Goal: Contribute content: Contribute content

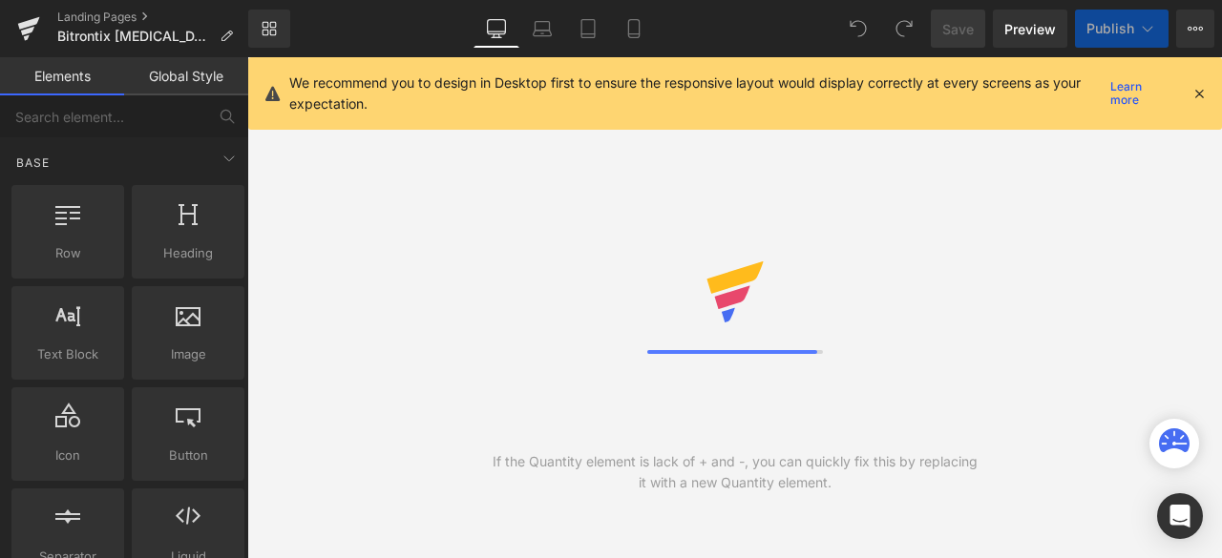
click at [1199, 94] on icon at bounding box center [1198, 93] width 17 height 17
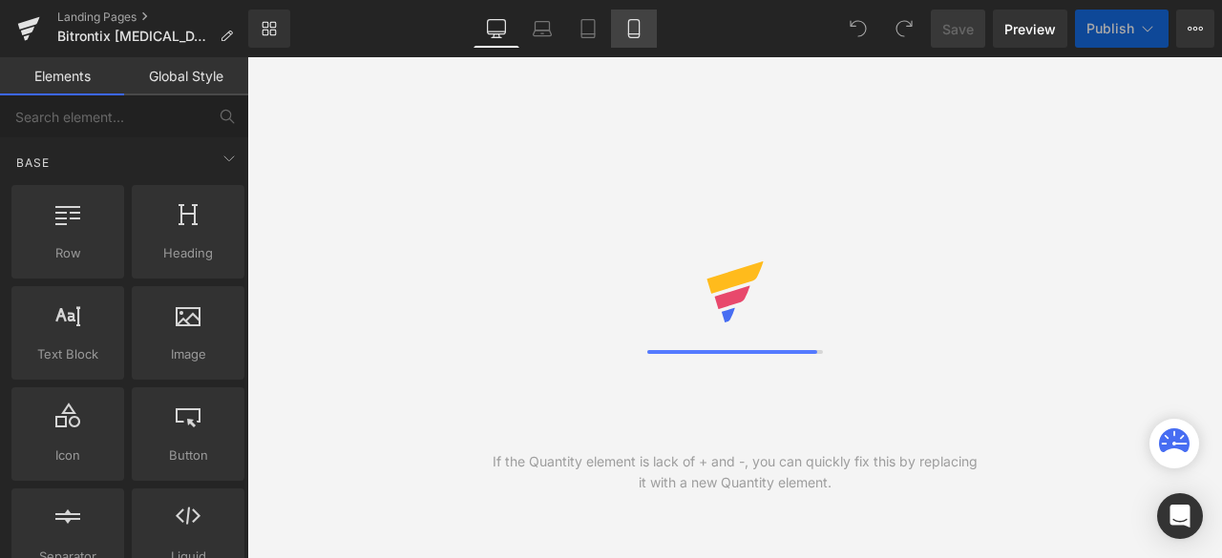
click at [634, 35] on icon at bounding box center [633, 28] width 19 height 19
click at [636, 26] on icon at bounding box center [633, 28] width 19 height 19
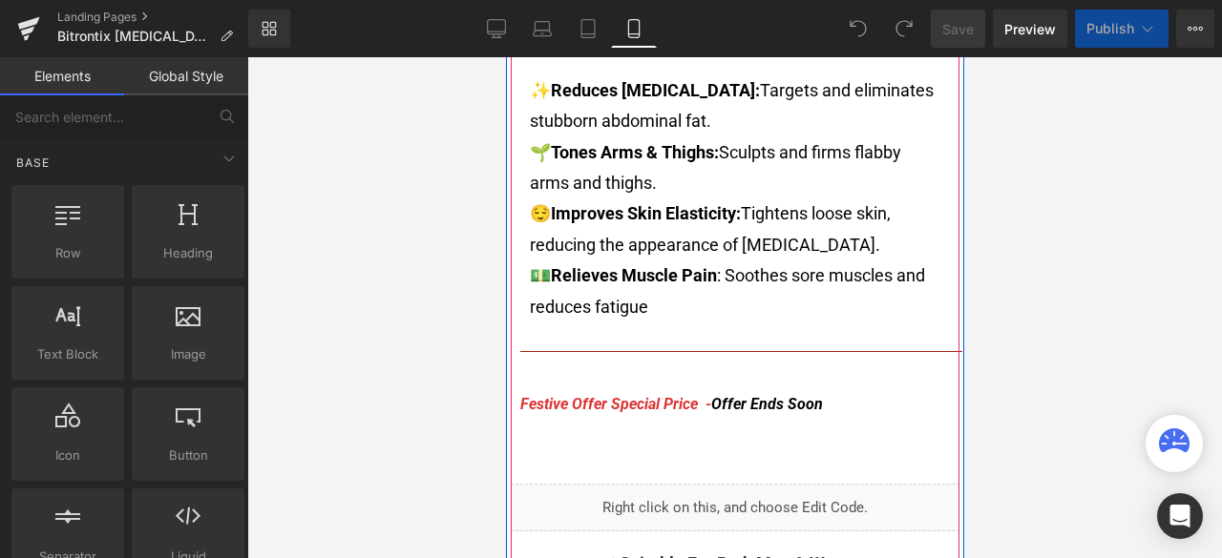
scroll to position [477, 0]
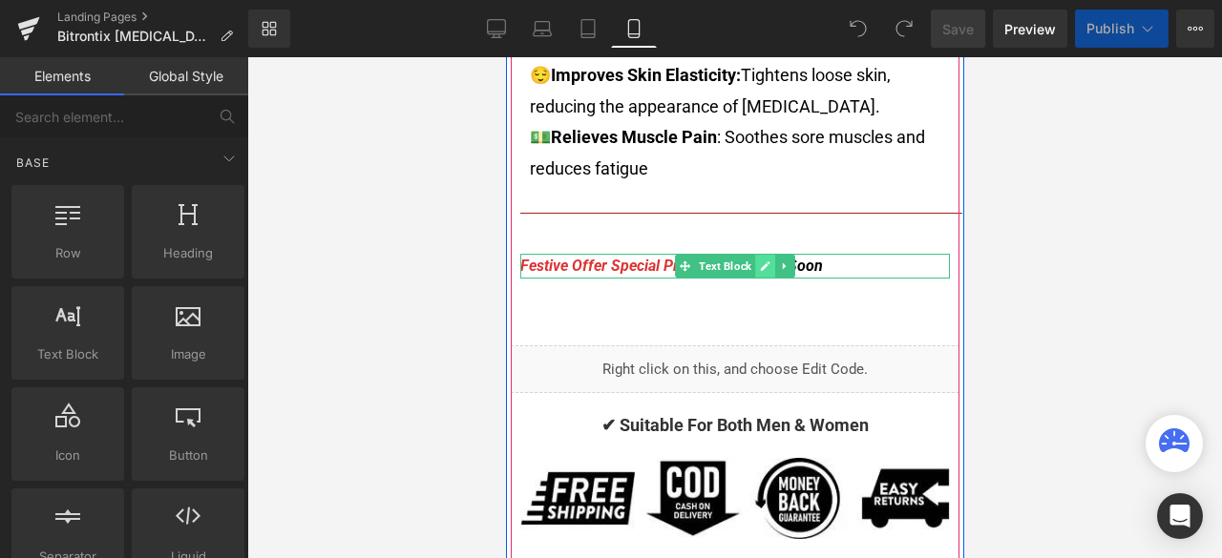
click at [759, 264] on icon at bounding box center [764, 266] width 10 height 11
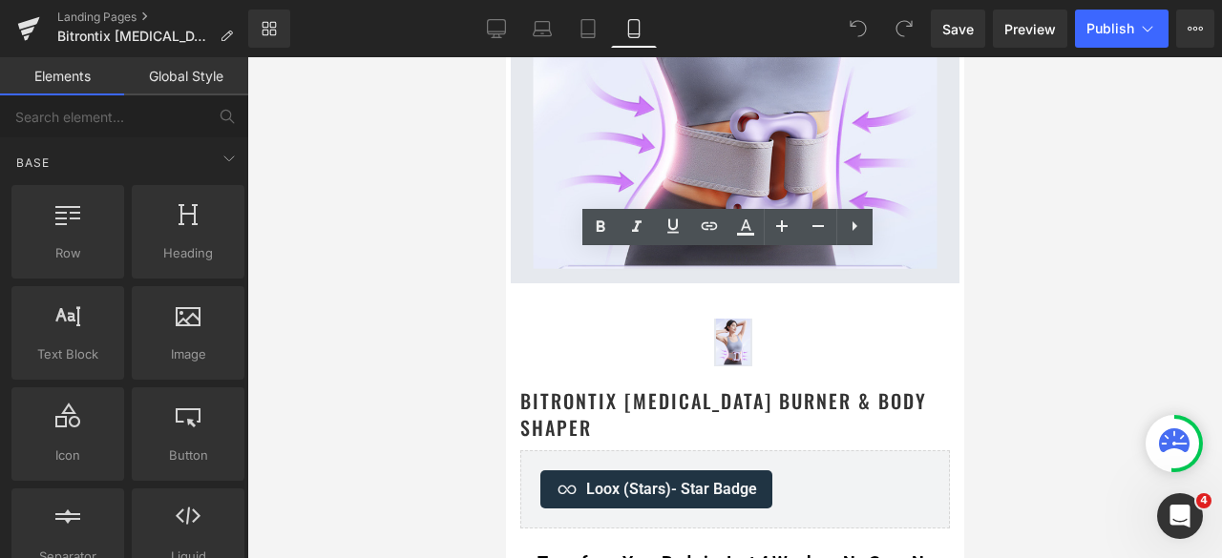
scroll to position [382, 0]
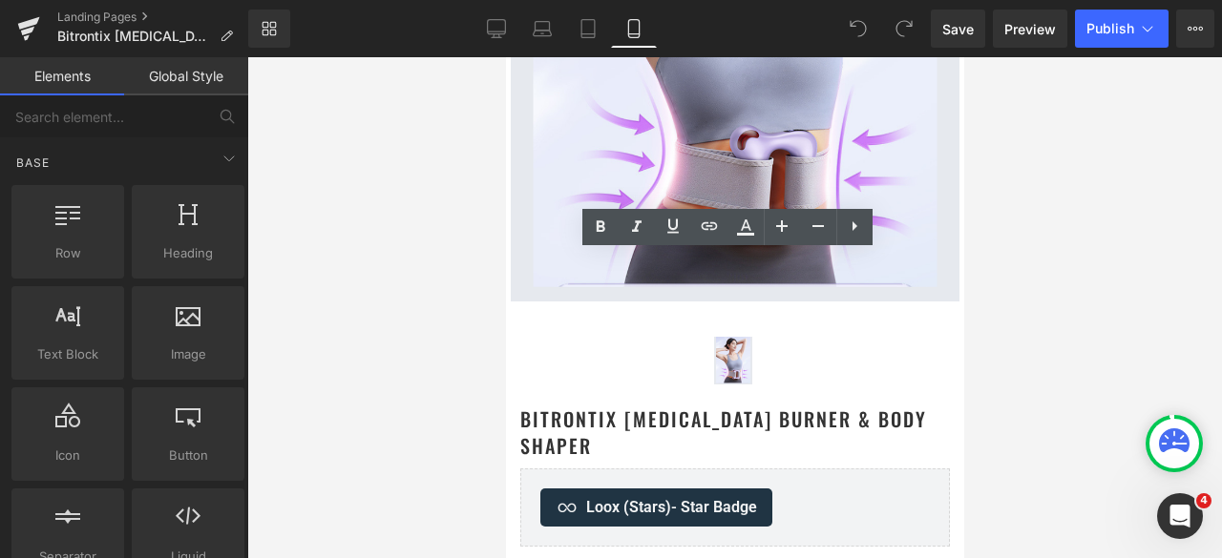
scroll to position [919, 0]
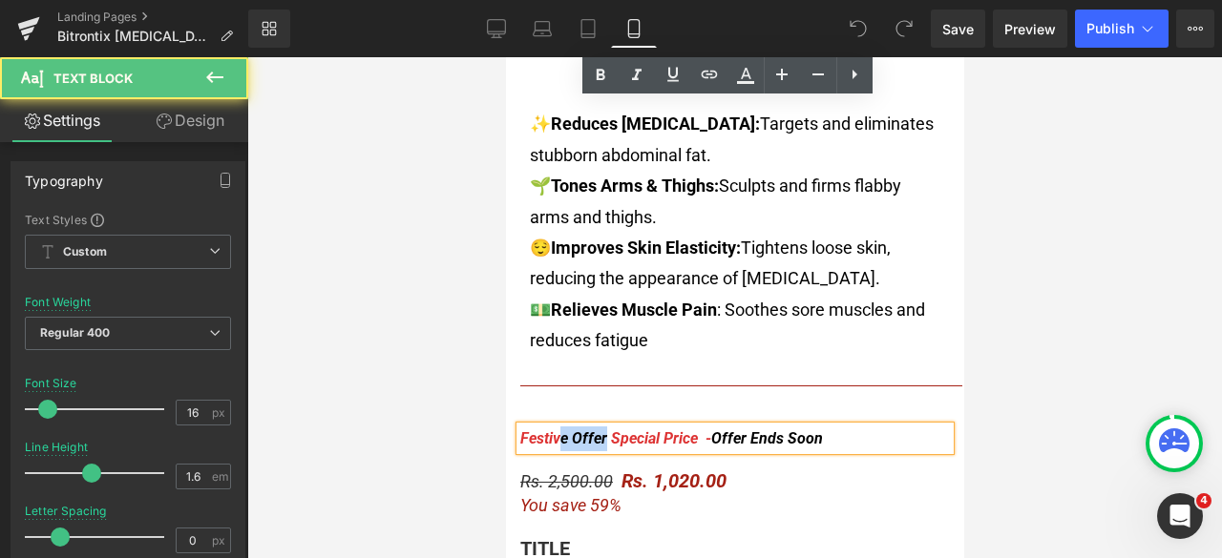
drag, startPoint x: 598, startPoint y: 414, endPoint x: 555, endPoint y: 409, distance: 44.2
click at [555, 430] on span "Festive Offer Special Price -" at bounding box center [614, 439] width 191 height 18
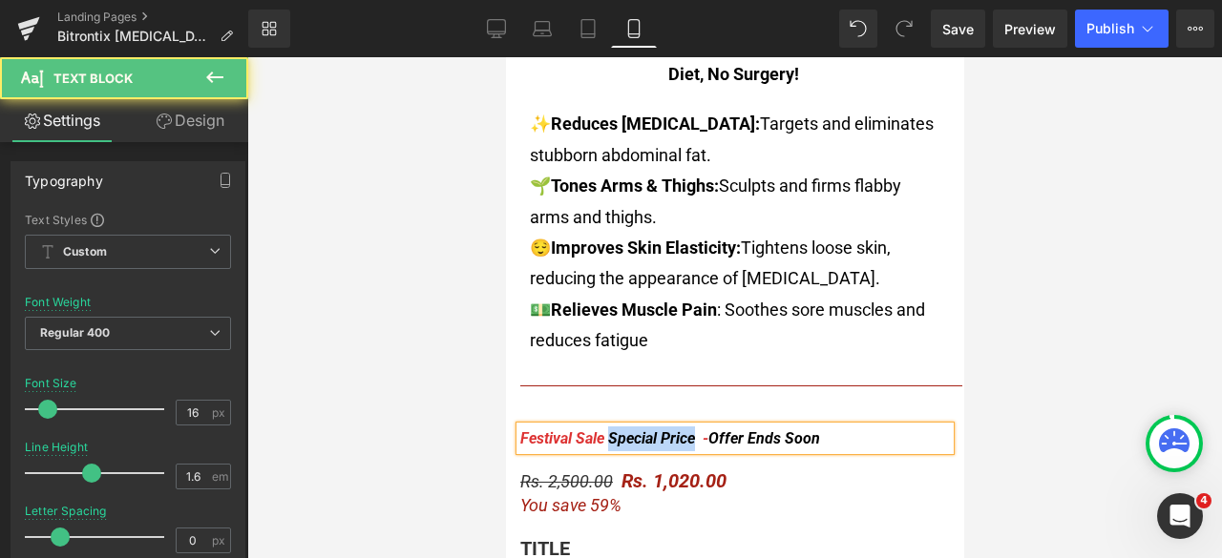
drag, startPoint x: 665, startPoint y: 412, endPoint x: 602, endPoint y: 414, distance: 63.0
click at [602, 430] on span "Festival Sale Special Price -" at bounding box center [613, 439] width 188 height 18
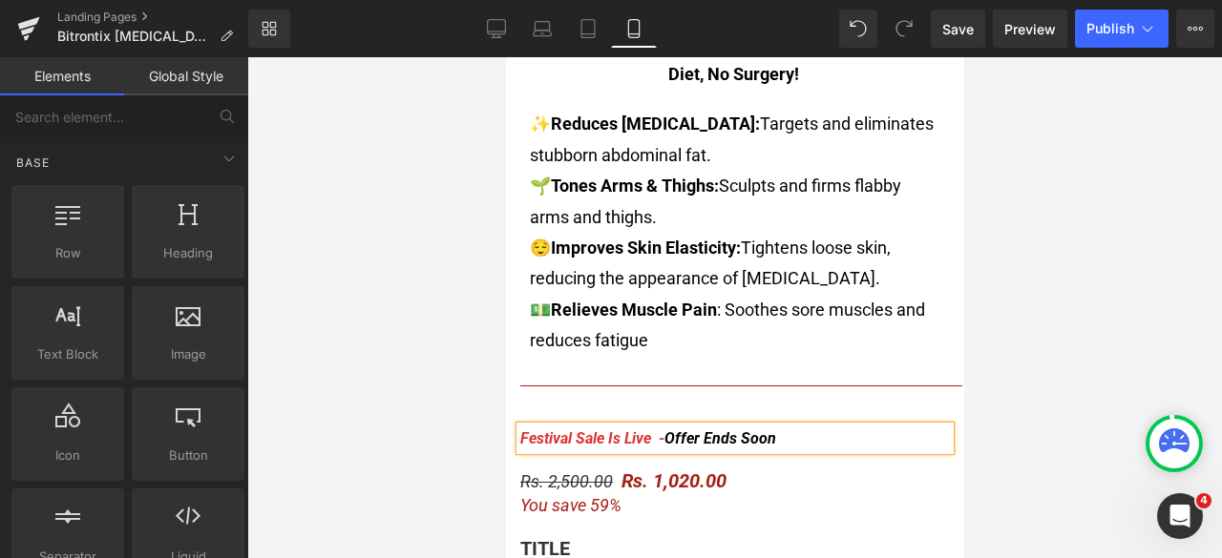
click at [1057, 333] on div at bounding box center [734, 307] width 975 height 501
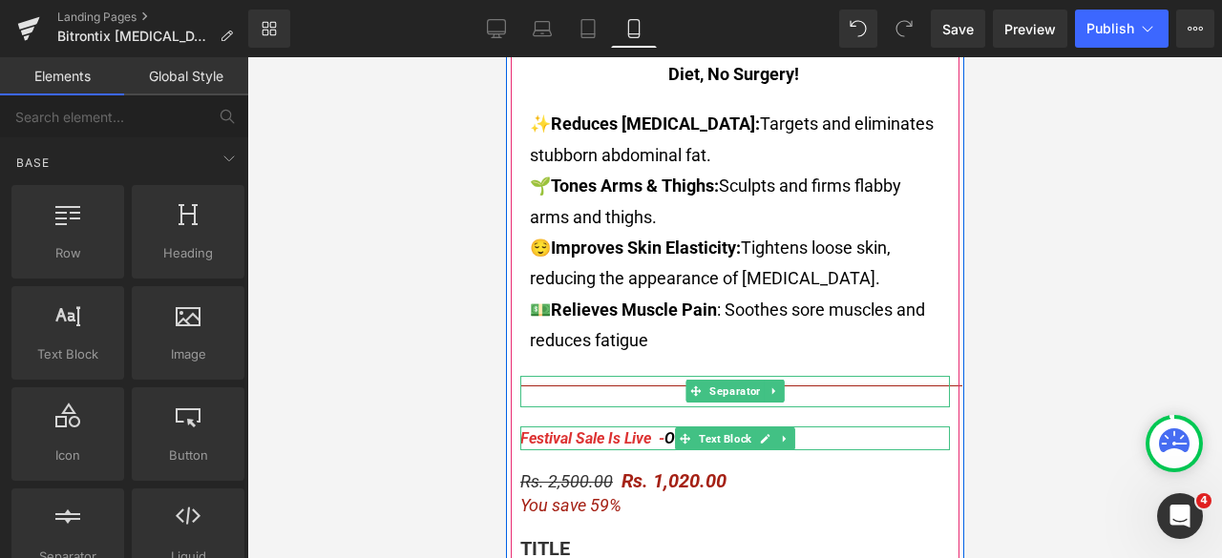
click at [663, 430] on span "Offer Ends Soon" at bounding box center [719, 439] width 112 height 18
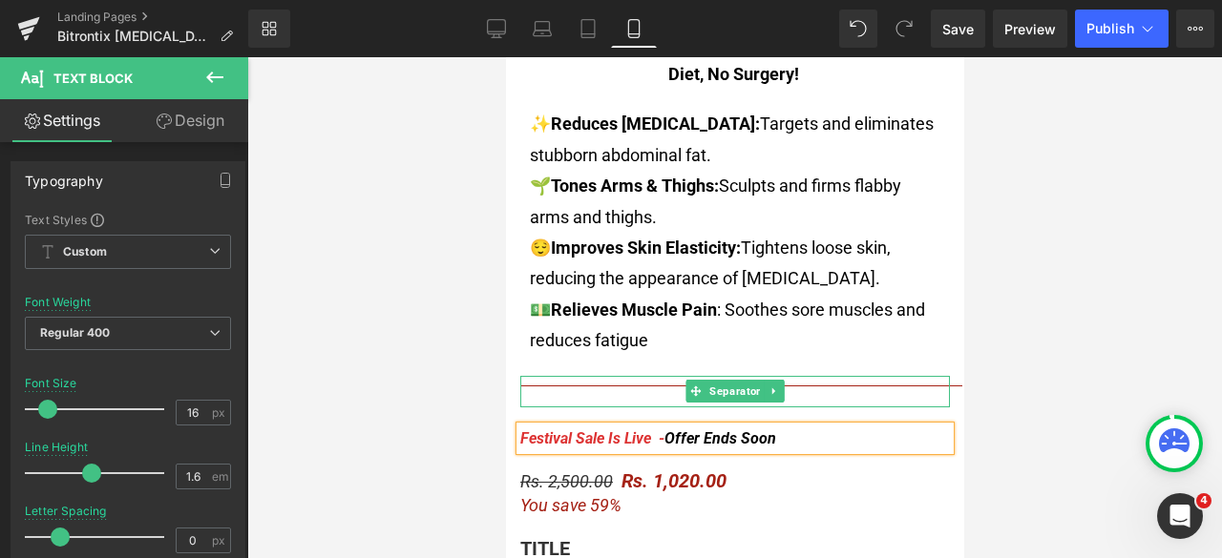
click at [813, 427] on div "Festival Sale Is Live - Offer Ends Soon" at bounding box center [734, 439] width 430 height 25
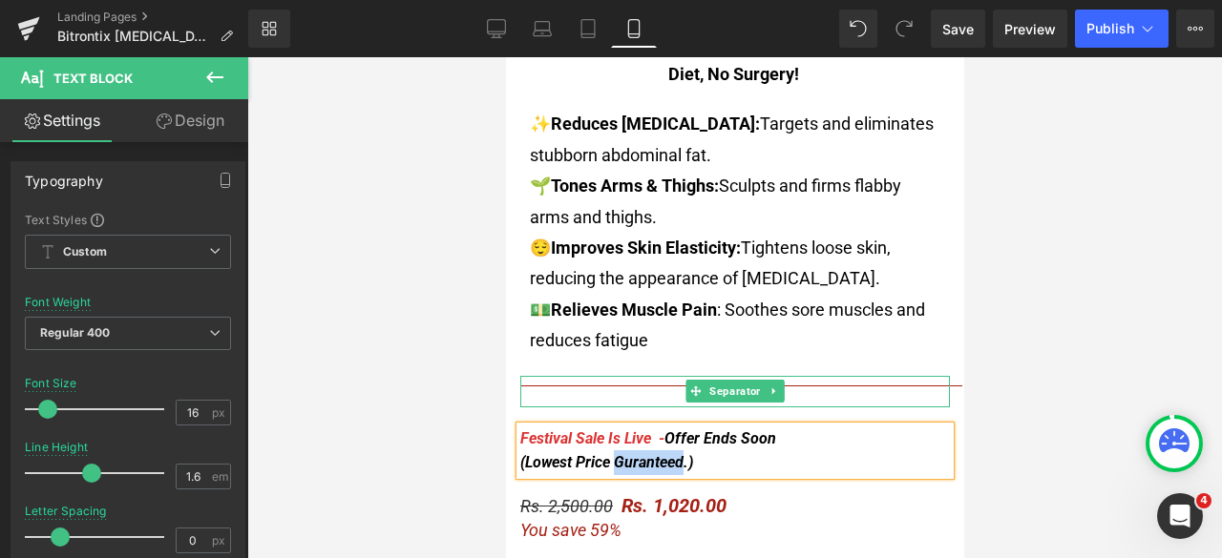
drag, startPoint x: 677, startPoint y: 440, endPoint x: 609, endPoint y: 433, distance: 68.1
click at [609, 433] on span "Offer Ends Soon (Lowest Price Guranteed.)" at bounding box center [647, 451] width 256 height 43
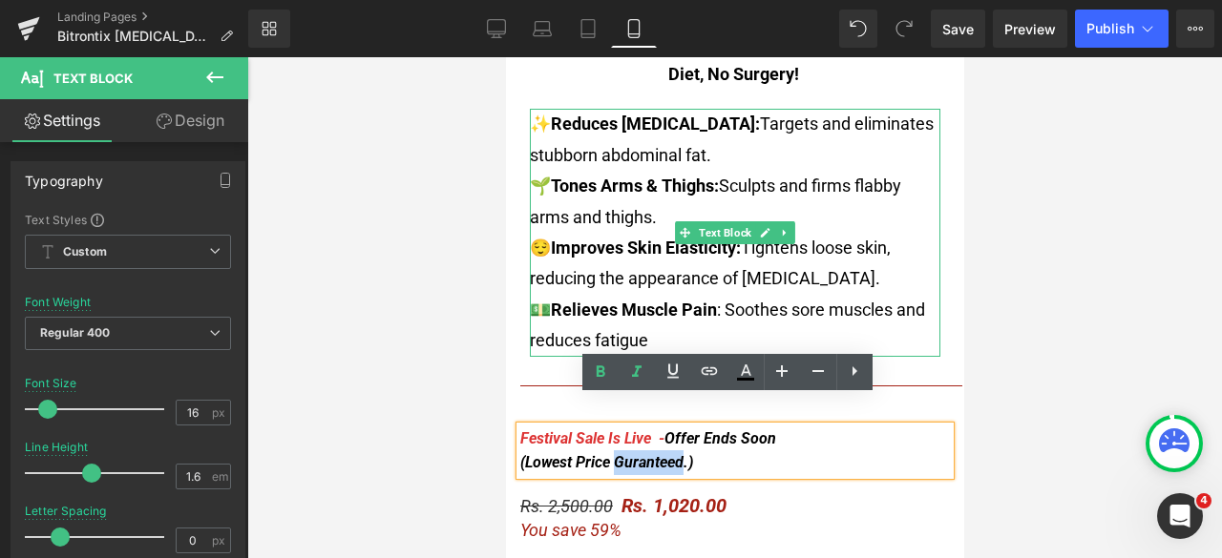
copy span "Guranteed"
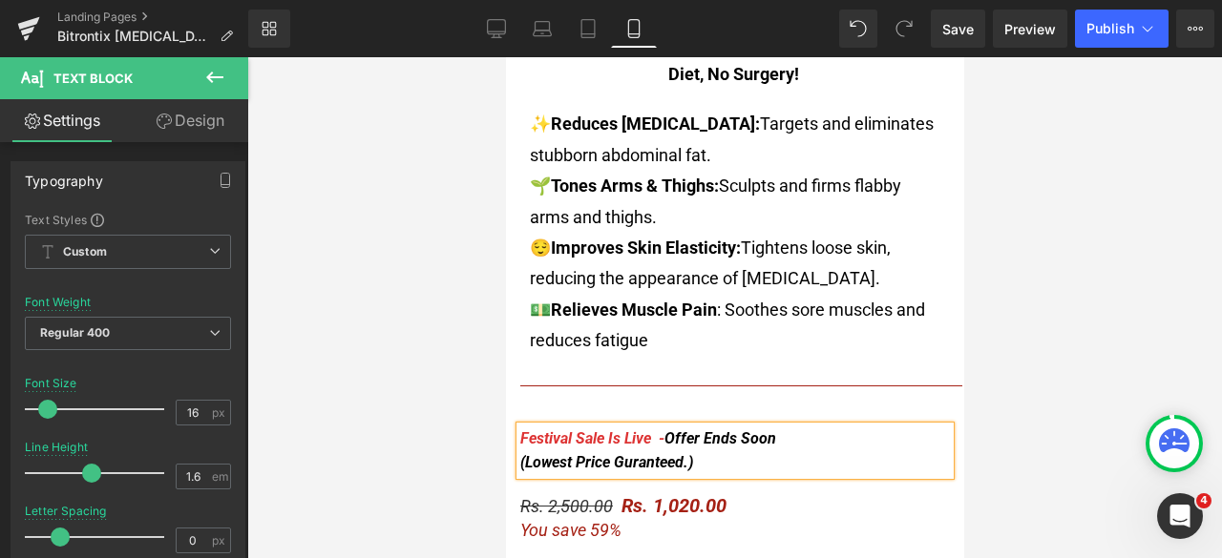
click at [689, 434] on div "Festival Sale Is Live - Offer Ends Soon (Lowest Price Guranteed.)" at bounding box center [734, 451] width 430 height 49
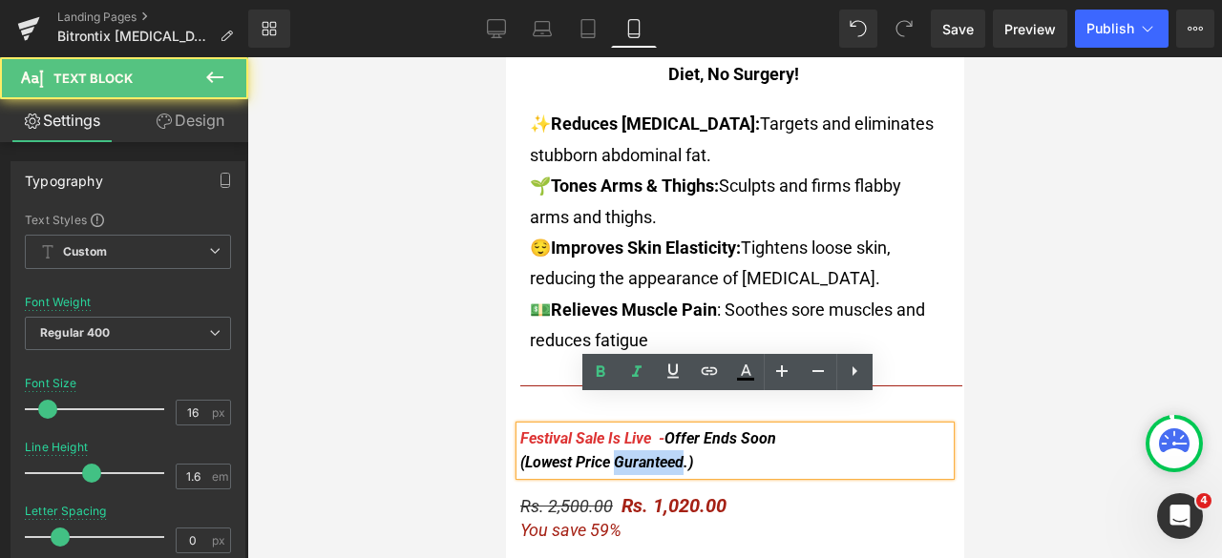
drag, startPoint x: 677, startPoint y: 435, endPoint x: 607, endPoint y: 429, distance: 70.0
click at [607, 430] on span "Offer Ends Soon (Lowest Price Guranteed.)" at bounding box center [647, 451] width 256 height 43
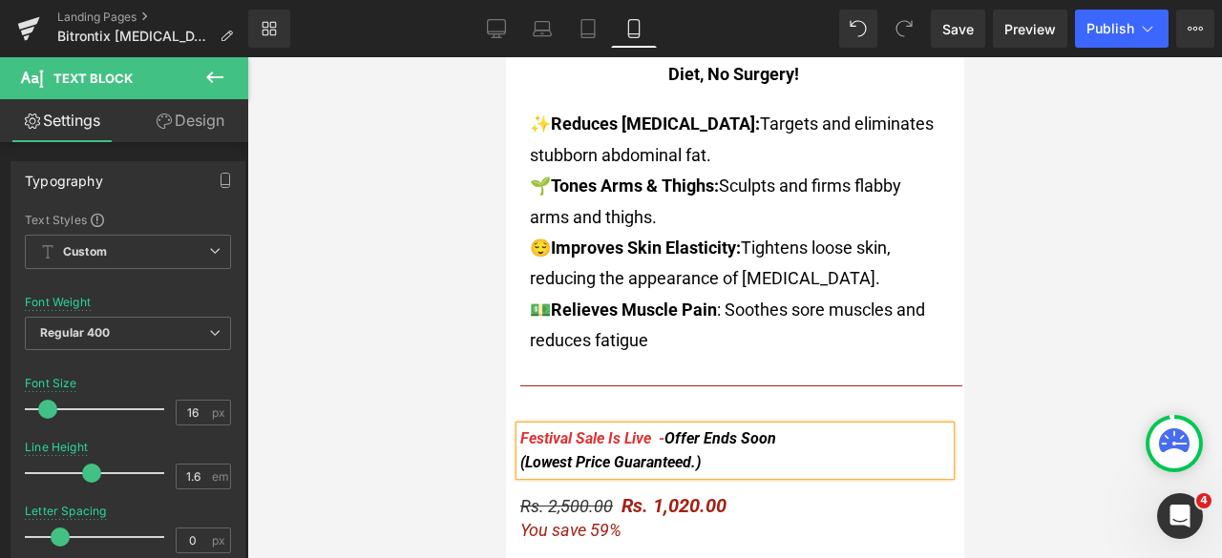
click at [685, 436] on span "Offer Ends Soon (Lowest Price Guaranteed.)" at bounding box center [647, 451] width 256 height 43
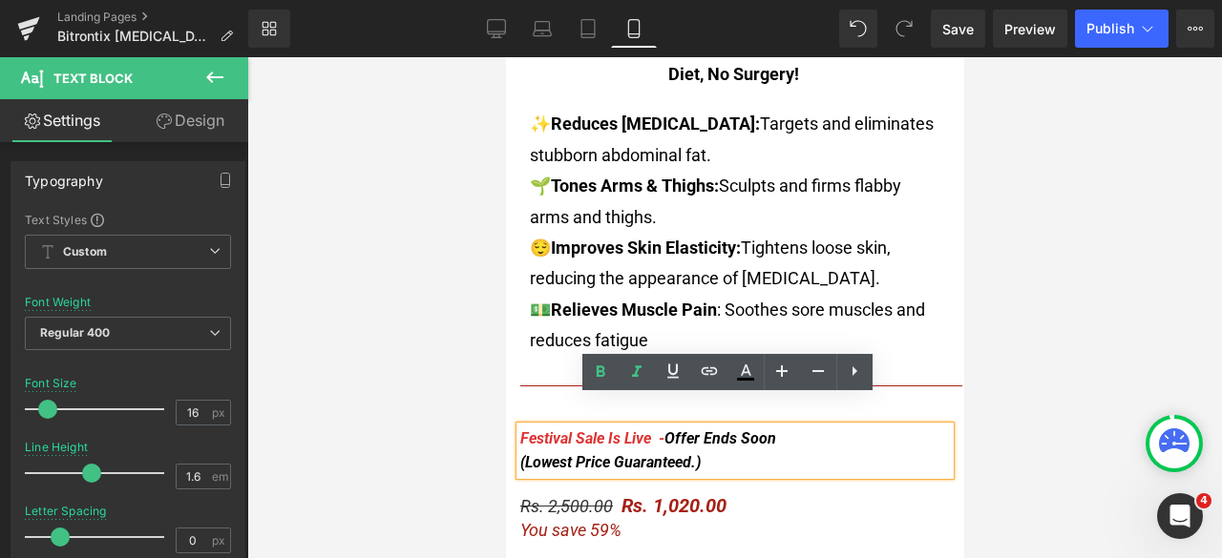
click at [687, 439] on span "Offer Ends Soon (Lowest Price Guaranteed.)" at bounding box center [647, 451] width 256 height 43
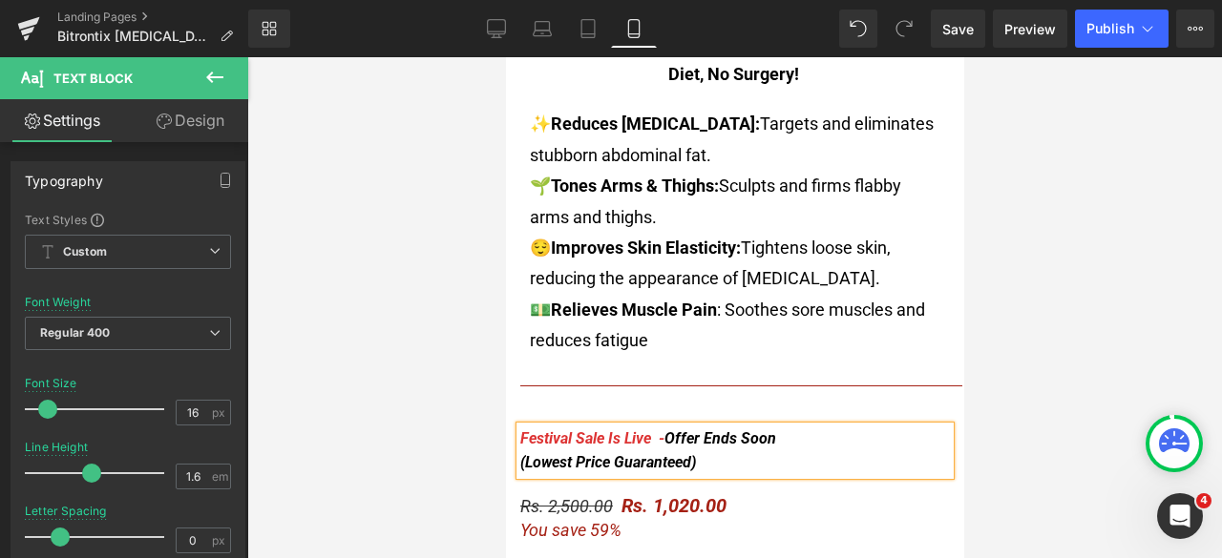
click at [1081, 345] on div at bounding box center [734, 307] width 975 height 501
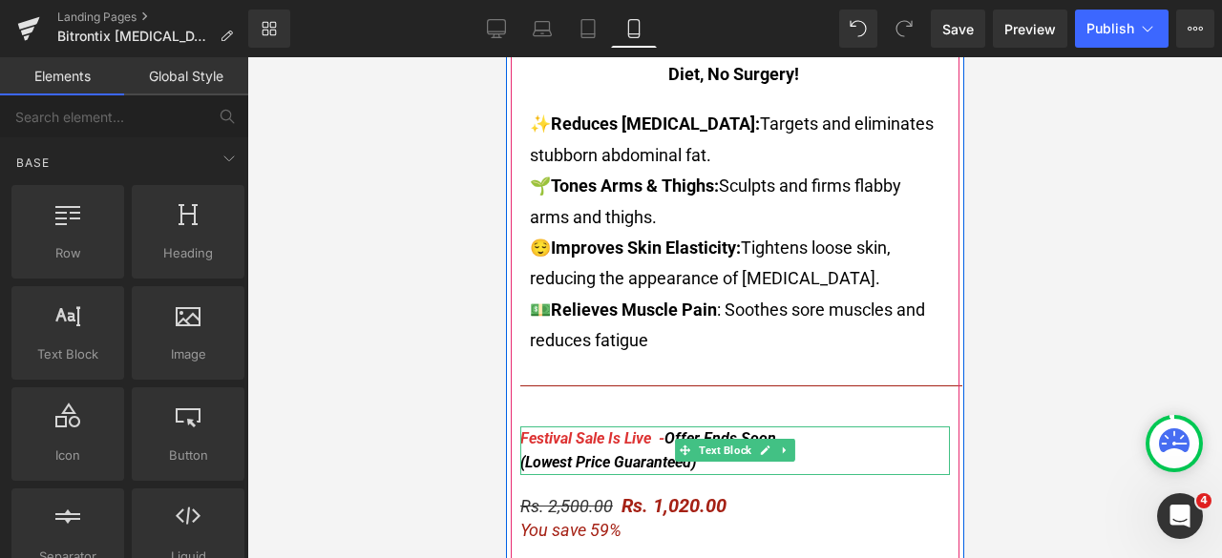
click at [711, 436] on div "Festival Sale Is Live - Offer Ends Soon (Lowest Price Guaranteed)" at bounding box center [734, 451] width 430 height 49
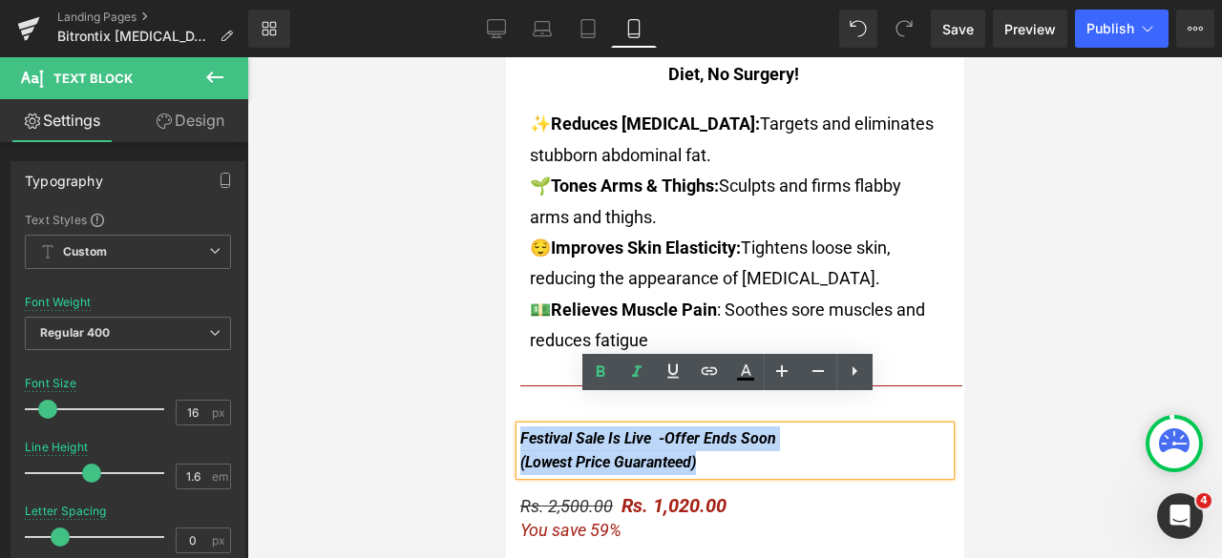
drag, startPoint x: 715, startPoint y: 436, endPoint x: 500, endPoint y: 415, distance: 215.8
copy icon "Festival Sale Is Live - Offer Ends Soon (Lowest Price Guaranteed)"
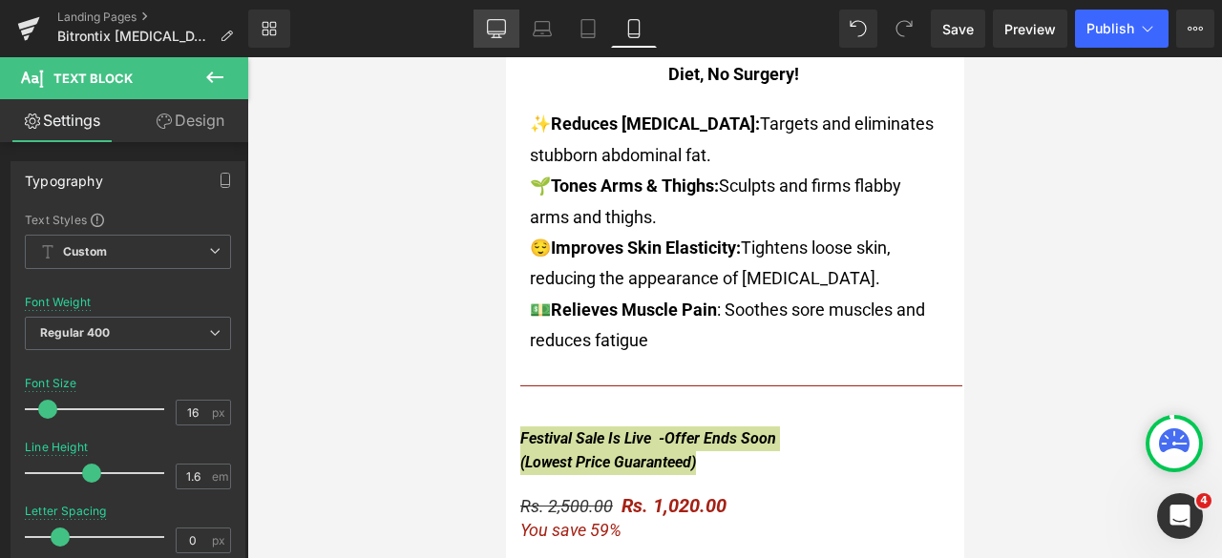
click at [494, 13] on link "Desktop" at bounding box center [496, 29] width 46 height 38
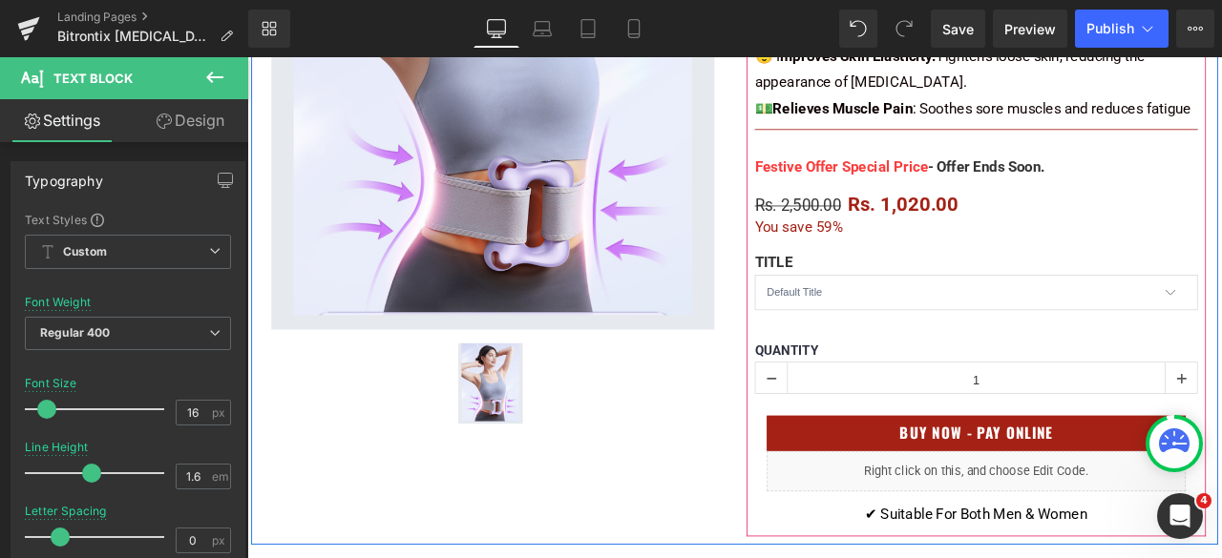
scroll to position [573, 0]
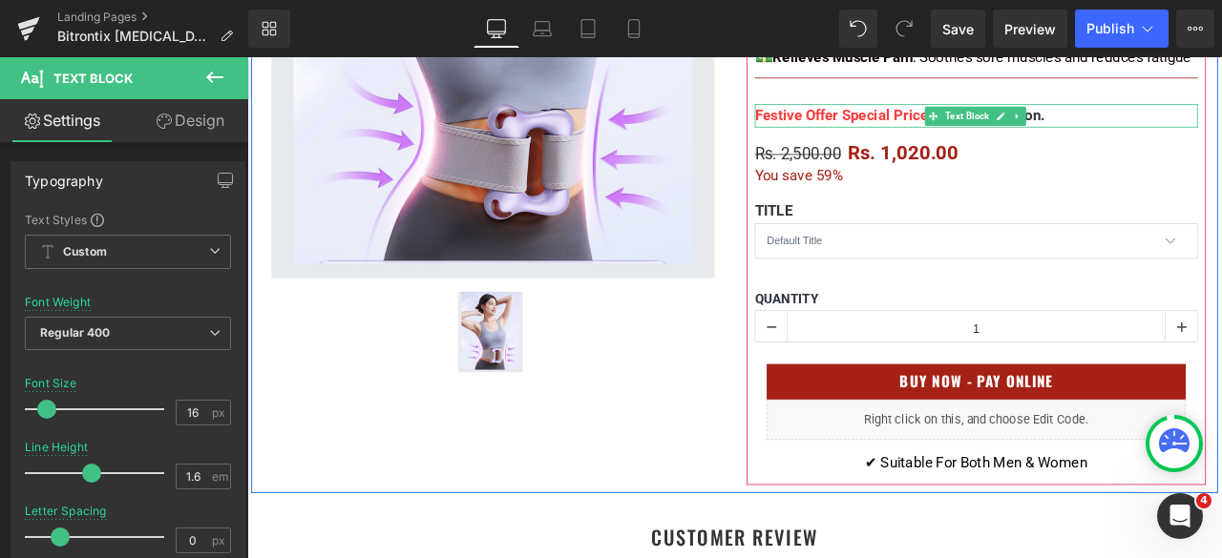
click at [1207, 121] on div "Festive Offer Special Price - Offer Ends Soon." at bounding box center [1111, 127] width 525 height 28
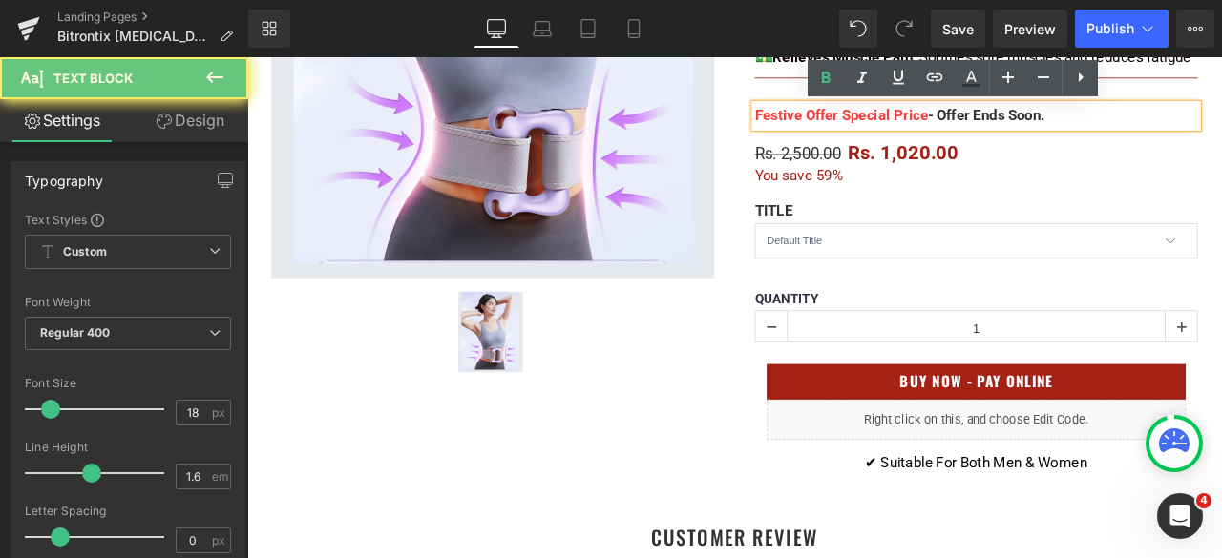
click at [1211, 123] on div "Festive Offer Special Price - Offer Ends Soon." at bounding box center [1111, 127] width 525 height 28
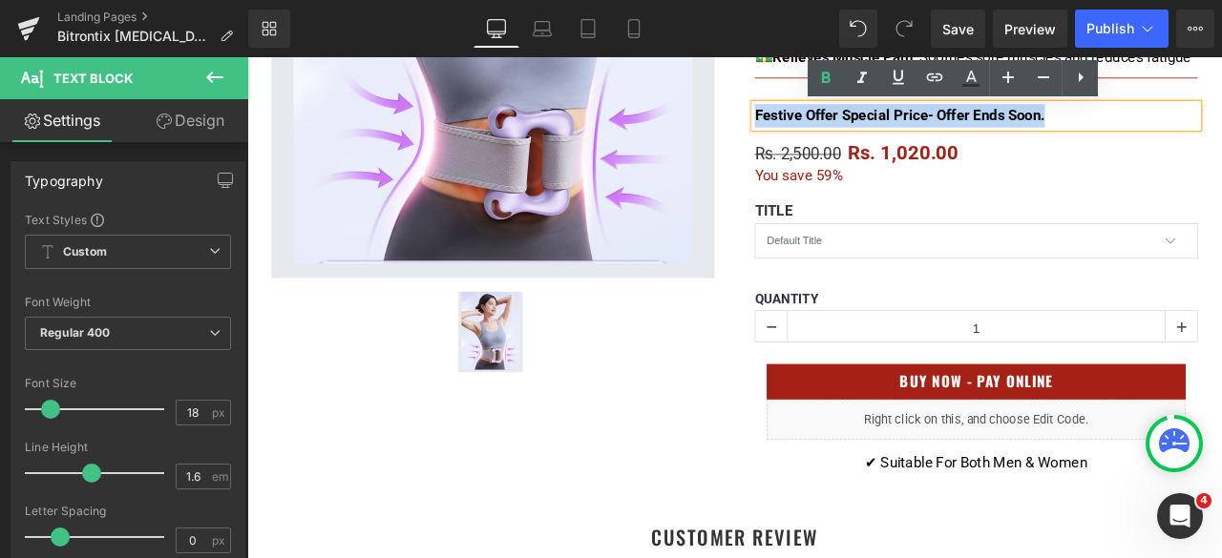
drag, startPoint x: 1085, startPoint y: 131, endPoint x: 824, endPoint y: 131, distance: 261.5
click at [825, 131] on div "Bitrontix Belly Fat Burner & Body Shaper (P) Title Loox Product Page + Stars - …" at bounding box center [1111, 109] width 573 height 911
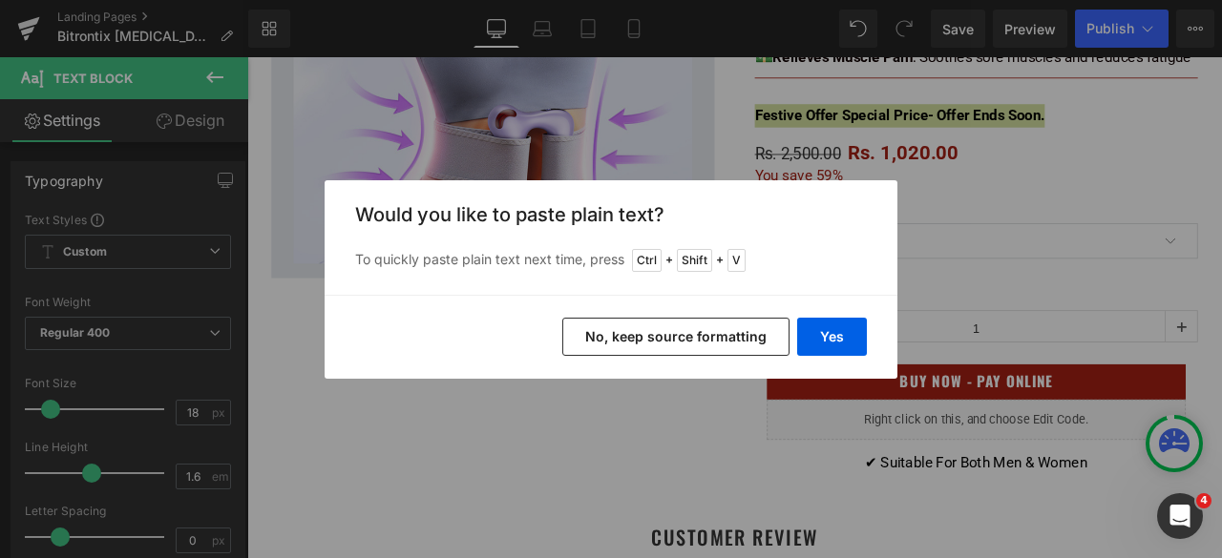
click at [723, 336] on button "No, keep source formatting" at bounding box center [675, 337] width 227 height 38
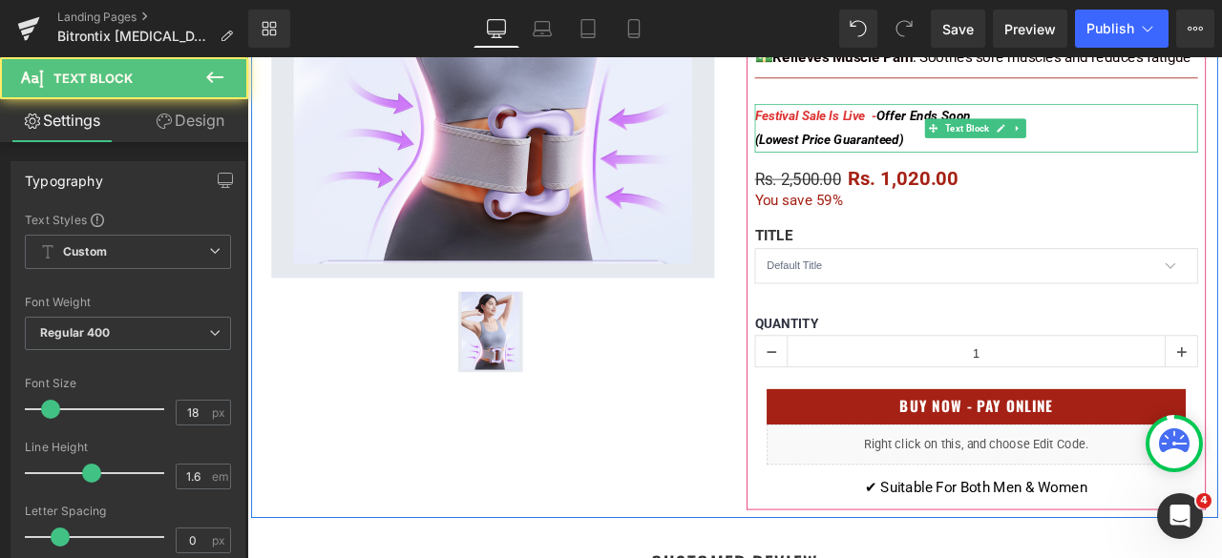
click at [1015, 144] on div "Festival Sale Is Live - Offer Ends Soon (Lowest Price Guaranteed)" at bounding box center [1111, 141] width 525 height 57
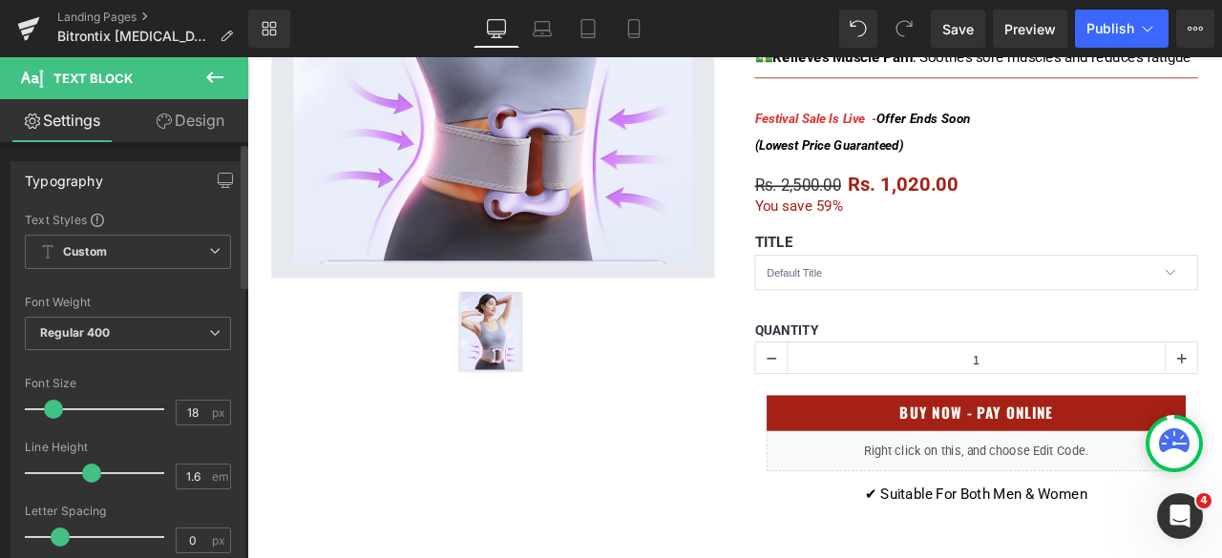
click at [54, 407] on span at bounding box center [53, 409] width 19 height 19
click at [1119, 21] on span "Publish" at bounding box center [1110, 28] width 48 height 15
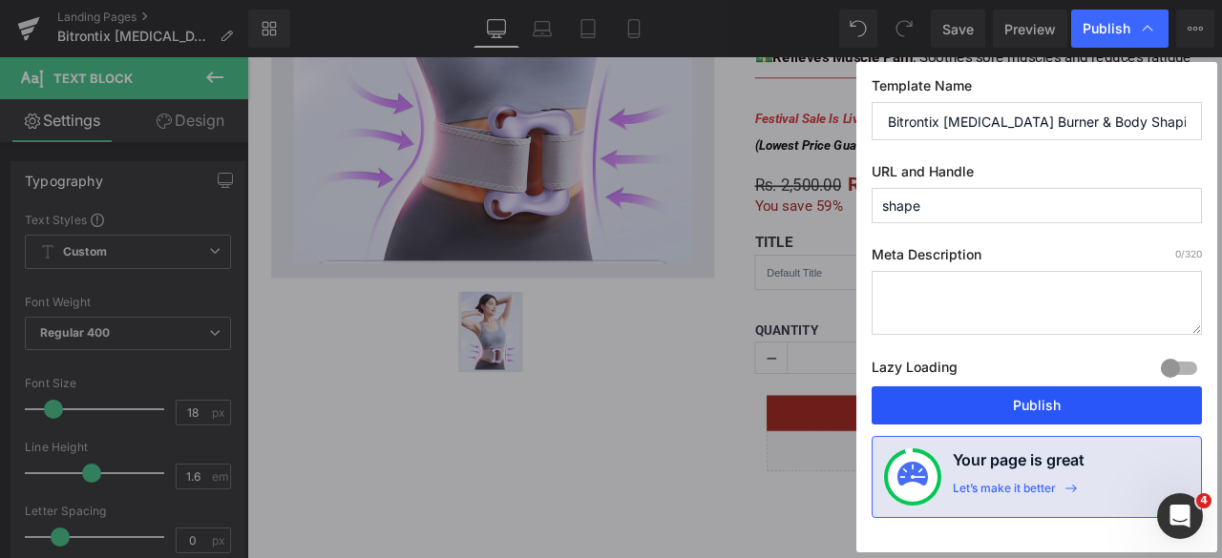
click at [978, 409] on button "Publish" at bounding box center [1036, 406] width 330 height 38
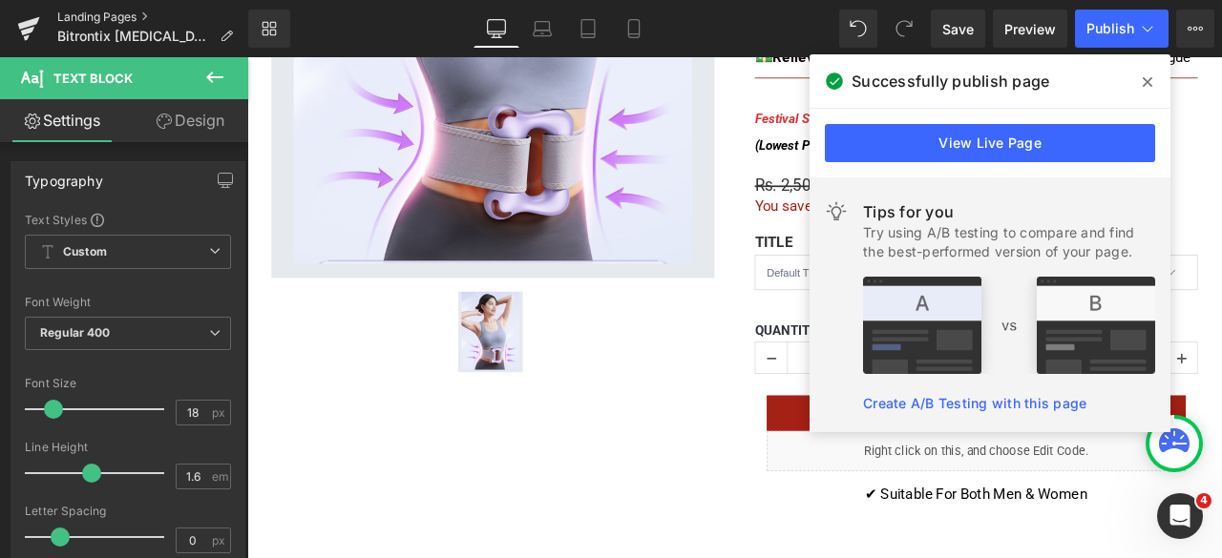
click at [103, 18] on link "Landing Pages" at bounding box center [152, 17] width 191 height 15
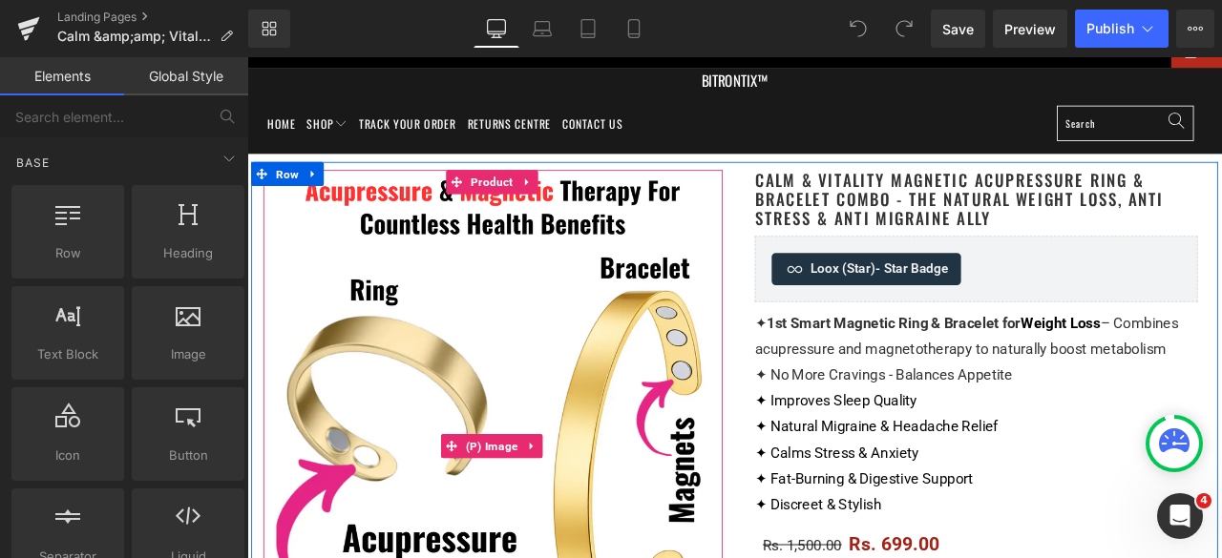
scroll to position [95, 0]
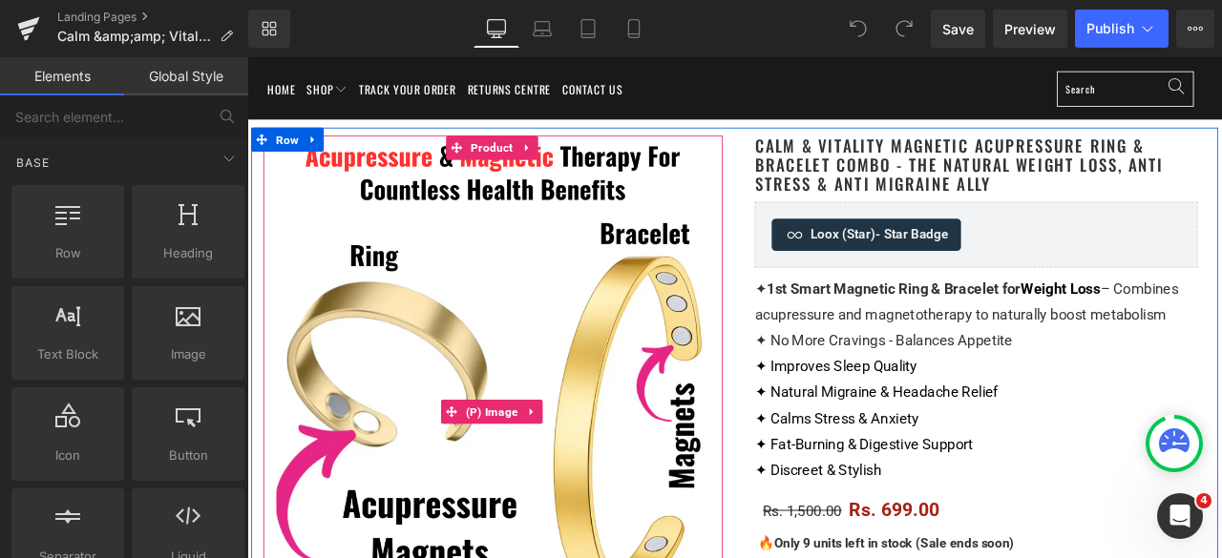
click at [425, 367] on img at bounding box center [538, 478] width 525 height 657
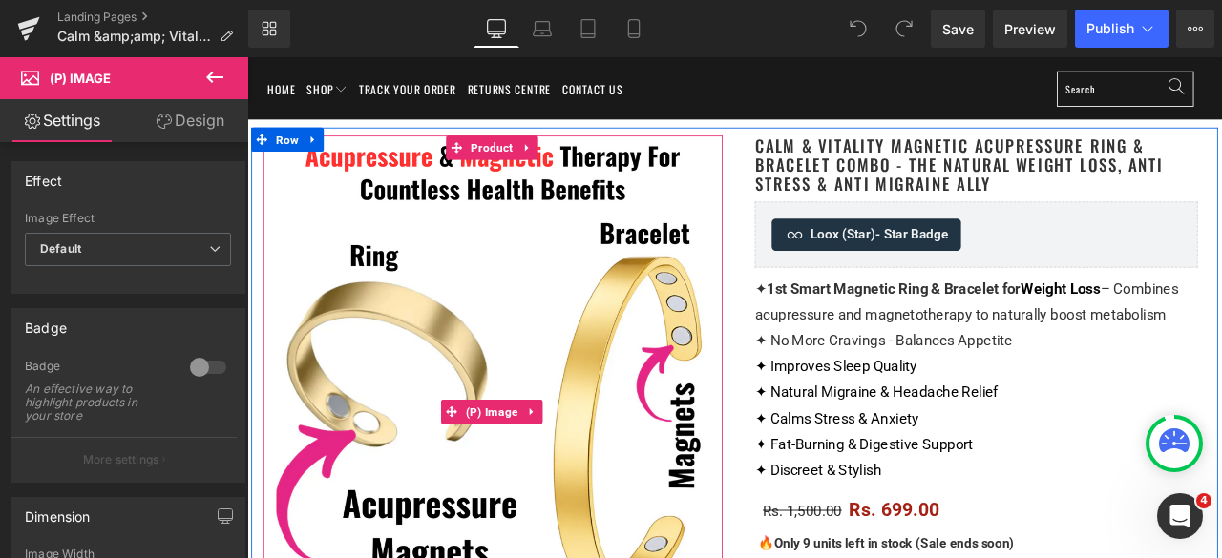
click at [567, 301] on img at bounding box center [538, 478] width 525 height 657
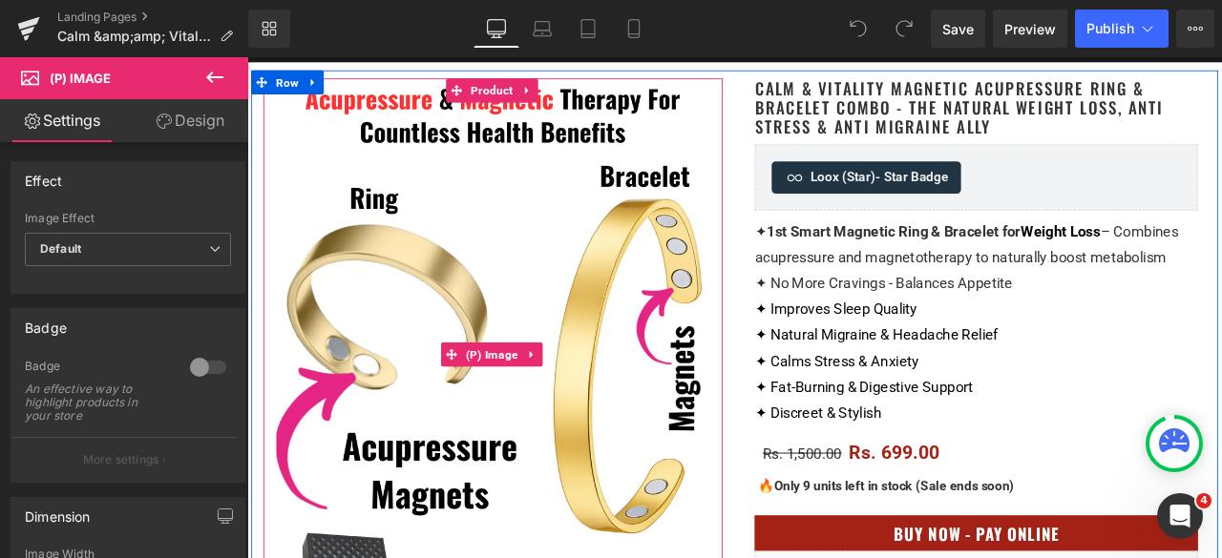
scroll to position [191, 0]
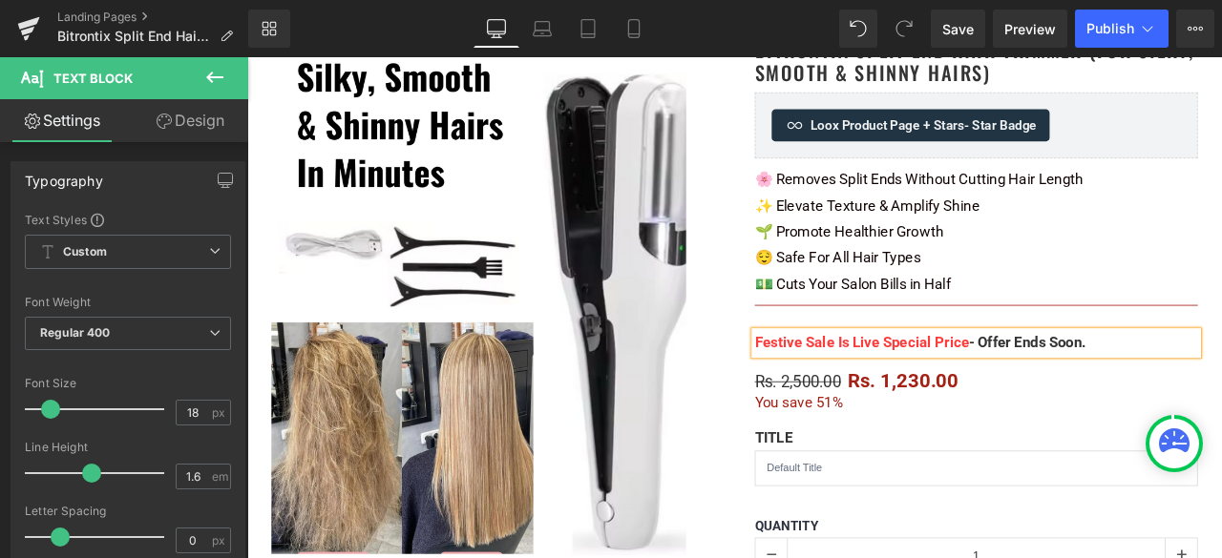
drag, startPoint x: 1097, startPoint y: 405, endPoint x: 958, endPoint y: 382, distance: 140.3
click at [958, 383] on div "Festive Sale Is Live Special Price - Offer Ends Soon." at bounding box center [1111, 397] width 525 height 28
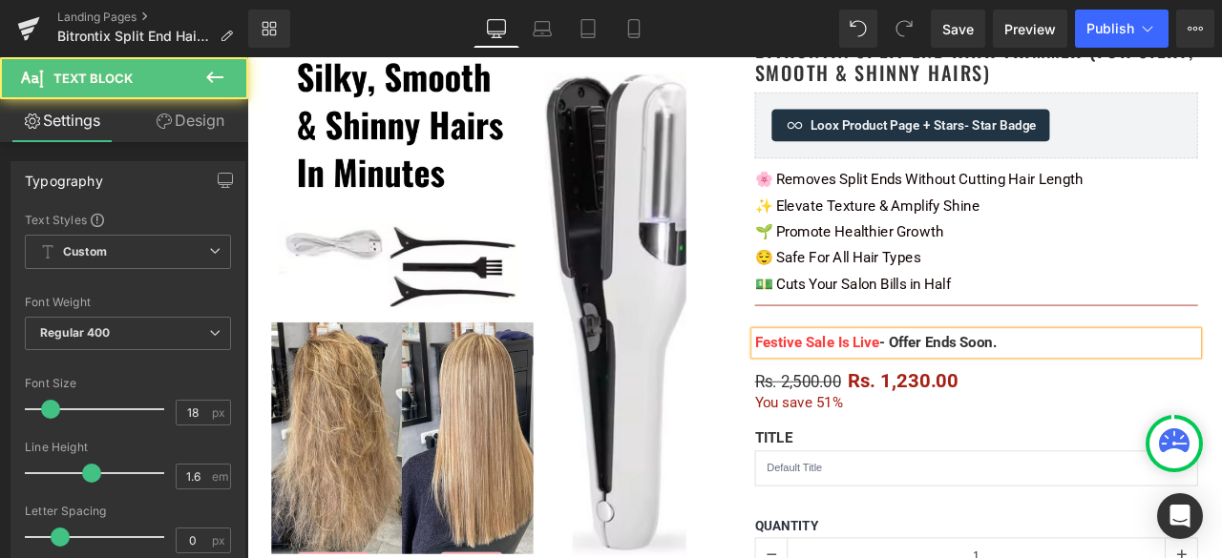
click at [1172, 399] on div "Festive Sale Is Live - Offer Ends Soon." at bounding box center [1111, 397] width 525 height 28
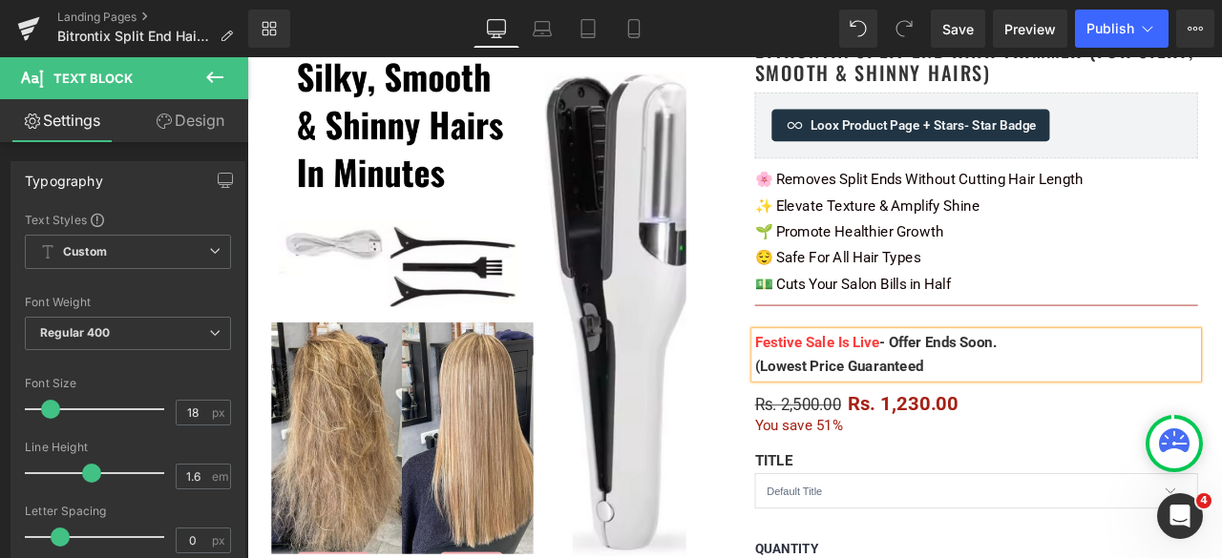
drag, startPoint x: 992, startPoint y: 366, endPoint x: 997, endPoint y: 386, distance: 20.8
click at [247, 57] on div at bounding box center [247, 57] width 0 height 0
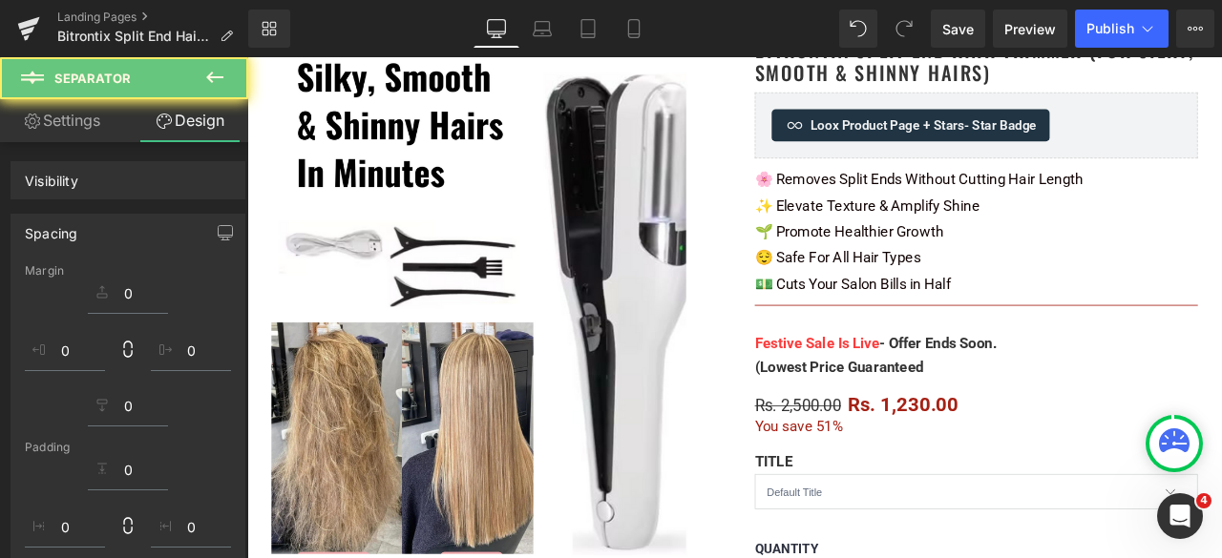
scroll to position [191, 0]
click at [1076, 408] on div "Festive Sale Is Live - Offer Ends Soon. (Lowest Price Guaranteed Text Block" at bounding box center [1111, 411] width 525 height 55
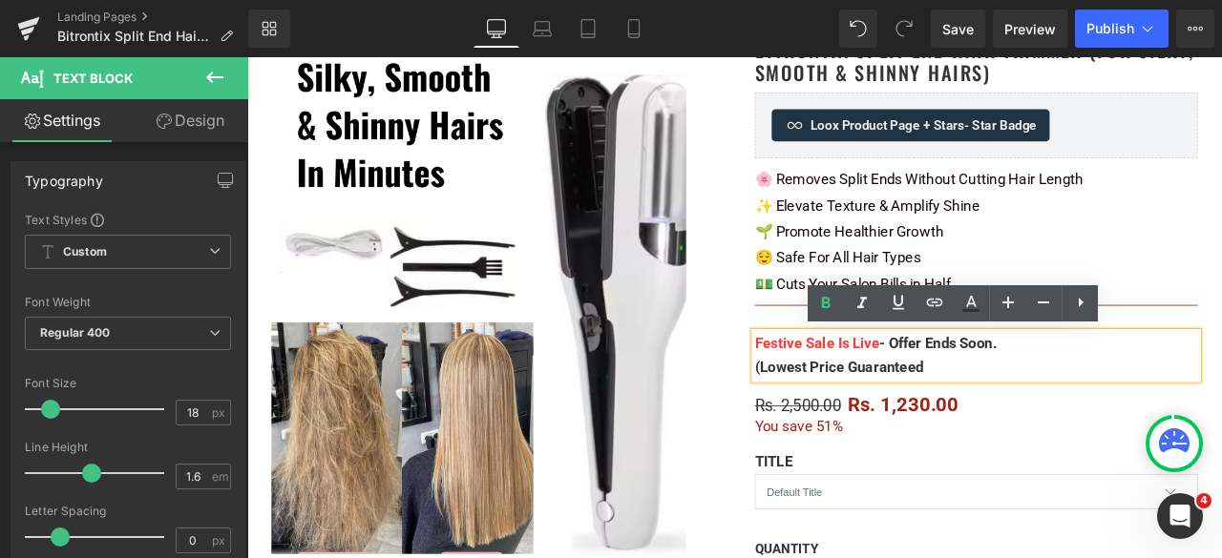
click at [1064, 427] on div "(Lowest Price Guaranteed" at bounding box center [1111, 425] width 525 height 28
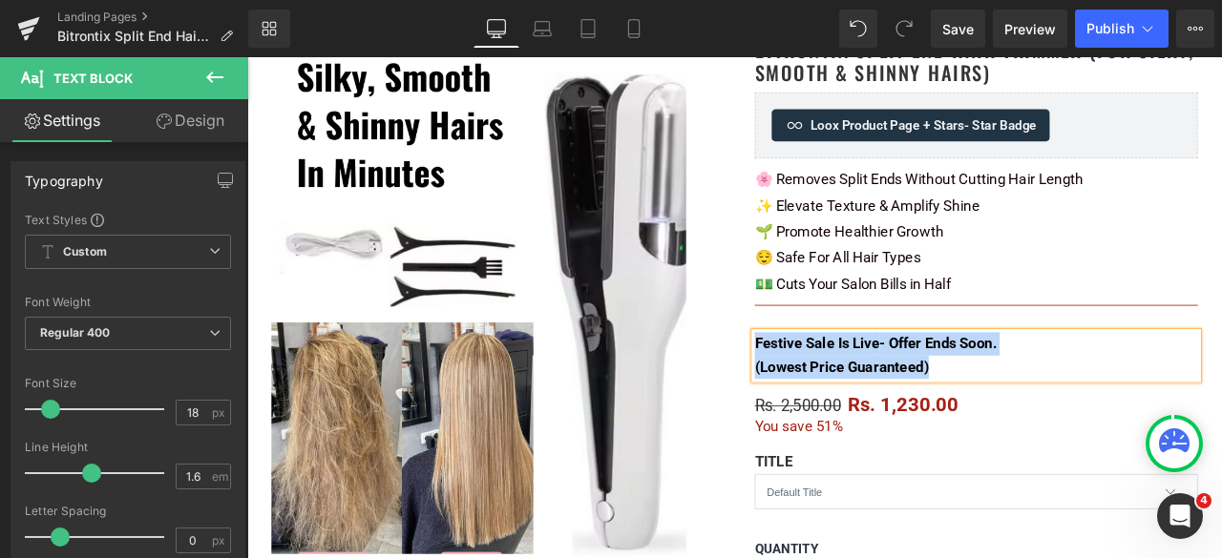
drag, startPoint x: 1091, startPoint y: 422, endPoint x: 841, endPoint y: 396, distance: 251.4
click at [849, 396] on div "Festive Sale Is Live - Offer Ends Soon. (Lowest Price Guaranteed)" at bounding box center [1111, 411] width 525 height 55
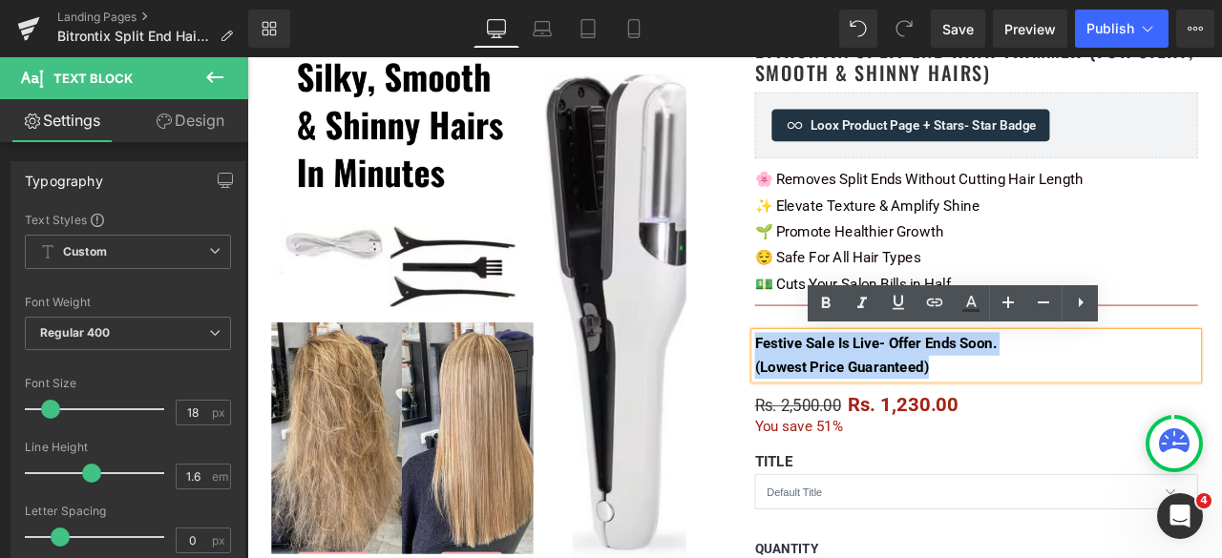
copy div "Festive Sale Is Live - Offer Ends Soon. (Lowest Price Guaranteed)"
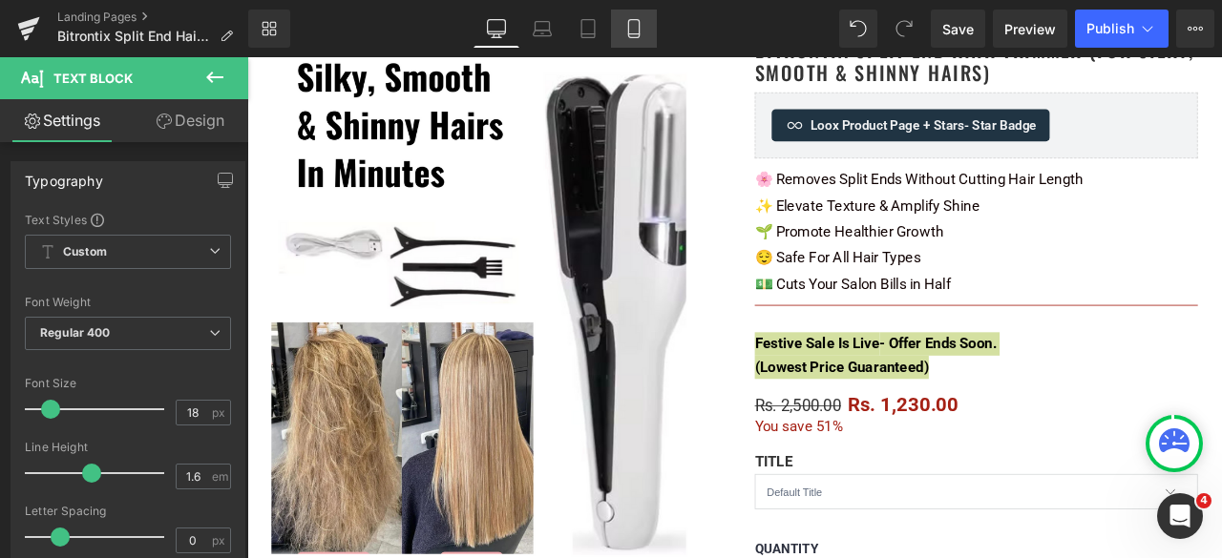
click at [644, 24] on link "Mobile" at bounding box center [634, 29] width 46 height 38
type input "100"
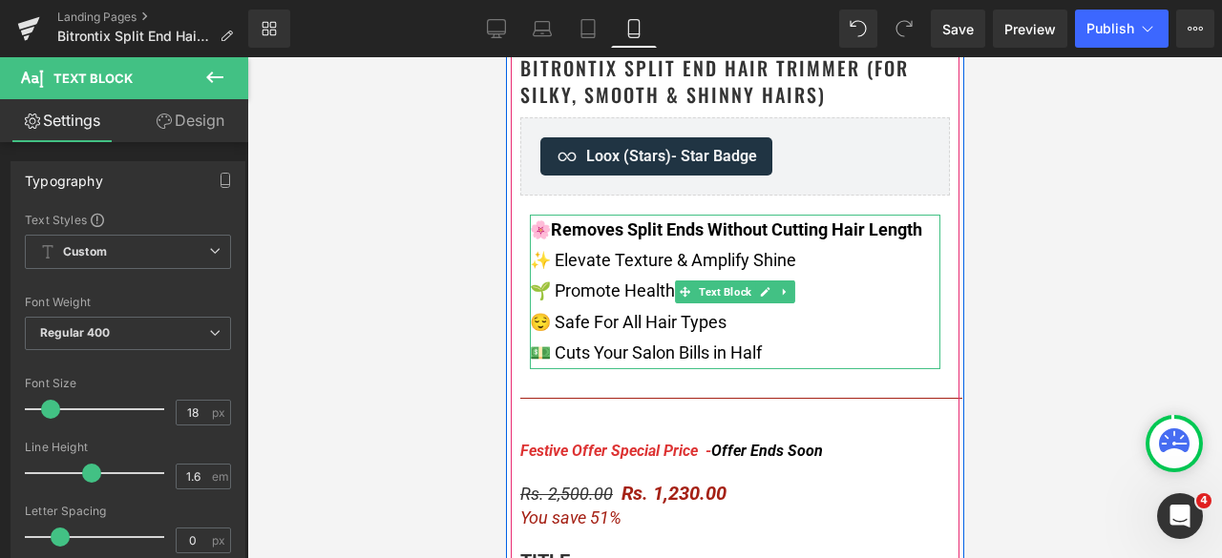
scroll to position [764, 0]
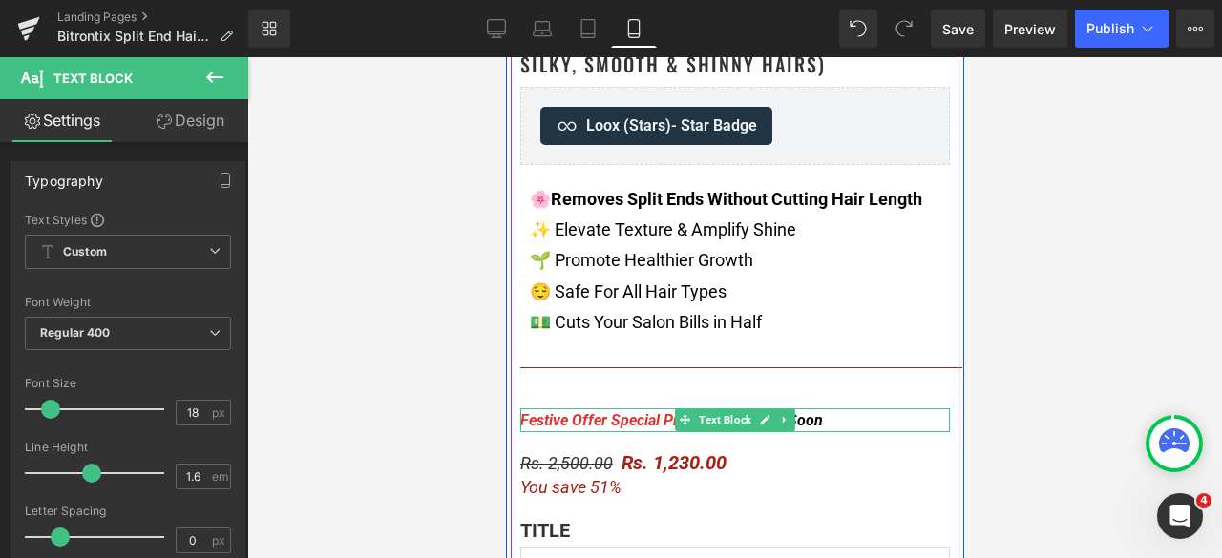
click at [823, 421] on div "Festive Offer Special Price - Offer Ends Soon" at bounding box center [734, 421] width 430 height 25
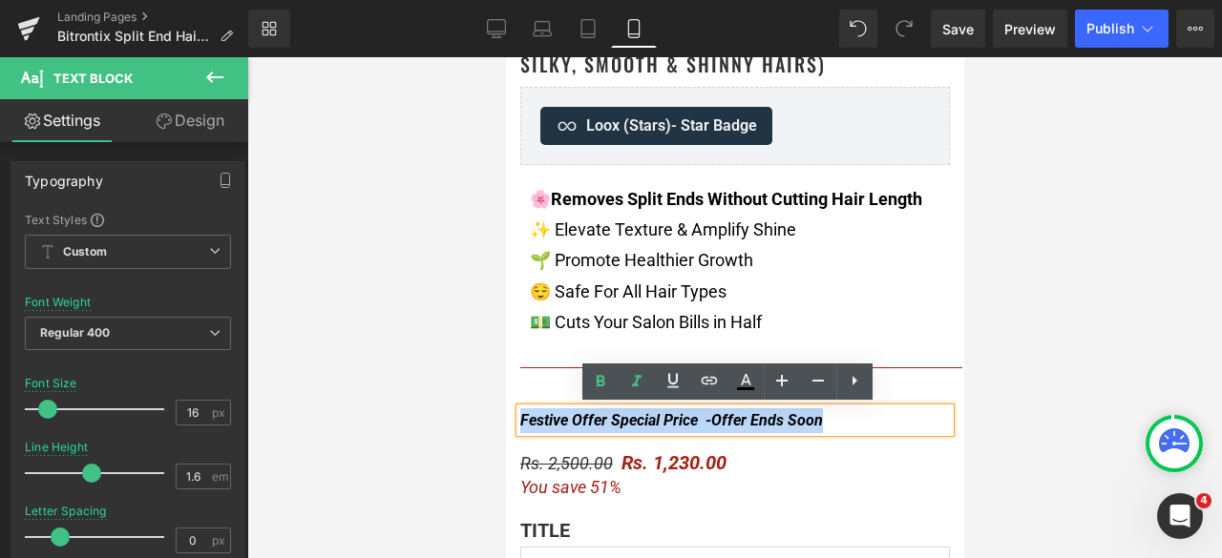
drag, startPoint x: 839, startPoint y: 420, endPoint x: 513, endPoint y: 424, distance: 326.5
click at [519, 424] on div "Festive Offer Special Price - Offer Ends Soon" at bounding box center [734, 421] width 430 height 25
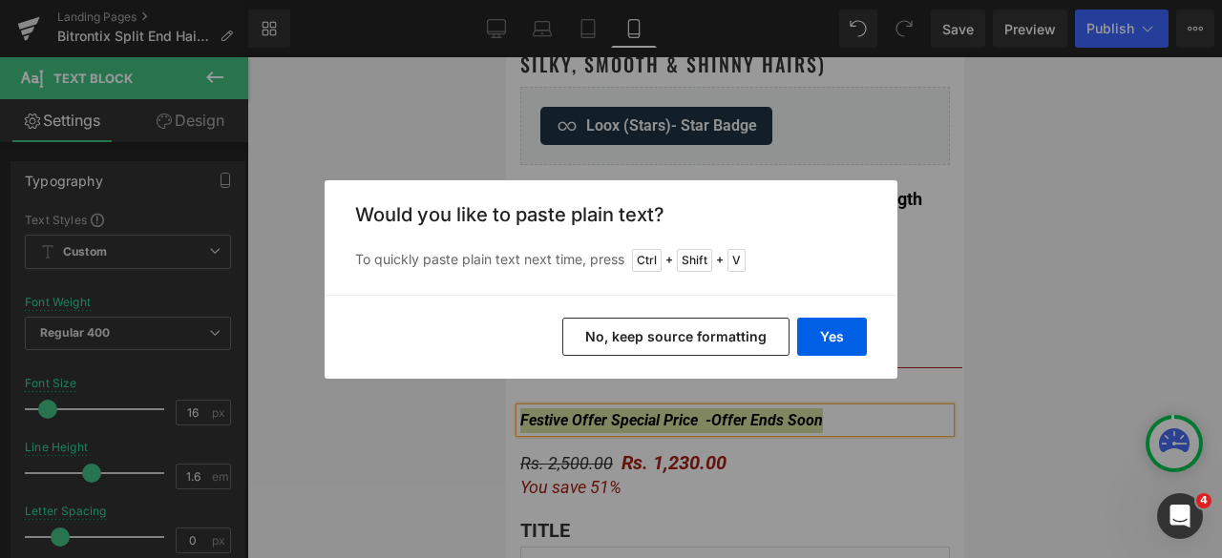
click at [723, 339] on button "No, keep source formatting" at bounding box center [675, 337] width 227 height 38
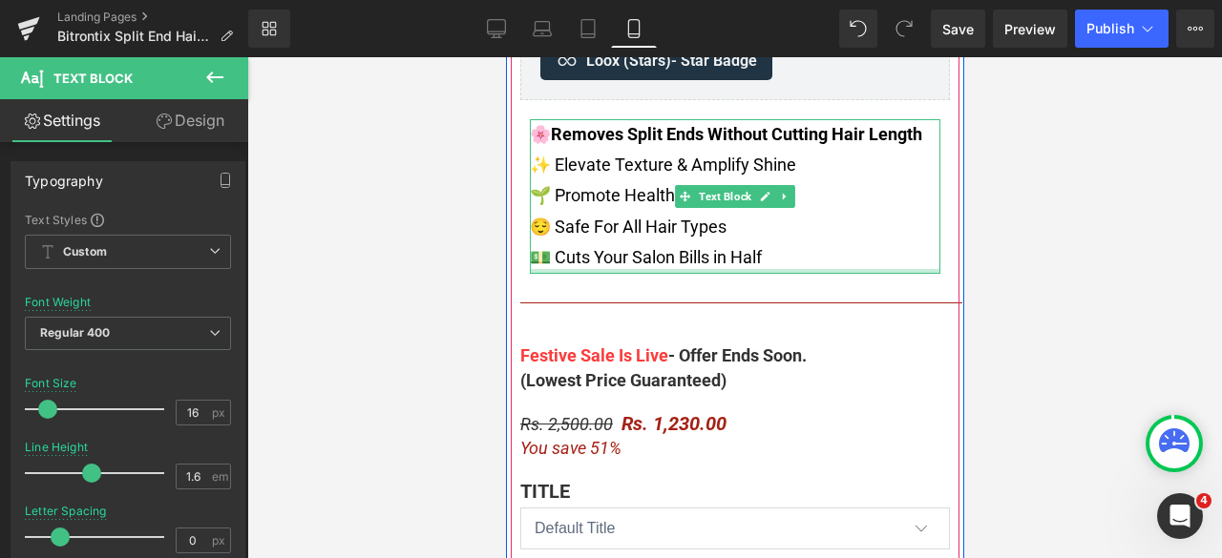
scroll to position [859, 0]
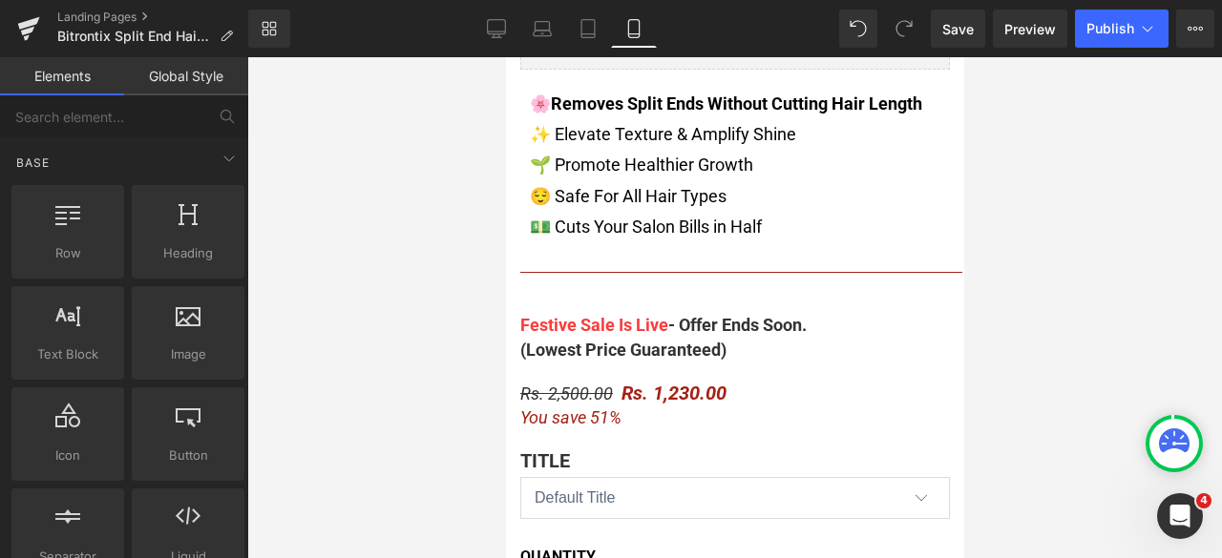
click at [1068, 285] on div at bounding box center [734, 307] width 975 height 501
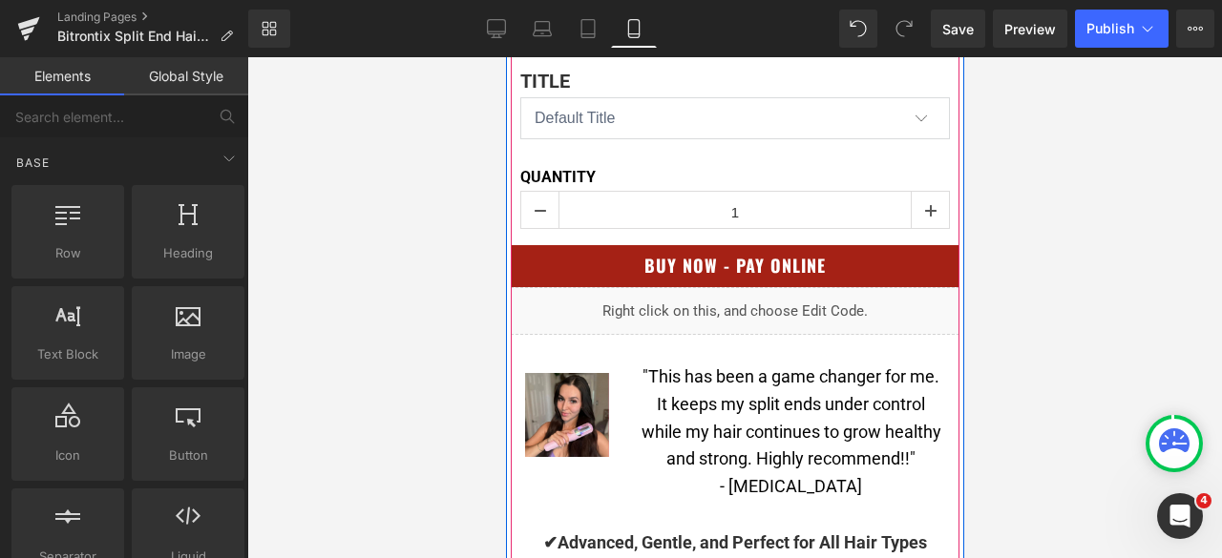
scroll to position [1241, 0]
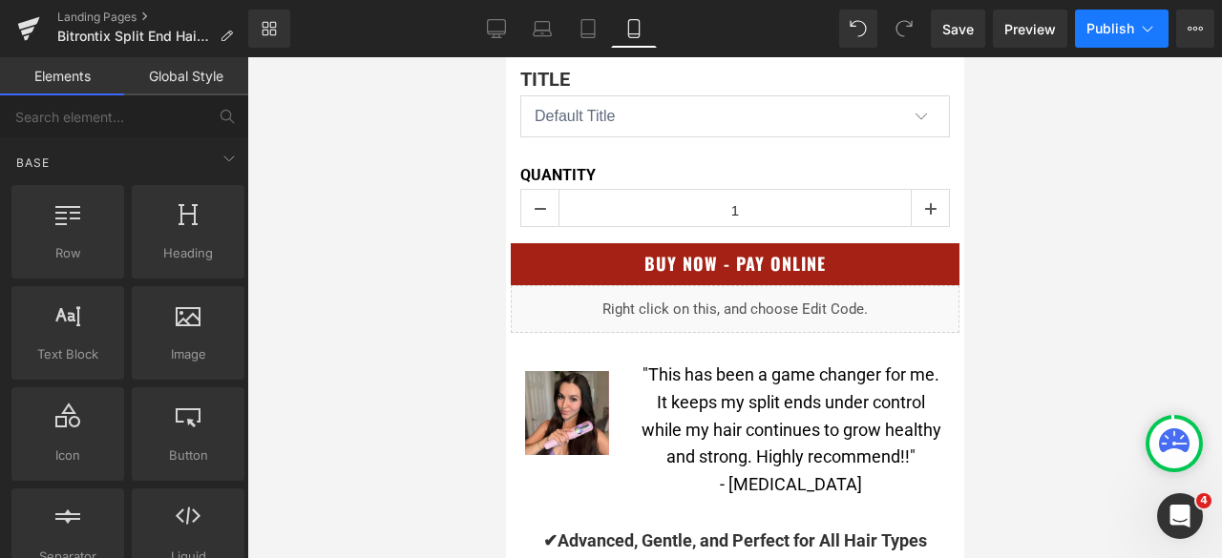
click at [1099, 39] on button "Publish" at bounding box center [1122, 29] width 94 height 38
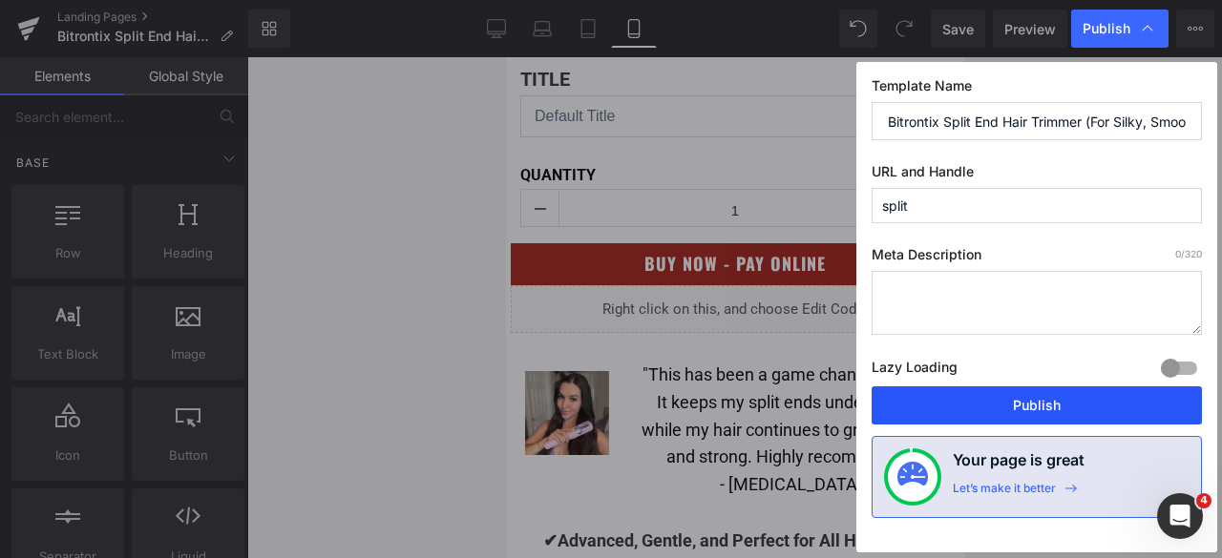
click at [1043, 401] on button "Publish" at bounding box center [1036, 406] width 330 height 38
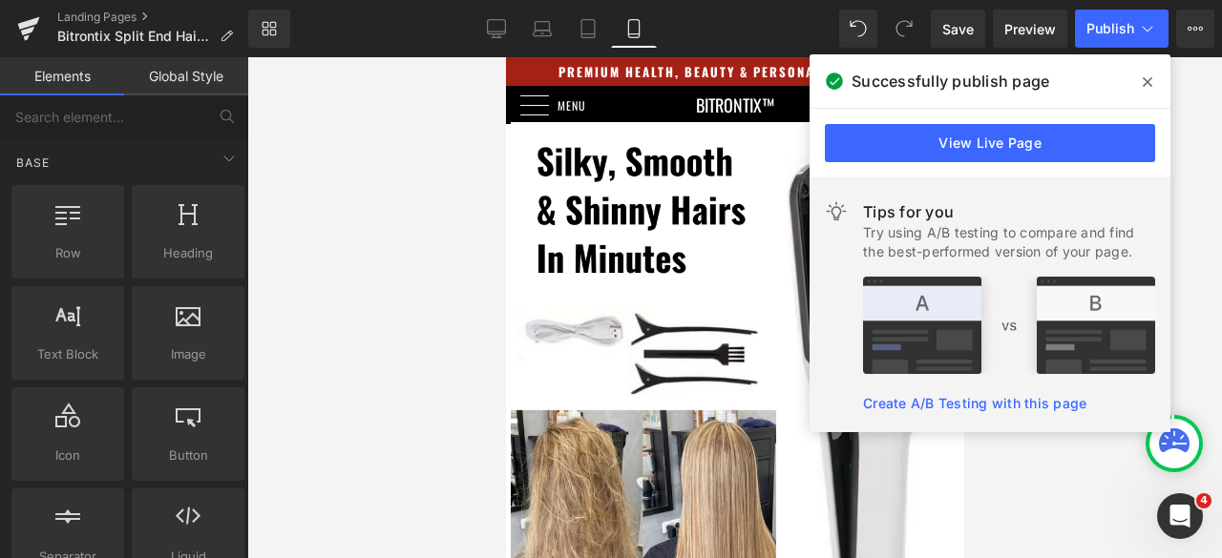
click at [1144, 83] on icon at bounding box center [1148, 81] width 10 height 15
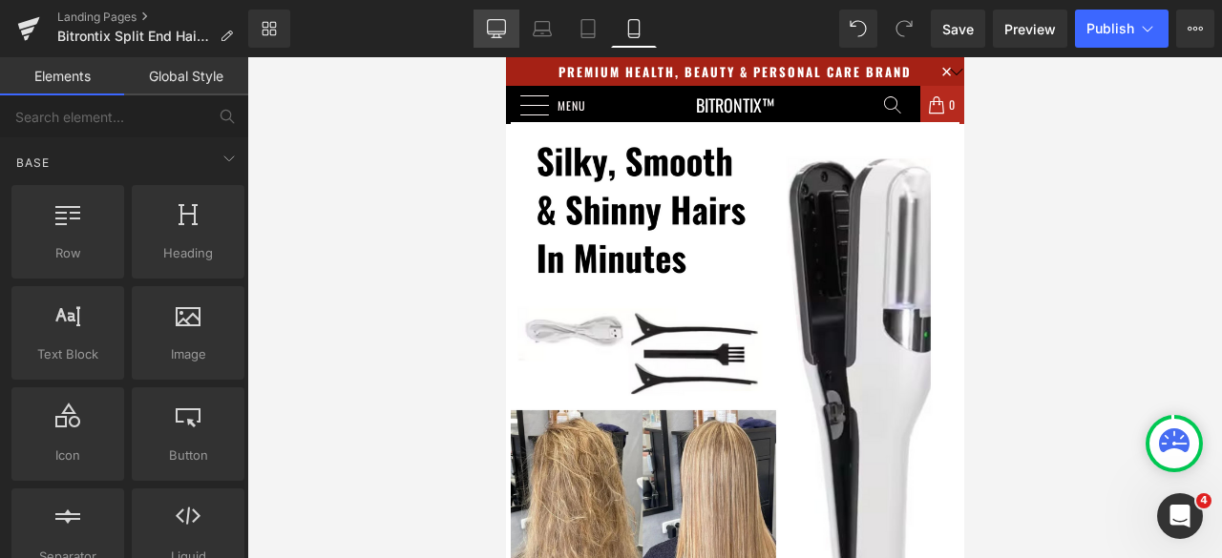
drag, startPoint x: 508, startPoint y: 35, endPoint x: 337, endPoint y: 40, distance: 170.9
click at [508, 35] on link "Desktop" at bounding box center [496, 29] width 46 height 38
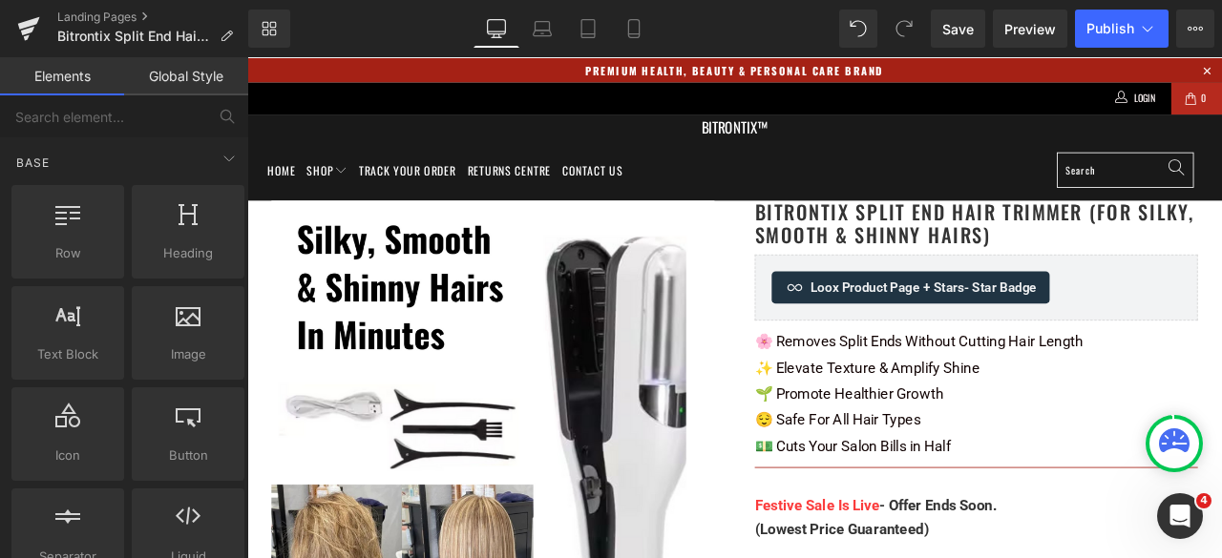
scroll to position [168, 0]
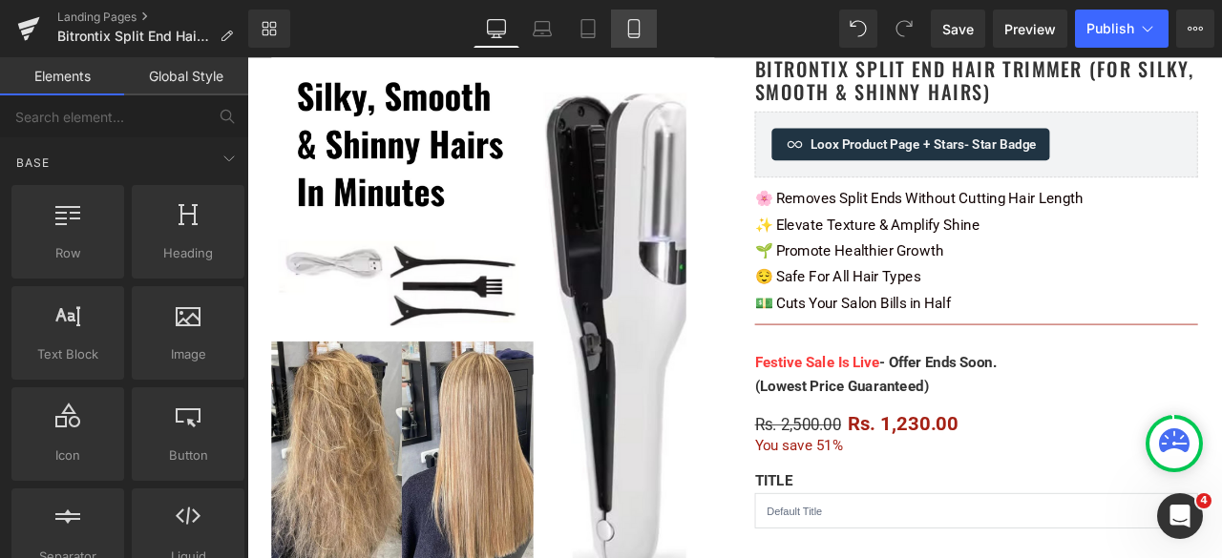
click at [628, 30] on icon at bounding box center [633, 28] width 19 height 19
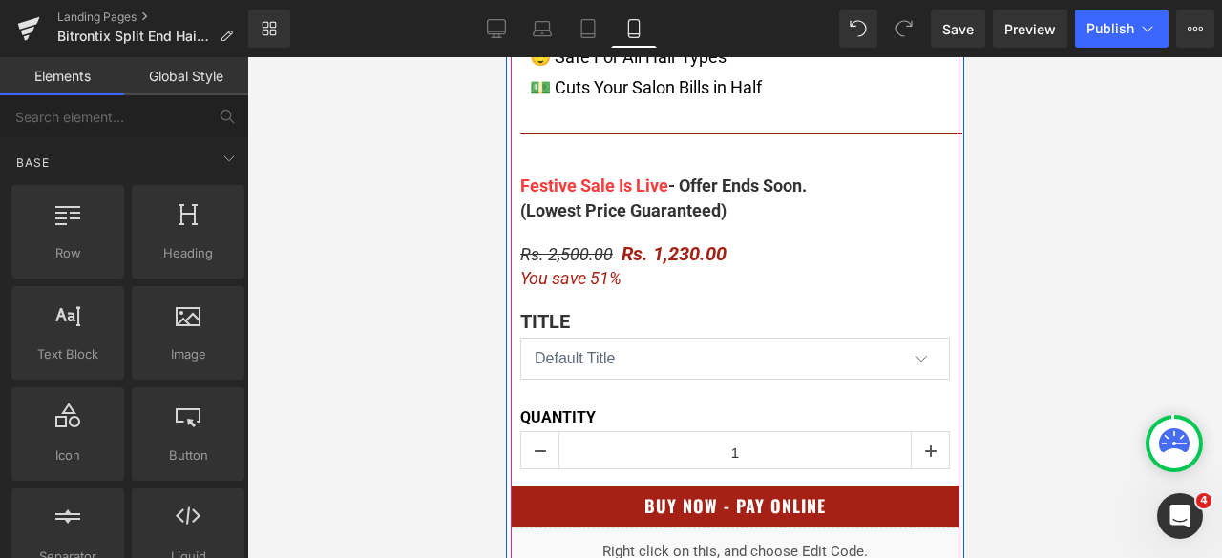
scroll to position [1050, 0]
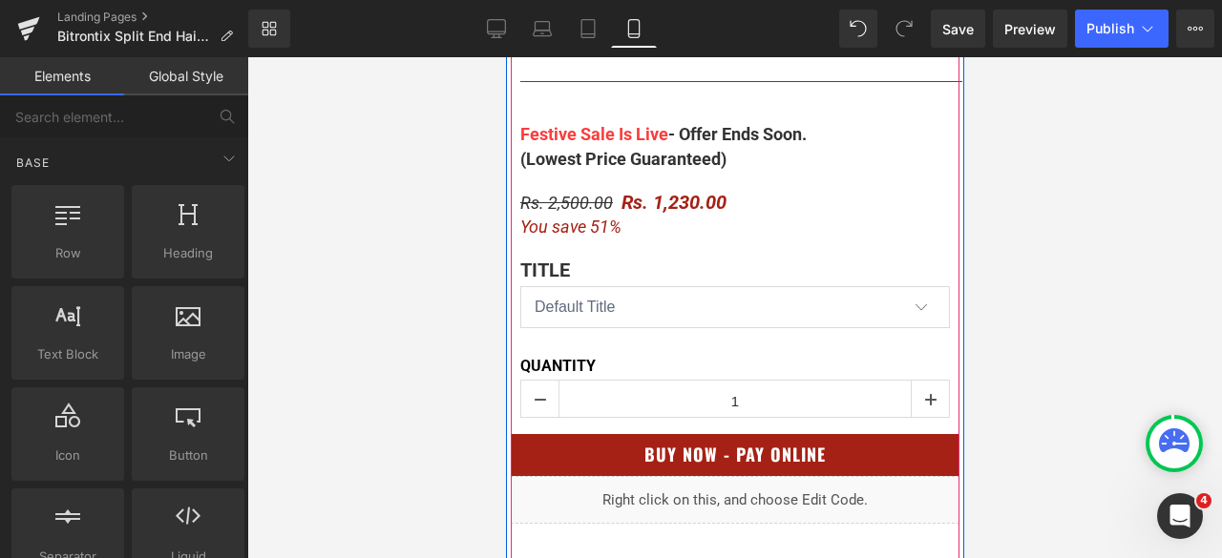
click at [730, 156] on div "Festive Sale Is Live - Offer Ends Soon. (Lowest Price Guaranteed) Text Block" at bounding box center [734, 147] width 430 height 50
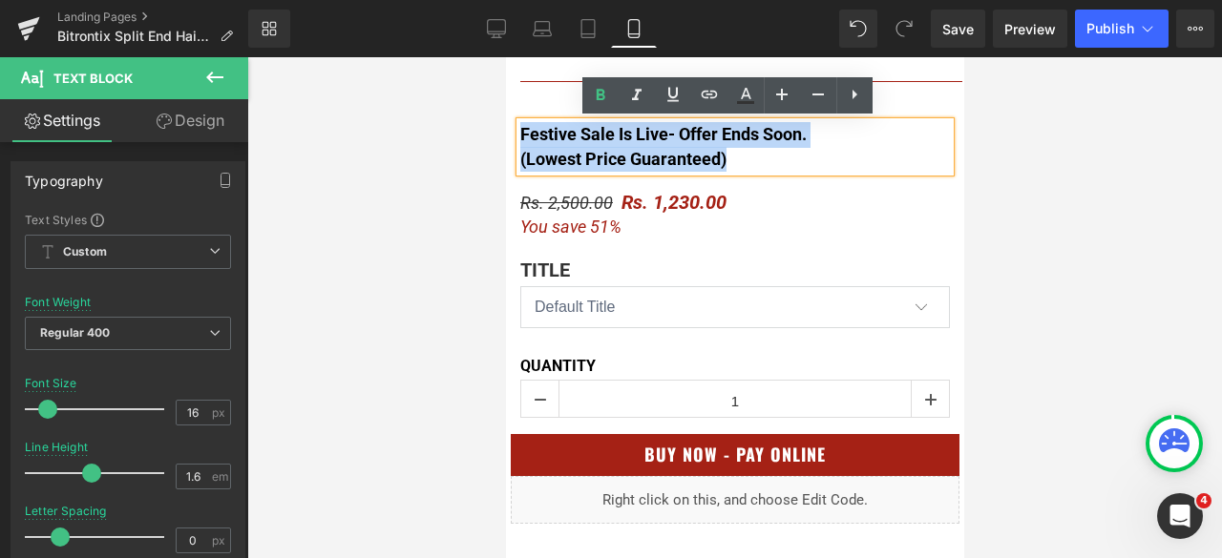
drag, startPoint x: 755, startPoint y: 166, endPoint x: 512, endPoint y: 136, distance: 245.2
click at [519, 136] on div "Festive Sale Is Live - Offer Ends Soon. (Lowest Price Guaranteed)" at bounding box center [734, 147] width 430 height 50
copy div "Festive Sale Is Live - Offer Ends Soon. (Lowest Price Guaranteed)"
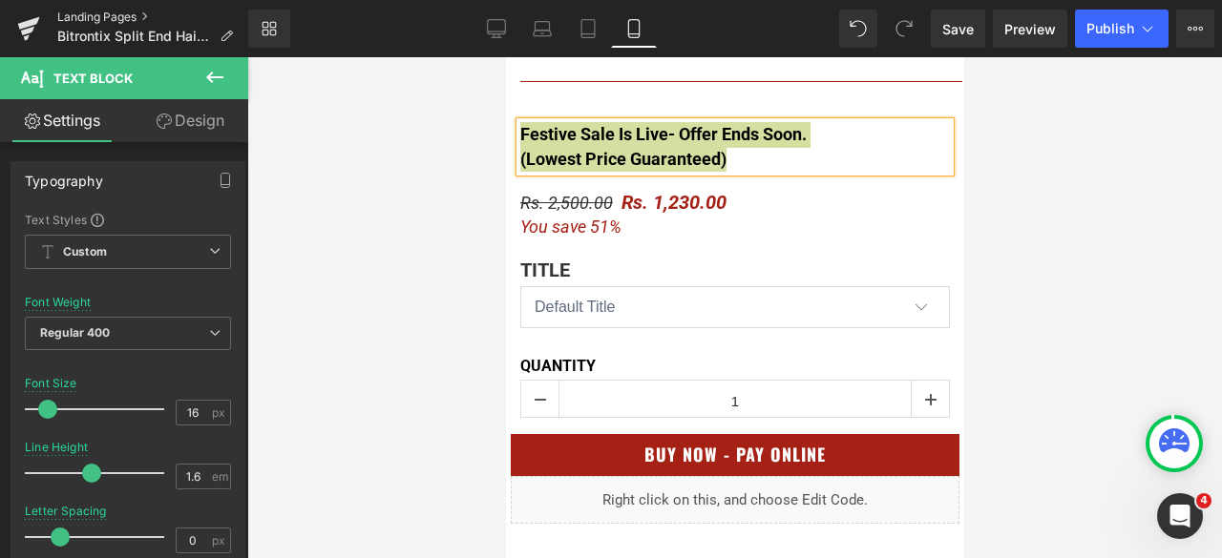
click at [95, 10] on link "Landing Pages" at bounding box center [152, 17] width 191 height 15
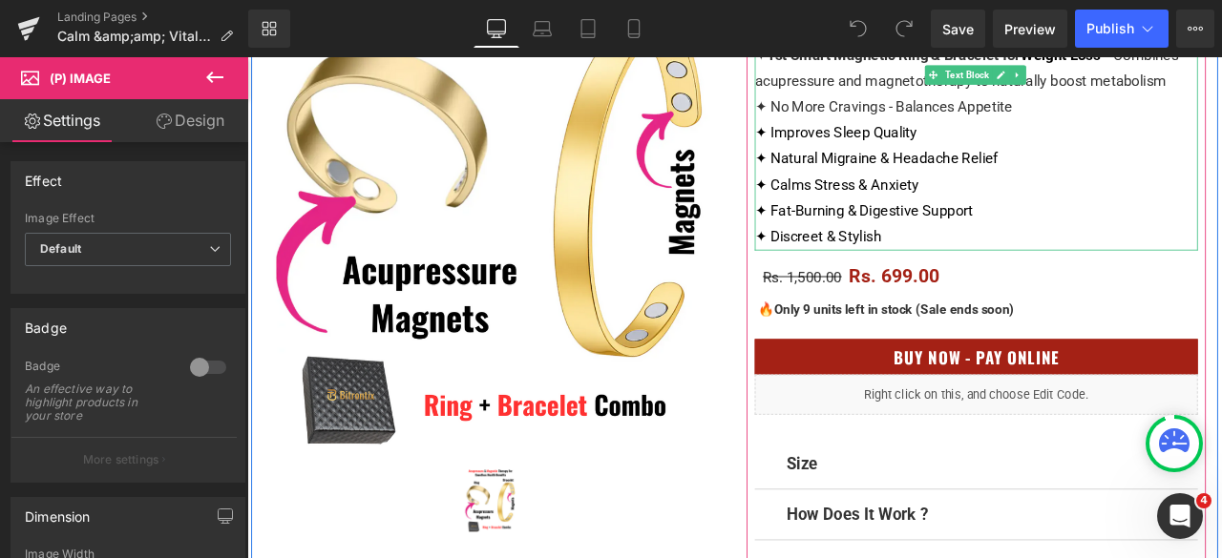
scroll to position [382, 0]
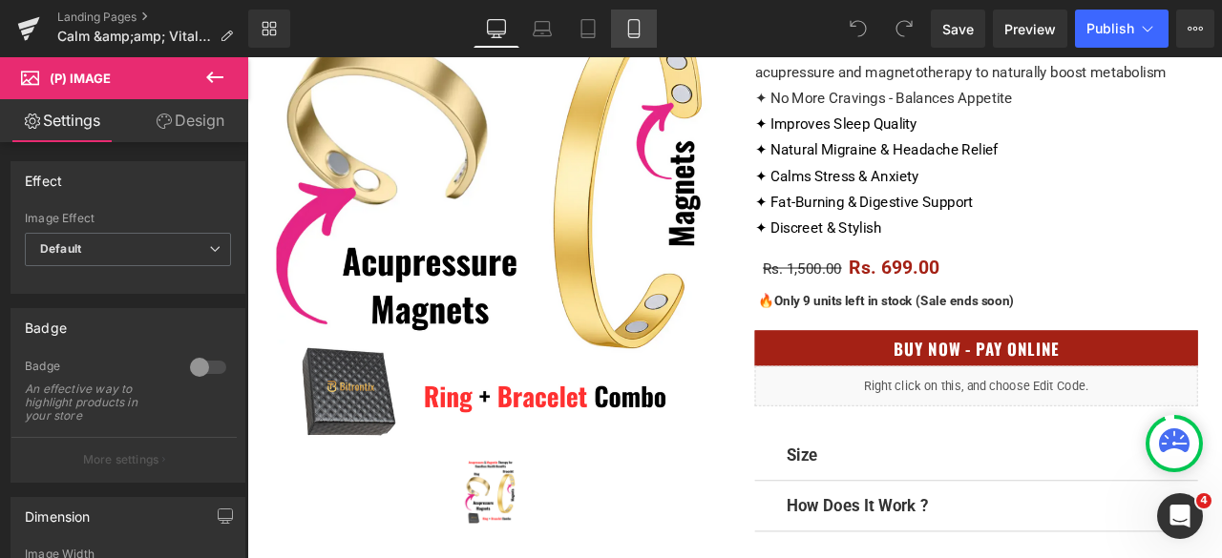
click at [641, 24] on icon at bounding box center [633, 28] width 19 height 19
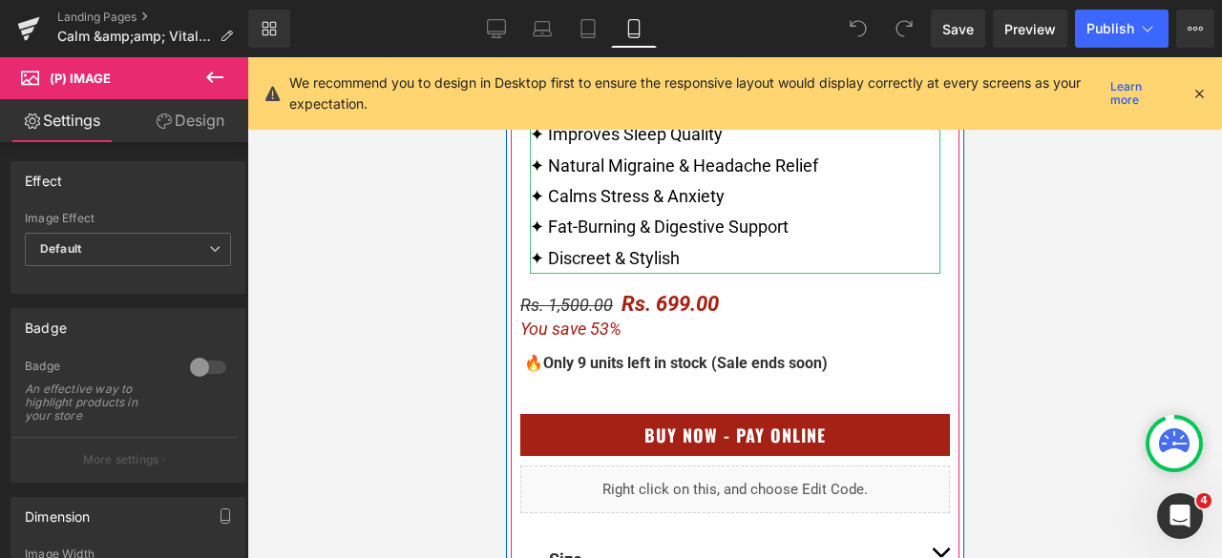
scroll to position [1050, 0]
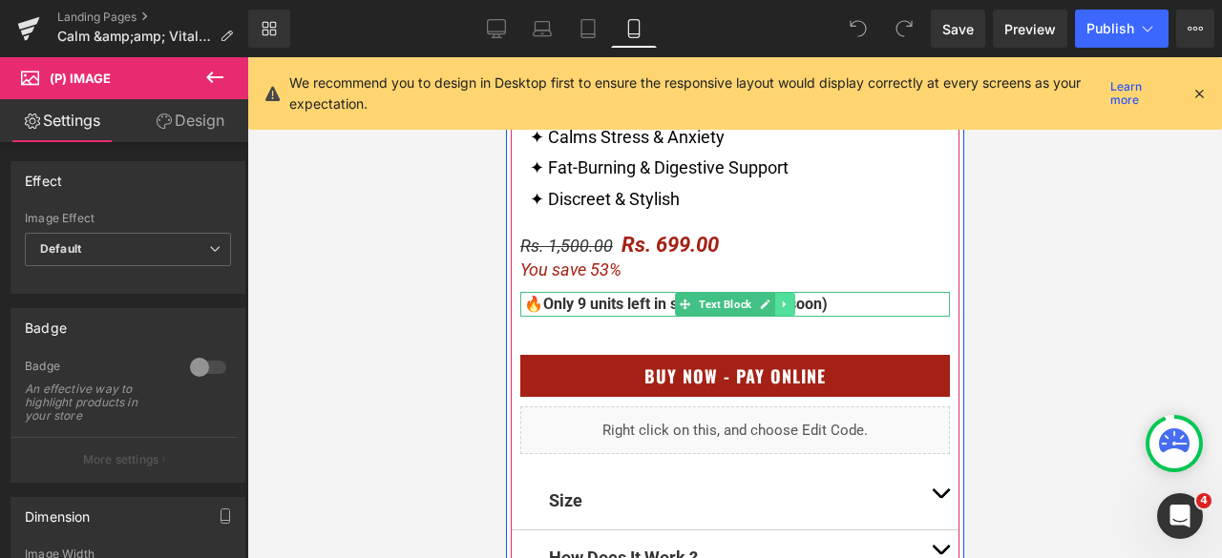
click at [779, 309] on icon at bounding box center [784, 304] width 10 height 11
click at [768, 306] on icon at bounding box center [773, 304] width 10 height 10
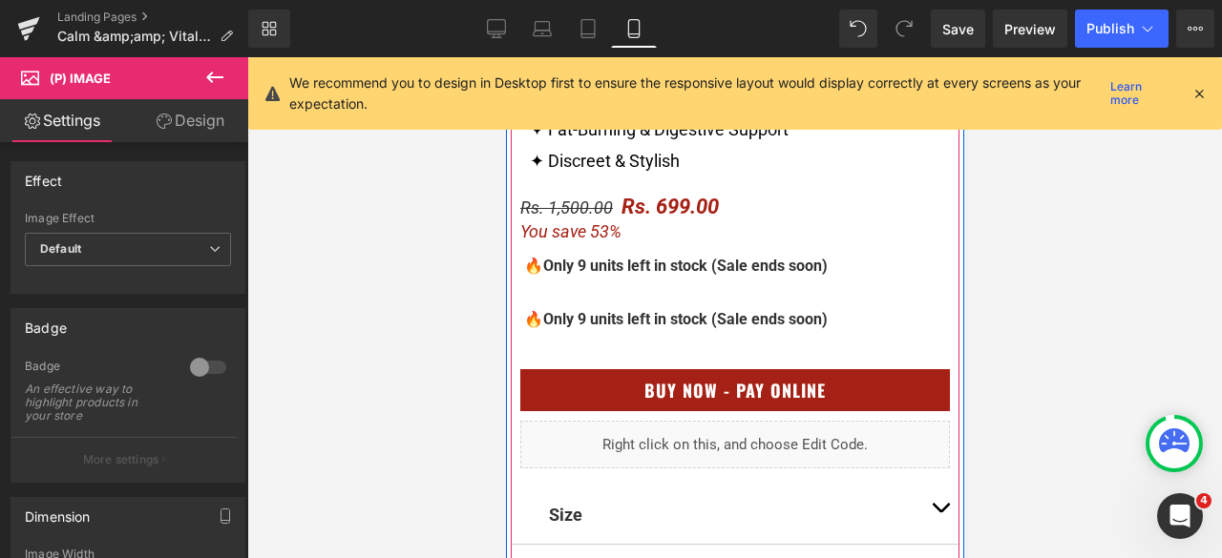
scroll to position [1071, 0]
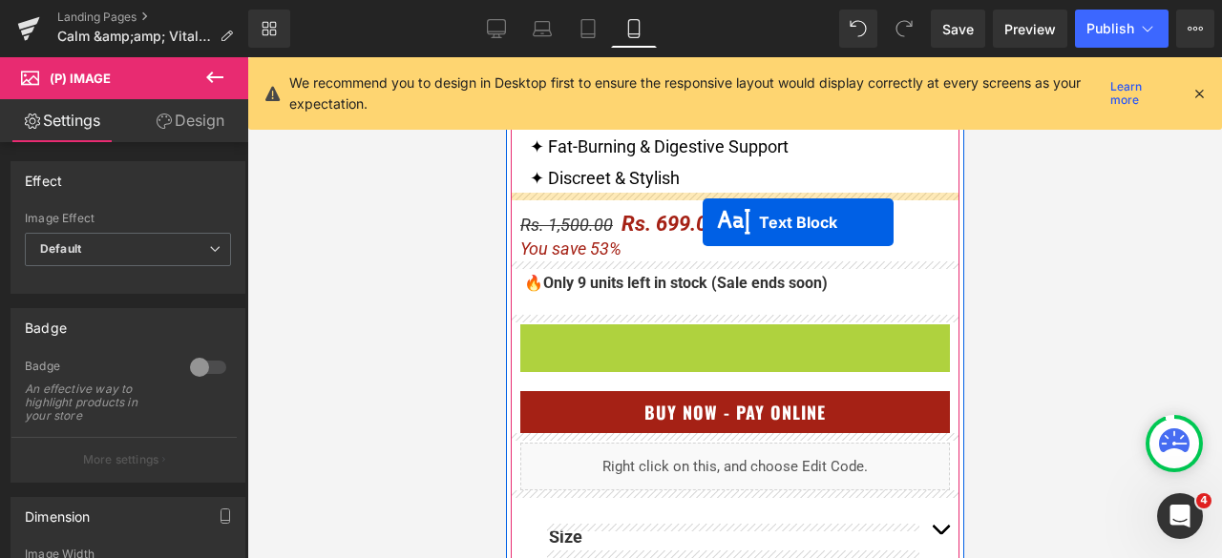
drag, startPoint x: 686, startPoint y: 341, endPoint x: 702, endPoint y: 222, distance: 119.3
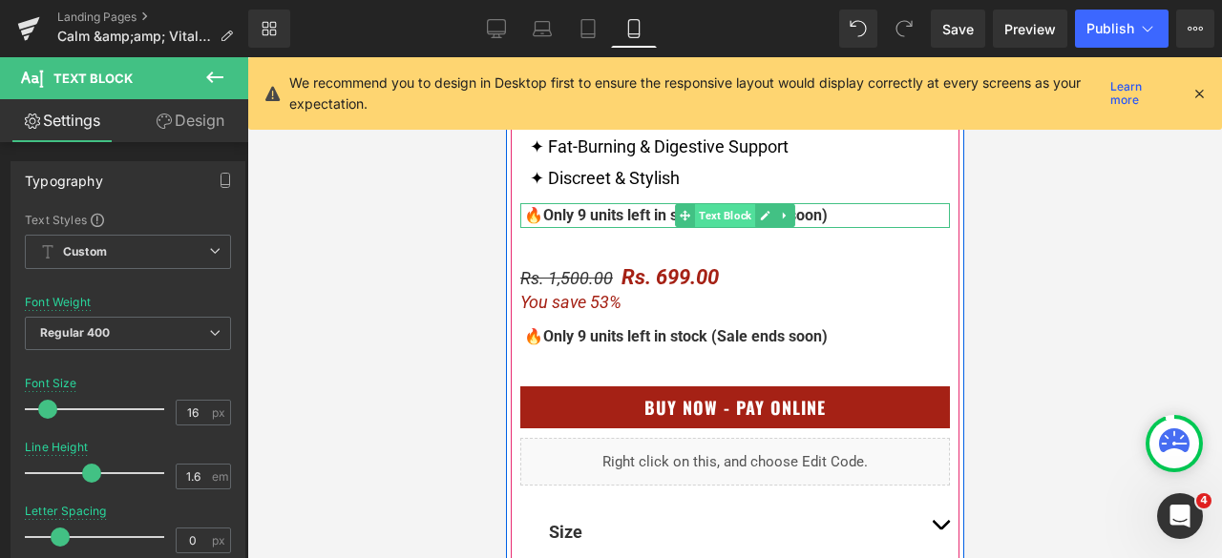
click at [700, 215] on span "Text Block" at bounding box center [724, 215] width 60 height 23
click at [726, 217] on span "Text Block" at bounding box center [724, 215] width 60 height 23
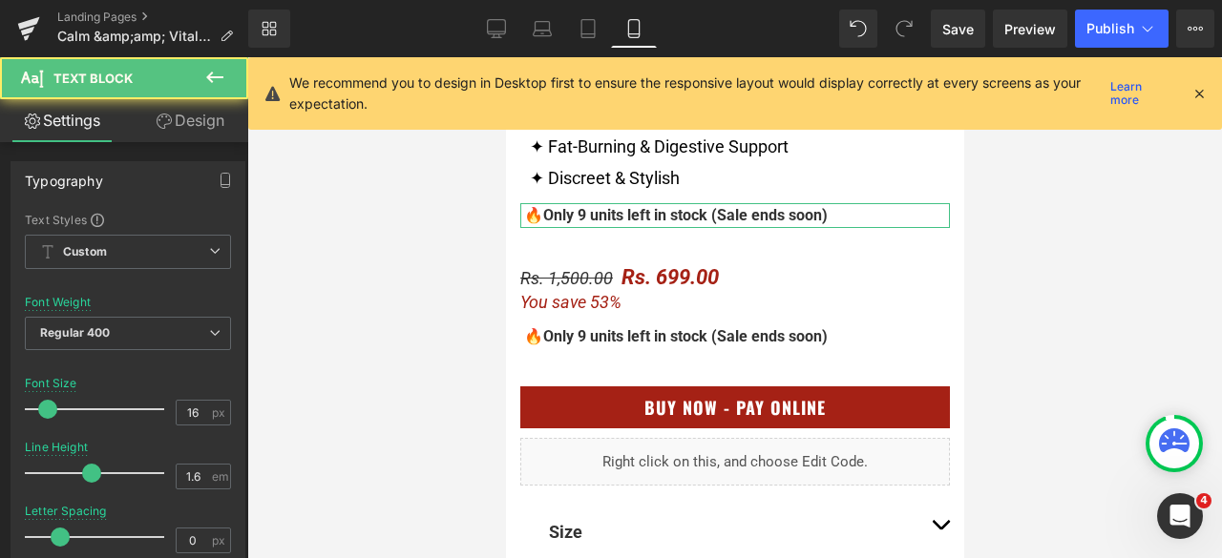
drag, startPoint x: 212, startPoint y: 124, endPoint x: 162, endPoint y: 199, distance: 89.5
click at [212, 124] on link "Design" at bounding box center [190, 120] width 124 height 43
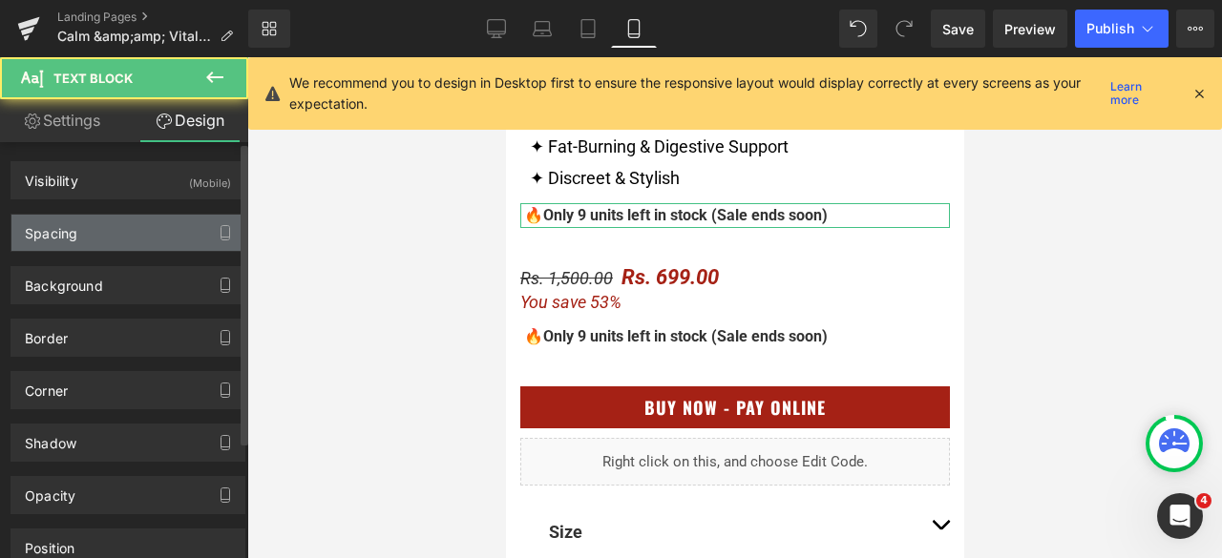
type input "10"
type input "20"
type input "10"
type input "0"
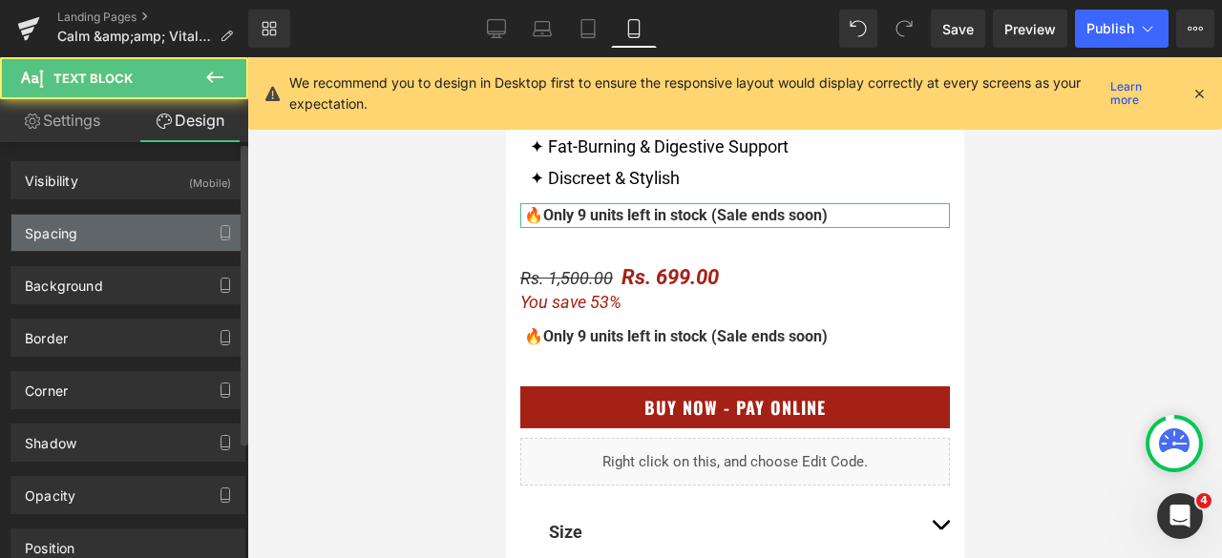
type input "0"
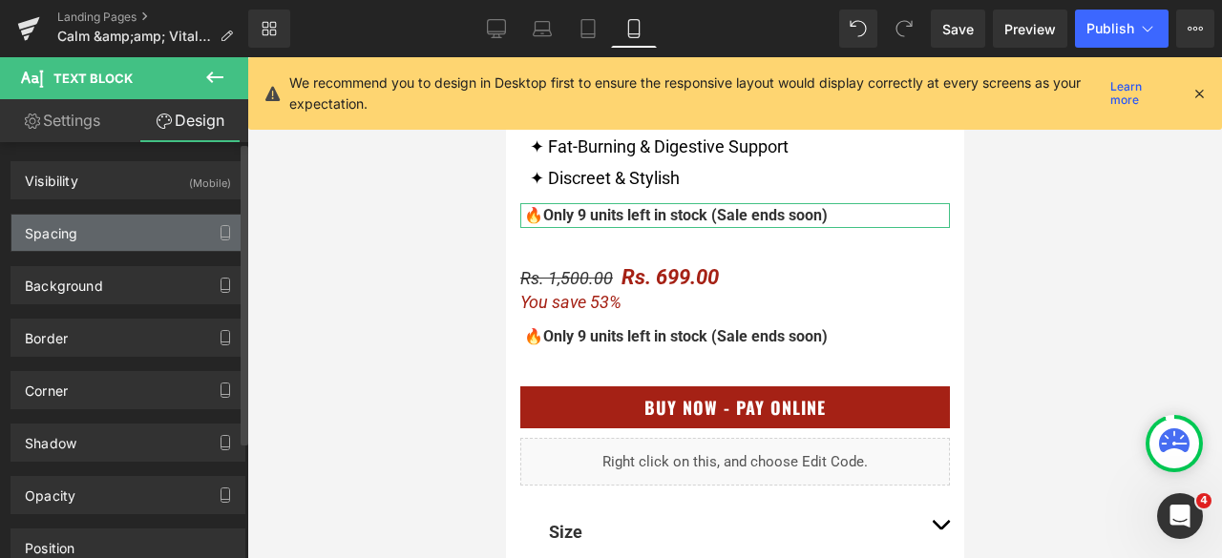
click at [103, 233] on div "Spacing" at bounding box center [127, 233] width 233 height 36
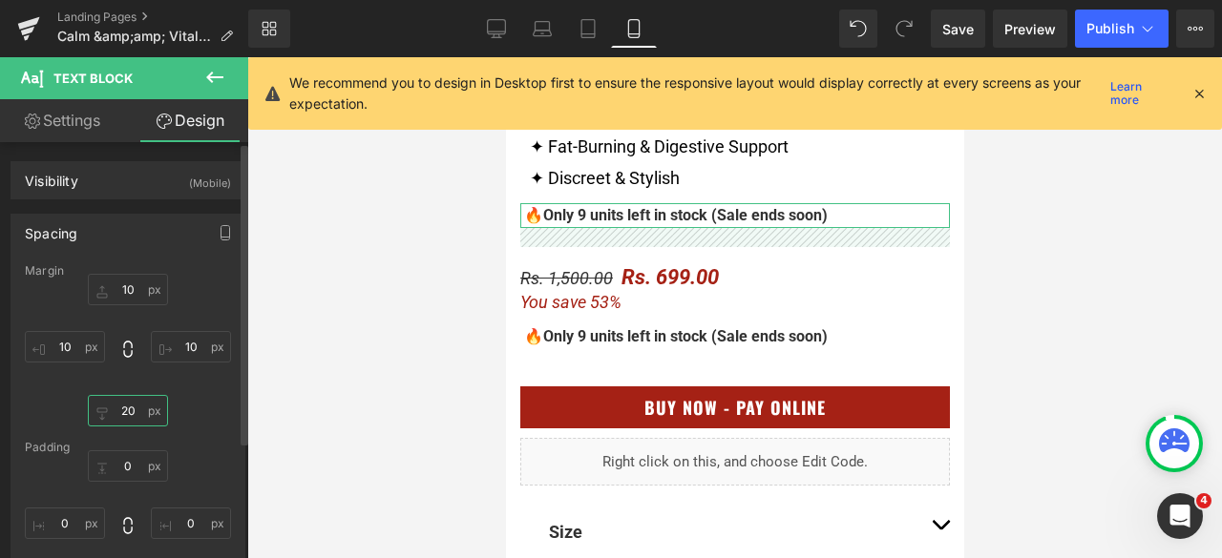
click at [134, 409] on input "20" at bounding box center [128, 410] width 80 height 31
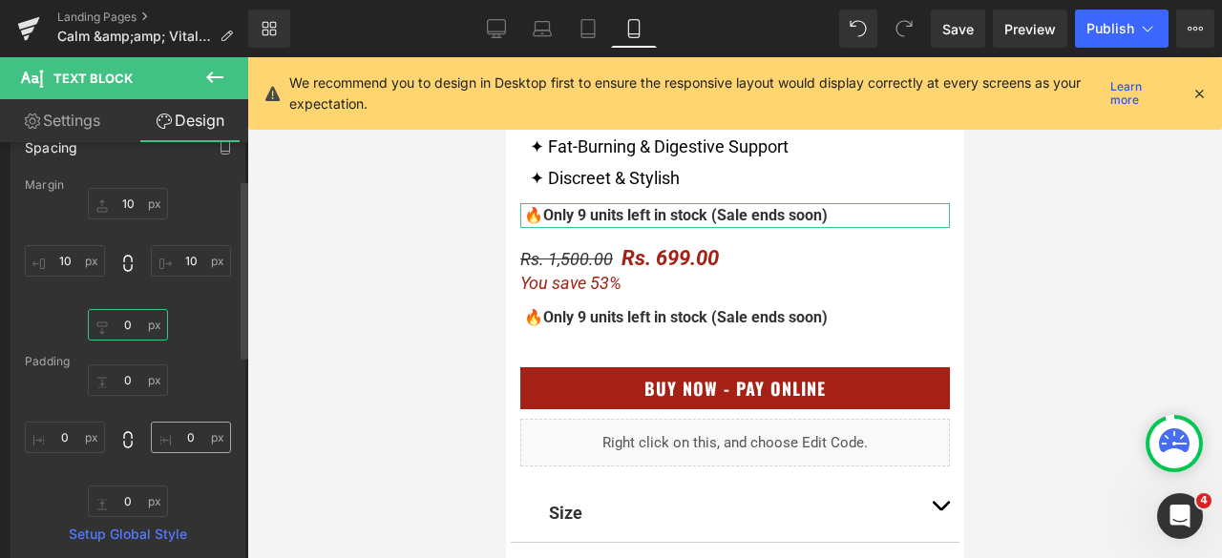
scroll to position [0, 0]
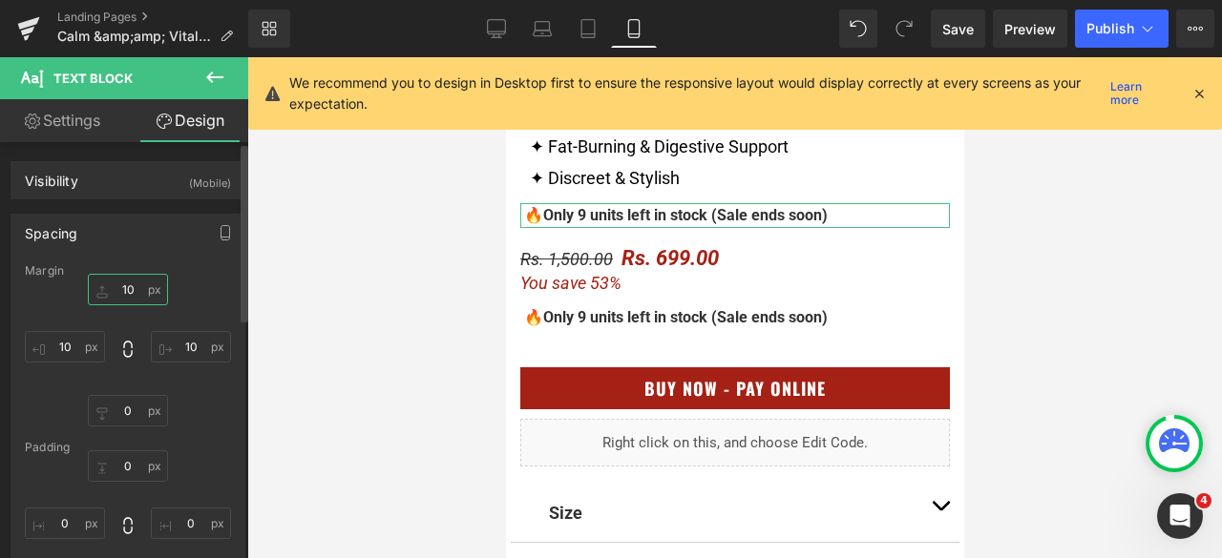
click at [124, 294] on input "10" at bounding box center [128, 289] width 80 height 31
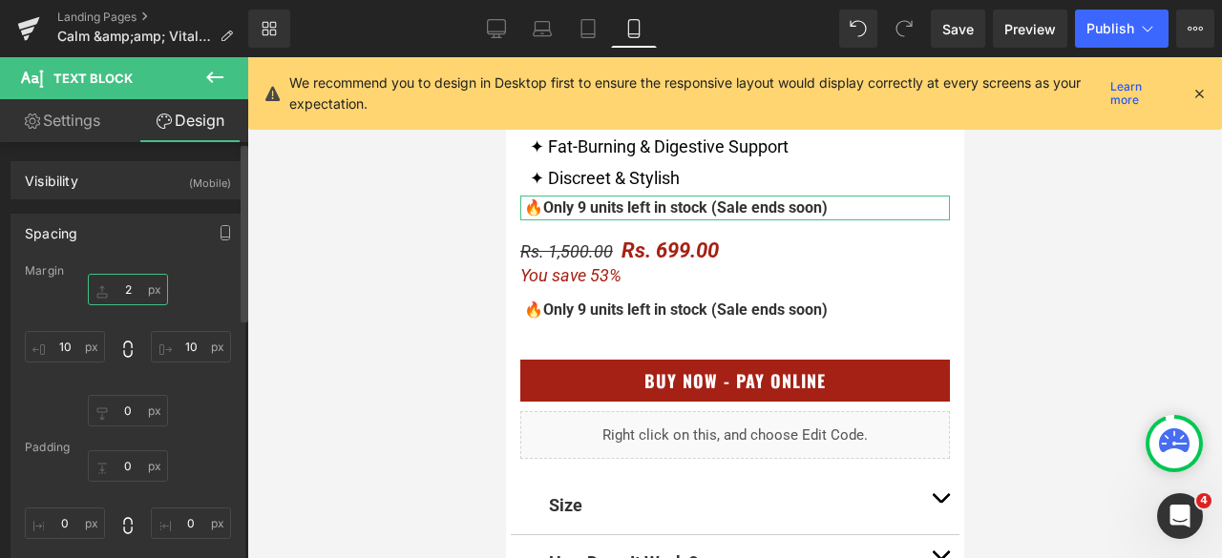
type input "20"
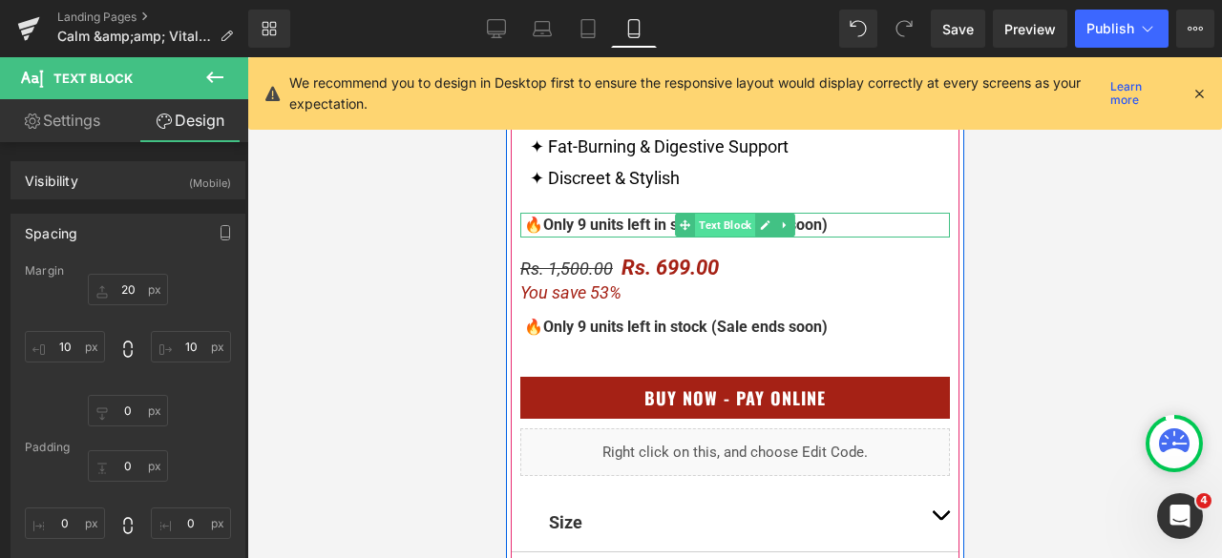
click at [725, 221] on span "Text Block" at bounding box center [724, 225] width 60 height 23
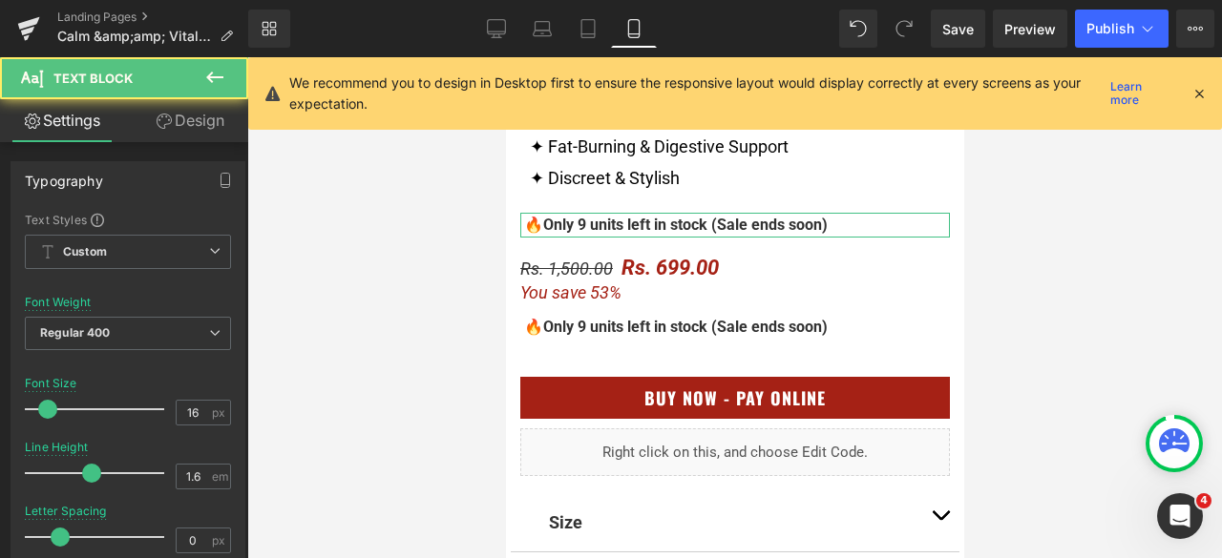
click at [215, 137] on link "Design" at bounding box center [190, 120] width 124 height 43
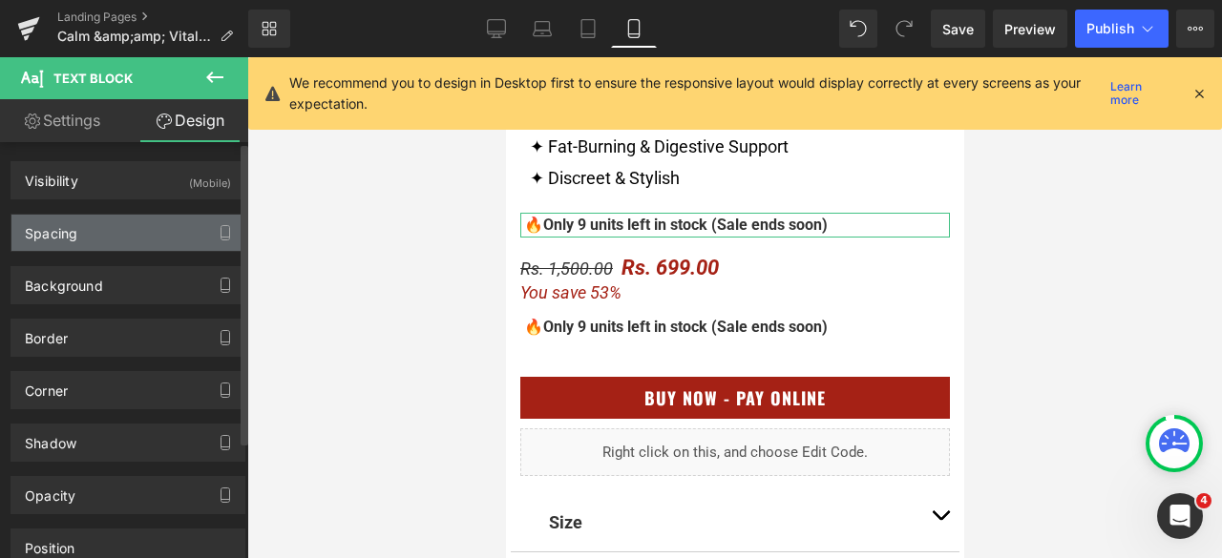
click at [92, 230] on div "Spacing" at bounding box center [127, 233] width 233 height 36
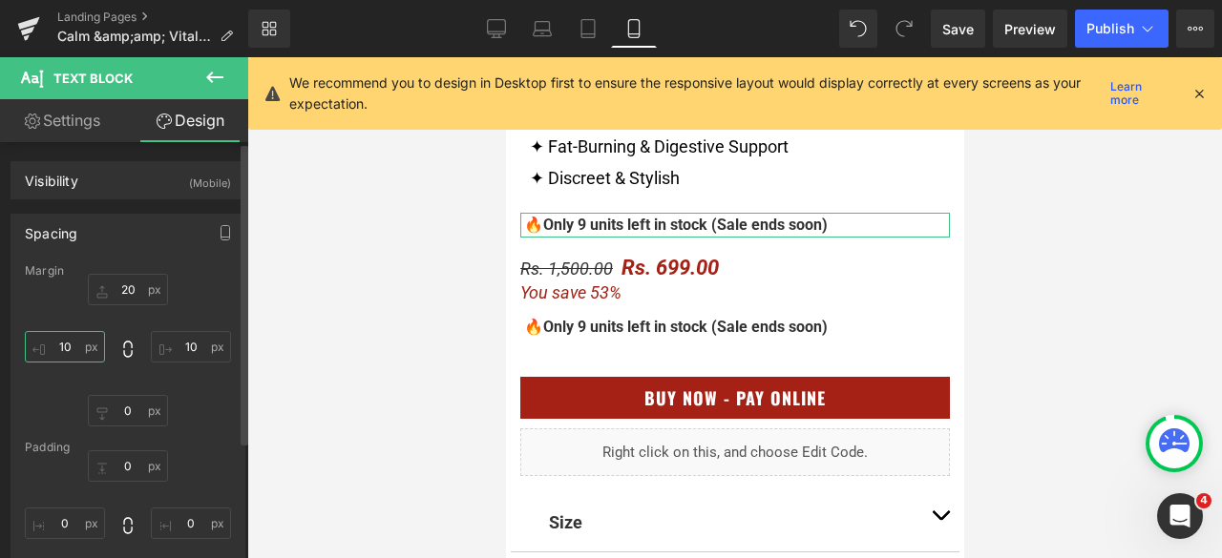
click at [68, 349] on input "10" at bounding box center [65, 346] width 80 height 31
click at [193, 353] on input "10" at bounding box center [191, 346] width 80 height 31
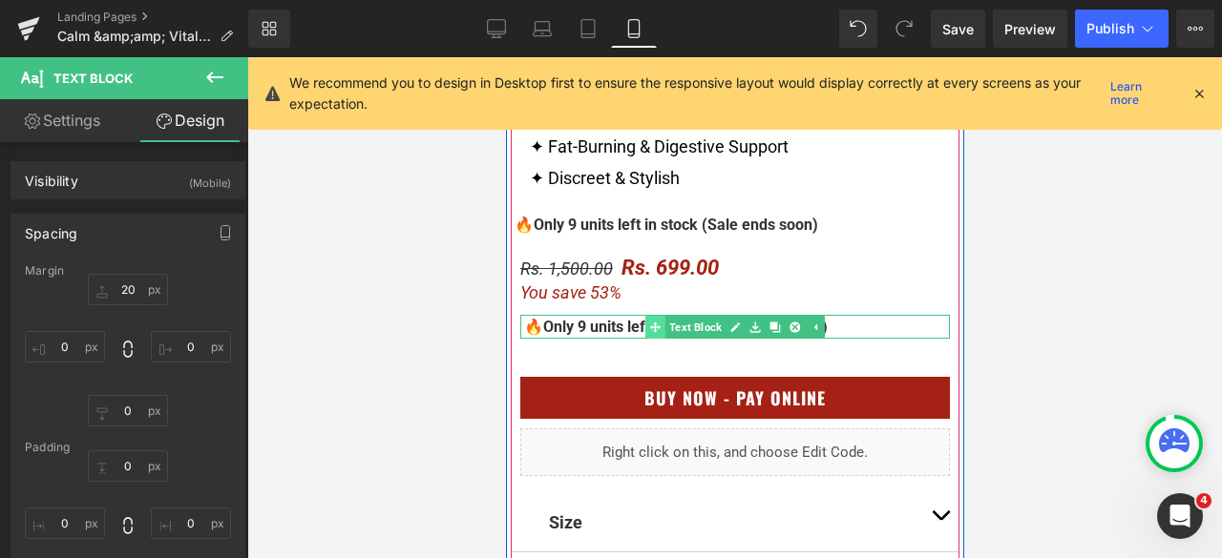
click at [680, 328] on link "Text Block" at bounding box center [684, 327] width 80 height 23
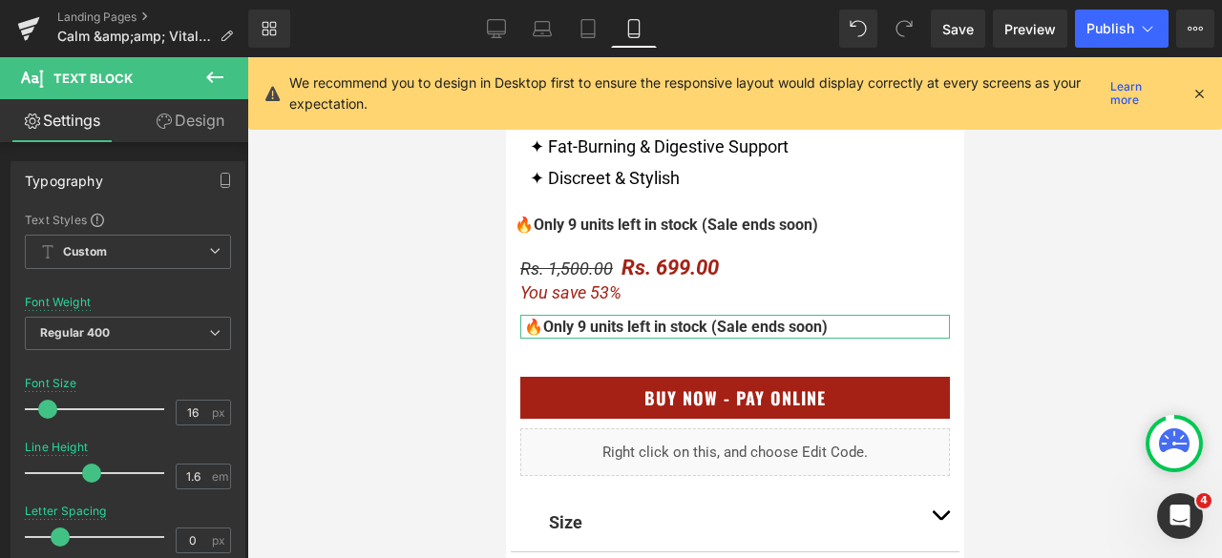
click at [206, 127] on link "Design" at bounding box center [190, 120] width 124 height 43
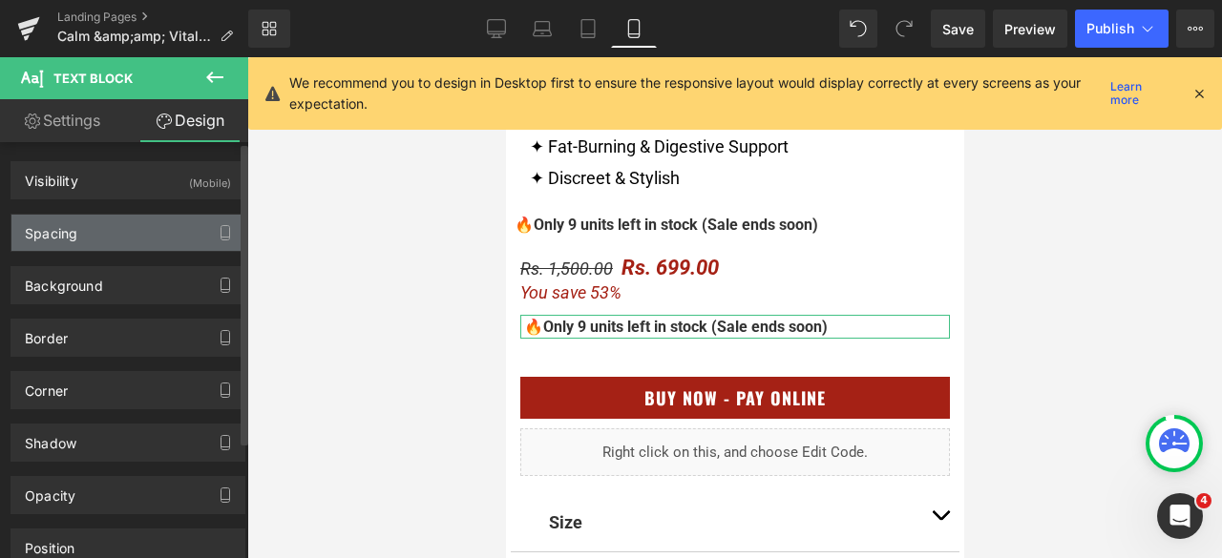
click at [109, 232] on div "Spacing" at bounding box center [127, 233] width 233 height 36
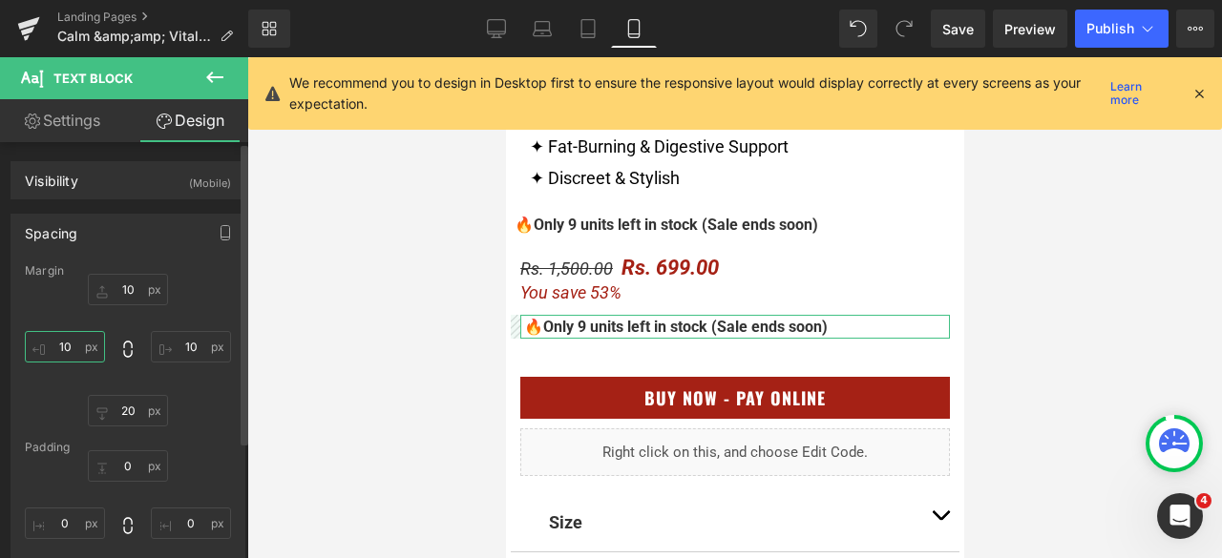
click at [67, 339] on input "10" at bounding box center [65, 346] width 80 height 31
drag, startPoint x: 185, startPoint y: 354, endPoint x: 311, endPoint y: 350, distance: 126.1
click at [186, 354] on input "10" at bounding box center [191, 346] width 80 height 31
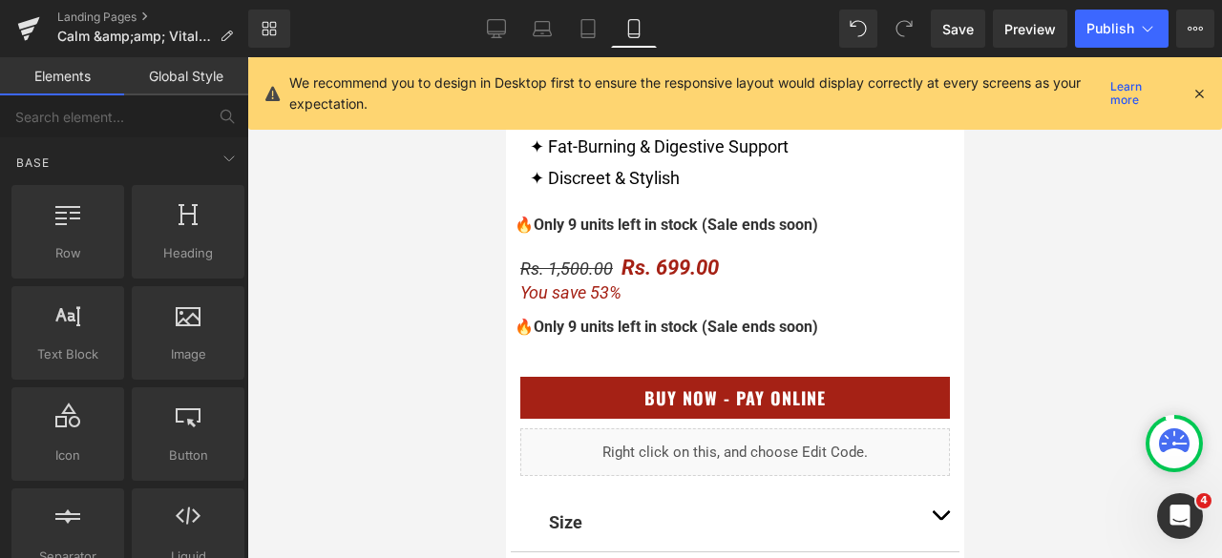
click at [1077, 270] on div at bounding box center [734, 307] width 975 height 501
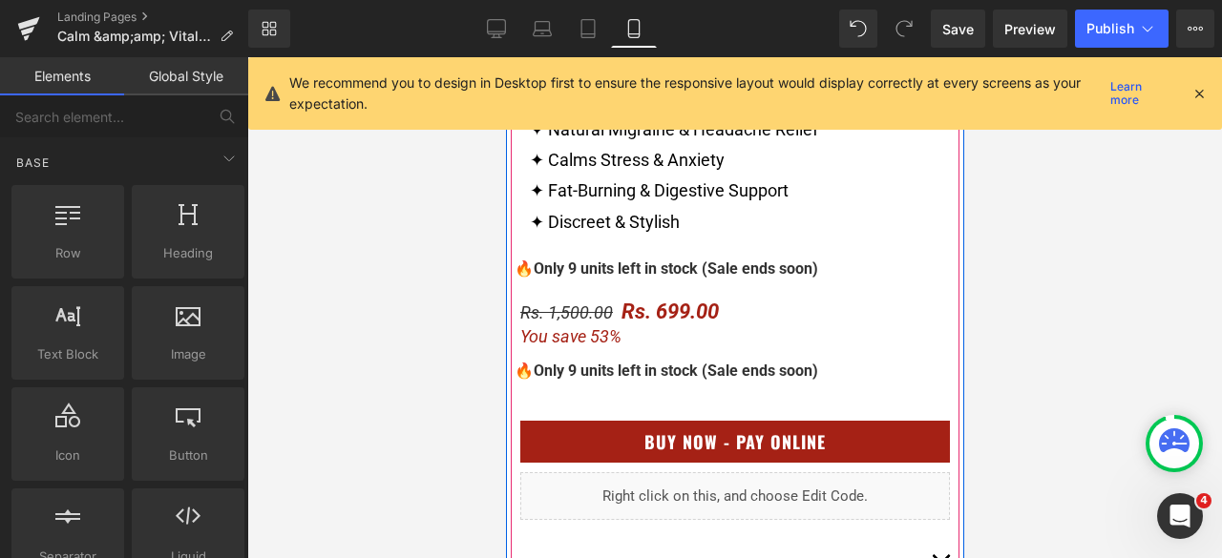
scroll to position [1071, 0]
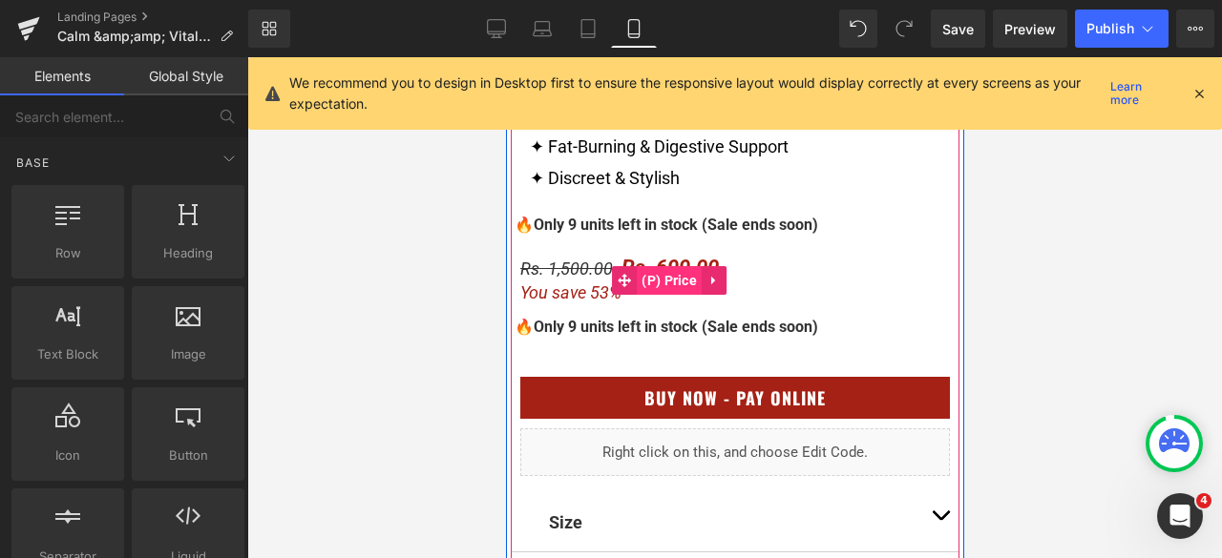
click at [654, 286] on span "(P) Price" at bounding box center [668, 280] width 65 height 29
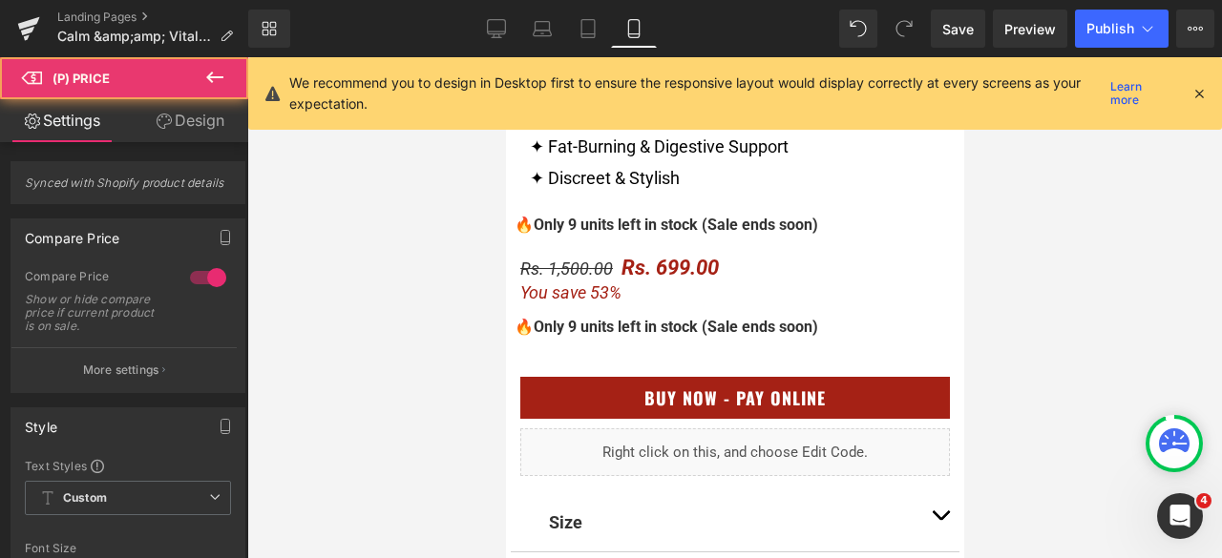
click at [206, 129] on link "Design" at bounding box center [190, 120] width 124 height 43
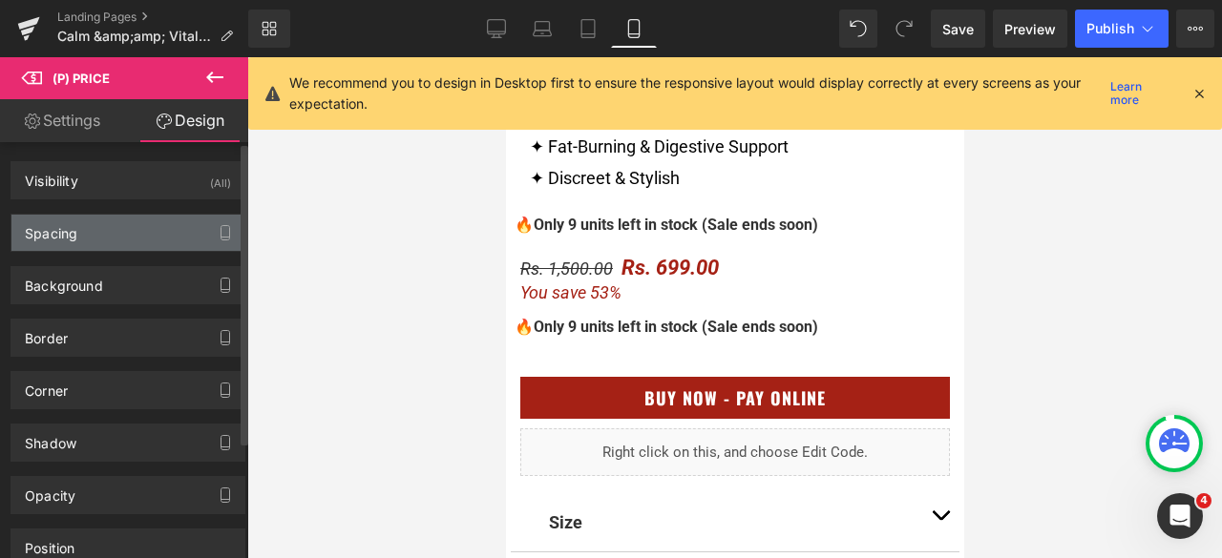
type input "20"
type input "10"
type input "0"
type input "10"
type input "0"
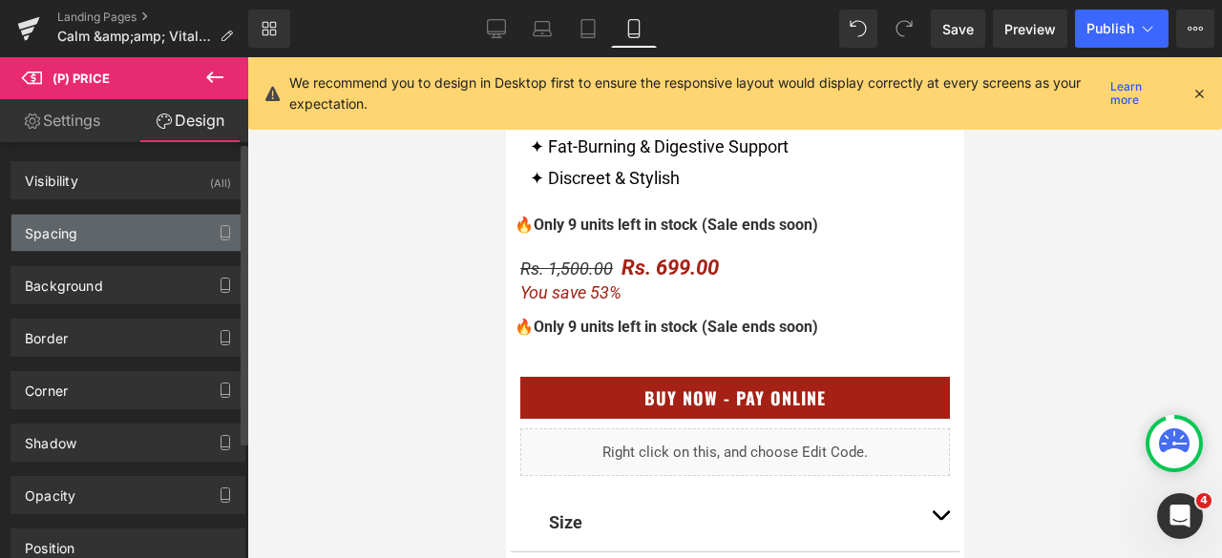
type input "0"
click at [101, 245] on div "Spacing" at bounding box center [127, 233] width 233 height 36
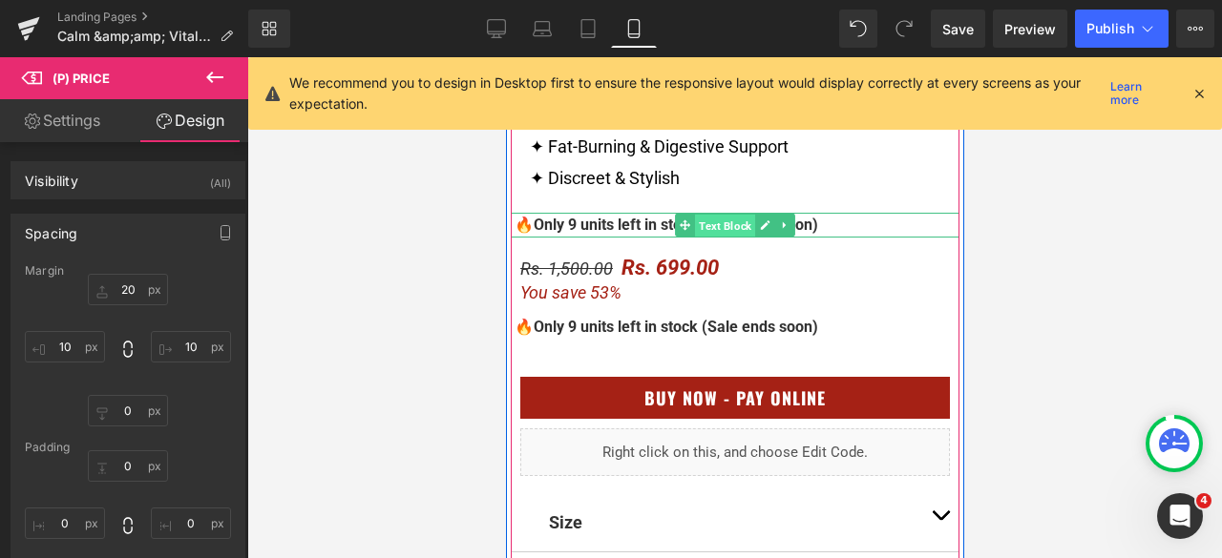
click at [699, 224] on span "Text Block" at bounding box center [724, 226] width 60 height 23
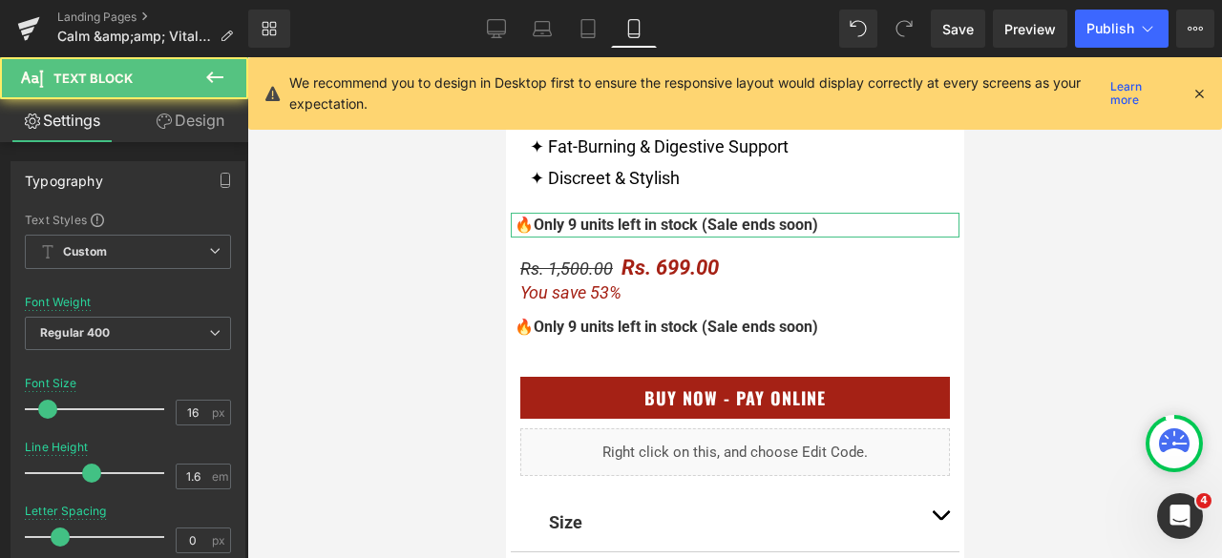
click at [214, 127] on link "Design" at bounding box center [190, 120] width 124 height 43
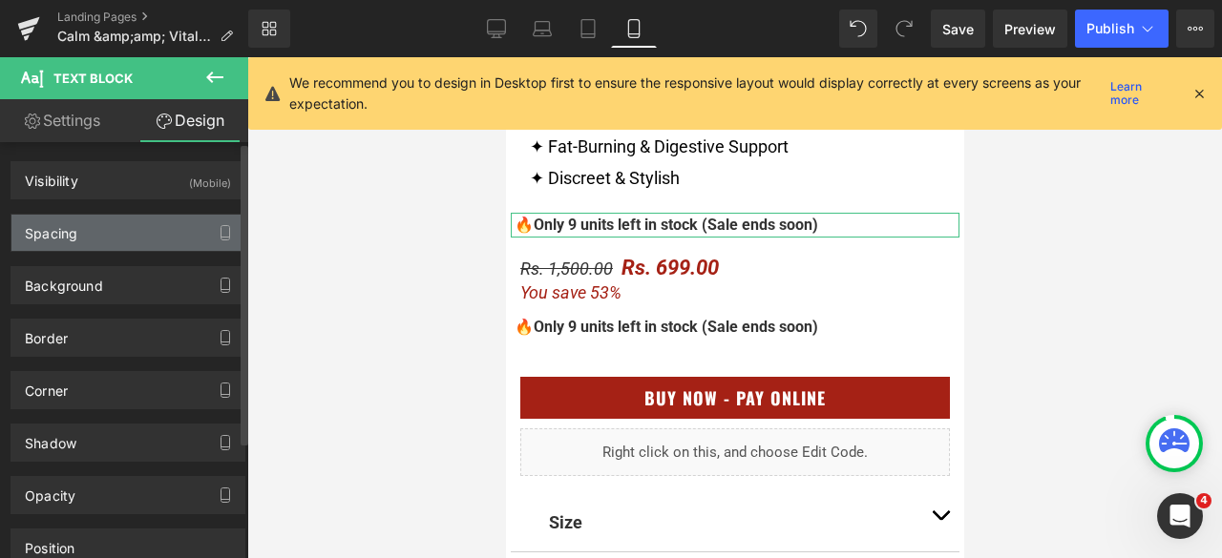
click at [108, 222] on div "Spacing" at bounding box center [127, 233] width 233 height 36
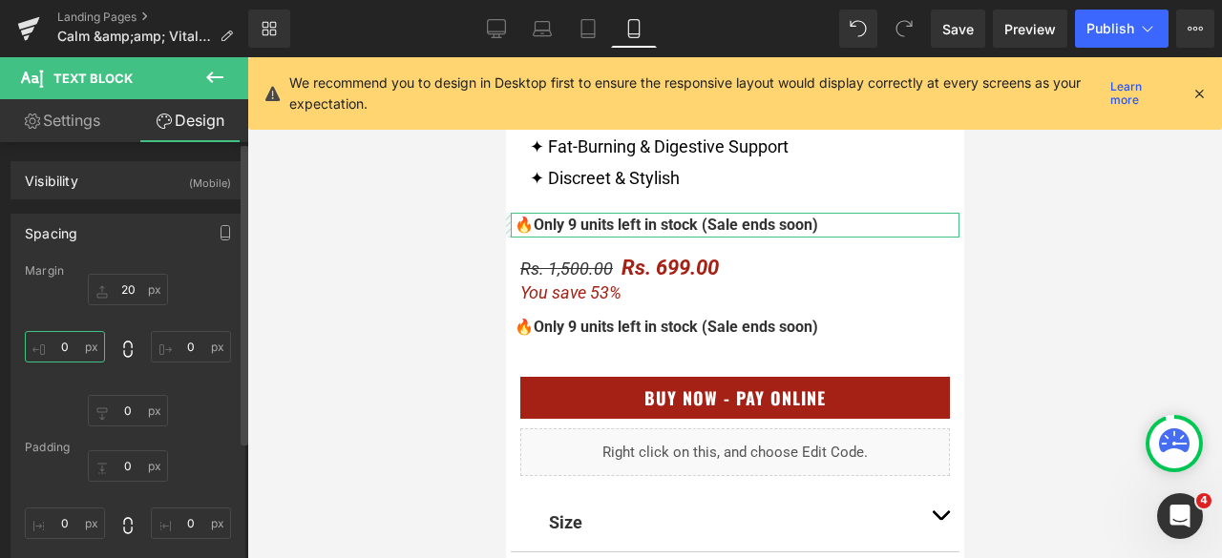
click at [88, 352] on input "0" at bounding box center [65, 346] width 80 height 31
type input "10"
click at [185, 347] on input "0" at bounding box center [191, 346] width 80 height 31
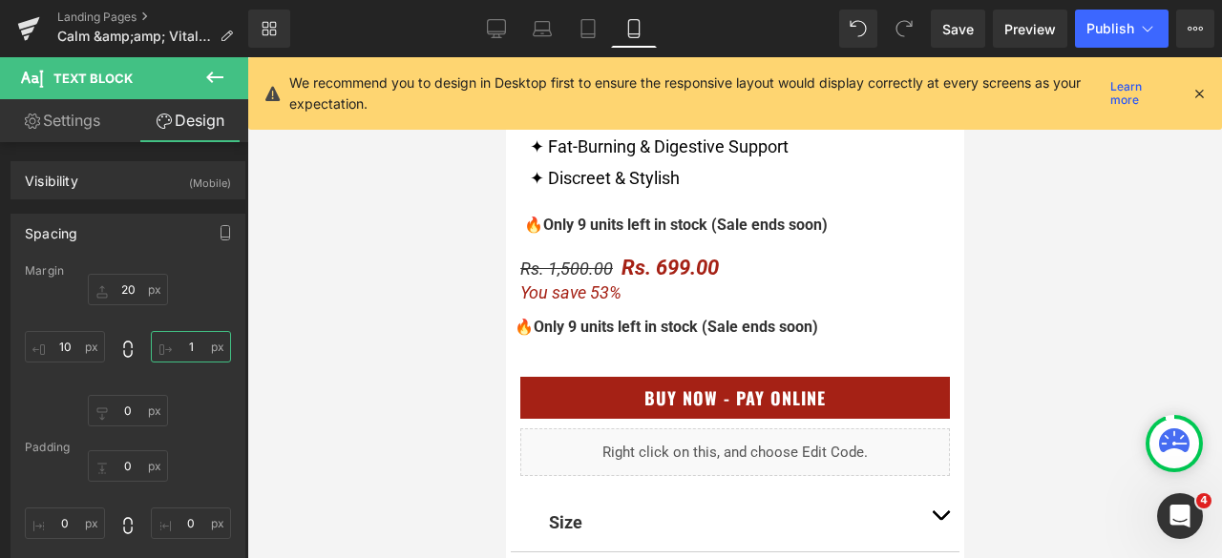
type input "10"
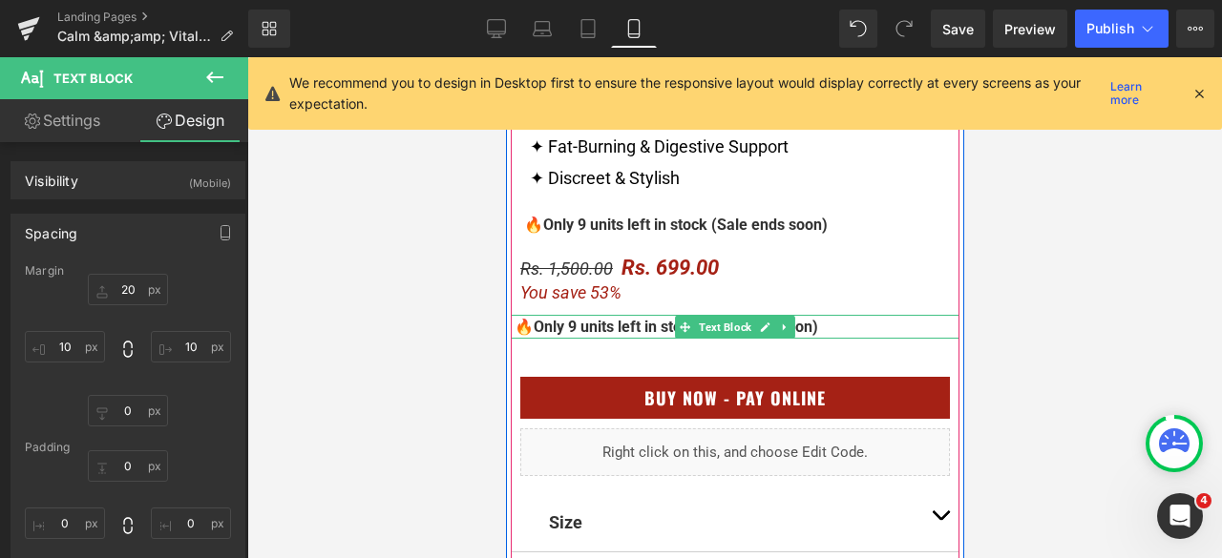
click at [622, 327] on span "Only 9 units left in stock (Sale ends soon)" at bounding box center [675, 327] width 284 height 18
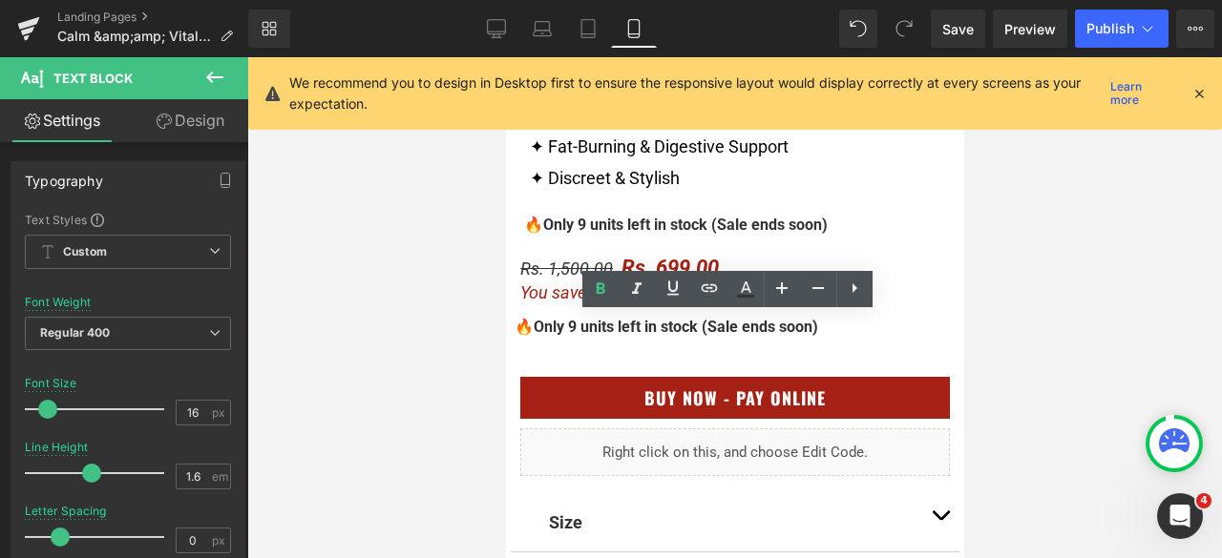
click at [198, 127] on link "Design" at bounding box center [190, 120] width 124 height 43
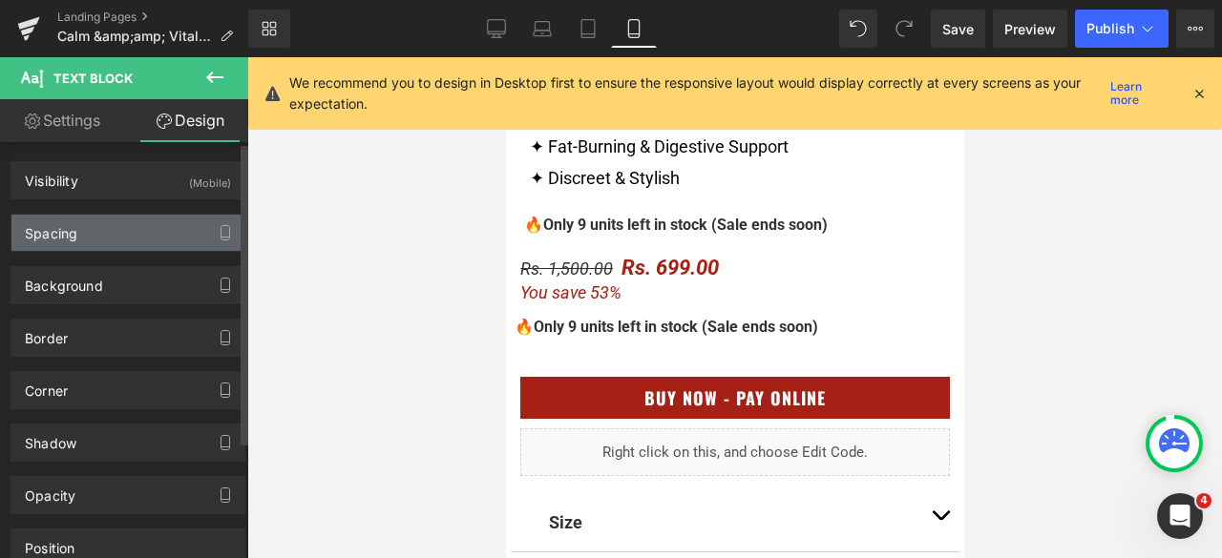
click at [76, 241] on div "Spacing" at bounding box center [127, 233] width 233 height 36
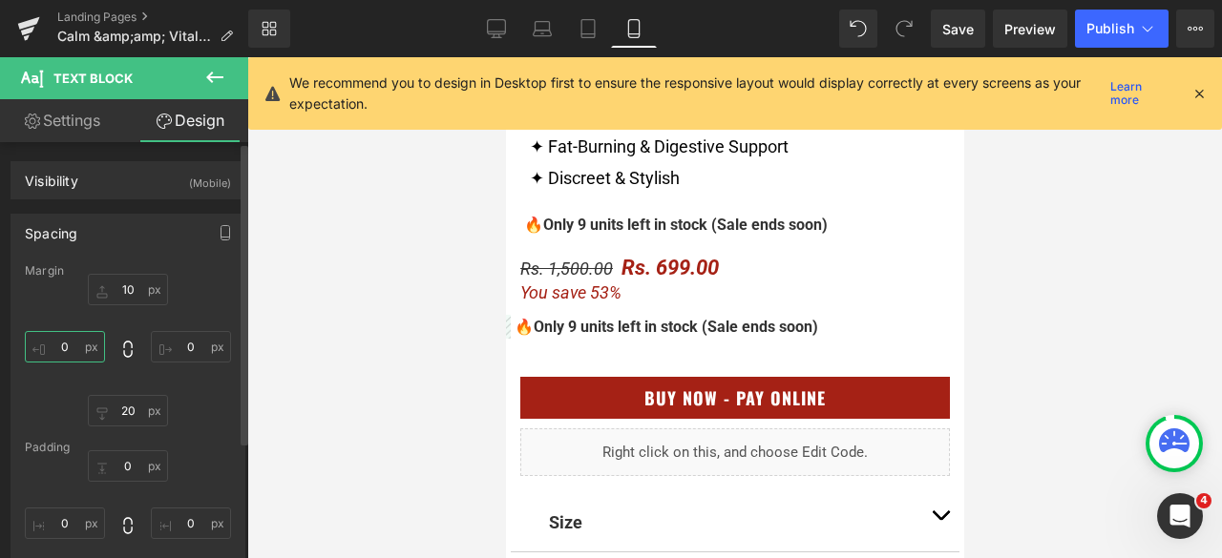
click at [71, 349] on input "0" at bounding box center [65, 346] width 80 height 31
type input "10"
click at [189, 350] on input "0" at bounding box center [191, 346] width 80 height 31
type input "10"
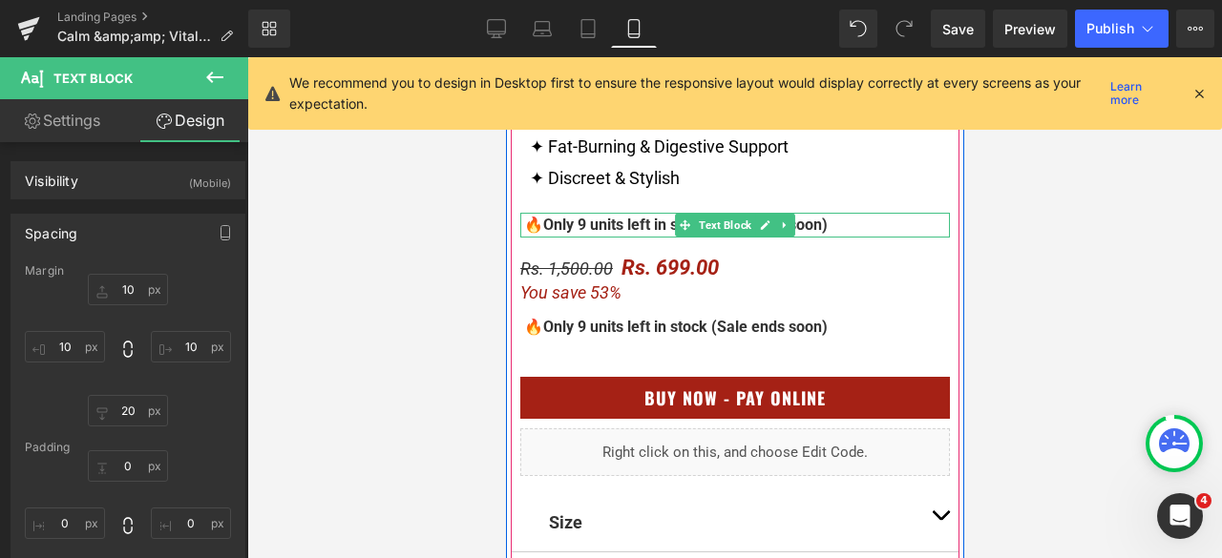
click at [855, 227] on div "🔥 Only 9 units left in stock (Sale ends soon)" at bounding box center [734, 225] width 430 height 25
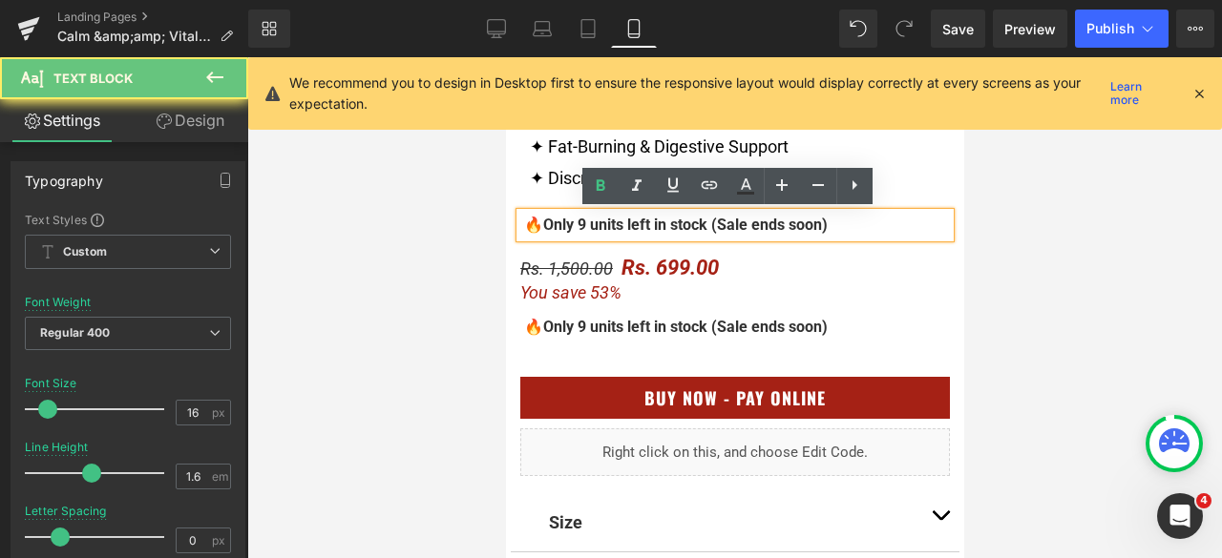
click at [848, 222] on div "🔥 Only 9 units left in stock (Sale ends soon)" at bounding box center [734, 225] width 430 height 25
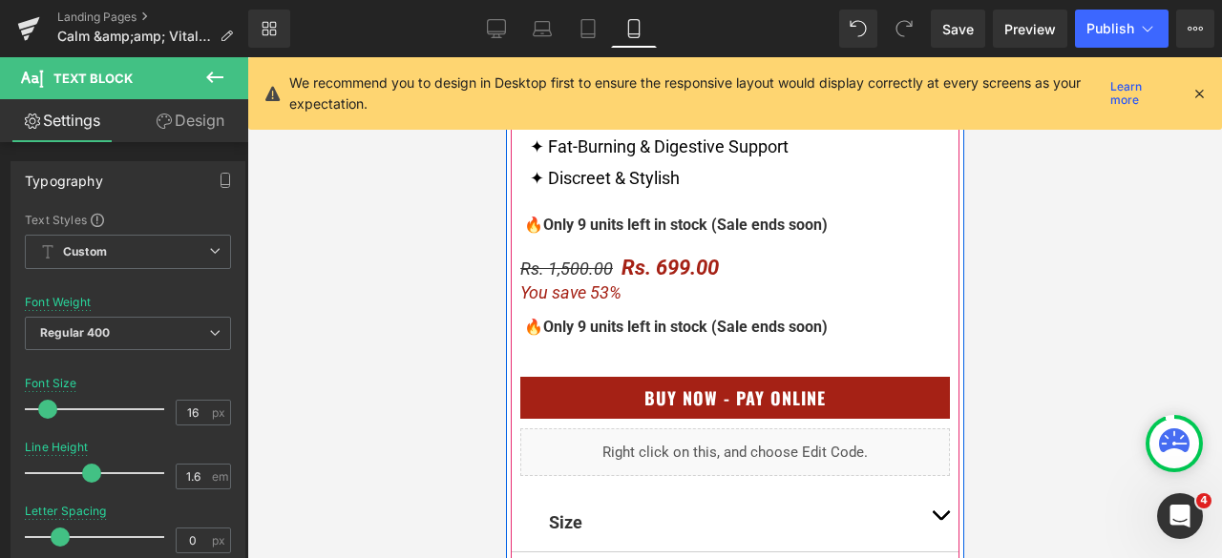
click at [855, 228] on div "🔥 Only 9 units left in stock (Sale ends soon)" at bounding box center [734, 225] width 430 height 25
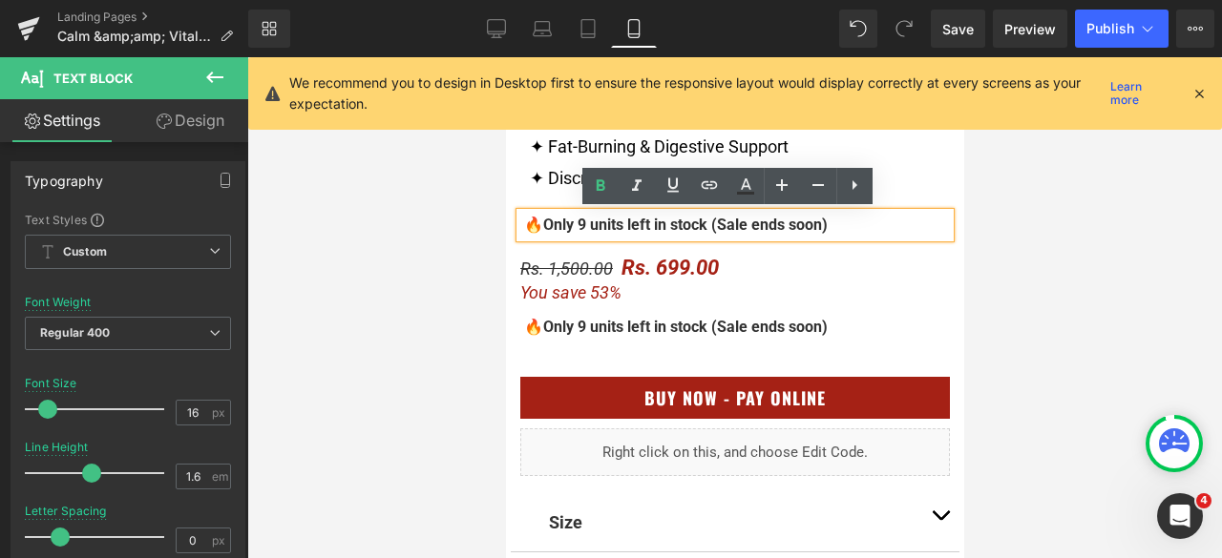
drag, startPoint x: 851, startPoint y: 226, endPoint x: 500, endPoint y: 228, distance: 351.3
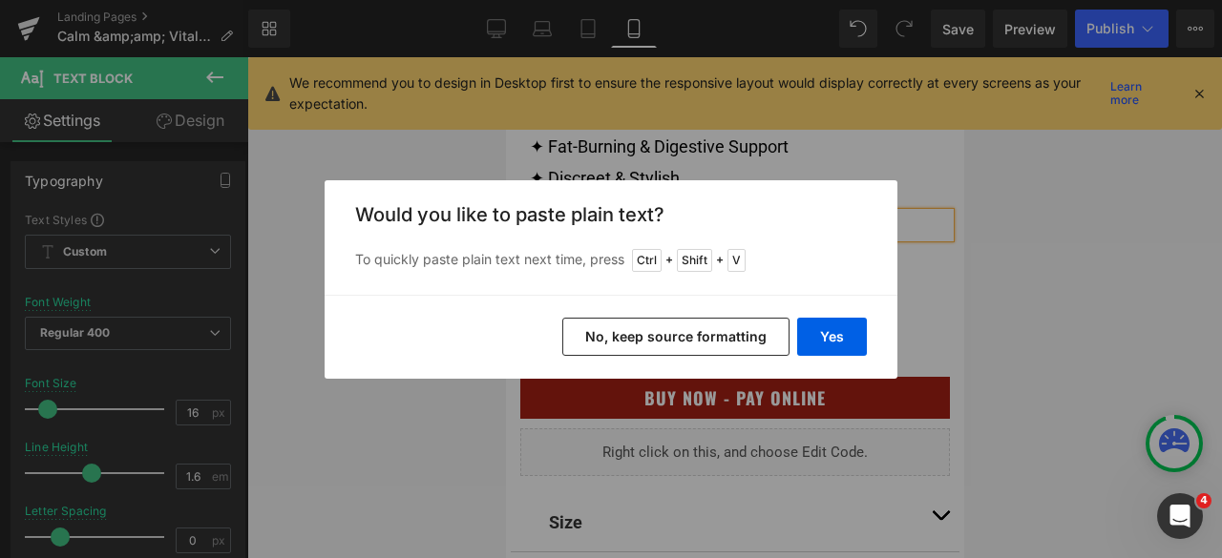
click at [704, 336] on button "No, keep source formatting" at bounding box center [675, 337] width 227 height 38
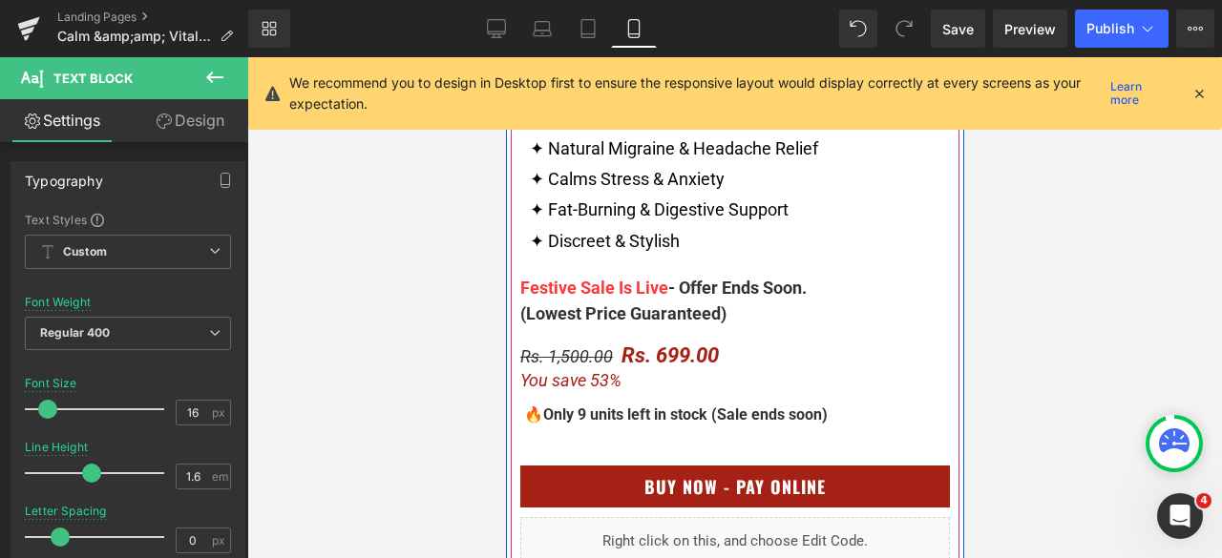
scroll to position [1050, 0]
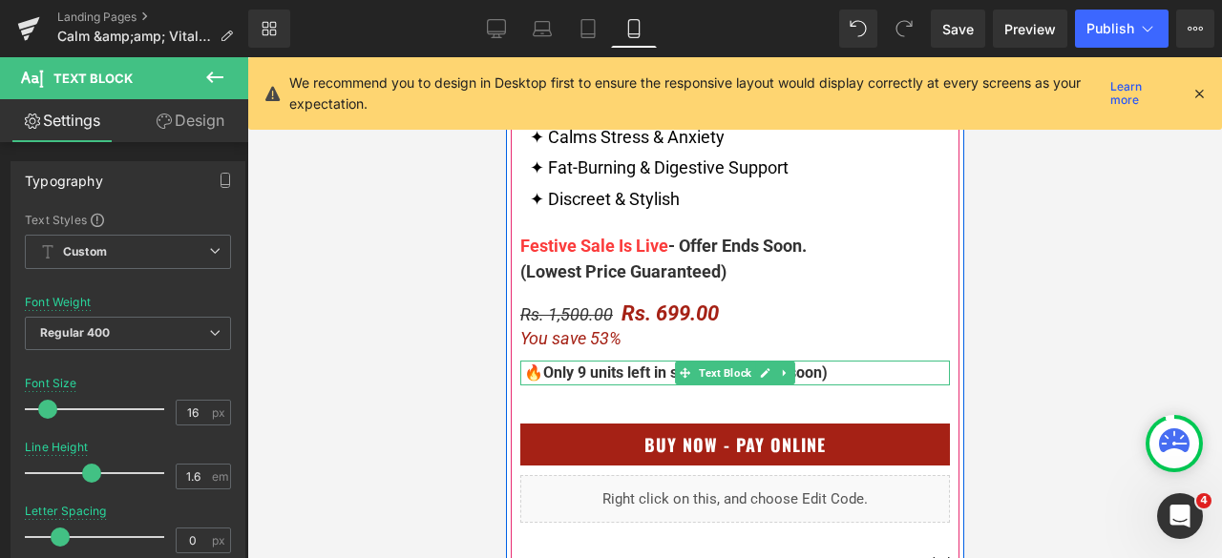
click at [519, 373] on div "🔥 Only 9 units left in stock (Sale ends soon)" at bounding box center [734, 373] width 430 height 25
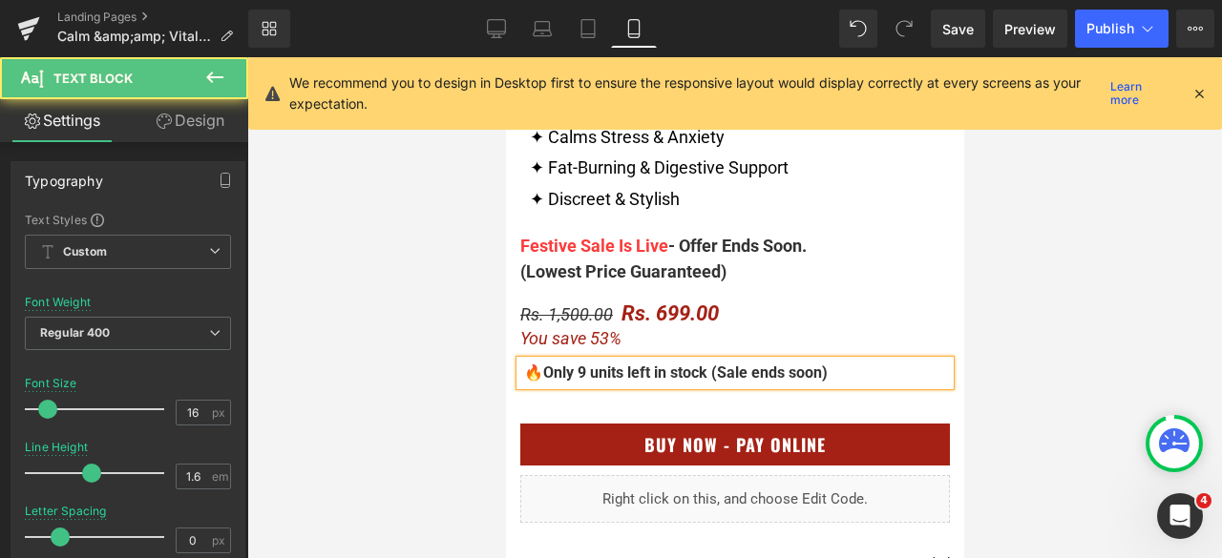
click at [523, 374] on div "🔥 Only 9 units left in stock (Sale ends soon)" at bounding box center [734, 373] width 430 height 25
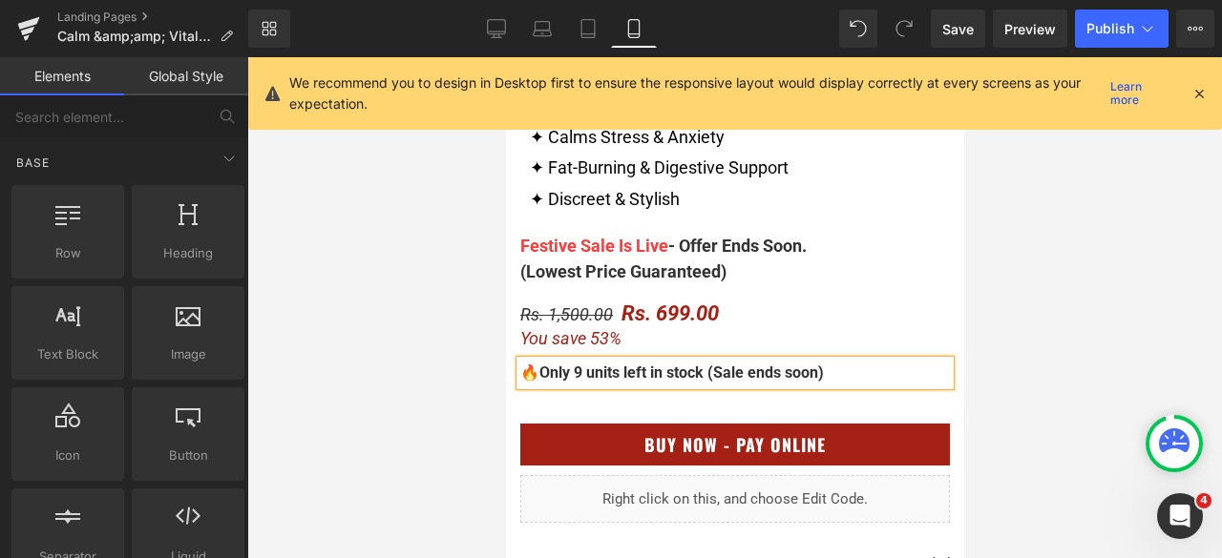
click at [451, 329] on div at bounding box center [734, 307] width 975 height 501
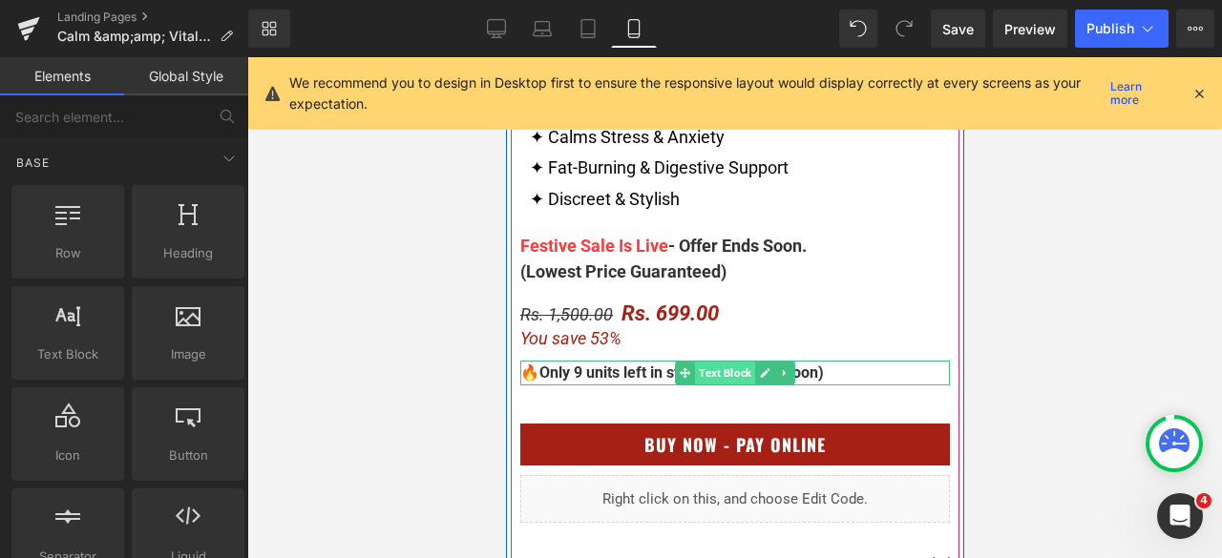
click at [724, 376] on span "Text Block" at bounding box center [724, 373] width 60 height 23
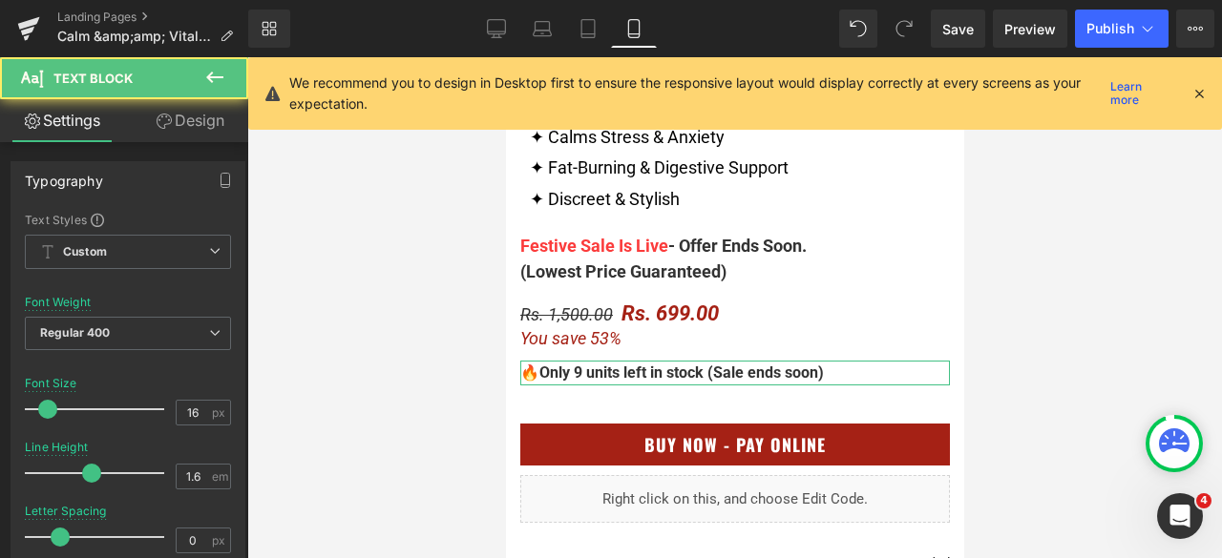
click at [196, 124] on link "Design" at bounding box center [190, 120] width 124 height 43
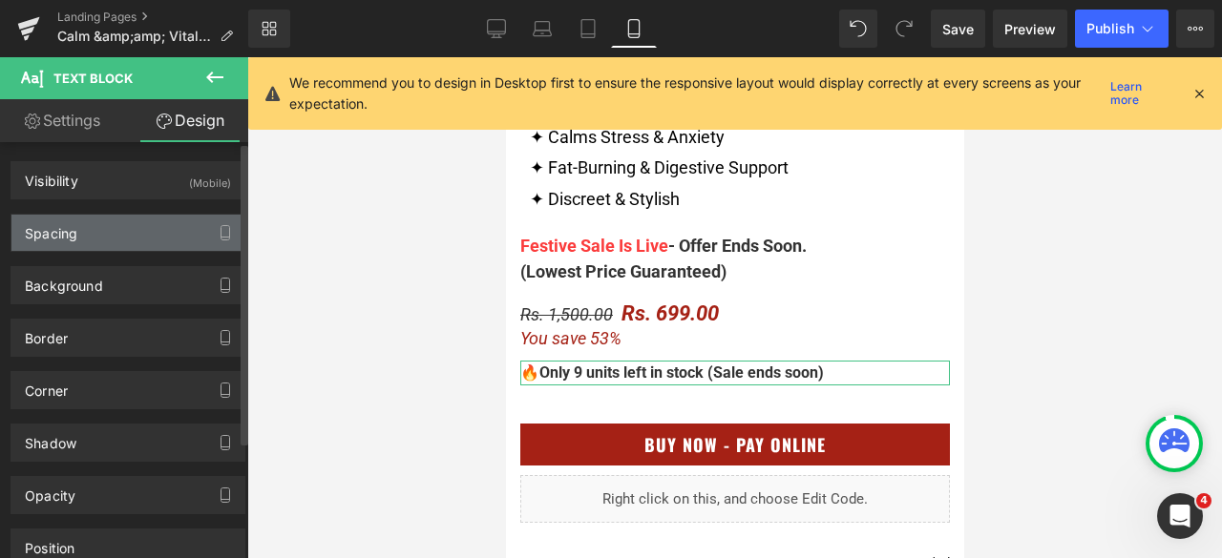
click at [103, 222] on div "Spacing" at bounding box center [127, 233] width 233 height 36
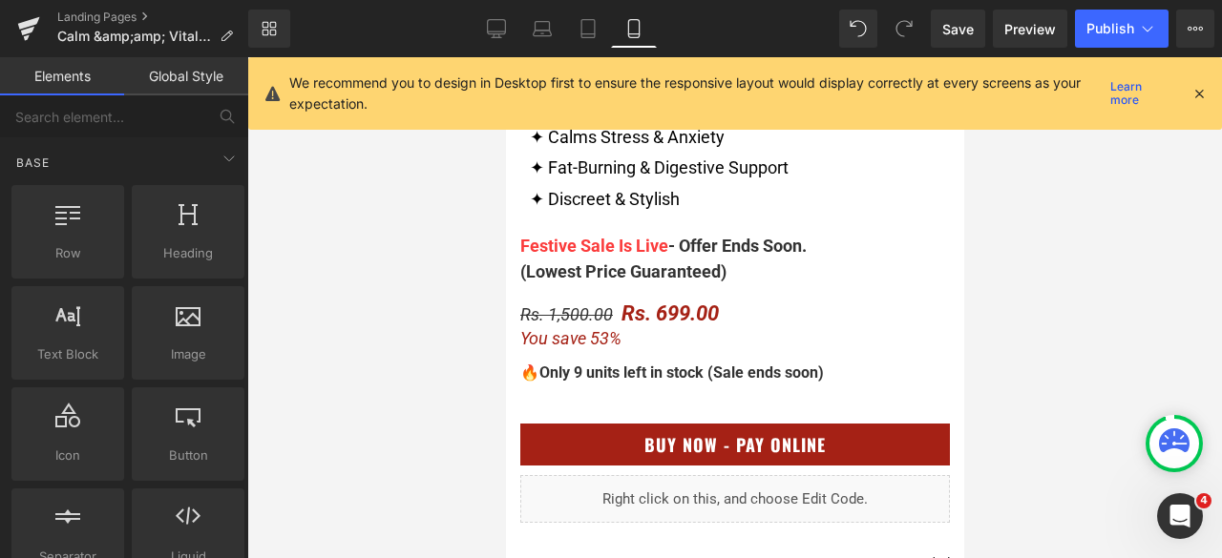
click at [424, 368] on div at bounding box center [734, 307] width 975 height 501
click at [1100, 222] on div at bounding box center [734, 307] width 975 height 501
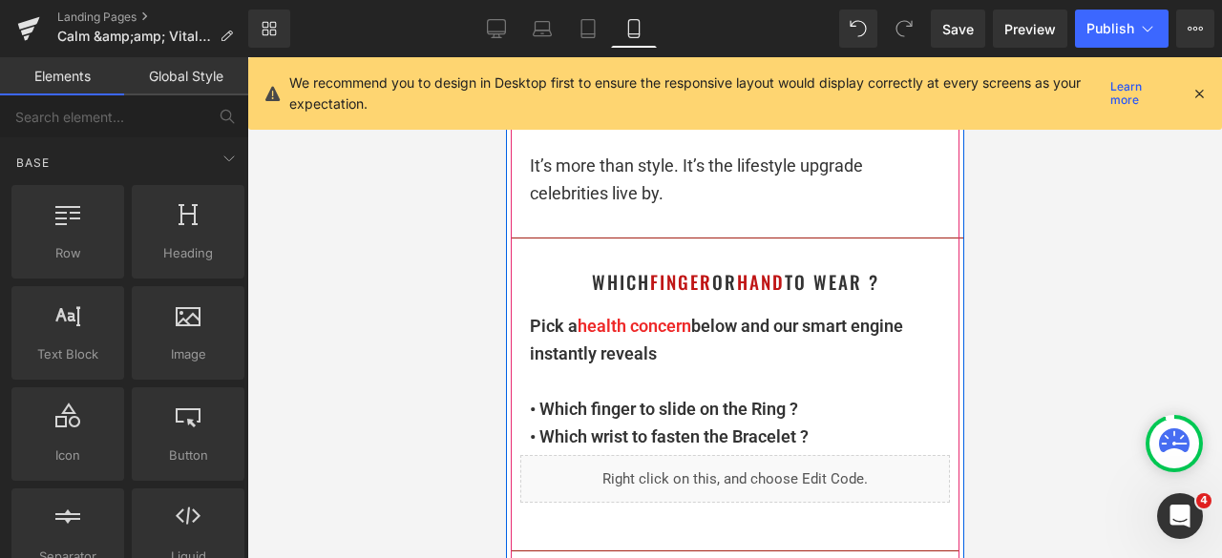
scroll to position [2386, 0]
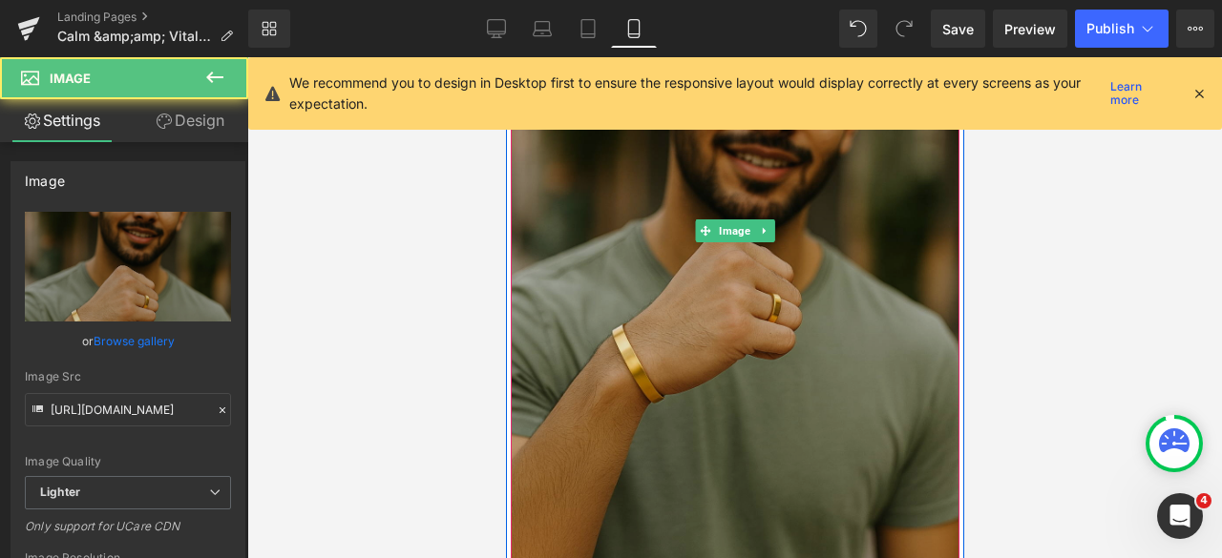
scroll to position [3150, 0]
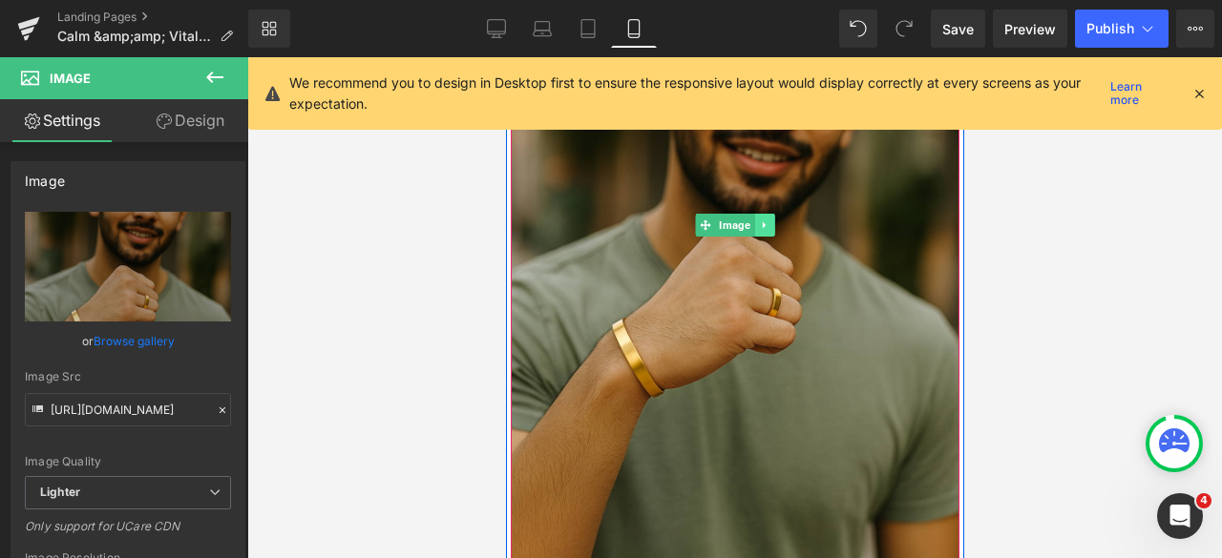
click at [761, 227] on icon at bounding box center [762, 225] width 3 height 7
click at [748, 227] on icon at bounding box center [753, 225] width 10 height 10
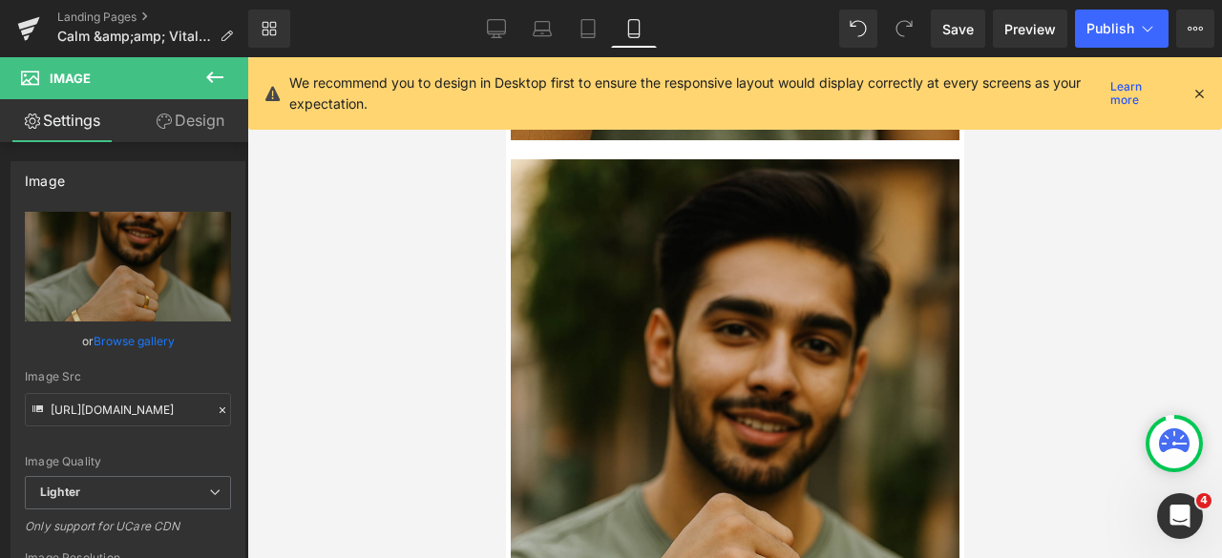
scroll to position [3597, 0]
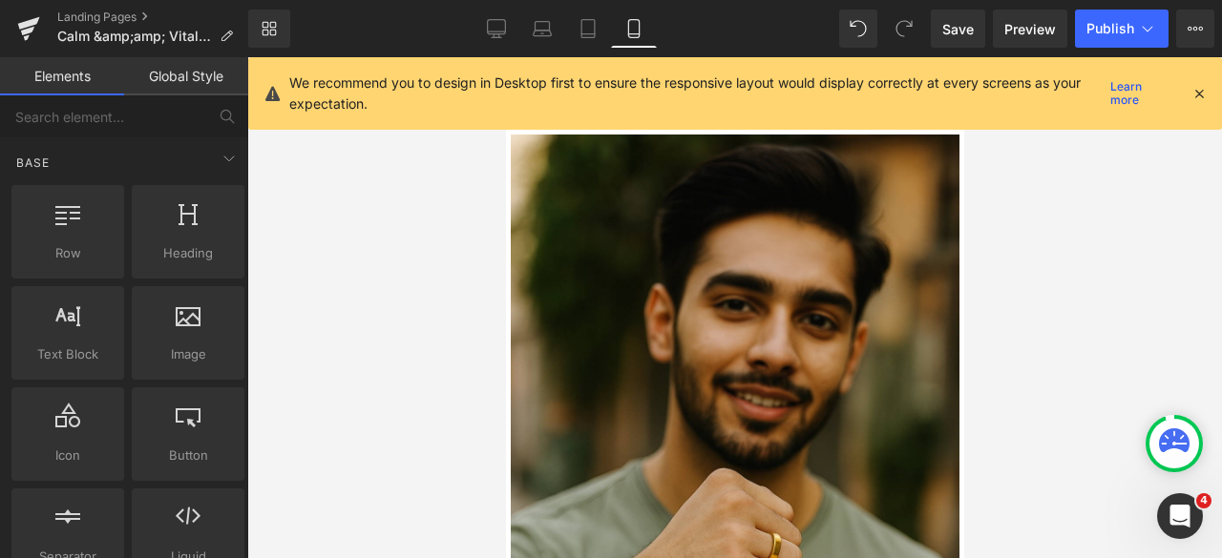
drag, startPoint x: 1074, startPoint y: 234, endPoint x: 333, endPoint y: 230, distance: 740.7
click at [1074, 234] on div at bounding box center [734, 307] width 975 height 501
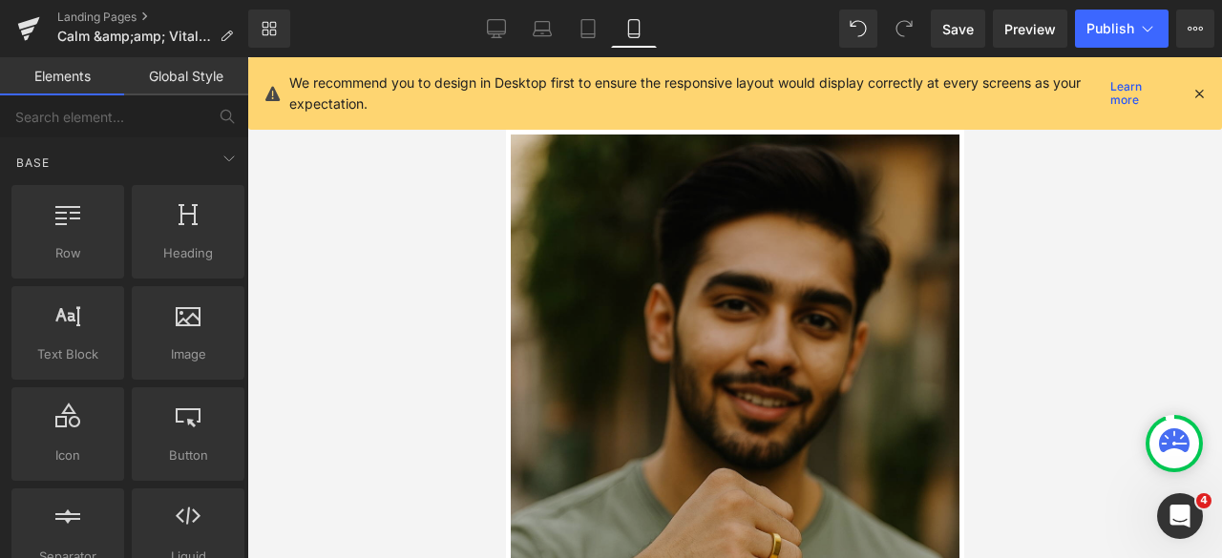
click at [704, 360] on img at bounding box center [734, 471] width 449 height 673
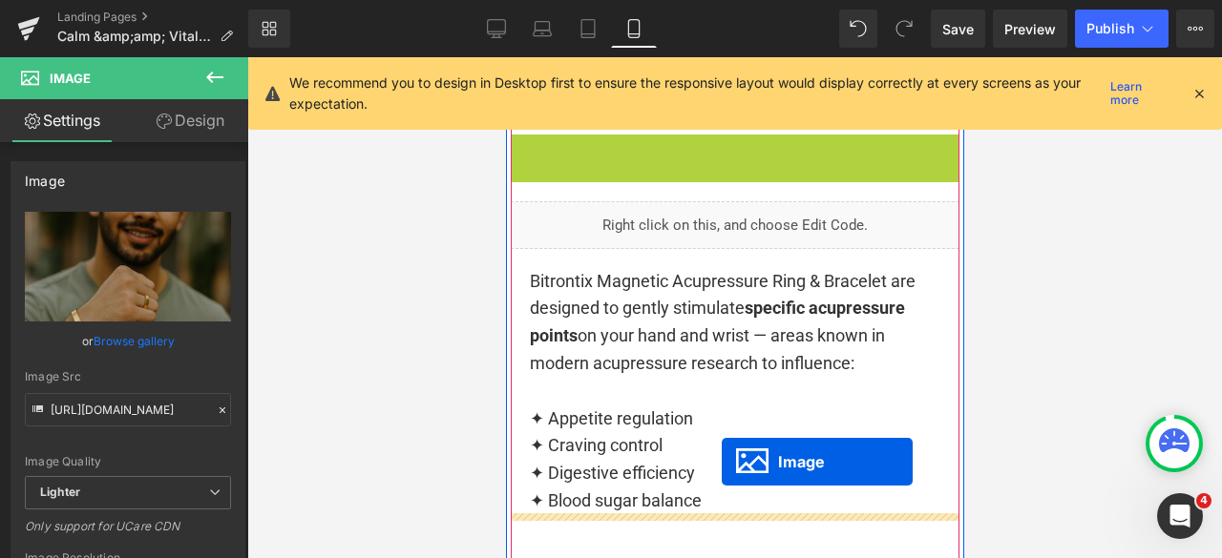
drag, startPoint x: 703, startPoint y: 467, endPoint x: 722, endPoint y: 461, distance: 19.9
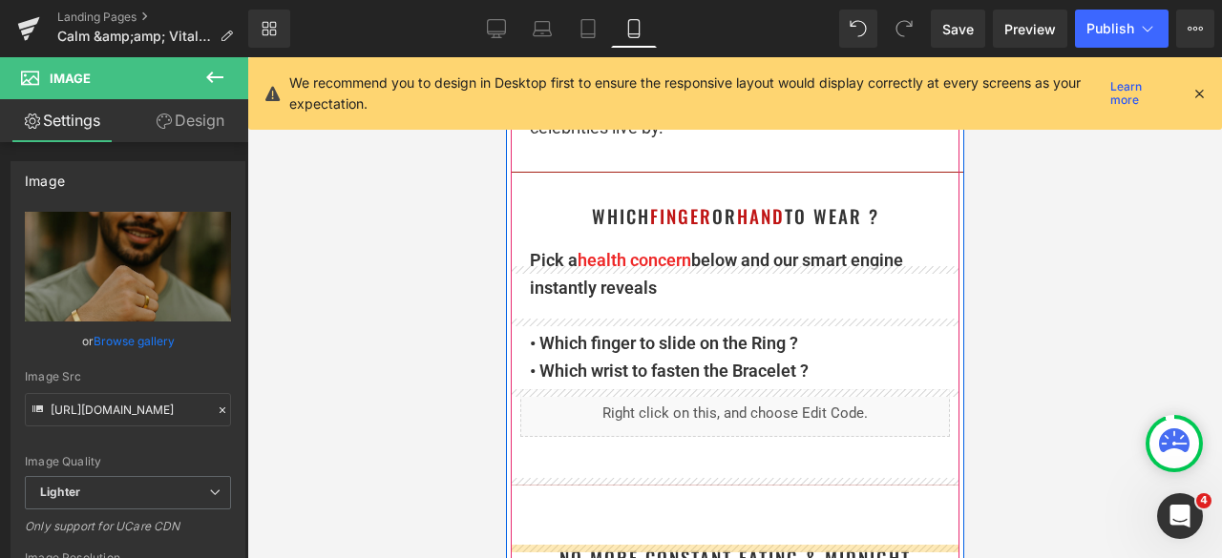
scroll to position [2356, 0]
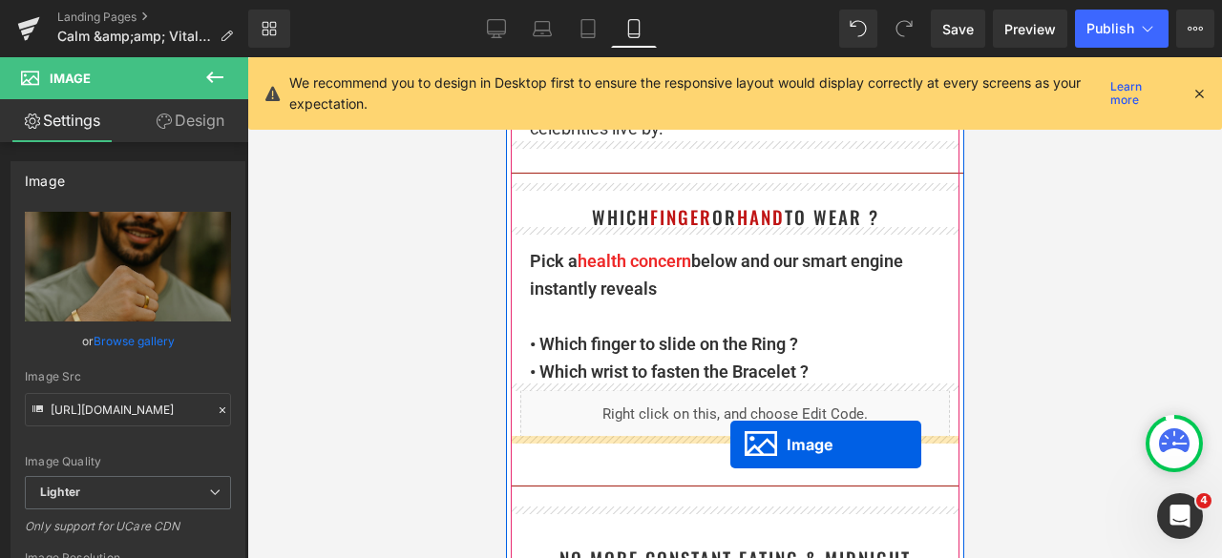
drag, startPoint x: 708, startPoint y: 335, endPoint x: 729, endPoint y: 446, distance: 112.7
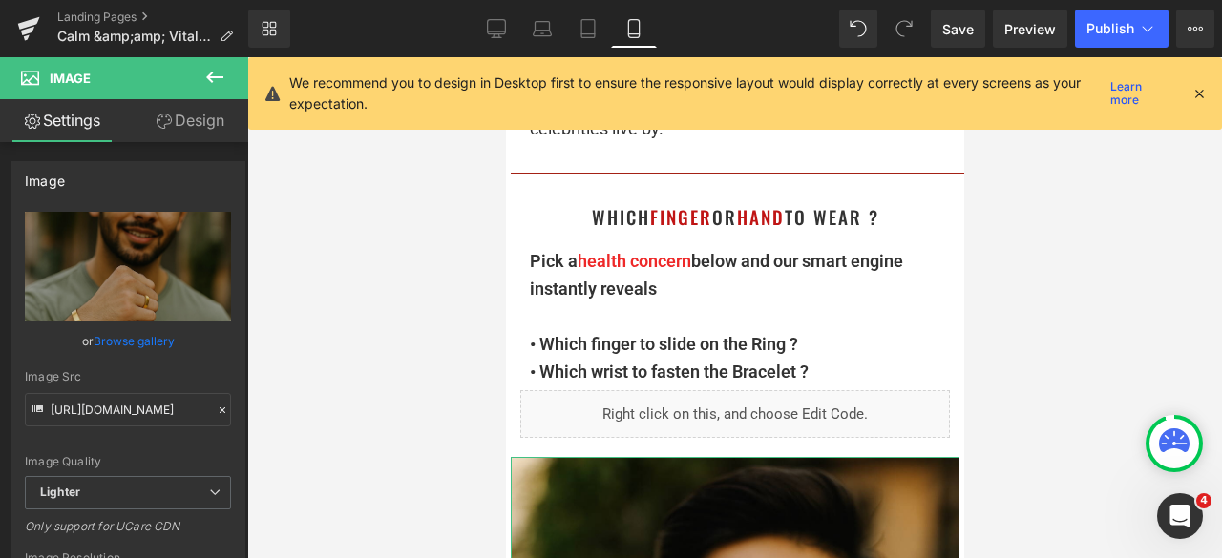
drag, startPoint x: 198, startPoint y: 127, endPoint x: 120, endPoint y: 209, distance: 112.8
click at [198, 127] on link "Design" at bounding box center [190, 120] width 124 height 43
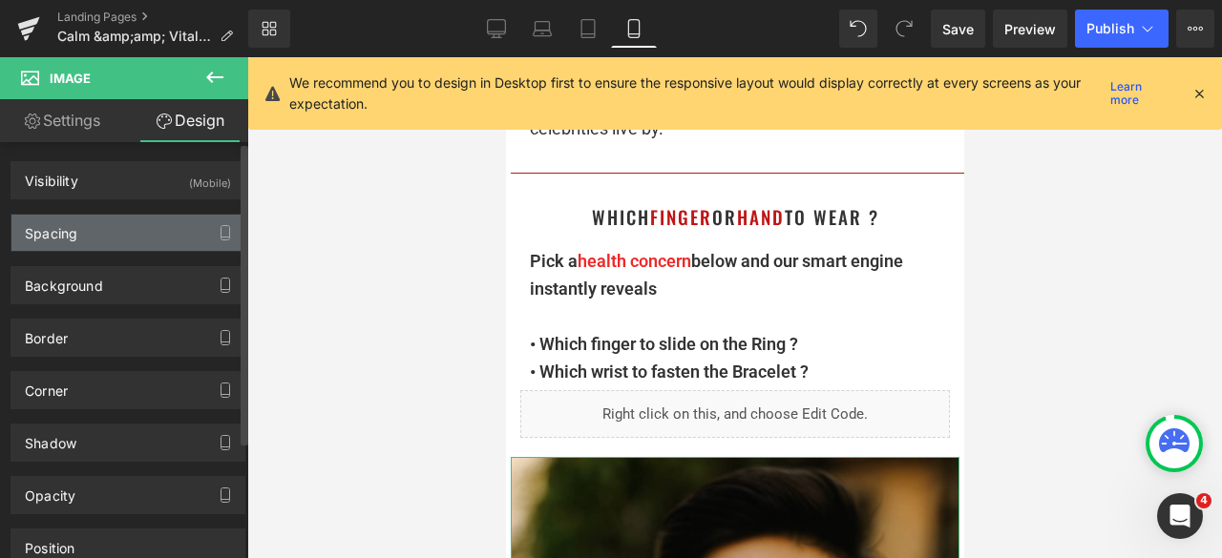
click at [109, 226] on div "Spacing" at bounding box center [127, 233] width 233 height 36
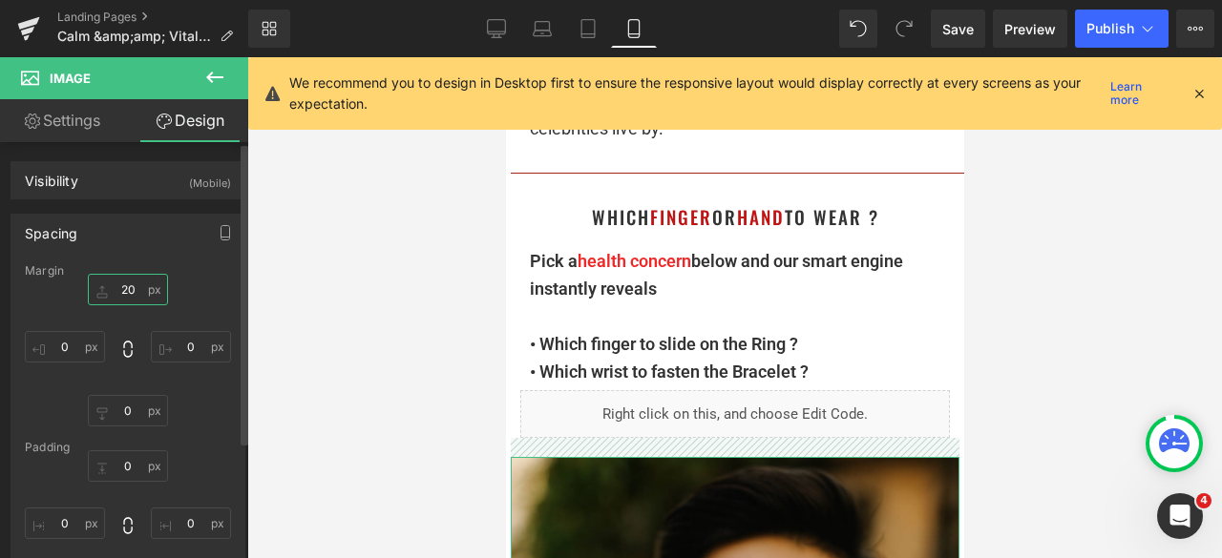
click at [132, 285] on input "20" at bounding box center [128, 289] width 80 height 31
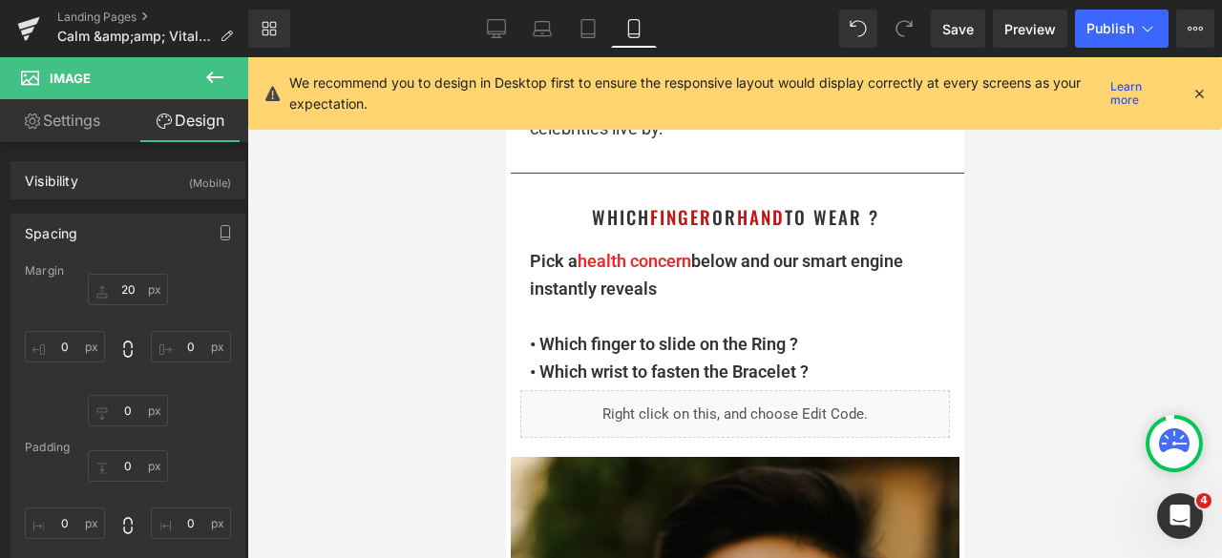
click at [1044, 270] on div at bounding box center [734, 307] width 975 height 501
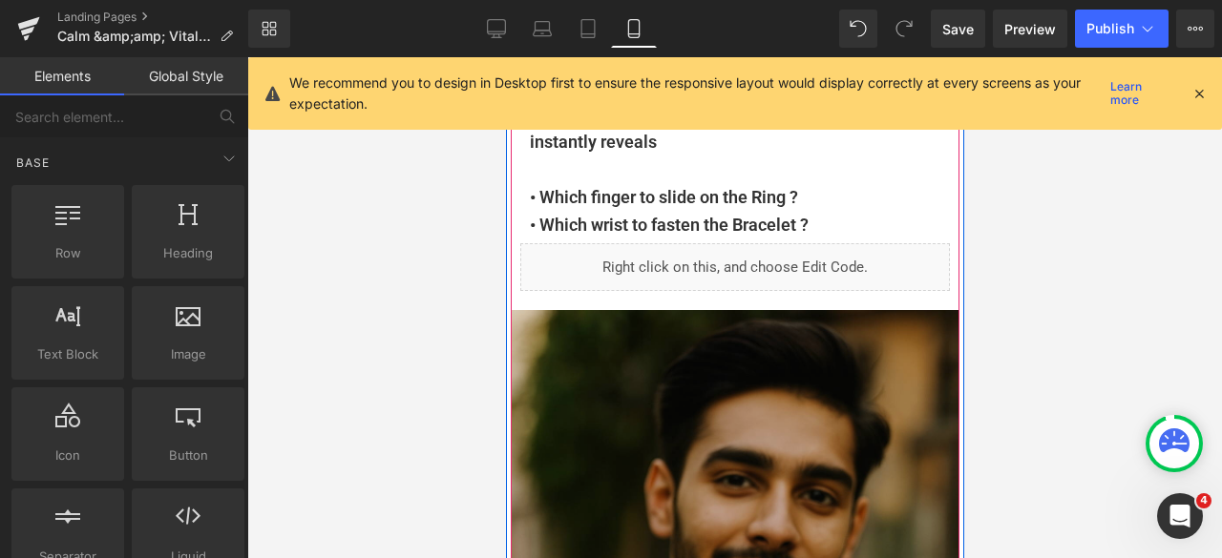
scroll to position [2547, 0]
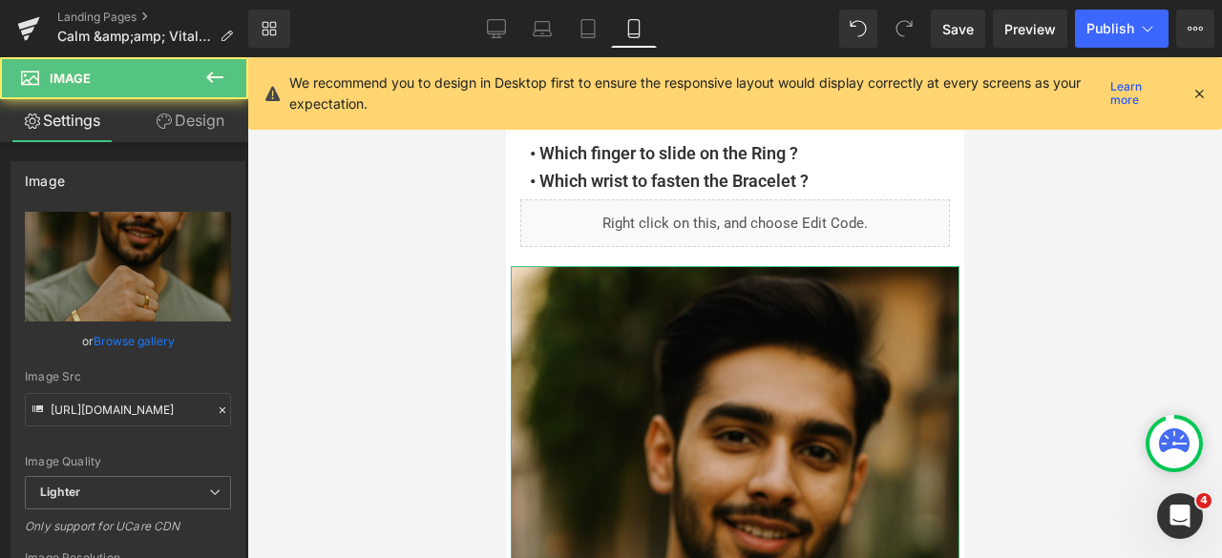
click at [195, 118] on link "Design" at bounding box center [190, 120] width 124 height 43
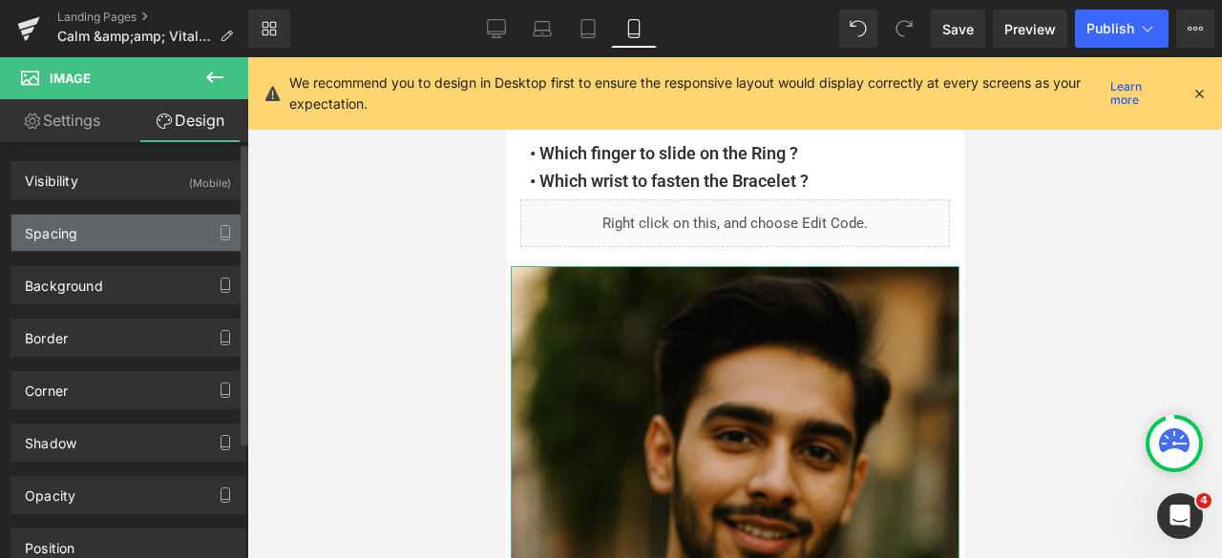
click at [113, 237] on div "Spacing" at bounding box center [127, 233] width 233 height 36
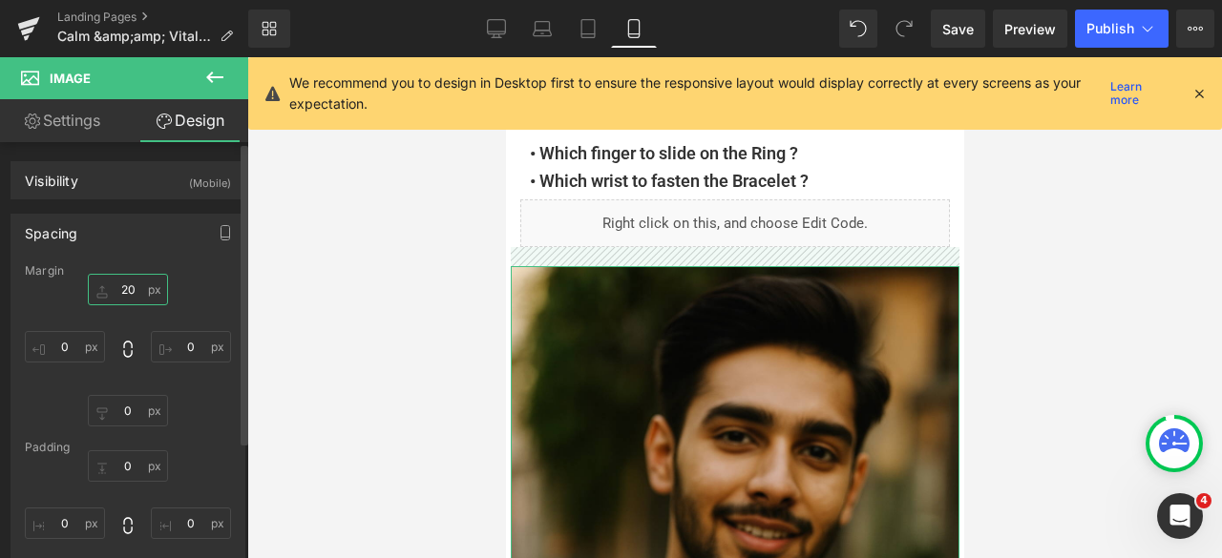
click at [122, 285] on input "20" at bounding box center [128, 289] width 80 height 31
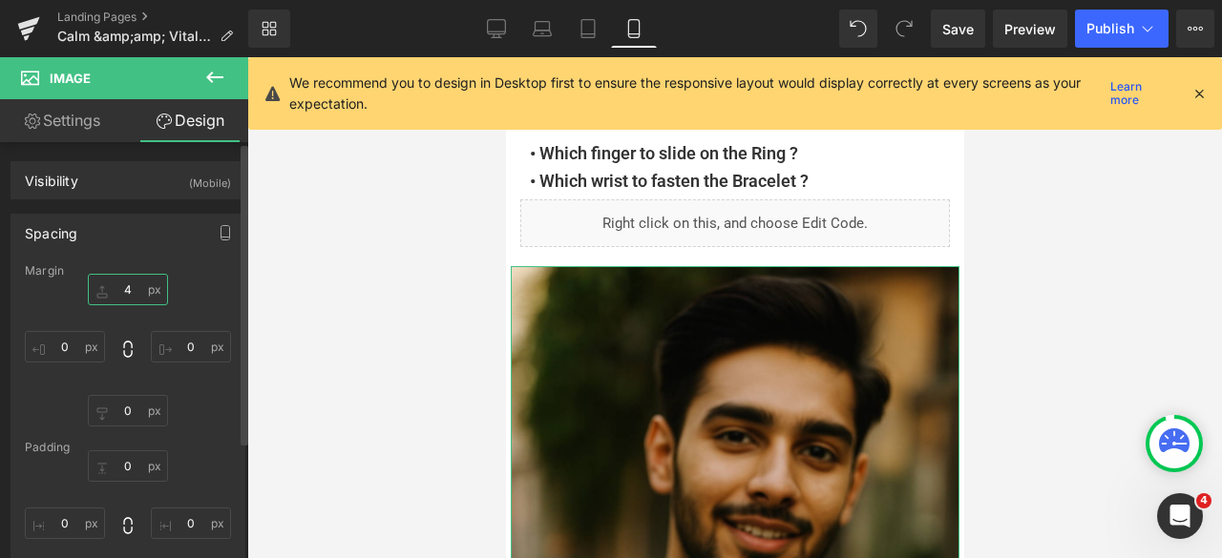
type input "40"
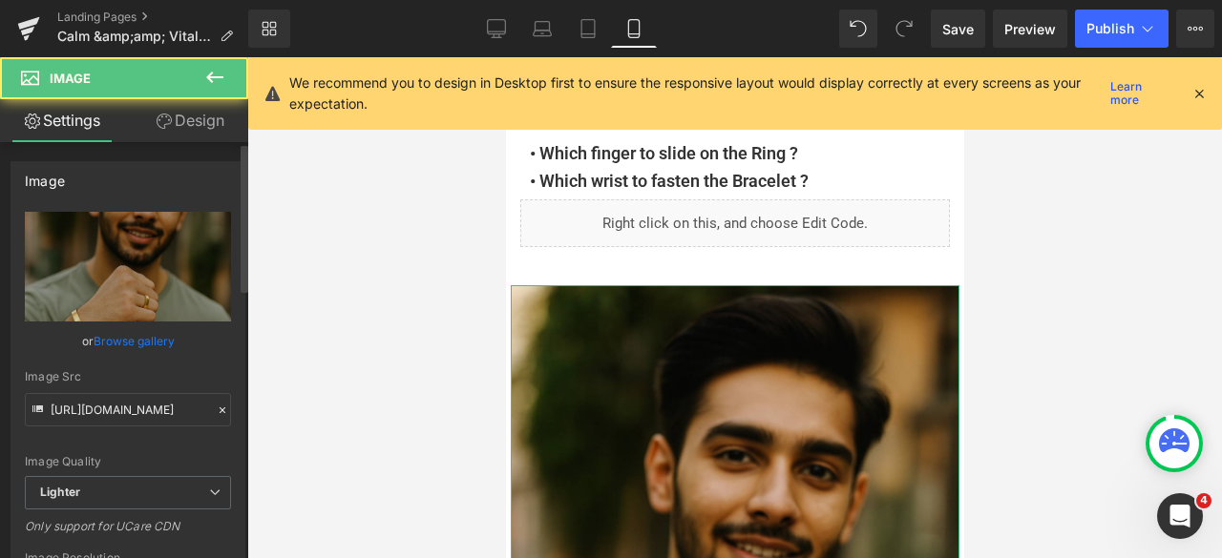
click at [0, 211] on div "Image https://ucarecdn.com/7d5c888a-db0a-49ee-b4e5-9acaa7aae2c2/-/format/auto/-…" at bounding box center [128, 428] width 257 height 562
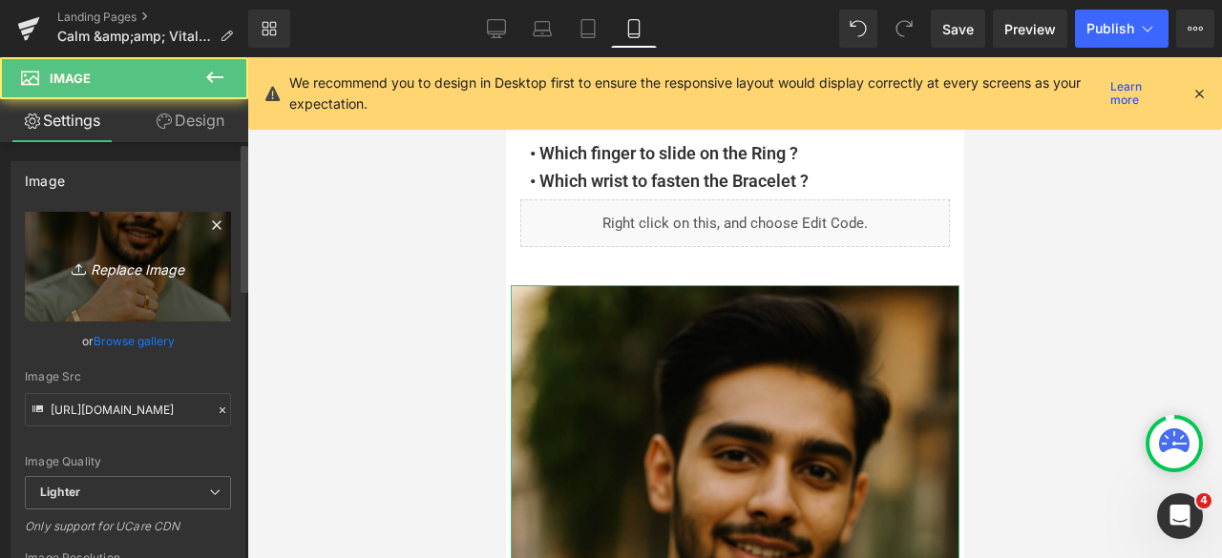
click at [66, 251] on link "Replace Image" at bounding box center [128, 267] width 206 height 110
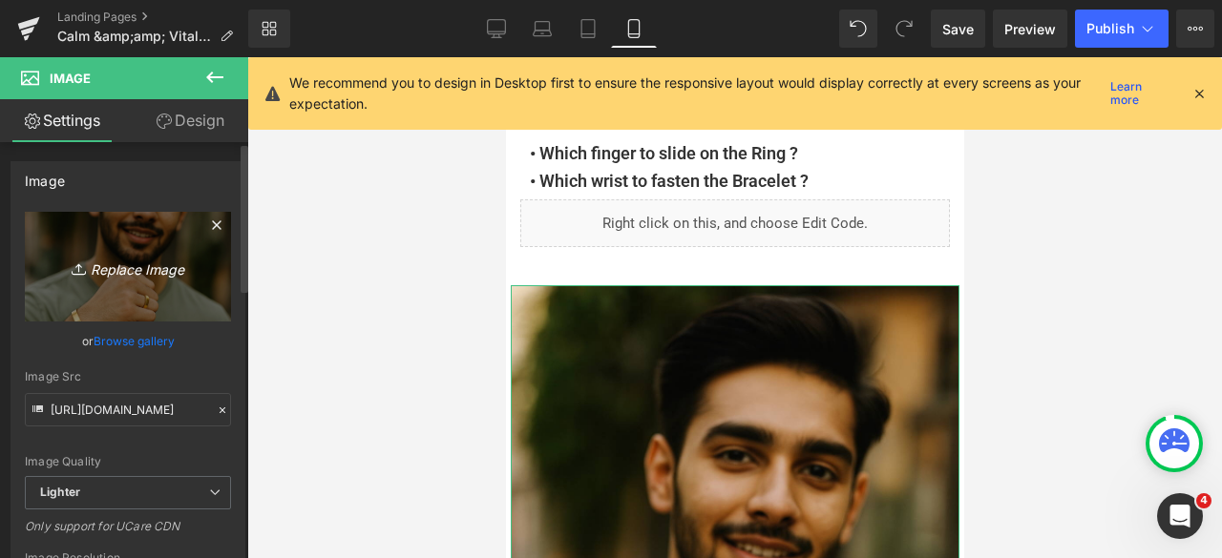
type input "C:\fakepath\Bitrontix (1).png"
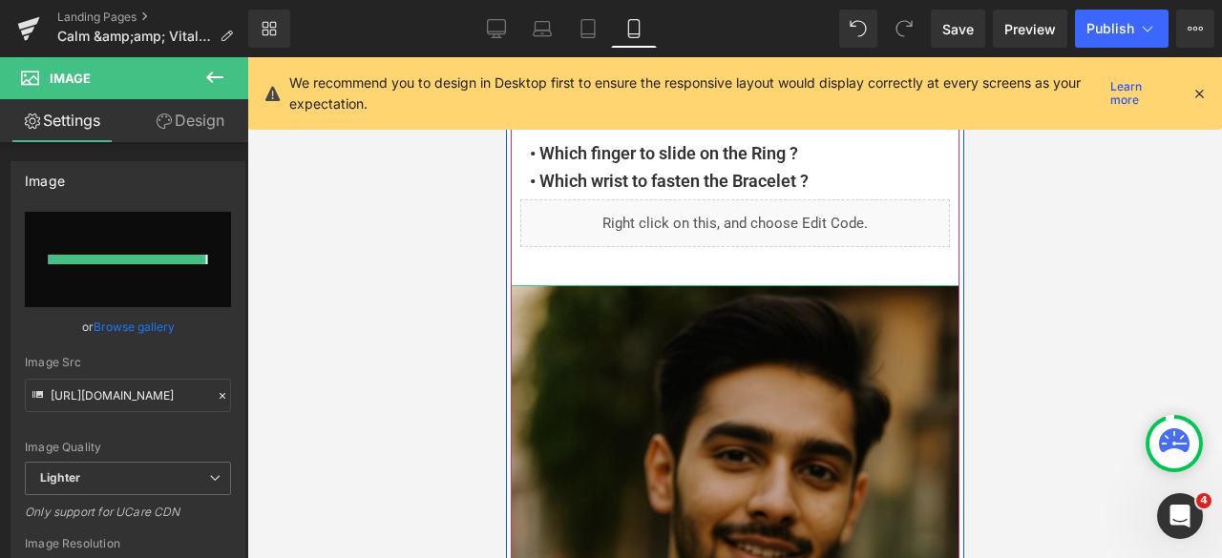
type input "https://ucarecdn.com/76b54bbf-2707-4f0f-82a1-fde43ec8d7cf/-/format/auto/-/previ…"
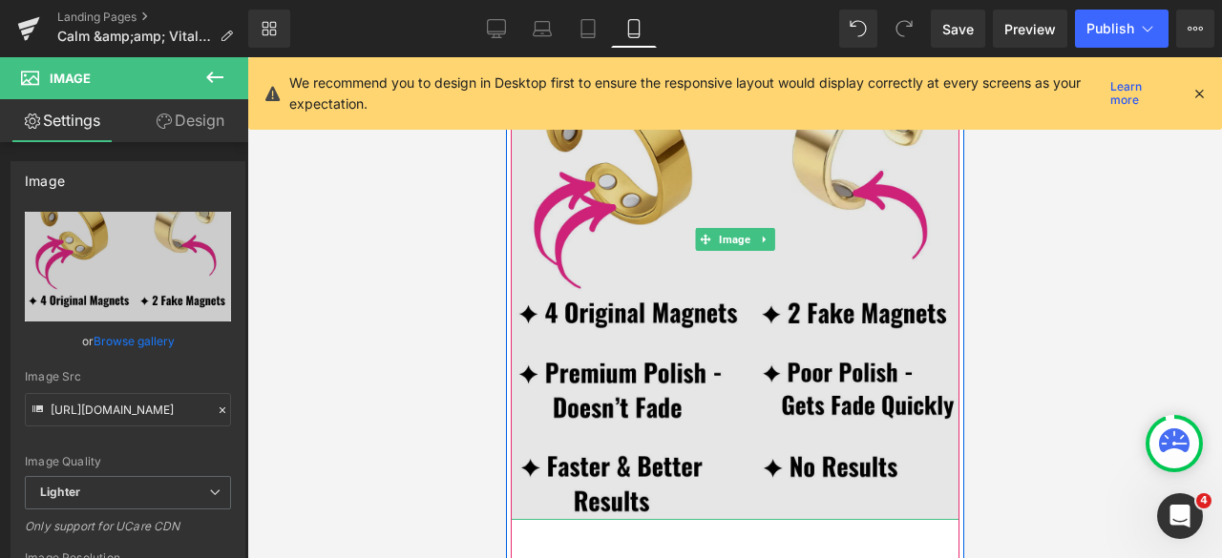
scroll to position [2738, 0]
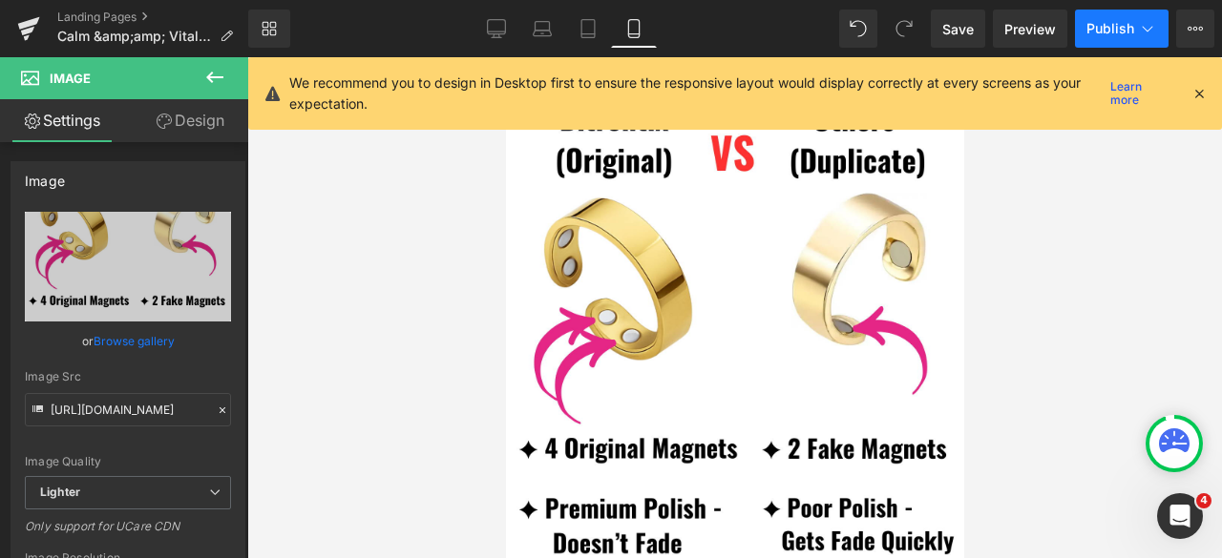
click at [1092, 35] on span "Publish" at bounding box center [1110, 28] width 48 height 15
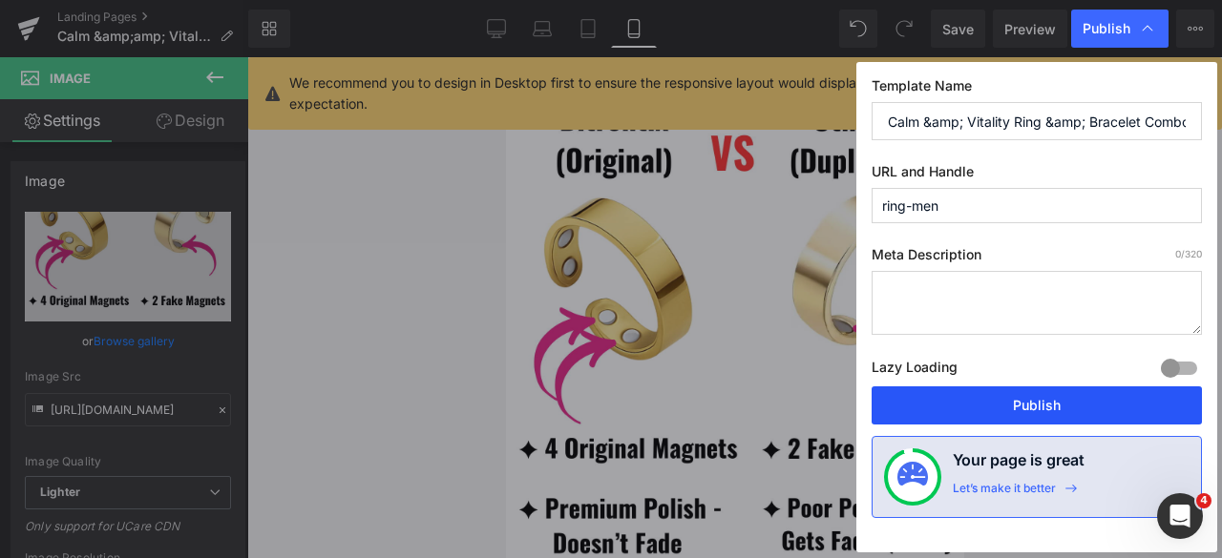
click at [1010, 398] on button "Publish" at bounding box center [1036, 406] width 330 height 38
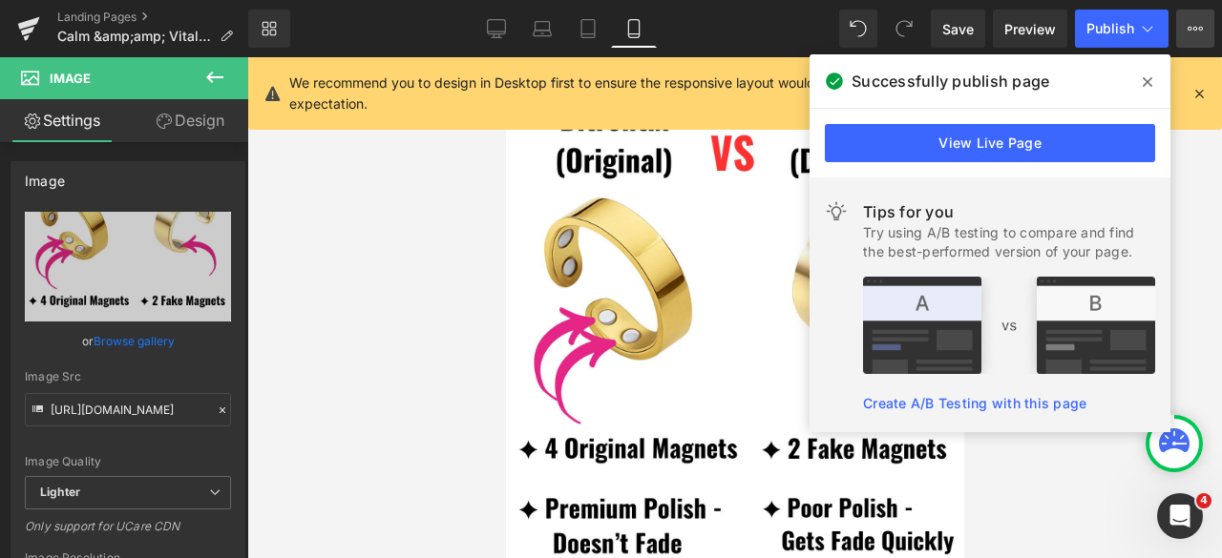
click at [1197, 19] on button "View Live Page View with current Template Save Template to Library Schedule Pub…" at bounding box center [1195, 29] width 38 height 38
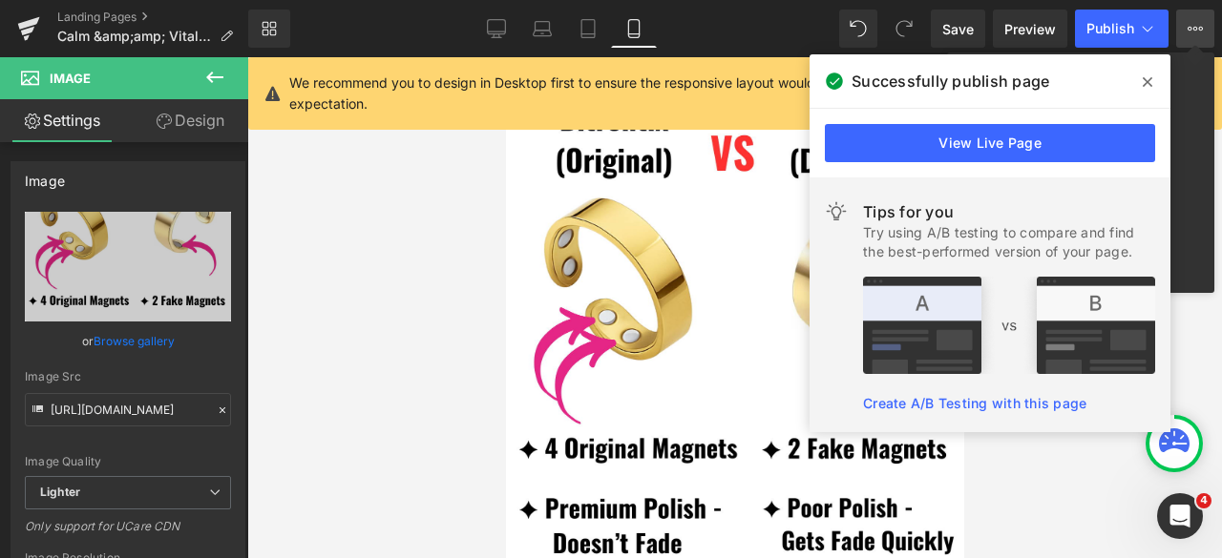
click at [1153, 83] on span at bounding box center [1147, 82] width 31 height 31
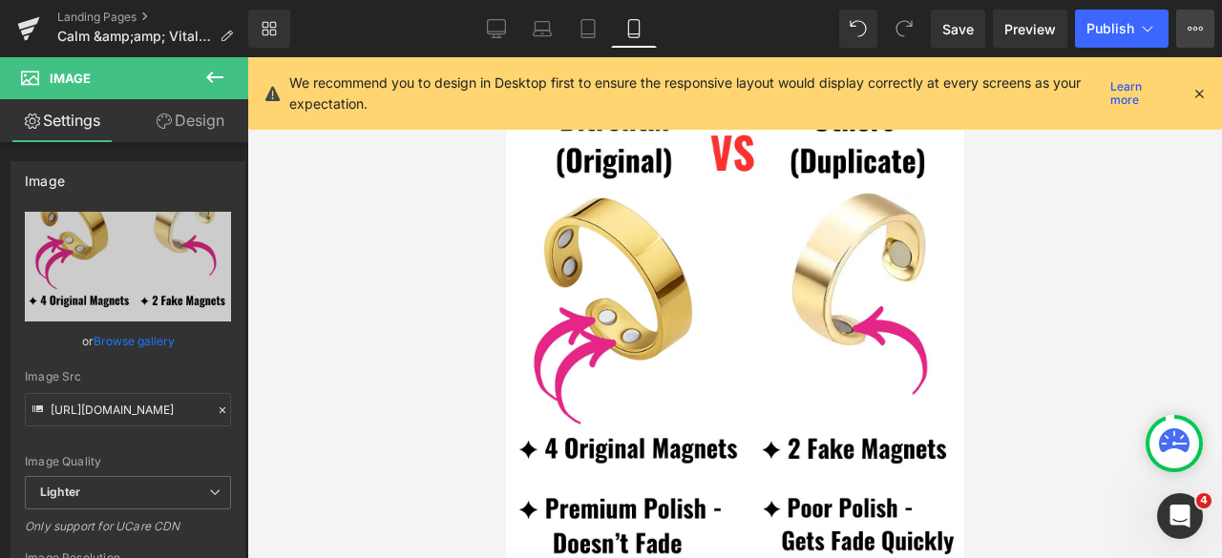
click at [1201, 19] on button "View Live Page View with current Template Save Template to Library Schedule Pub…" at bounding box center [1195, 29] width 38 height 38
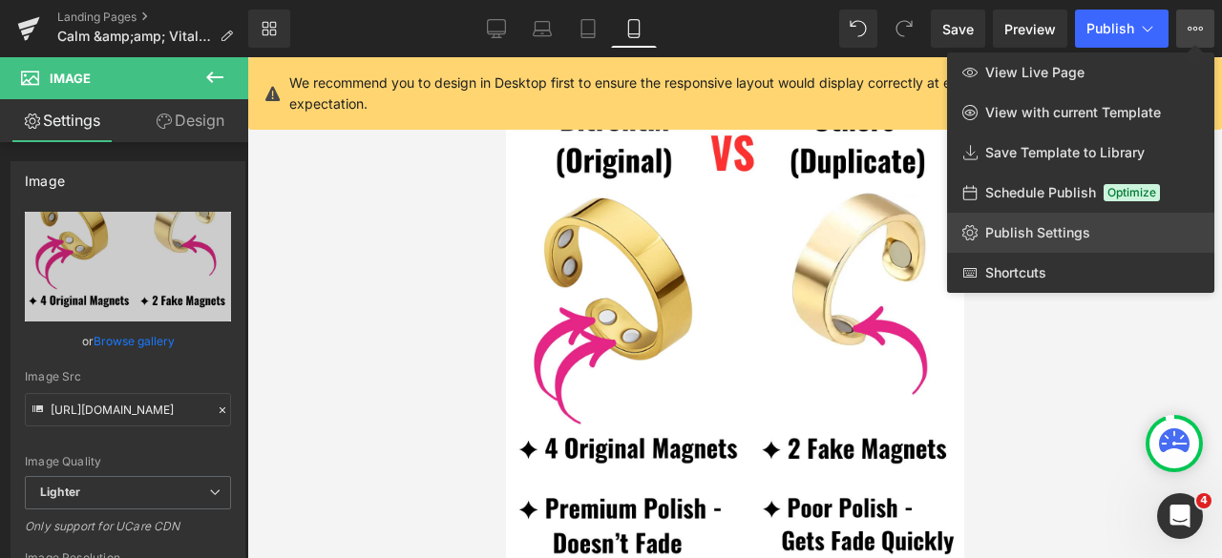
click at [1053, 235] on span "Publish Settings" at bounding box center [1037, 232] width 105 height 17
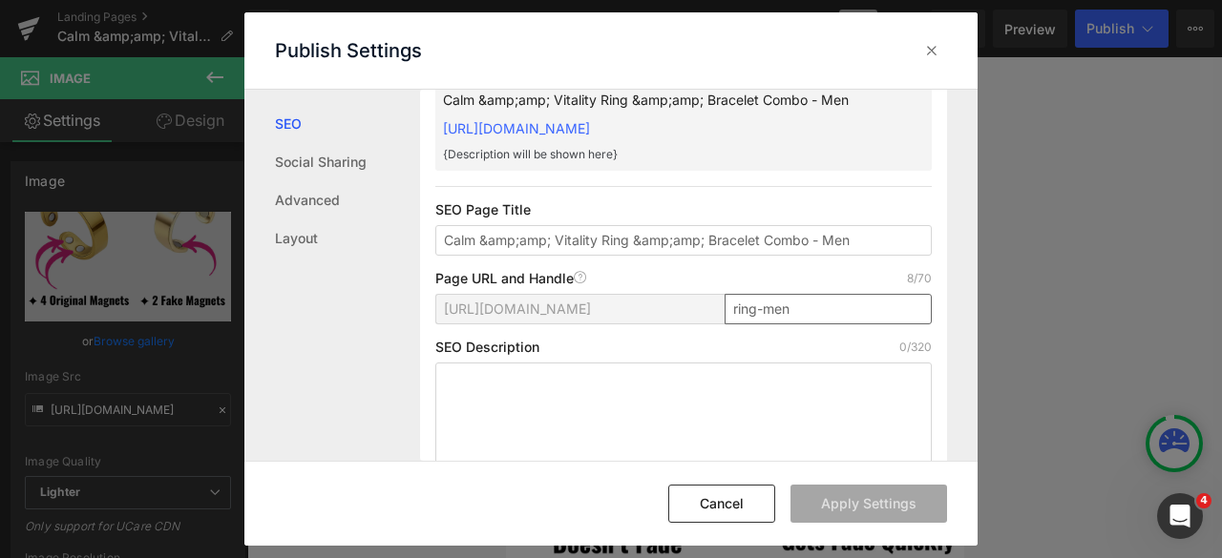
scroll to position [96, 0]
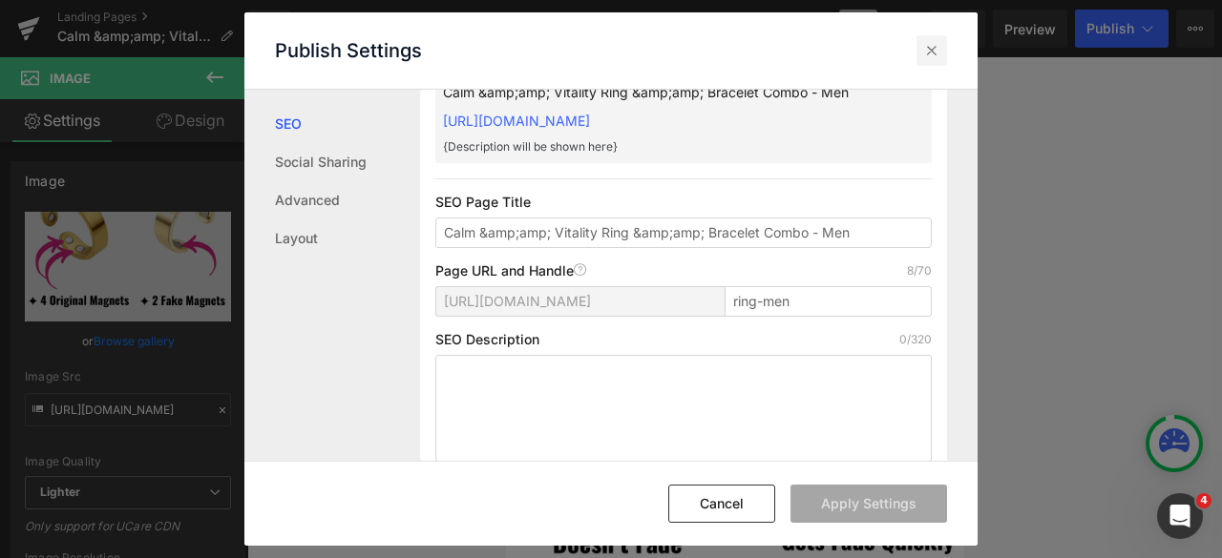
click at [935, 50] on icon at bounding box center [931, 50] width 19 height 19
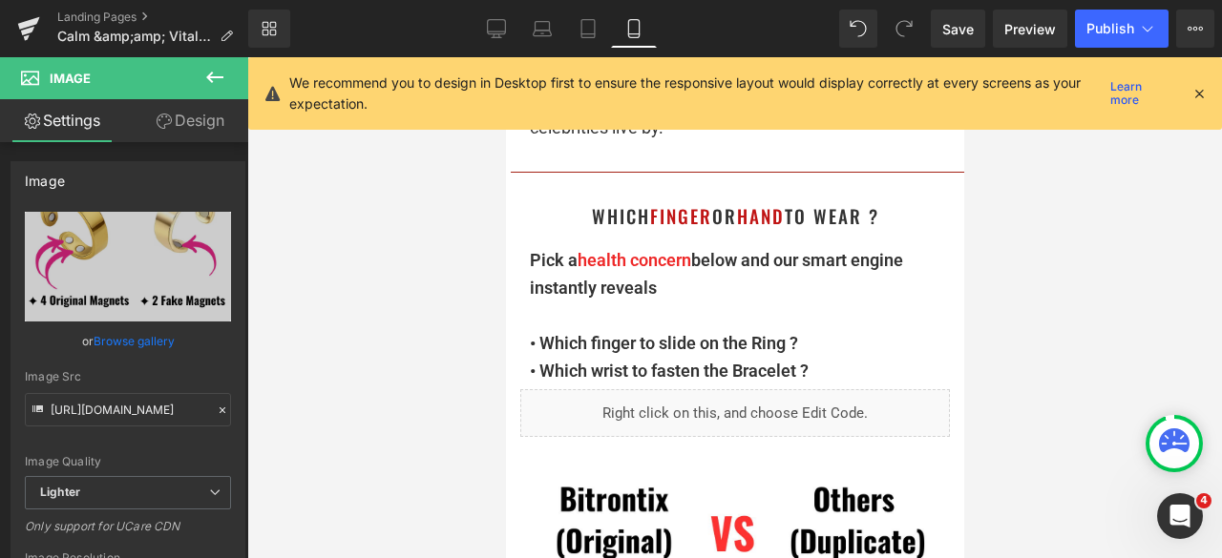
scroll to position [2356, 0]
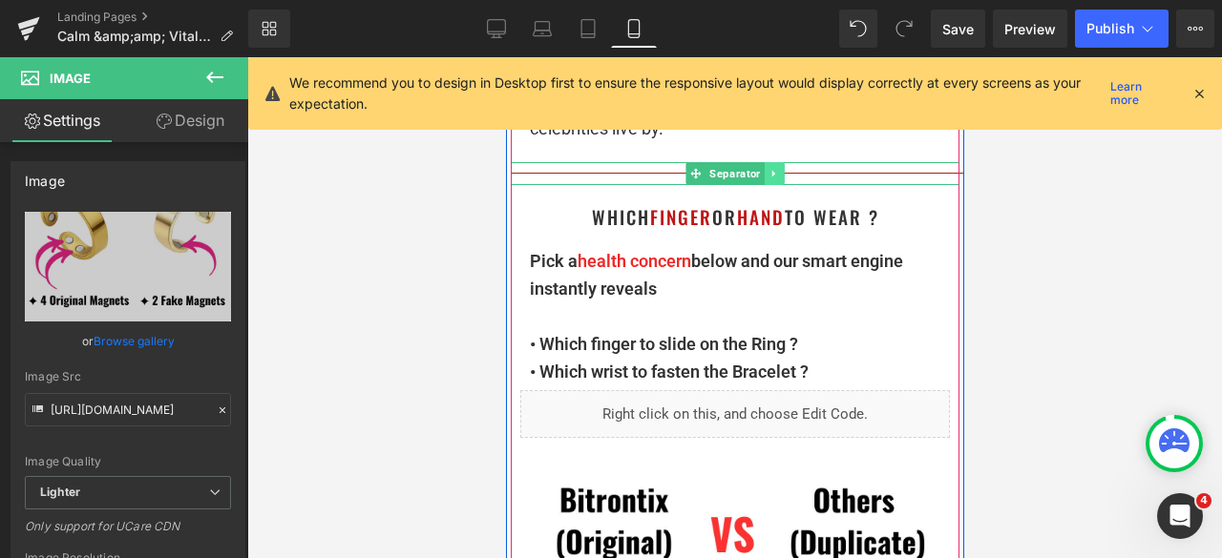
click at [767, 175] on icon at bounding box center [772, 173] width 10 height 11
click at [758, 175] on icon at bounding box center [763, 173] width 10 height 11
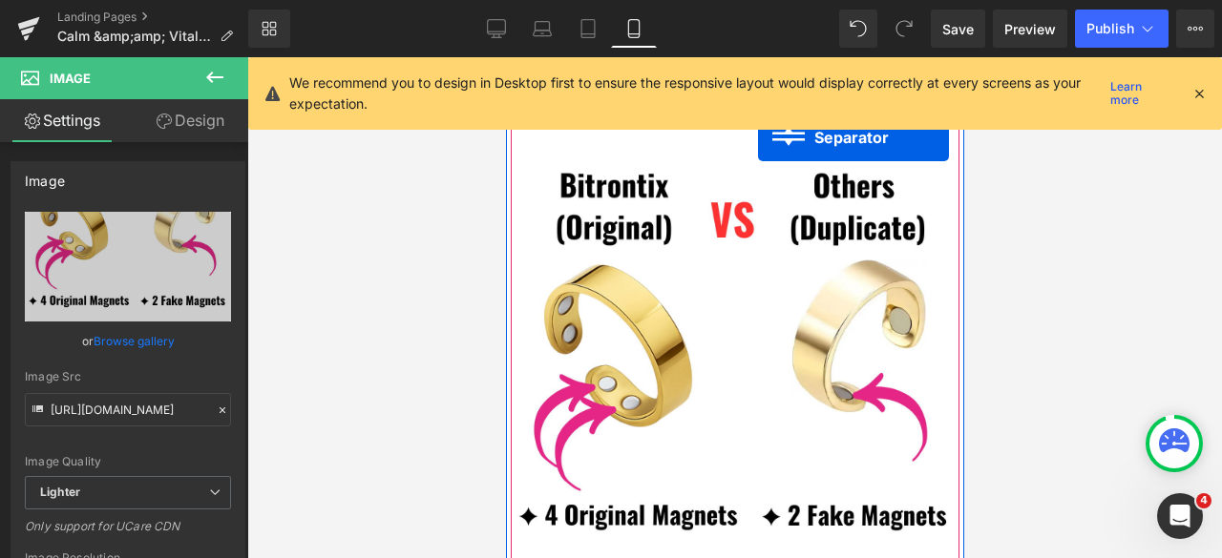
scroll to position [2719, 0]
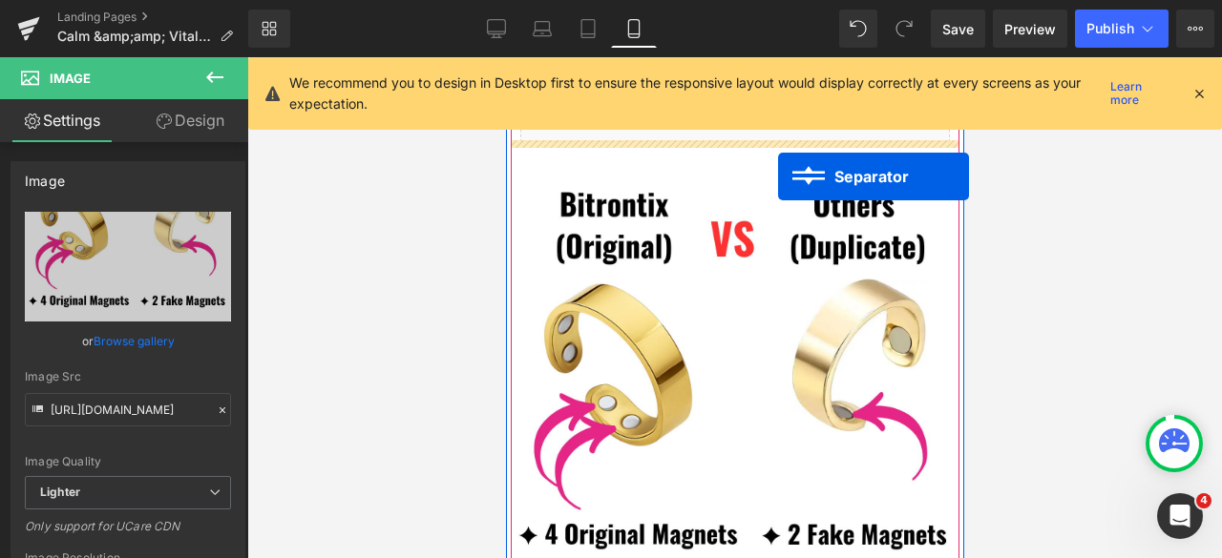
drag, startPoint x: 729, startPoint y: 211, endPoint x: 777, endPoint y: 177, distance: 58.8
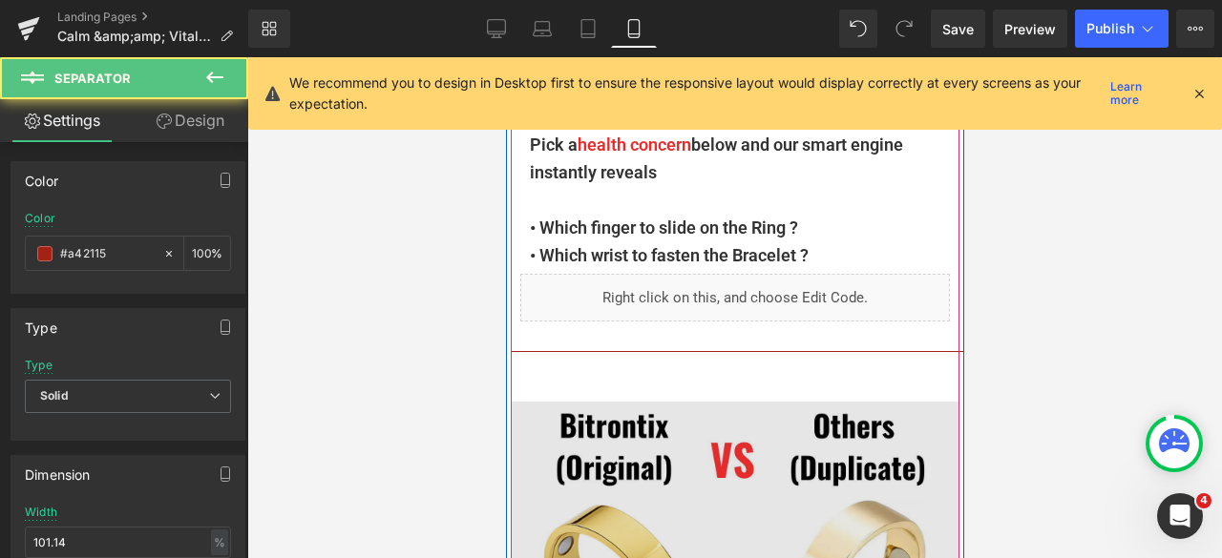
scroll to position [2461, 0]
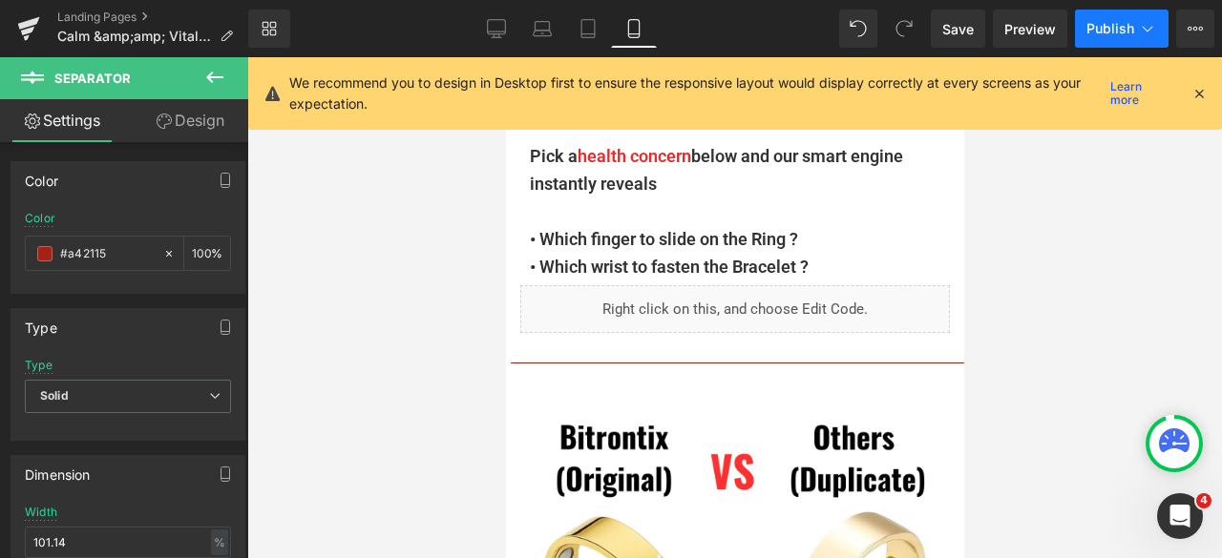
click at [1116, 37] on button "Publish" at bounding box center [1122, 29] width 94 height 38
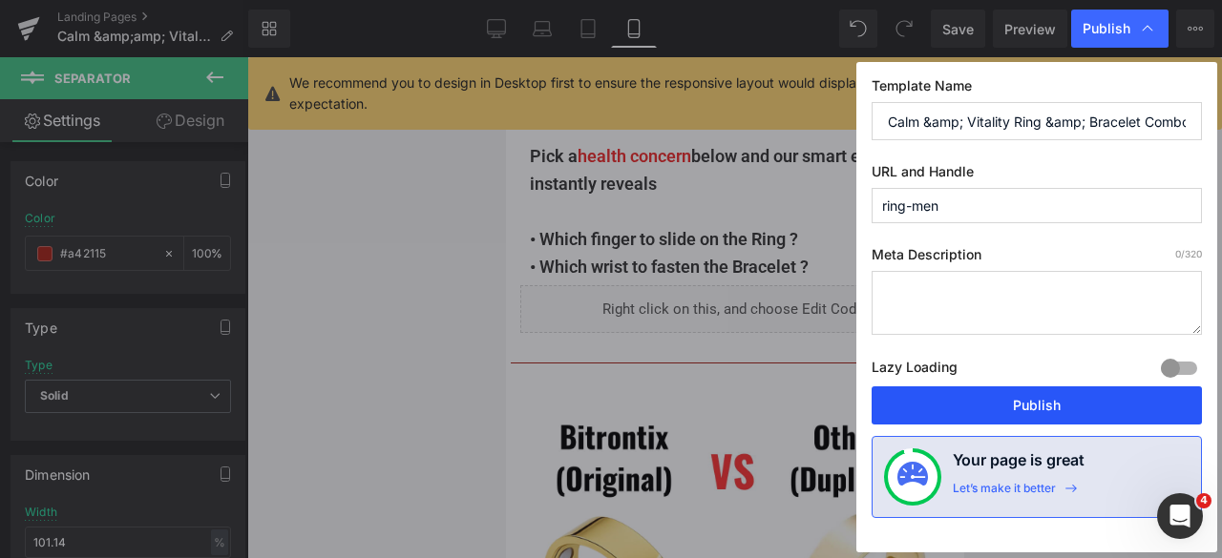
click at [1075, 404] on button "Publish" at bounding box center [1036, 406] width 330 height 38
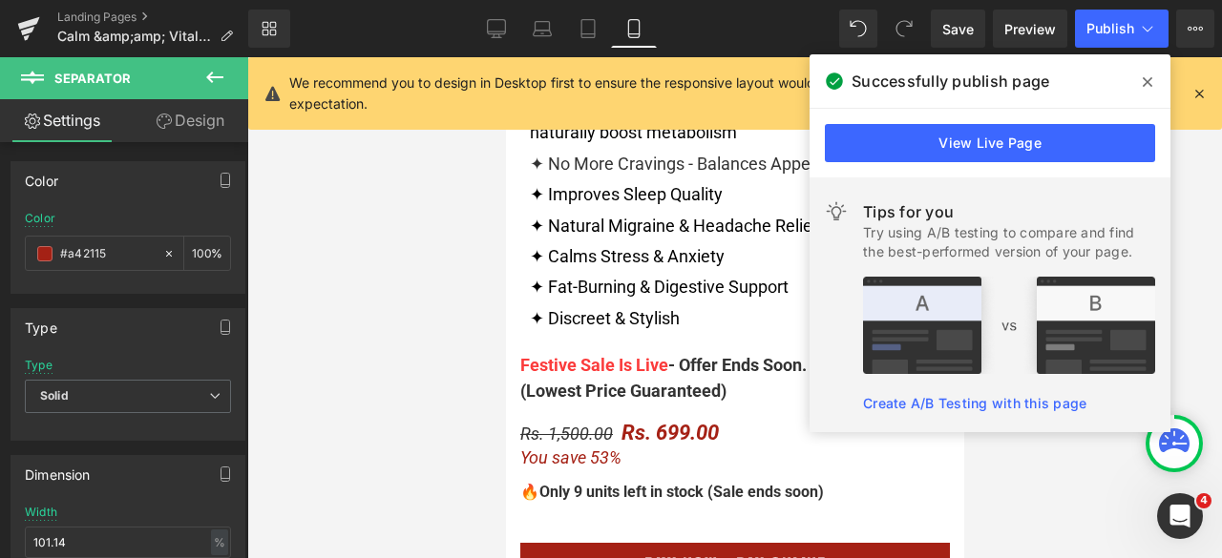
scroll to position [1029, 0]
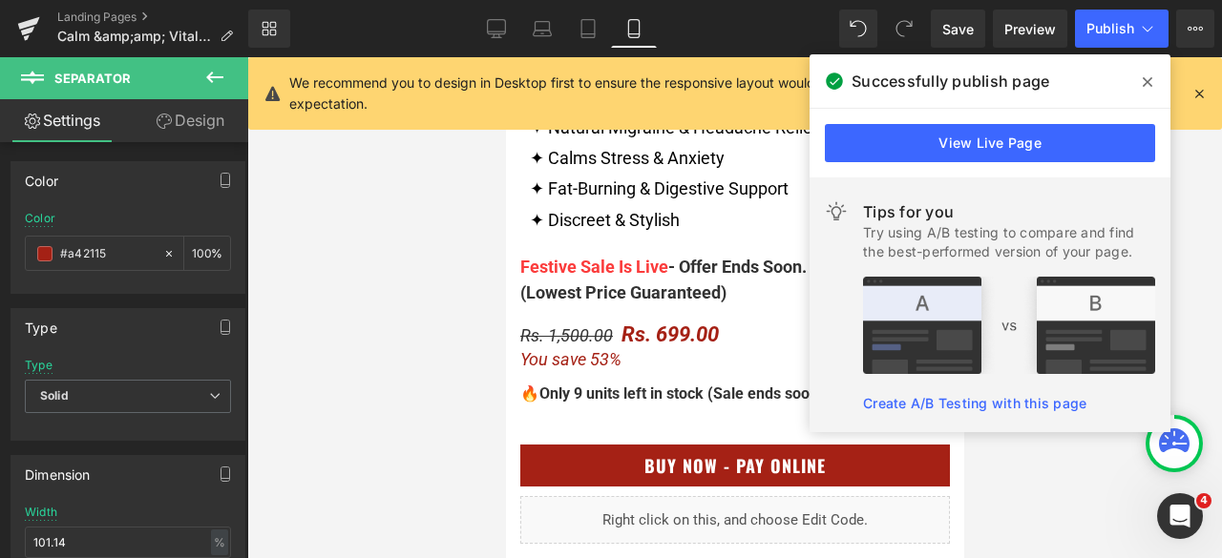
click at [706, 270] on div "Festive Sale Is Live - Offer Ends Soon. (Lowest Price Guaranteed) Text Block" at bounding box center [734, 280] width 430 height 50
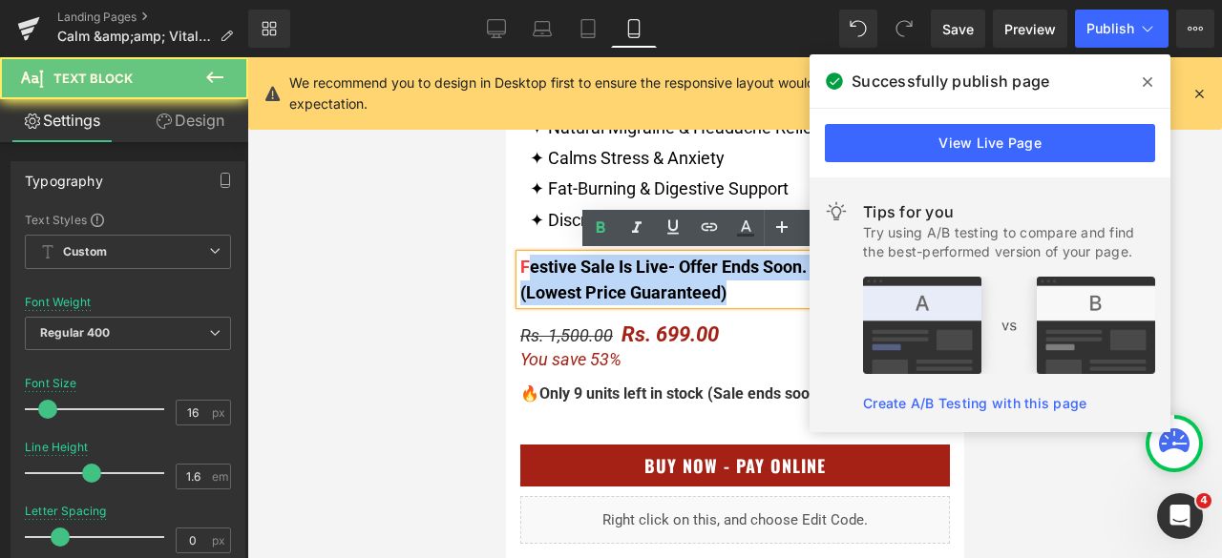
click at [519, 264] on div "Festive Sale Is Live - Offer Ends Soon. (Lowest Price Guaranteed)" at bounding box center [734, 280] width 430 height 50
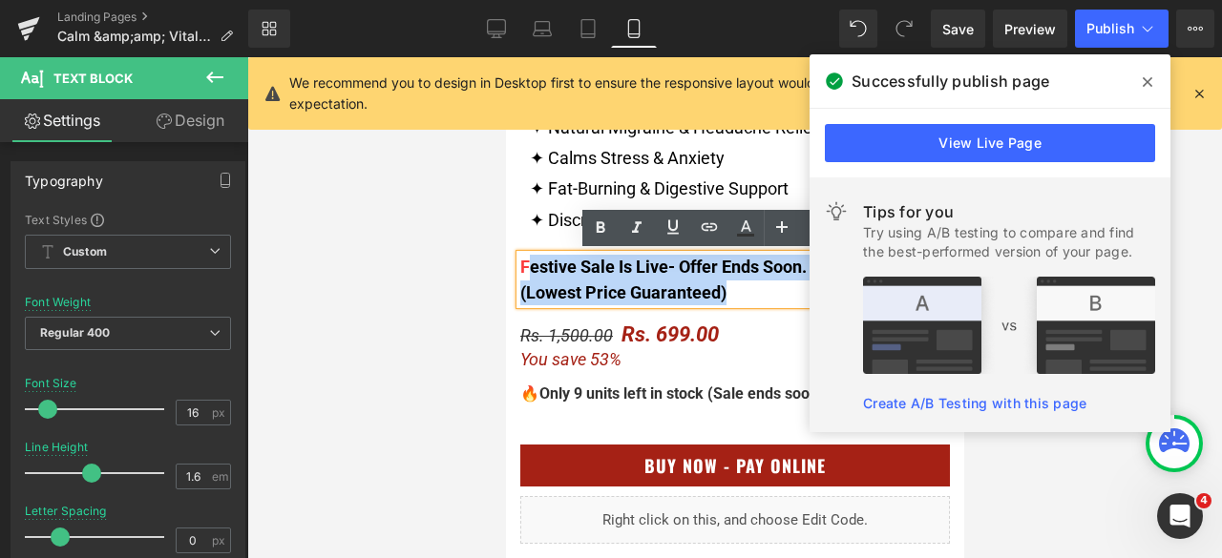
click at [749, 287] on div "(Lowest Price Guaranteed)" at bounding box center [734, 293] width 430 height 25
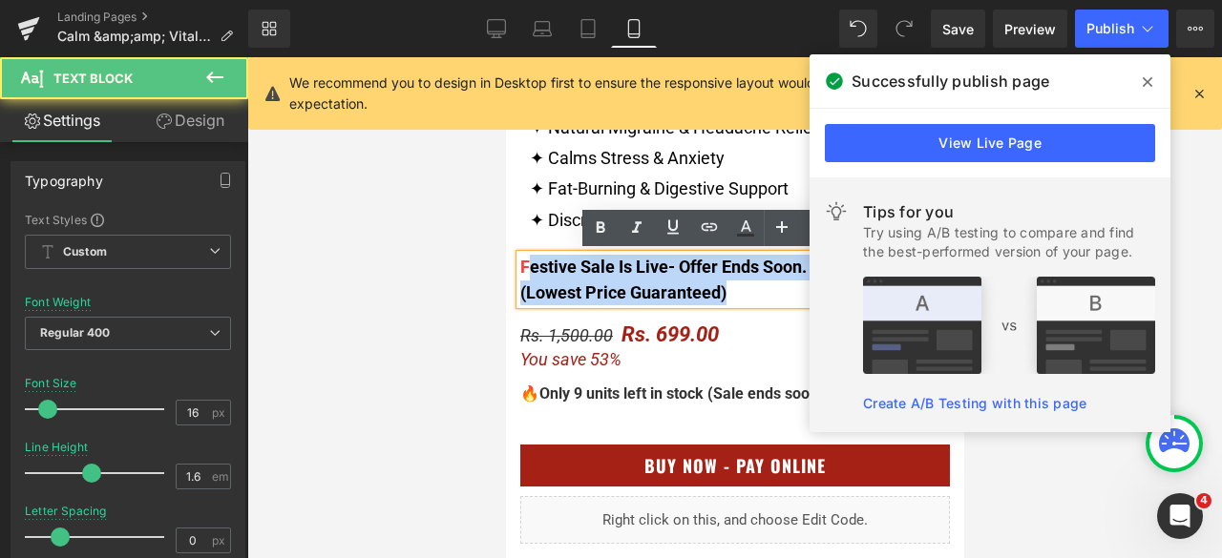
click at [751, 295] on div "(Lowest Price Guaranteed)" at bounding box center [734, 293] width 430 height 25
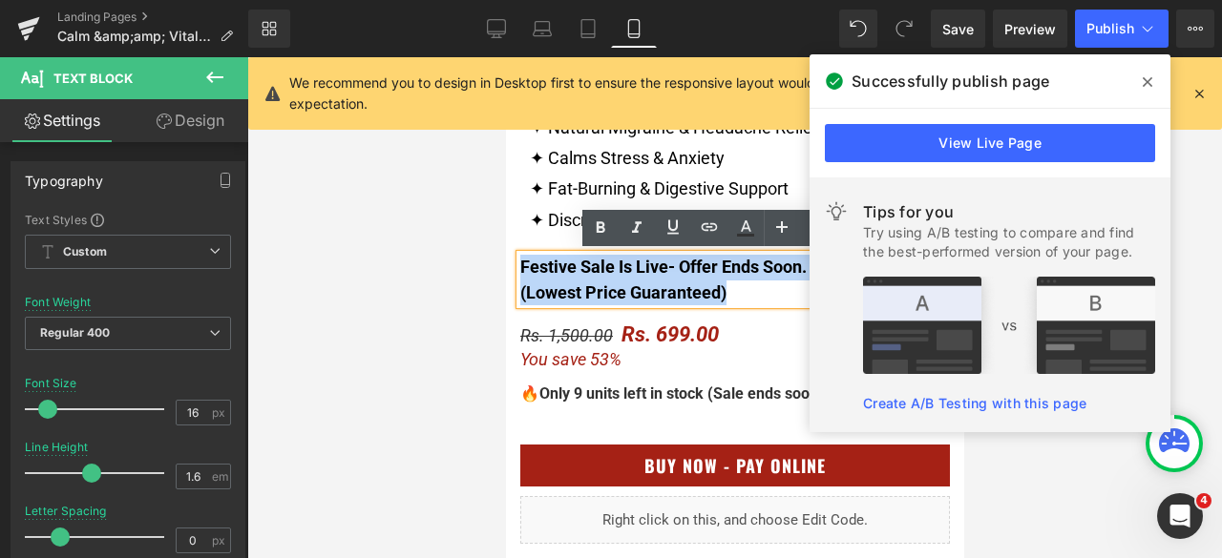
drag, startPoint x: 751, startPoint y: 295, endPoint x: 826, endPoint y: 136, distance: 175.1
copy div "Festive Sale Is Live - Offer Ends Soon. (Lowest Price Guaranteed)"
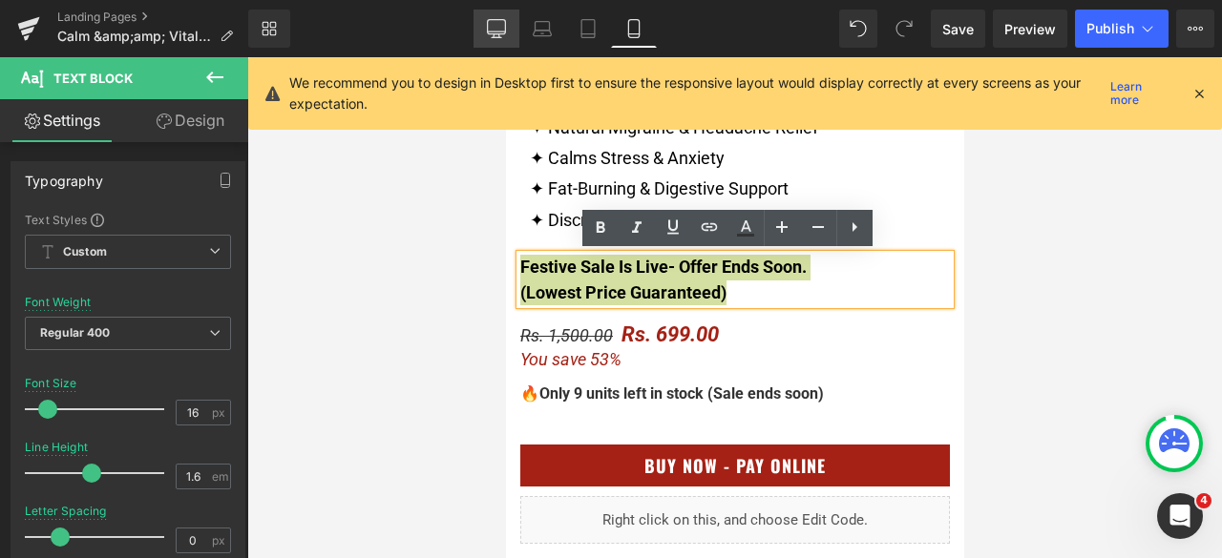
click at [492, 25] on icon at bounding box center [496, 28] width 19 height 19
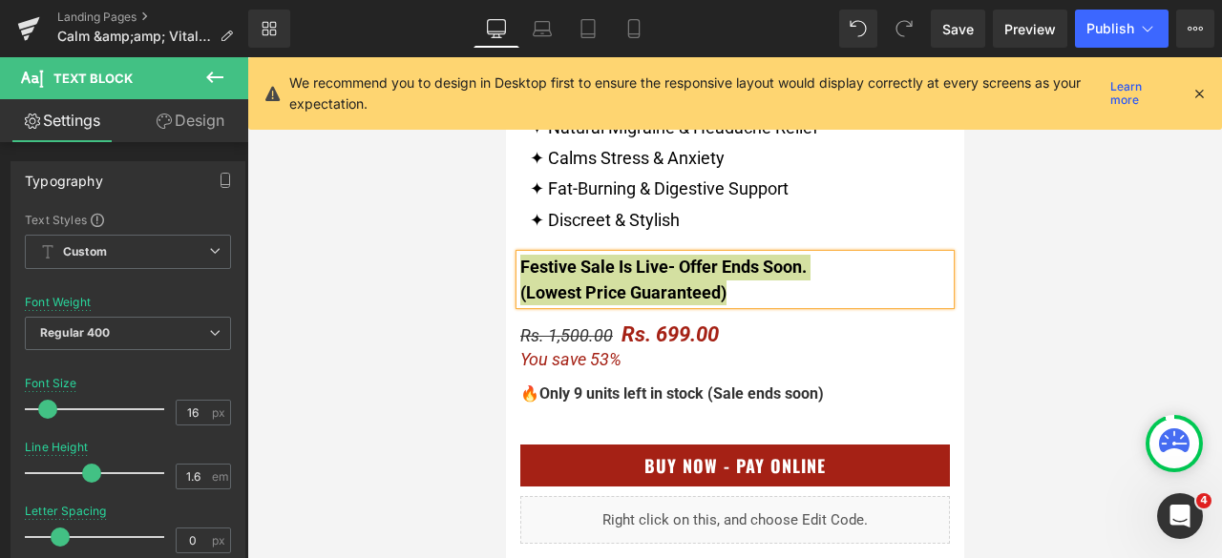
click at [499, 33] on icon at bounding box center [496, 27] width 18 height 14
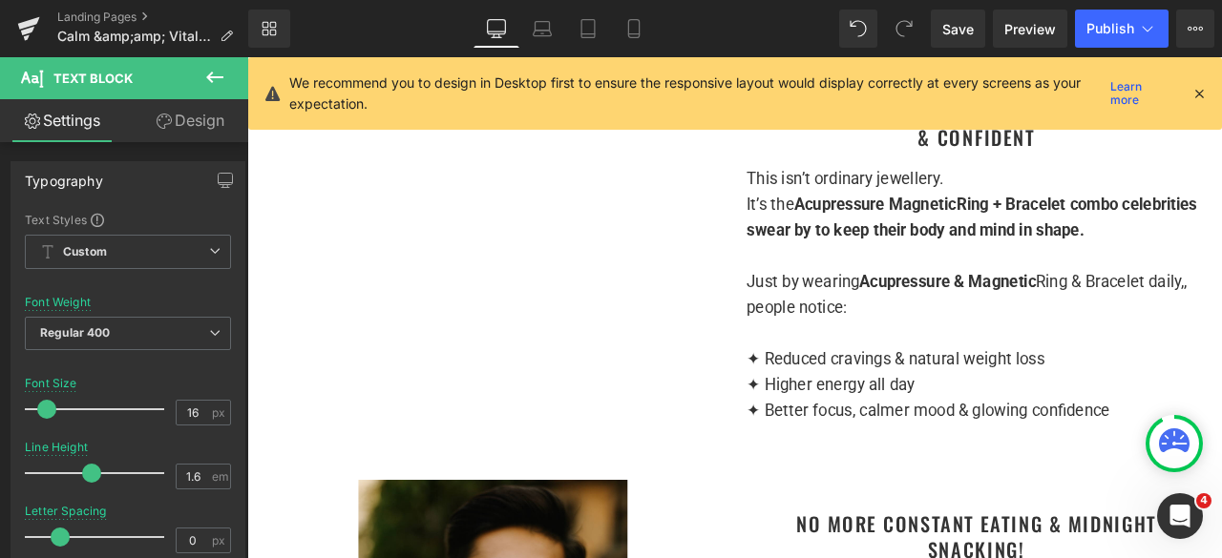
type input "15"
type input "100"
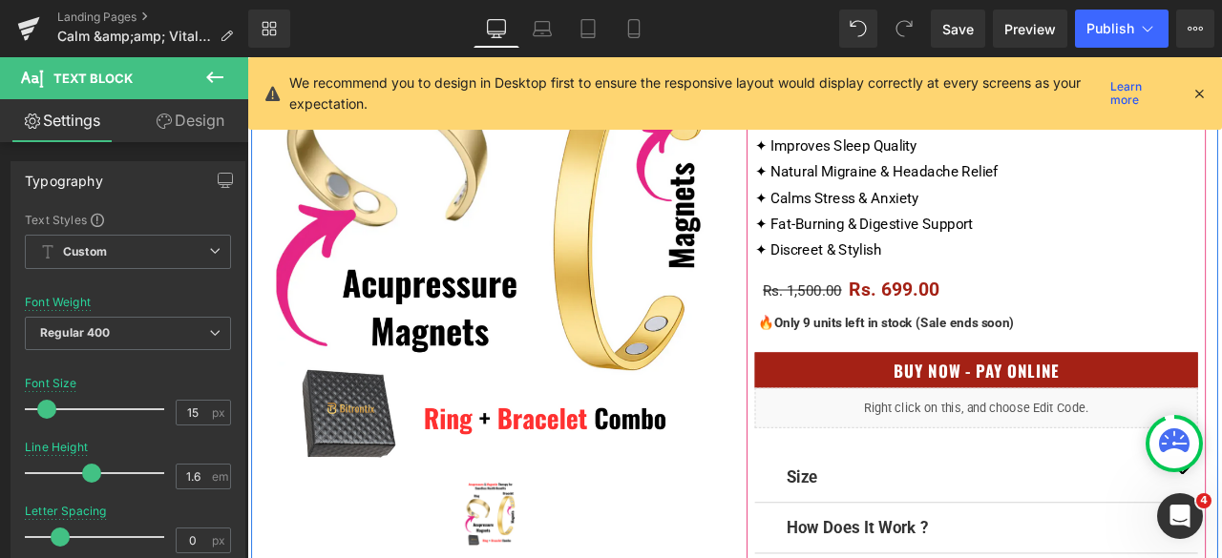
scroll to position [382, 0]
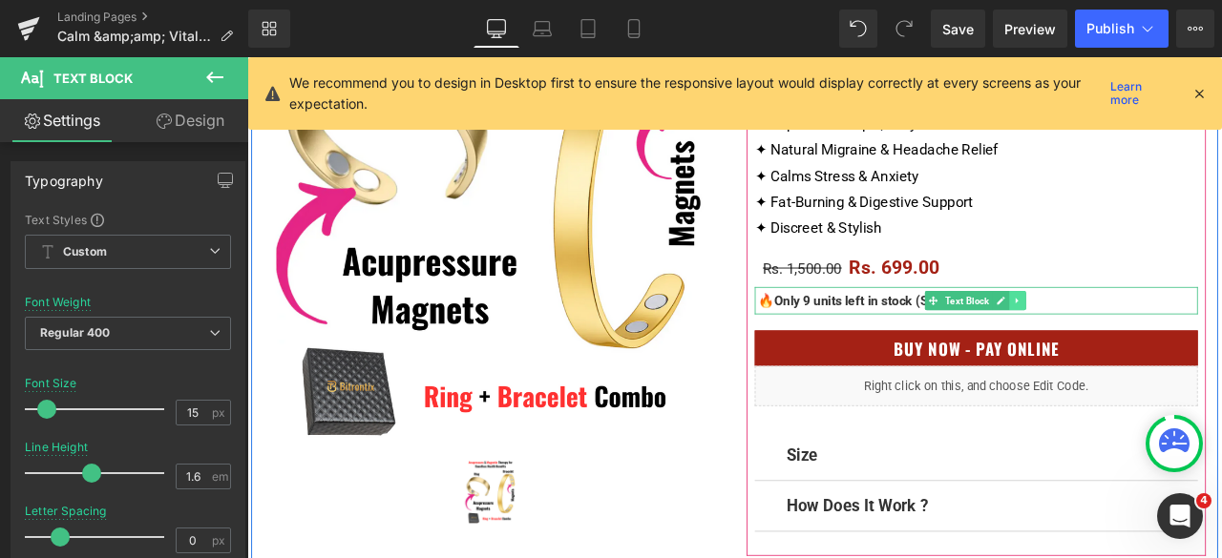
click at [1156, 353] on link at bounding box center [1160, 346] width 20 height 23
click at [1144, 348] on icon at bounding box center [1149, 346] width 10 height 10
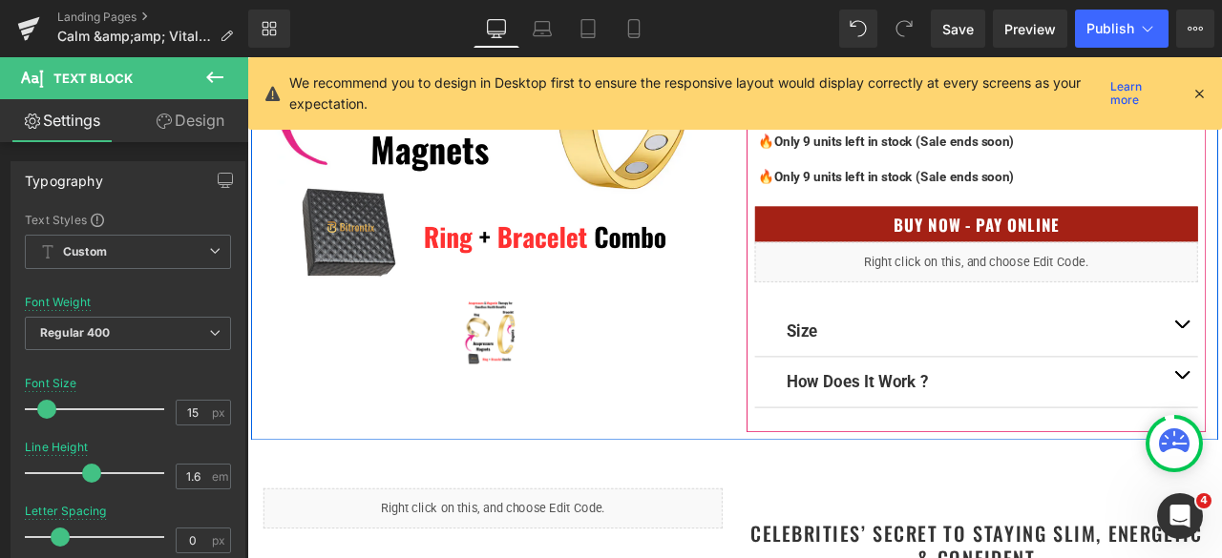
scroll to position [408, 0]
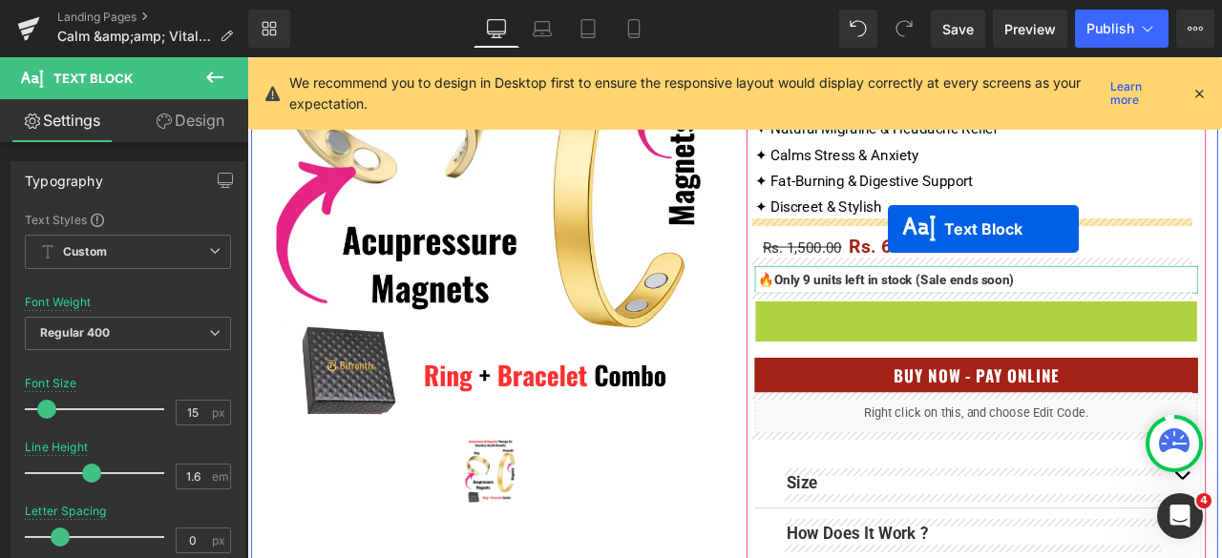
drag, startPoint x: 1074, startPoint y: 363, endPoint x: 1006, endPoint y: 262, distance: 121.8
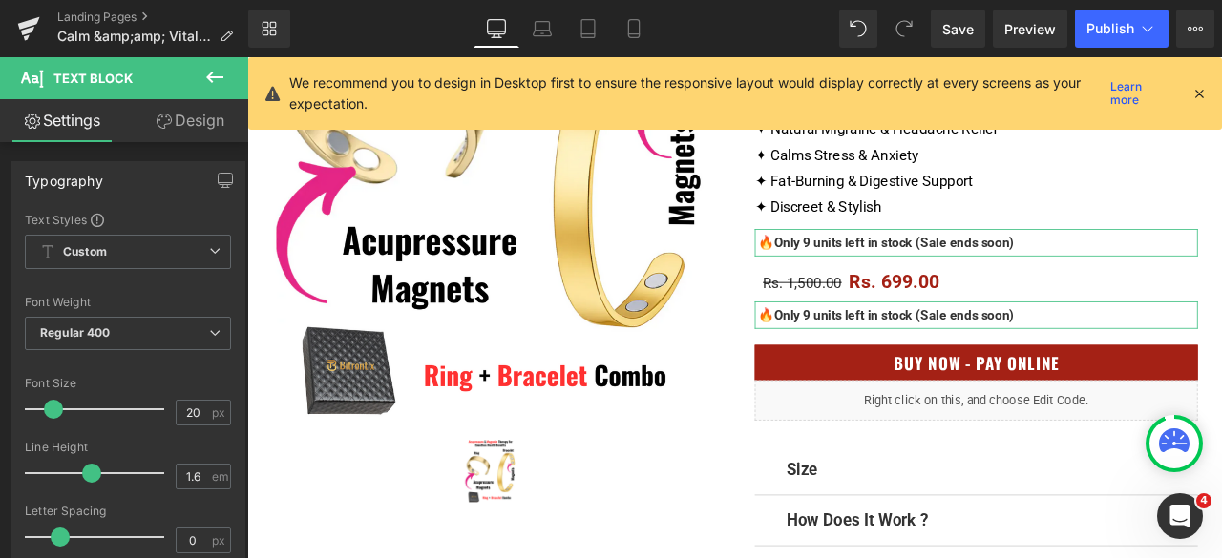
click at [199, 121] on link "Design" at bounding box center [190, 120] width 124 height 43
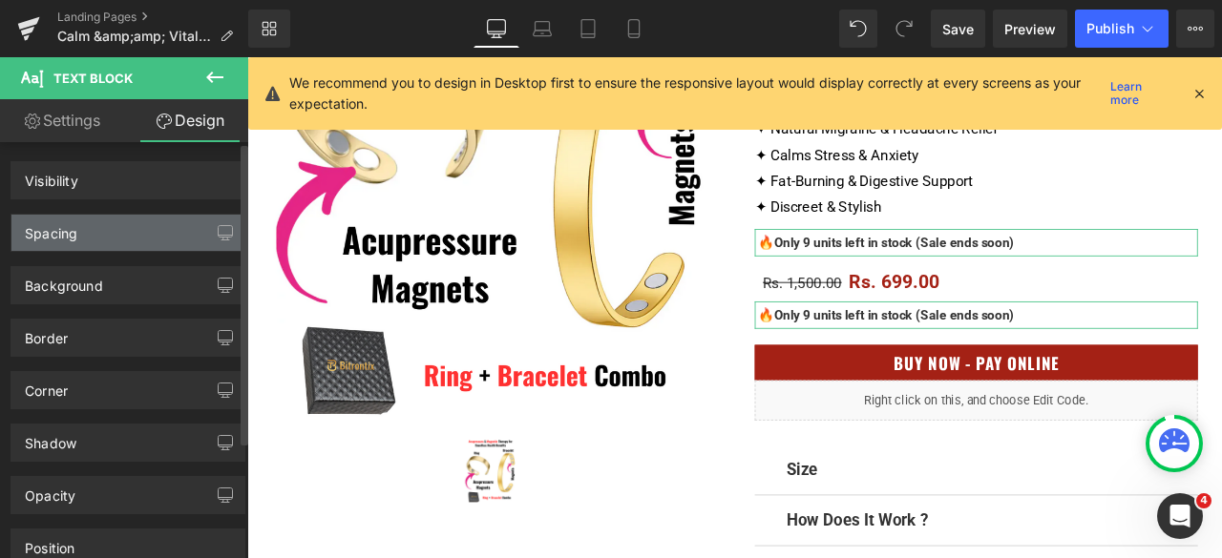
click at [96, 228] on div "Spacing" at bounding box center [127, 233] width 233 height 36
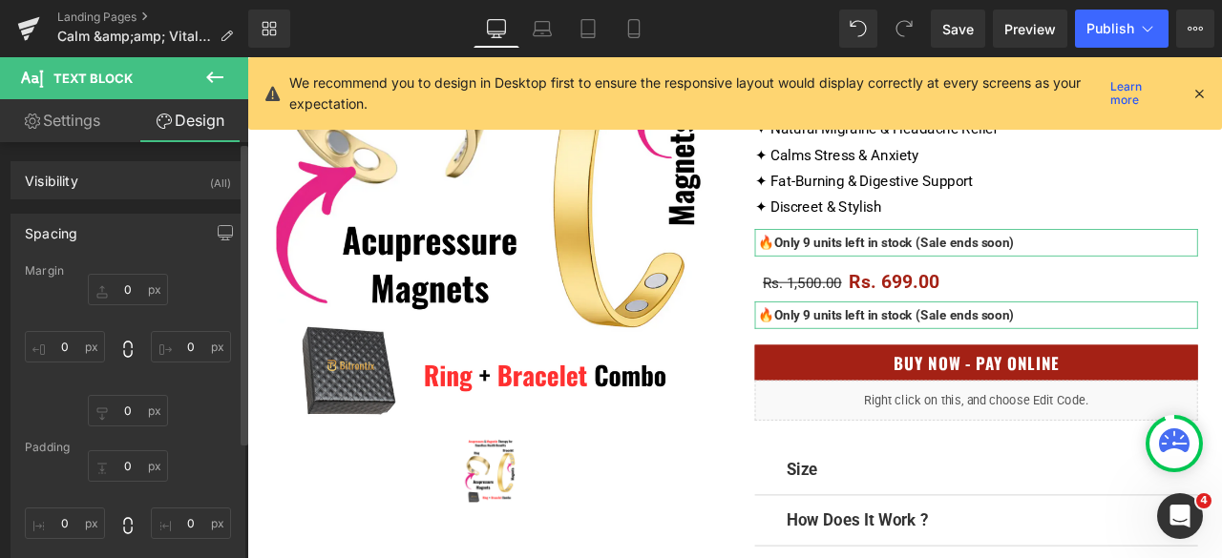
click at [96, 228] on div "Spacing" at bounding box center [127, 233] width 233 height 36
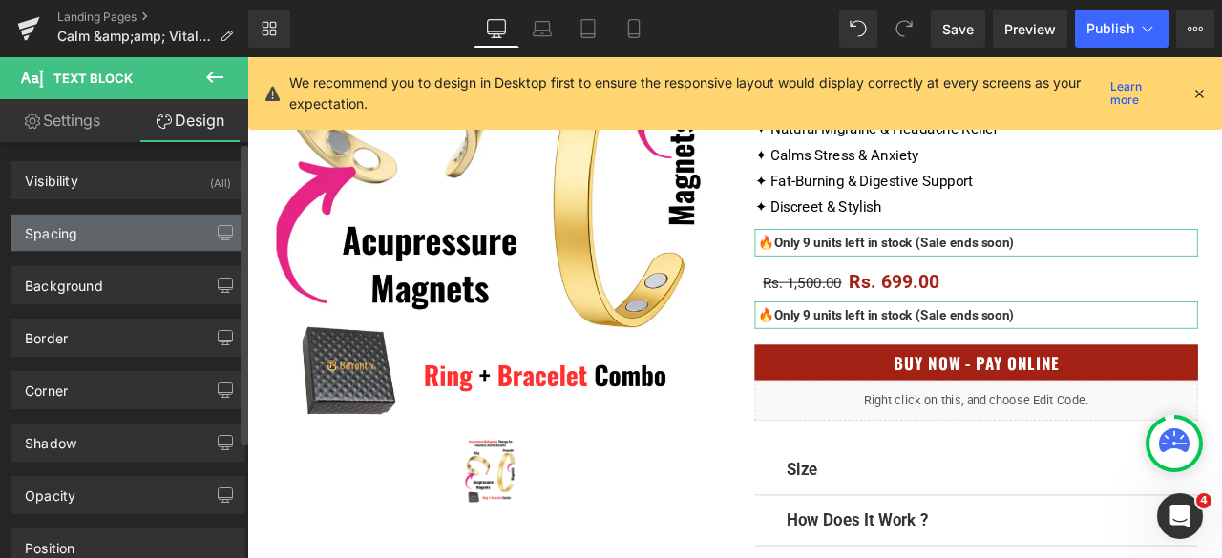
type input "10"
type input "0"
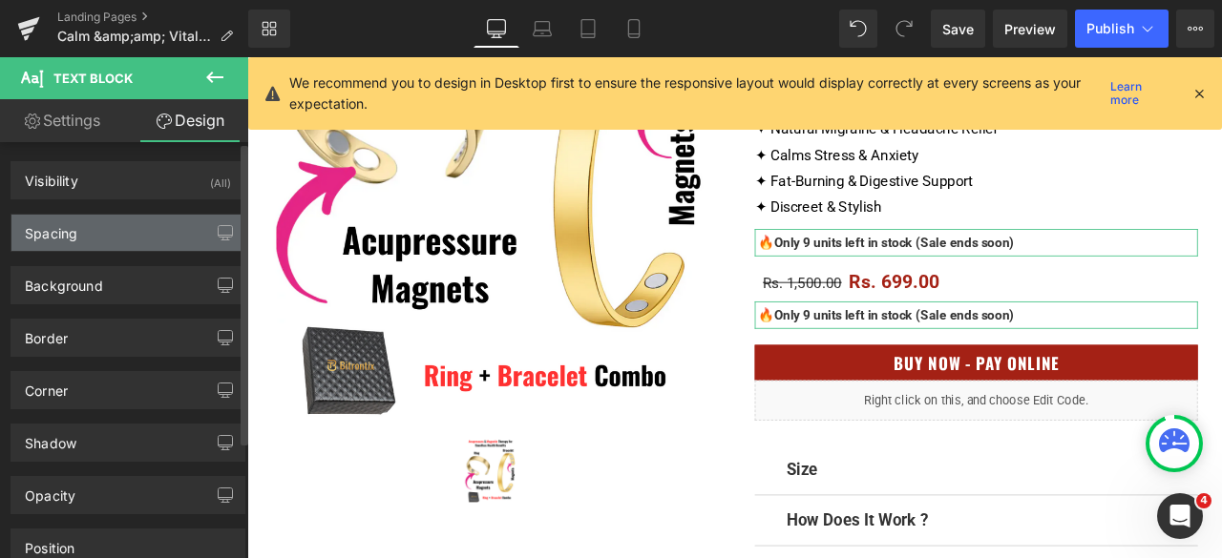
type input "0"
click at [150, 235] on div "Spacing" at bounding box center [127, 233] width 233 height 36
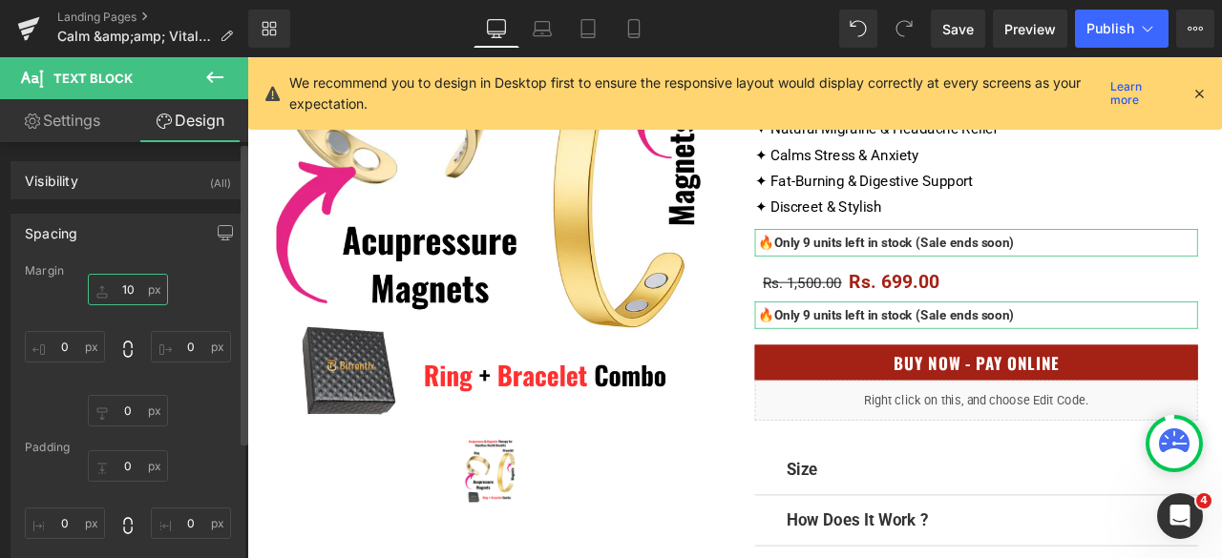
click at [137, 294] on input "10" at bounding box center [128, 289] width 80 height 31
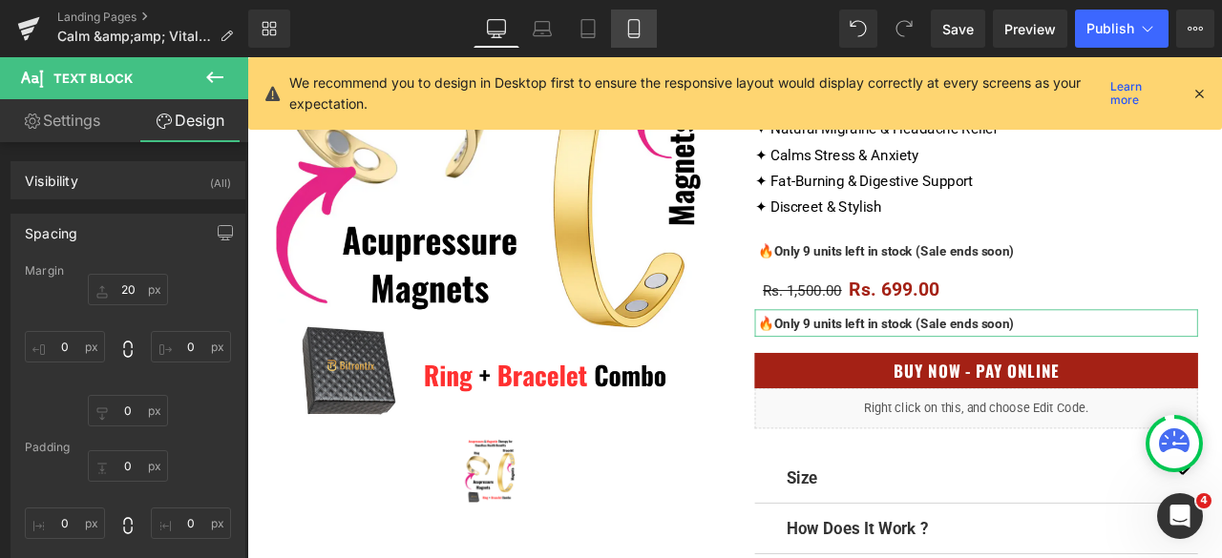
click at [643, 26] on icon at bounding box center [633, 28] width 19 height 19
type input "20"
type input "0"
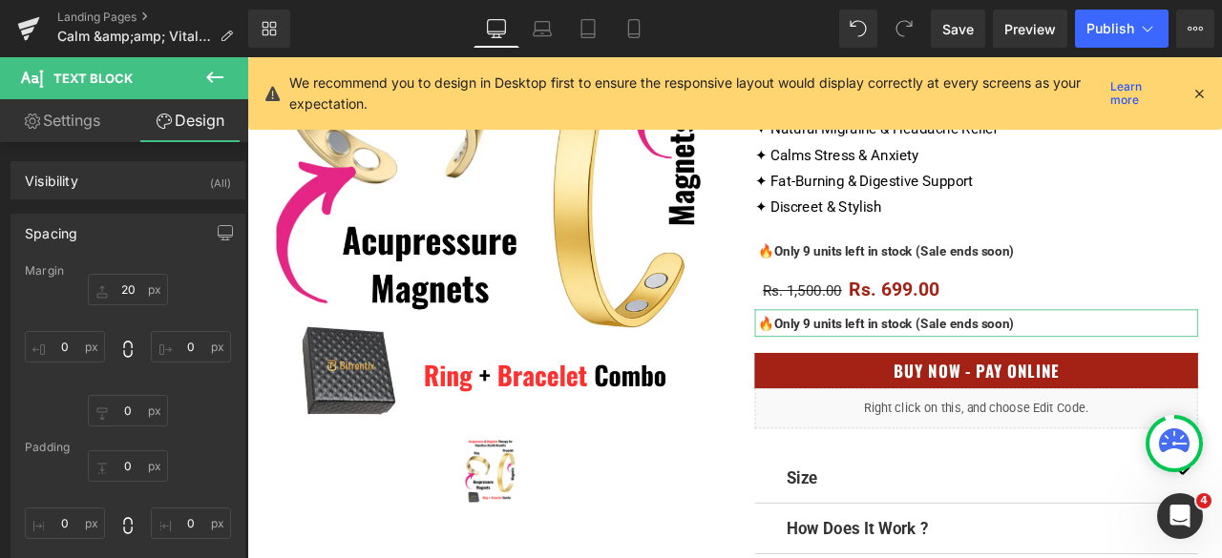
type input "0"
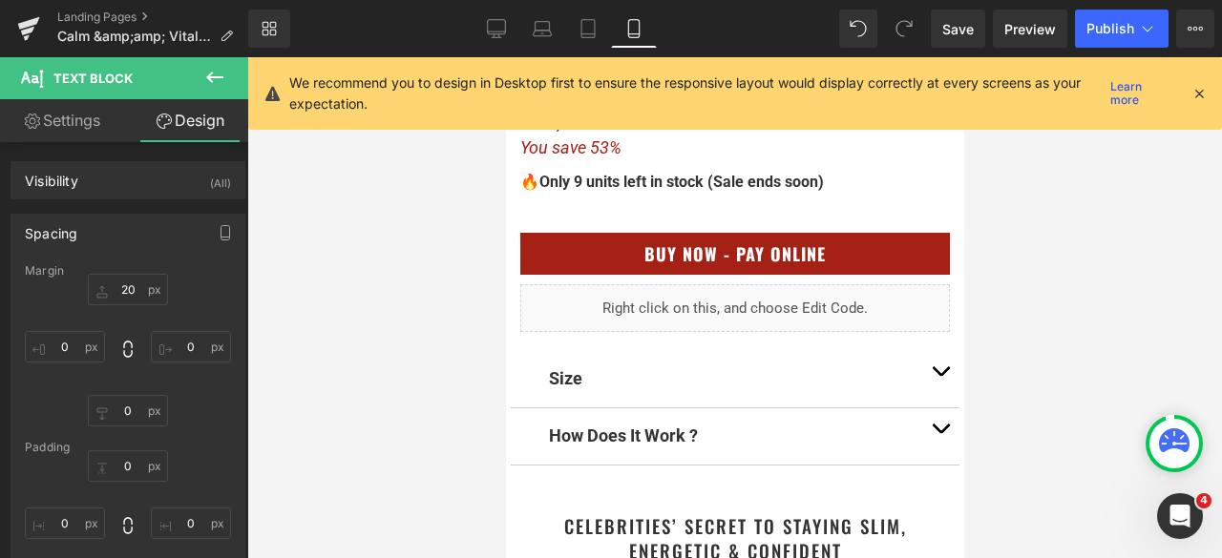
scroll to position [1050, 0]
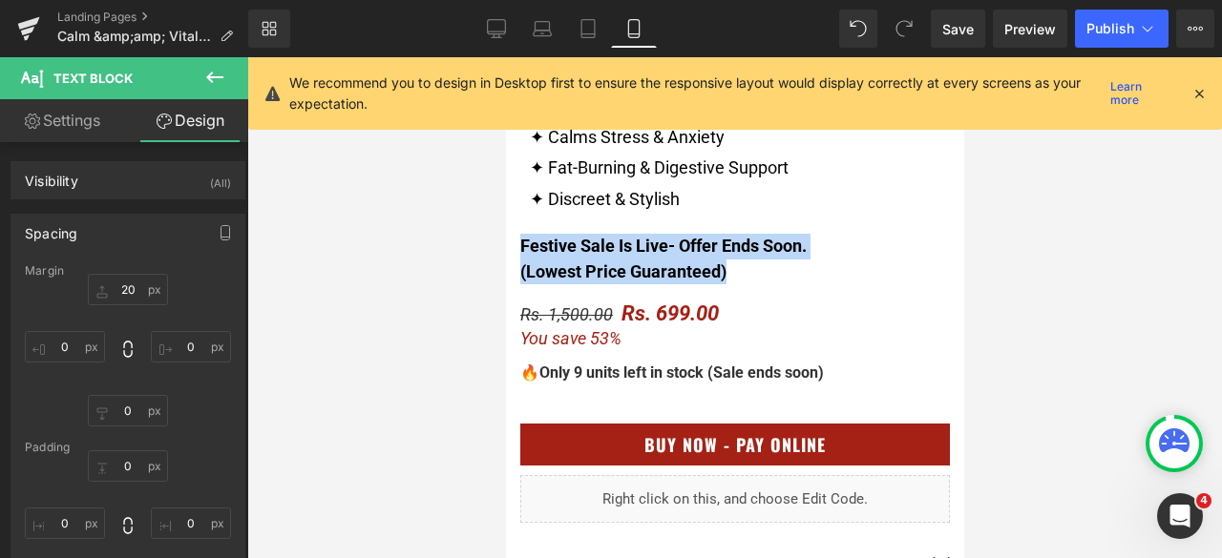
click at [716, 274] on span "(Lowest Price Guaranteed)" at bounding box center [622, 272] width 206 height 20
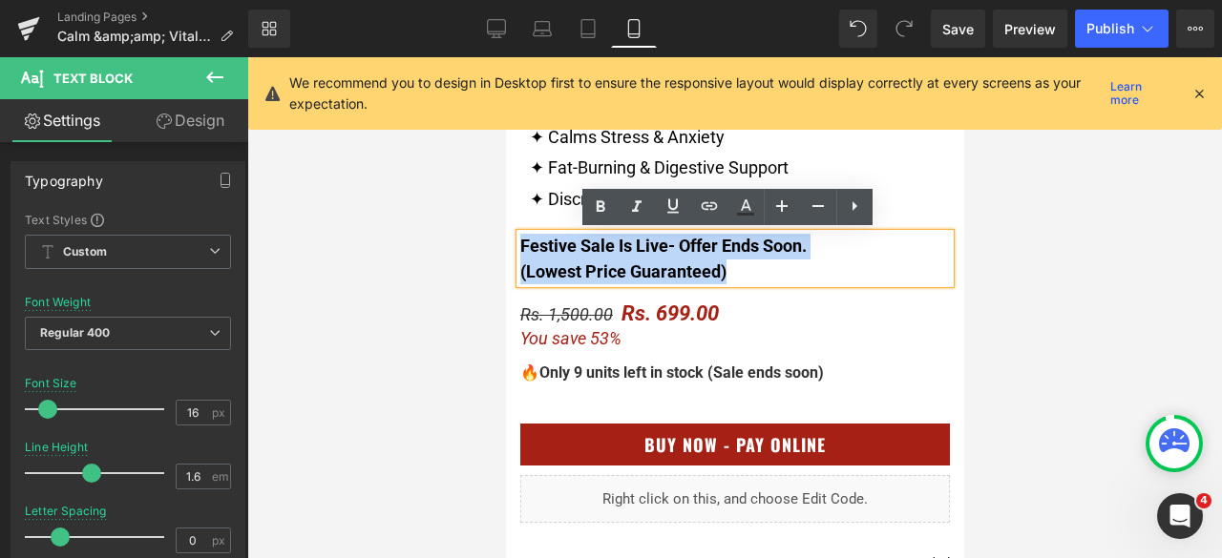
drag, startPoint x: 725, startPoint y: 273, endPoint x: 512, endPoint y: 253, distance: 214.8
click at [519, 253] on div "Festive Sale Is Live - Offer Ends Soon. (Lowest Price Guaranteed)" at bounding box center [734, 259] width 430 height 50
copy div "Festive Sale Is Live - Offer Ends Soon. (Lowest Price Guaranteed)"
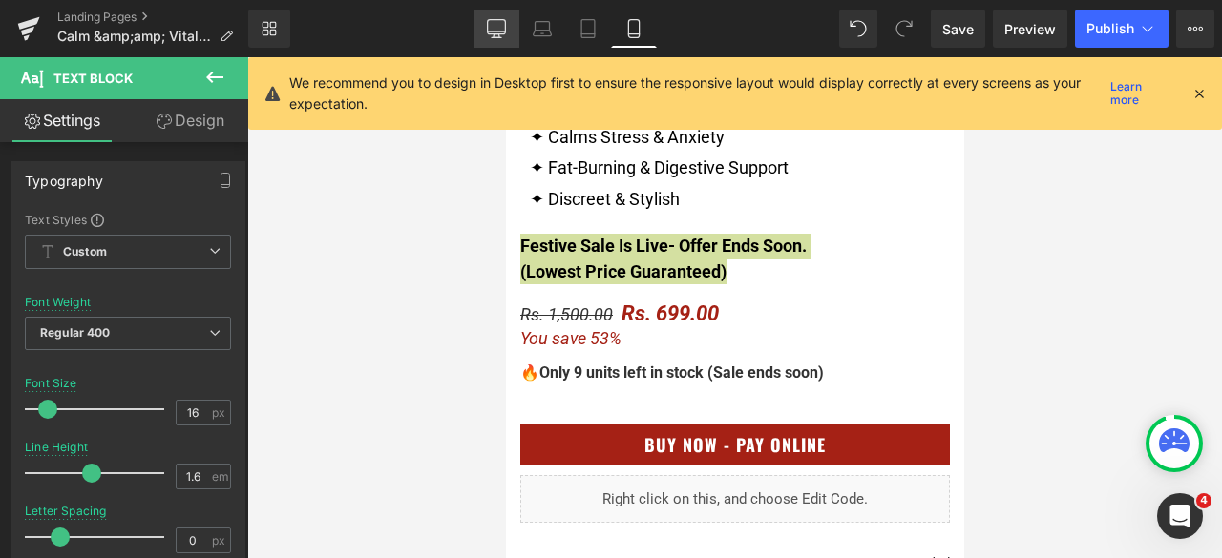
click at [504, 37] on icon at bounding box center [496, 28] width 19 height 19
type input "15"
type input "100"
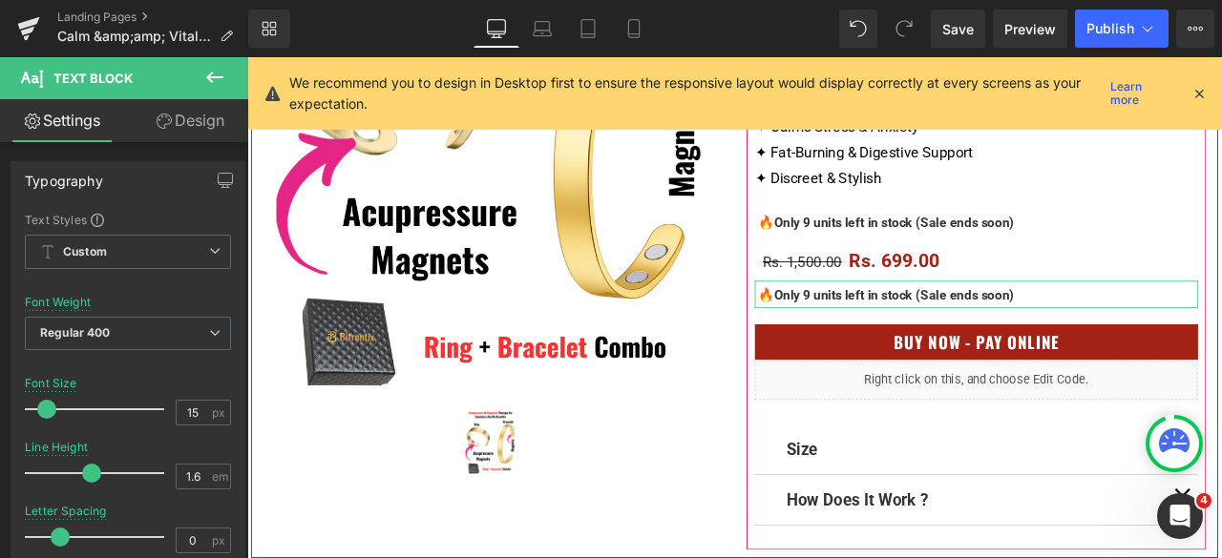
scroll to position [382, 0]
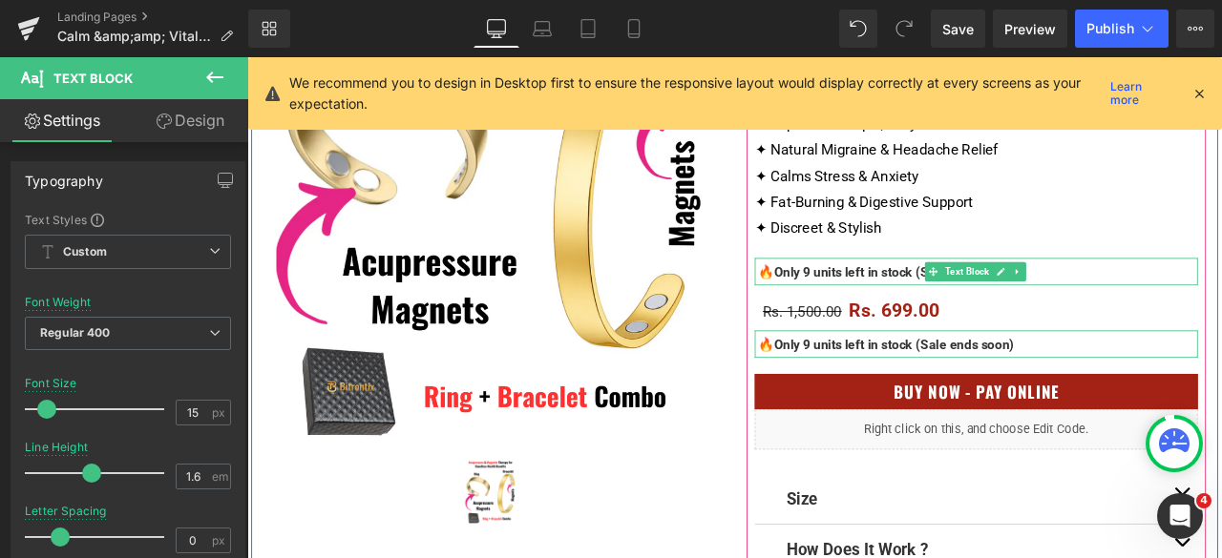
click at [1171, 314] on div "🔥 Only 9 units left in stock (Sale ends soon)" at bounding box center [1111, 312] width 525 height 32
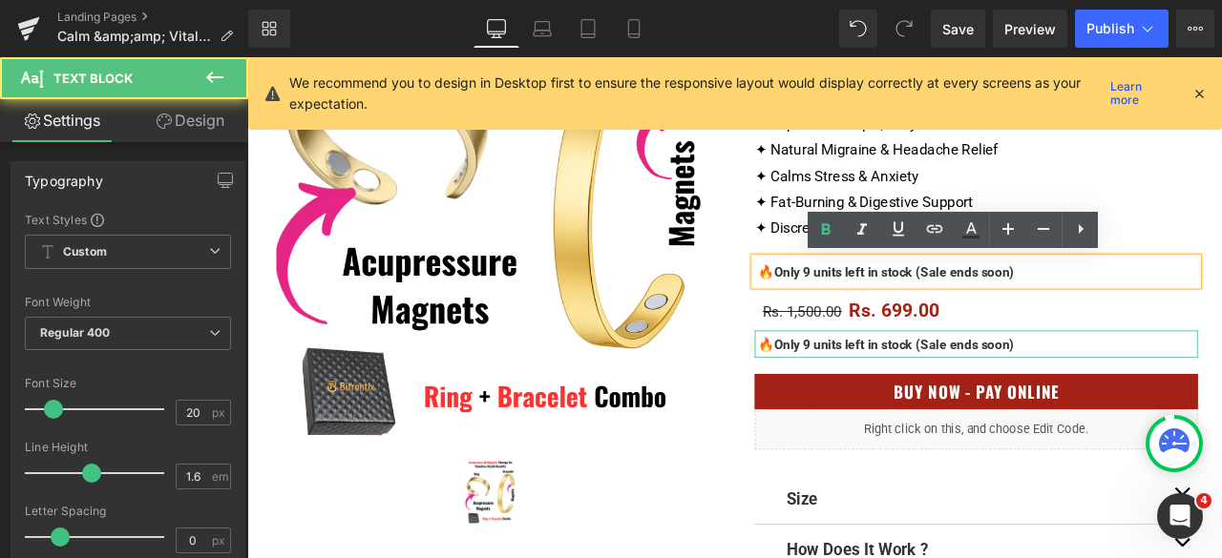
click at [1195, 307] on div "🔥 Only 9 units left in stock (Sale ends soon)" at bounding box center [1111, 312] width 525 height 32
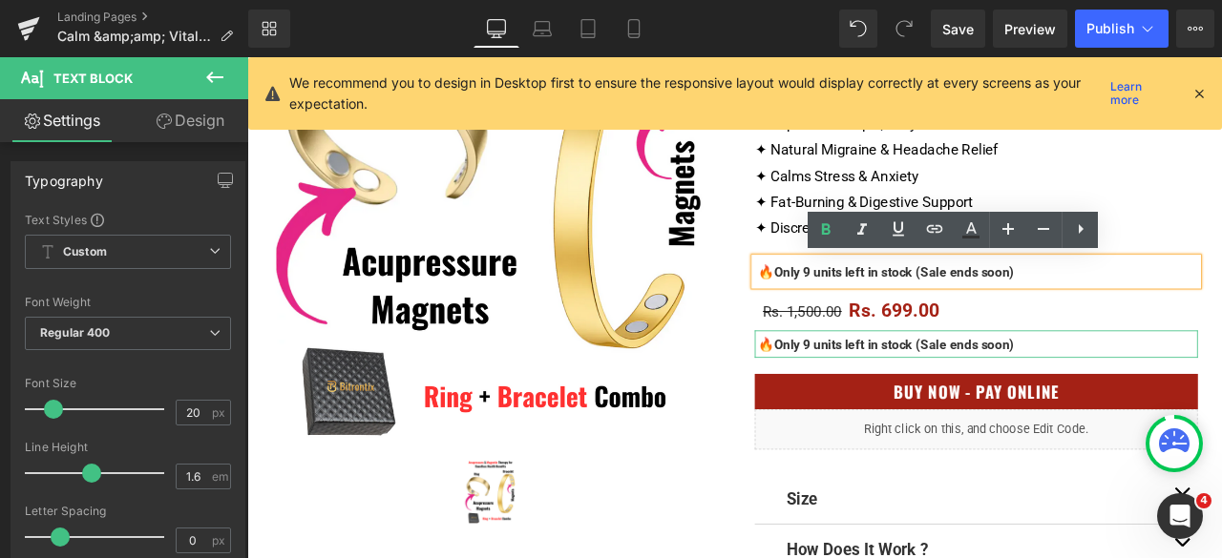
drag, startPoint x: 1196, startPoint y: 309, endPoint x: 857, endPoint y: 325, distance: 339.2
click at [857, 325] on div "🔥 Only 9 units left in stock (Sale ends soon)" at bounding box center [1111, 312] width 525 height 32
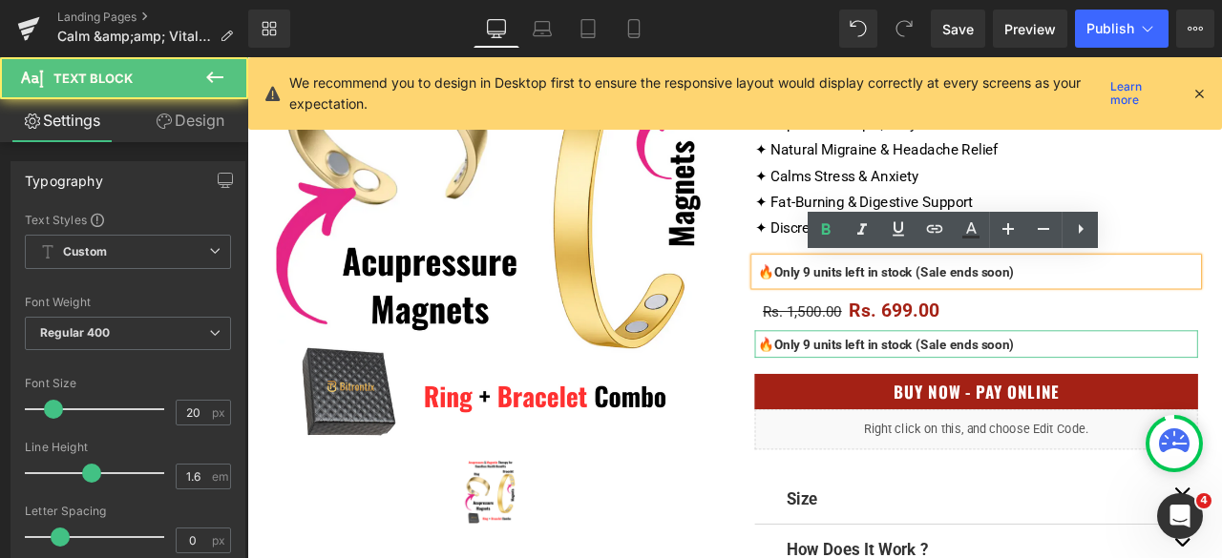
drag, startPoint x: 847, startPoint y: 305, endPoint x: 1228, endPoint y: 307, distance: 380.9
click at [1221, 307] on div "🔥 Only 9 units left in stock (Sale ends soon)" at bounding box center [1111, 312] width 525 height 32
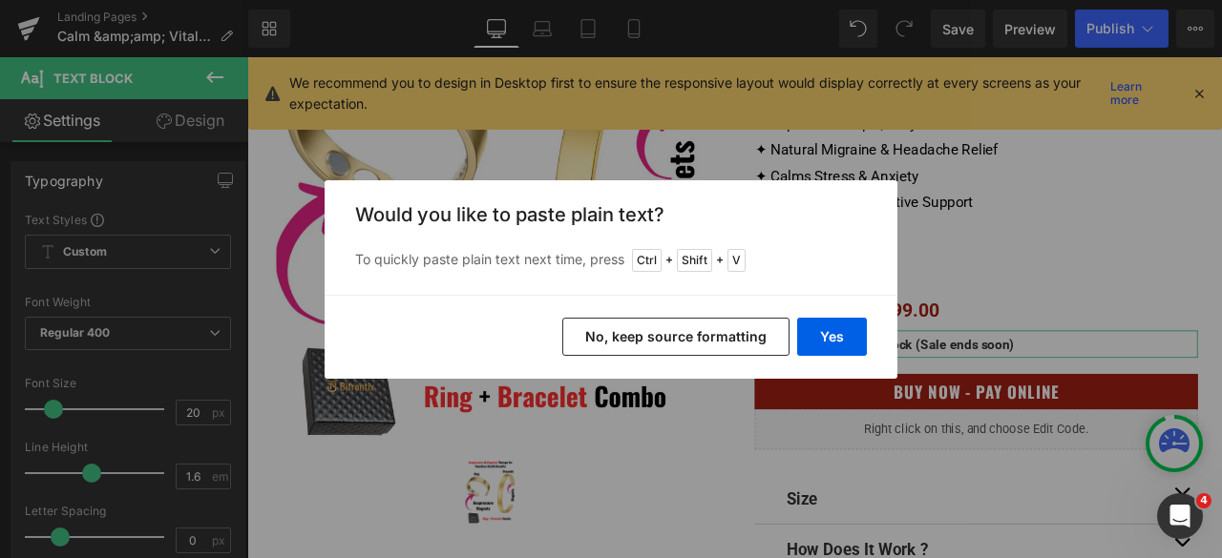
click at [659, 331] on button "No, keep source formatting" at bounding box center [675, 337] width 227 height 38
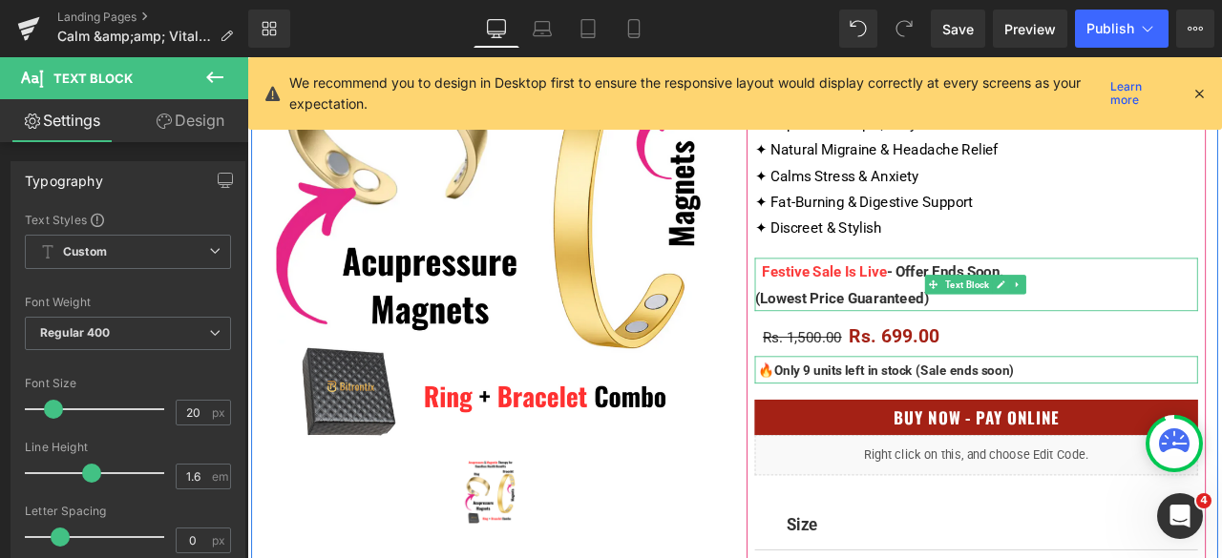
click at [857, 314] on span "Festive Sale Is Live" at bounding box center [931, 312] width 148 height 20
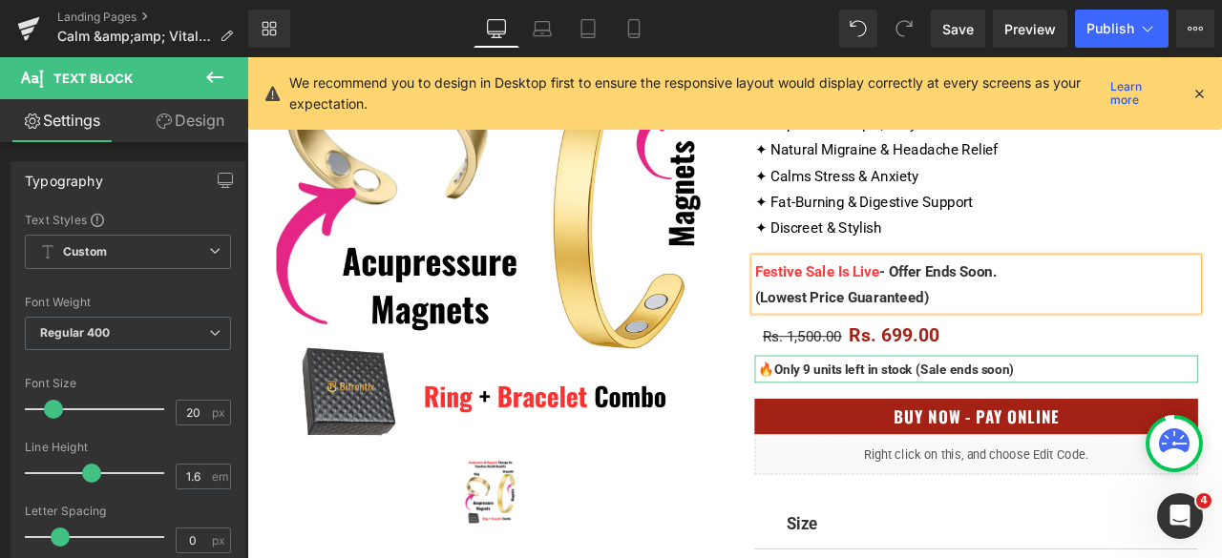
click at [825, 278] on div "(P) Title Loox (Star) - Star Badge Loox (Star) ✦" at bounding box center [1111, 292] width 573 height 876
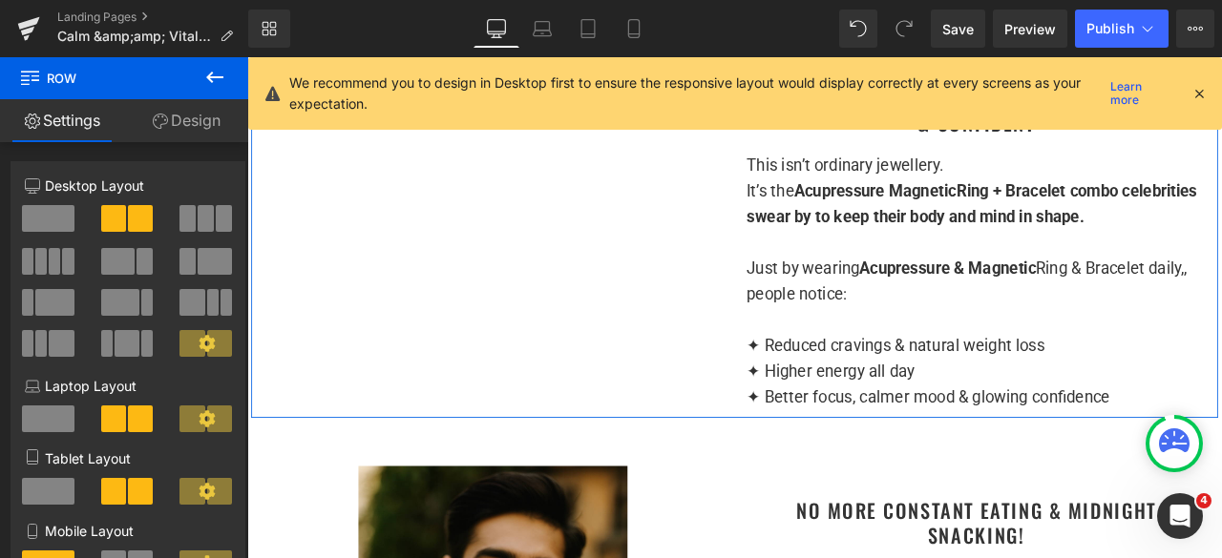
scroll to position [1145, 0]
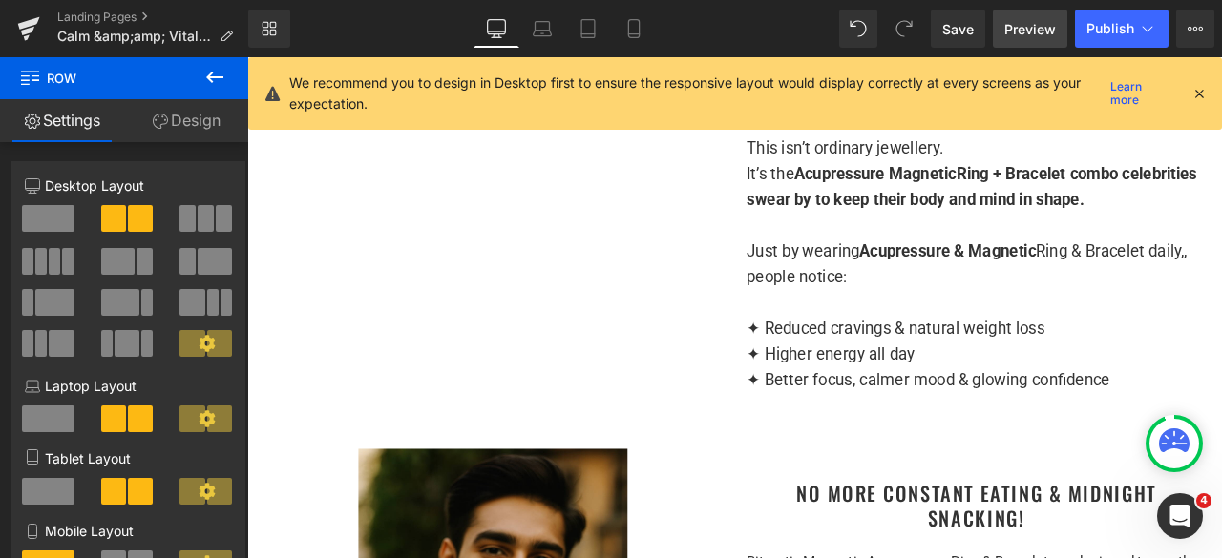
click at [1019, 26] on span "Preview" at bounding box center [1030, 29] width 52 height 20
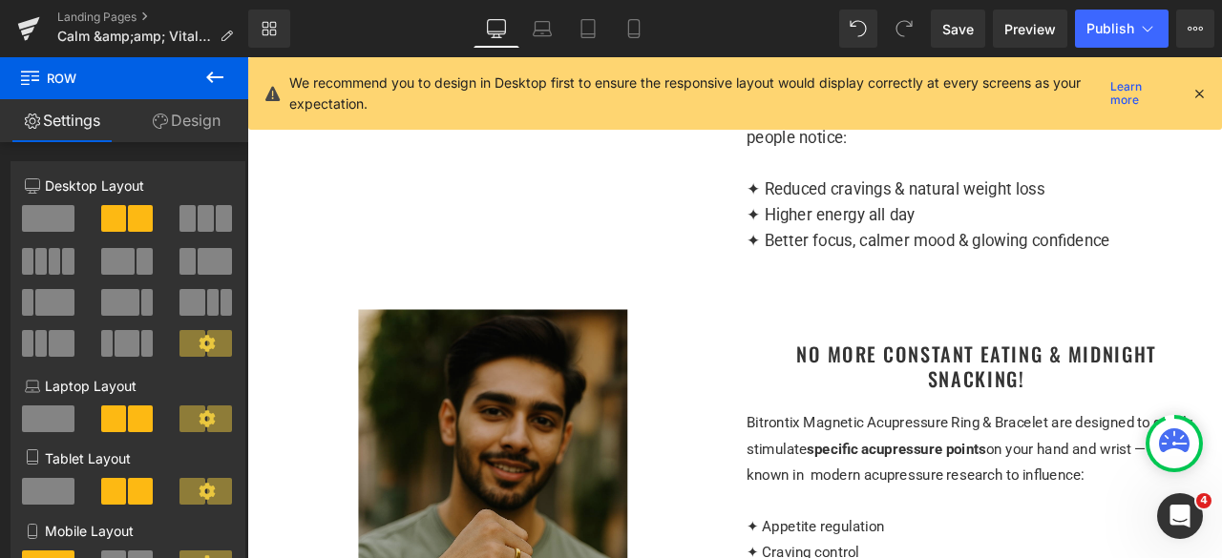
scroll to position [1336, 0]
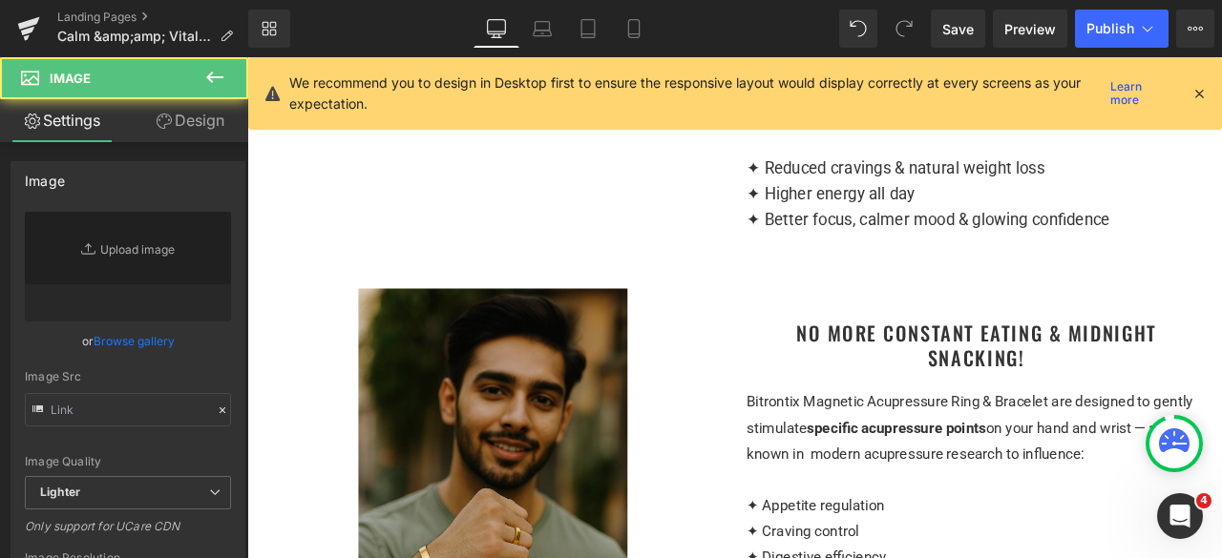
type input "https://ucarecdn.com/7d5c888a-db0a-49ee-b4e5-9acaa7aae2c2/-/format/auto/-/previ…"
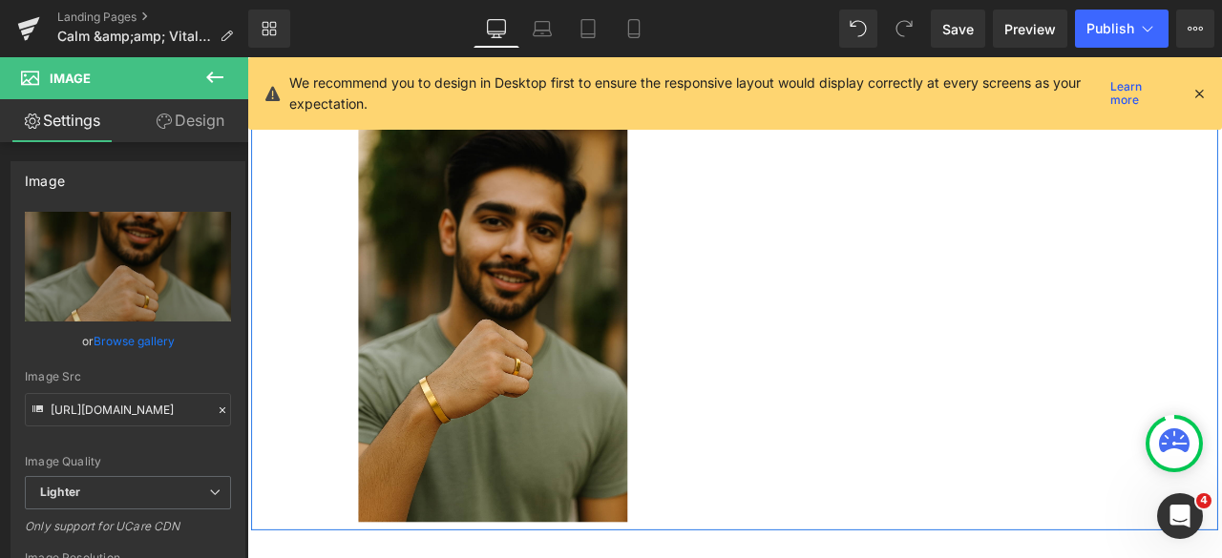
scroll to position [2041, 0]
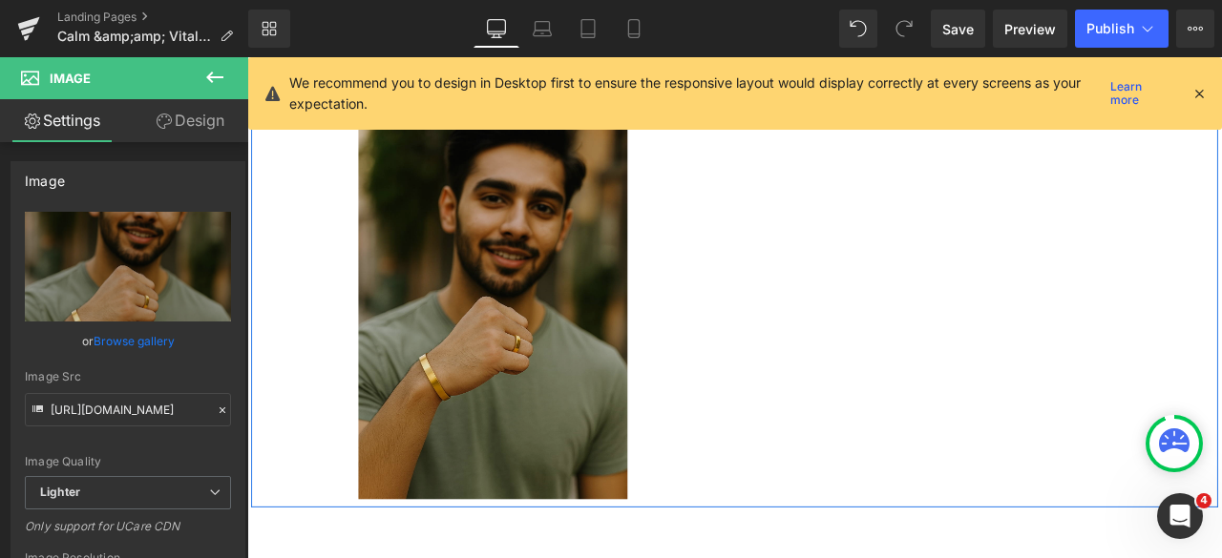
click at [518, 354] on img at bounding box center [538, 342] width 318 height 477
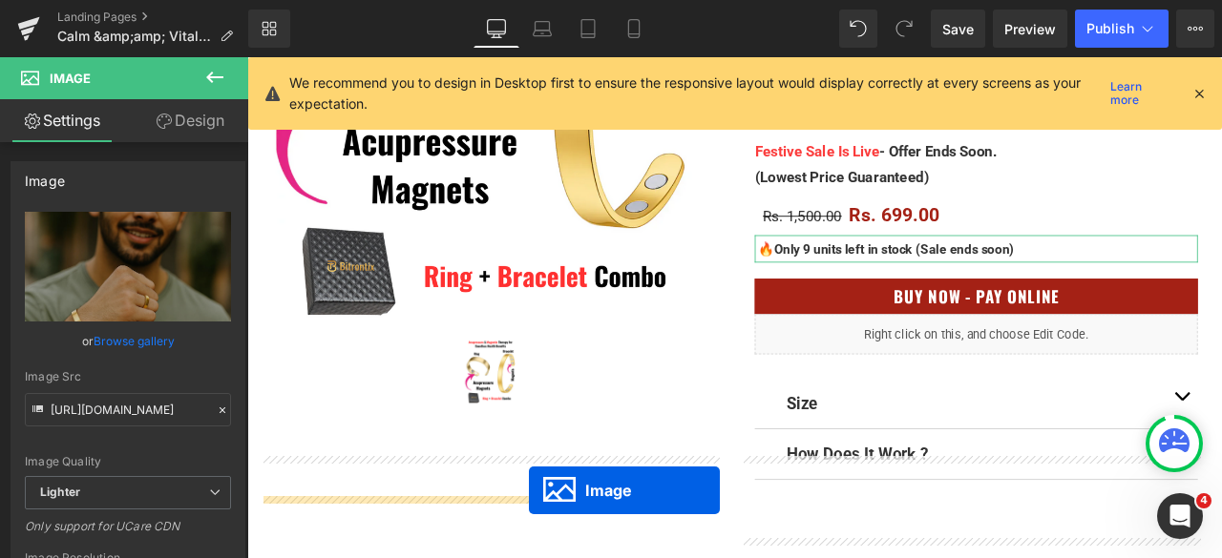
scroll to position [514, 0]
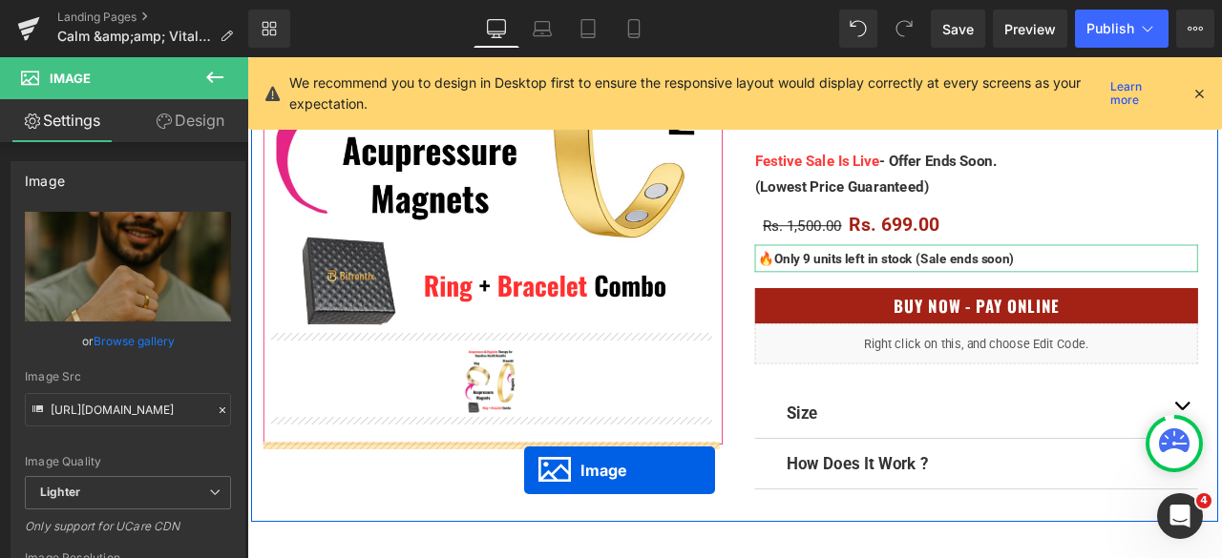
drag, startPoint x: 515, startPoint y: 363, endPoint x: 576, endPoint y: 547, distance: 193.8
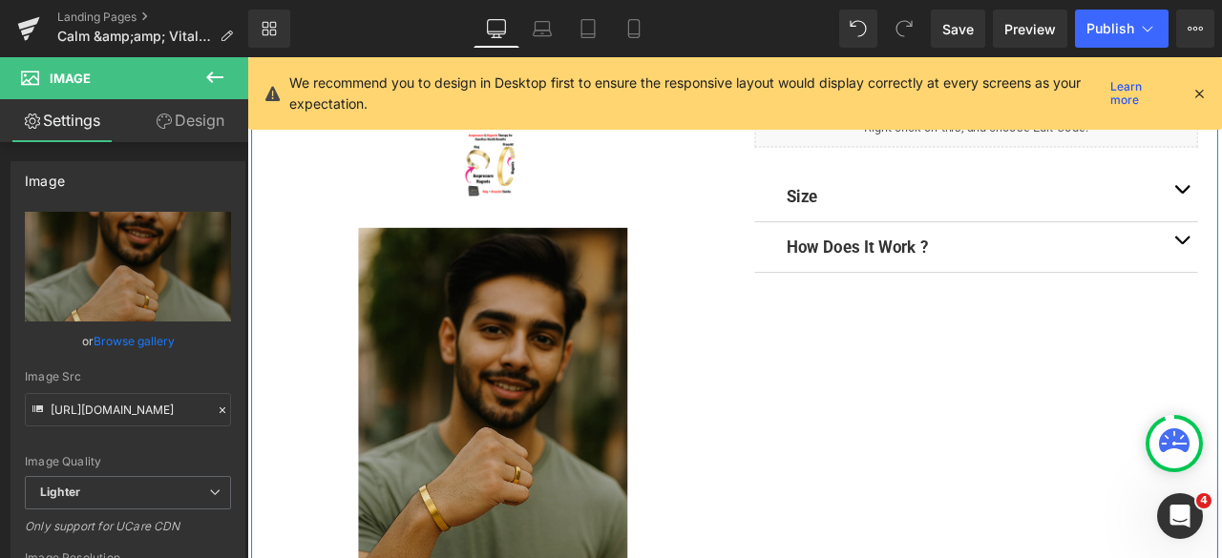
scroll to position [800, 0]
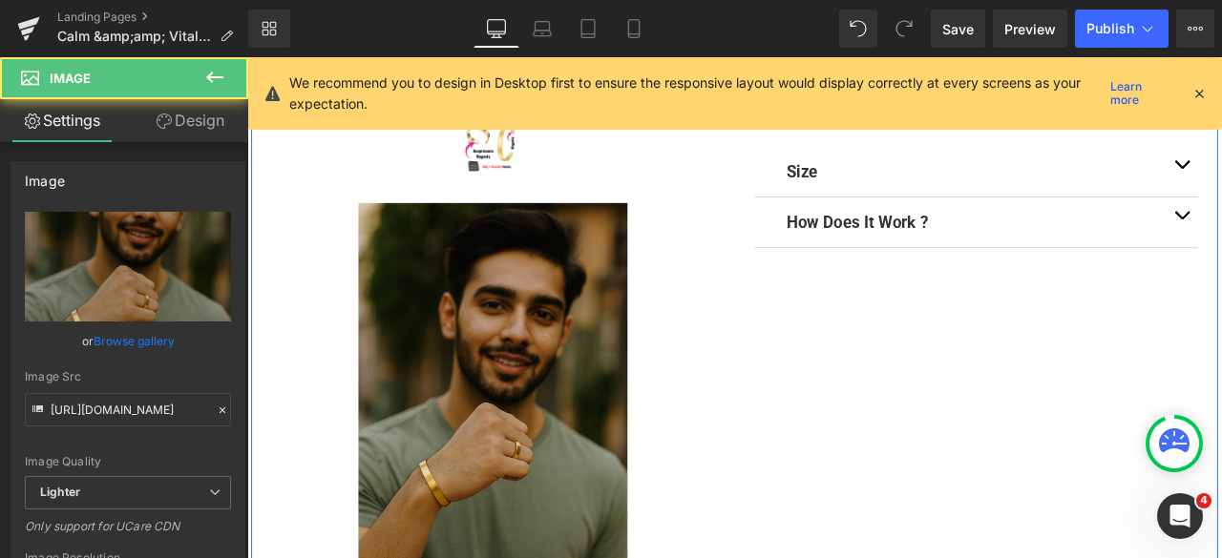
click at [519, 399] on img at bounding box center [538, 468] width 318 height 477
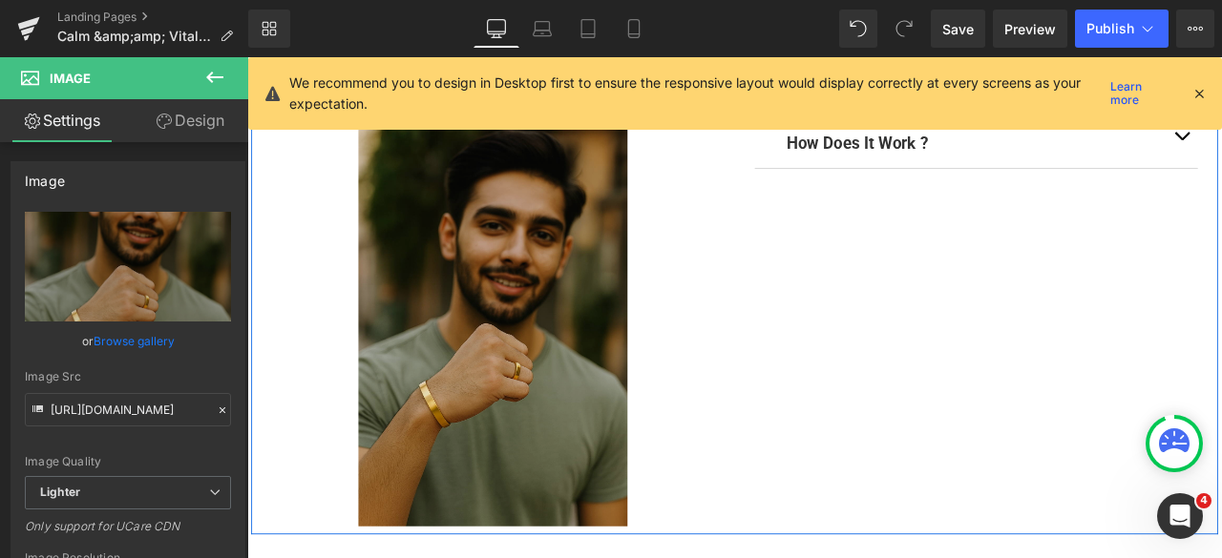
scroll to position [895, 0]
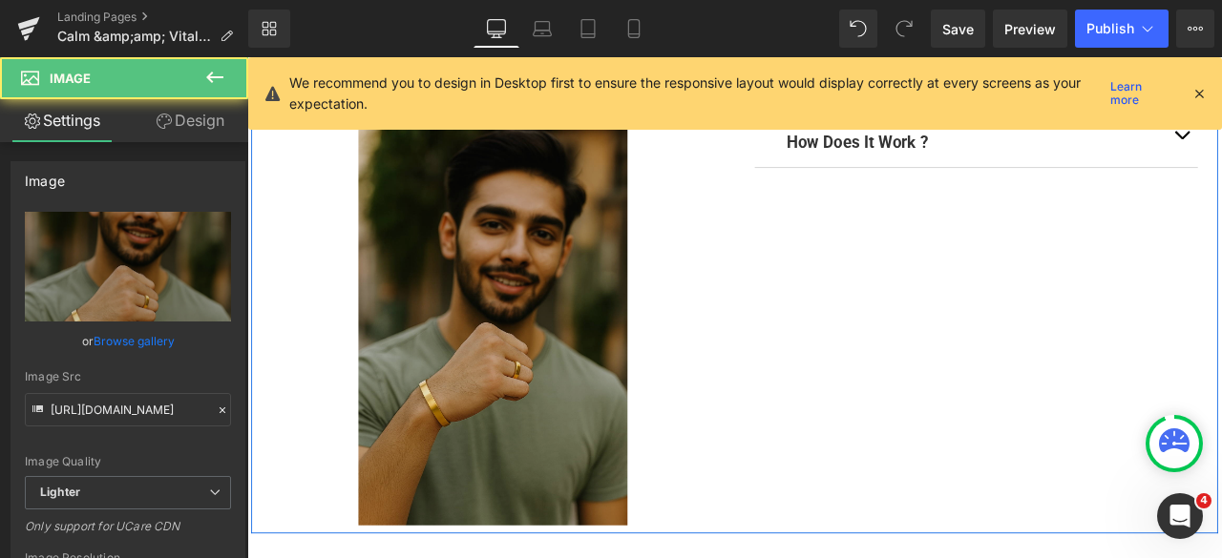
click at [548, 293] on img at bounding box center [538, 373] width 318 height 477
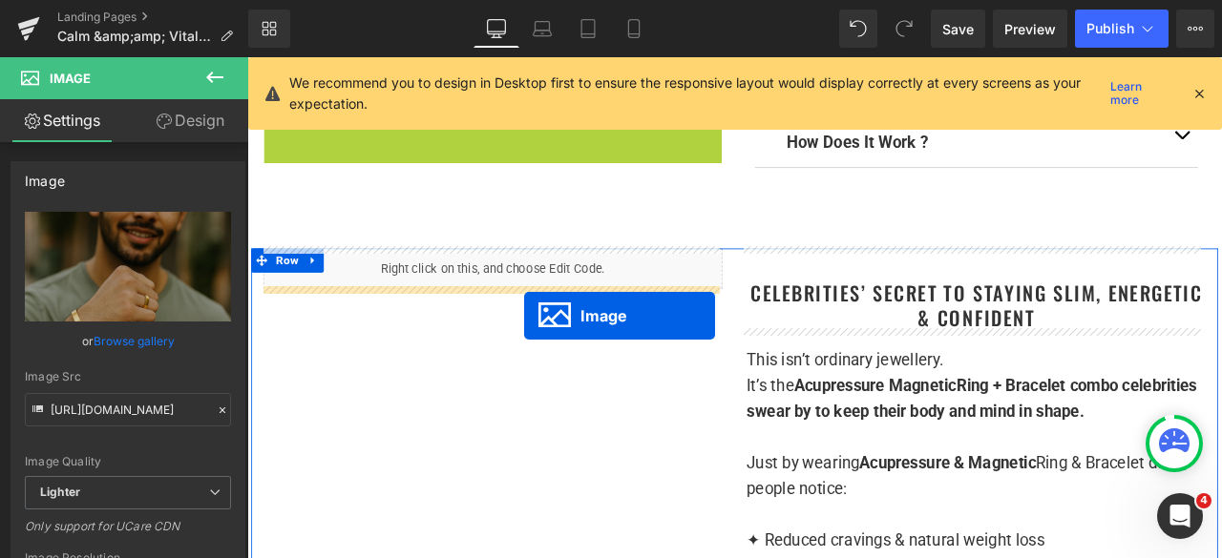
drag, startPoint x: 518, startPoint y: 372, endPoint x: 576, endPoint y: 364, distance: 57.9
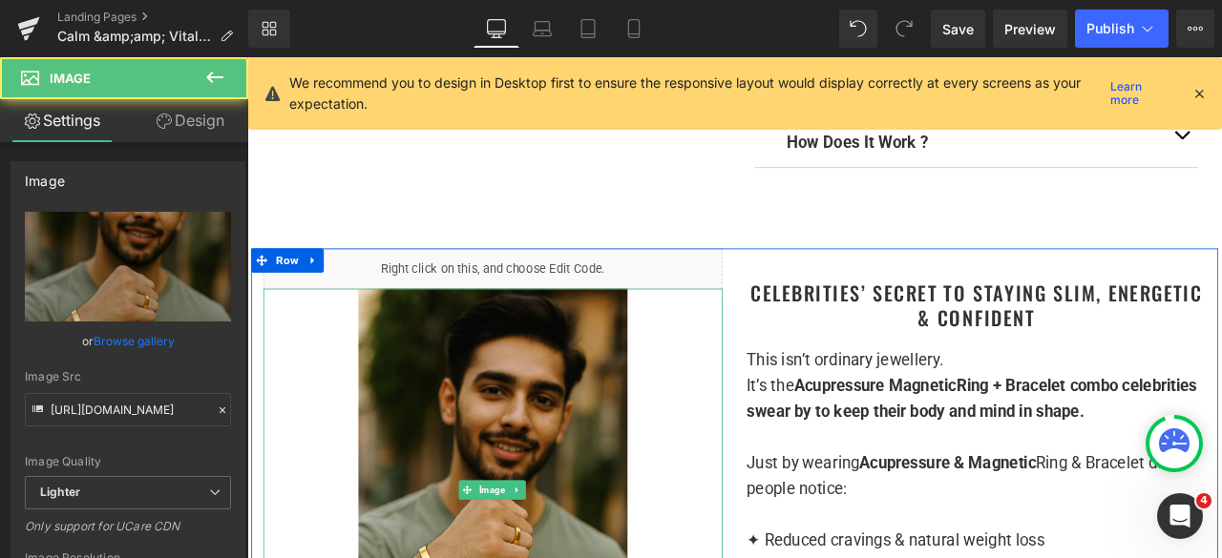
click at [564, 557] on icon at bounding box center [565, 569] width 3 height 7
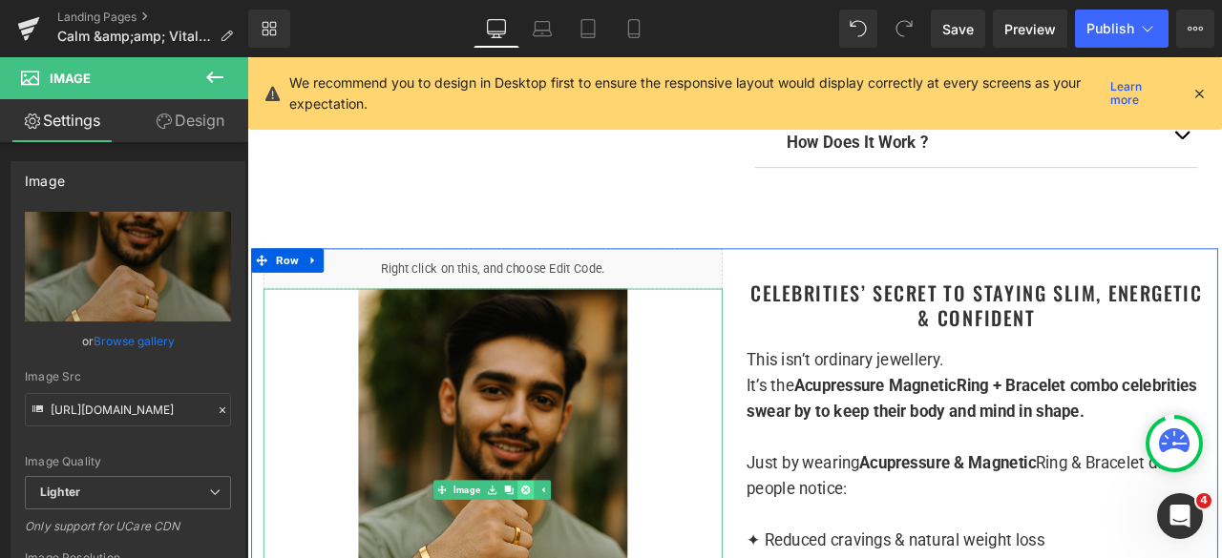
click at [574, 557] on icon at bounding box center [576, 569] width 10 height 10
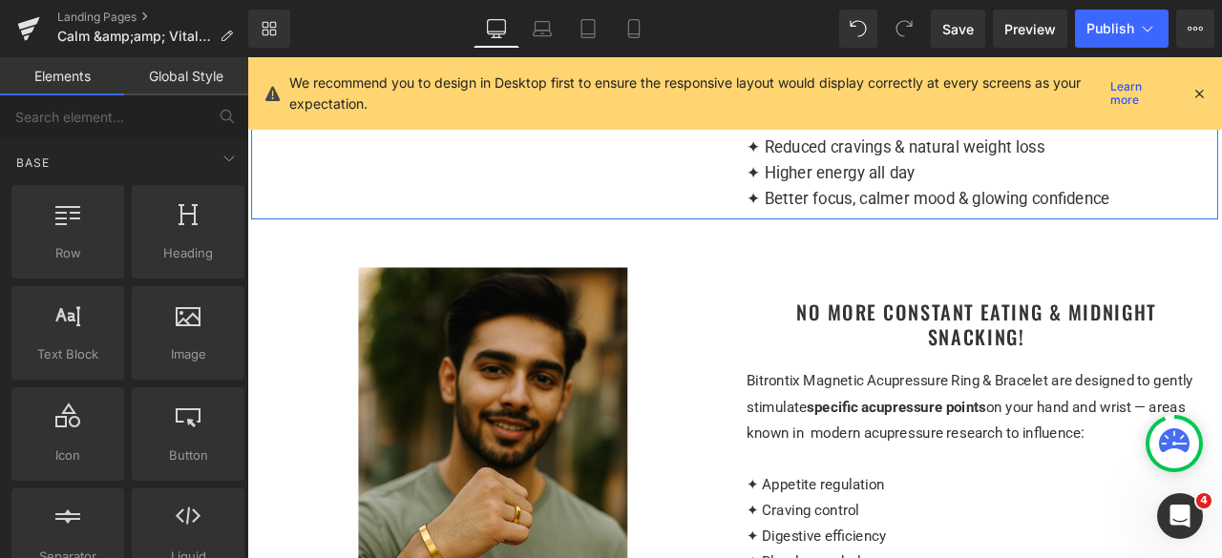
scroll to position [1373, 0]
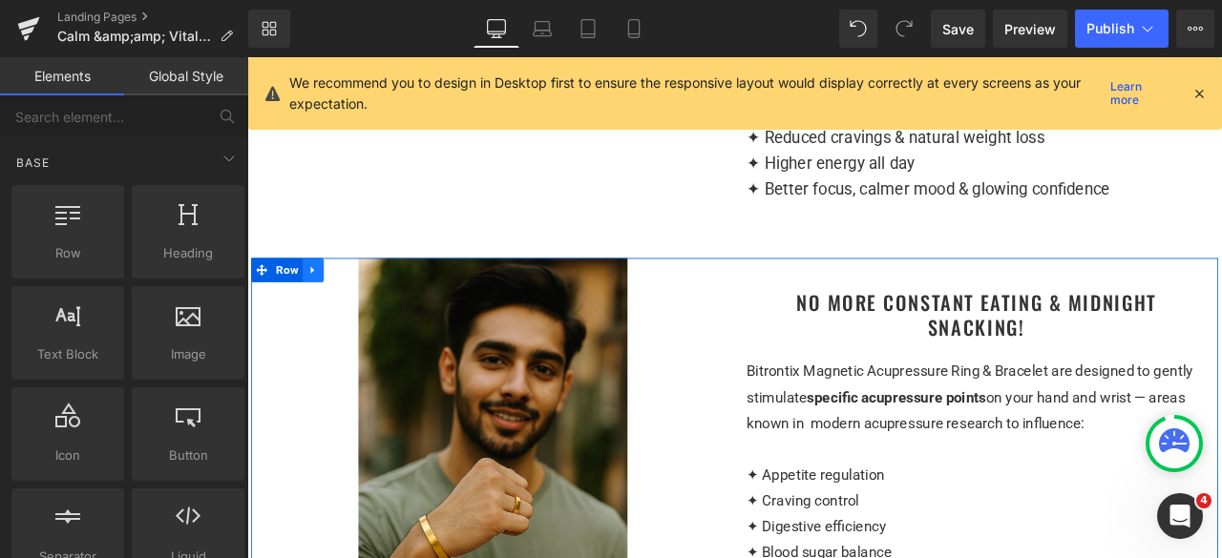
click at [321, 317] on icon at bounding box center [325, 310] width 13 height 14
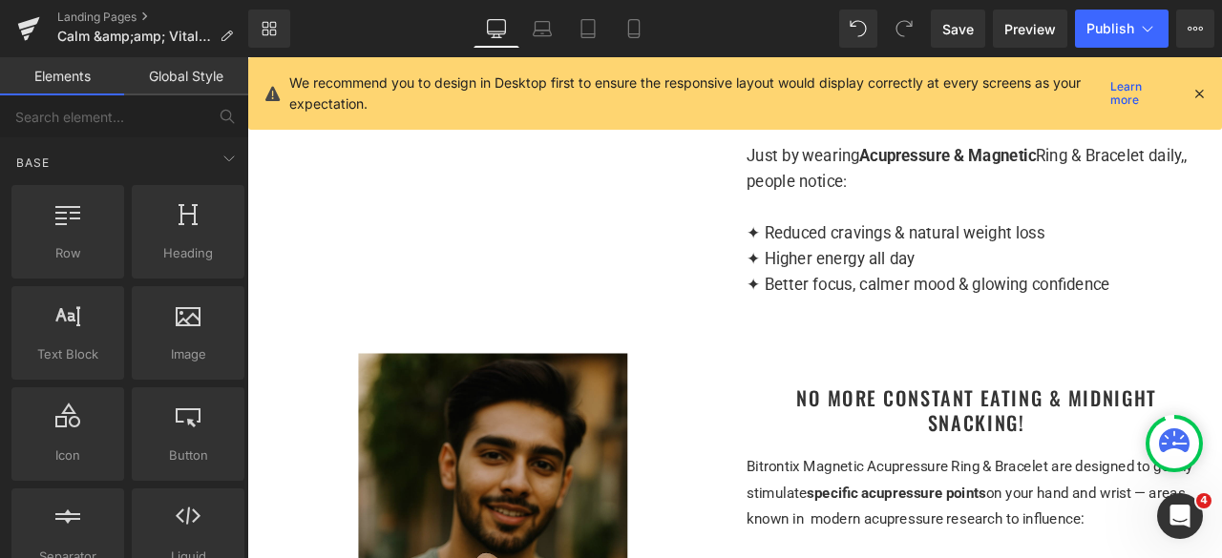
scroll to position [1277, 0]
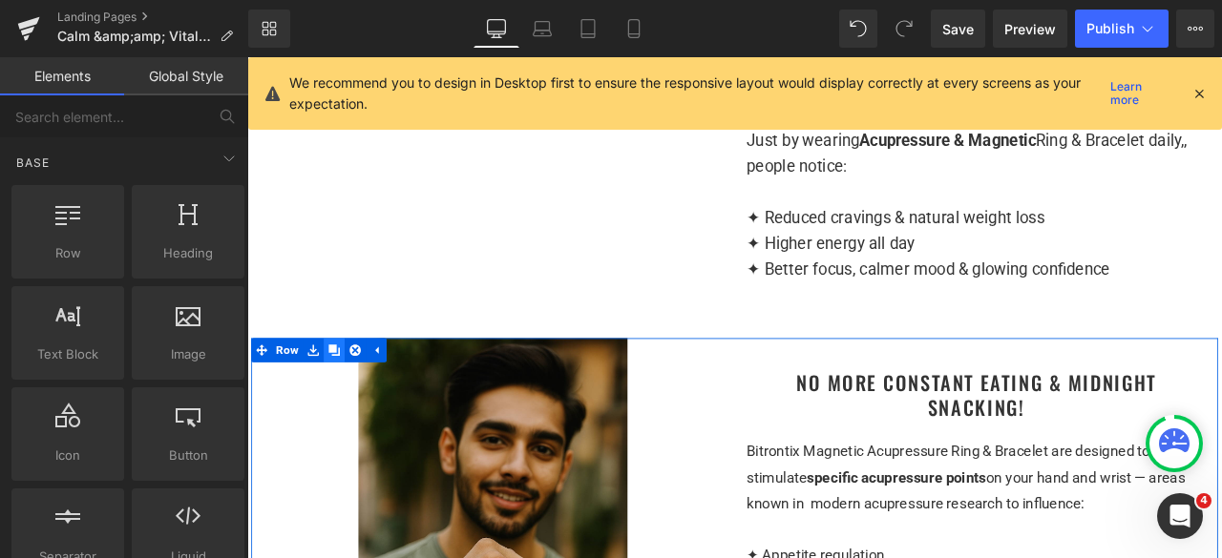
click at [351, 411] on icon at bounding box center [350, 404] width 13 height 13
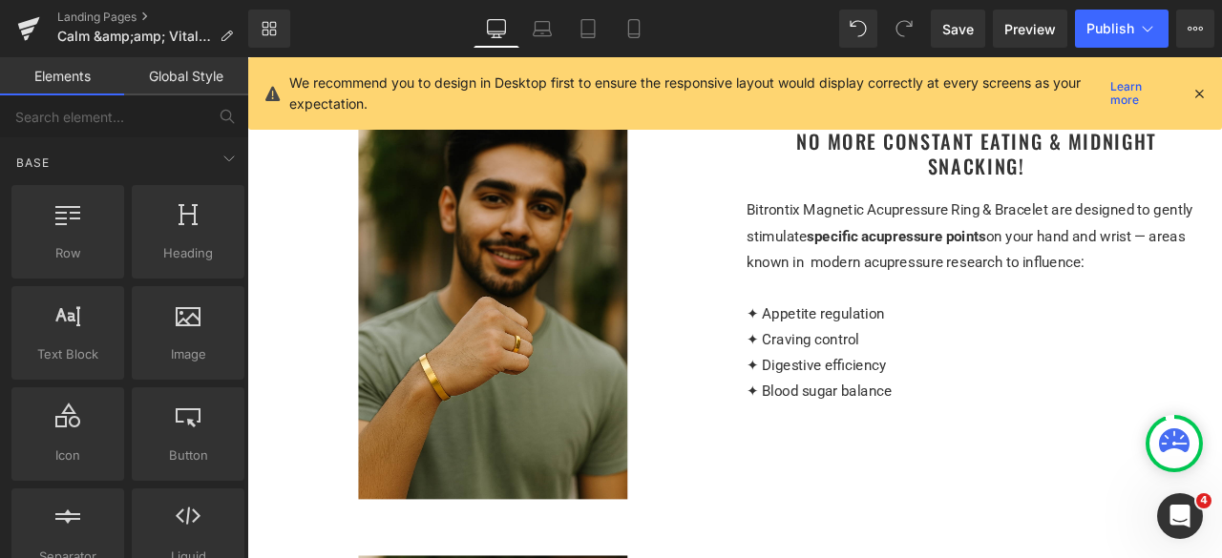
scroll to position [1535, 0]
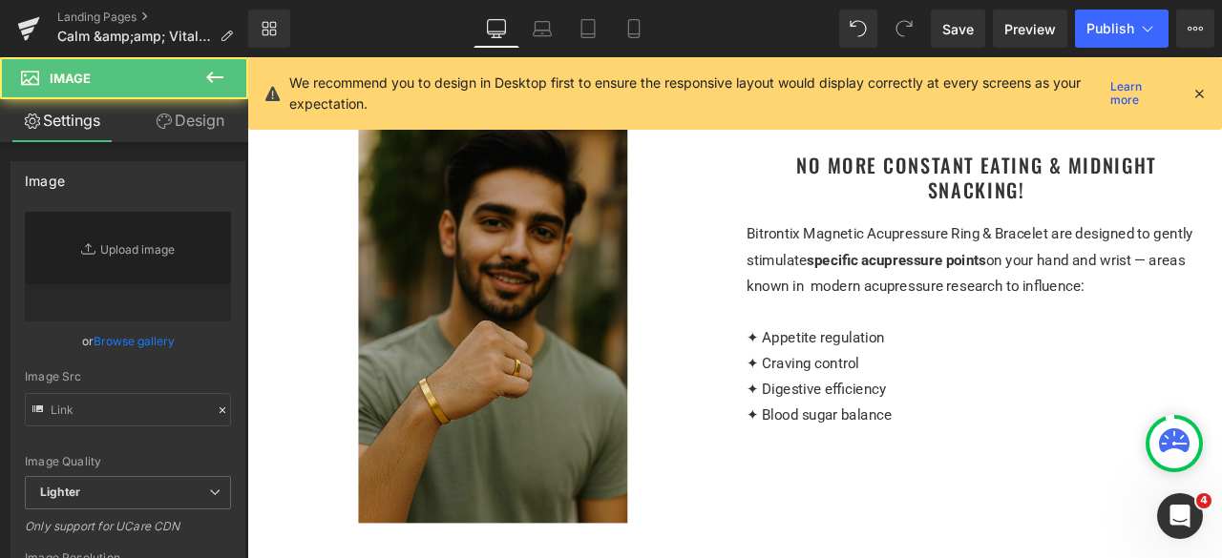
click at [493, 346] on img at bounding box center [538, 371] width 318 height 477
type input "https://ucarecdn.com/7d5c888a-db0a-49ee-b4e5-9acaa7aae2c2/-/format/auto/-/previ…"
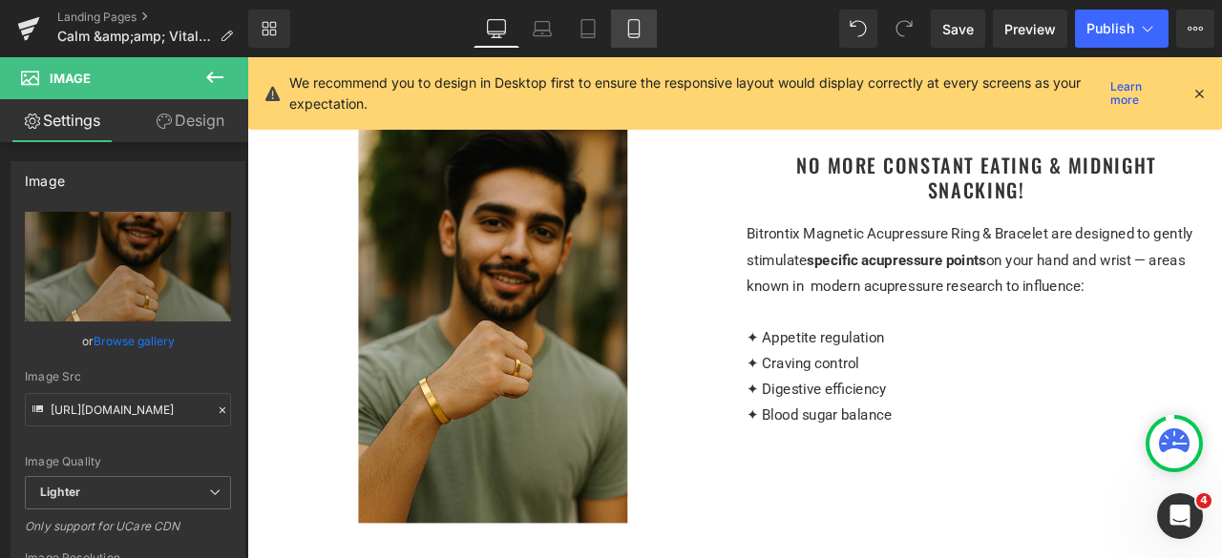
click at [628, 31] on icon at bounding box center [633, 29] width 10 height 18
type input "100"
type input "auto"
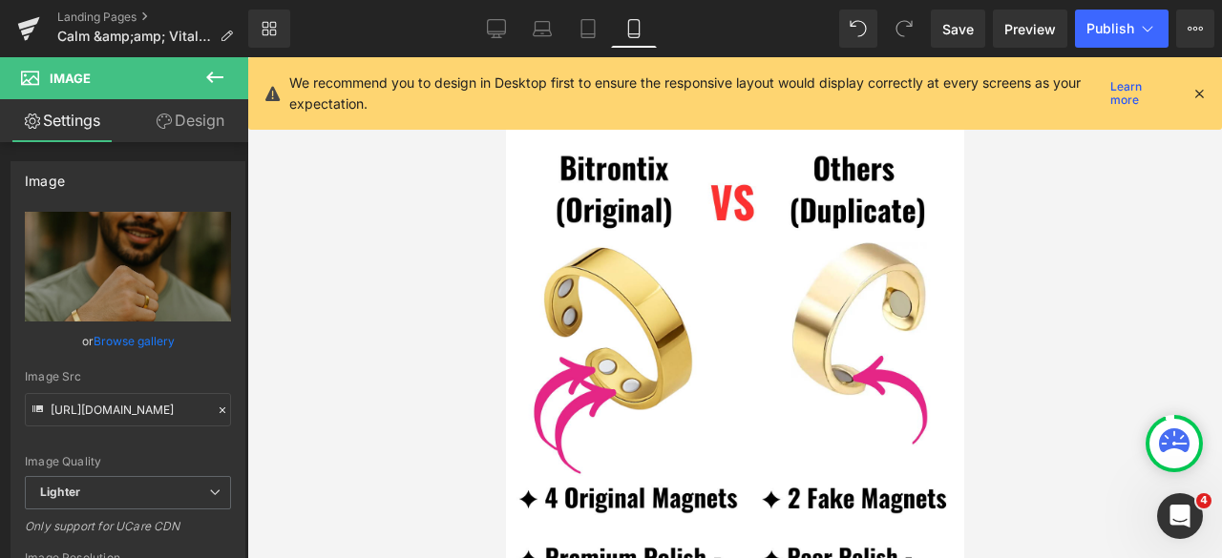
scroll to position [2768, 0]
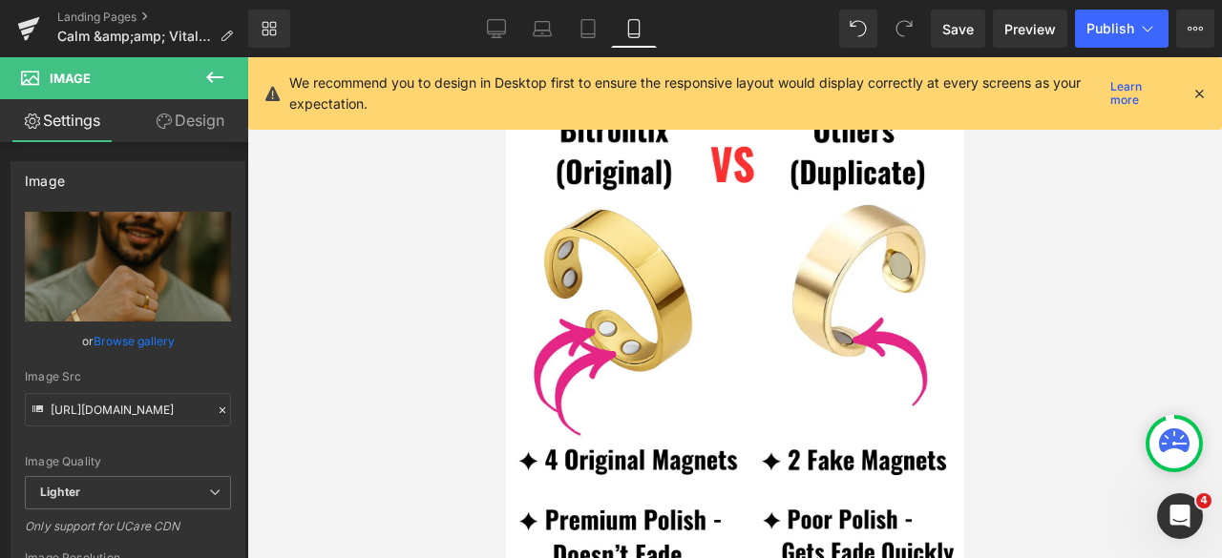
click at [646, 289] on img at bounding box center [734, 386] width 449 height 561
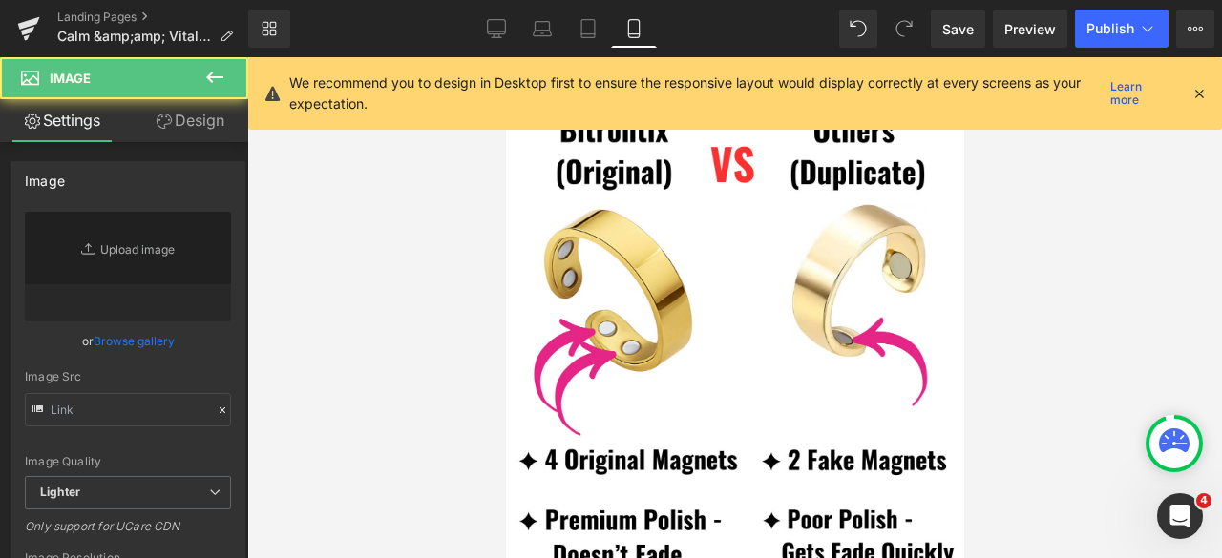
type input "https://ucarecdn.com/76b54bbf-2707-4f0f-82a1-fde43ec8d7cf/-/format/auto/-/previ…"
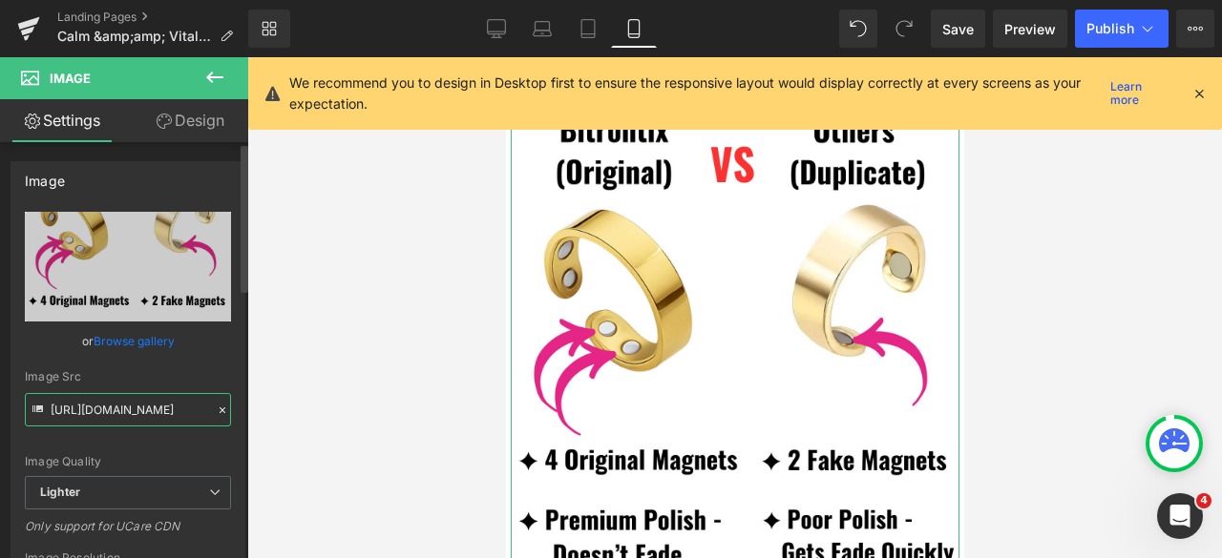
click at [164, 412] on input "https://ucarecdn.com/76b54bbf-2707-4f0f-82a1-fde43ec8d7cf/-/format/auto/-/previ…" at bounding box center [128, 409] width 206 height 33
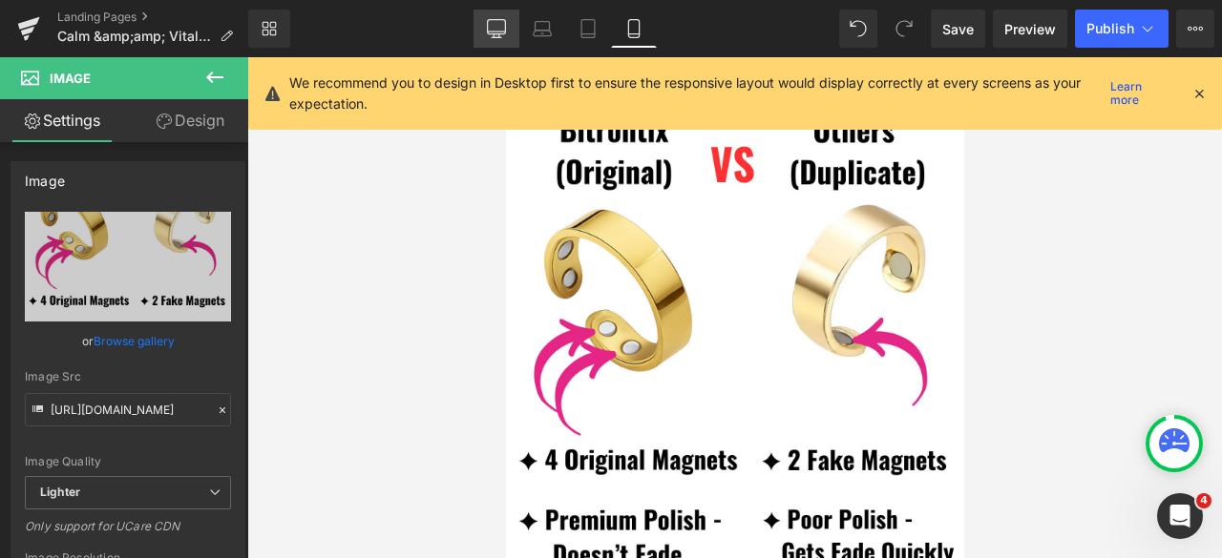
click at [500, 29] on icon at bounding box center [496, 28] width 19 height 19
type input "auto"
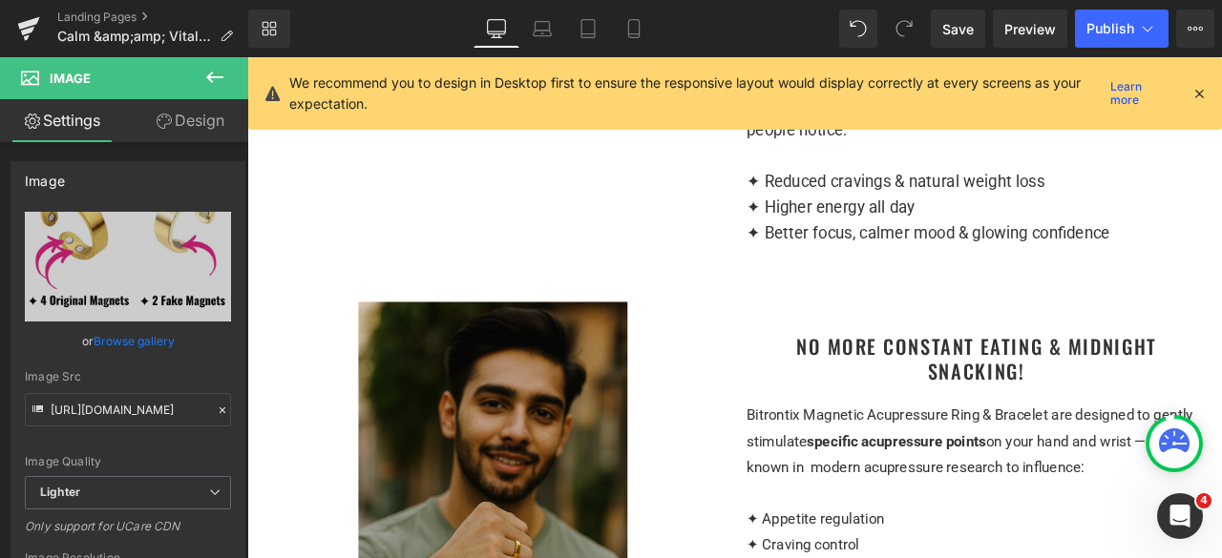
scroll to position [1336, 0]
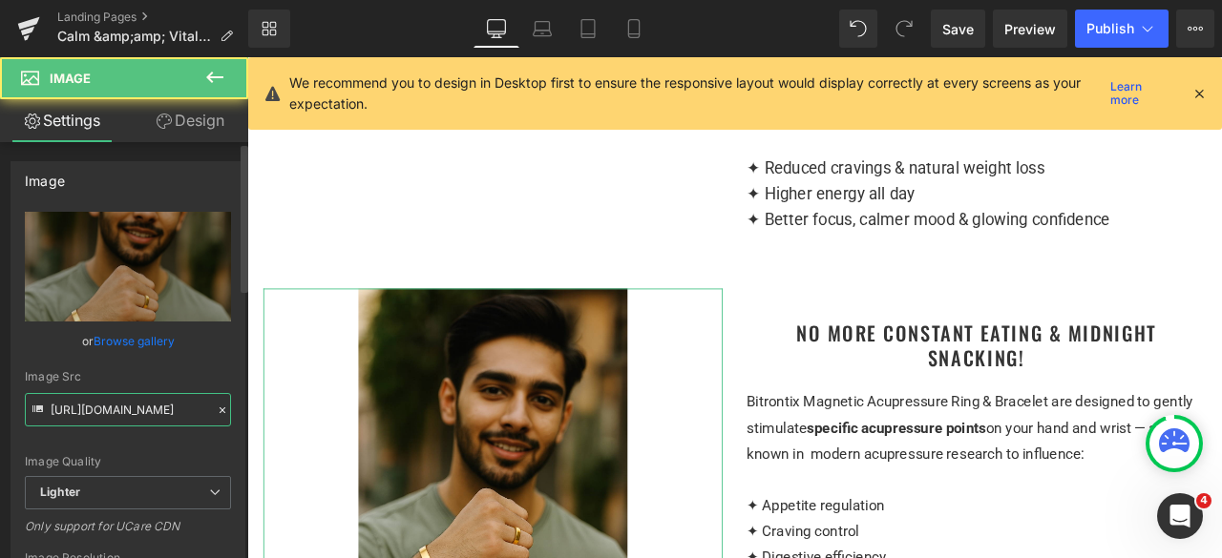
click at [124, 409] on input "https://ucarecdn.com/7d5c888a-db0a-49ee-b4e5-9acaa7aae2c2/-/format/auto/-/previ…" at bounding box center [128, 409] width 206 height 33
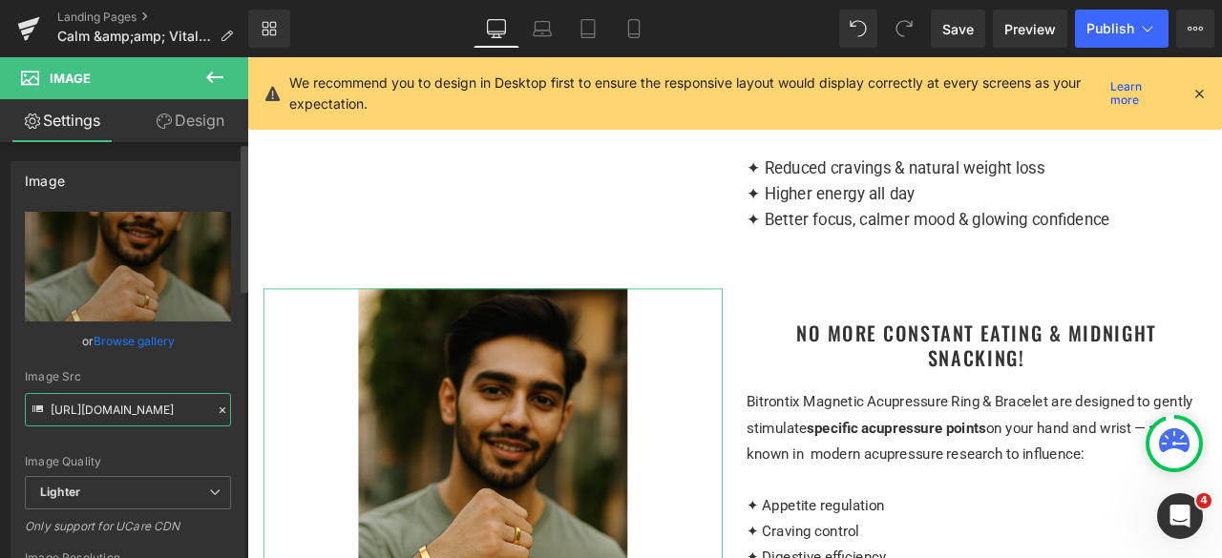
paste input "6b54bbf-2707-4f0f-82a1-fde43ec8d7cf/-/format/auto/-/preview/3000x3000/-/quality…"
type input "https://ucarecdn.com/76b54bbf-2707-4f0f-82a1-fde43ec8d7cf/-/format/auto/-/previ…"
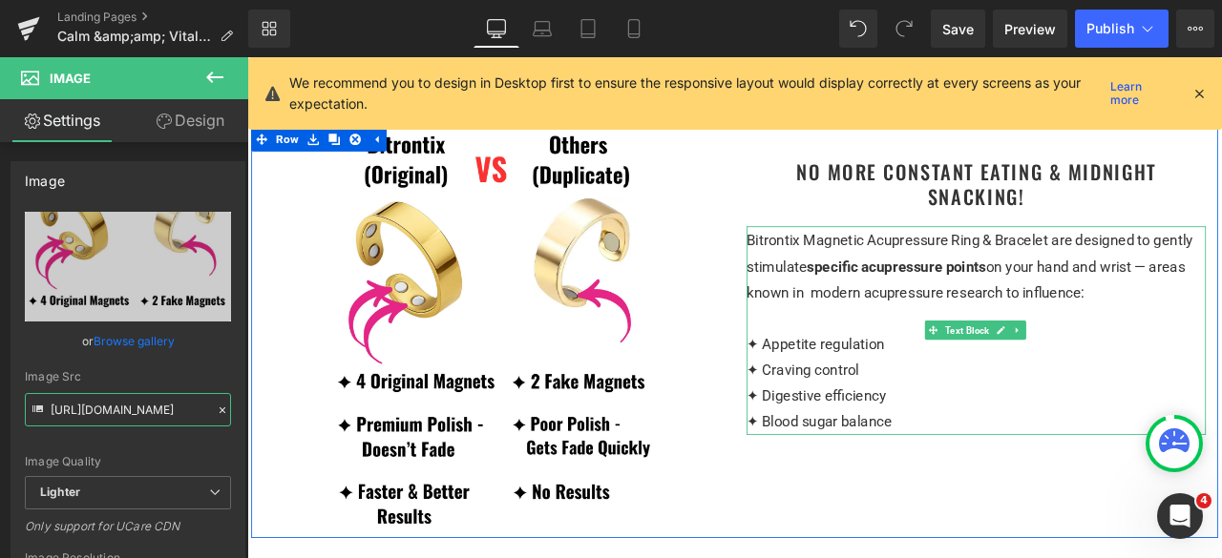
scroll to position [1432, 0]
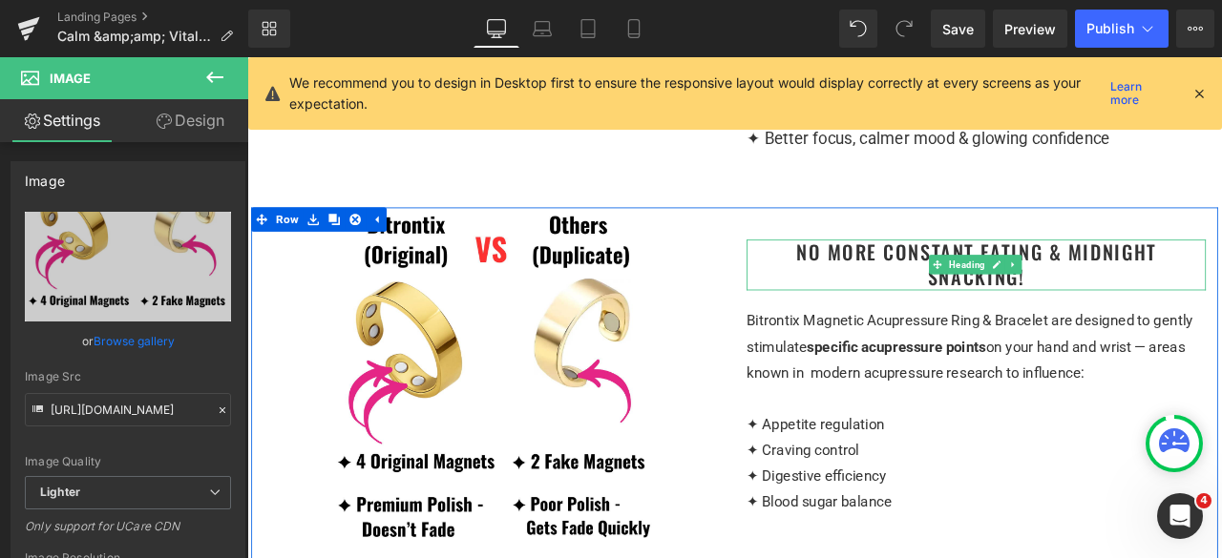
click at [1200, 333] on h1 "No More Constant Eating & Midnight Snacking!" at bounding box center [1111, 303] width 544 height 59
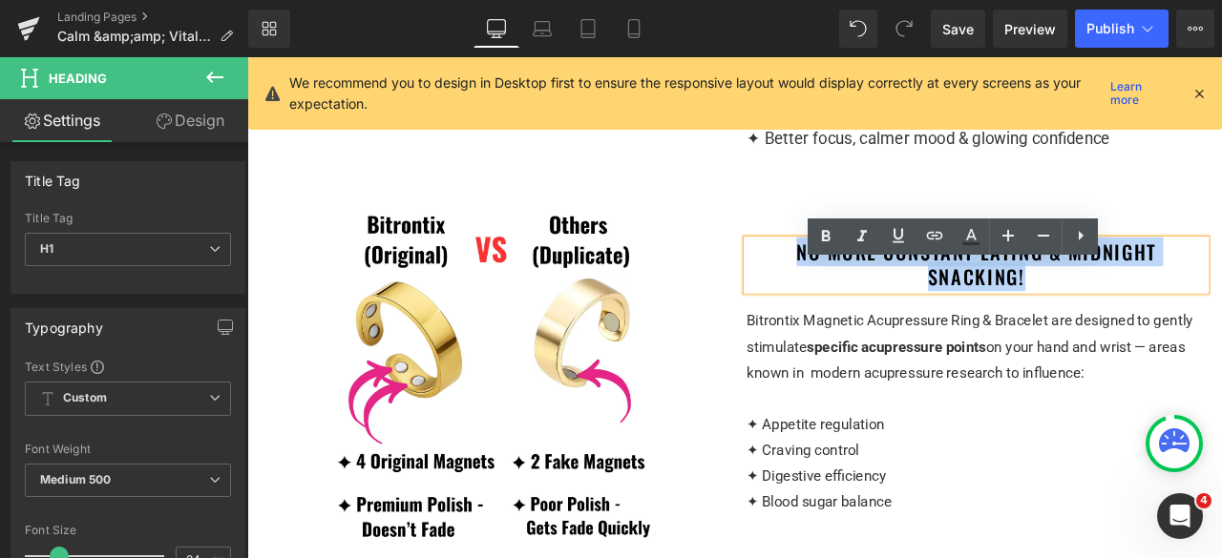
drag, startPoint x: 1201, startPoint y: 343, endPoint x: 886, endPoint y: 328, distance: 315.3
click at [886, 328] on h1 "No More Constant Eating & Midnight Snacking!" at bounding box center [1111, 303] width 544 height 59
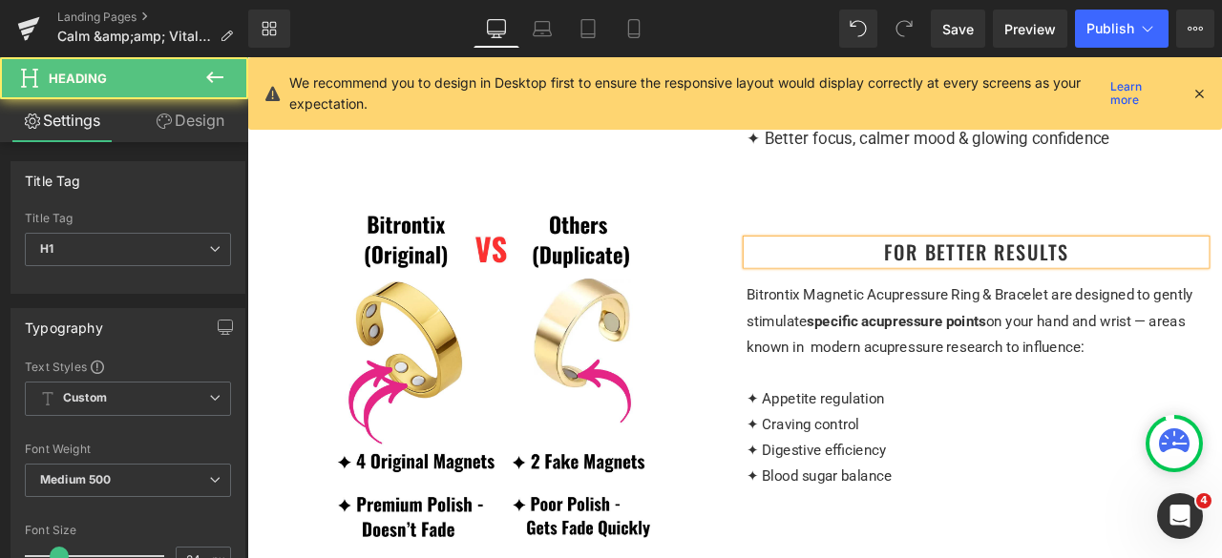
drag, startPoint x: 1222, startPoint y: 312, endPoint x: 945, endPoint y: 313, distance: 276.8
click at [945, 304] on h1 "For better results" at bounding box center [1111, 289] width 544 height 30
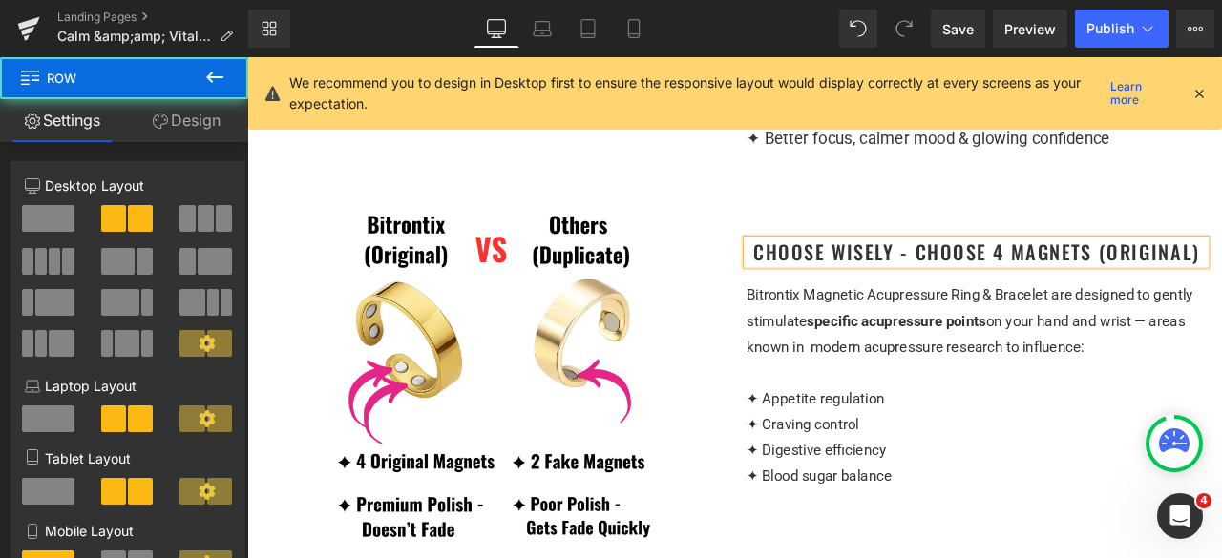
click at [1186, 266] on div "Choose wisely - choose 4 magnets (Original) Heading Bitrontix Magnetic Acupress…" at bounding box center [1111, 403] width 573 height 334
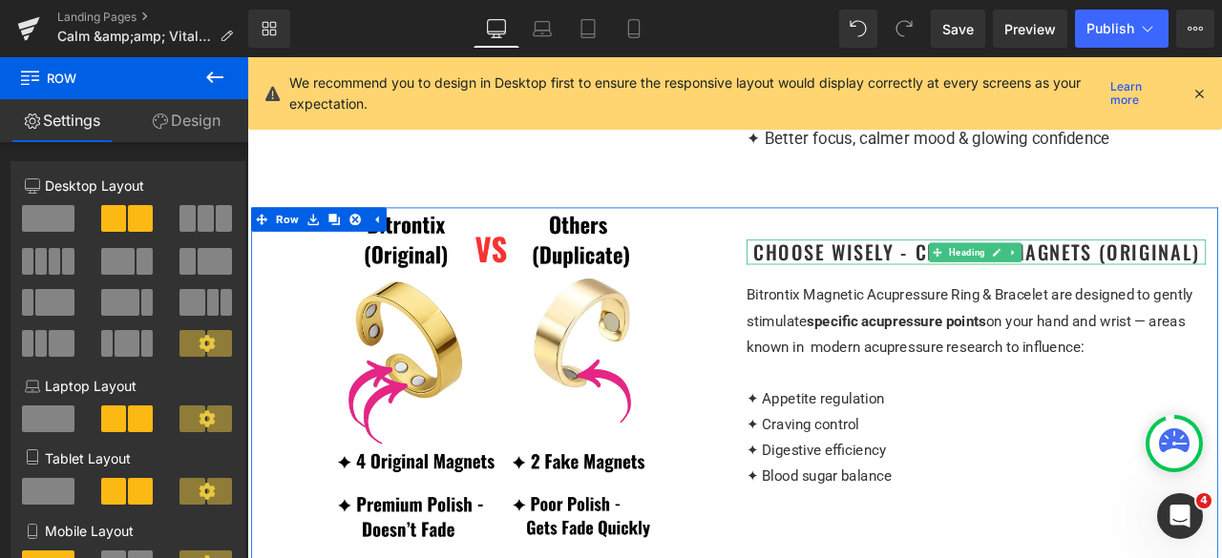
click at [1221, 304] on h1 "Choose wisely - choose 4 magnets (Original)" at bounding box center [1111, 289] width 544 height 30
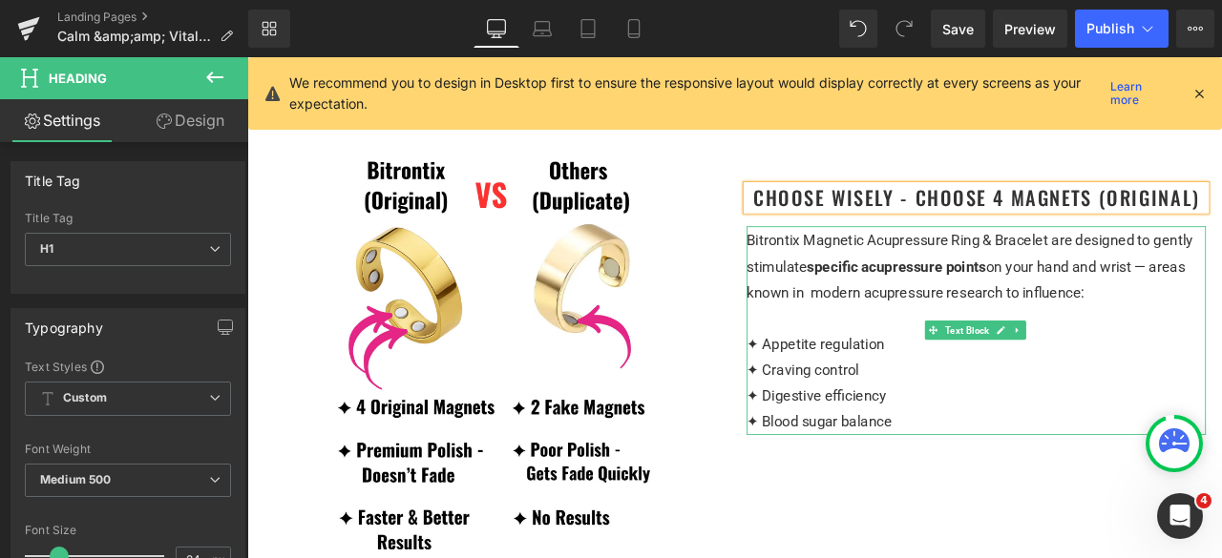
scroll to position [1527, 0]
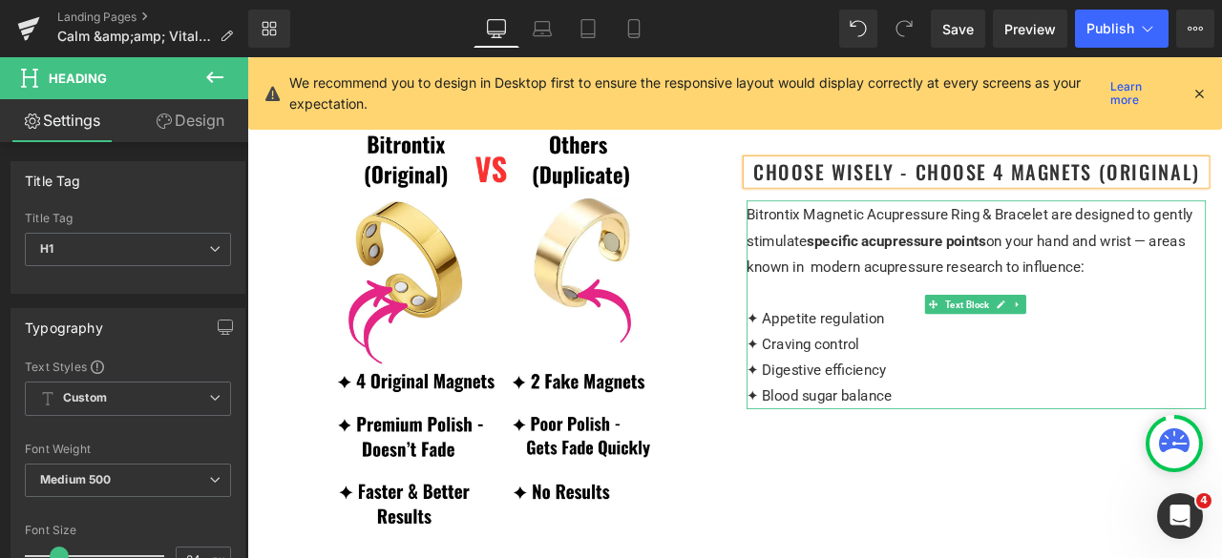
click at [1089, 474] on div "✦ Blood sugar balance" at bounding box center [1111, 459] width 544 height 31
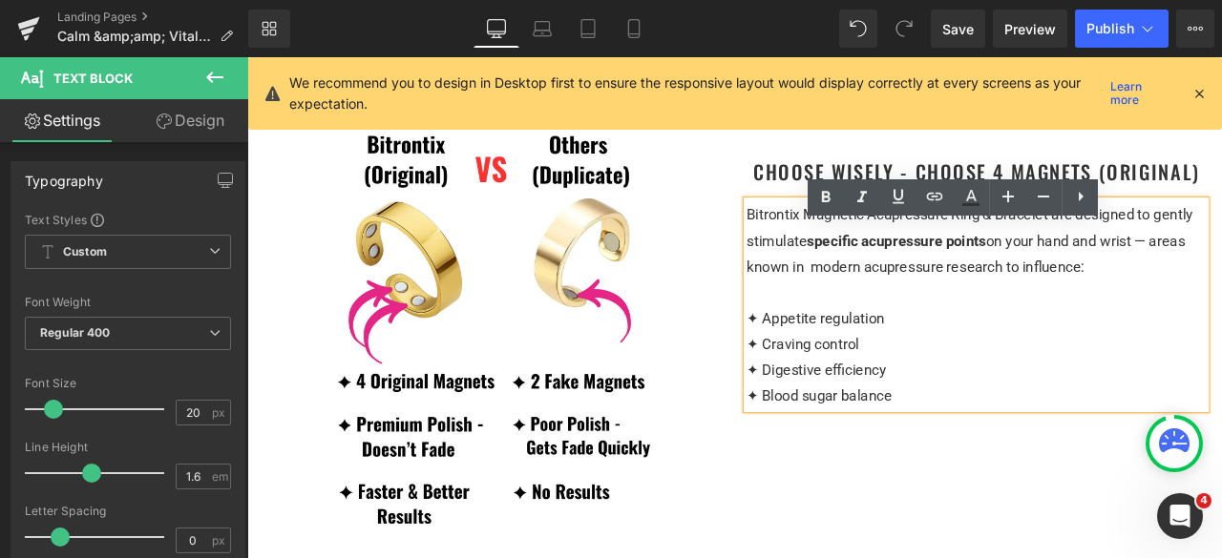
click at [945, 316] on span "on your hand and wrist — areas known in modern acupressure research to influenc…" at bounding box center [1098, 290] width 519 height 52
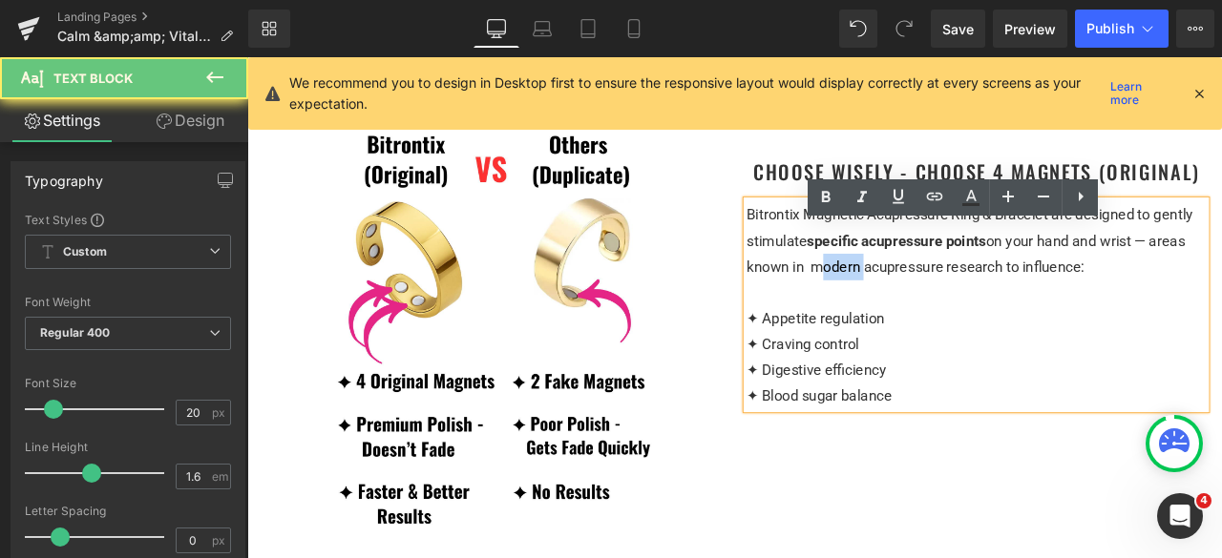
click at [944, 316] on span "on your hand and wrist — areas known in modern acupressure research to influenc…" at bounding box center [1098, 290] width 519 height 52
click at [1056, 383] on div "✦ Appetite regulation" at bounding box center [1111, 367] width 544 height 31
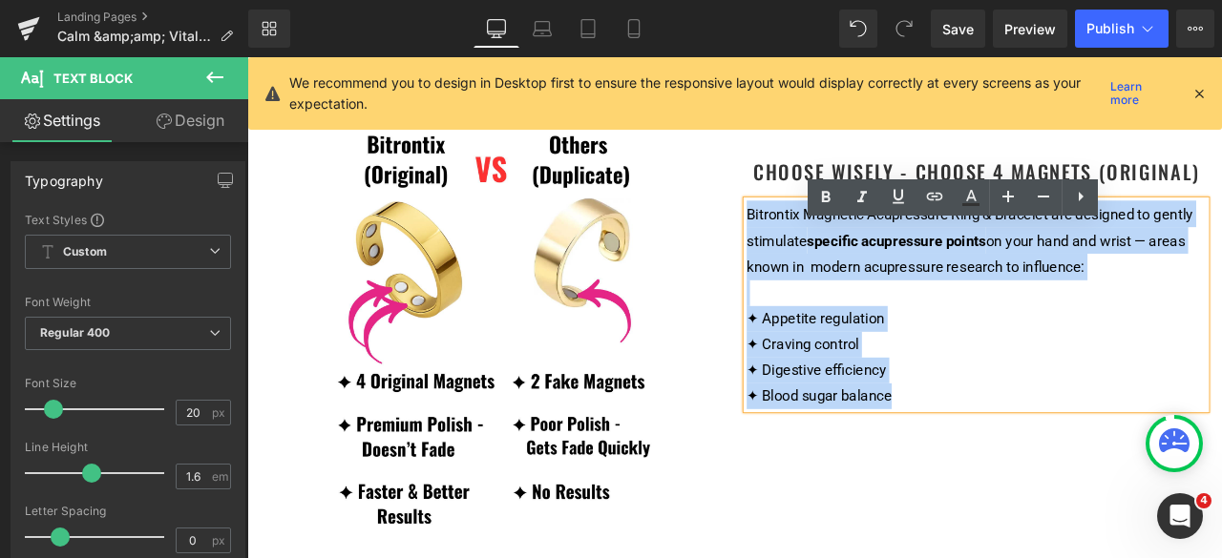
drag, startPoint x: 1045, startPoint y: 483, endPoint x: 831, endPoint y: 267, distance: 303.7
click at [839, 267] on div "Bitrontix Magnetic Acupressure Ring & Bracelet are designed to gently stimulate…" at bounding box center [1111, 350] width 544 height 247
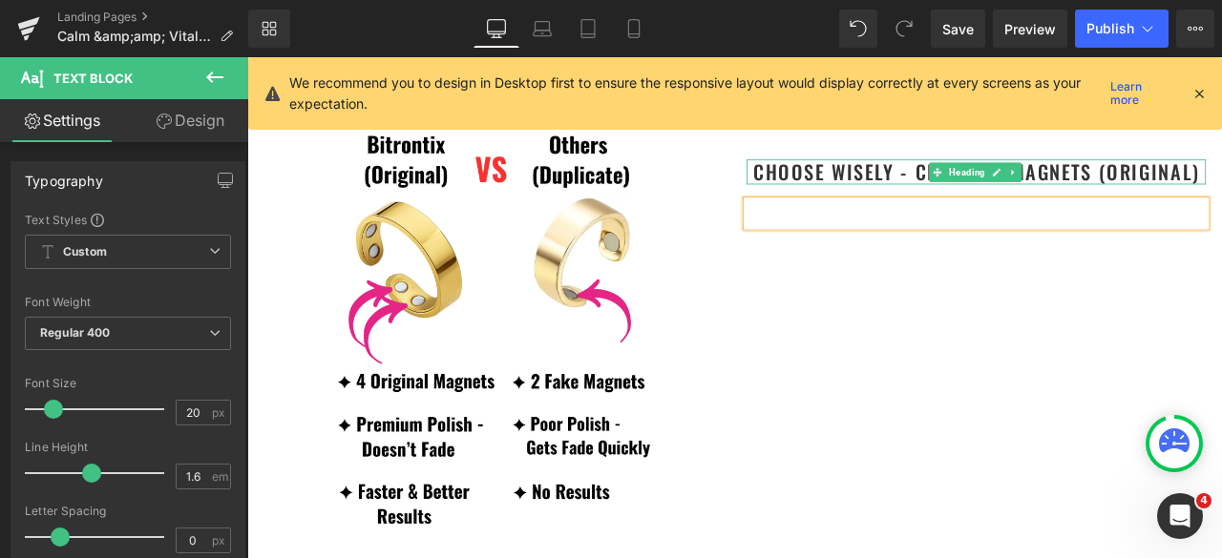
click at [915, 208] on h1 "Choose wisely - choose 4 magnets (Original)" at bounding box center [1111, 193] width 544 height 30
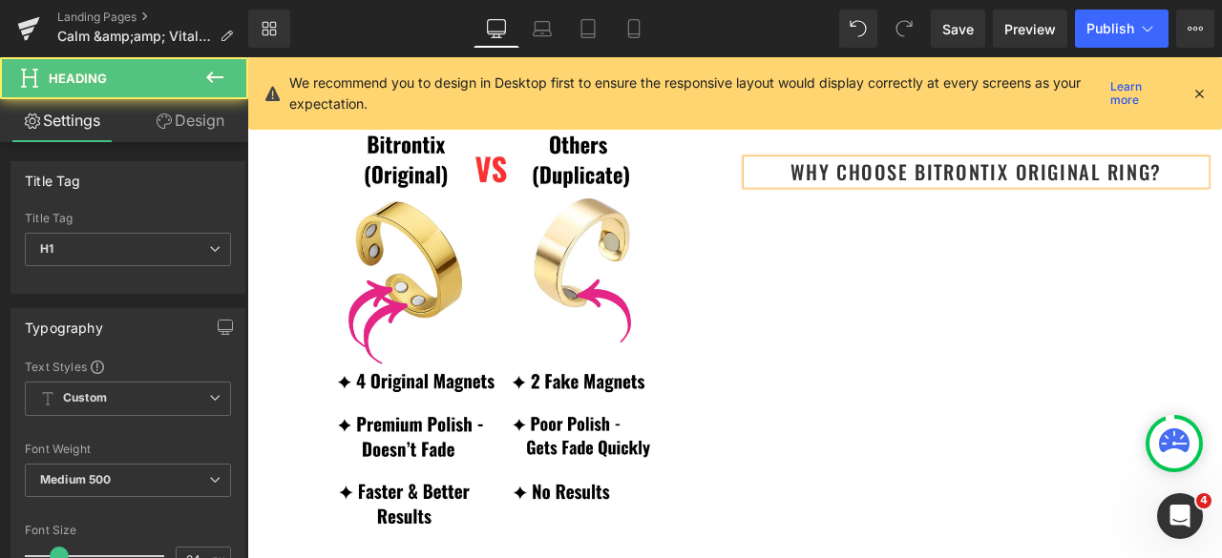
click at [1221, 208] on h1 "Why Choose Bitrontix Original Ring?" at bounding box center [1111, 193] width 544 height 30
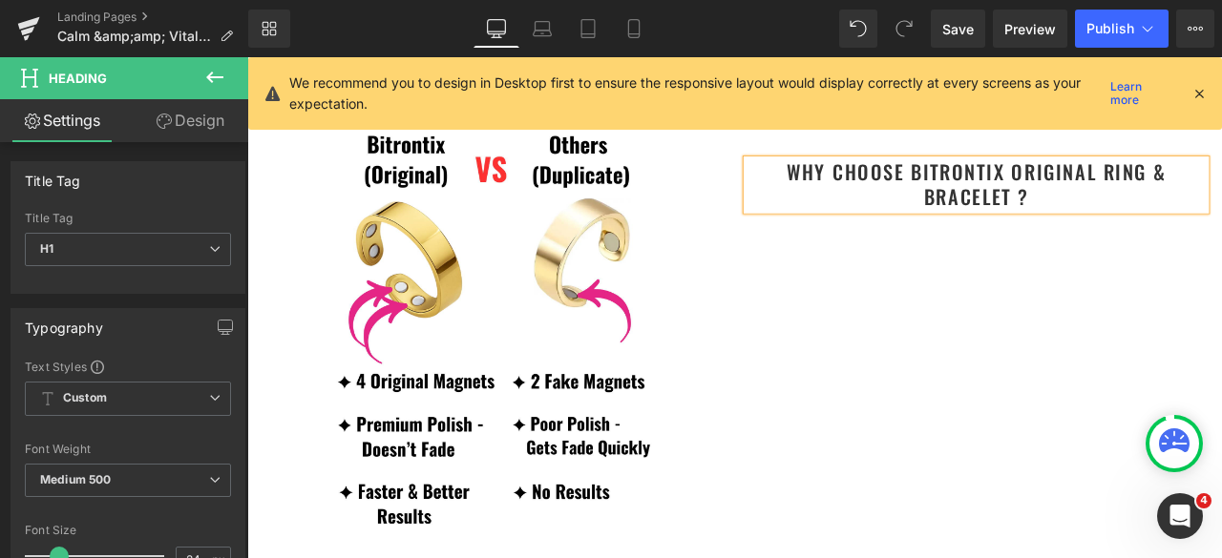
click at [1221, 288] on div at bounding box center [1111, 273] width 544 height 31
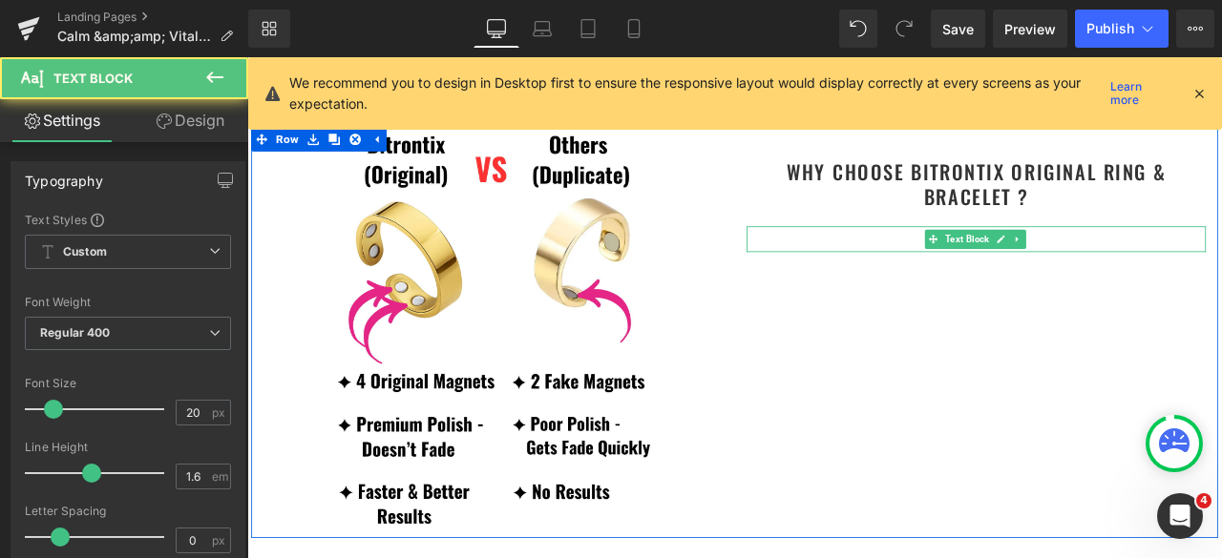
click at [940, 288] on div at bounding box center [1111, 273] width 544 height 31
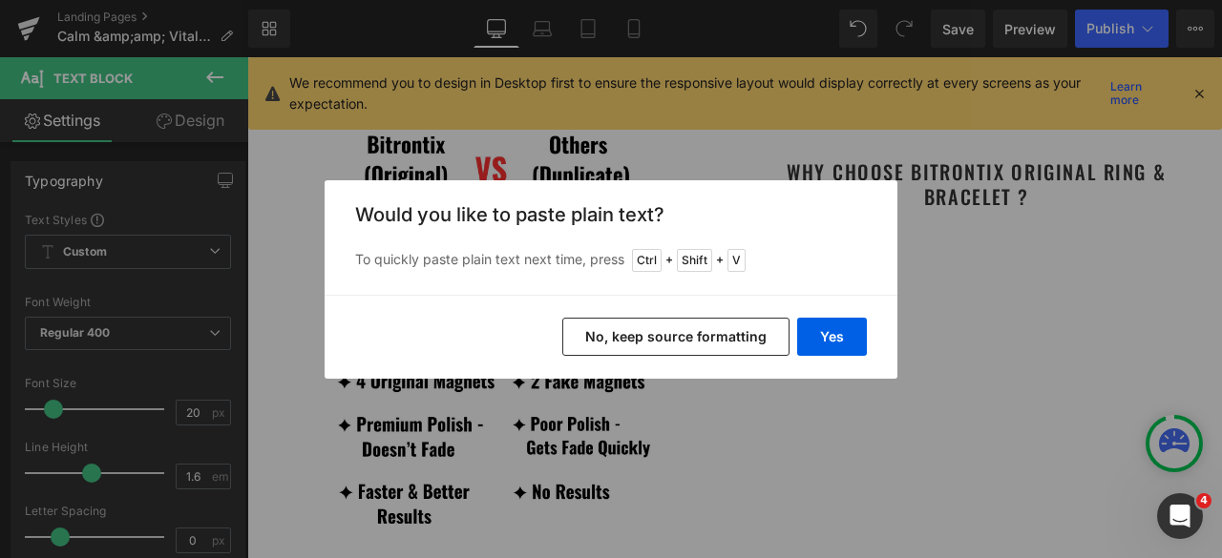
click at [746, 331] on button "No, keep source formatting" at bounding box center [675, 337] width 227 height 38
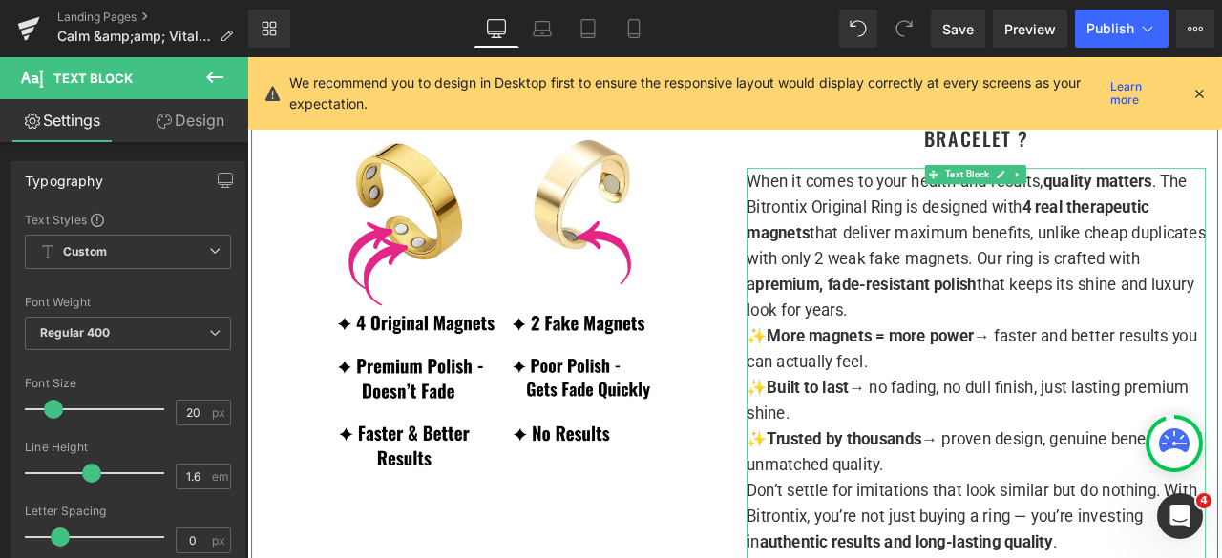
scroll to position [1623, 0]
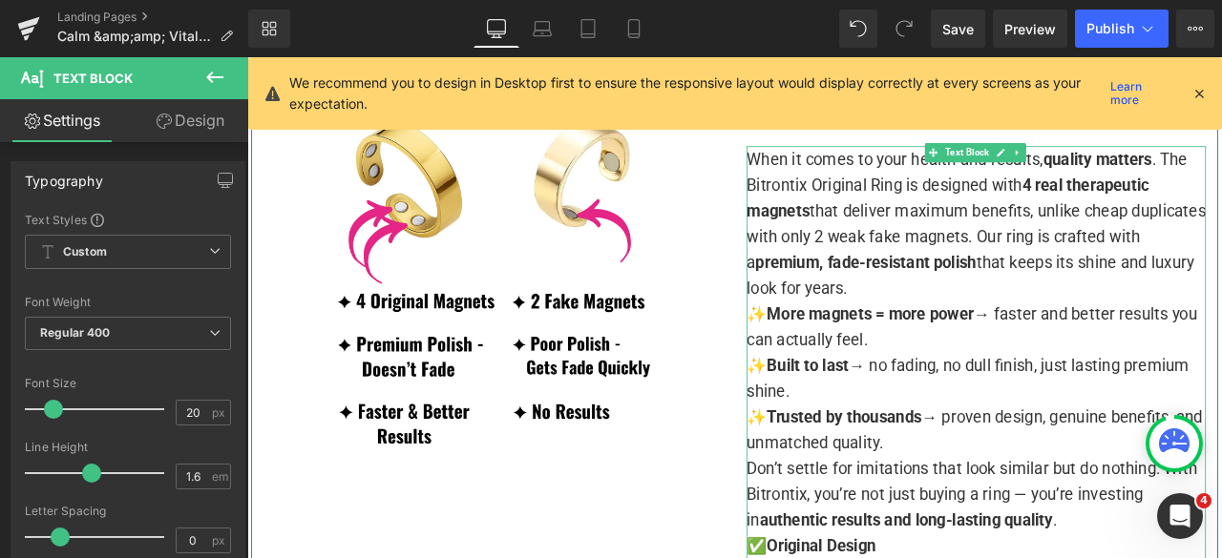
click at [1032, 346] on p "When it comes to your health and results, quality matters . The Bitrontix Origi…" at bounding box center [1111, 253] width 544 height 183
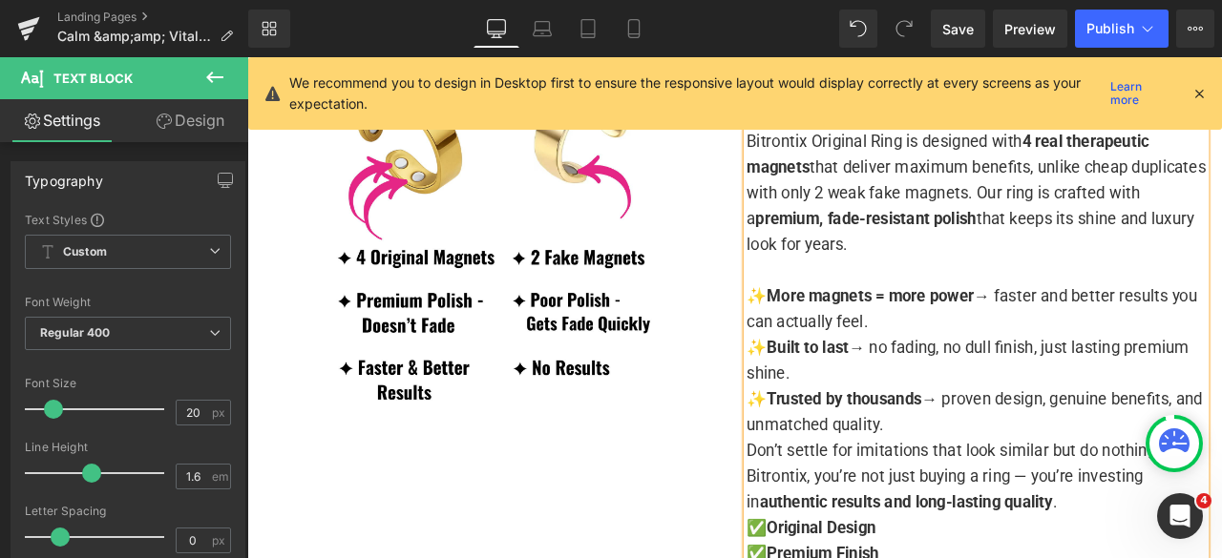
scroll to position [1718, 0]
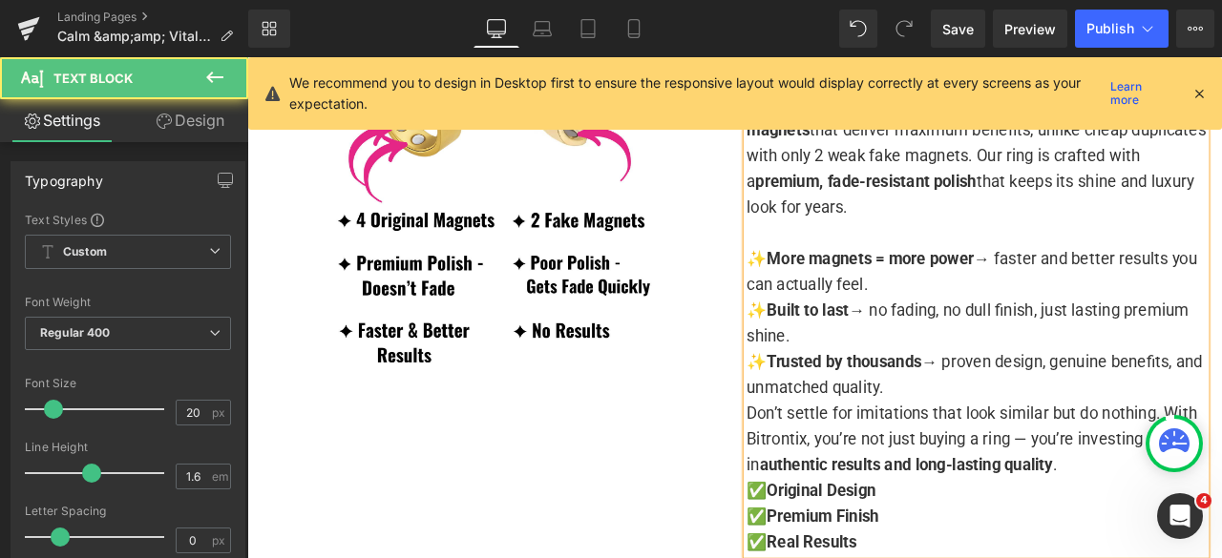
click at [1058, 464] on p "✨ More magnets = more power → faster and better results you can actually feel. …" at bounding box center [1111, 372] width 544 height 183
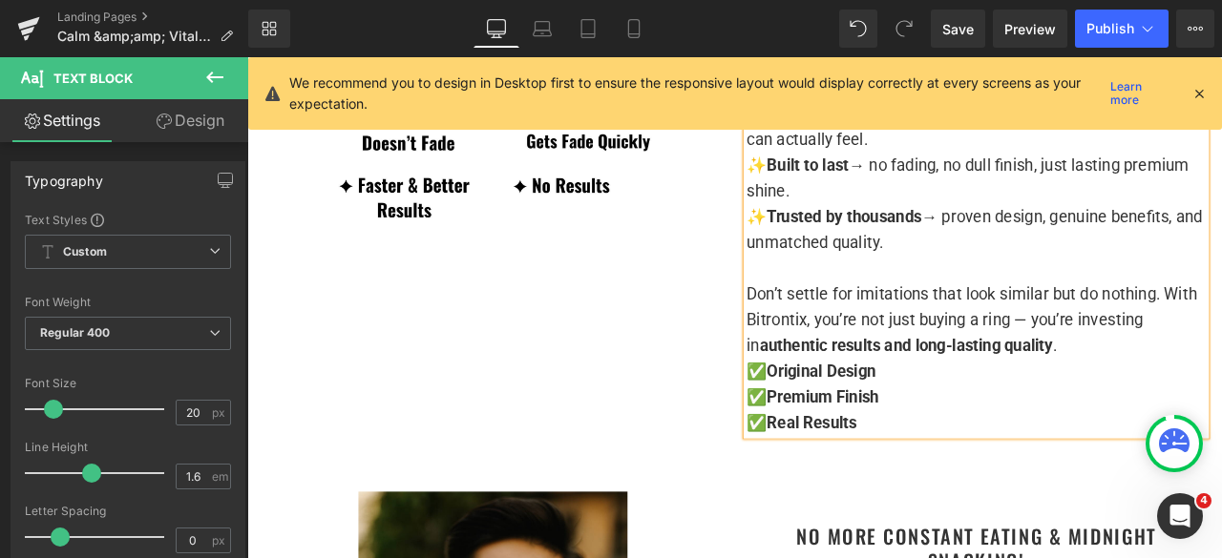
scroll to position [1909, 0]
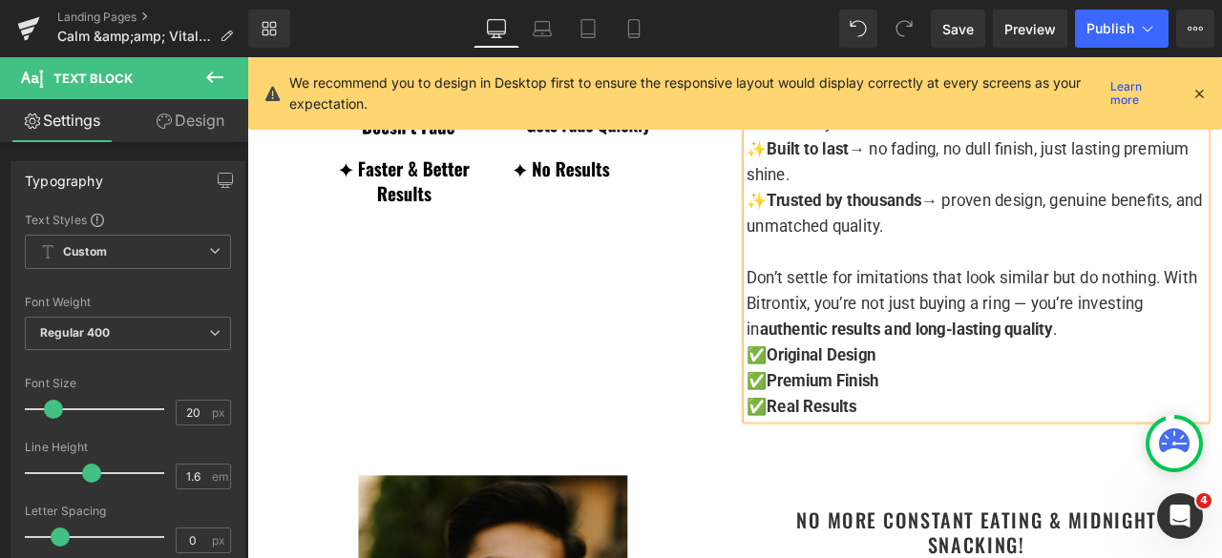
click at [1221, 395] on p "Don’t settle for imitations that look similar but do nothing. With Bitrontix, y…" at bounding box center [1111, 350] width 544 height 92
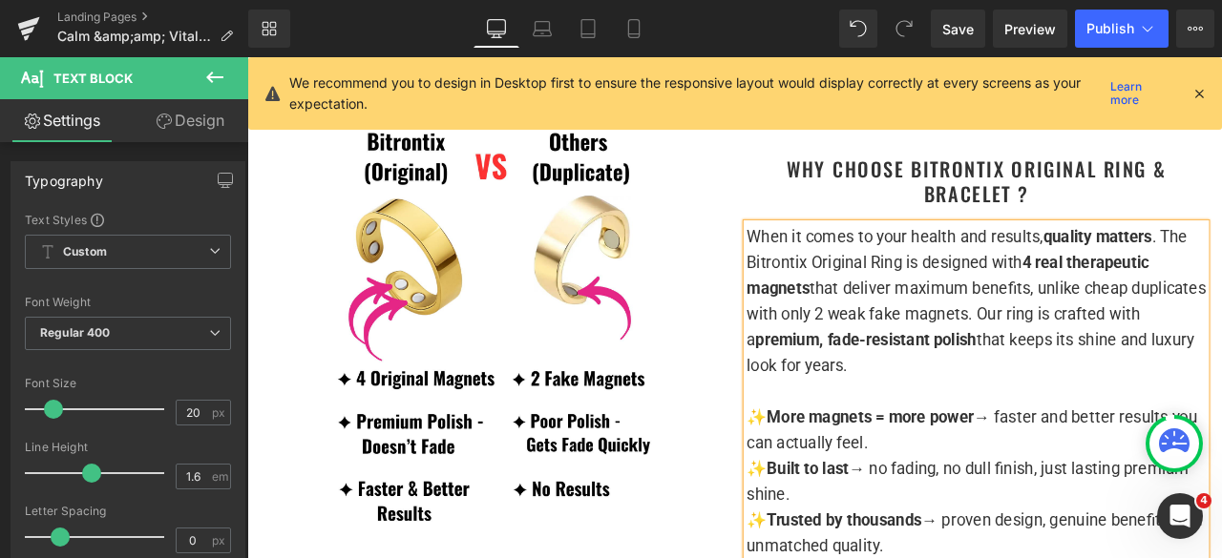
scroll to position [1432, 0]
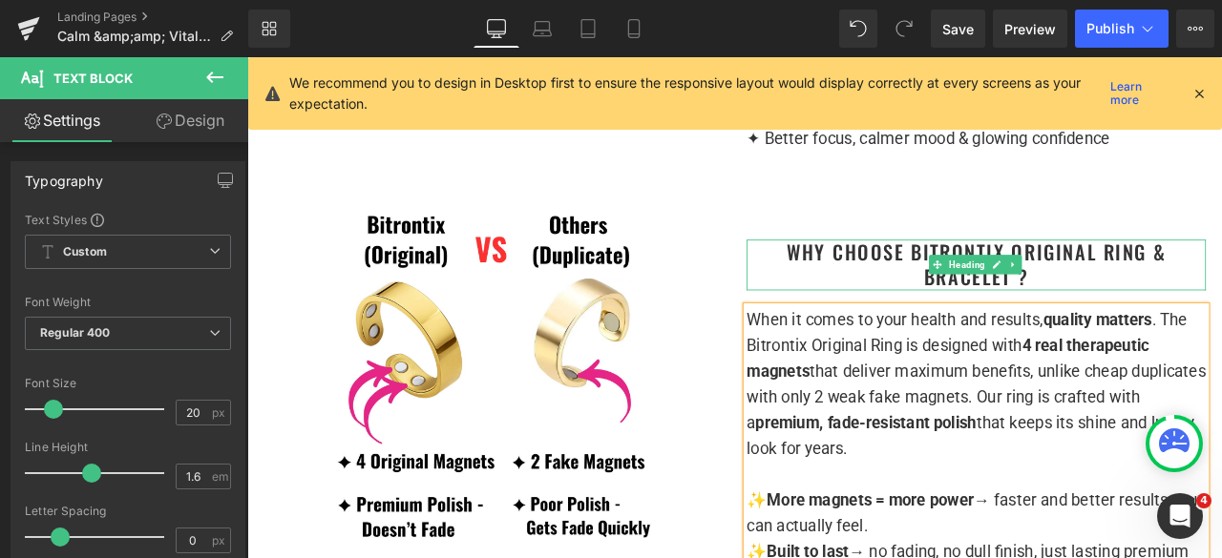
click at [1092, 315] on link "Heading" at bounding box center [1090, 303] width 71 height 23
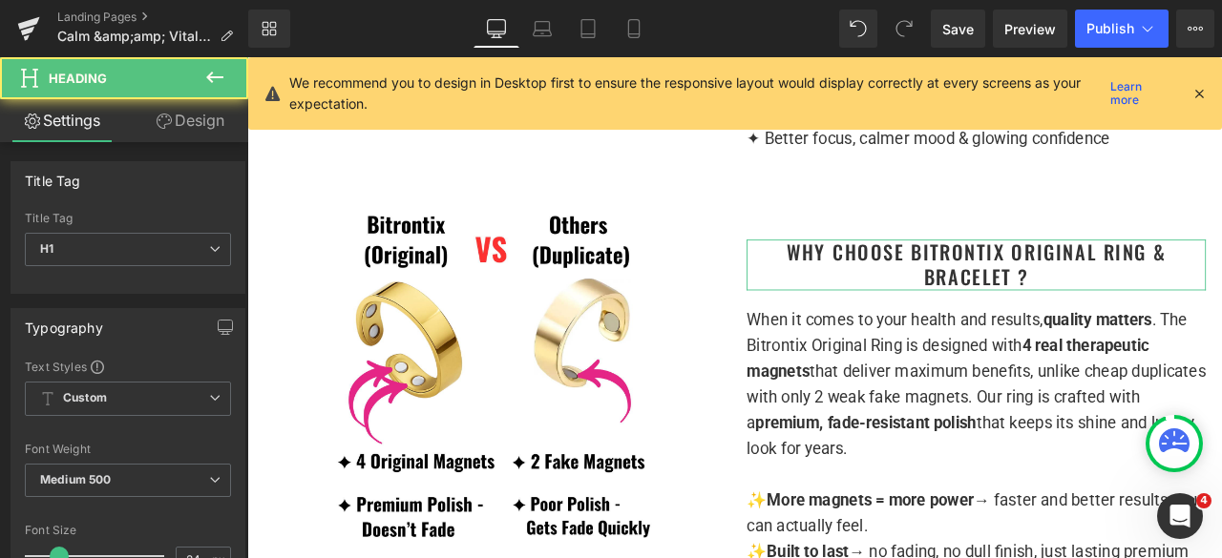
click at [187, 127] on link "Design" at bounding box center [190, 120] width 124 height 43
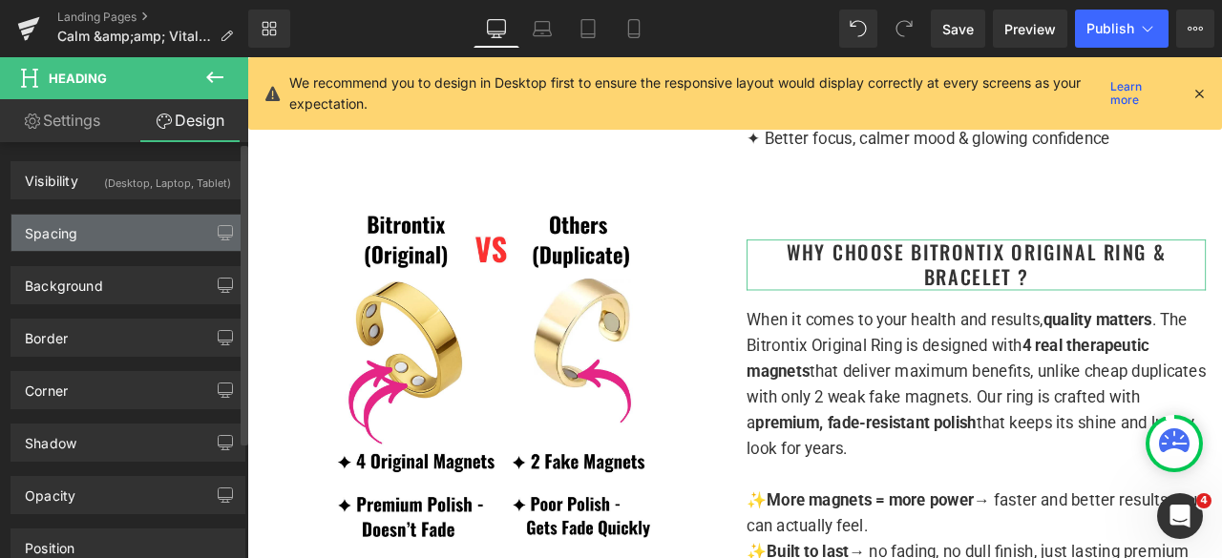
type input "40"
type input "0"
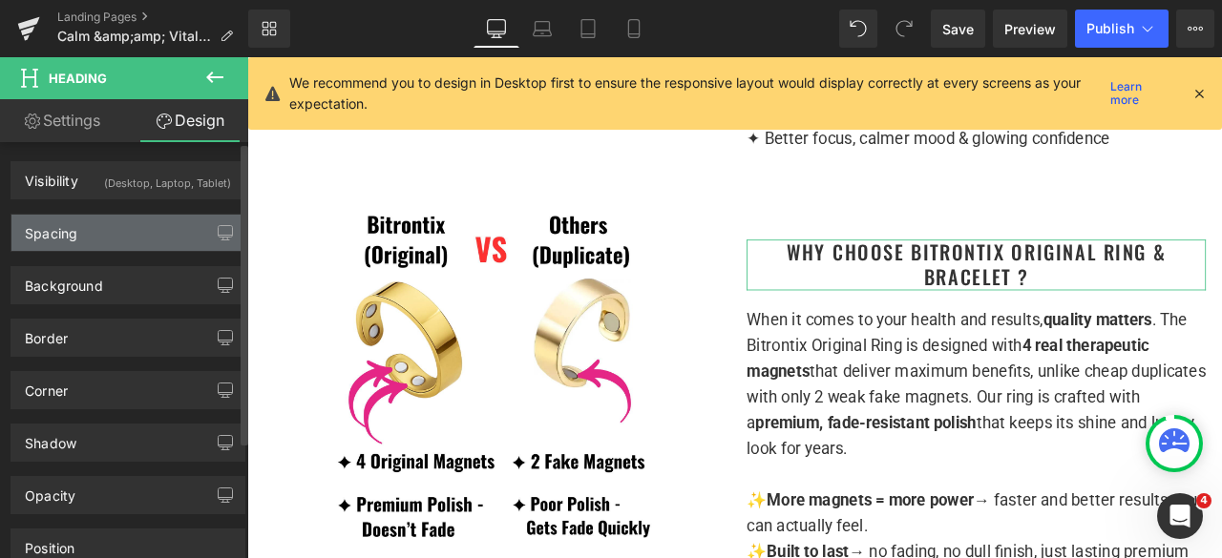
type input "0"
click at [93, 230] on div "Spacing" at bounding box center [127, 233] width 233 height 36
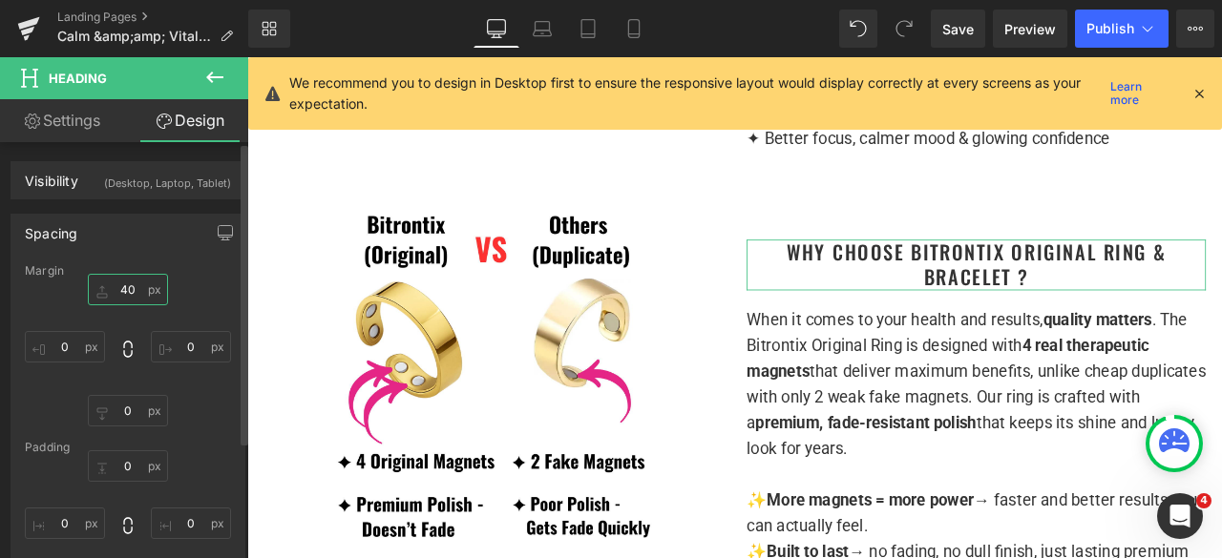
click at [136, 291] on input "40" at bounding box center [128, 289] width 80 height 31
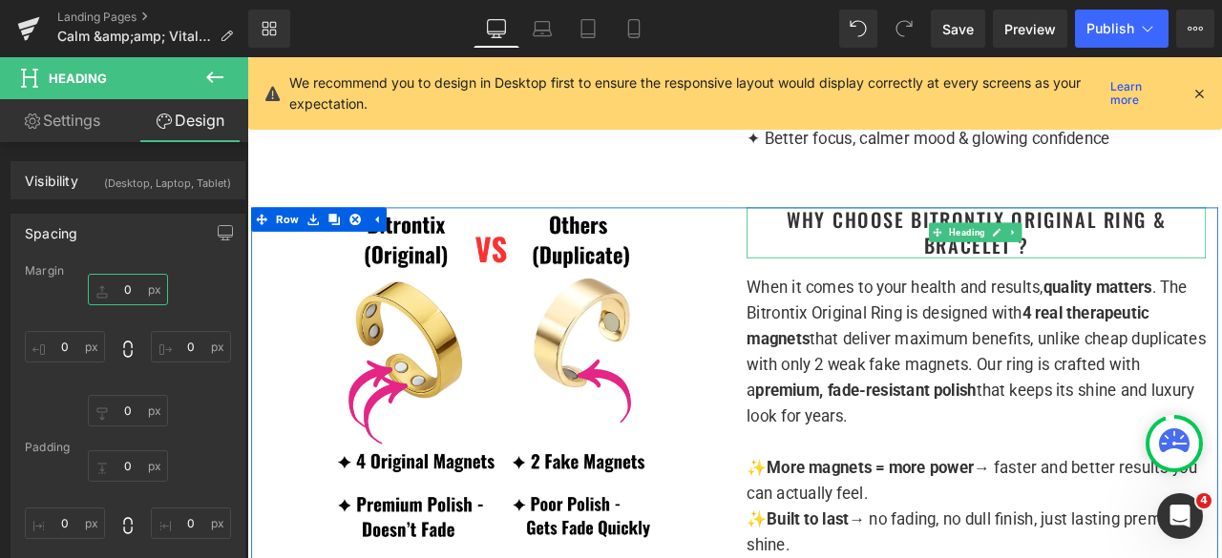
scroll to position [1527, 0]
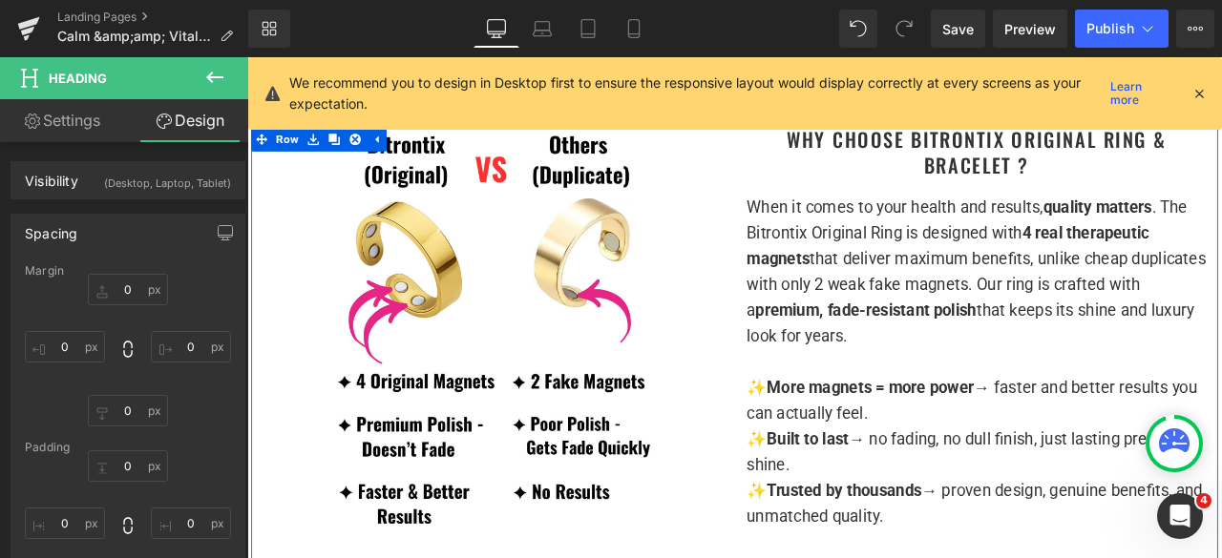
click at [1019, 294] on p "When it comes to your health and results, quality matters . The Bitrontix Origi…" at bounding box center [1111, 311] width 544 height 183
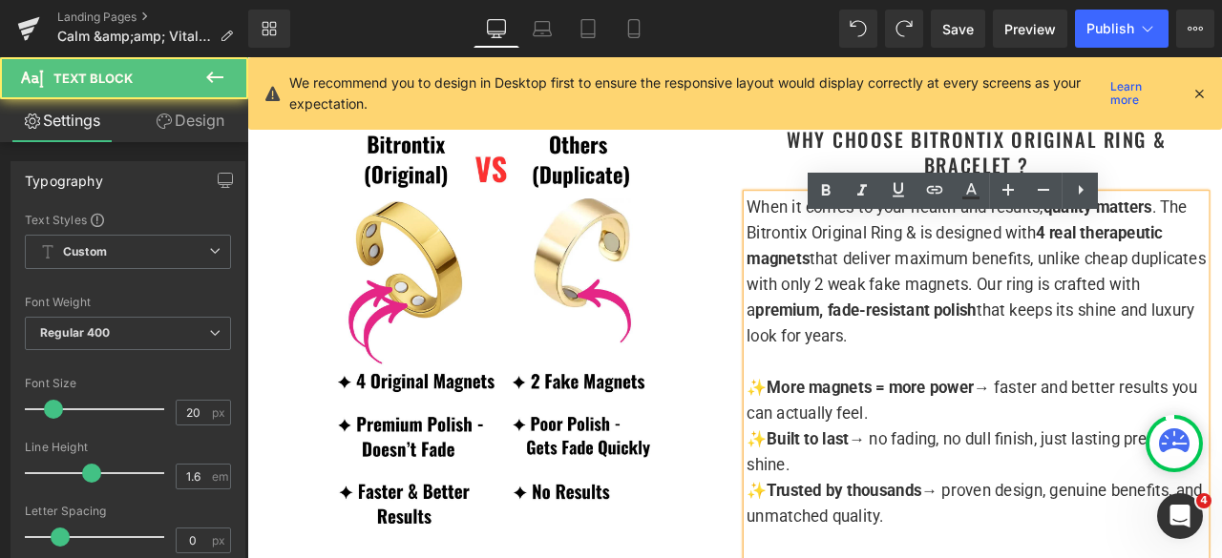
click at [1034, 300] on p "When it comes to your health and results, quality matters . The Bitrontix Origi…" at bounding box center [1111, 311] width 544 height 183
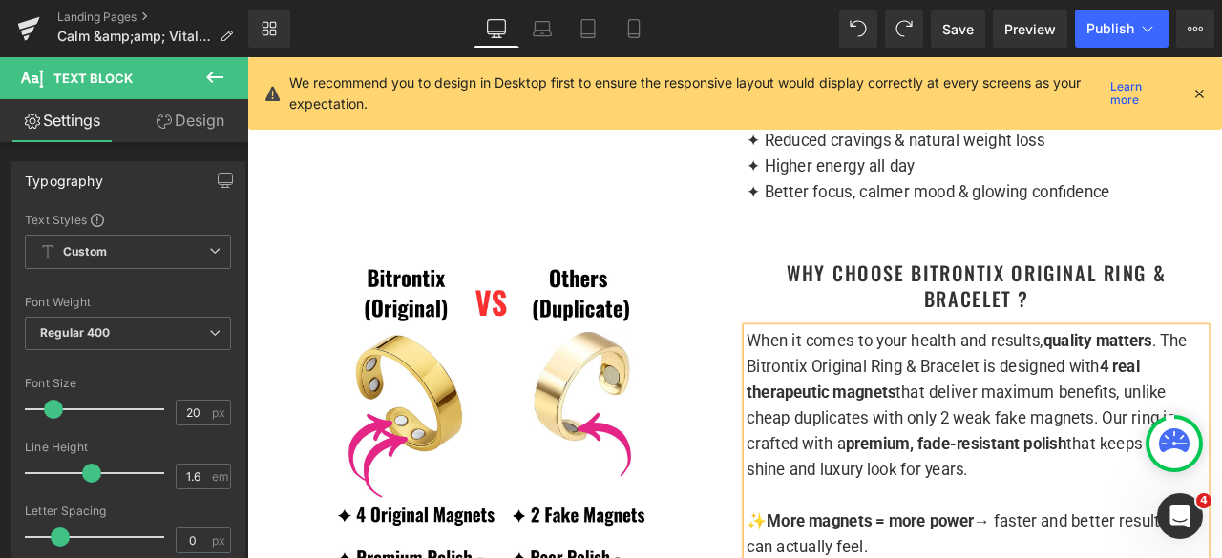
scroll to position [1336, 0]
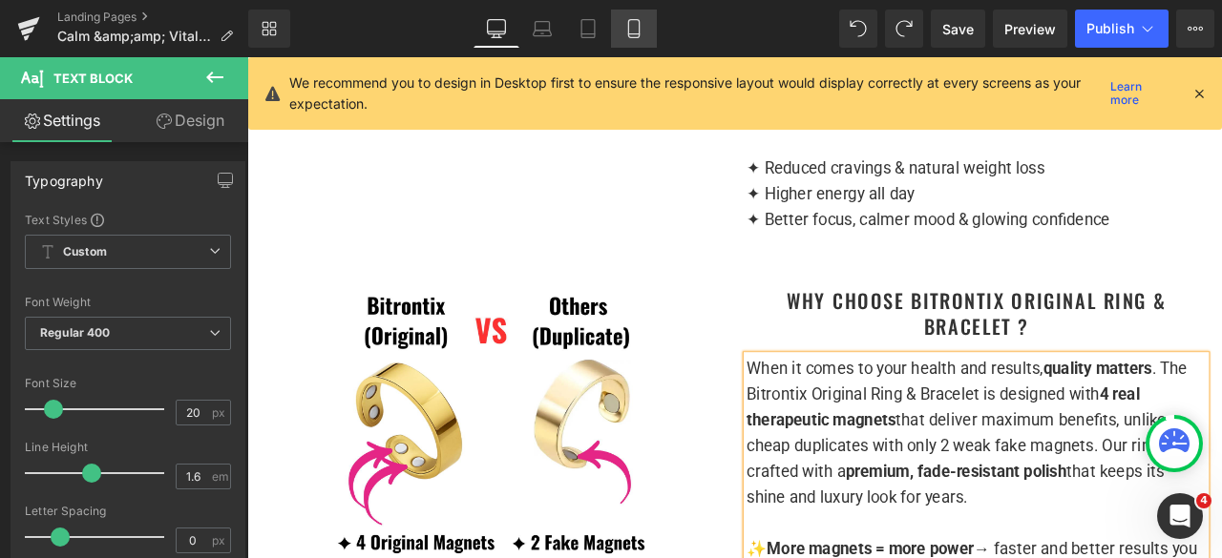
click at [630, 28] on icon at bounding box center [633, 28] width 19 height 19
type input "100"
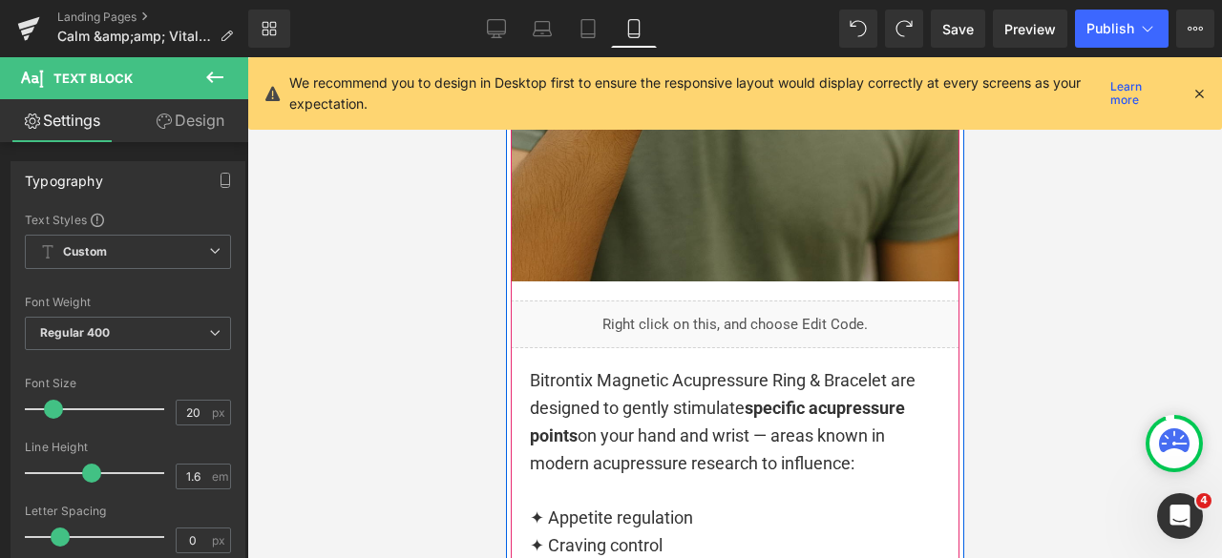
scroll to position [4104, 0]
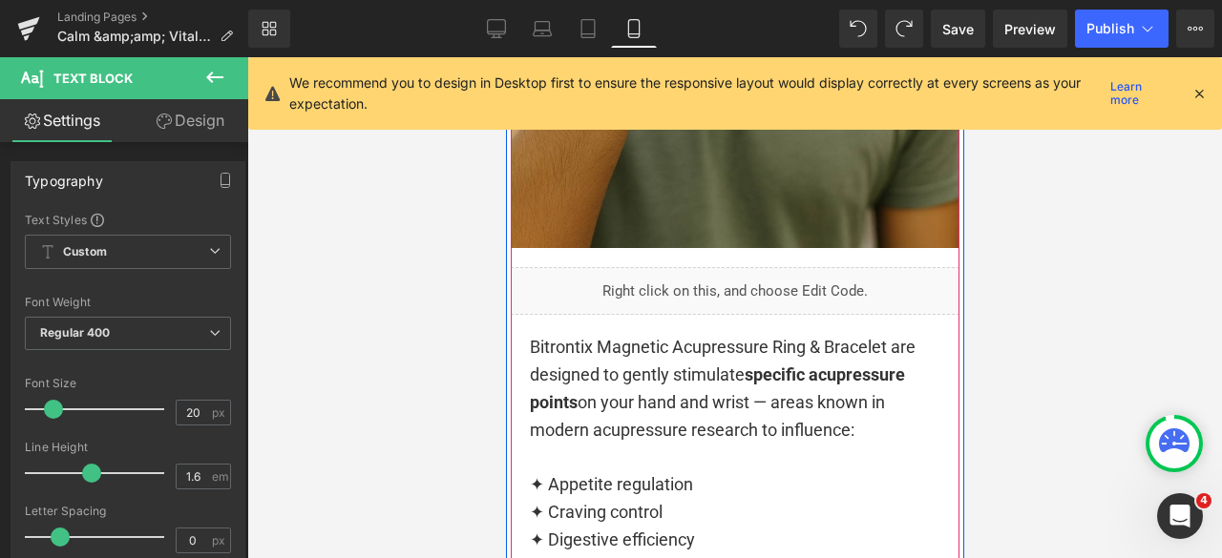
click at [742, 419] on div "Bitrontix Magnetic Acupressure Ring & Bracelet are designed to gently stimulate…" at bounding box center [734, 457] width 410 height 247
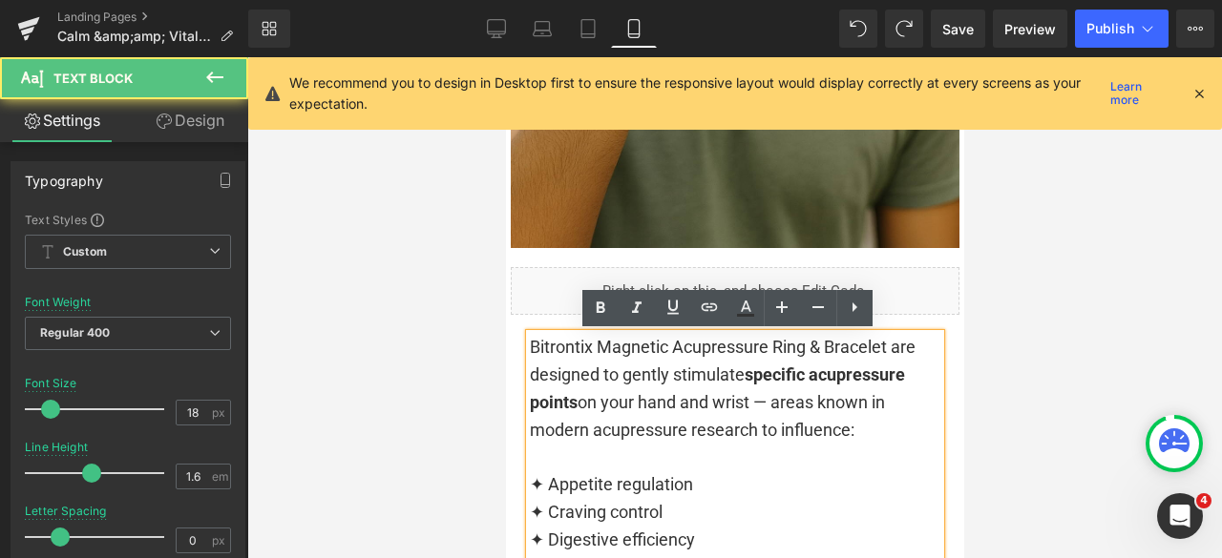
click at [1087, 358] on div at bounding box center [734, 307] width 975 height 501
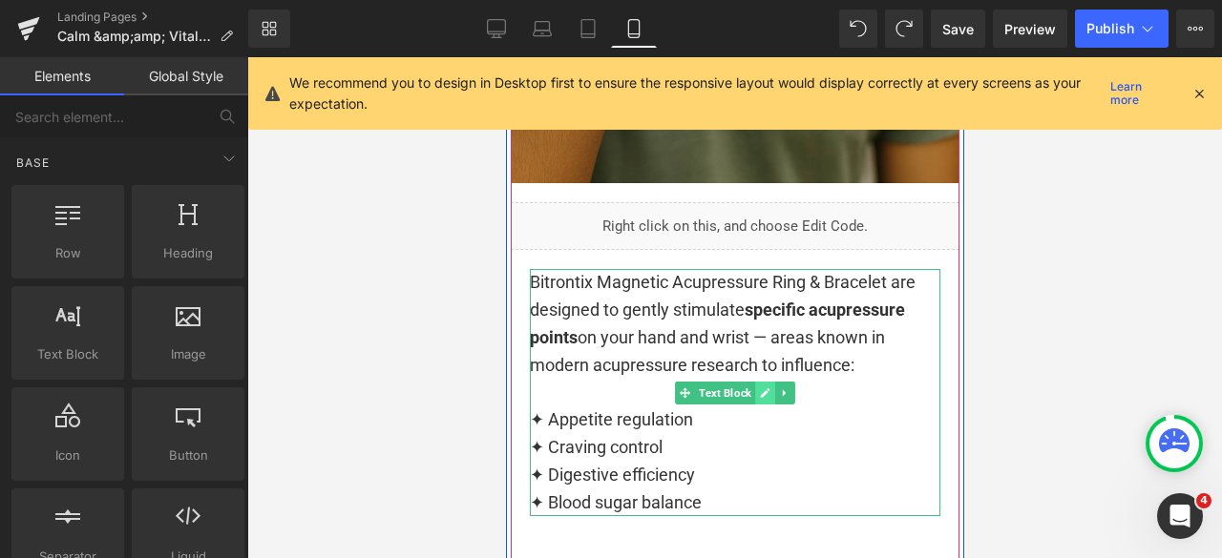
scroll to position [4200, 0]
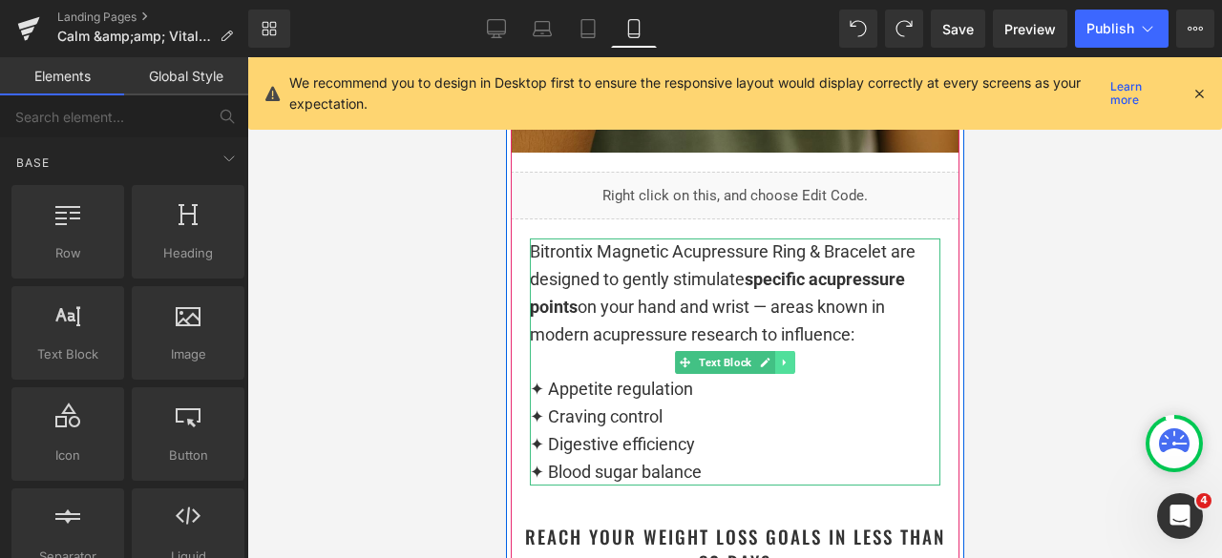
click at [779, 366] on icon at bounding box center [784, 362] width 10 height 11
click at [768, 364] on icon at bounding box center [773, 362] width 10 height 10
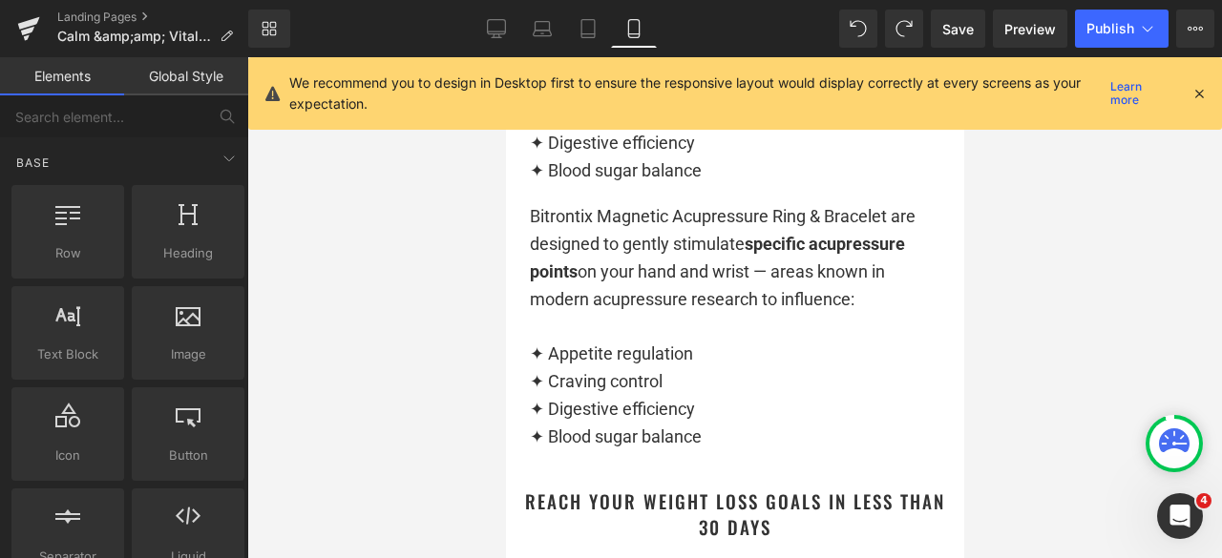
click at [1138, 246] on div at bounding box center [734, 307] width 975 height 501
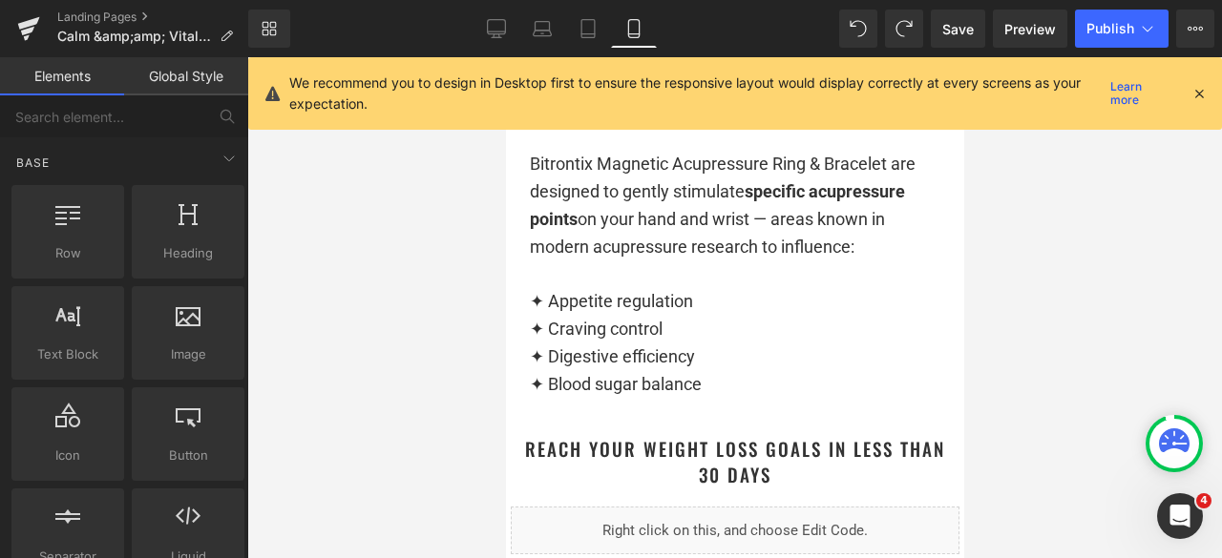
scroll to position [4571, 0]
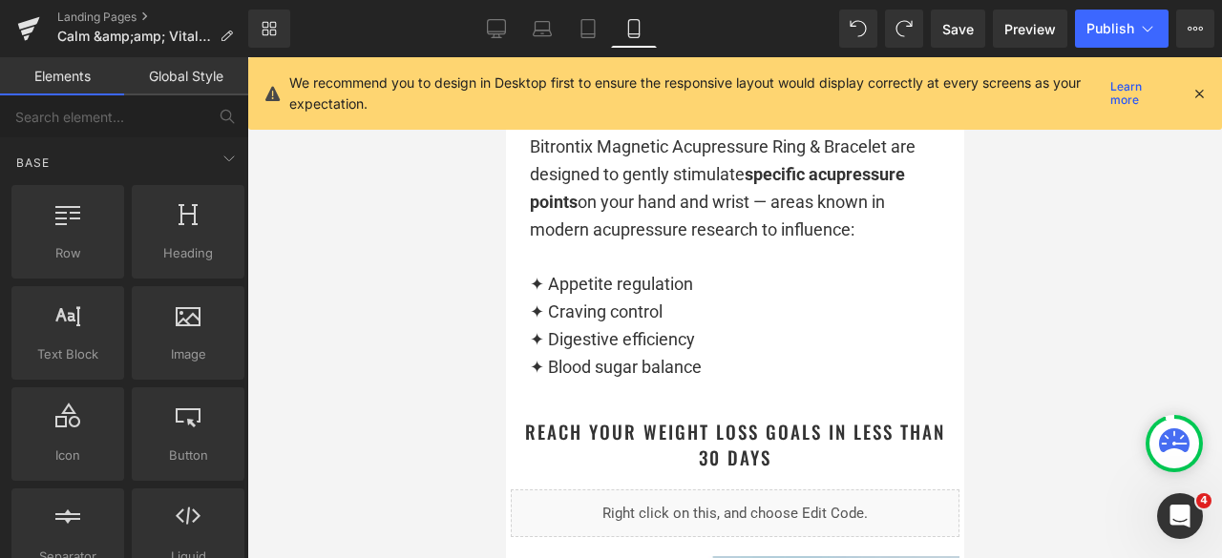
click at [730, 277] on div "✦ Appetite regulation" at bounding box center [734, 285] width 410 height 28
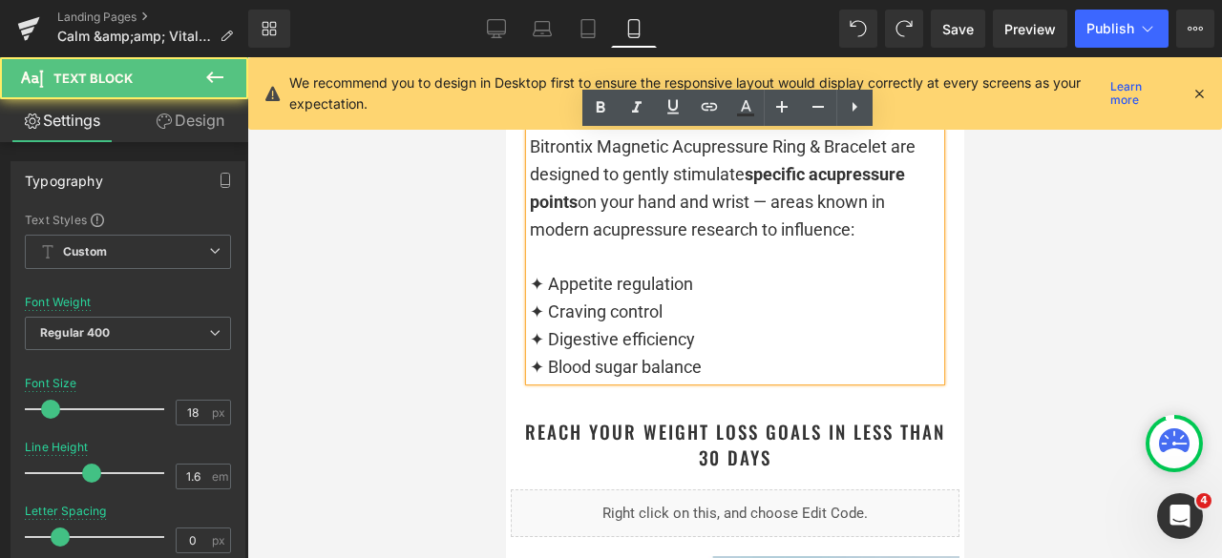
click at [994, 230] on div at bounding box center [734, 307] width 975 height 501
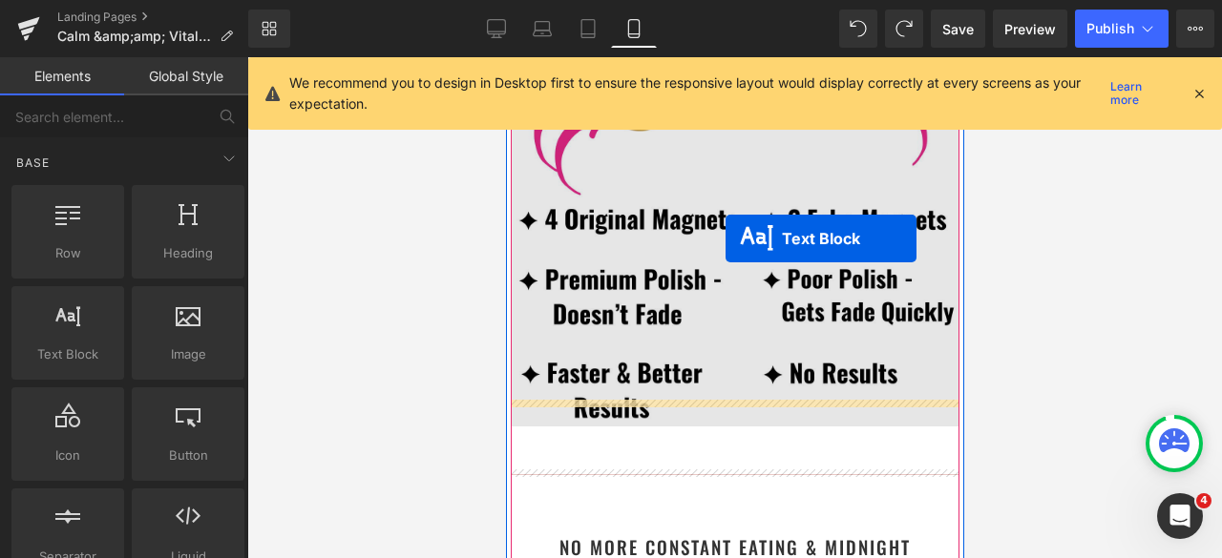
scroll to position [3044, 0]
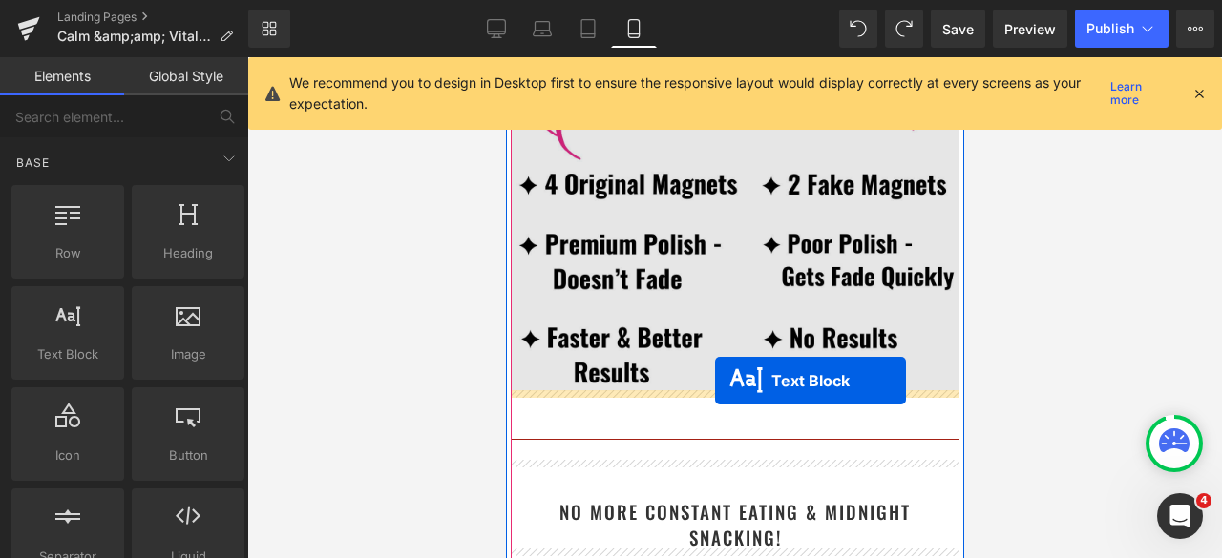
drag, startPoint x: 704, startPoint y: 252, endPoint x: 714, endPoint y: 381, distance: 129.2
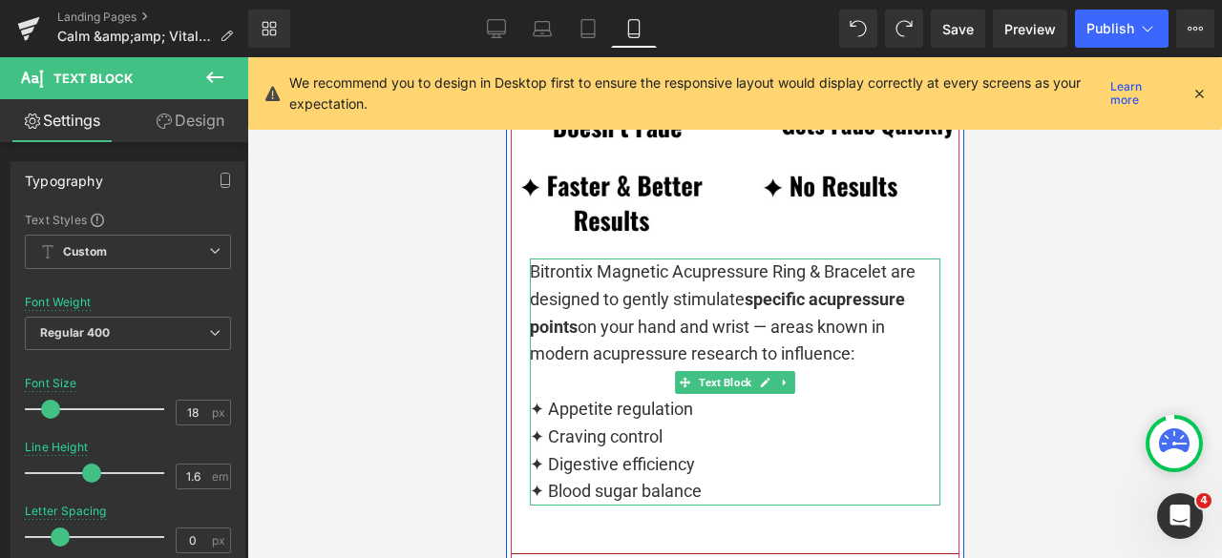
scroll to position [3235, 0]
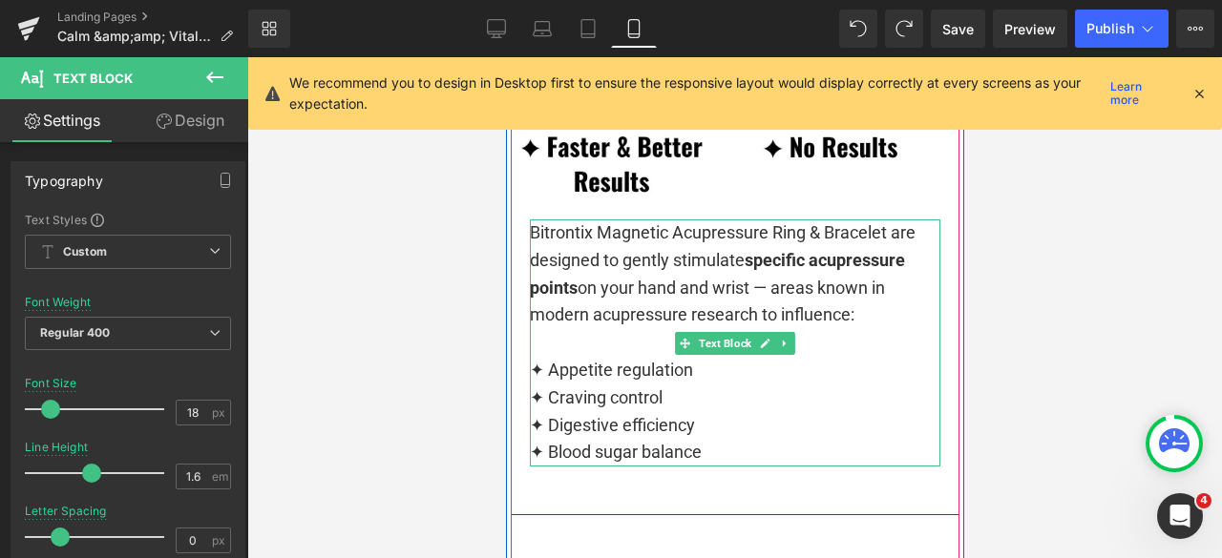
click at [739, 278] on div "Bitrontix Magnetic Acupressure Ring & Bracelet are designed to gently stimulate…" at bounding box center [734, 343] width 410 height 247
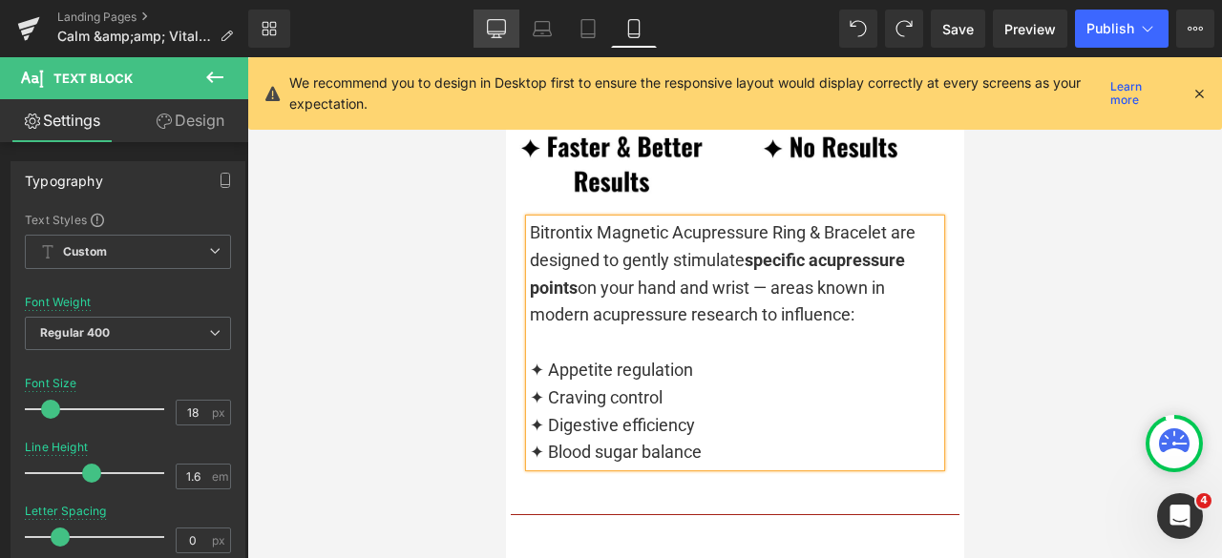
click at [479, 24] on link "Desktop" at bounding box center [496, 29] width 46 height 38
type input "15"
type input "100"
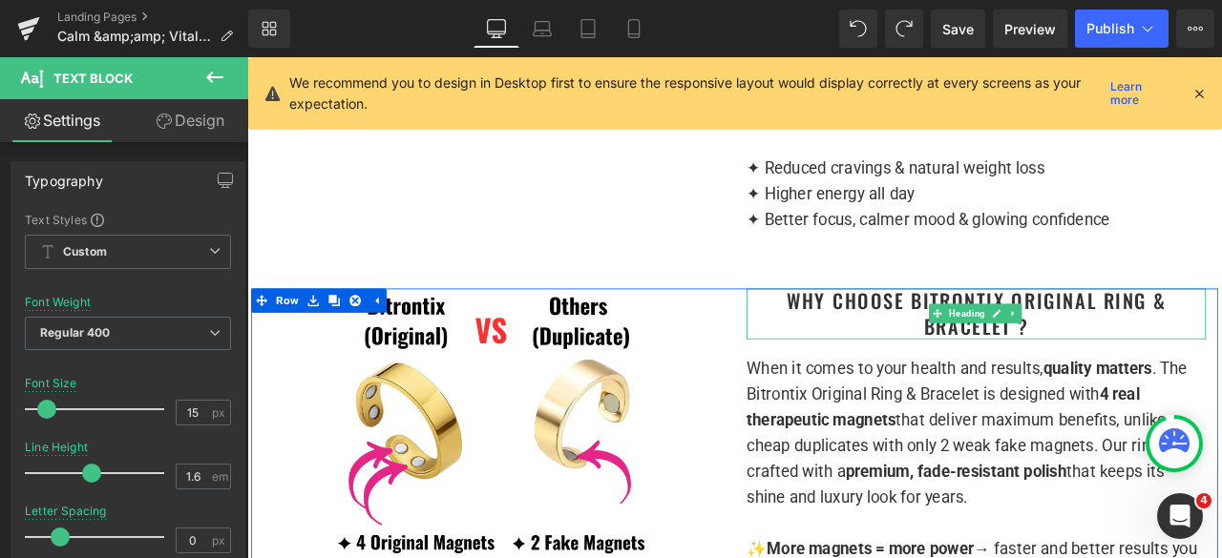
scroll to position [1527, 0]
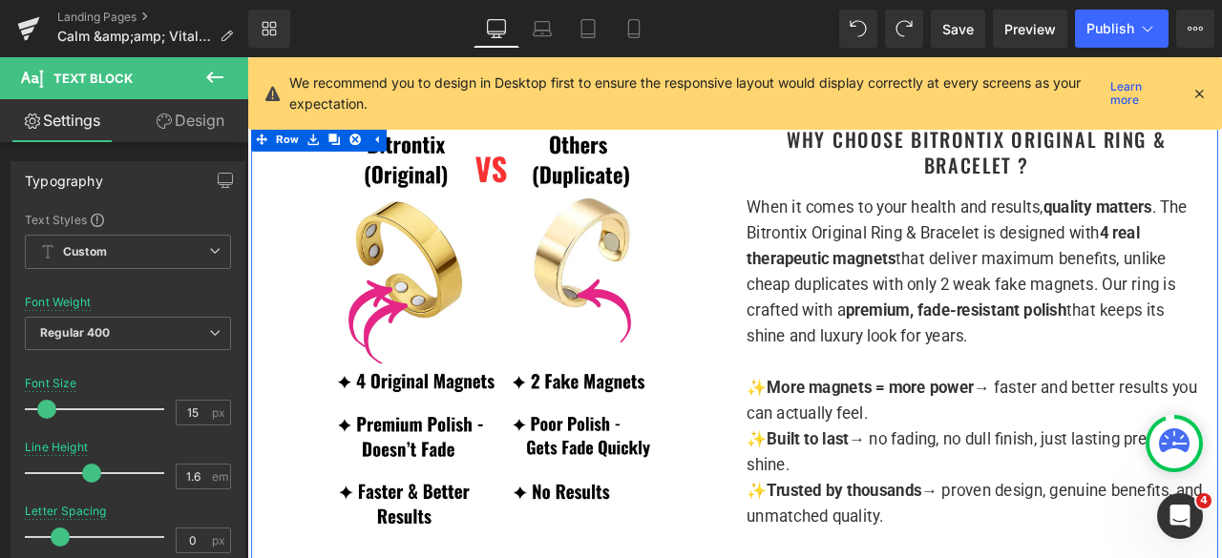
click at [956, 368] on strong "premium, fade-resistant polish" at bounding box center [1087, 357] width 262 height 23
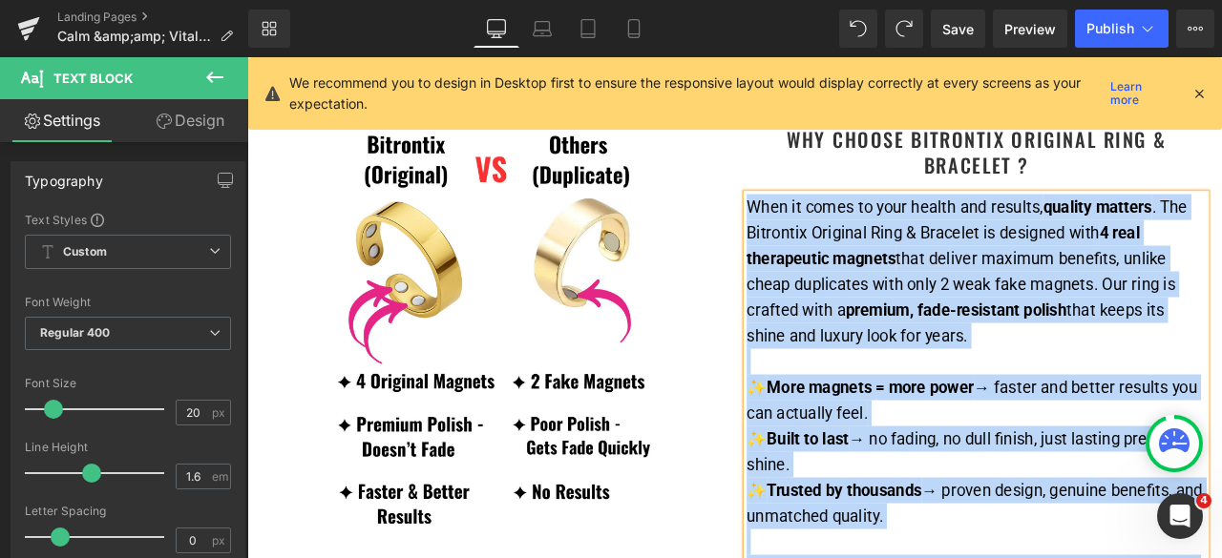
copy div "When it comes to your health and results, quality matters . The Bitrontix Origi…"
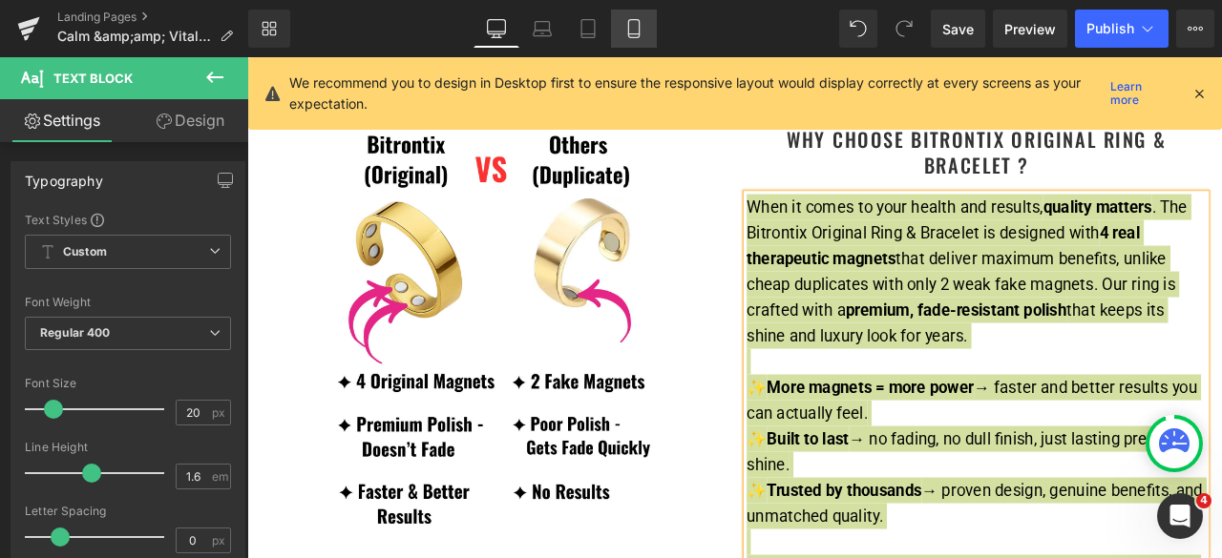
click at [626, 25] on icon at bounding box center [633, 28] width 19 height 19
type input "100"
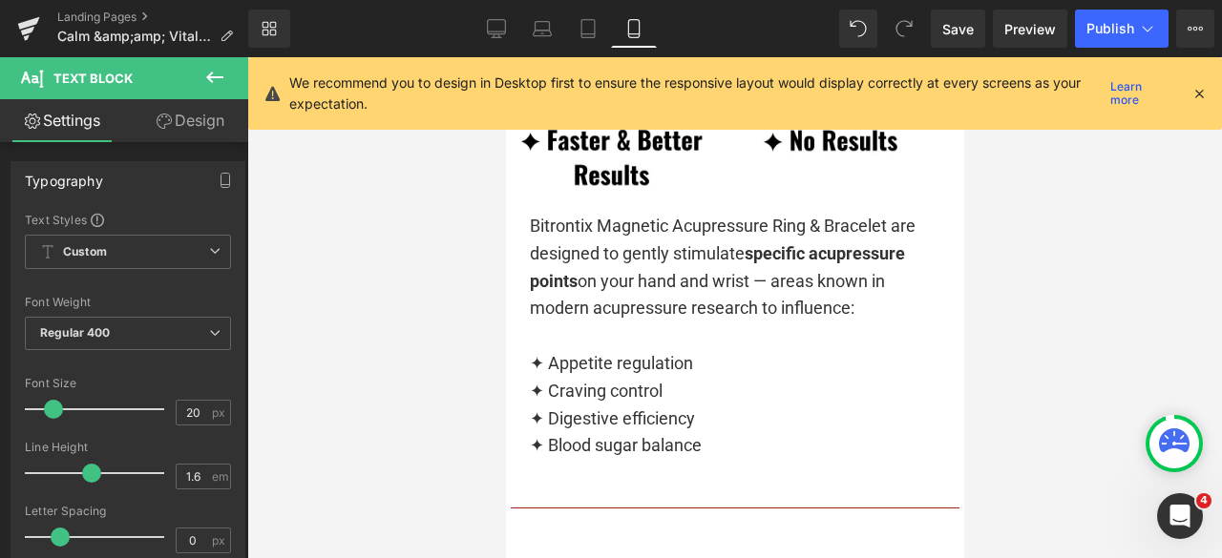
scroll to position [3245, 0]
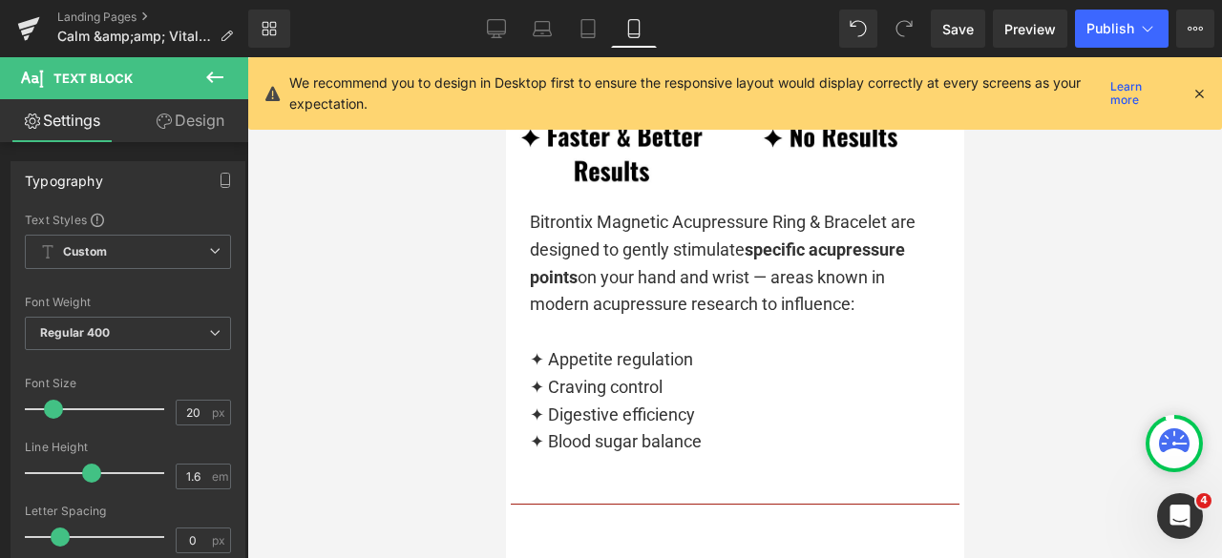
click at [685, 288] on div "Bitrontix Magnetic Acupressure Ring & Bracelet are designed to gently stimulate…" at bounding box center [734, 332] width 410 height 247
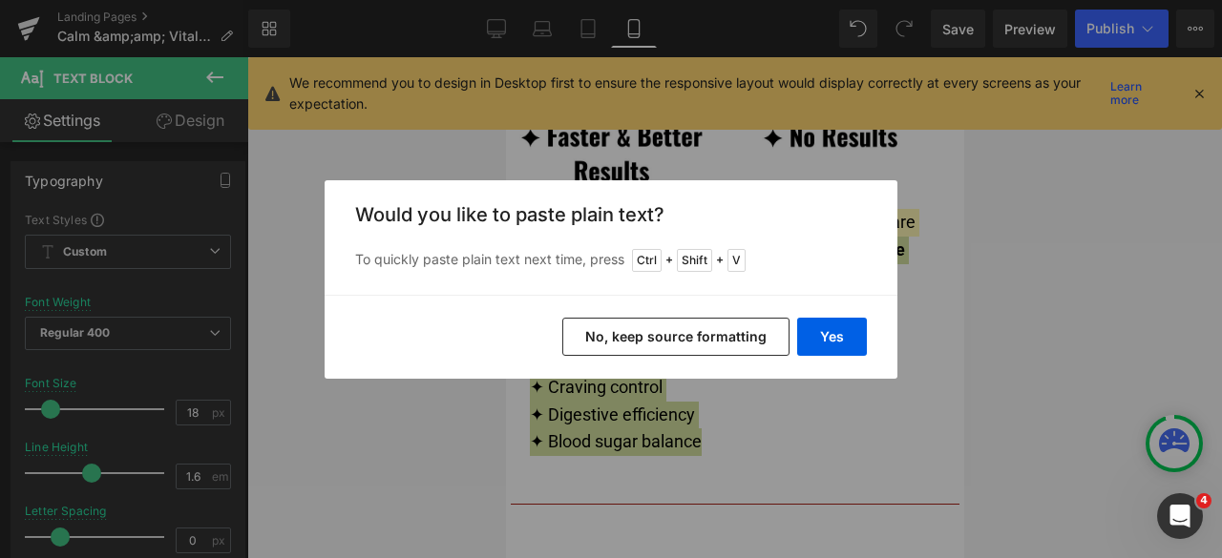
click at [685, 335] on button "No, keep source formatting" at bounding box center [675, 337] width 227 height 38
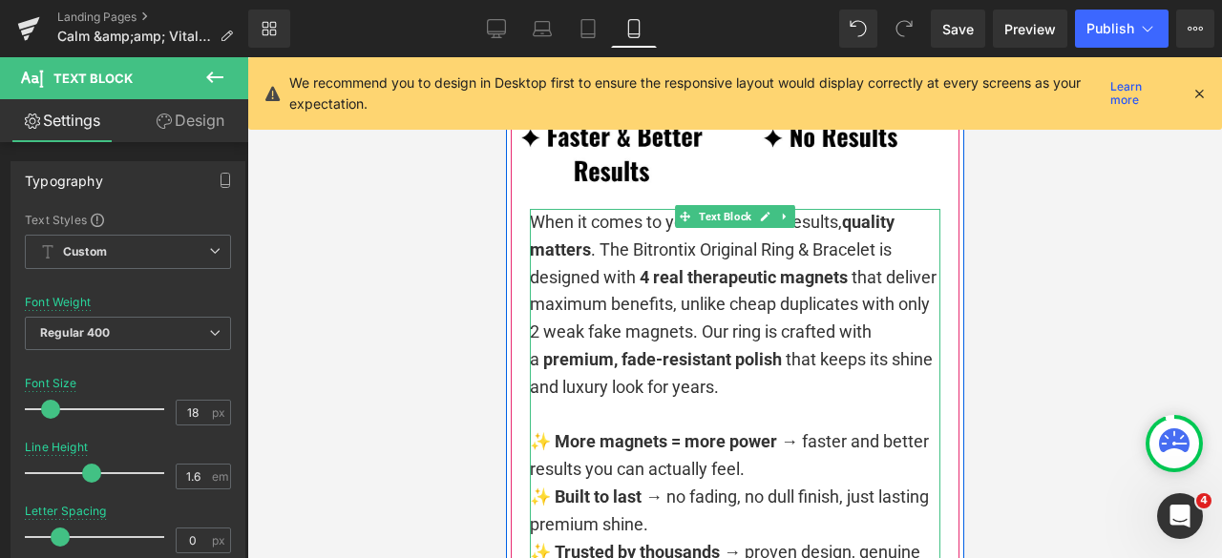
click at [694, 332] on p "When it comes to your health and results, quality matters . The Bitrontix Origi…" at bounding box center [734, 305] width 410 height 193
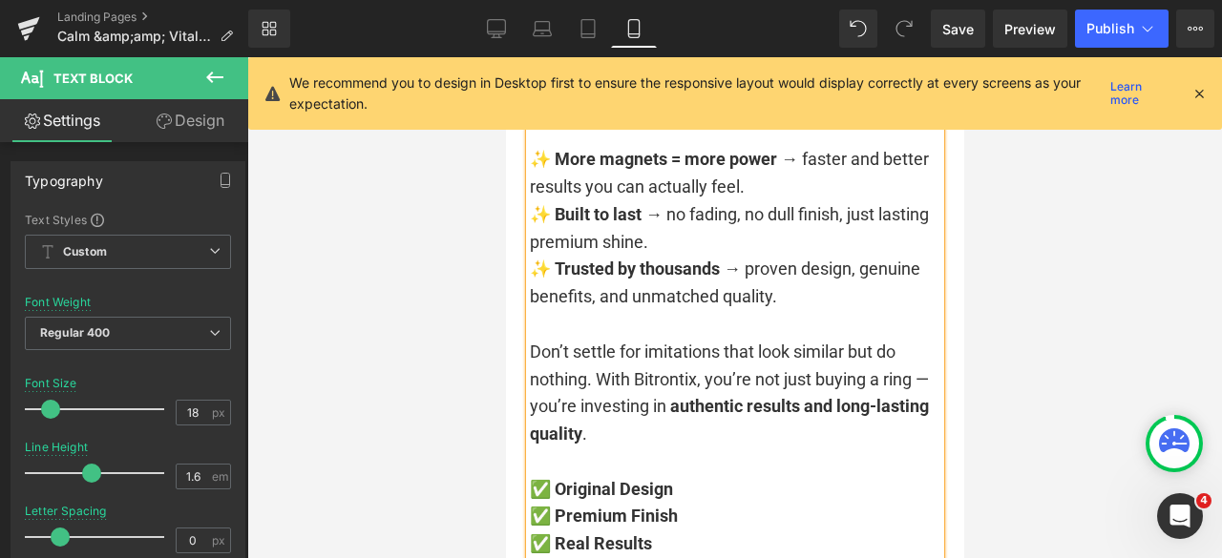
scroll to position [3436, 0]
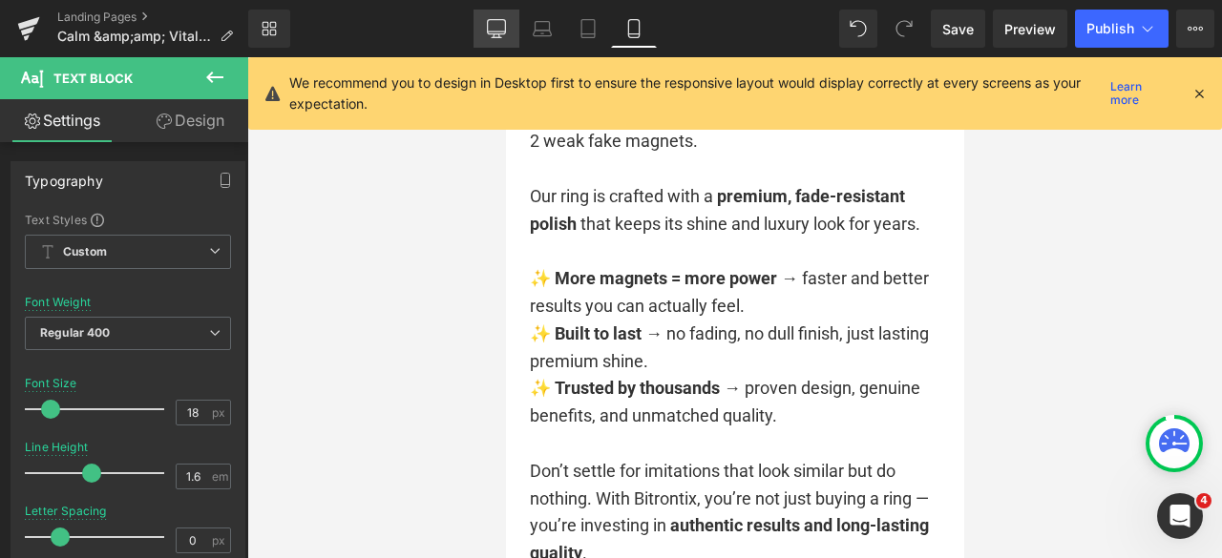
click at [493, 37] on icon at bounding box center [497, 37] width 10 height 0
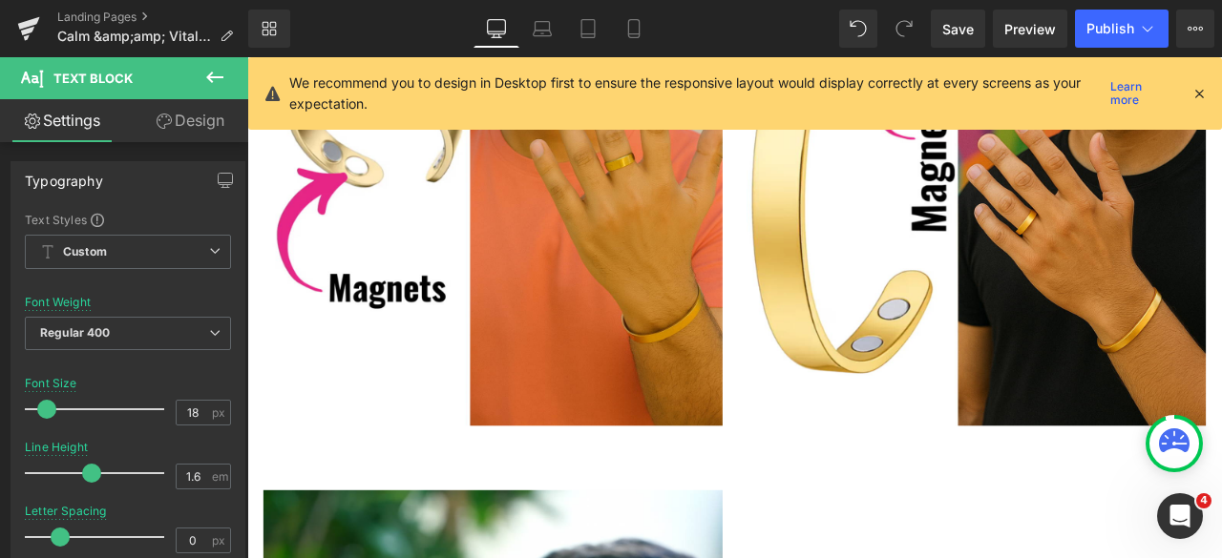
type input "15"
type input "100"
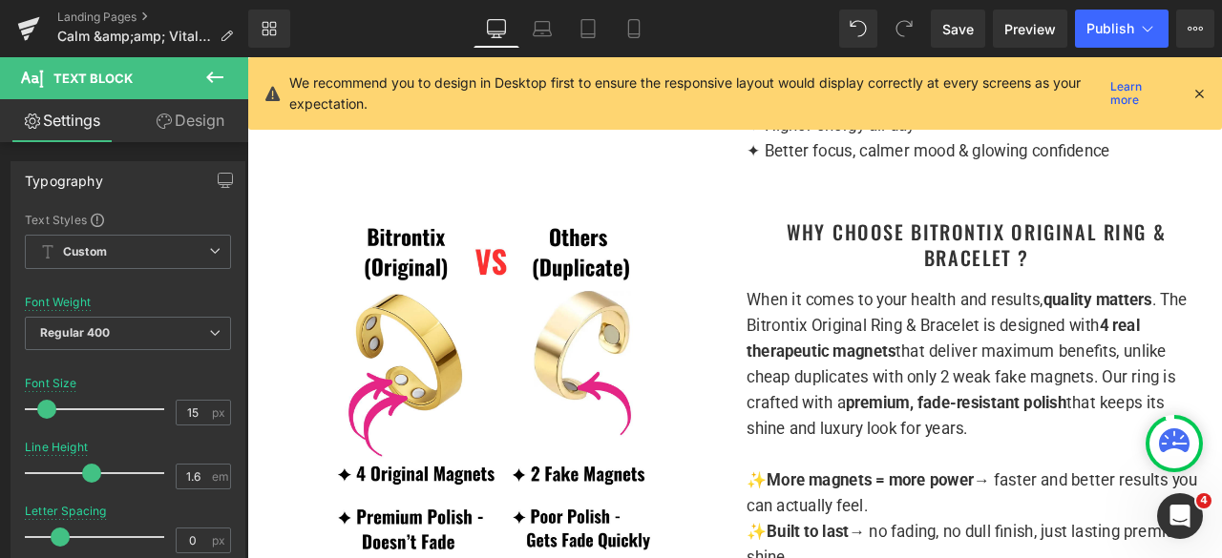
scroll to position [1527, 0]
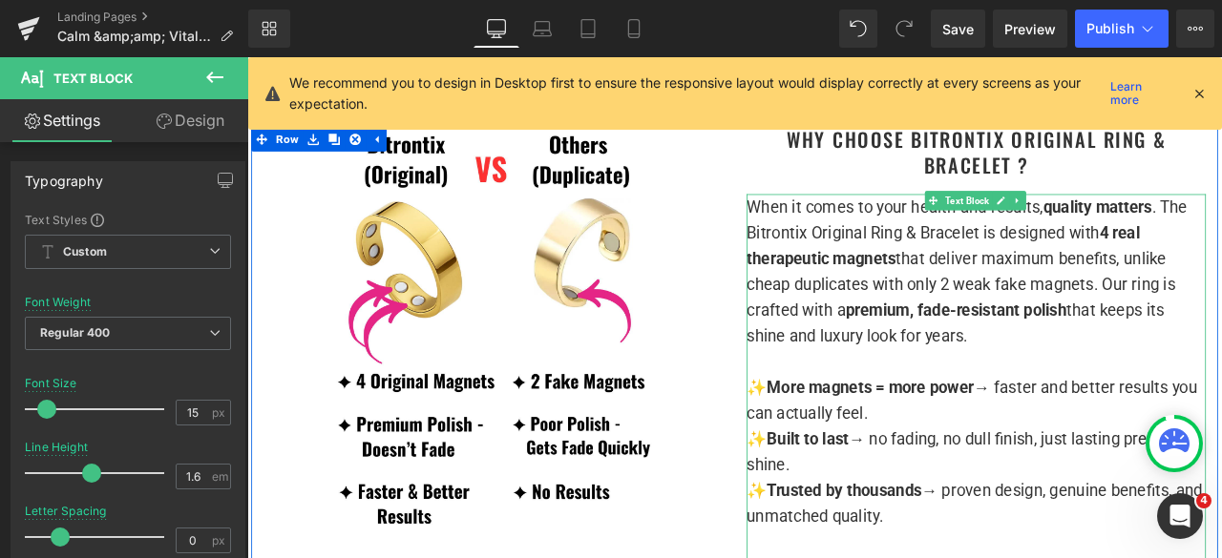
click at [1221, 351] on p "When it comes to your health and results, quality matters . The Bitrontix Origi…" at bounding box center [1111, 311] width 544 height 183
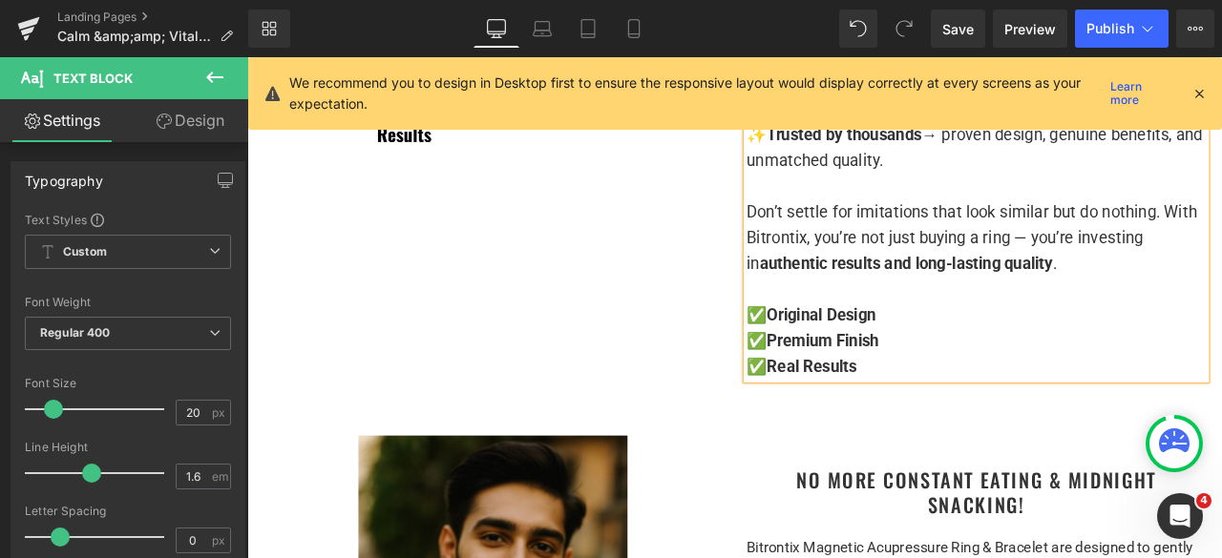
scroll to position [2005, 0]
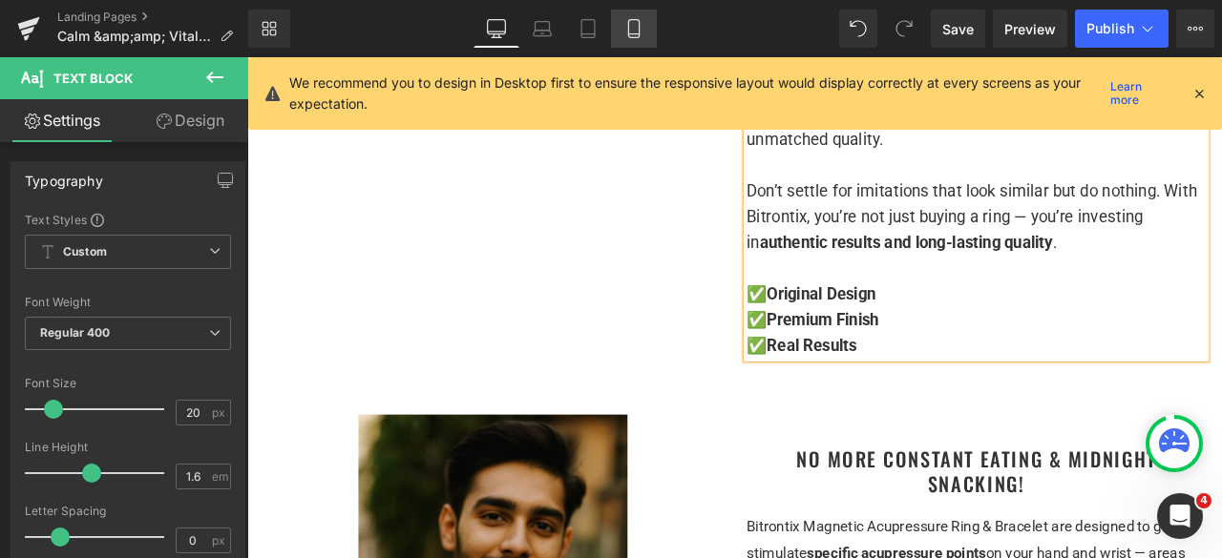
click at [641, 33] on icon at bounding box center [633, 28] width 19 height 19
type input "100"
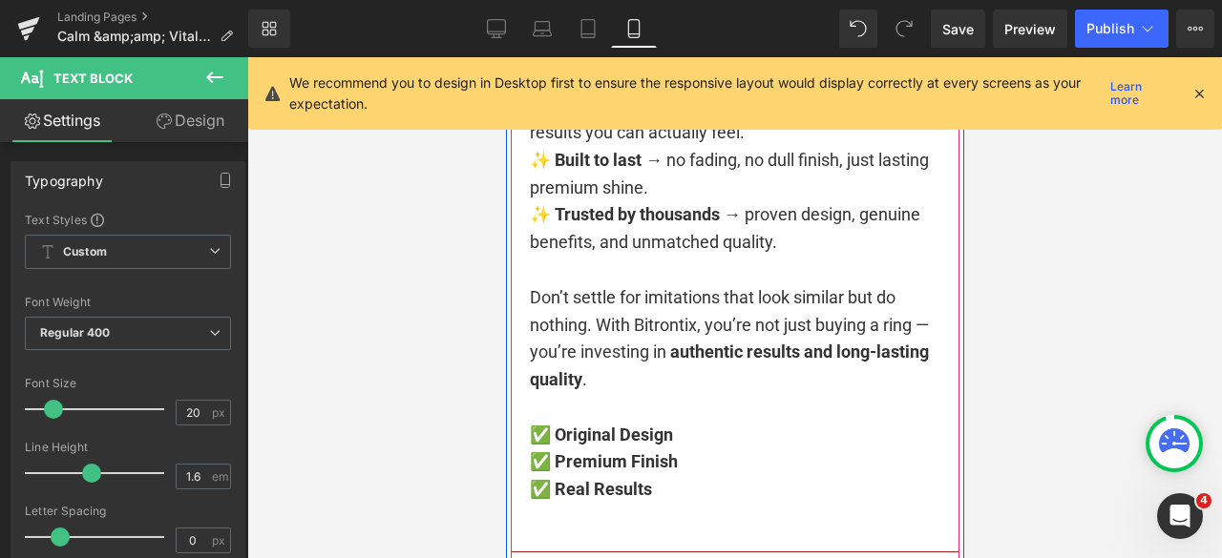
scroll to position [3627, 0]
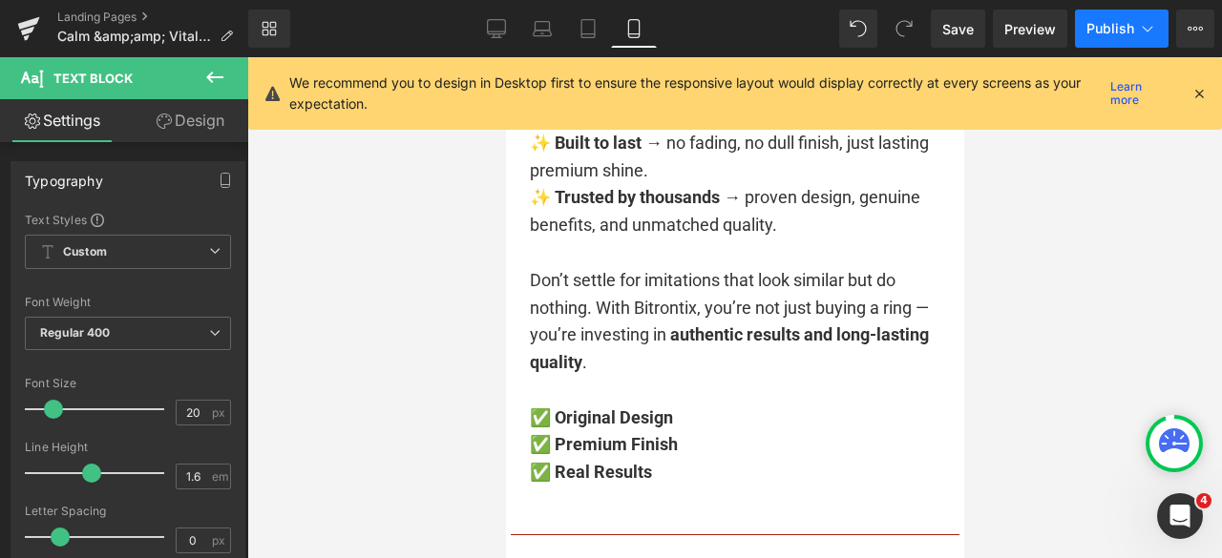
click at [1096, 29] on span "Publish" at bounding box center [1110, 28] width 48 height 15
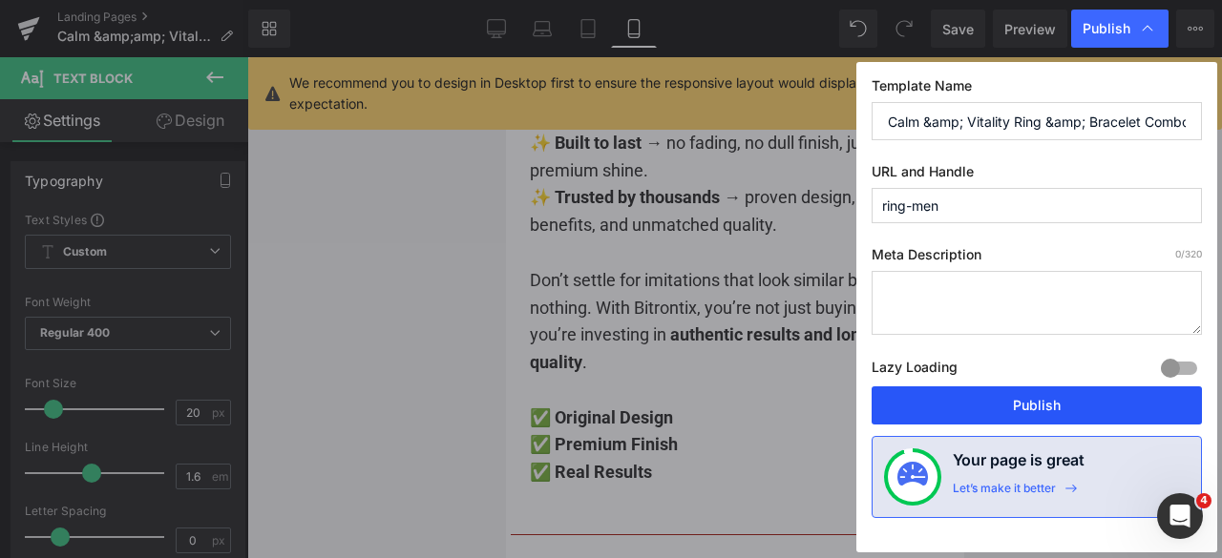
click at [1050, 404] on button "Publish" at bounding box center [1036, 406] width 330 height 38
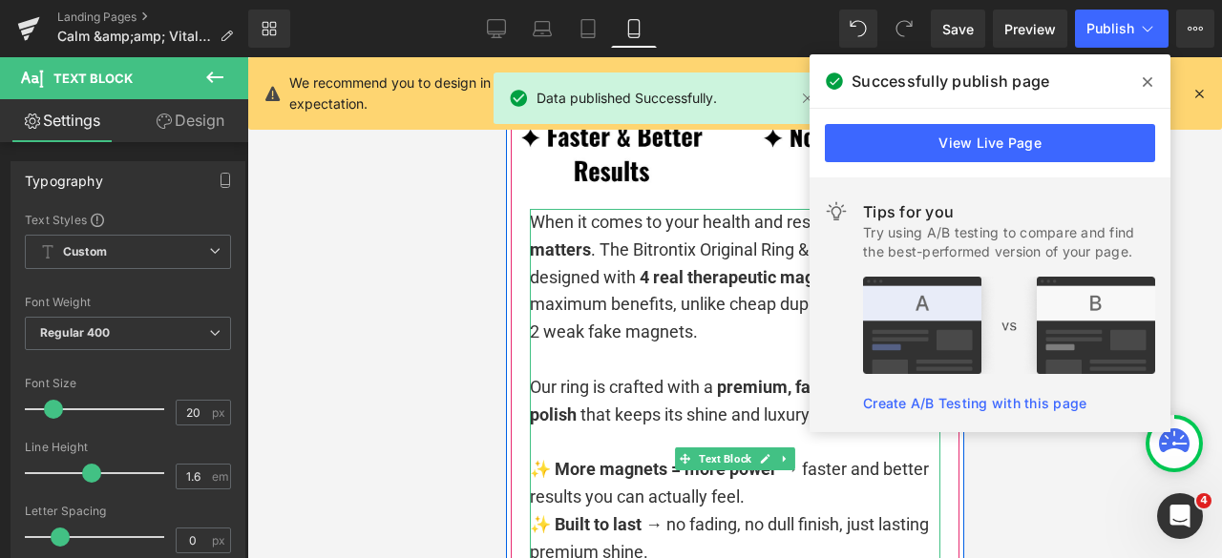
scroll to position [3341, 0]
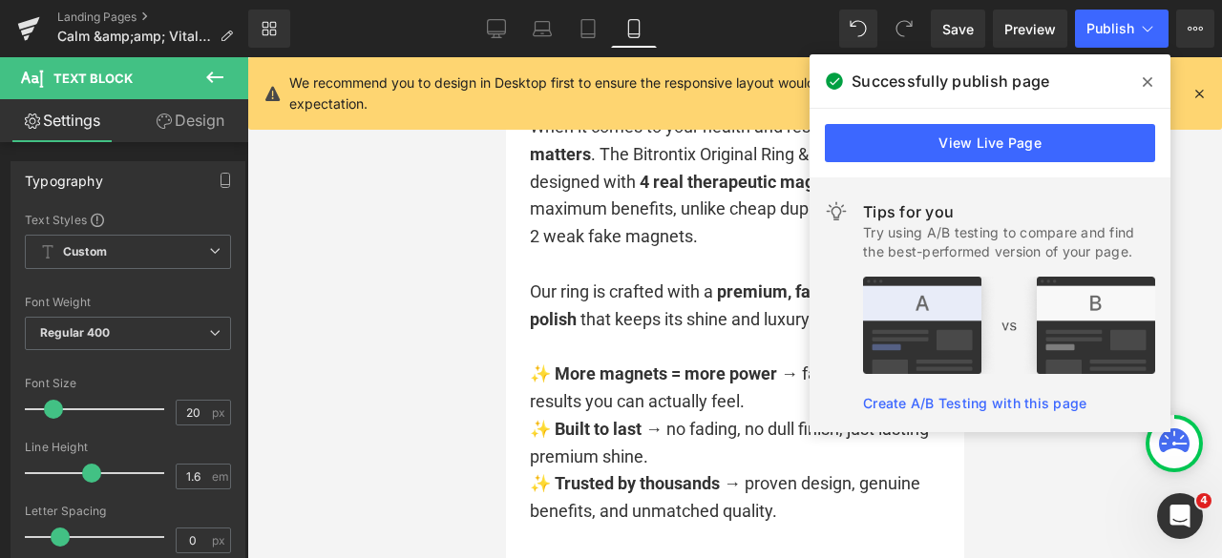
drag, startPoint x: 1146, startPoint y: 78, endPoint x: 965, endPoint y: 177, distance: 206.3
click at [1146, 78] on icon at bounding box center [1148, 81] width 10 height 15
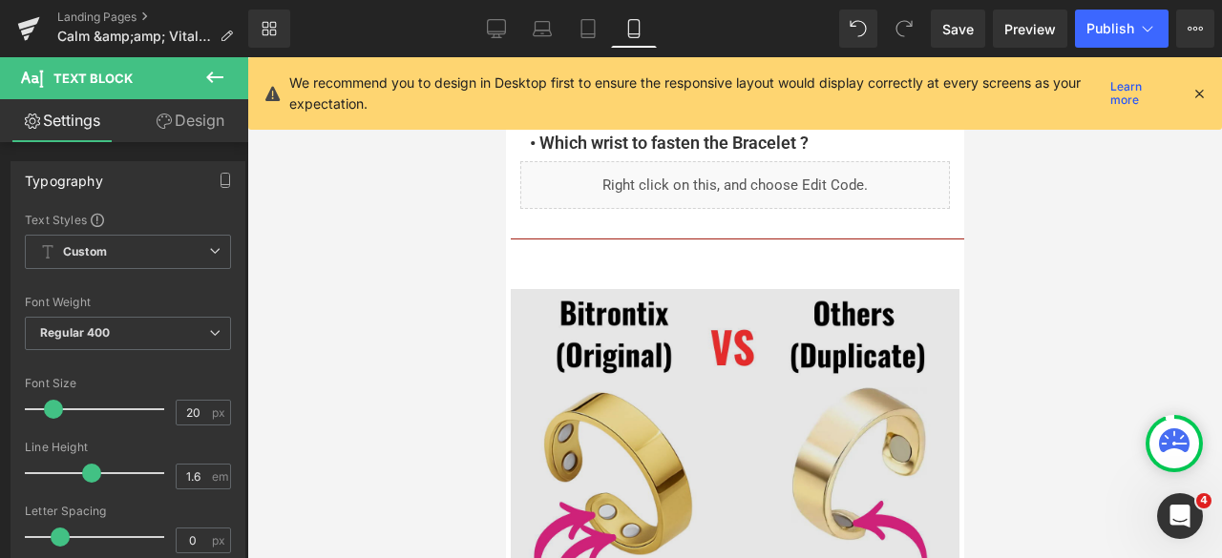
scroll to position [2577, 0]
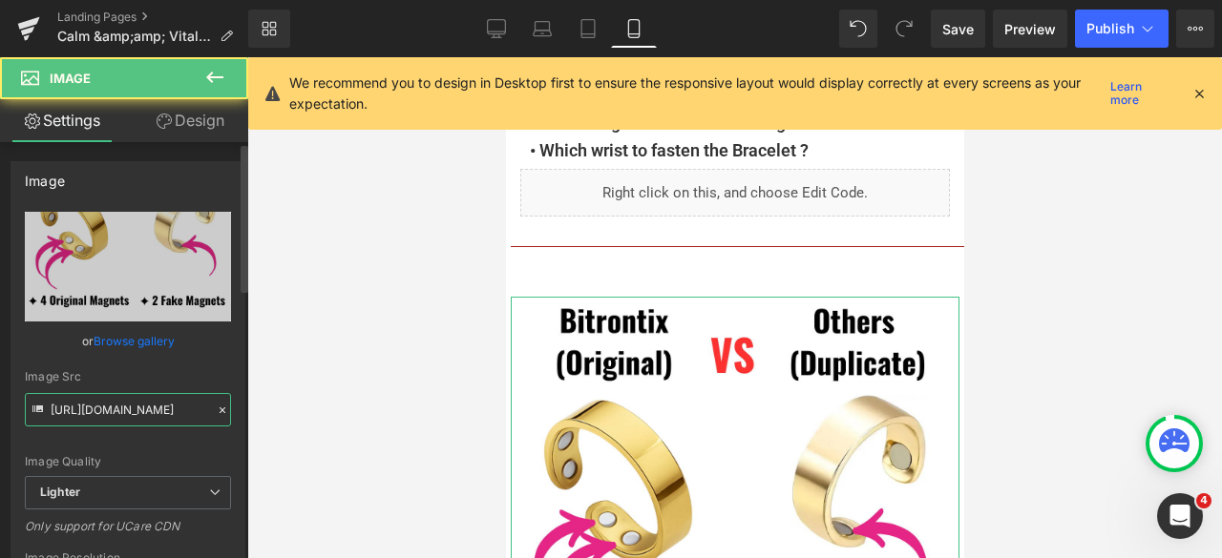
click at [101, 407] on input "https://ucarecdn.com/76b54bbf-2707-4f0f-82a1-fde43ec8d7cf/-/format/auto/-/previ…" at bounding box center [128, 409] width 206 height 33
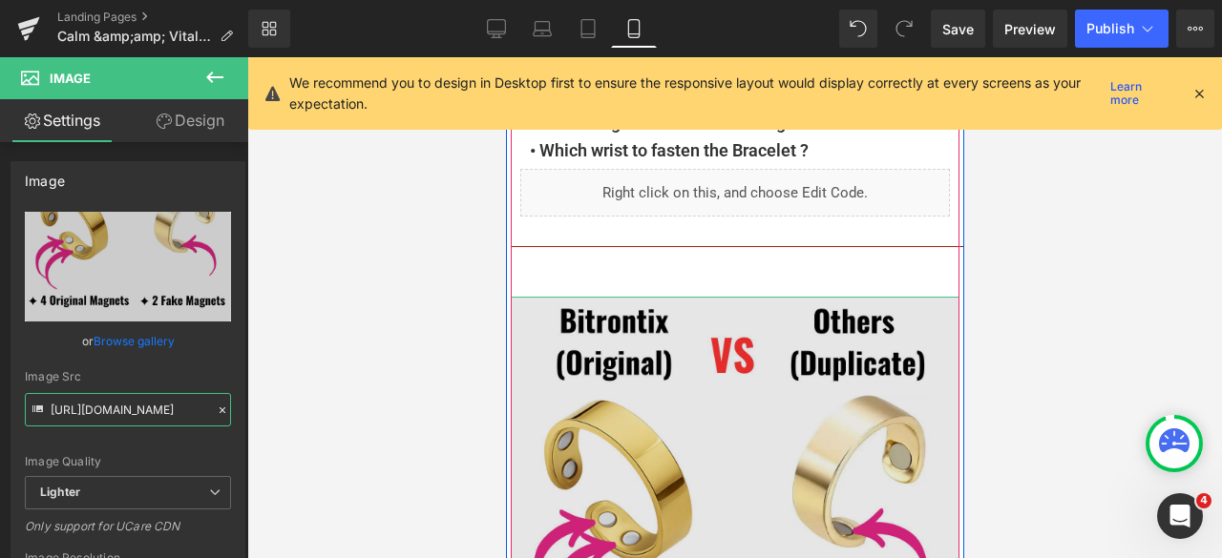
scroll to position [2482, 0]
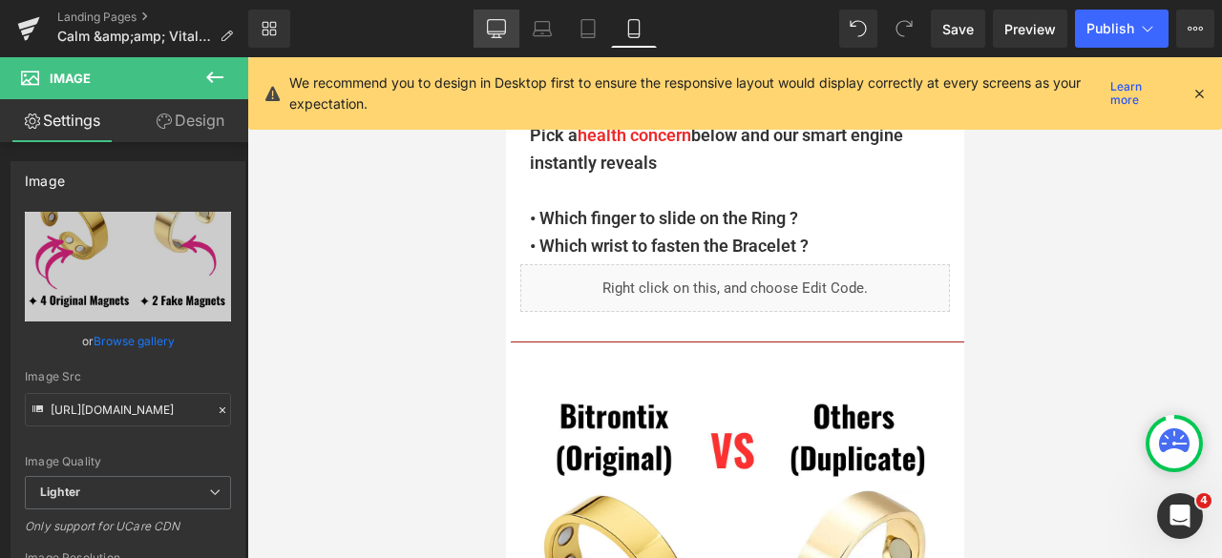
click at [506, 28] on link "Desktop" at bounding box center [496, 29] width 46 height 38
type input "auto"
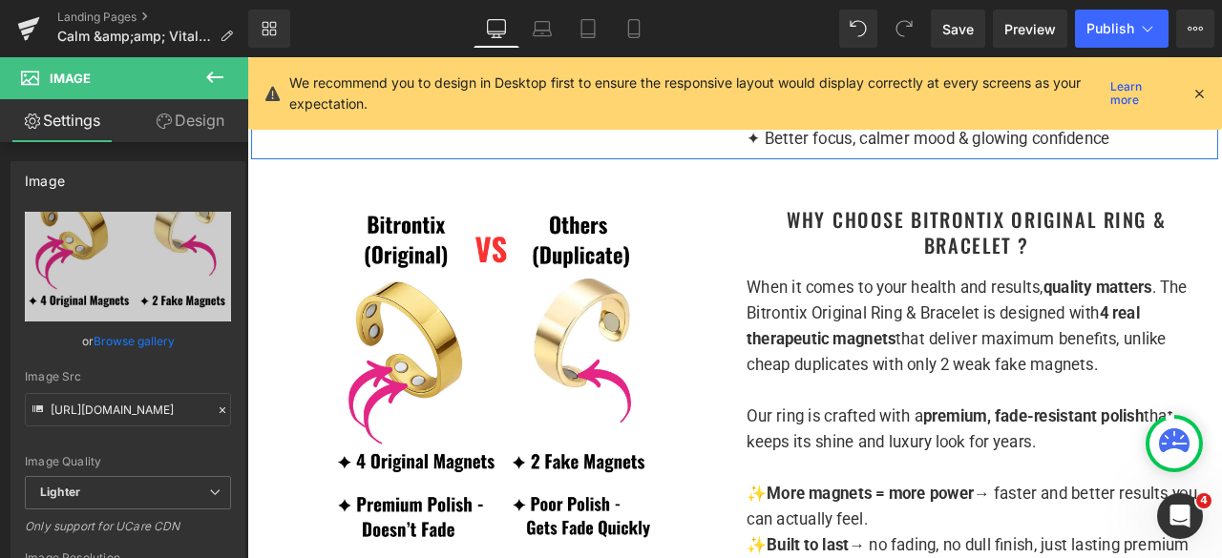
scroll to position [1527, 0]
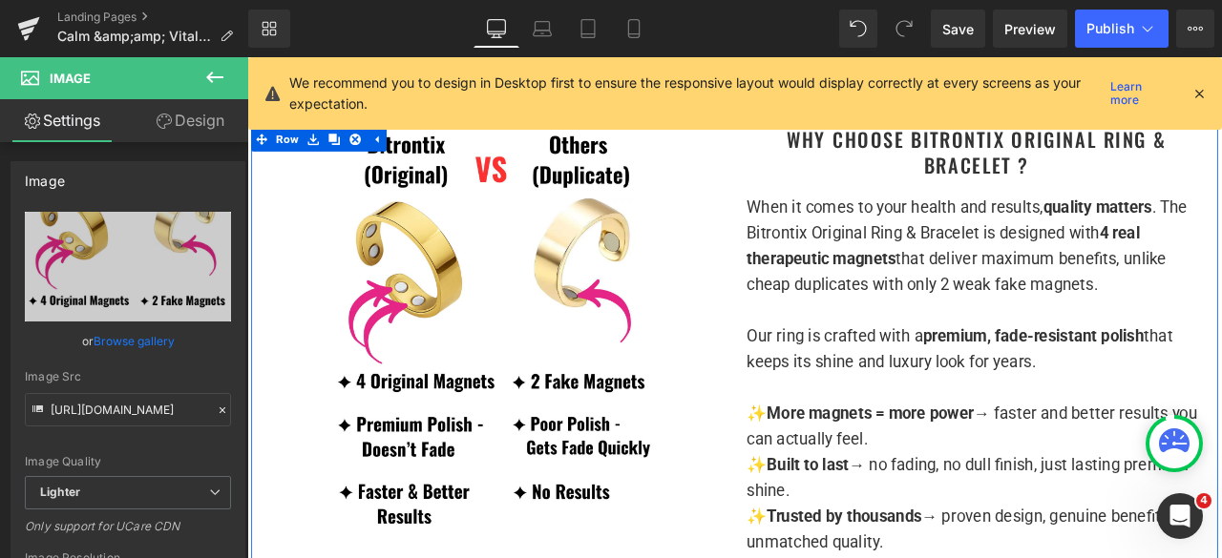
click at [1179, 199] on h1 "Why Choose Bitrontix Original Ring & Bracelet ?" at bounding box center [1111, 169] width 544 height 59
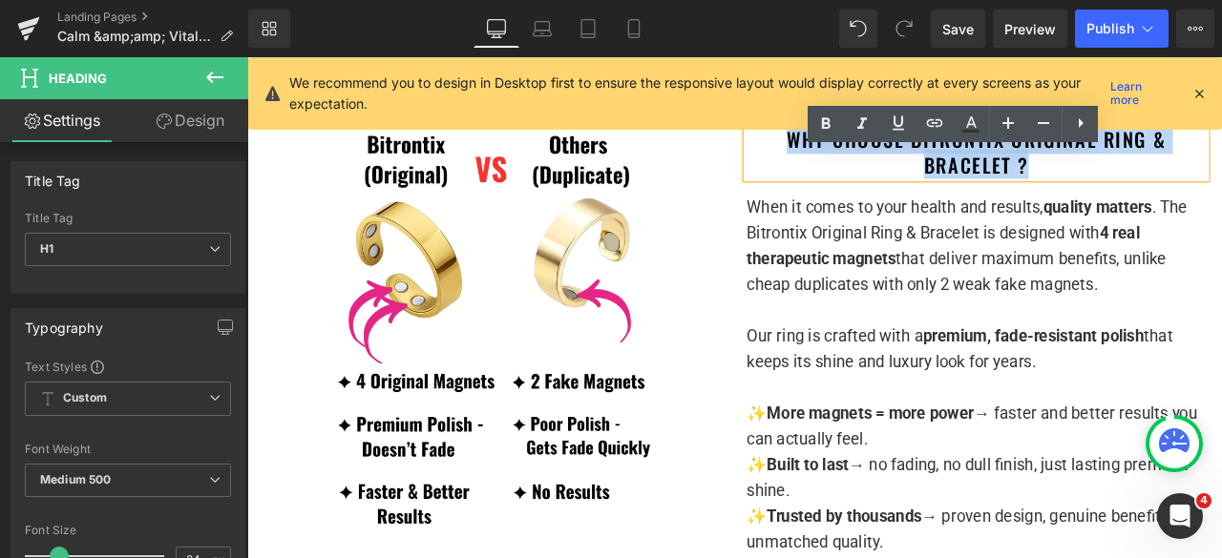
drag, startPoint x: 1205, startPoint y: 217, endPoint x: 881, endPoint y: 192, distance: 324.5
click at [881, 192] on h1 "Why Choose Bitrontix Original Ring & Bracelet ?" at bounding box center [1111, 169] width 544 height 59
copy h1 "Why Choose Bitrontix Original Ring & Bracelet ?"
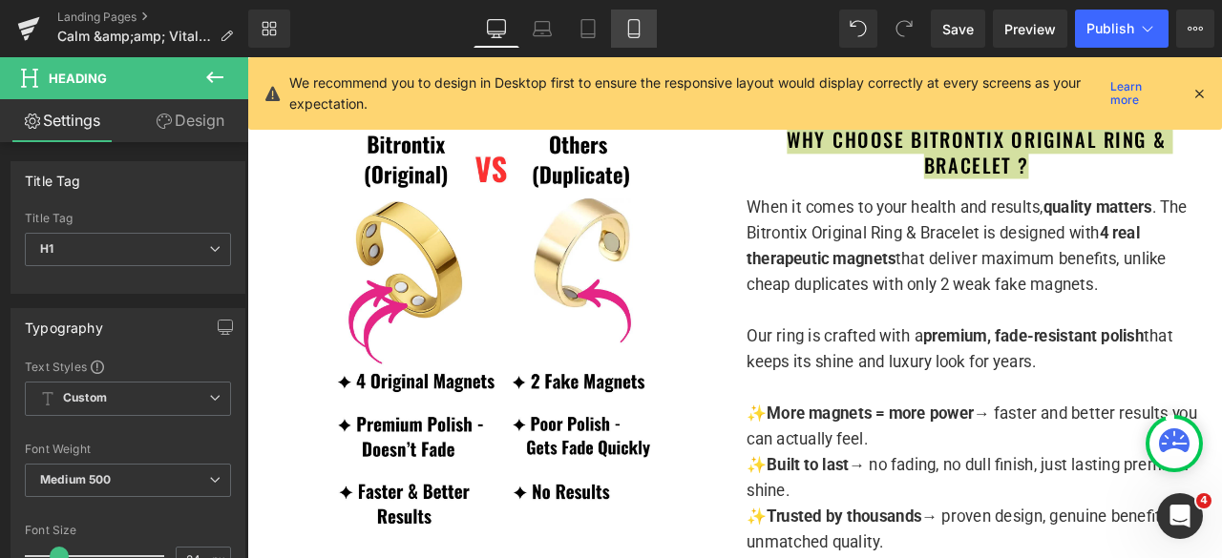
click at [636, 36] on icon at bounding box center [633, 28] width 19 height 19
type input "100"
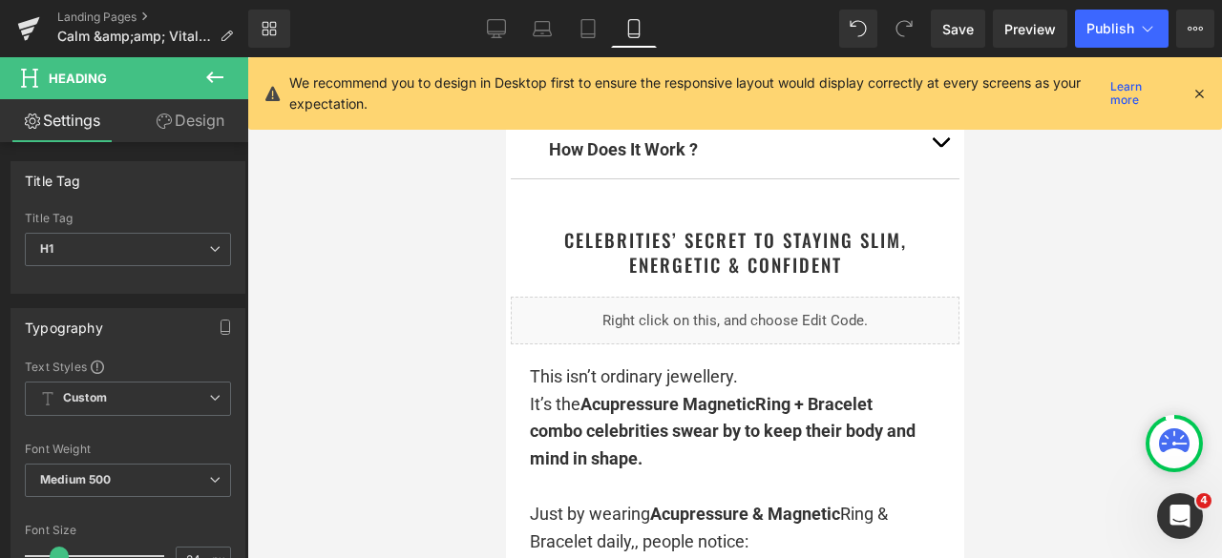
scroll to position [0, 0]
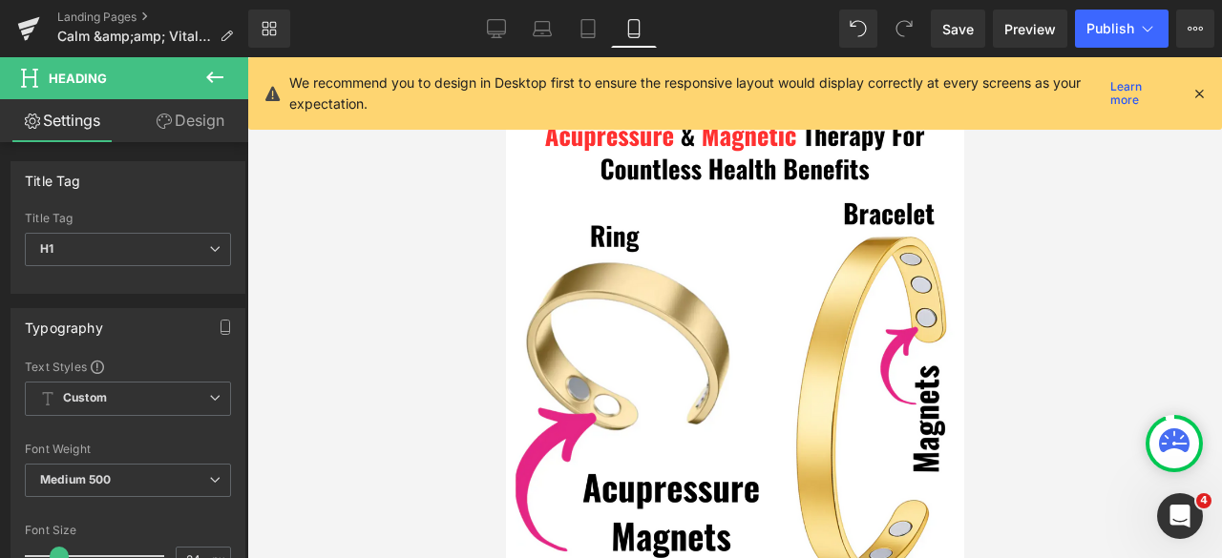
drag, startPoint x: 1201, startPoint y: 96, endPoint x: 1009, endPoint y: 161, distance: 202.5
click at [1200, 96] on icon at bounding box center [1198, 93] width 17 height 17
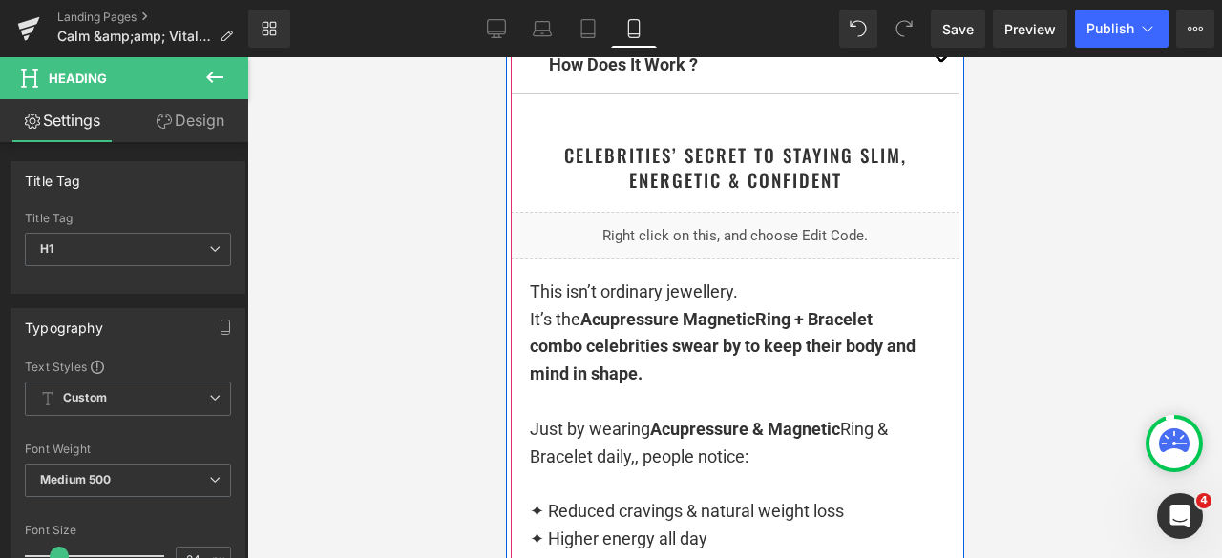
scroll to position [1527, 0]
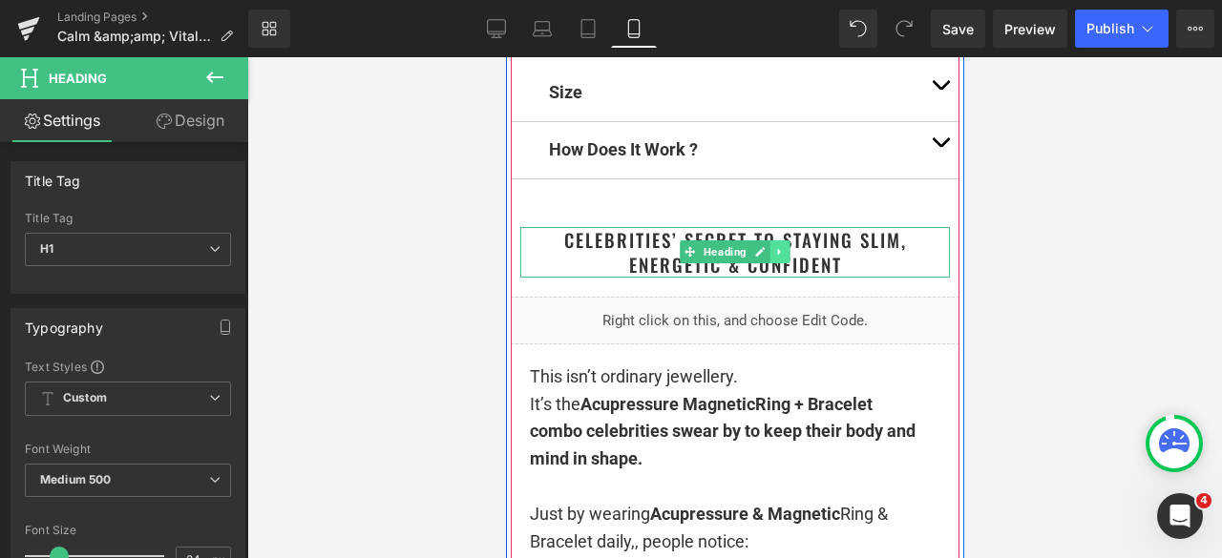
click at [774, 252] on icon at bounding box center [779, 251] width 10 height 11
click at [764, 249] on icon at bounding box center [769, 252] width 10 height 10
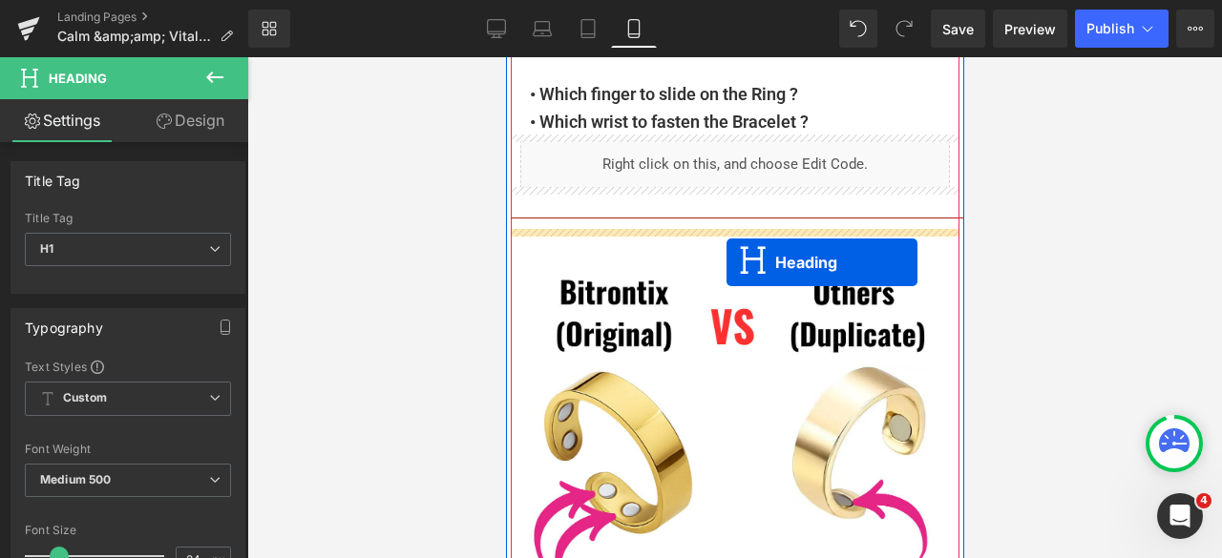
drag, startPoint x: 704, startPoint y: 317, endPoint x: 725, endPoint y: 262, distance: 58.3
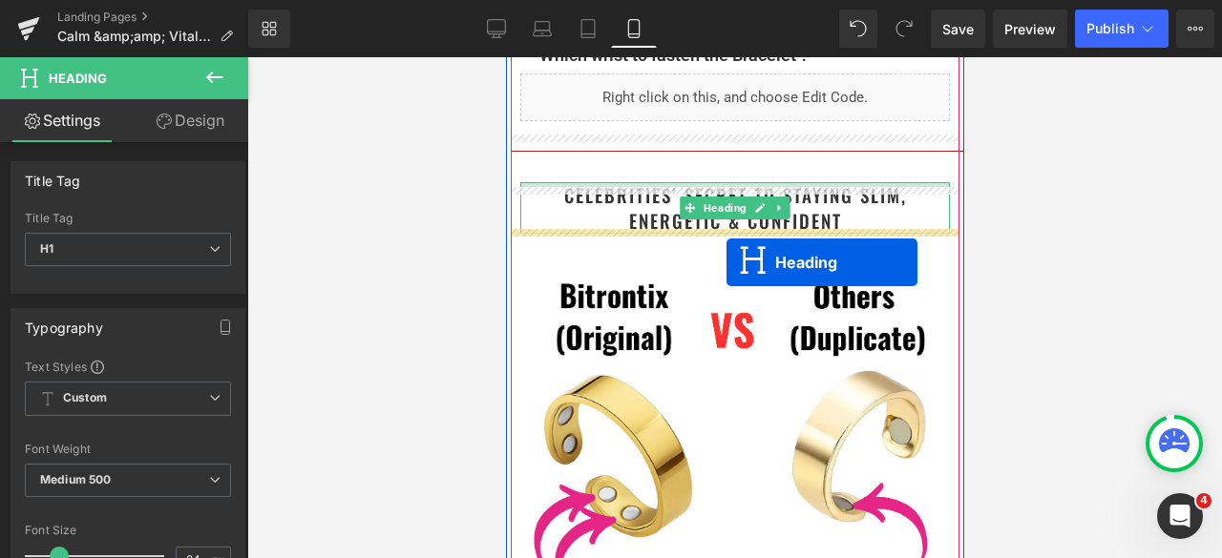
scroll to position [2606, 0]
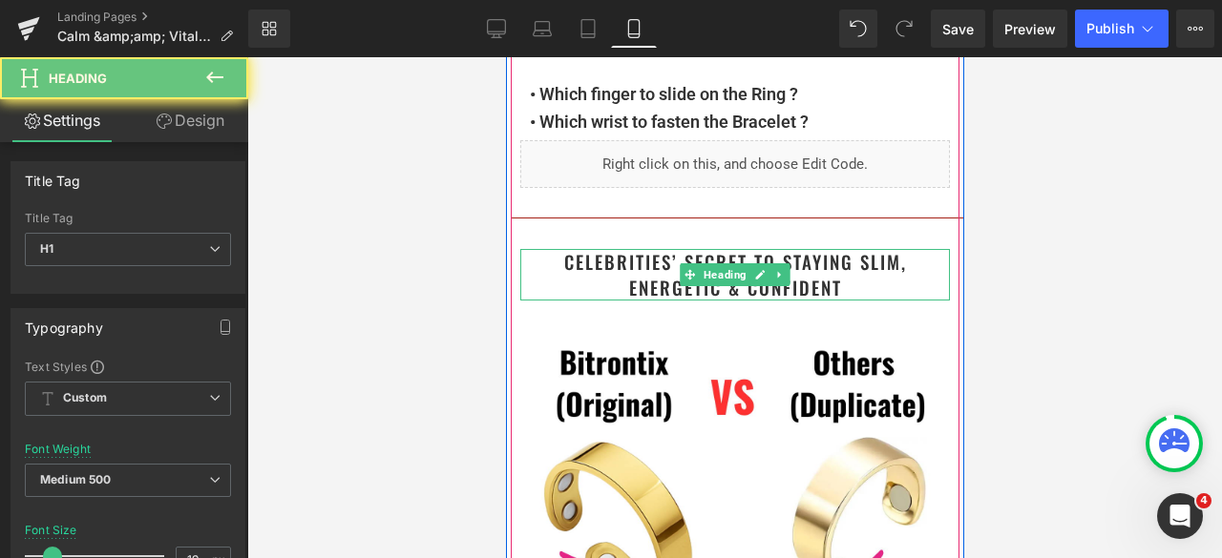
click at [853, 287] on h1 "Celebrities’ Secret to Staying Slim, Energetic & Confident" at bounding box center [734, 274] width 430 height 51
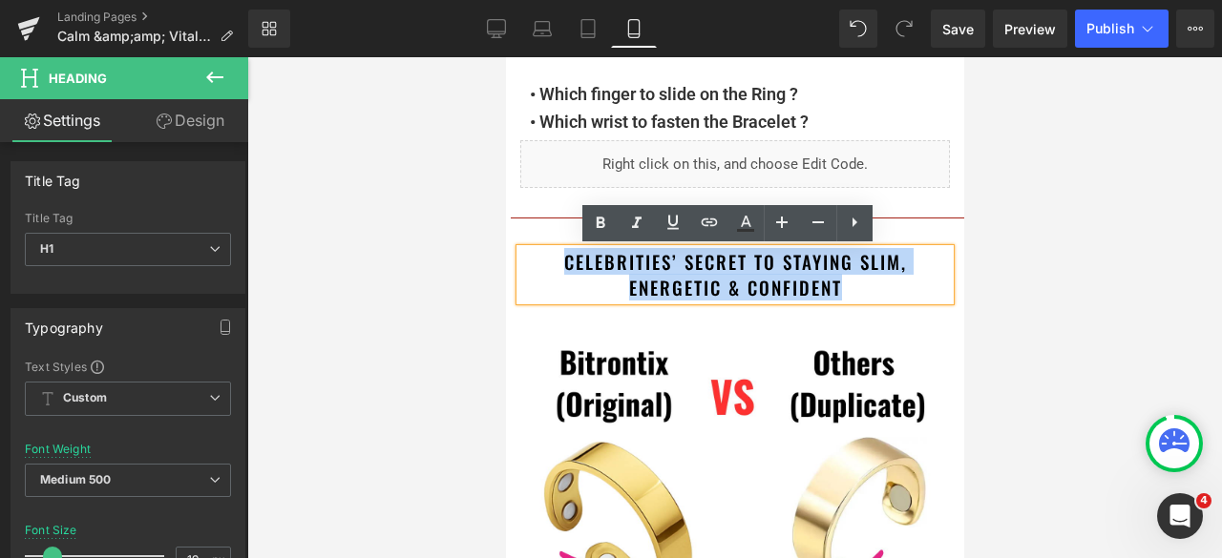
drag, startPoint x: 854, startPoint y: 283, endPoint x: 557, endPoint y: 259, distance: 297.8
click at [557, 259] on h1 "Celebrities’ Secret to Staying Slim, Energetic & Confident" at bounding box center [734, 274] width 430 height 51
paste div
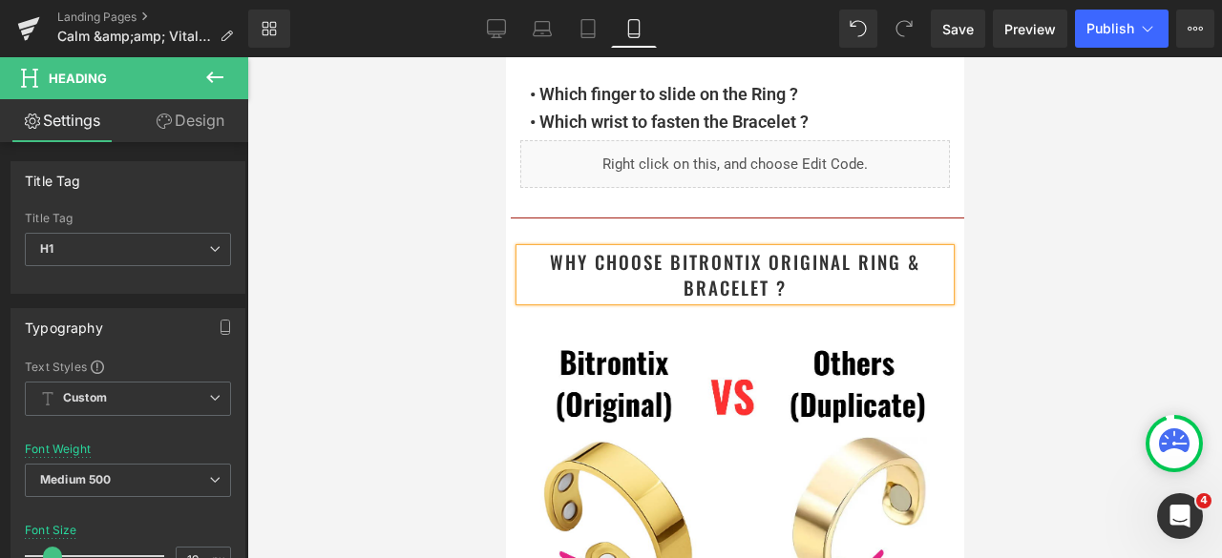
click at [1081, 197] on div at bounding box center [734, 307] width 975 height 501
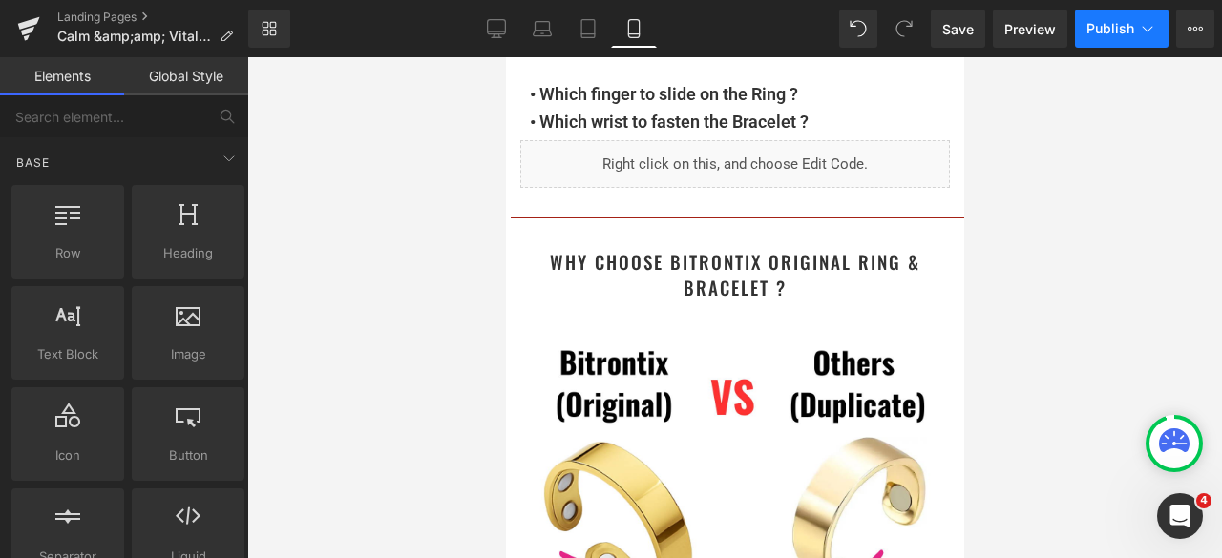
click at [1094, 31] on span "Publish" at bounding box center [1110, 28] width 48 height 15
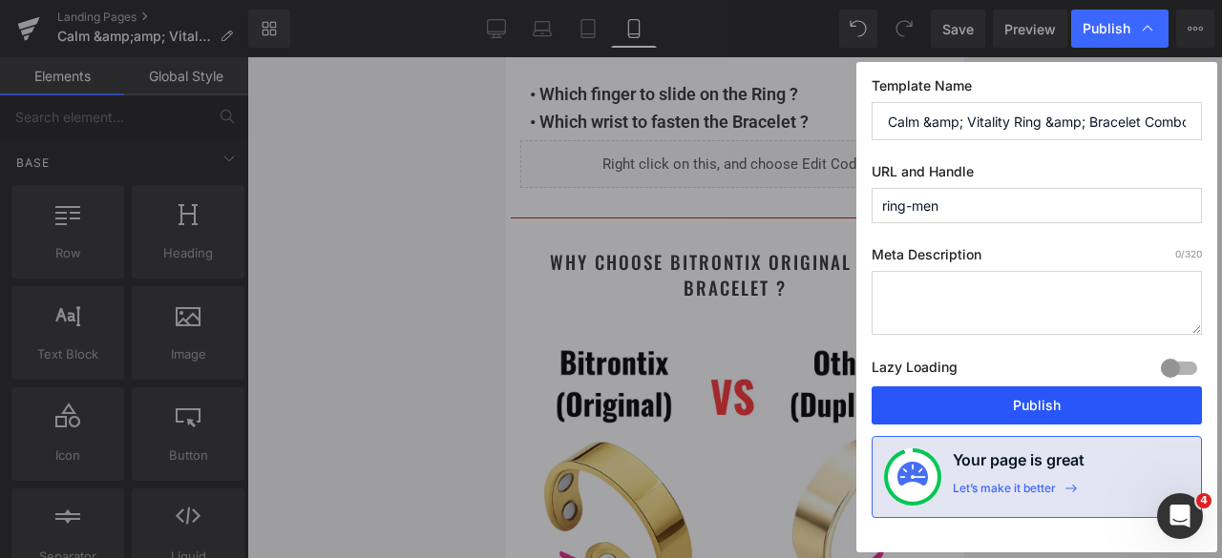
click at [1016, 398] on button "Publish" at bounding box center [1036, 406] width 330 height 38
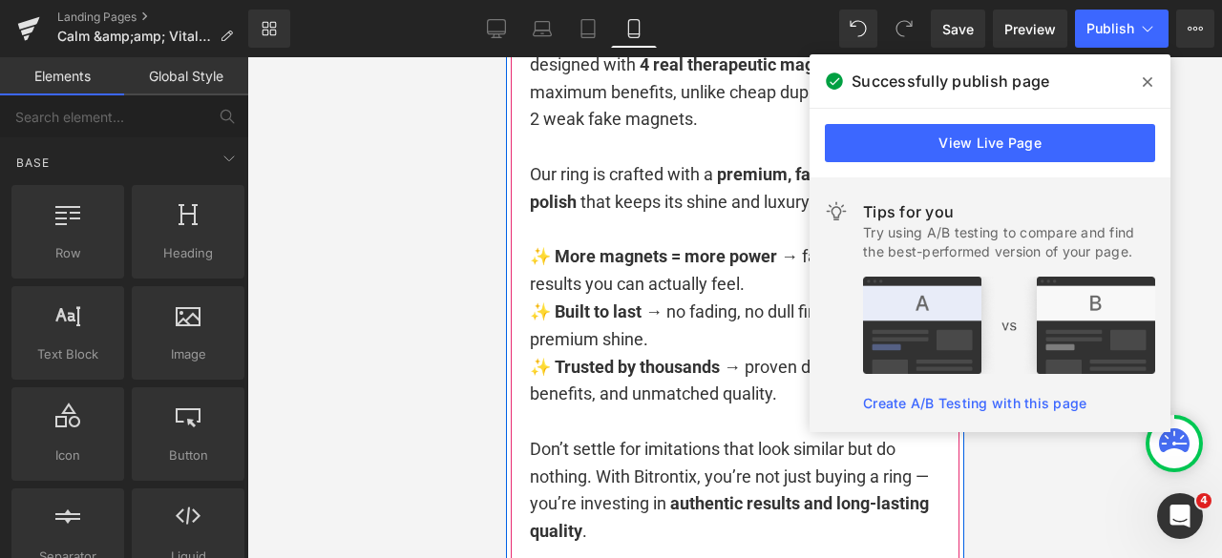
scroll to position [3656, 0]
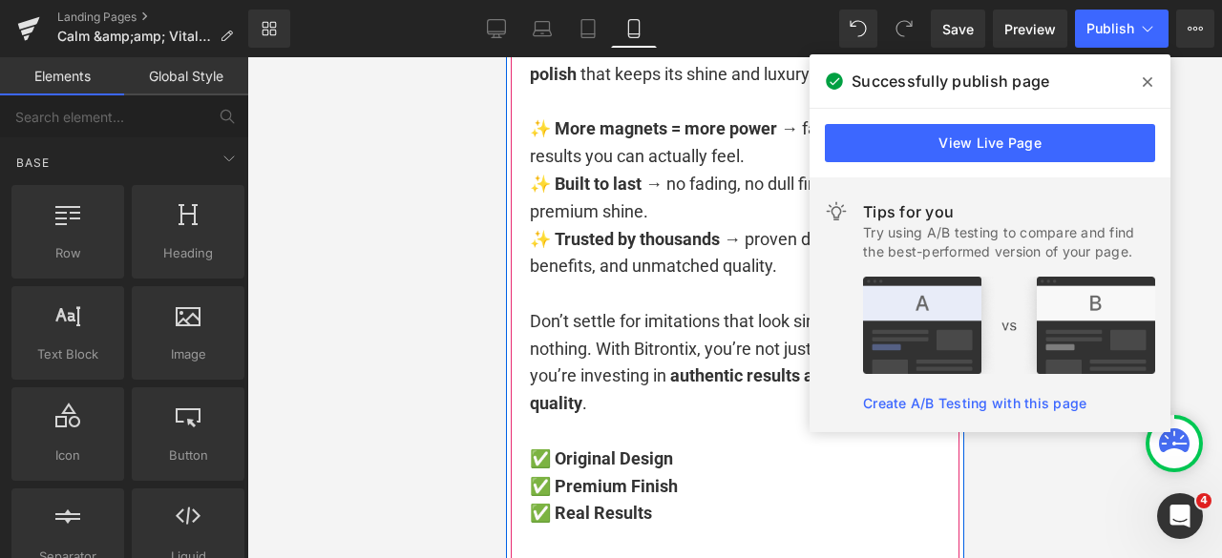
click at [630, 238] on span "Trusted by thousands" at bounding box center [636, 239] width 165 height 20
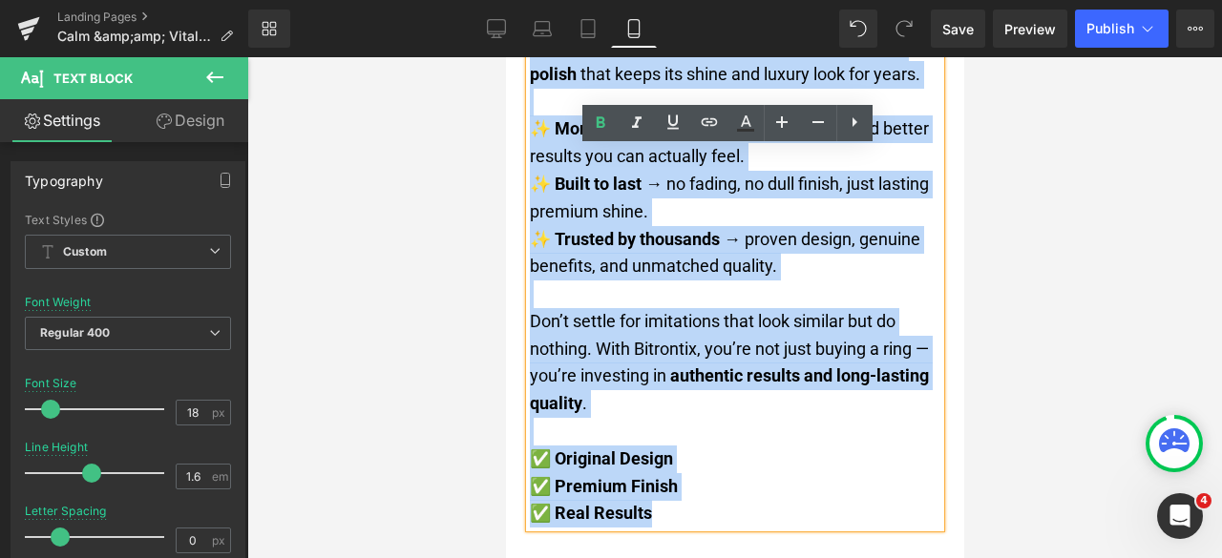
copy div "When it comes to your health and results, quality matters . The Bitrontix Origi…"
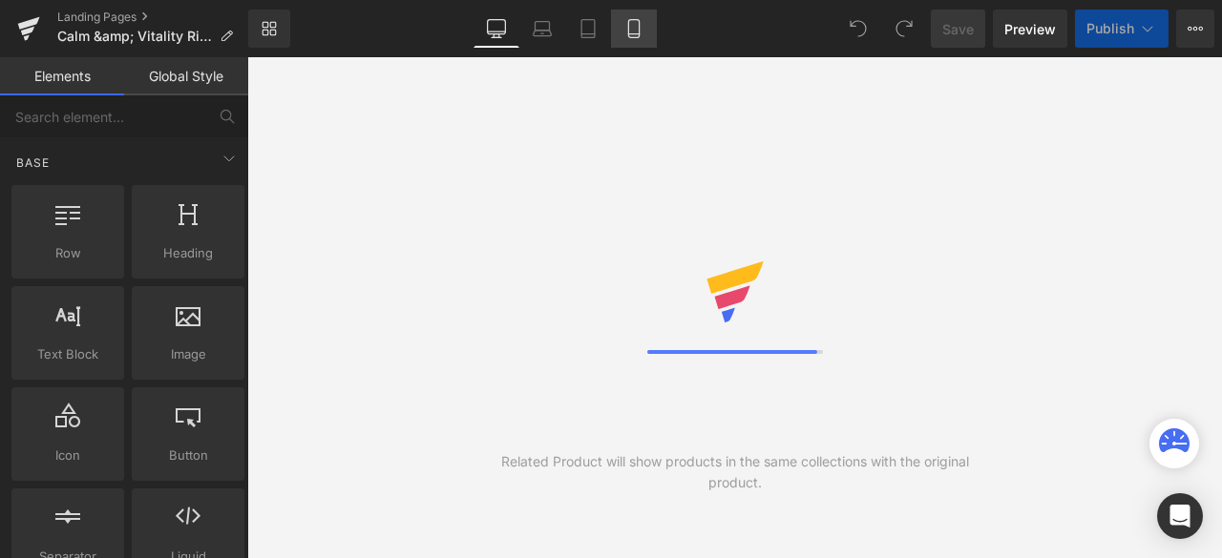
click at [641, 35] on icon at bounding box center [633, 28] width 19 height 19
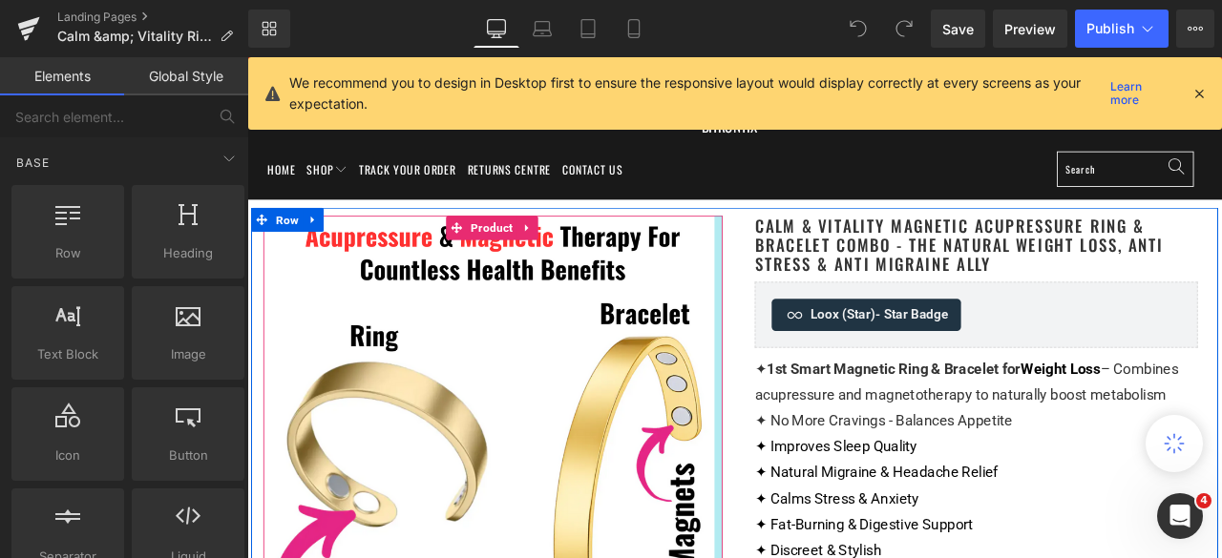
scroll to position [95, 0]
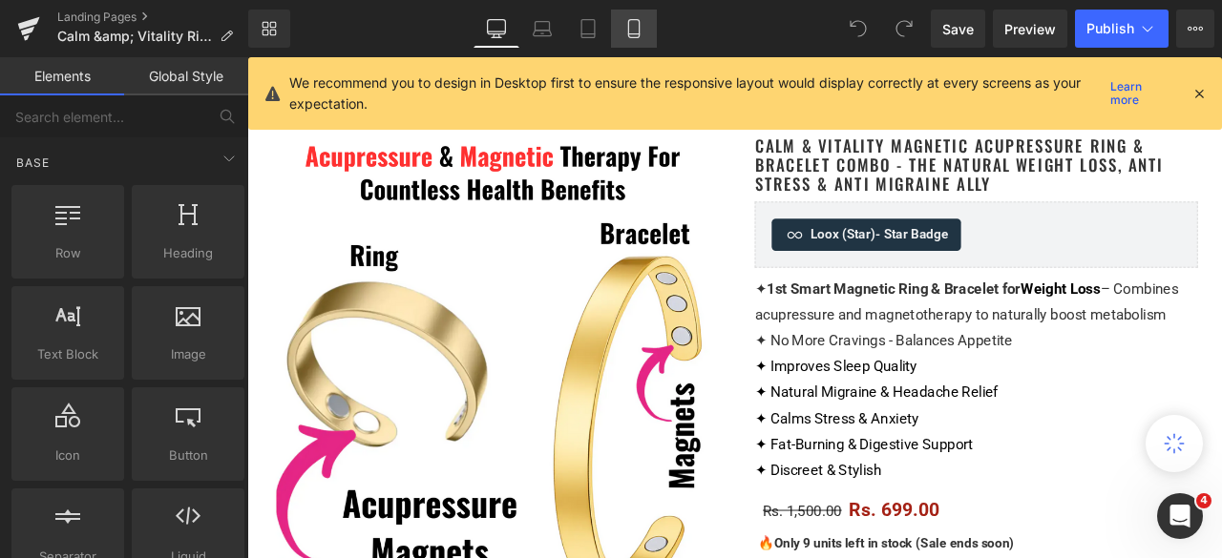
click at [633, 30] on icon at bounding box center [633, 28] width 19 height 19
click at [634, 26] on icon at bounding box center [633, 28] width 19 height 19
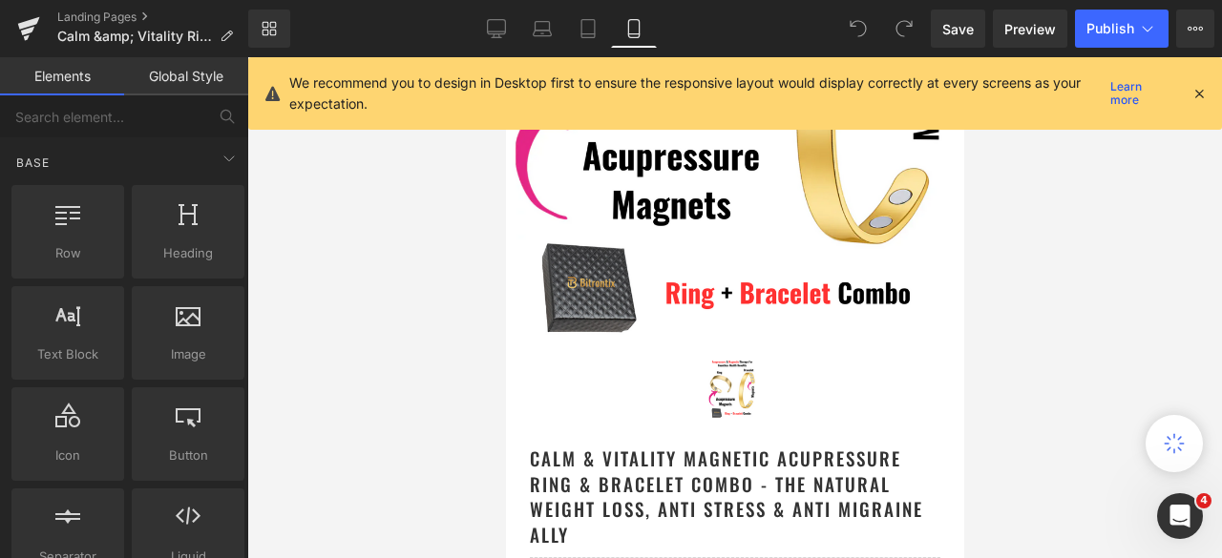
scroll to position [286, 0]
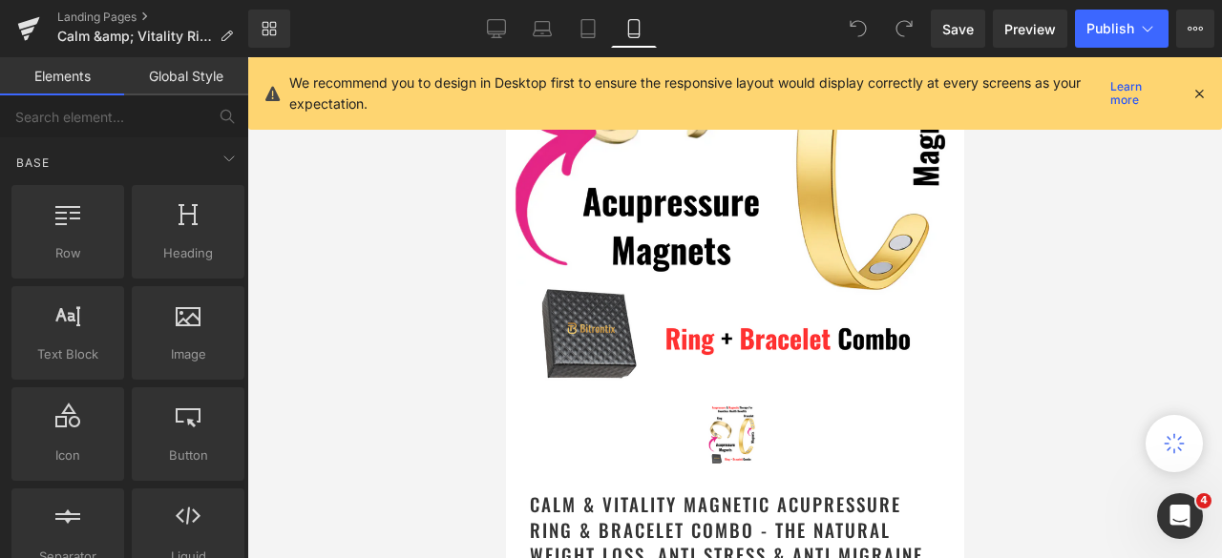
click at [1195, 96] on icon at bounding box center [1198, 93] width 17 height 17
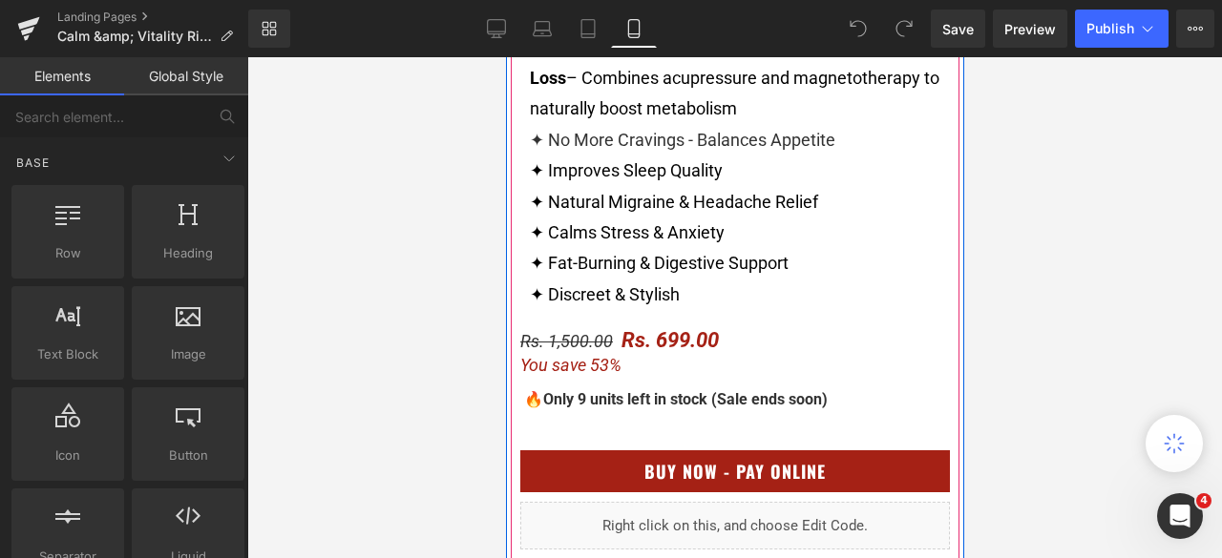
scroll to position [1050, 0]
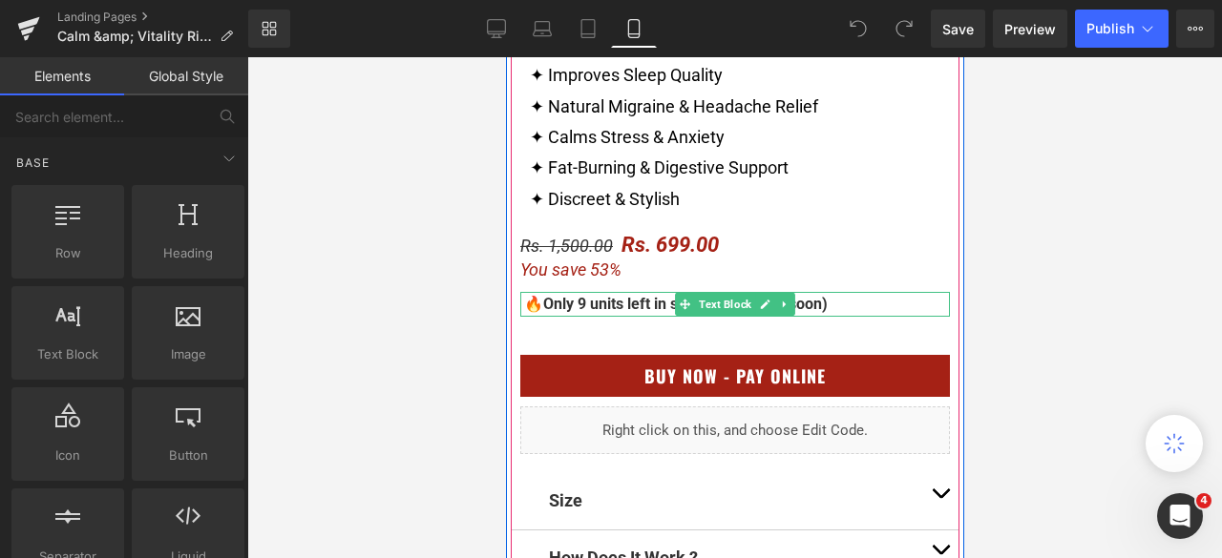
click at [519, 305] on div "🔥 Only 9 units left in stock (Sale ends soon)" at bounding box center [734, 304] width 430 height 25
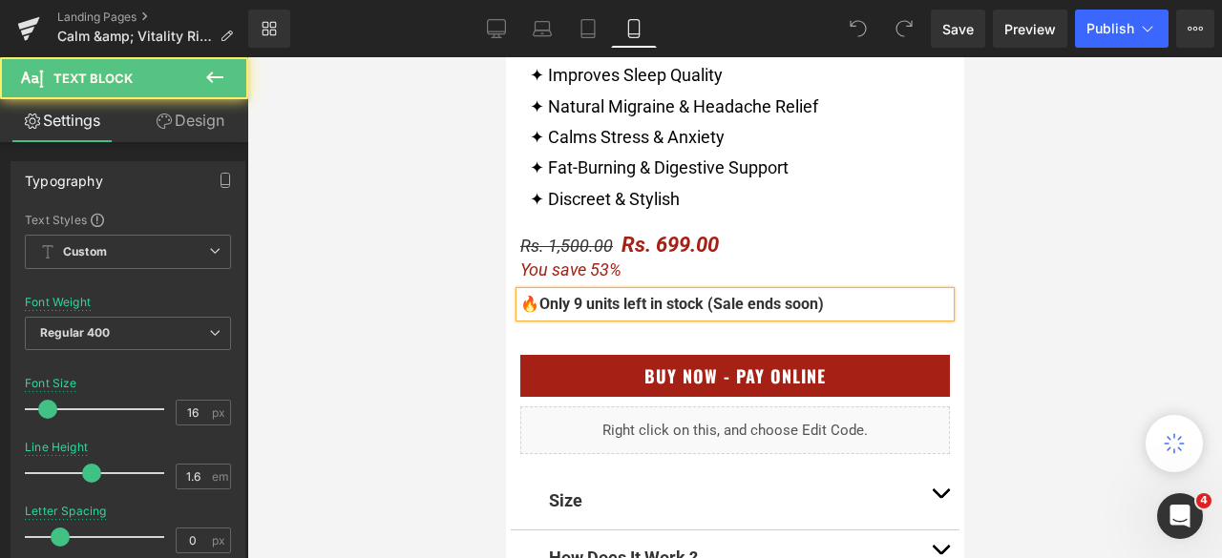
click at [519, 305] on div "🔥 Only 9 units left in stock (Sale ends soon)" at bounding box center [734, 304] width 430 height 25
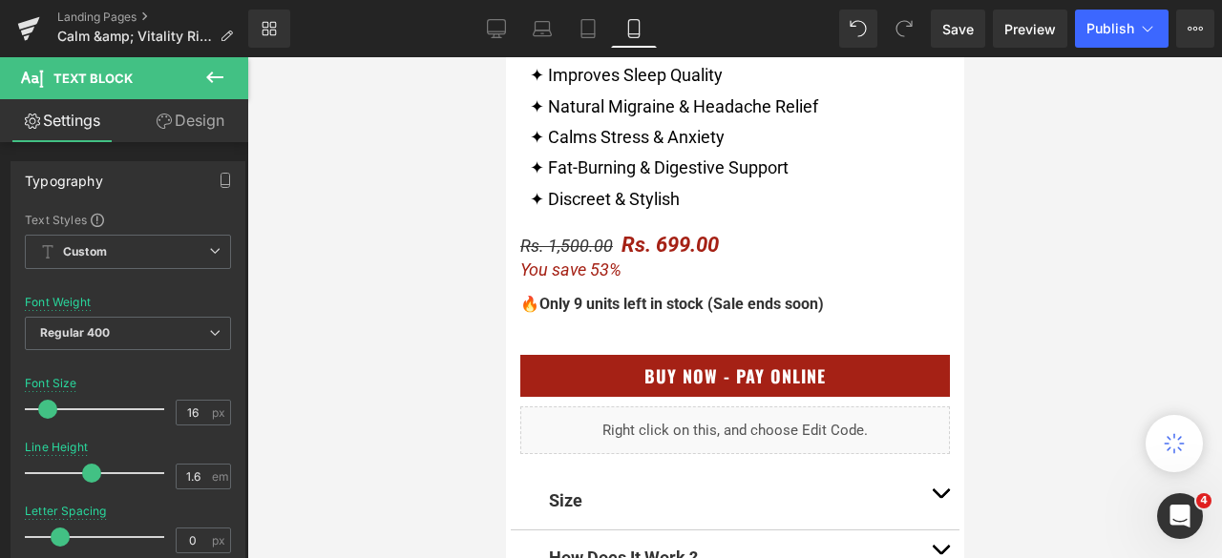
click at [462, 302] on div at bounding box center [734, 307] width 975 height 501
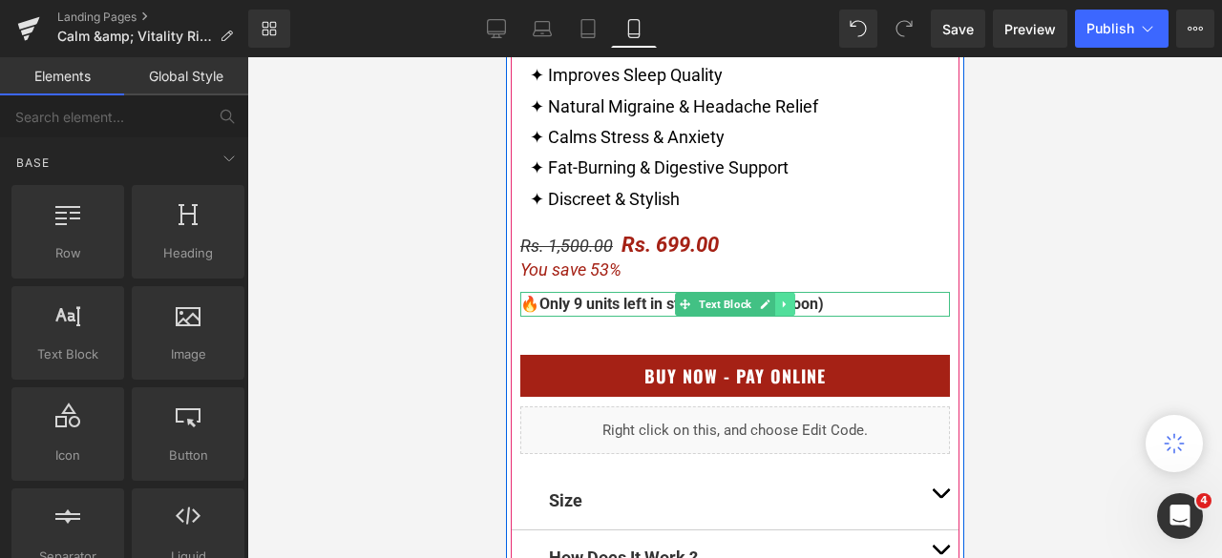
click at [779, 307] on icon at bounding box center [784, 304] width 10 height 11
click at [769, 307] on icon at bounding box center [773, 304] width 10 height 11
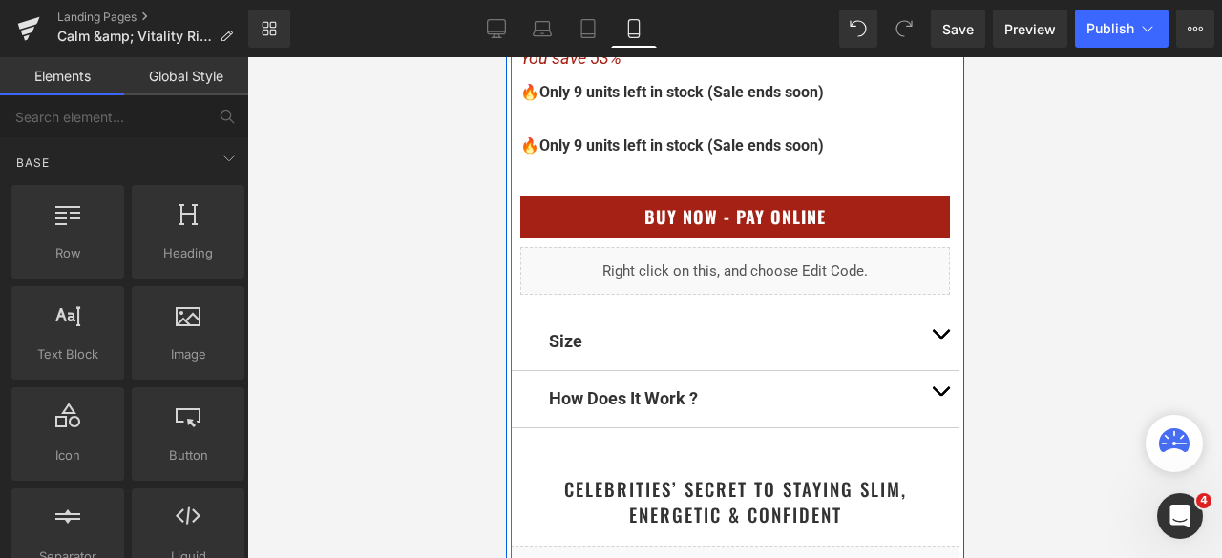
scroll to position [1166, 0]
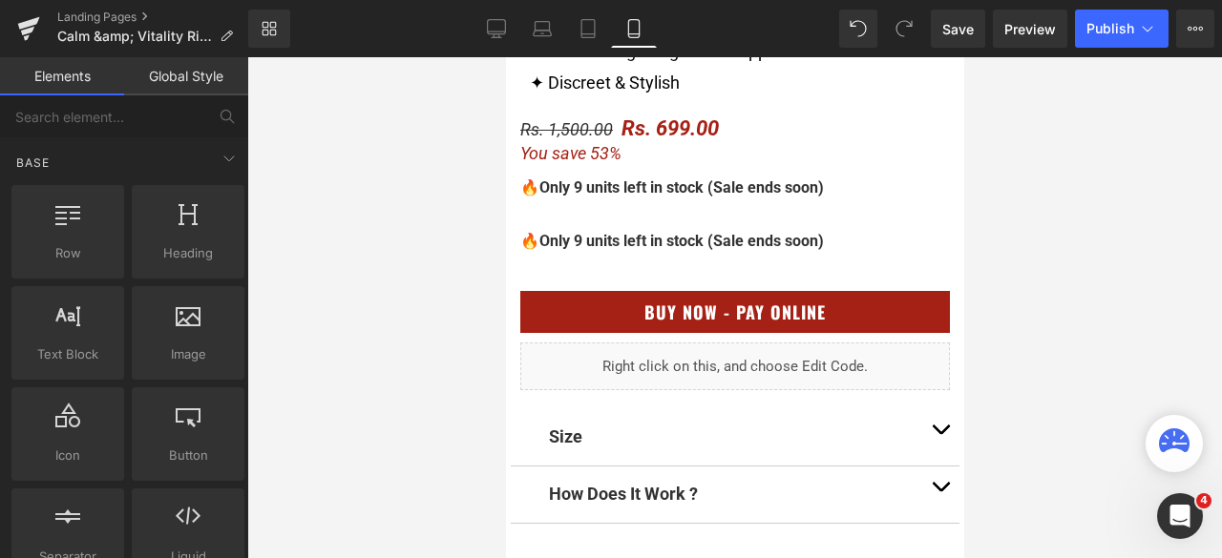
click at [1123, 241] on div at bounding box center [734, 307] width 975 height 501
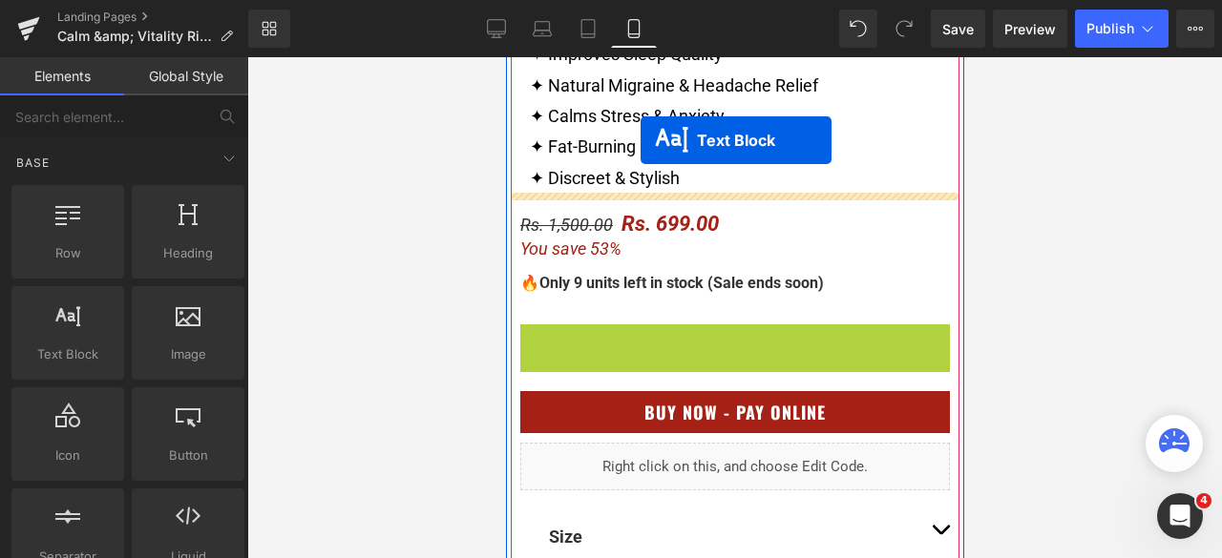
scroll to position [1052, 0]
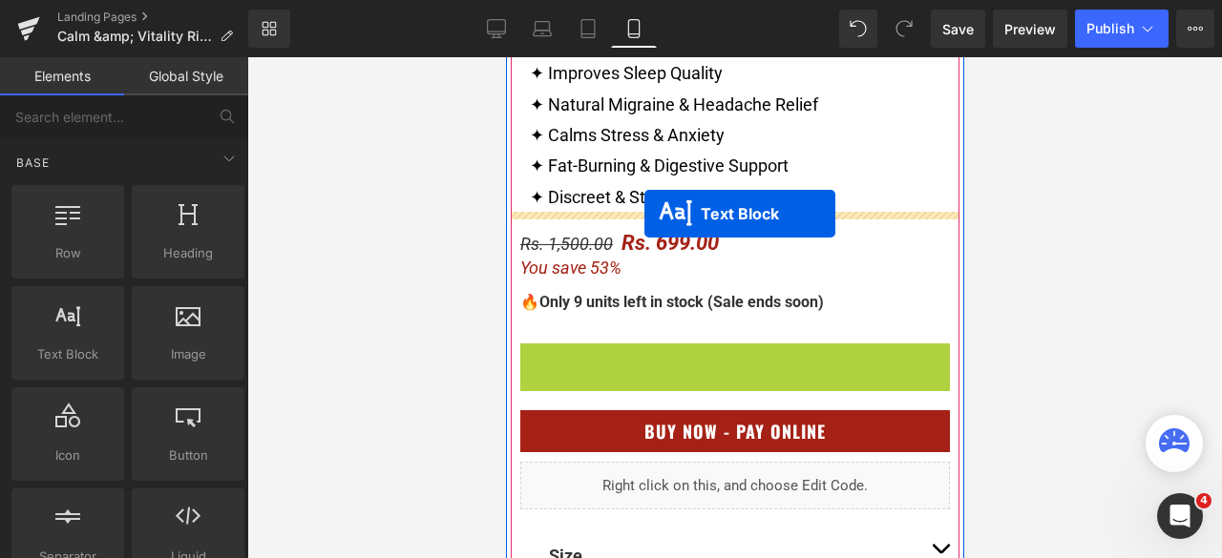
drag, startPoint x: 680, startPoint y: 244, endPoint x: 641, endPoint y: 215, distance: 48.3
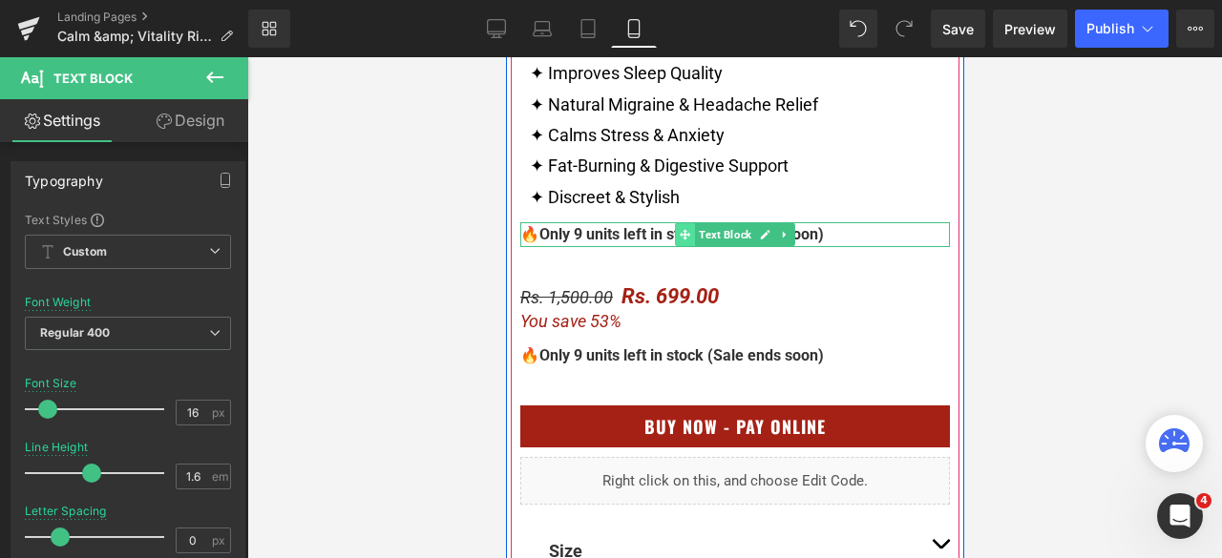
click at [682, 232] on span at bounding box center [684, 234] width 20 height 23
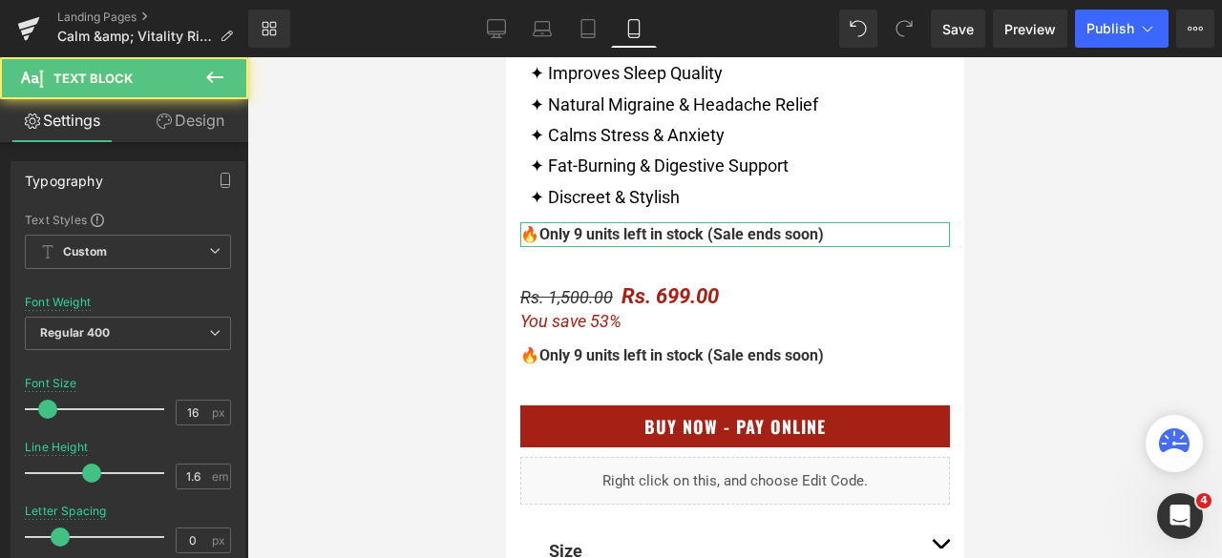
click at [203, 115] on link "Design" at bounding box center [190, 120] width 124 height 43
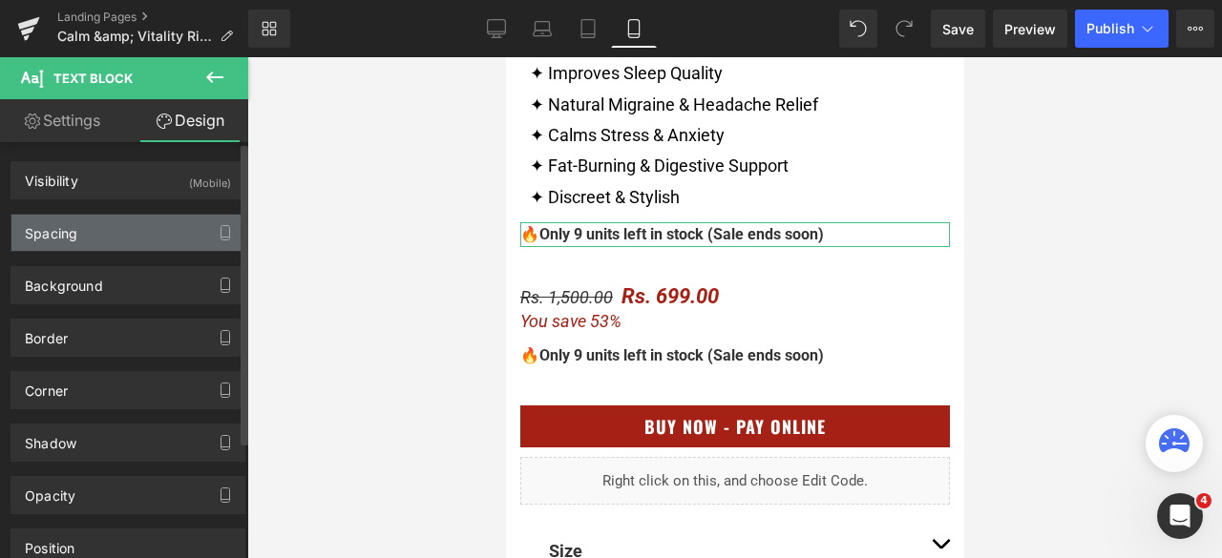
click at [118, 241] on div "Spacing" at bounding box center [127, 233] width 233 height 36
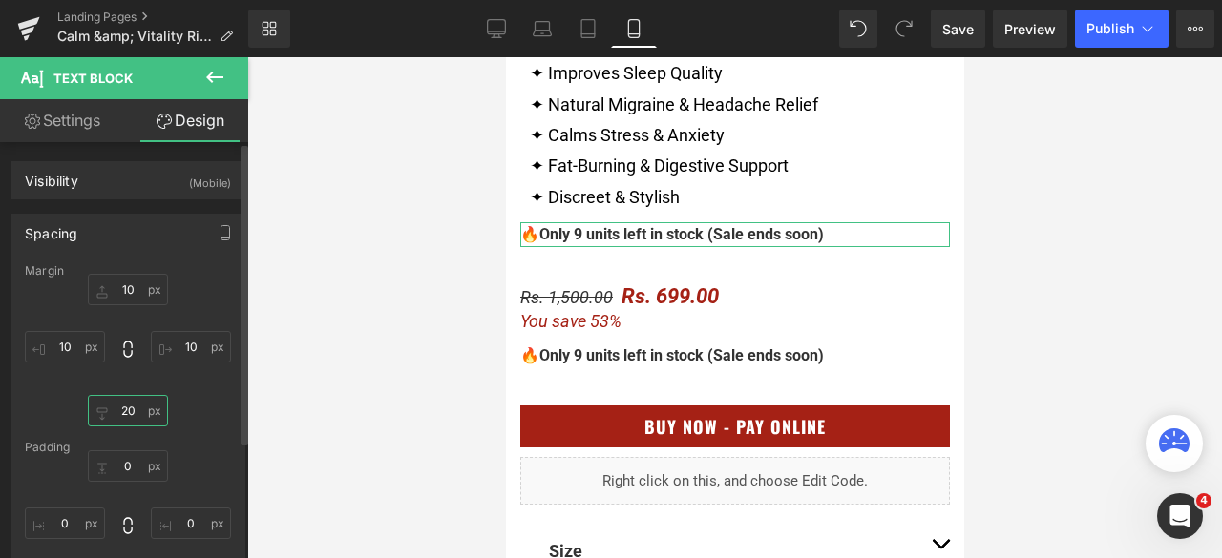
click at [134, 408] on input "20" at bounding box center [128, 410] width 80 height 31
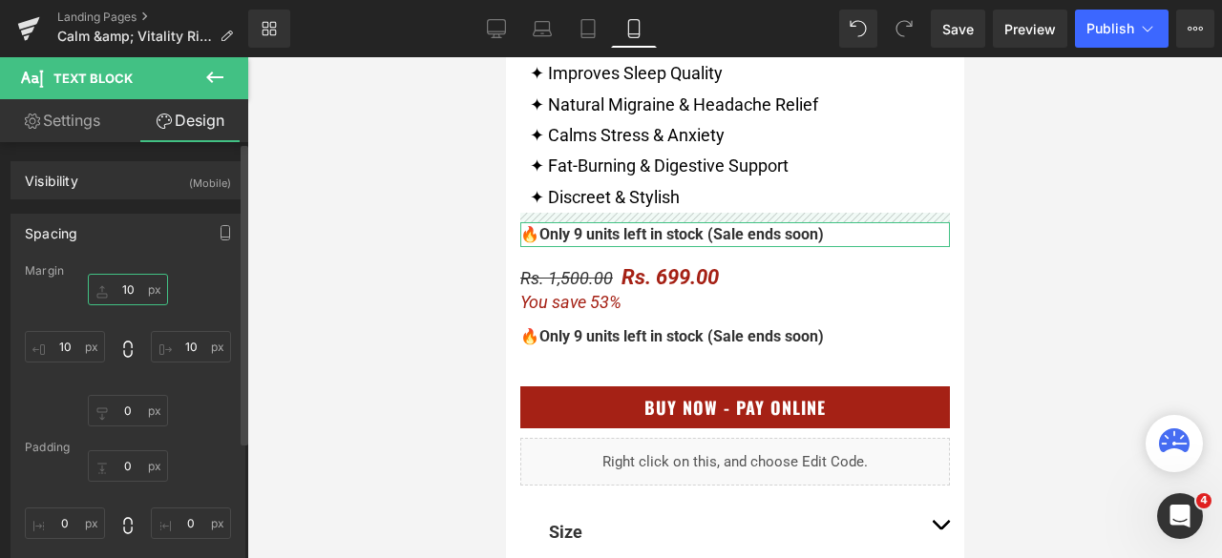
click at [134, 285] on input "10" at bounding box center [128, 289] width 80 height 31
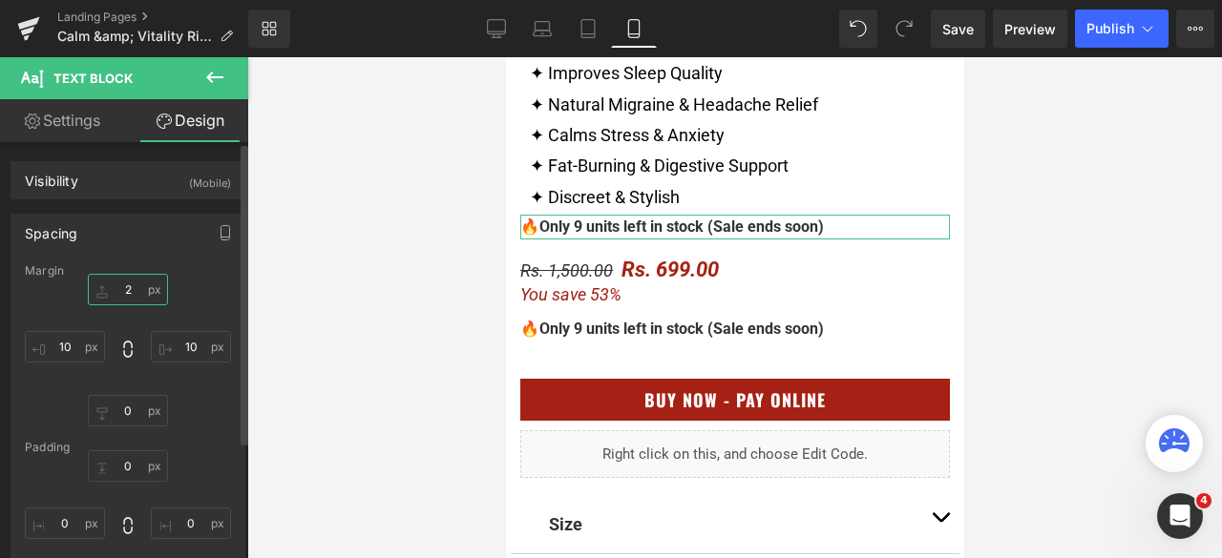
type input "20"
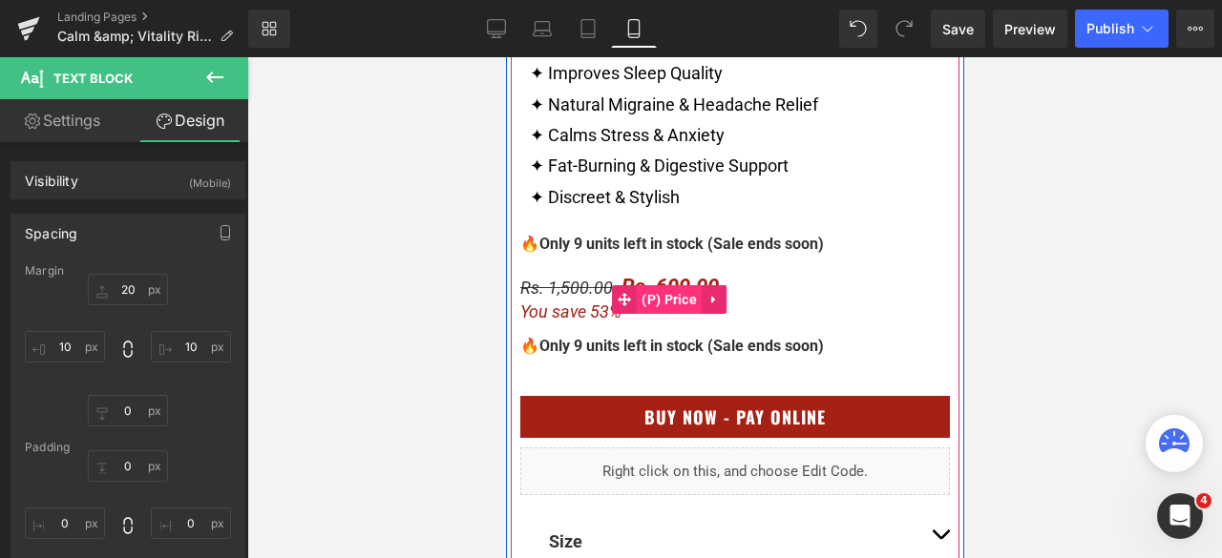
click at [657, 298] on span "(P) Price" at bounding box center [668, 299] width 65 height 29
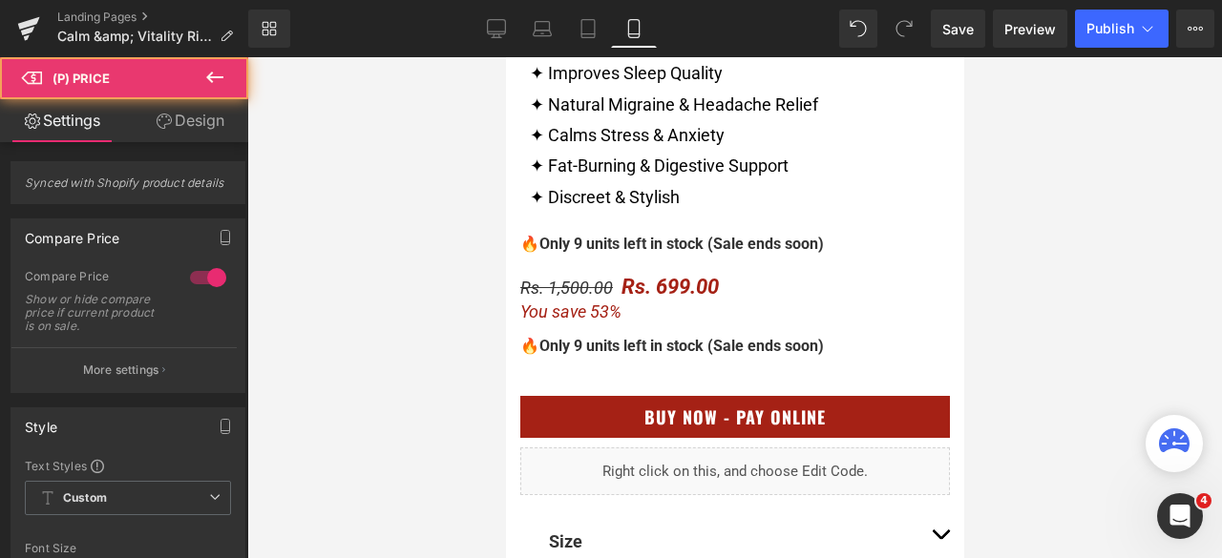
click at [209, 118] on link "Design" at bounding box center [190, 120] width 124 height 43
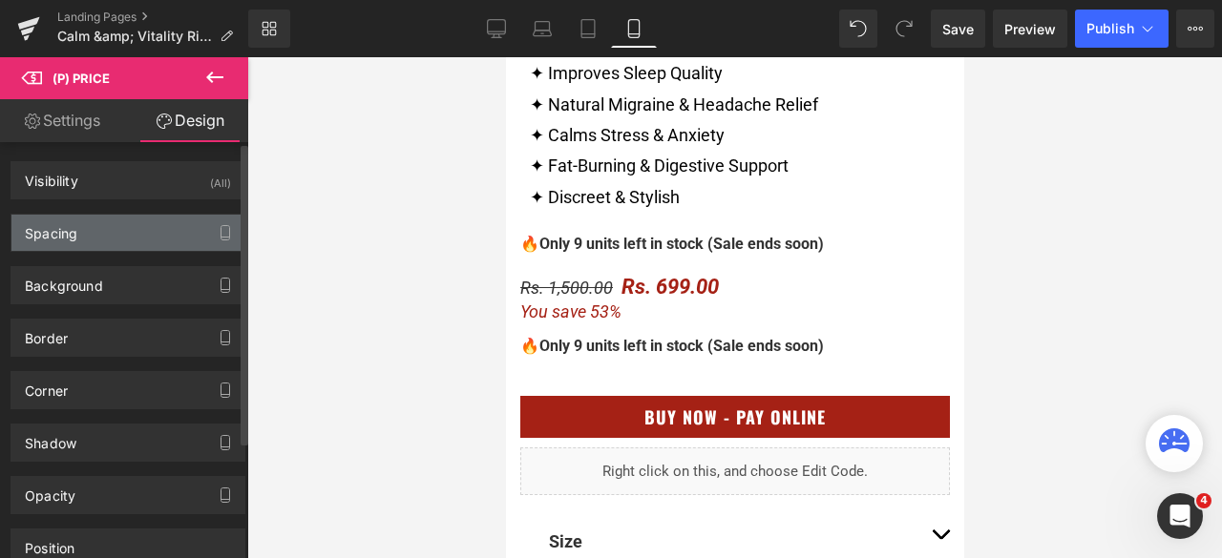
click at [124, 227] on div "Spacing" at bounding box center [127, 233] width 233 height 36
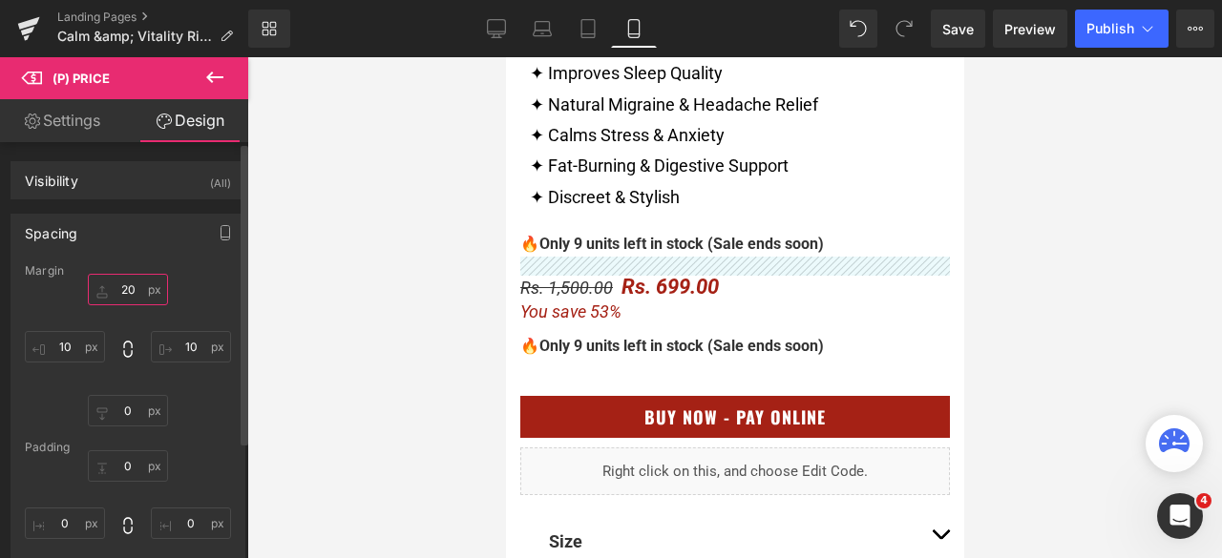
click at [129, 292] on input "20" at bounding box center [128, 289] width 80 height 31
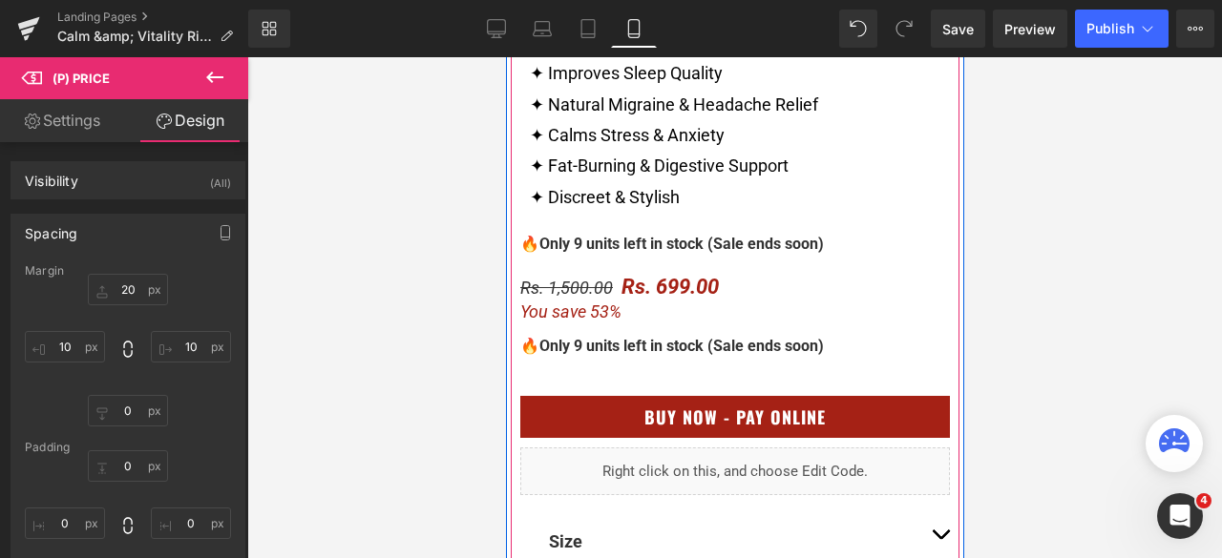
click at [792, 241] on span "Only 9 units left in stock (Sale ends soon)" at bounding box center [680, 244] width 284 height 18
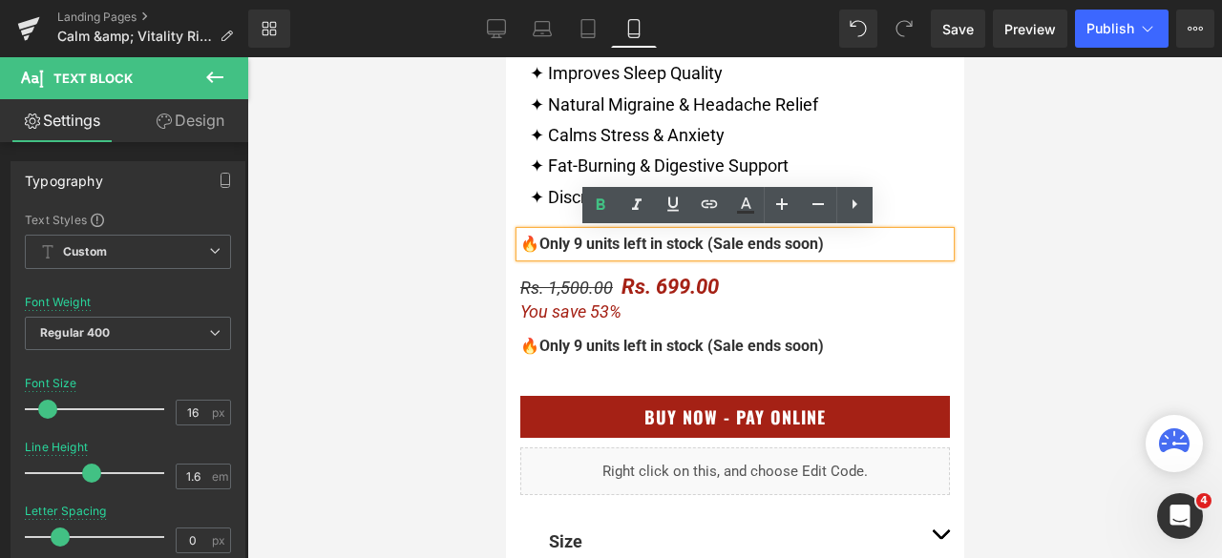
drag, startPoint x: 850, startPoint y: 241, endPoint x: 519, endPoint y: 249, distance: 331.3
click at [519, 249] on div "🔥 Only 9 units left in stock (Sale ends soon)" at bounding box center [734, 244] width 430 height 25
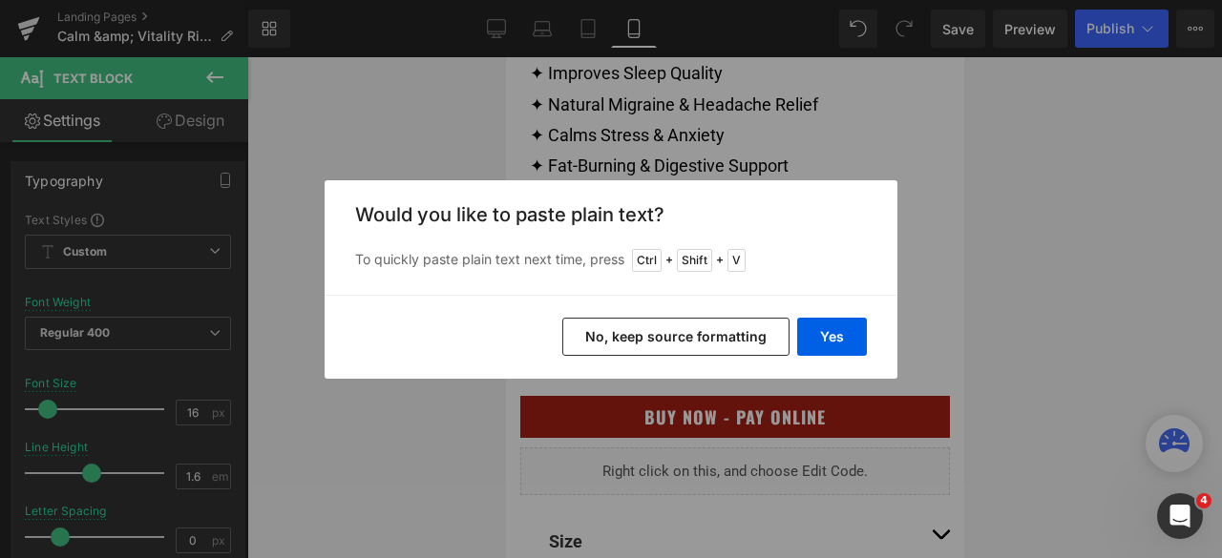
click at [677, 331] on button "No, keep source formatting" at bounding box center [675, 337] width 227 height 38
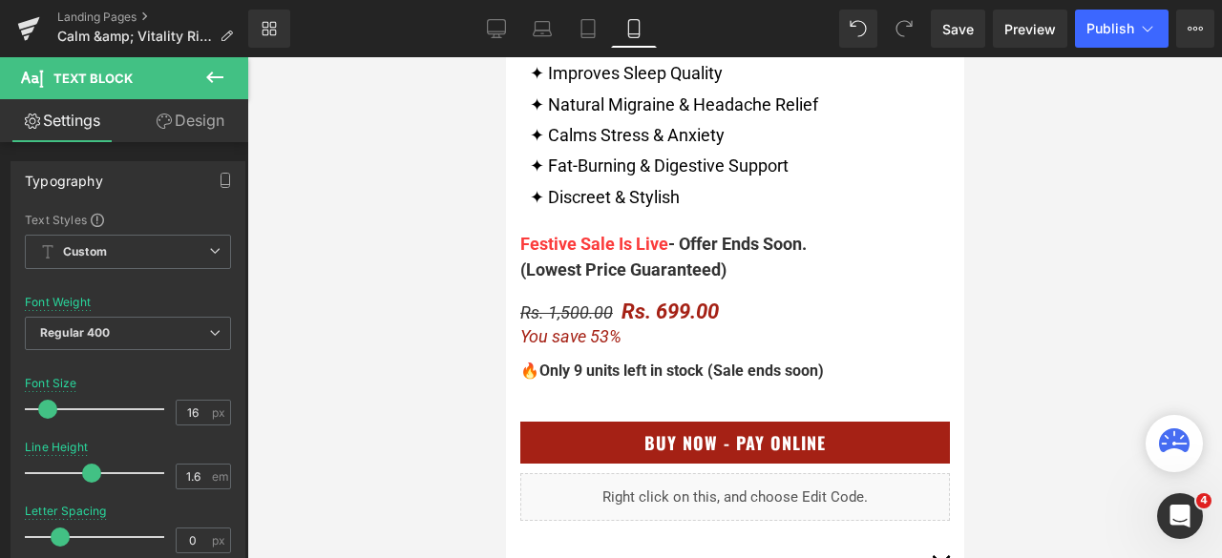
click at [1107, 217] on div at bounding box center [734, 307] width 975 height 501
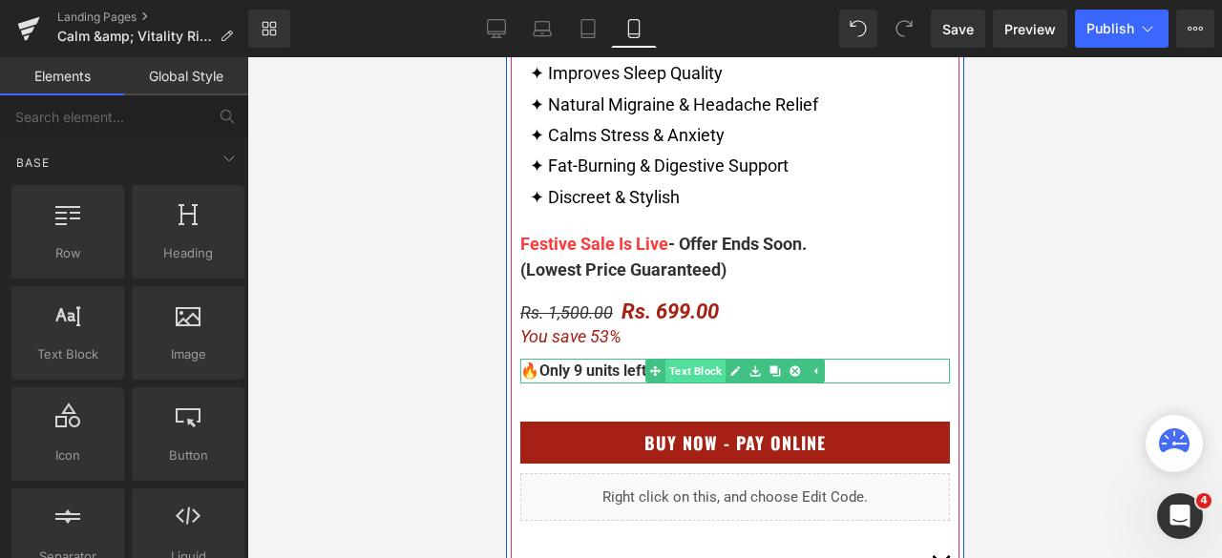
click at [701, 371] on span "Text Block" at bounding box center [694, 371] width 60 height 23
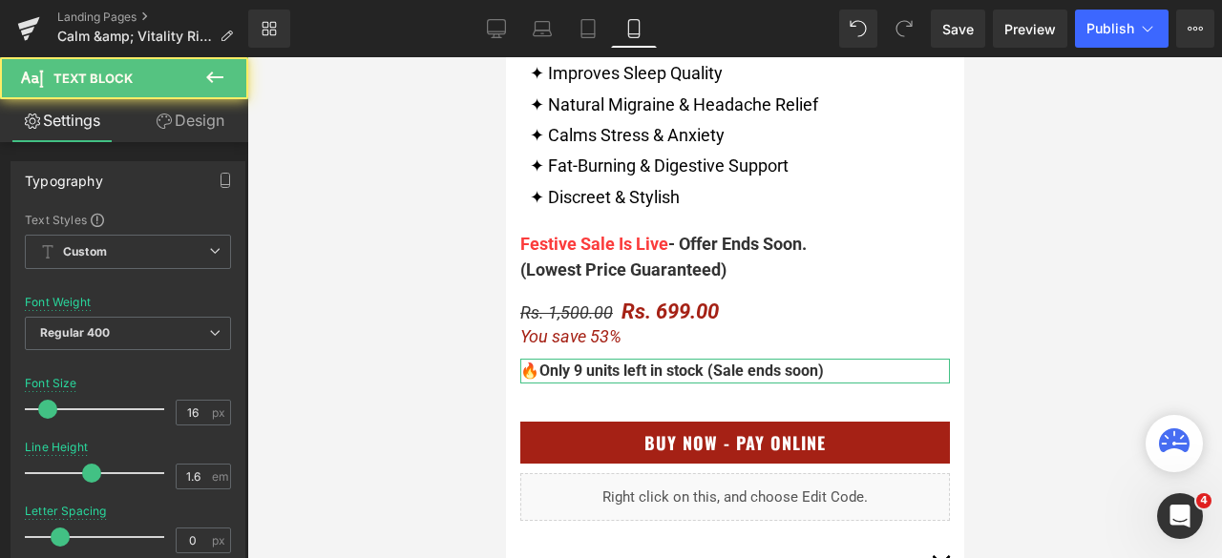
drag, startPoint x: 191, startPoint y: 122, endPoint x: 131, endPoint y: 226, distance: 120.2
click at [191, 122] on link "Design" at bounding box center [190, 120] width 124 height 43
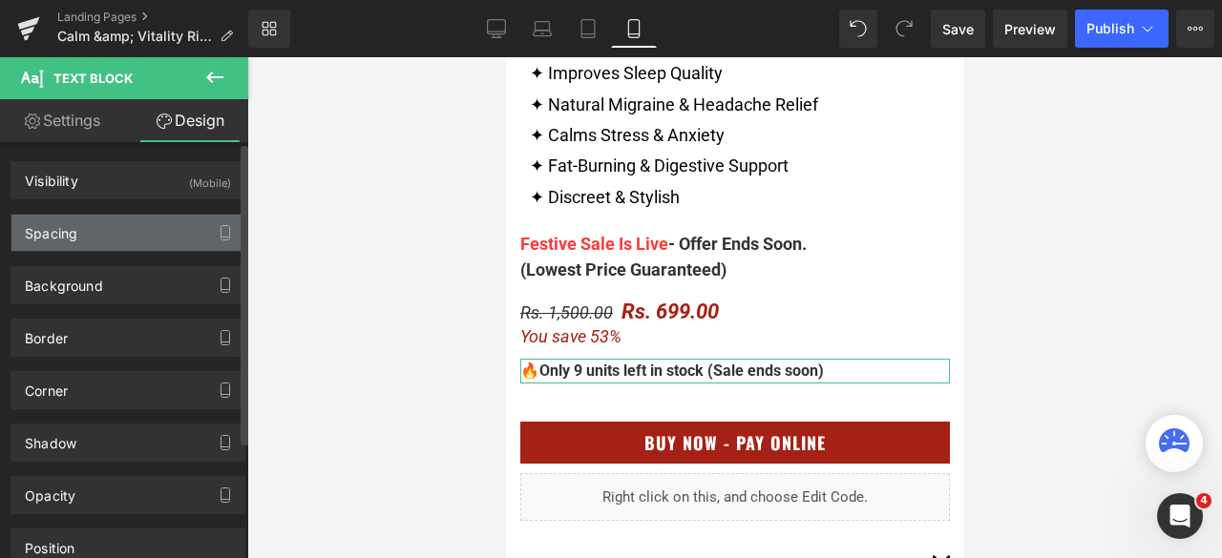
click at [120, 236] on div "Spacing" at bounding box center [127, 233] width 233 height 36
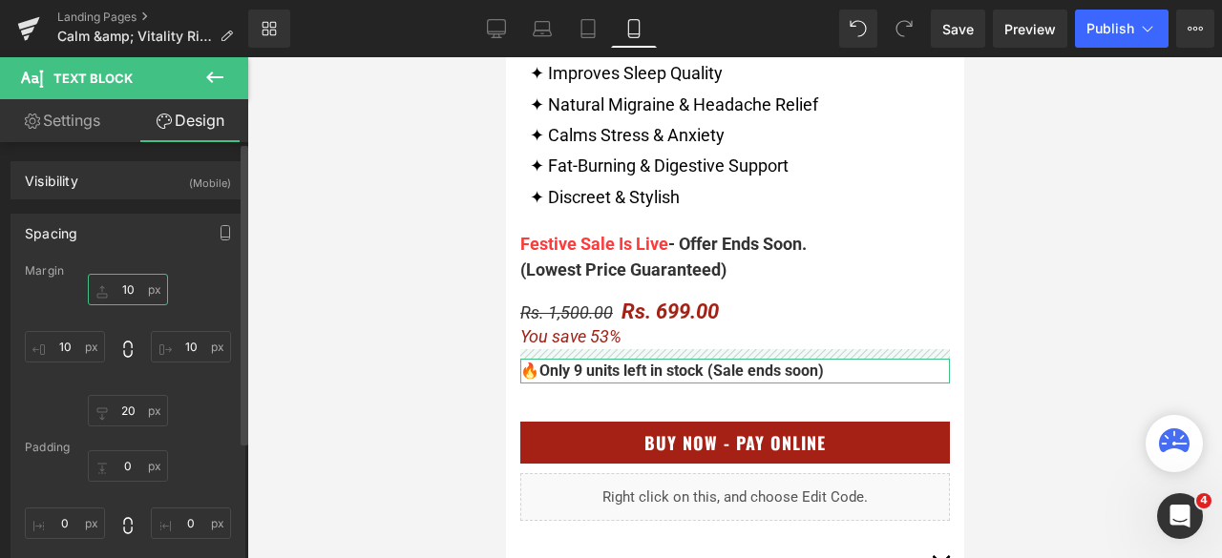
click at [122, 289] on input "10" at bounding box center [128, 289] width 80 height 31
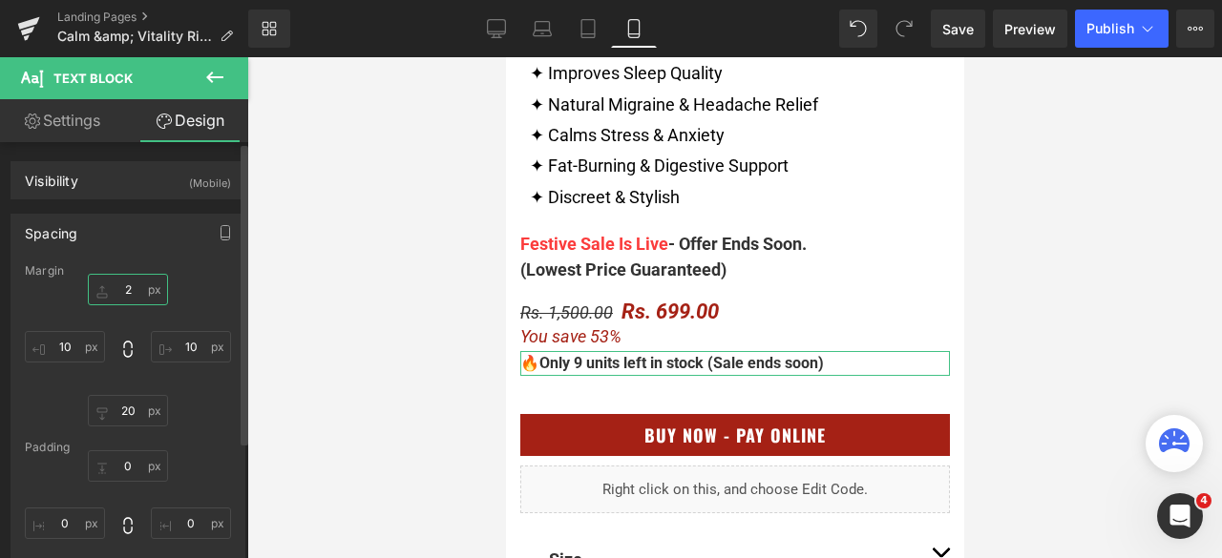
type input "20"
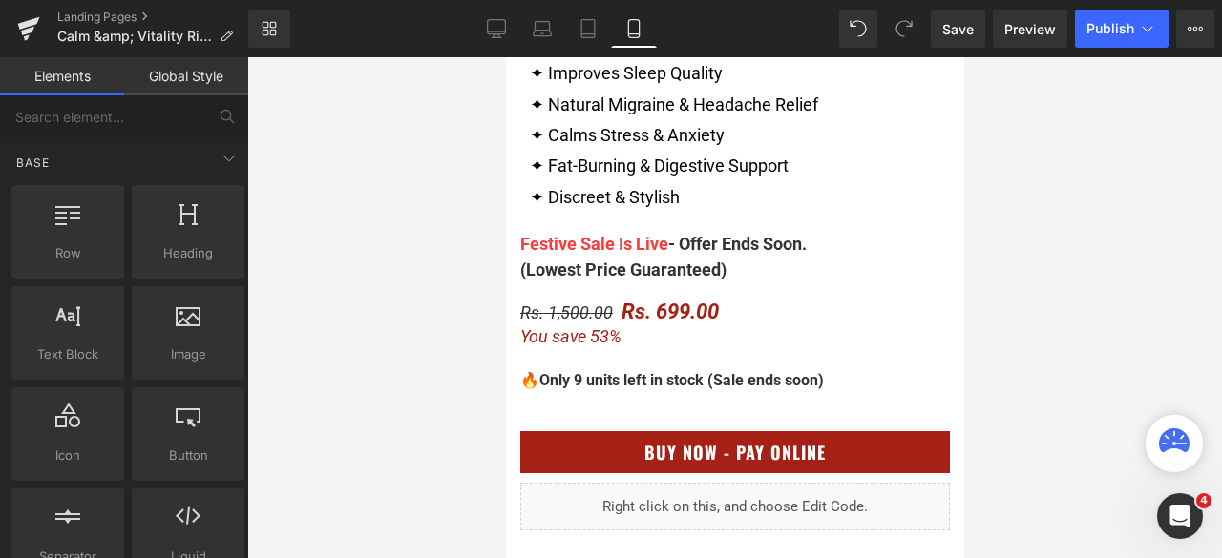
click at [405, 358] on div at bounding box center [734, 307] width 975 height 501
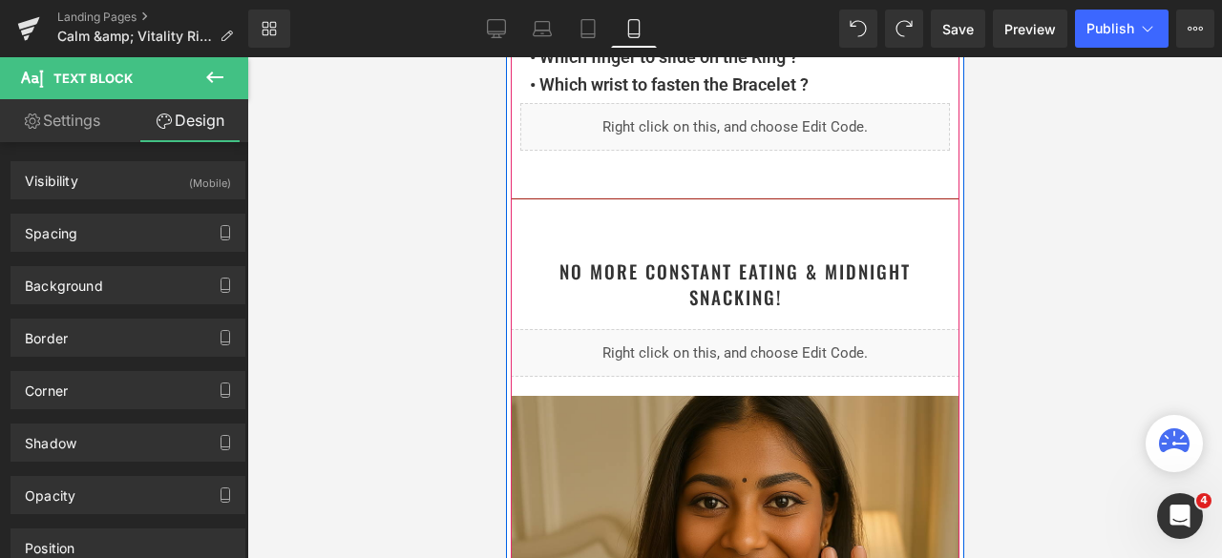
scroll to position [2866, 0]
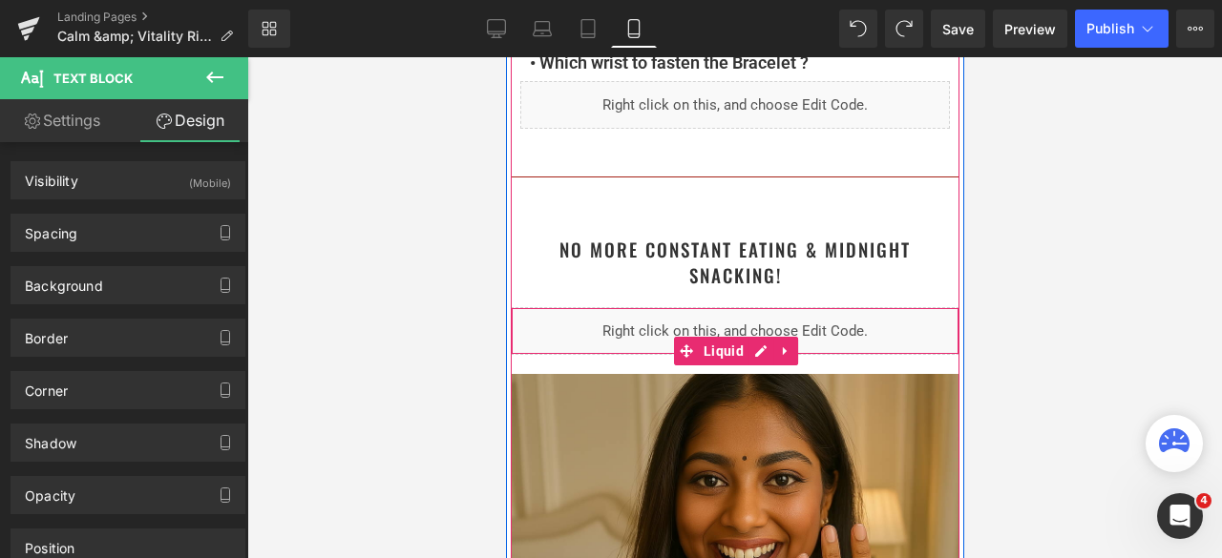
click at [727, 332] on div "Liquid" at bounding box center [734, 331] width 449 height 48
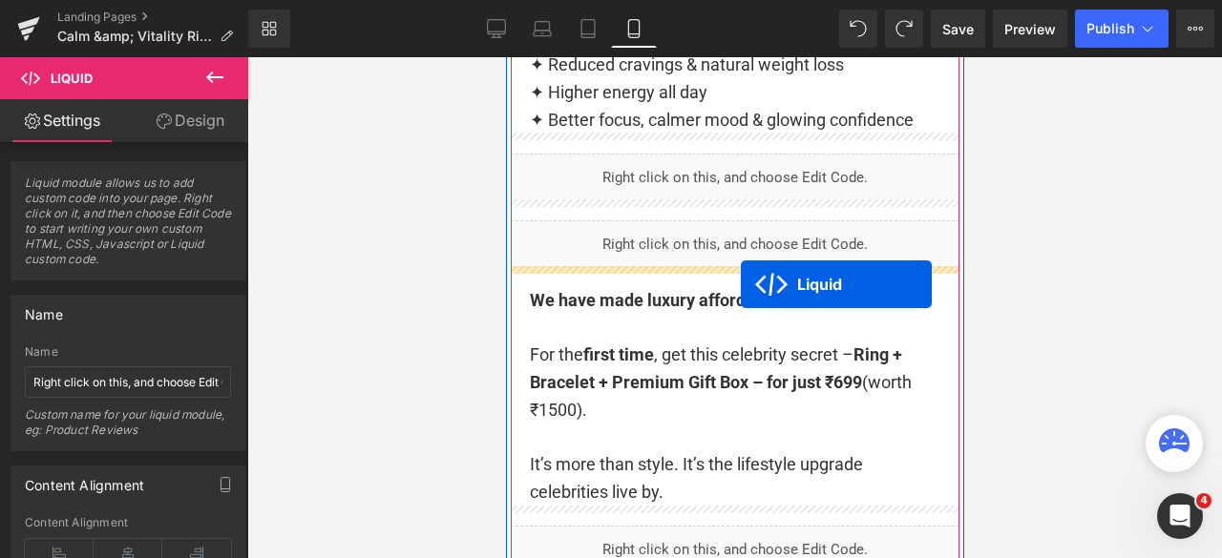
scroll to position [2102, 0]
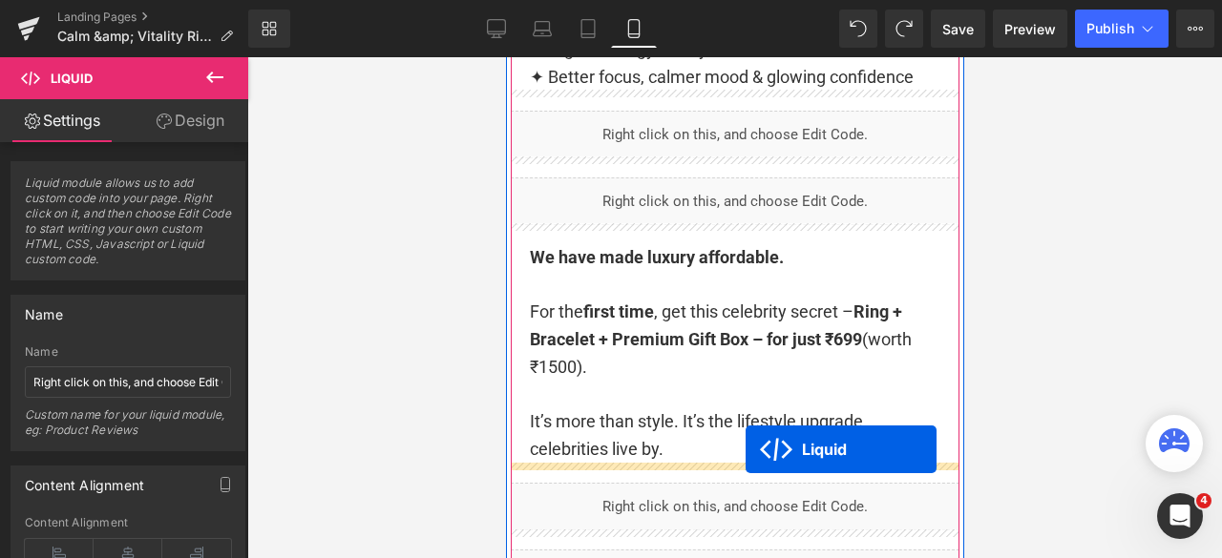
drag, startPoint x: 718, startPoint y: 351, endPoint x: 745, endPoint y: 450, distance: 101.9
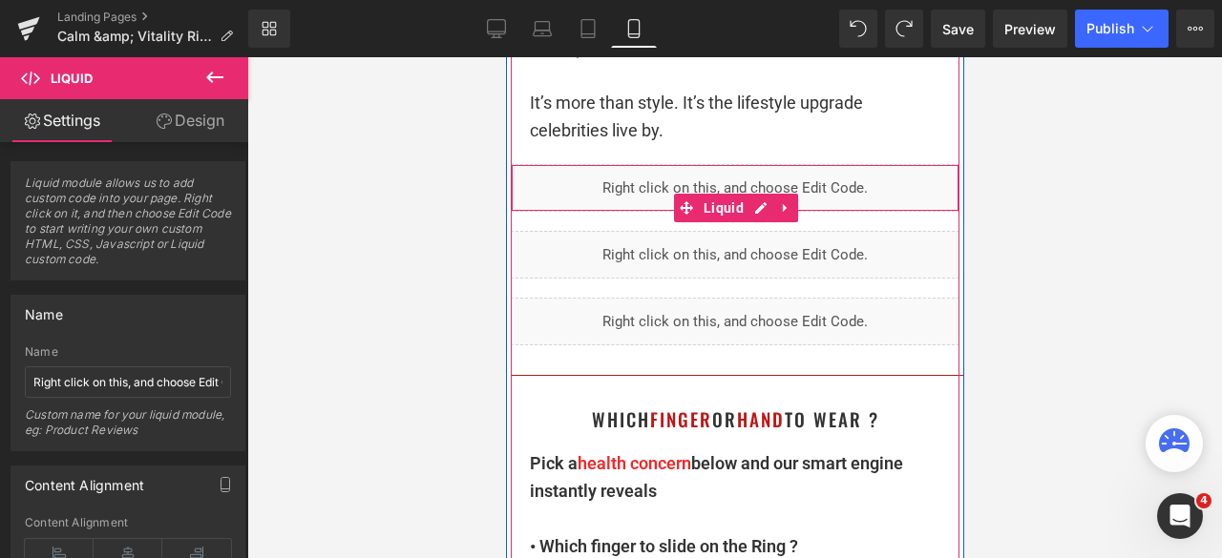
scroll to position [2484, 0]
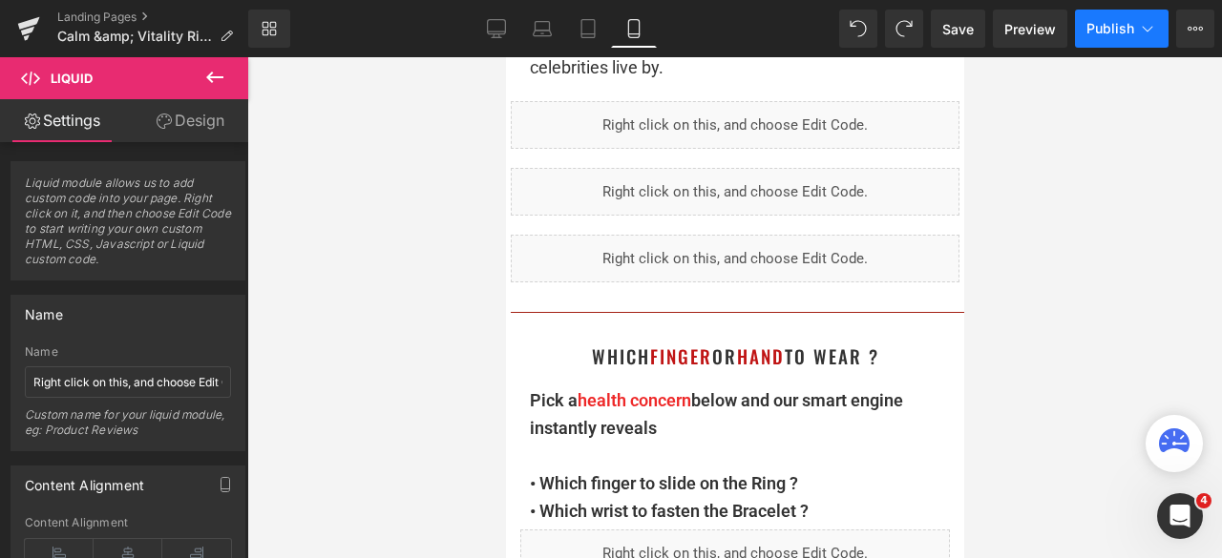
click at [1115, 28] on span "Publish" at bounding box center [1110, 28] width 48 height 15
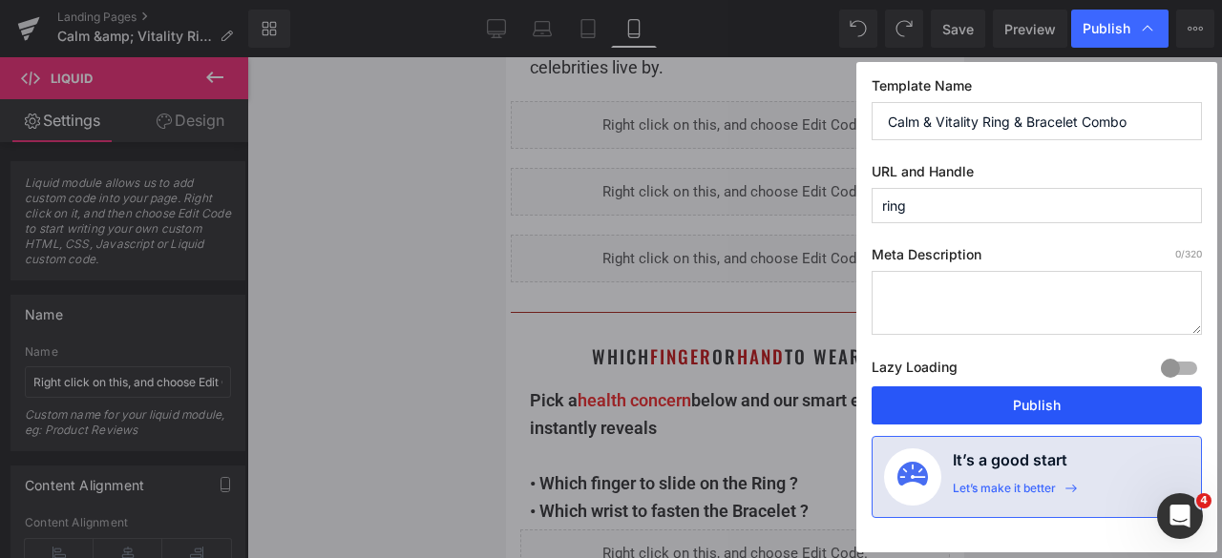
click at [1002, 394] on button "Publish" at bounding box center [1036, 406] width 330 height 38
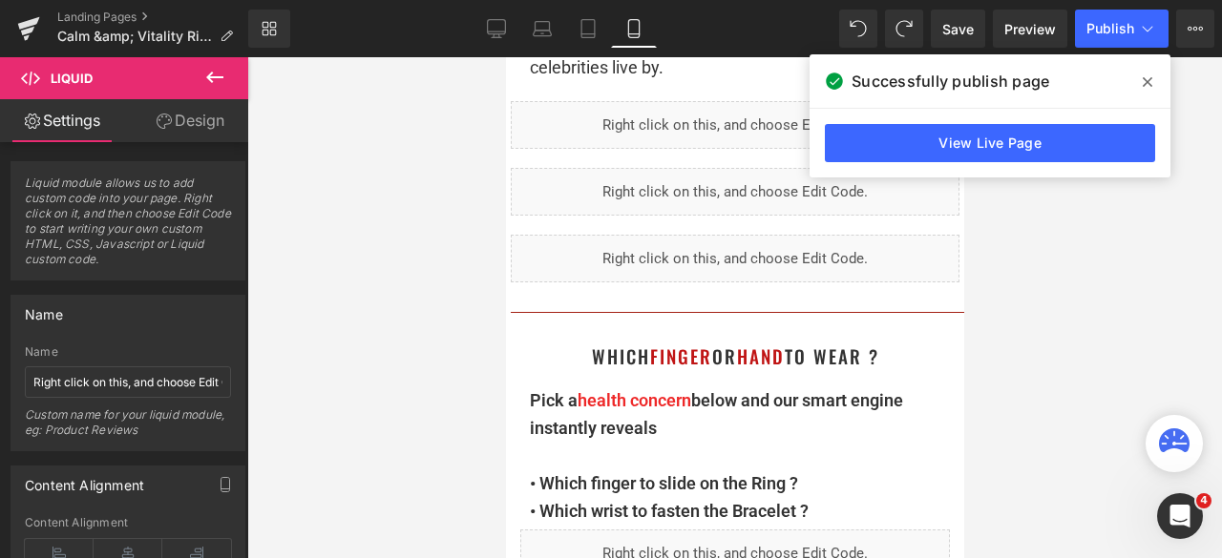
click at [806, 101] on div "Liquid" at bounding box center [734, 125] width 449 height 48
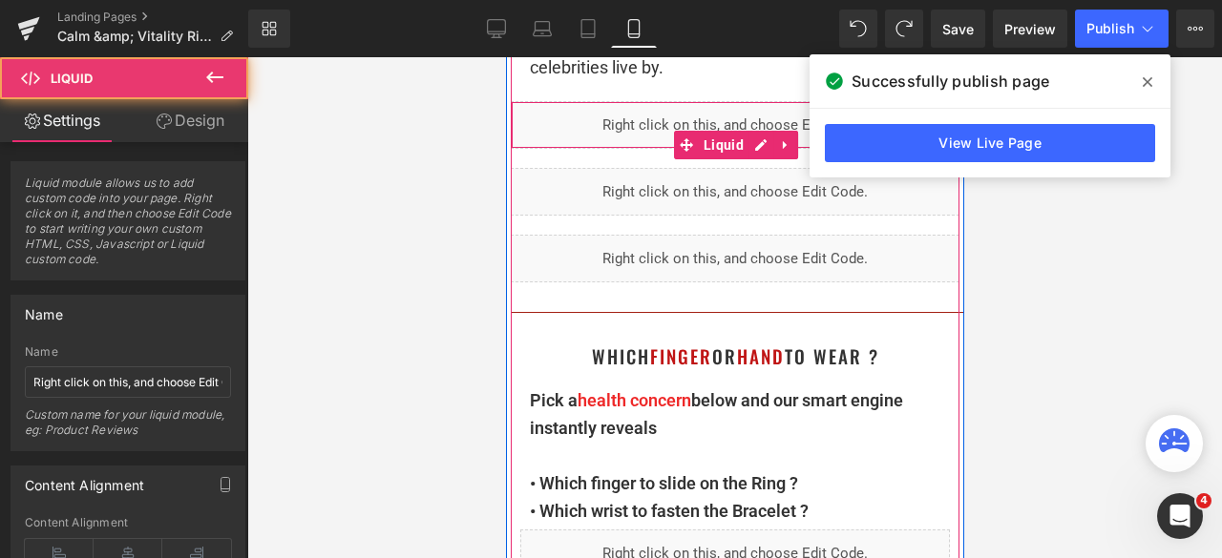
click at [806, 101] on div "Liquid" at bounding box center [734, 125] width 449 height 48
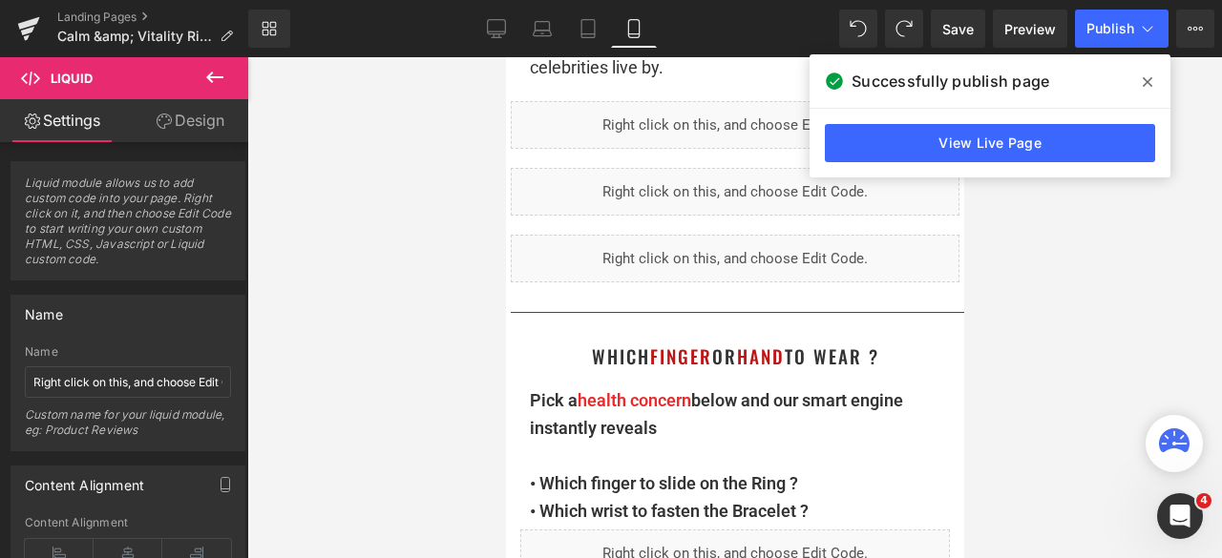
click at [1146, 83] on icon at bounding box center [1148, 82] width 10 height 10
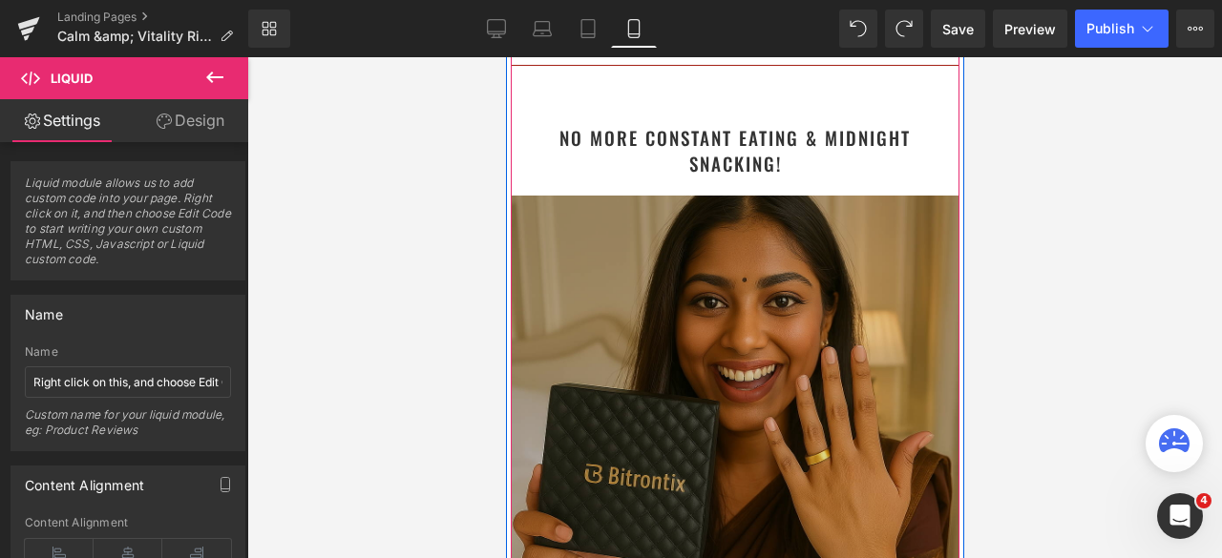
scroll to position [3056, 0]
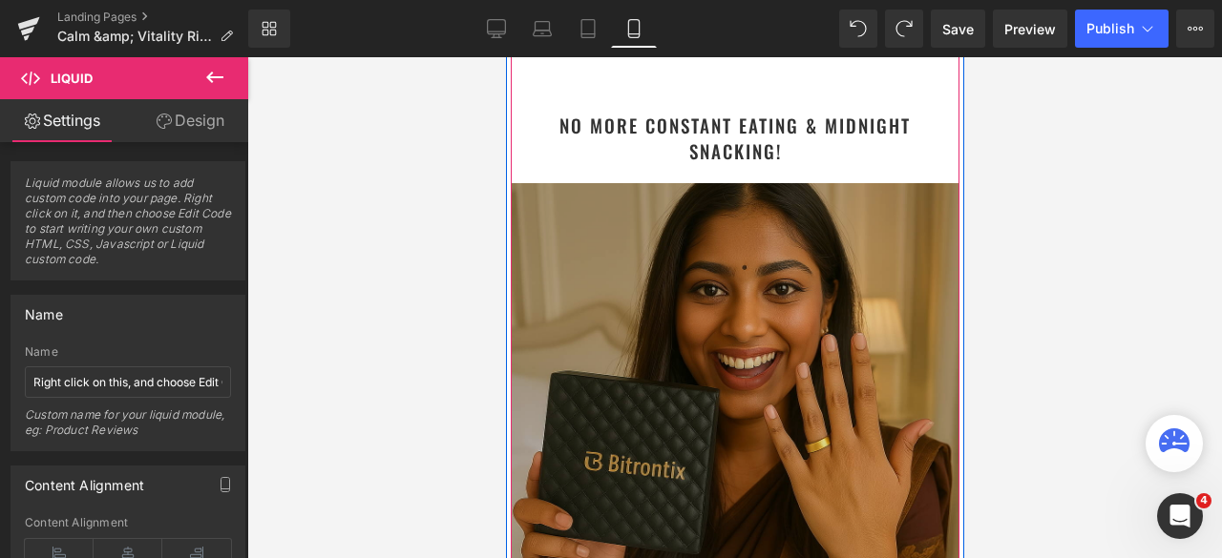
click at [678, 276] on img at bounding box center [734, 407] width 449 height 449
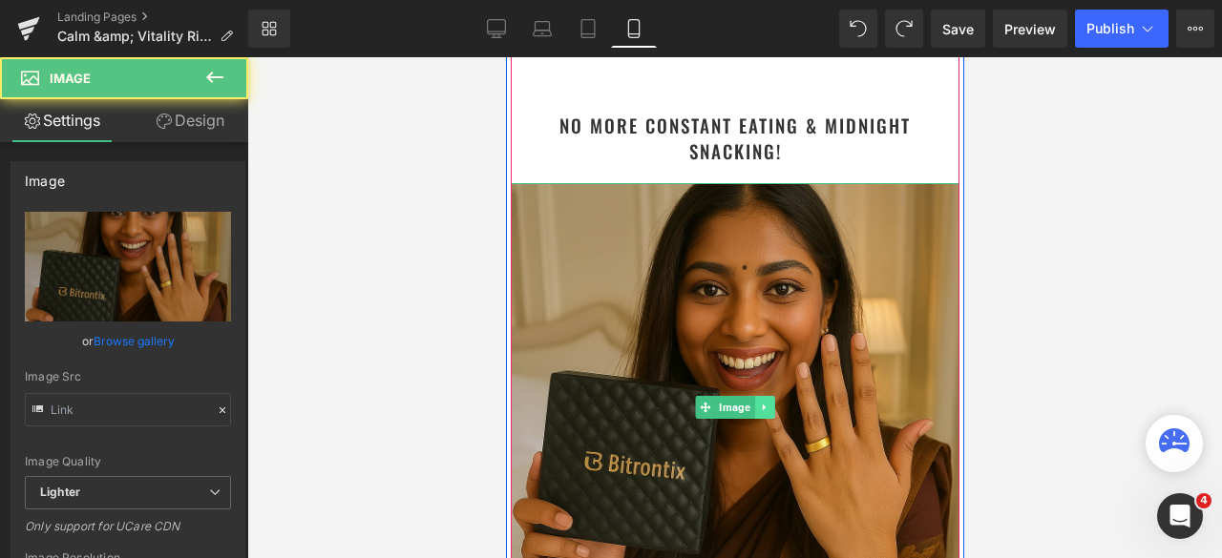
click at [760, 408] on icon at bounding box center [763, 407] width 10 height 11
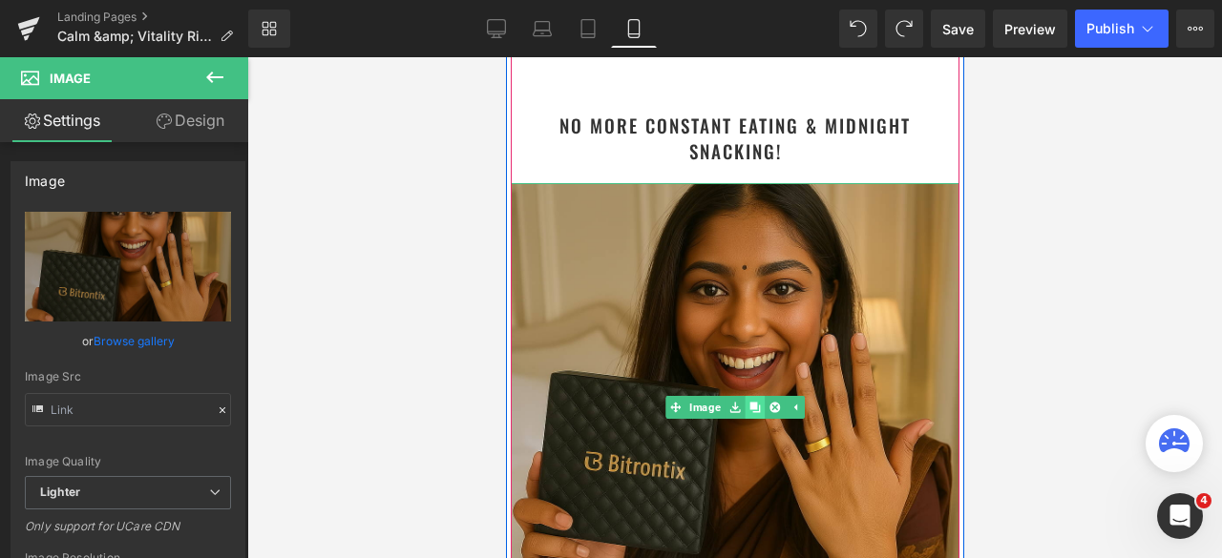
click at [750, 409] on icon at bounding box center [753, 407] width 10 height 10
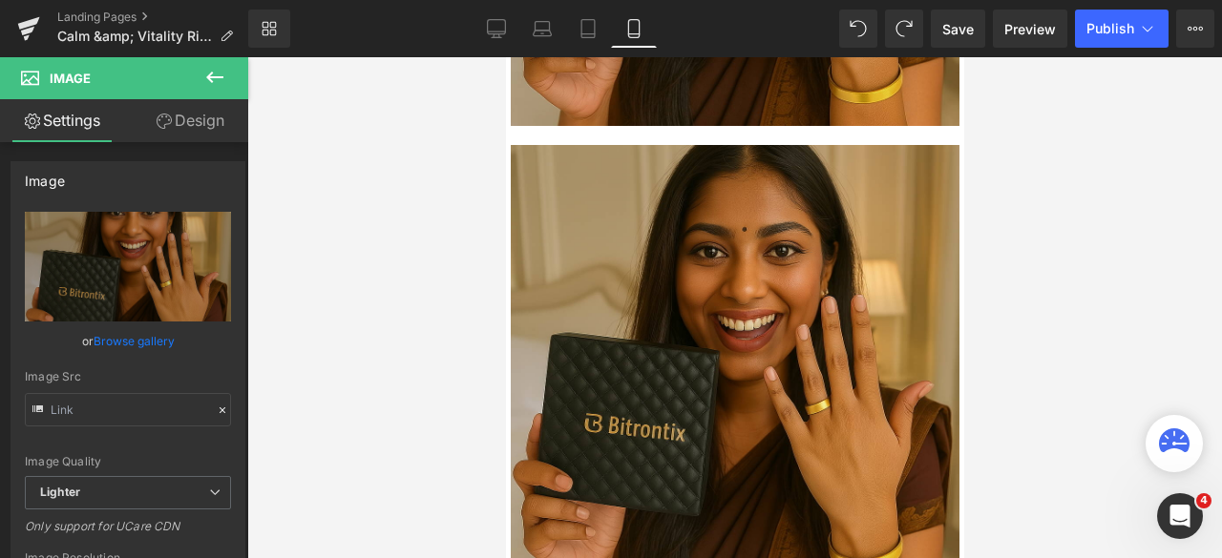
click at [1109, 261] on div at bounding box center [734, 307] width 975 height 501
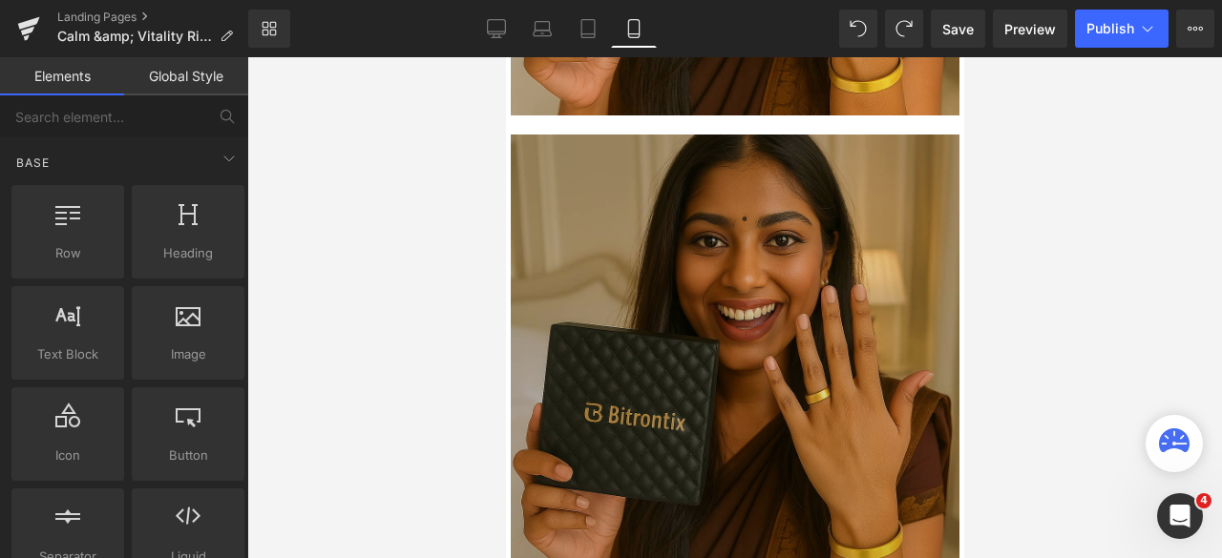
click at [727, 318] on img at bounding box center [734, 359] width 449 height 449
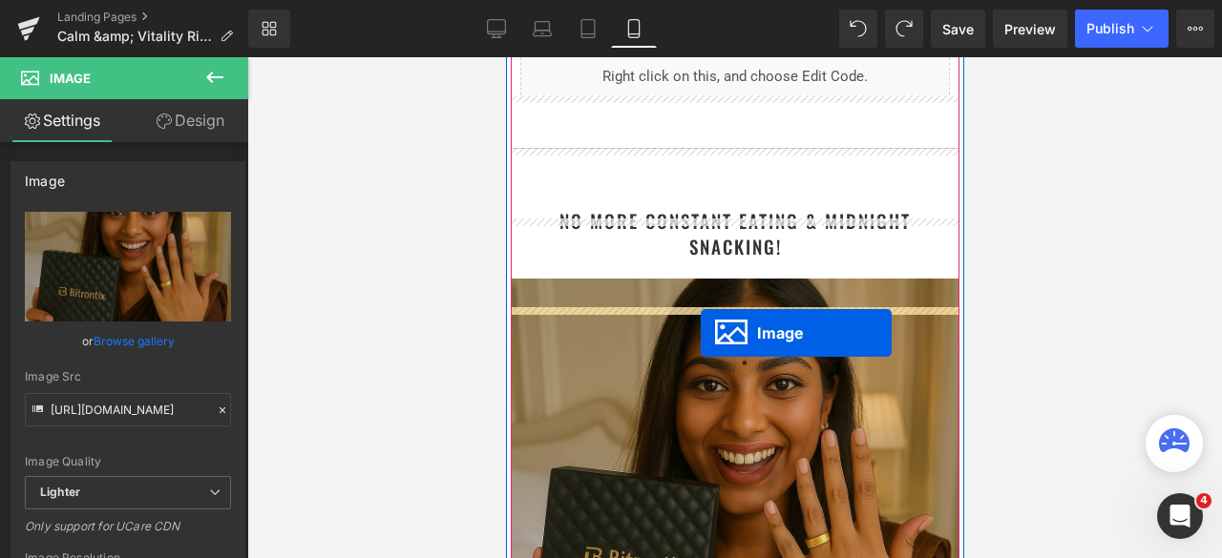
scroll to position [2905, 0]
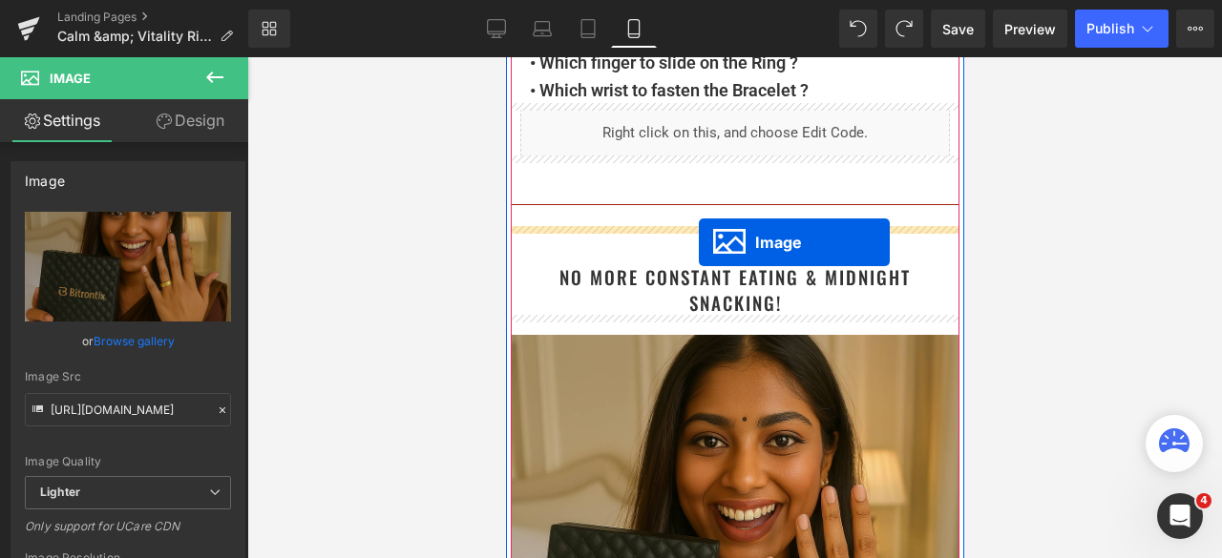
drag, startPoint x: 720, startPoint y: 353, endPoint x: 698, endPoint y: 242, distance: 112.9
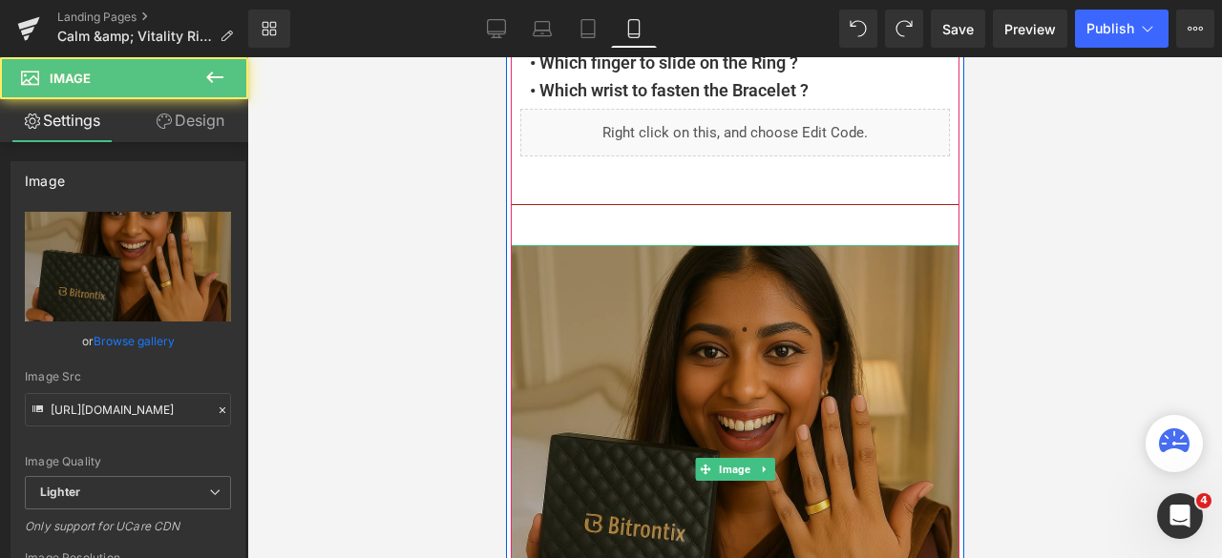
click at [632, 282] on img at bounding box center [734, 469] width 449 height 449
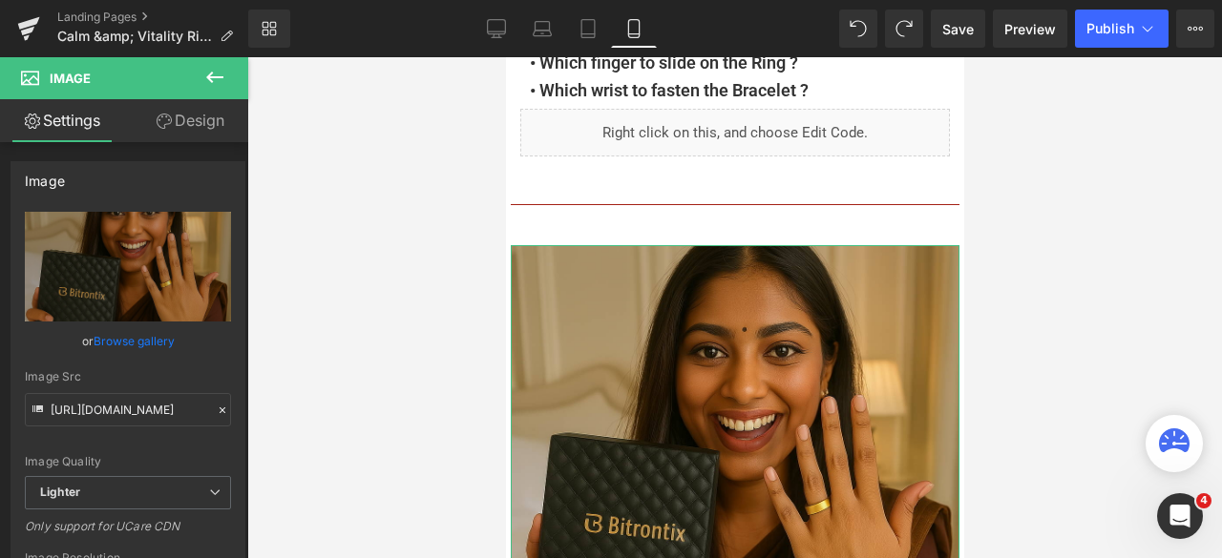
drag, startPoint x: 223, startPoint y: 122, endPoint x: 125, endPoint y: 228, distance: 144.5
click at [223, 122] on link "Design" at bounding box center [190, 120] width 124 height 43
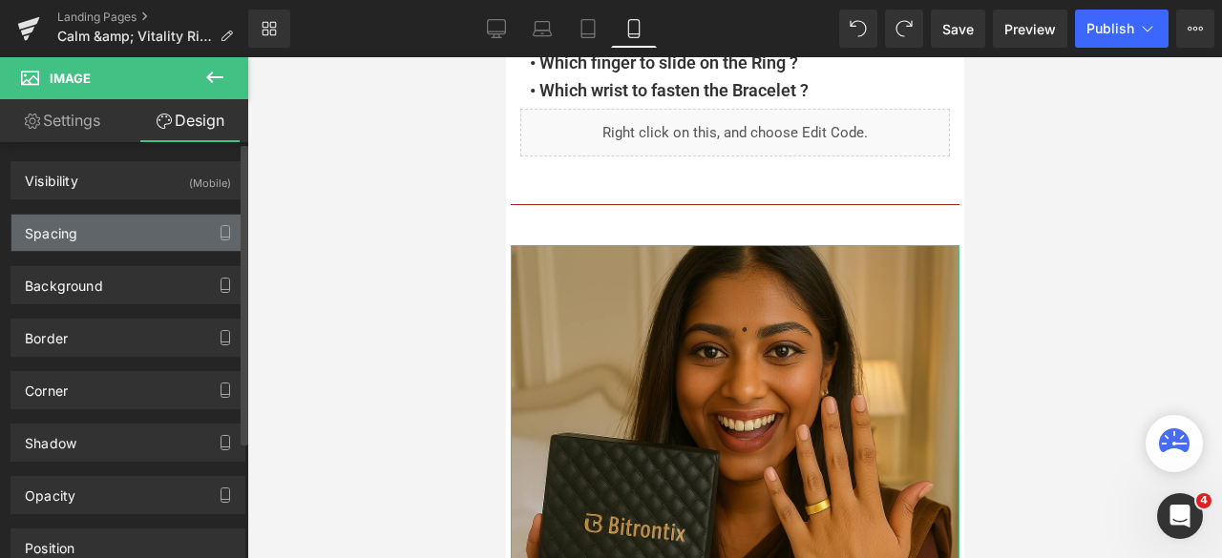
click at [115, 234] on div "Spacing" at bounding box center [127, 233] width 233 height 36
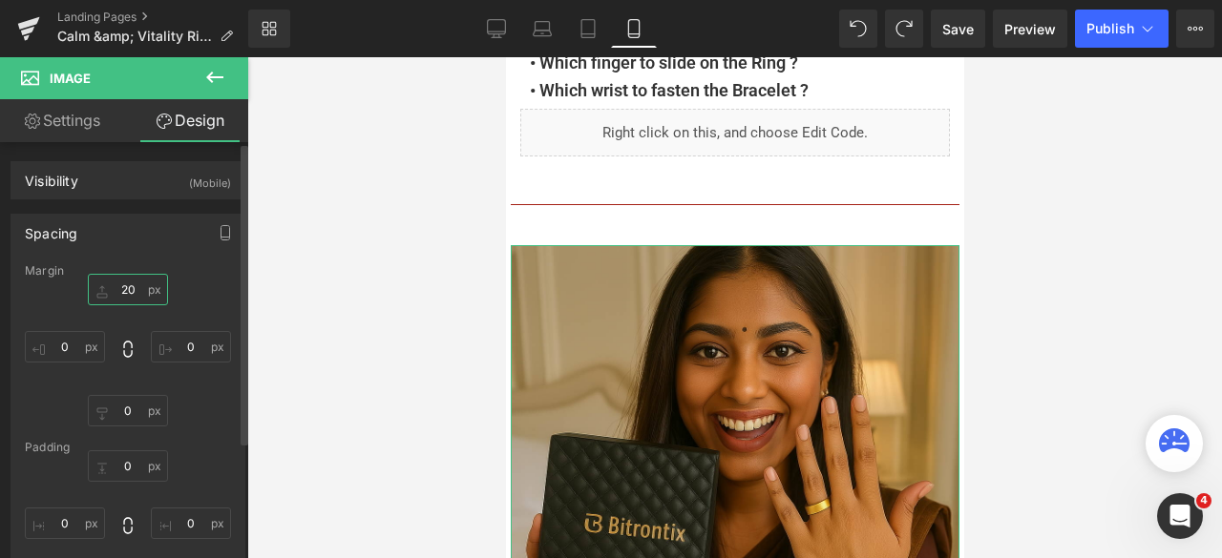
click at [134, 282] on input "text" at bounding box center [128, 289] width 80 height 31
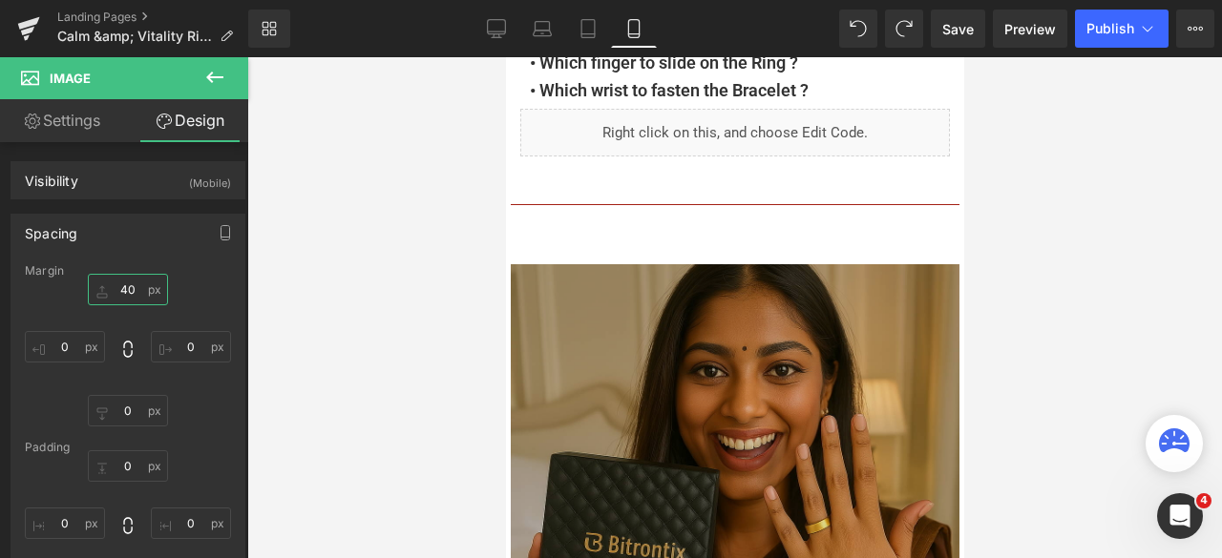
type input "40"
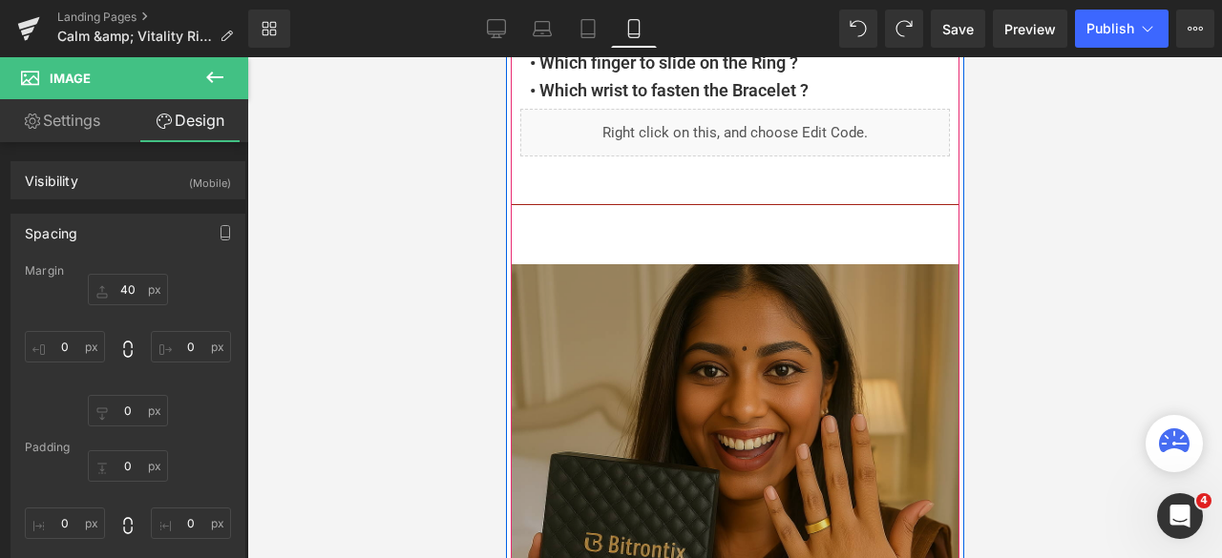
click at [720, 309] on img at bounding box center [734, 488] width 449 height 449
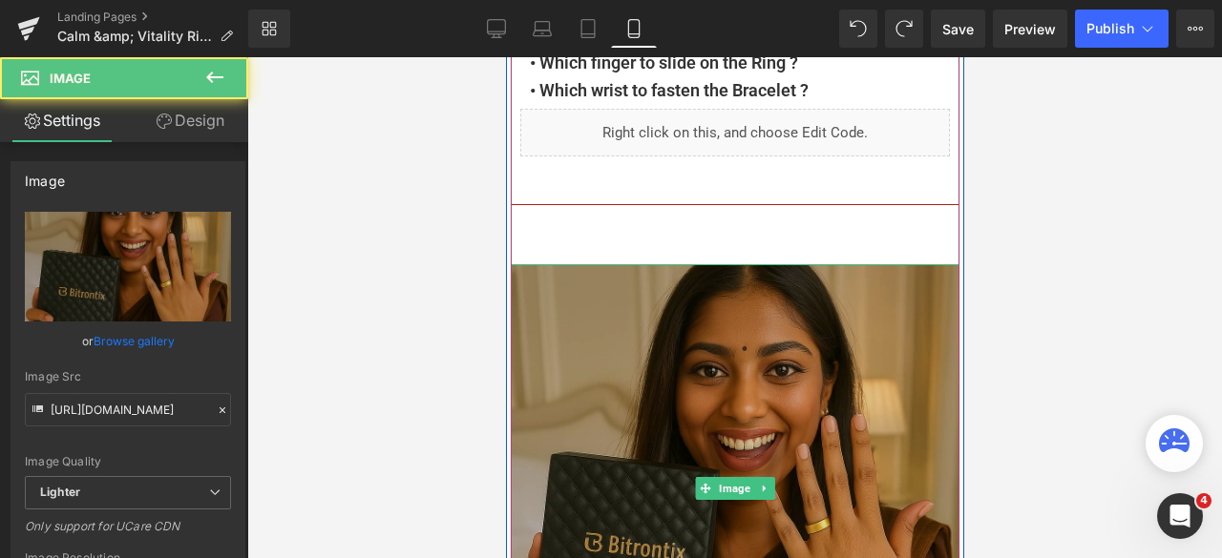
click at [730, 358] on img at bounding box center [734, 488] width 449 height 449
click at [647, 348] on img at bounding box center [734, 488] width 449 height 449
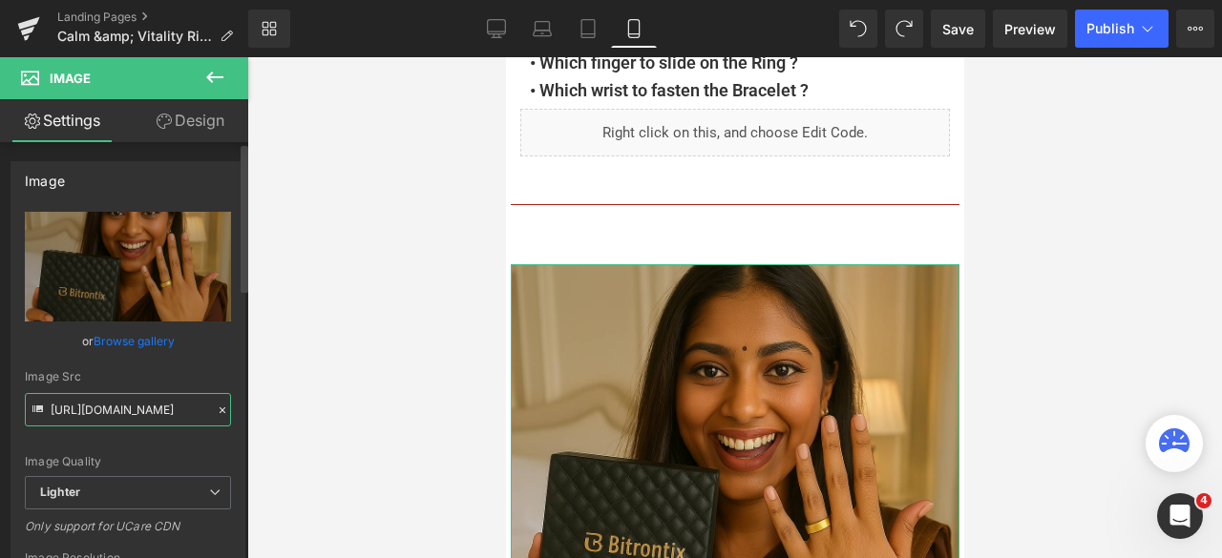
click at [119, 410] on input "https://ucarecdn.com/a1ff3196-8b54-4847-b17a-aa0a05a6b15d/-/format/auto/-/previ…" at bounding box center [128, 409] width 206 height 33
paste input "76b54bbf-2707-4f0f-82a1-fde43ec8d7cf/-/format/auto/-/preview/3000x3000/-/qualit…"
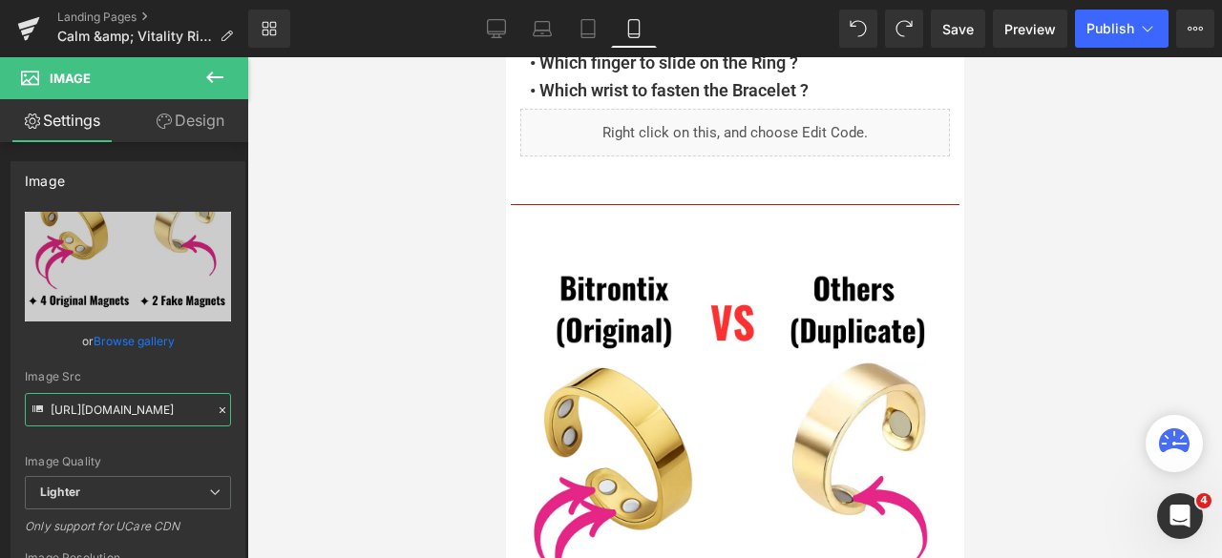
type input "https://ucarecdn.com/76b54bbf-2707-4f0f-82a1-fde43ec8d7cf/-/format/auto/-/previ…"
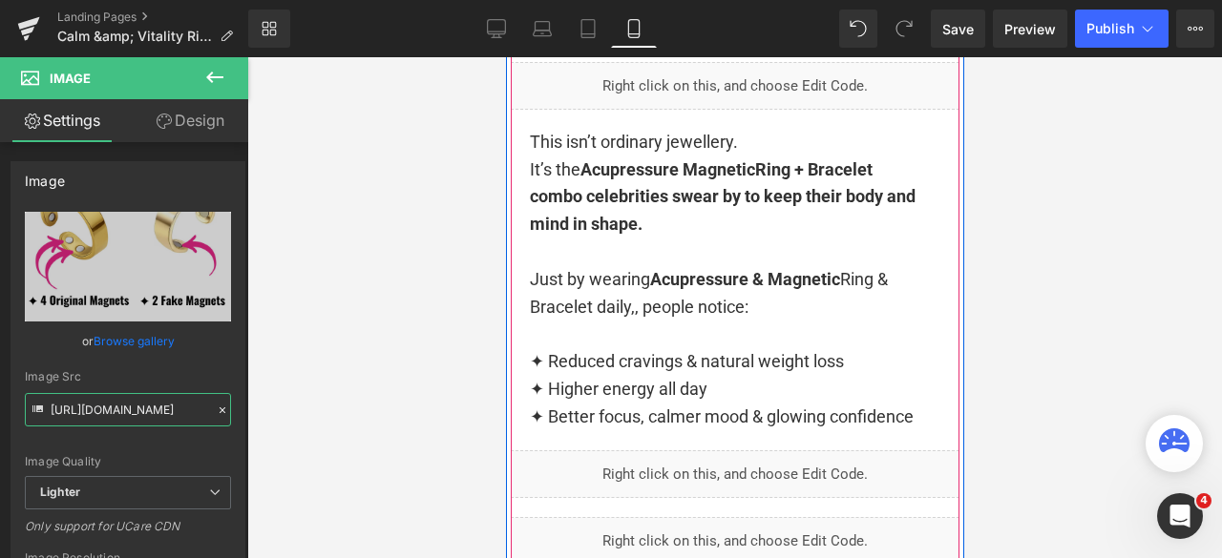
scroll to position [1623, 0]
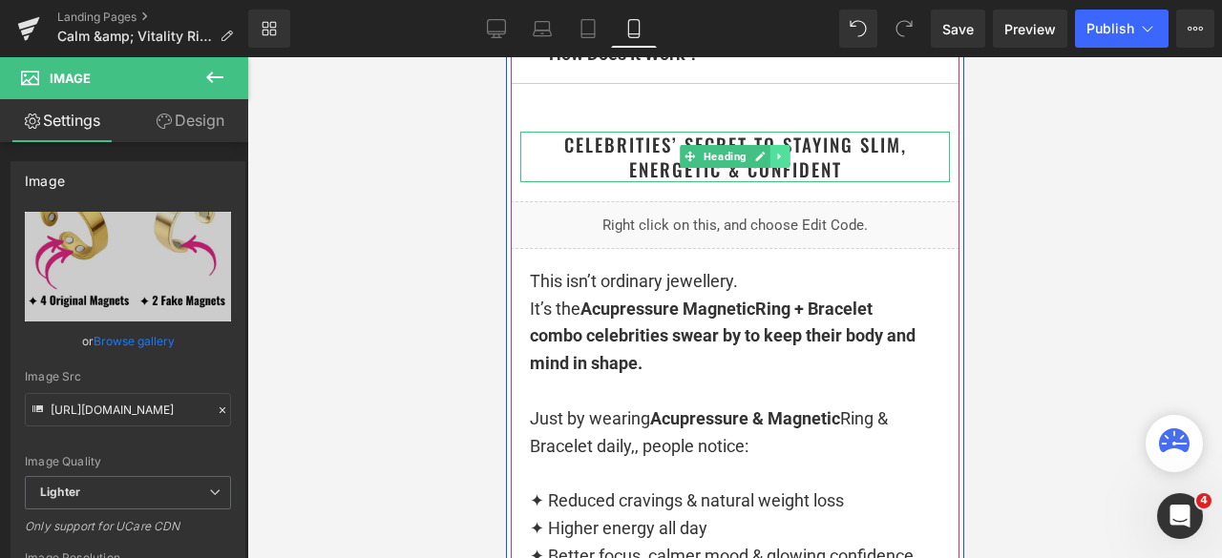
click at [769, 165] on link at bounding box center [779, 156] width 20 height 23
click at [767, 155] on link at bounding box center [769, 156] width 20 height 23
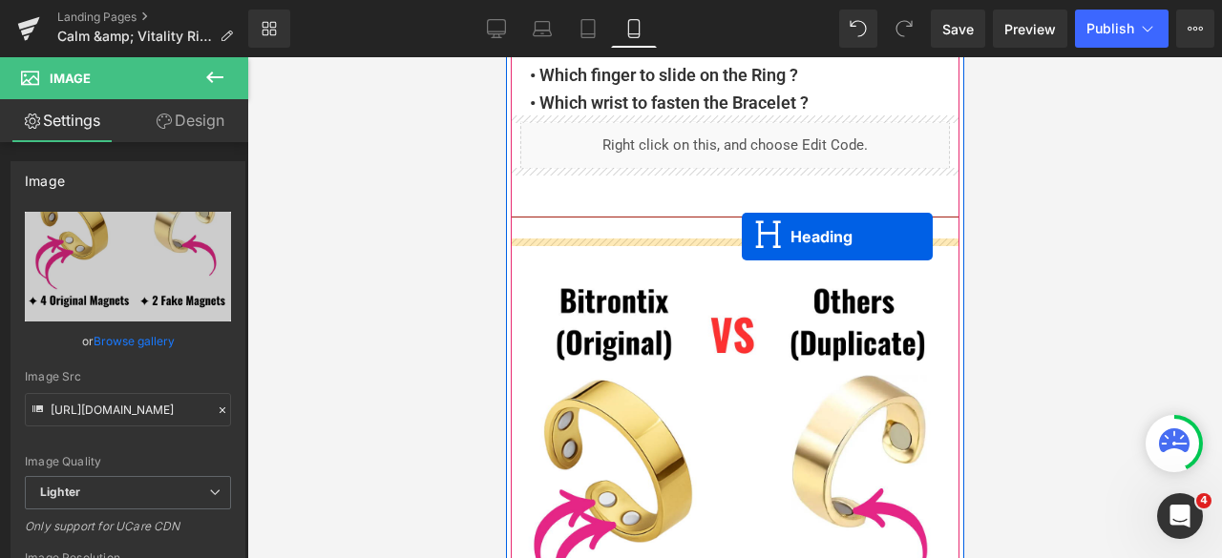
drag, startPoint x: 721, startPoint y: 228, endPoint x: 741, endPoint y: 237, distance: 21.8
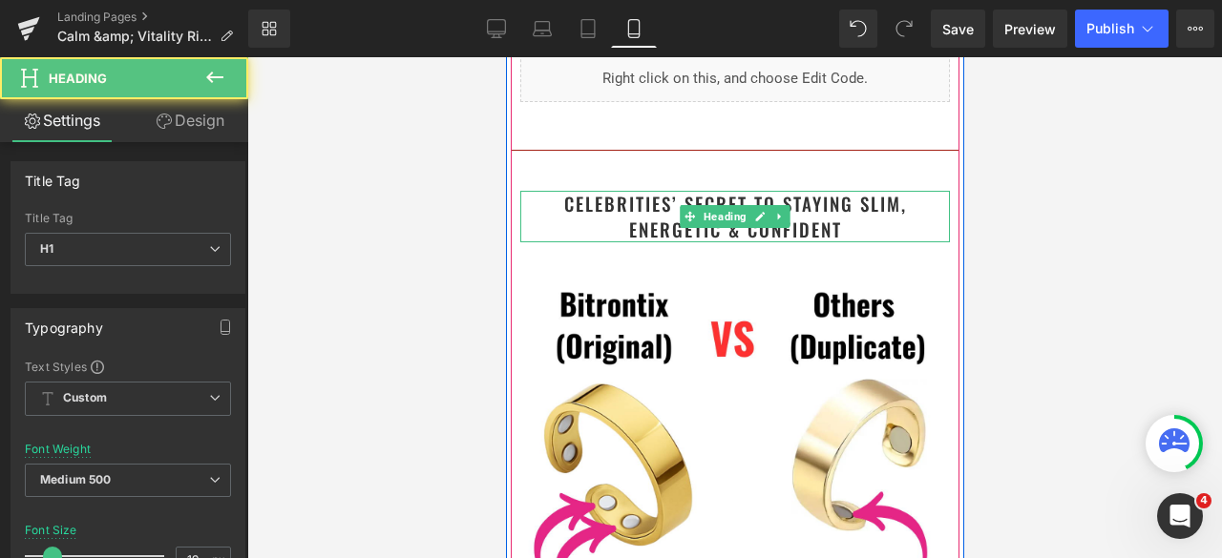
scroll to position [2892, 0]
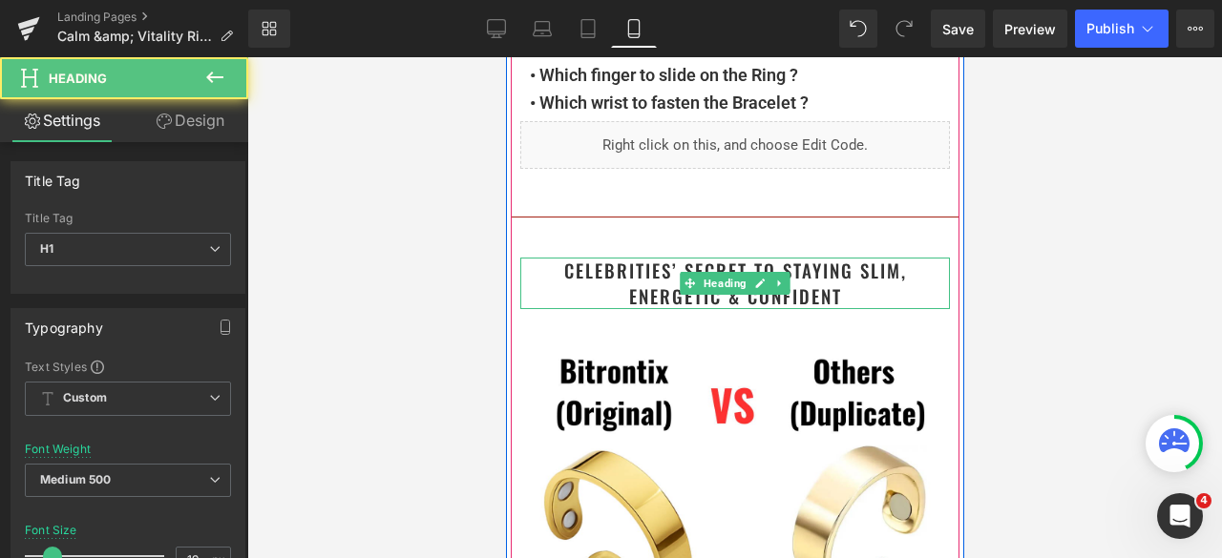
click at [865, 299] on h1 "Celebrities’ Secret to Staying Slim, Energetic & Confident" at bounding box center [734, 283] width 430 height 51
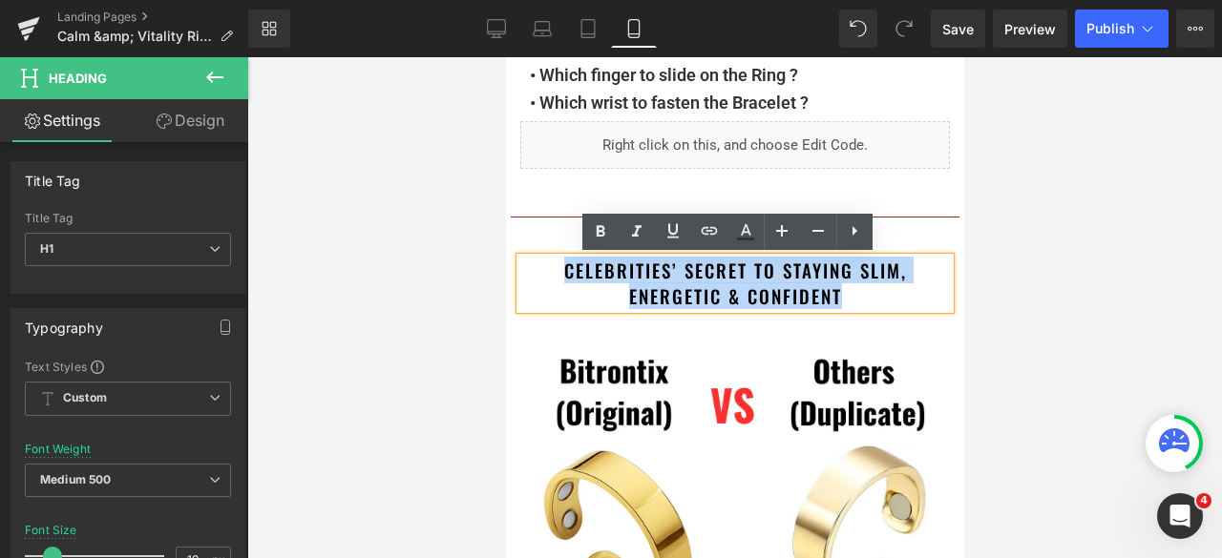
drag, startPoint x: 866, startPoint y: 293, endPoint x: 547, endPoint y: 262, distance: 320.4
click at [547, 262] on h1 "Celebrities’ Secret to Staying Slim, Energetic & Confident" at bounding box center [734, 283] width 430 height 51
paste div
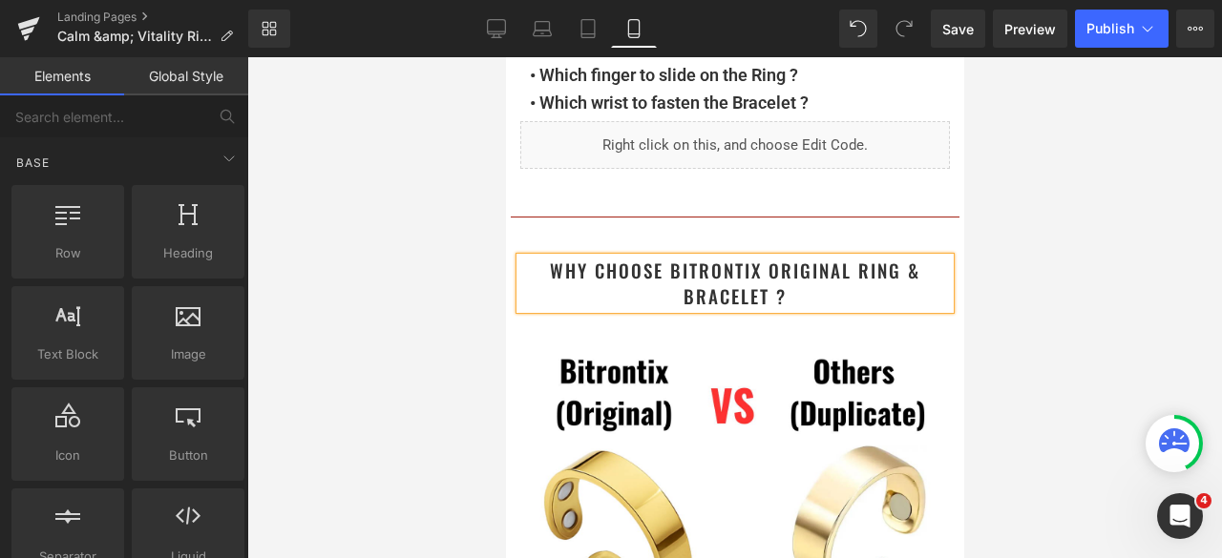
click at [1094, 194] on div at bounding box center [734, 307] width 975 height 501
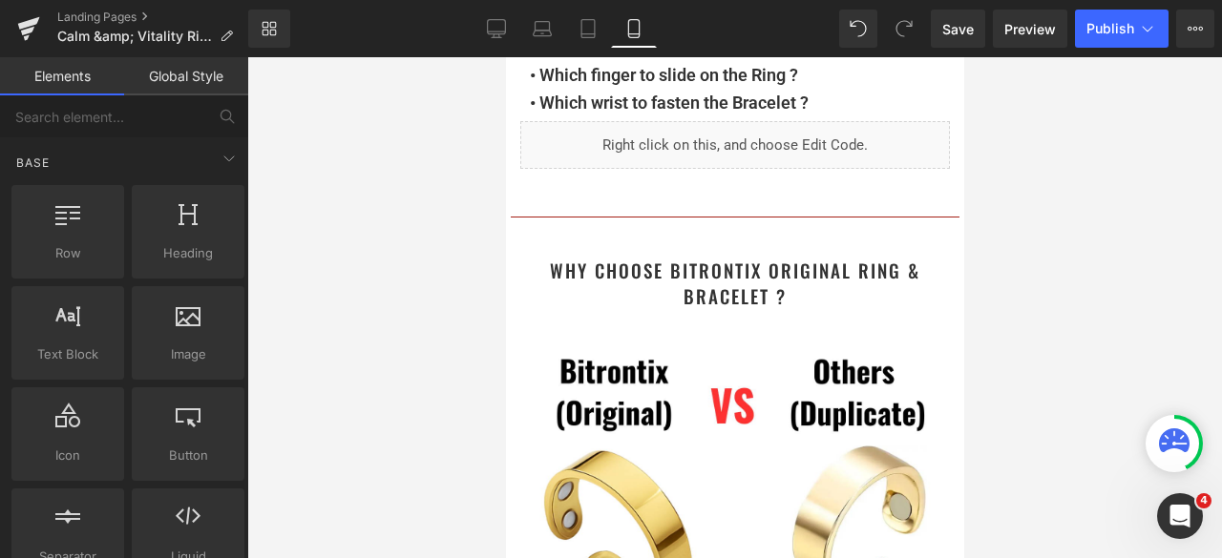
click at [1066, 157] on div at bounding box center [734, 307] width 975 height 501
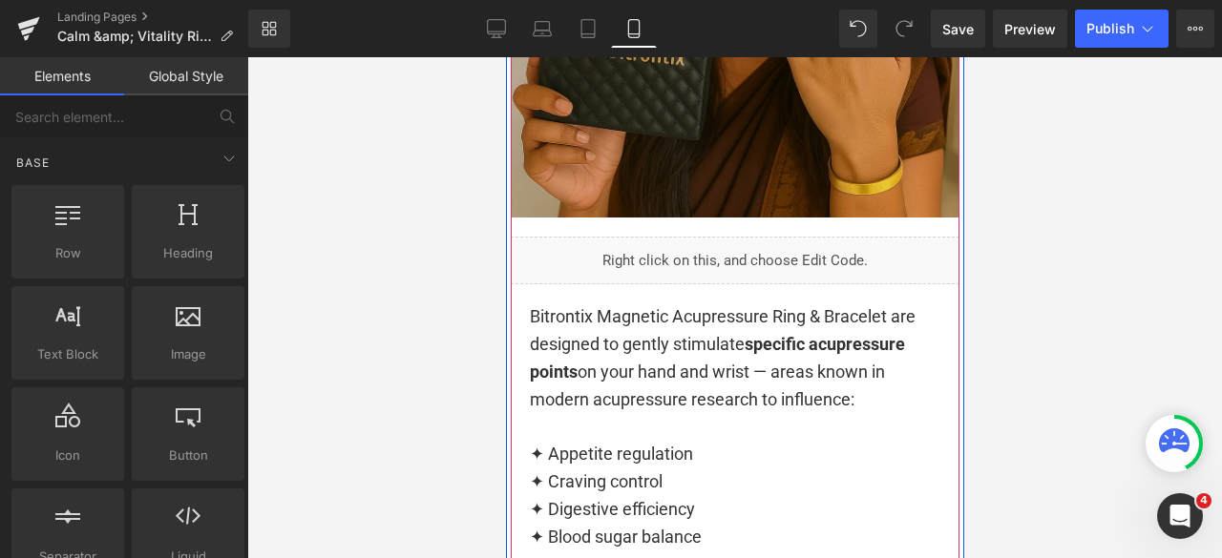
scroll to position [4229, 0]
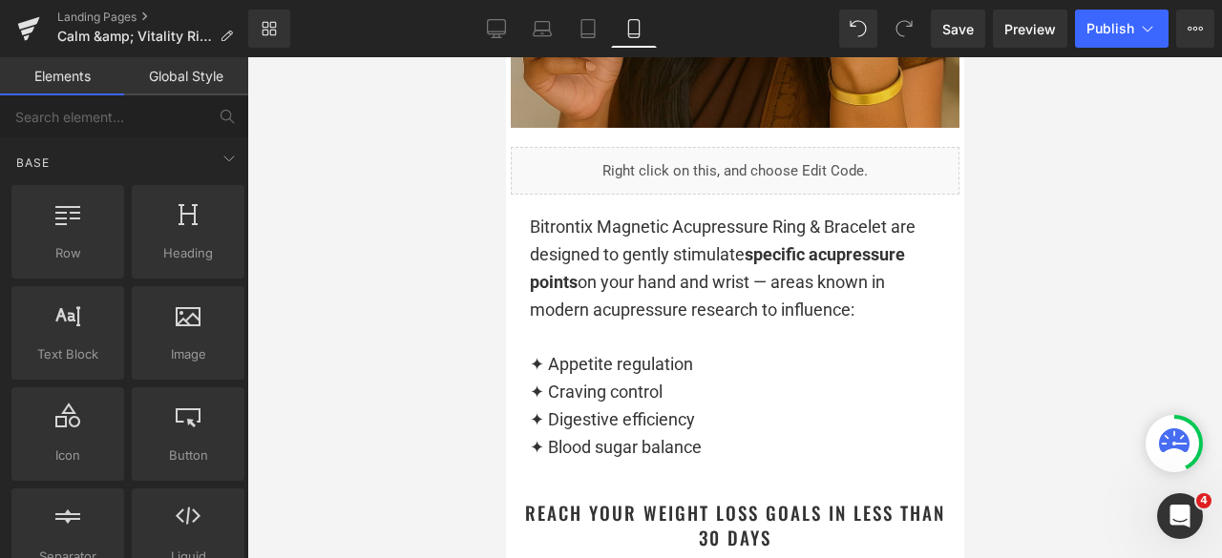
click at [1035, 314] on div at bounding box center [734, 307] width 975 height 501
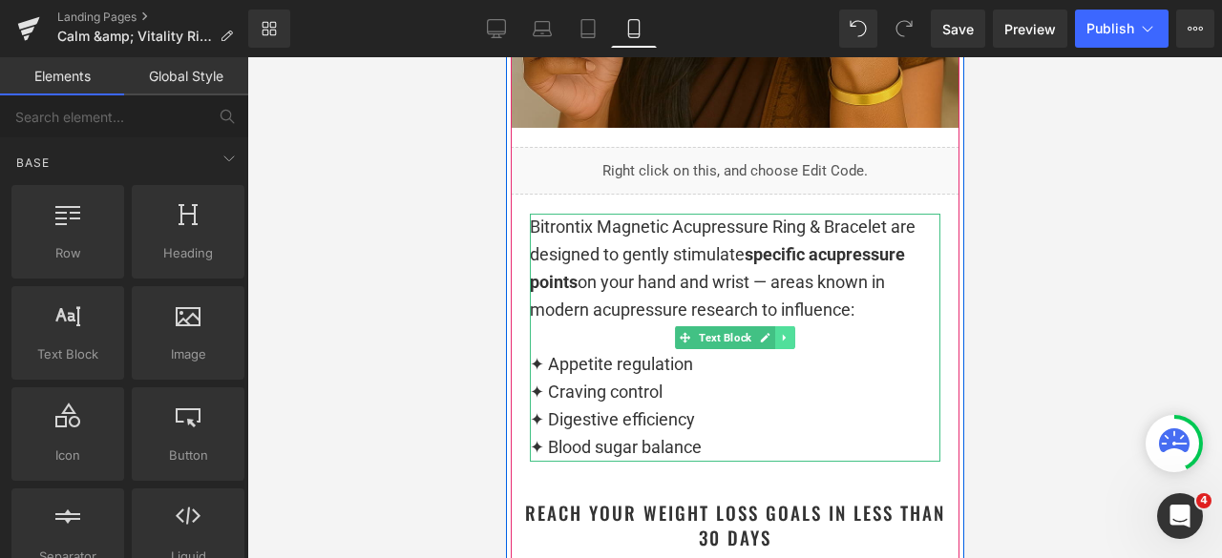
click at [782, 339] on icon at bounding box center [783, 337] width 3 height 7
click at [768, 339] on icon at bounding box center [773, 337] width 10 height 10
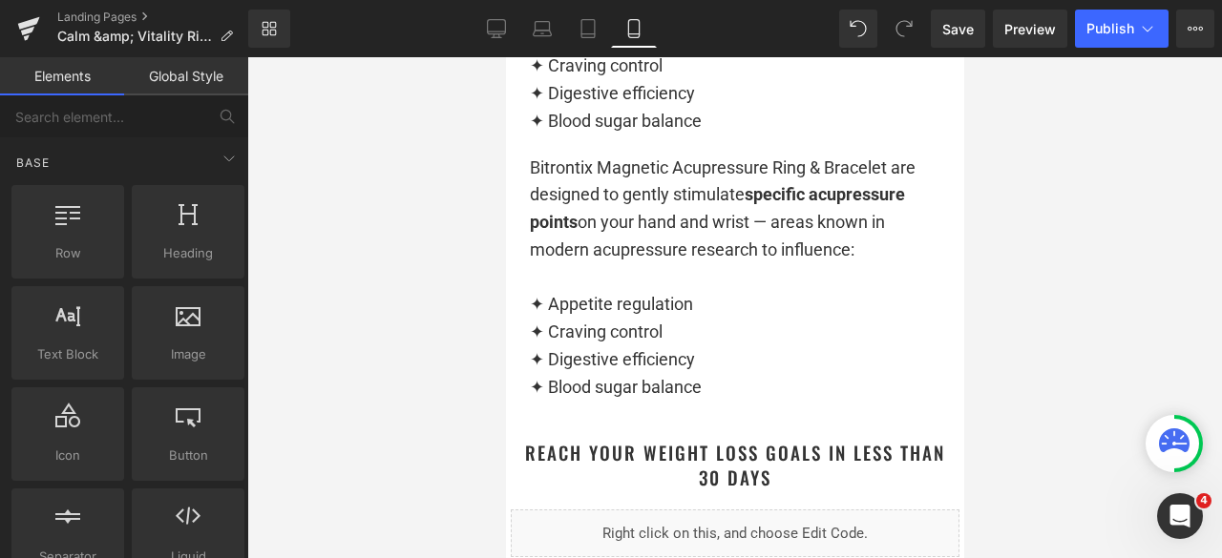
scroll to position [4575, 0]
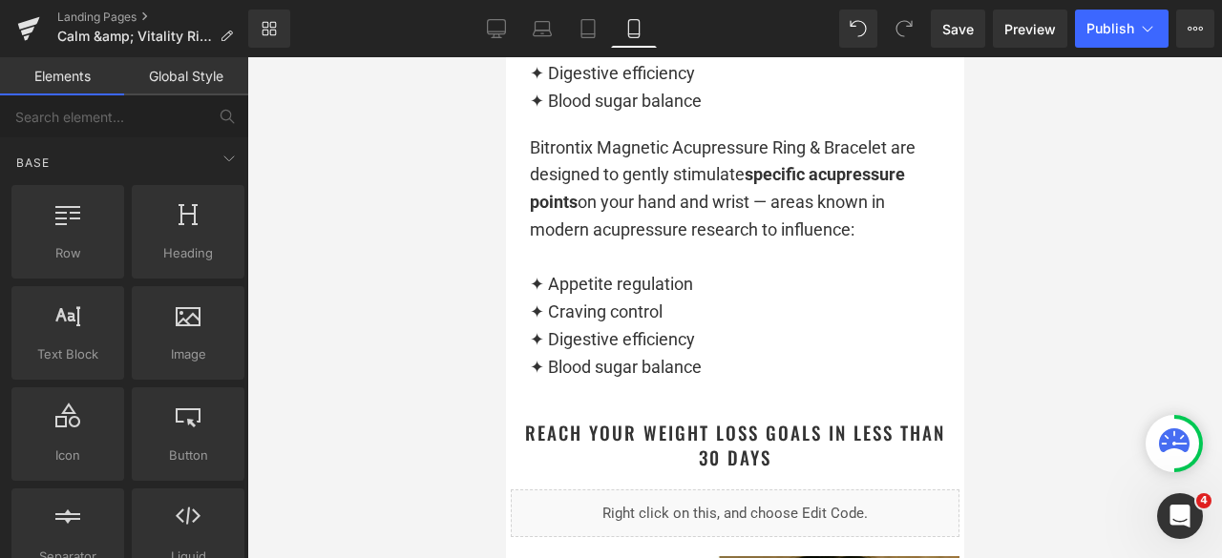
click at [1068, 234] on div at bounding box center [734, 307] width 975 height 501
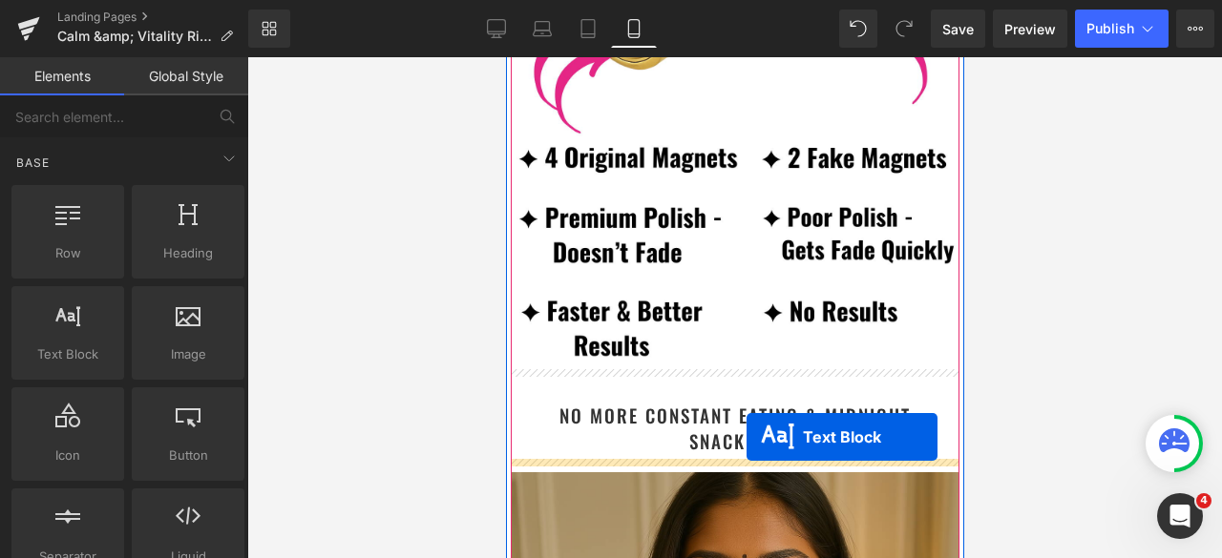
scroll to position [3430, 0]
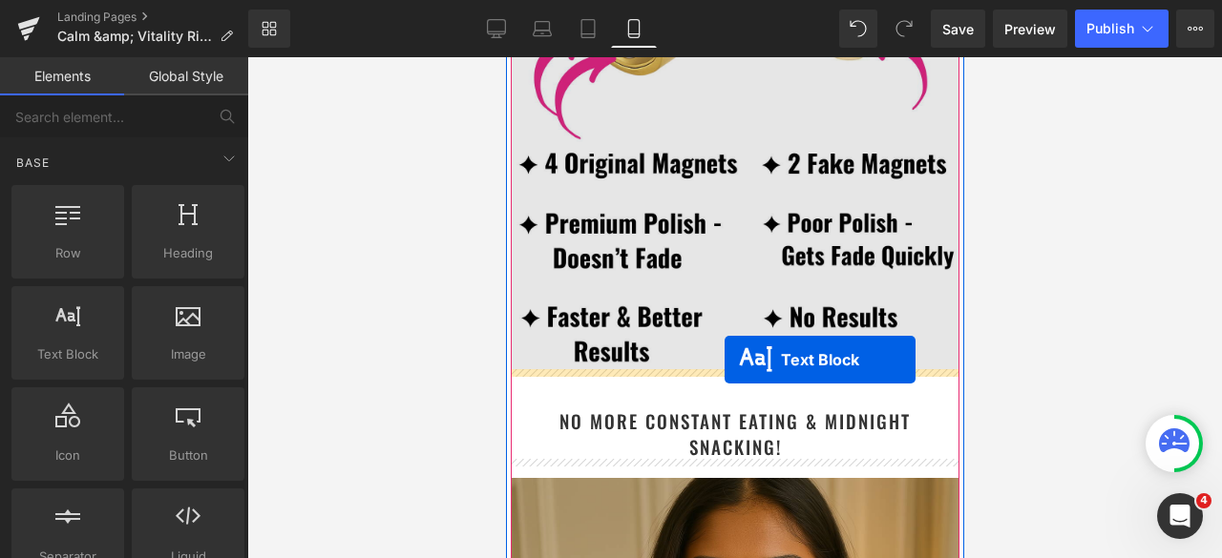
drag, startPoint x: 732, startPoint y: 254, endPoint x: 724, endPoint y: 360, distance: 106.3
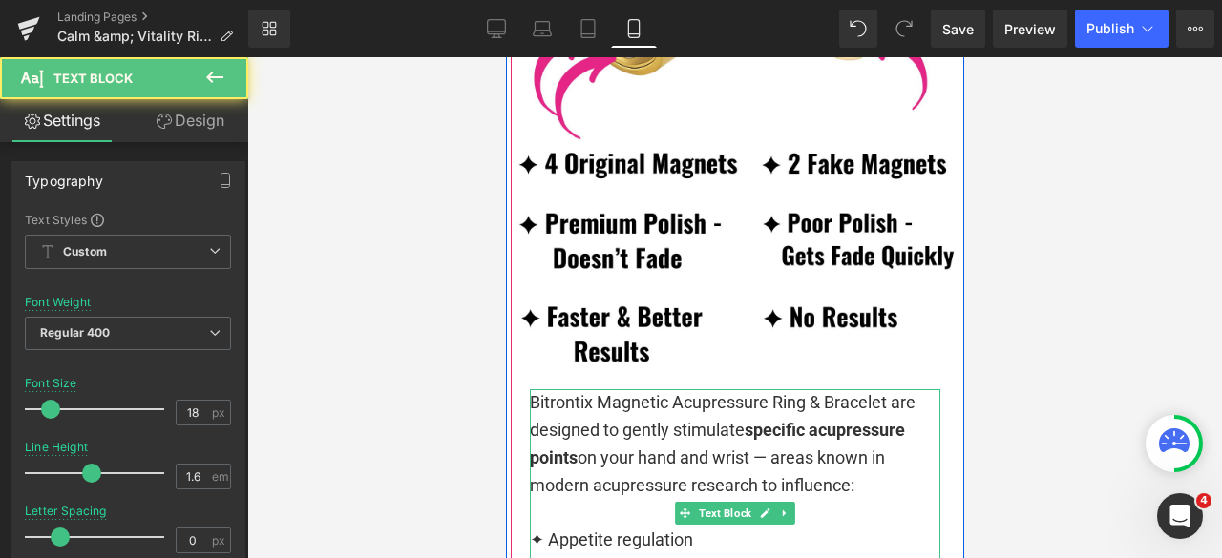
click at [632, 432] on div "Bitrontix Magnetic Acupressure Ring & Bracelet are designed to gently stimulate…" at bounding box center [734, 512] width 410 height 247
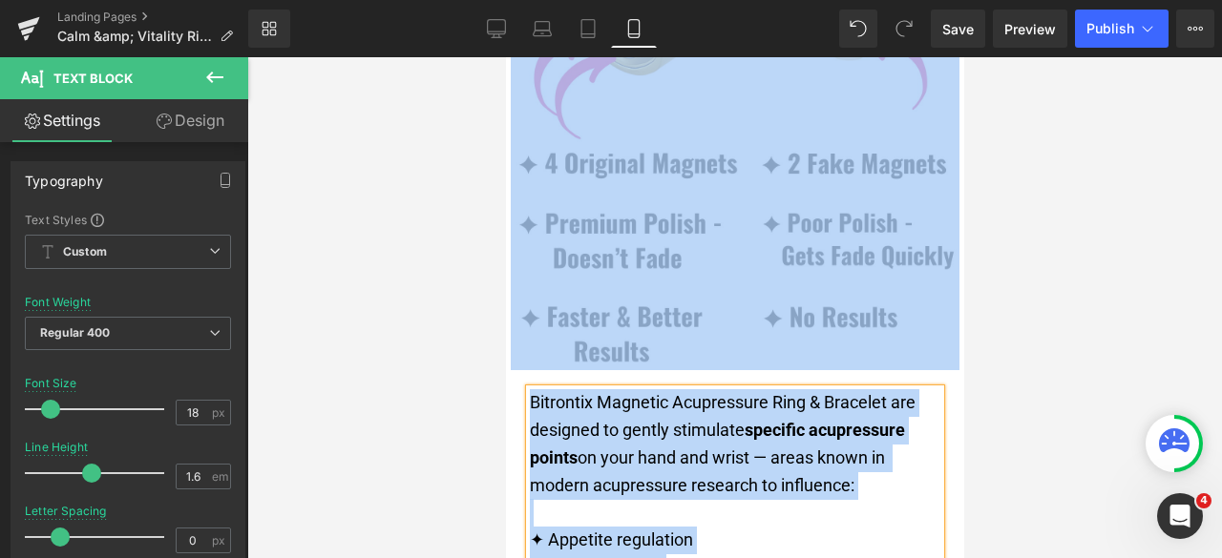
click at [632, 432] on div "Bitrontix Magnetic Acupressure Ring & Bracelet are designed to gently stimulate…" at bounding box center [734, 512] width 410 height 247
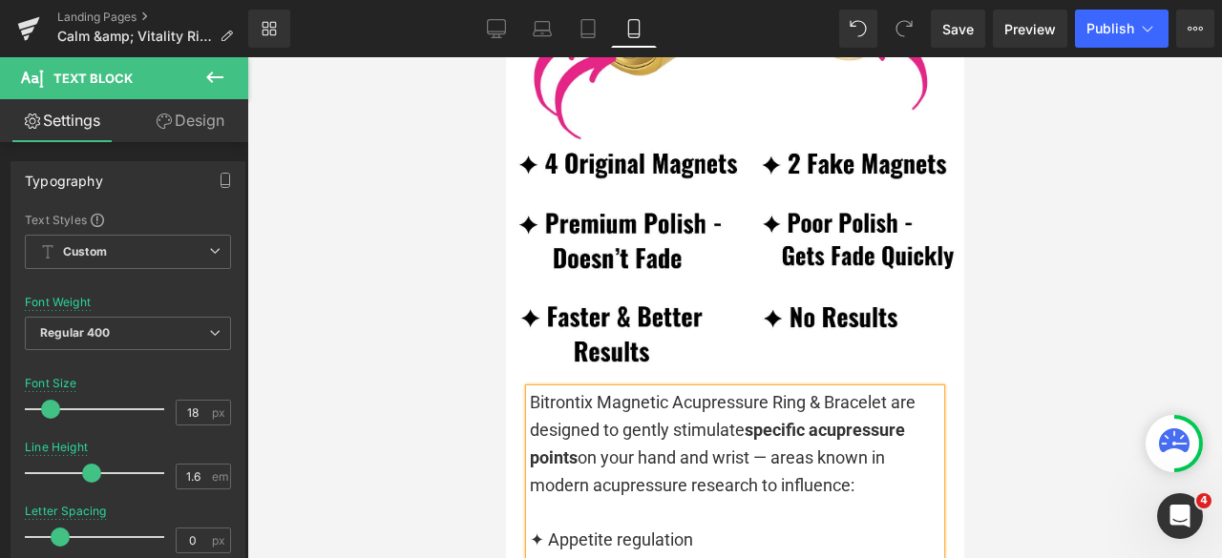
scroll to position [3347, 0]
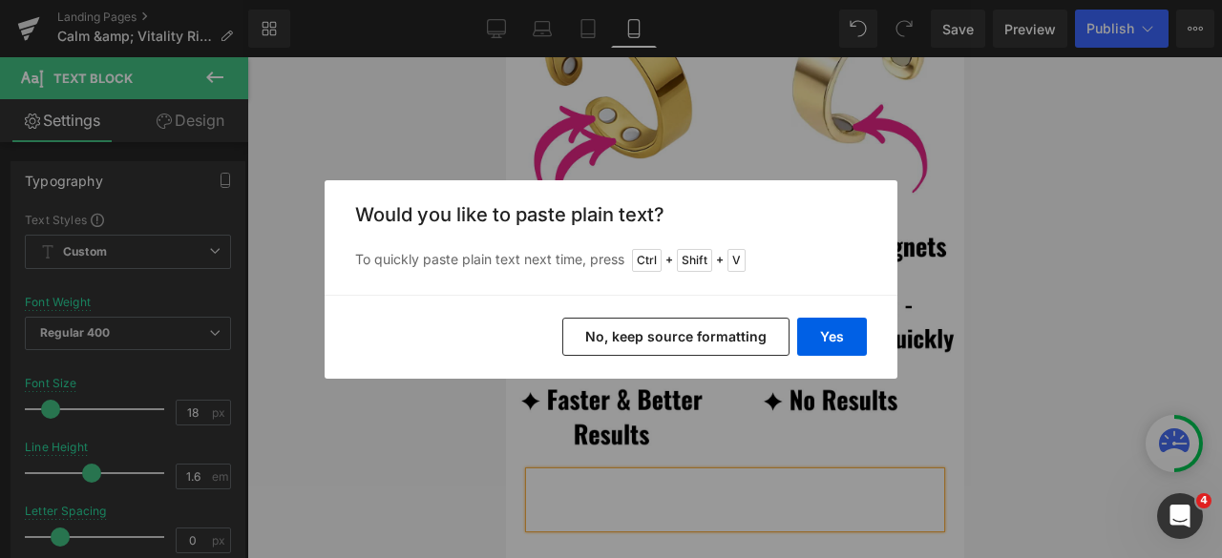
click at [630, 334] on button "No, keep source formatting" at bounding box center [675, 337] width 227 height 38
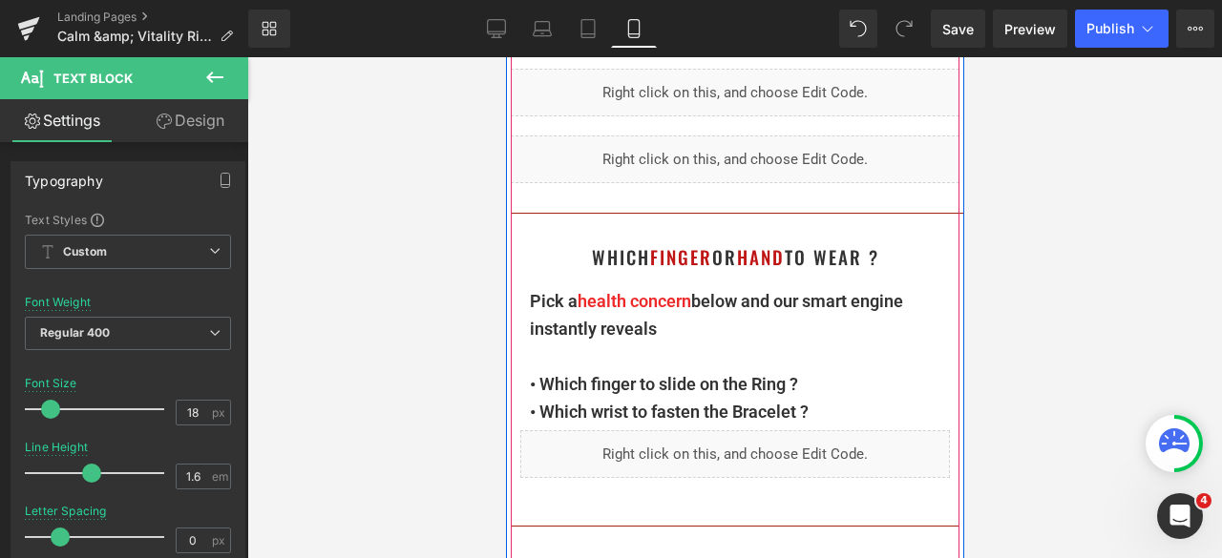
scroll to position [2297, 0]
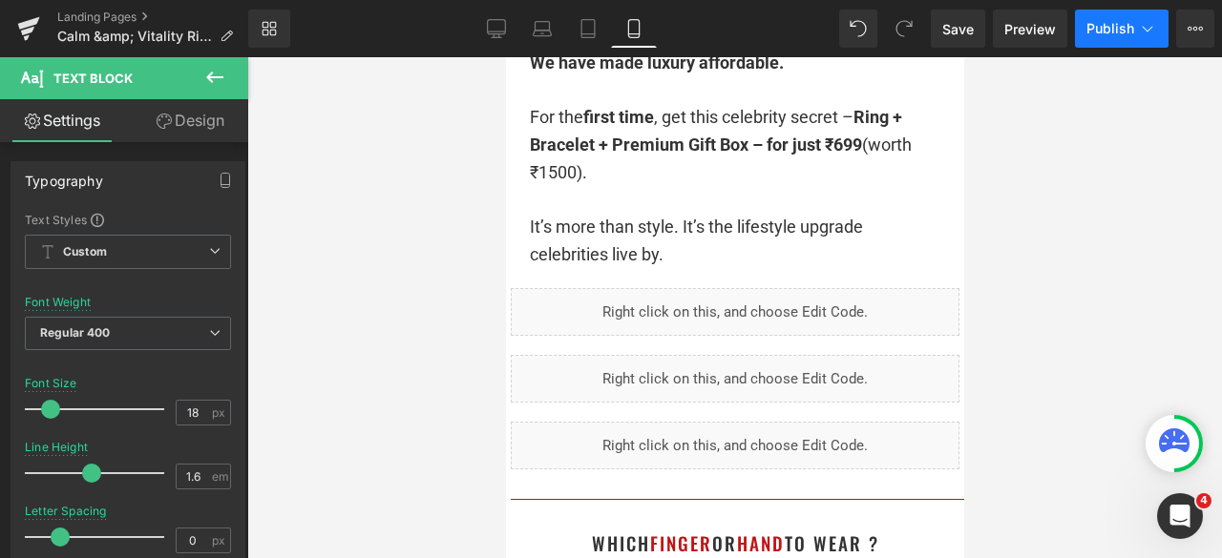
click at [1102, 31] on span "Publish" at bounding box center [1110, 28] width 48 height 15
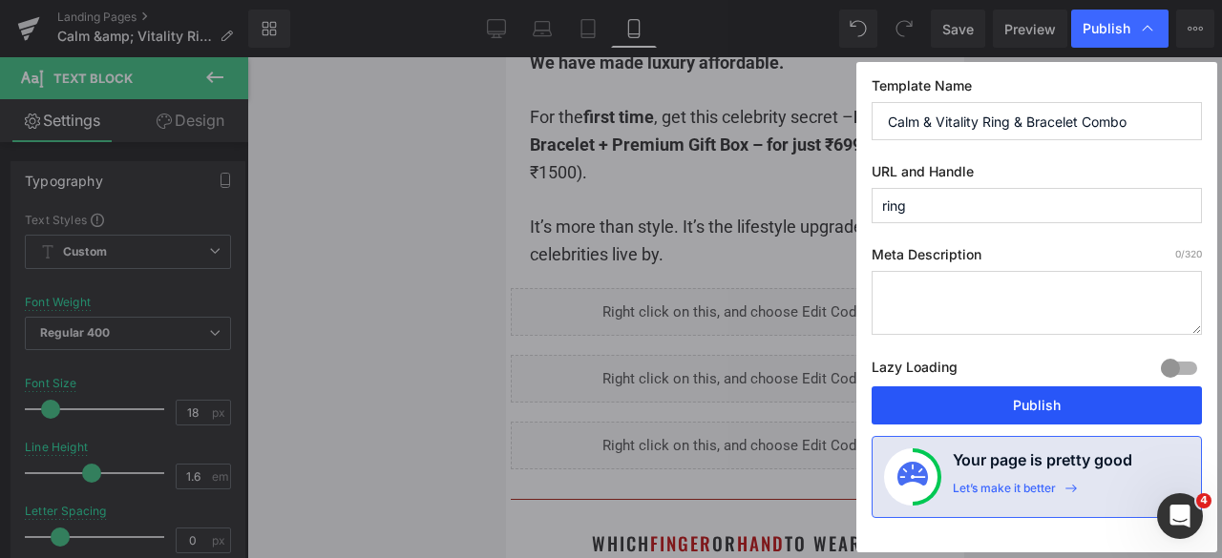
click at [997, 409] on button "Publish" at bounding box center [1036, 406] width 330 height 38
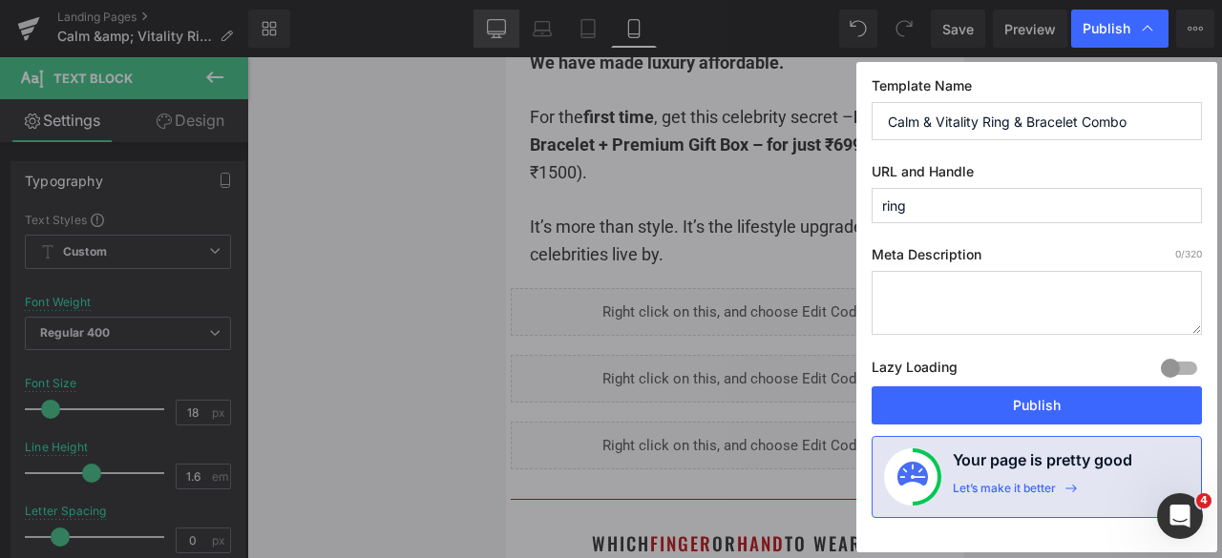
click at [487, 26] on icon at bounding box center [496, 28] width 19 height 19
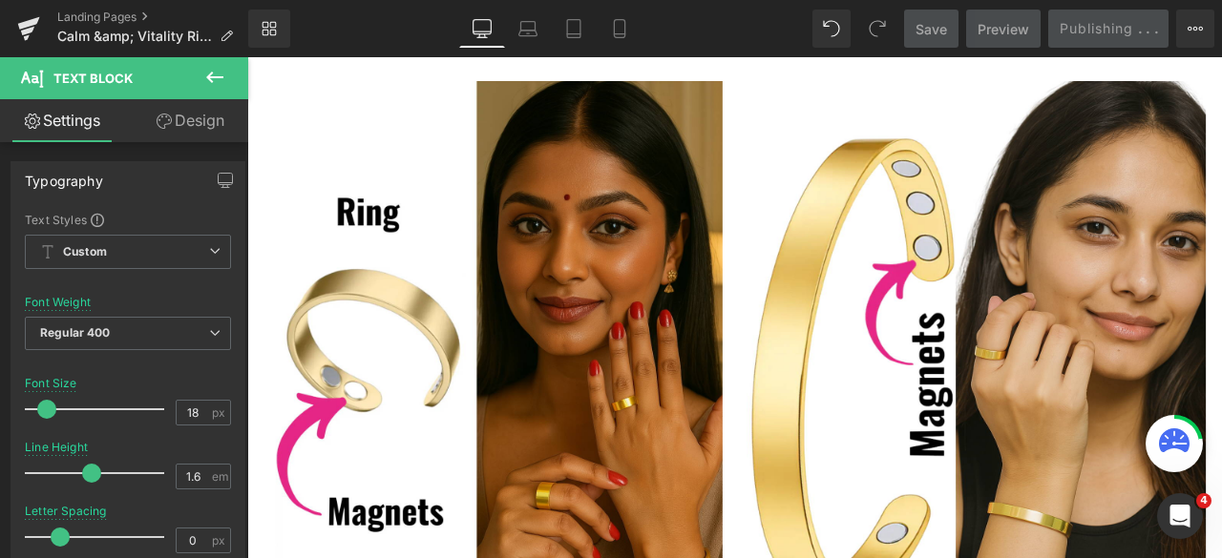
scroll to position [0, 0]
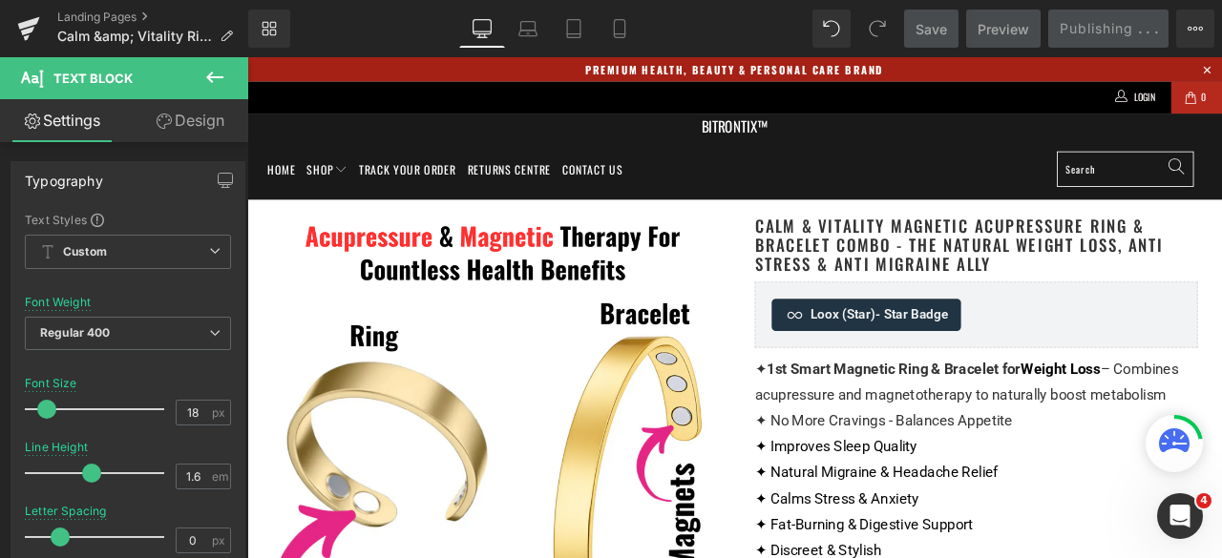
click at [480, 26] on icon at bounding box center [481, 28] width 19 height 19
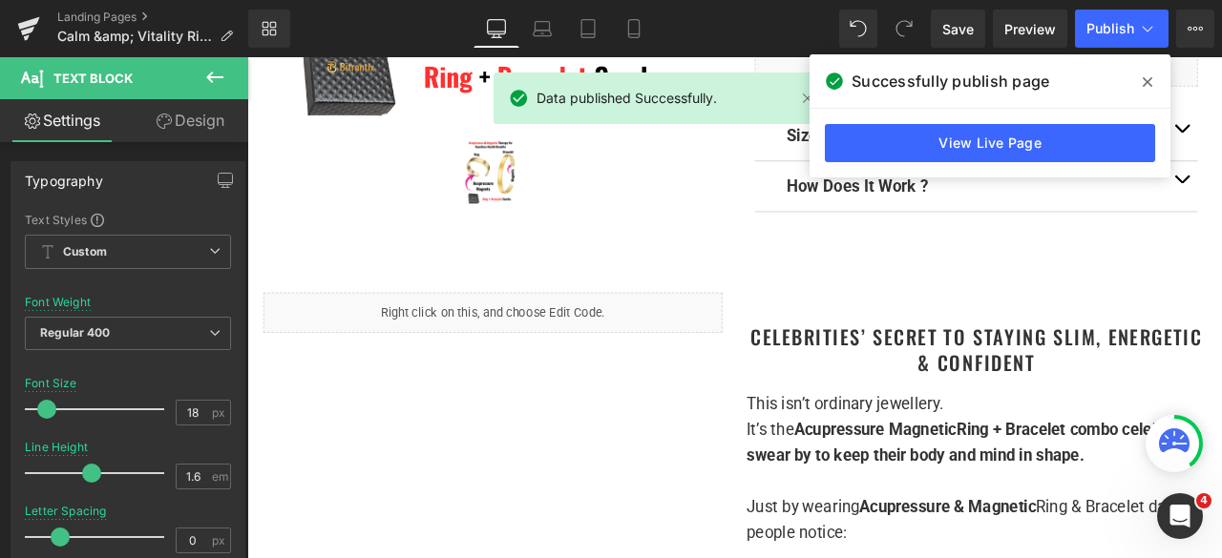
scroll to position [1432, 0]
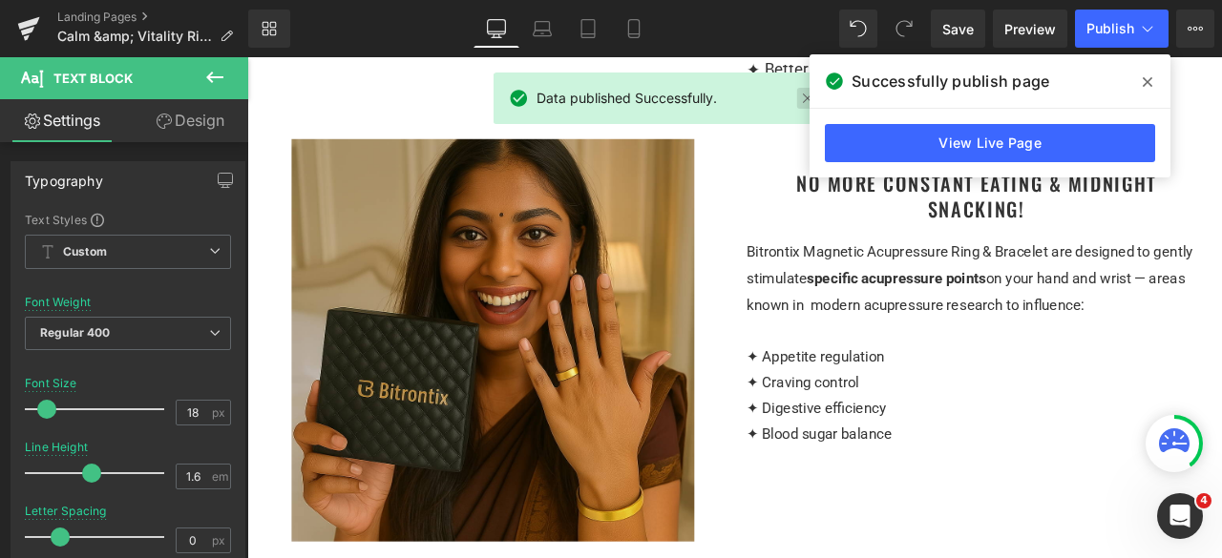
click at [806, 96] on link at bounding box center [807, 98] width 21 height 21
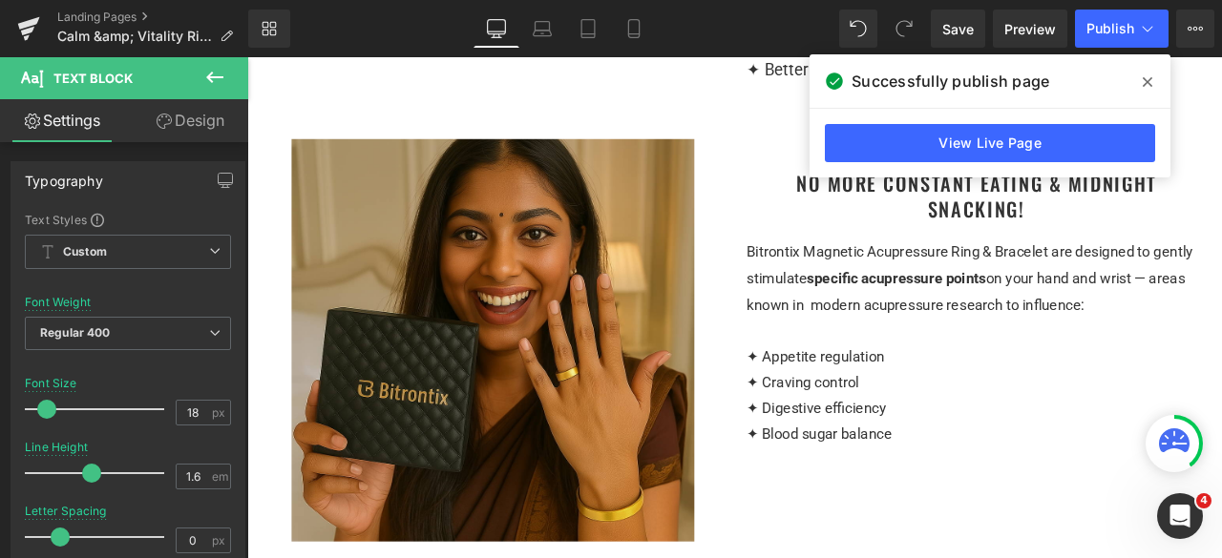
click at [913, 88] on p "✦ Better focus, calmer mood & glowing confidence" at bounding box center [1111, 72] width 544 height 31
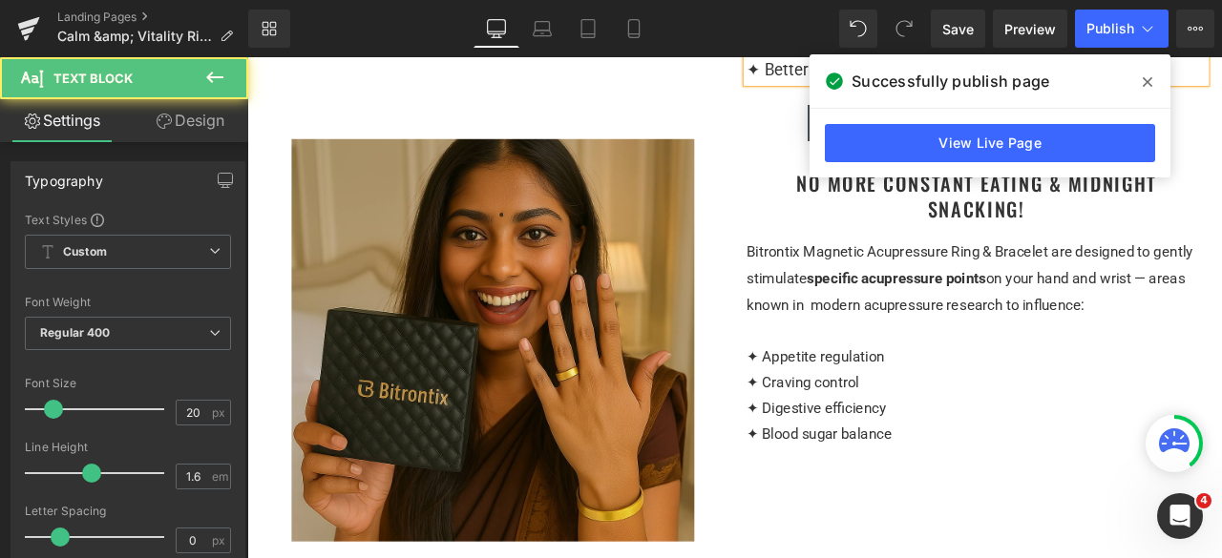
click at [844, 203] on div "No More Constant Eating & Midnight Snacking! Heading Bitrontix Magnetic Acupres…" at bounding box center [1111, 337] width 573 height 364
click at [1146, 87] on icon at bounding box center [1148, 81] width 10 height 15
click at [1221, 57] on p "✦ Higher energy all day" at bounding box center [1111, 42] width 544 height 31
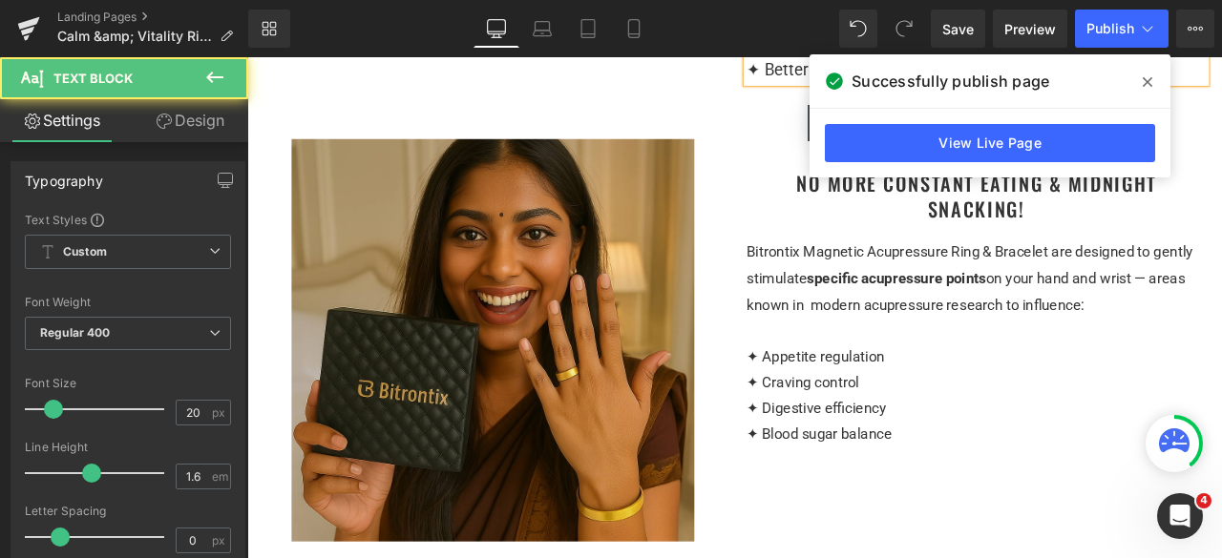
click at [1221, 57] on p "✦ Higher energy all day" at bounding box center [1111, 42] width 544 height 31
click at [1221, 88] on p "✦ Better focus, calmer mood & glowing confidence" at bounding box center [1111, 72] width 544 height 31
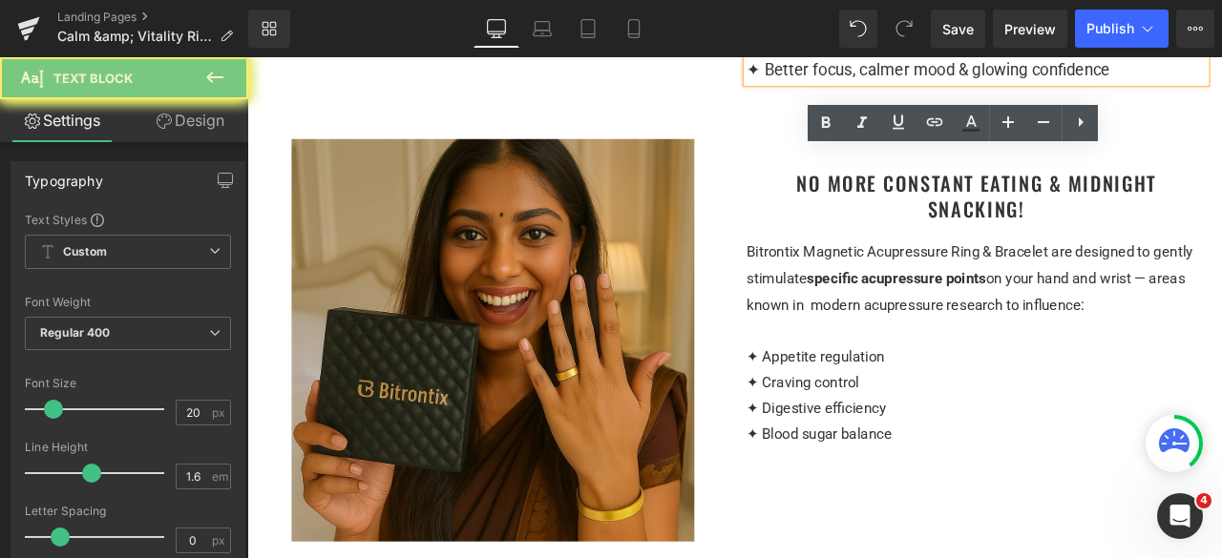
click at [977, 196] on div "No More Constant Eating & Midnight Snacking! Heading Bitrontix Magnetic Acupres…" at bounding box center [1111, 337] width 573 height 364
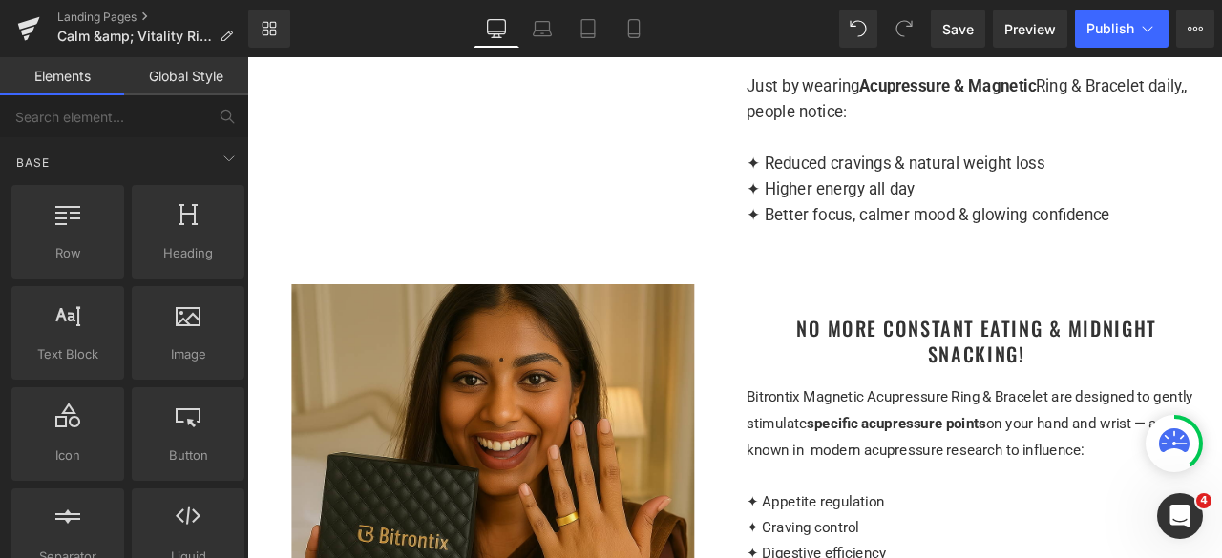
scroll to position [1241, 0]
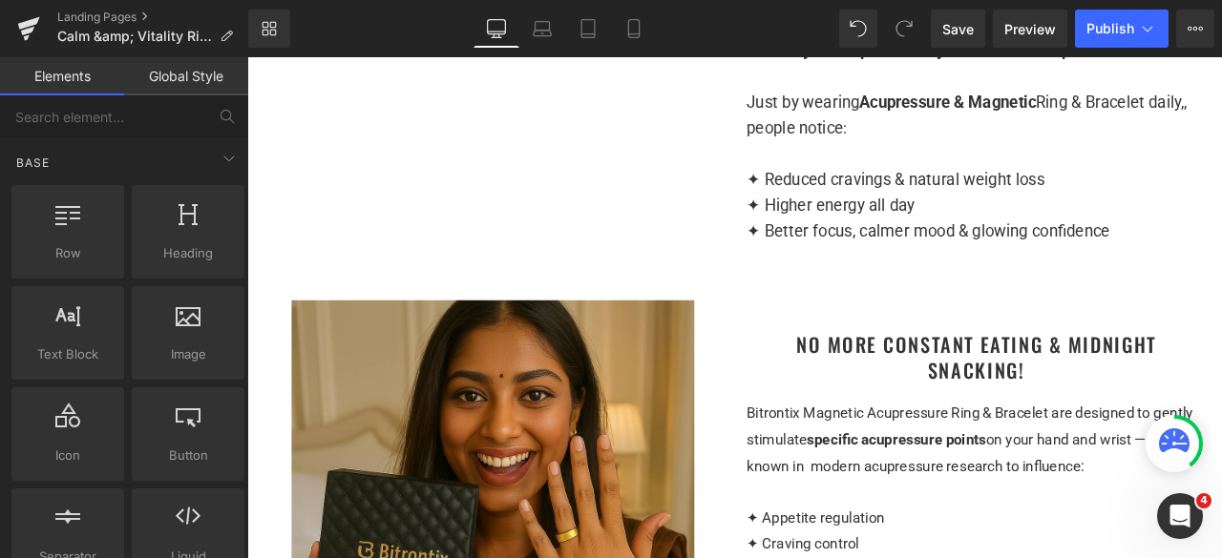
click at [866, 443] on div "No More Constant Eating & Midnight Snacking! Heading" at bounding box center [1111, 413] width 544 height 59
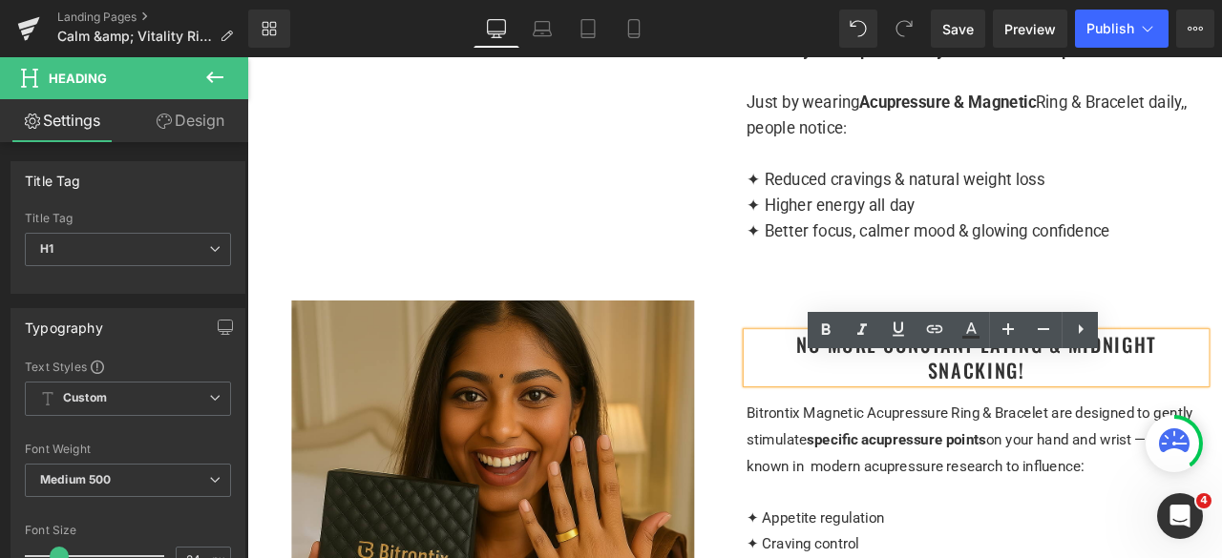
click at [247, 57] on div at bounding box center [247, 57] width 0 height 0
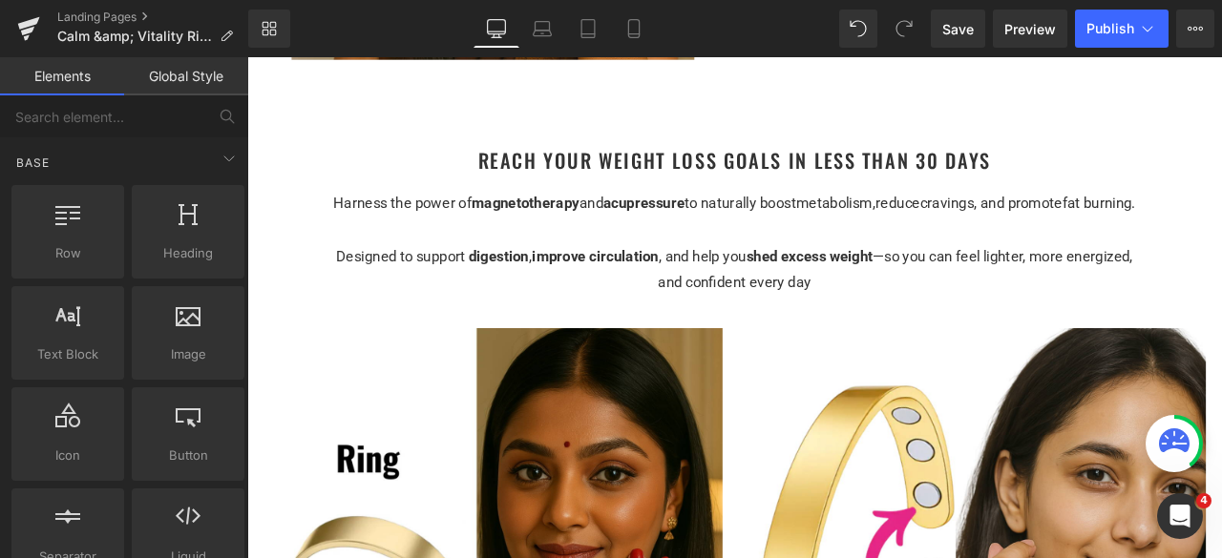
scroll to position [2005, 0]
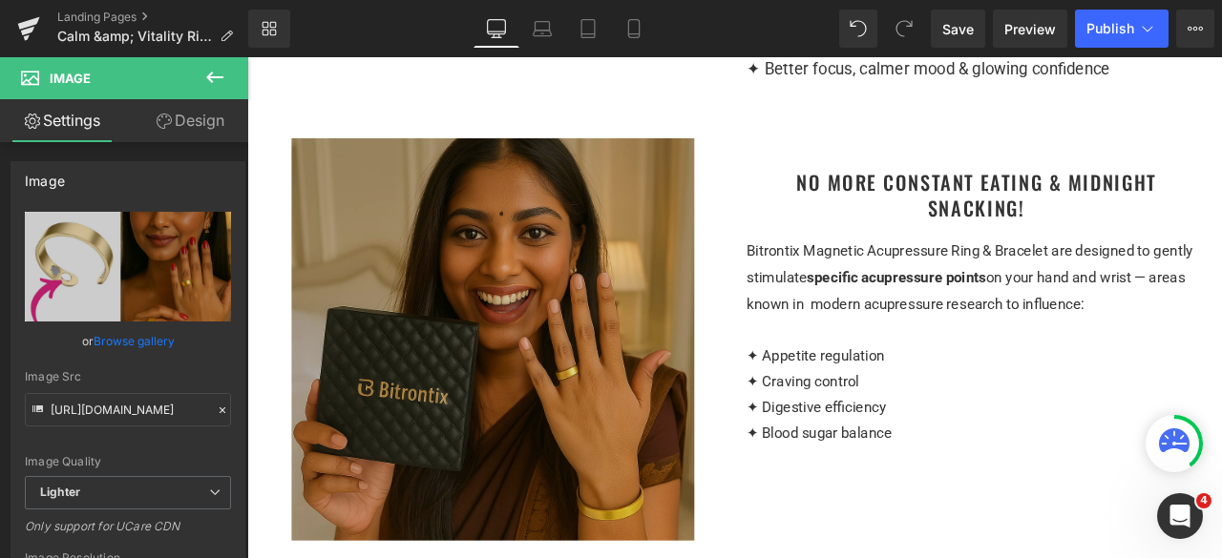
scroll to position [1432, 0]
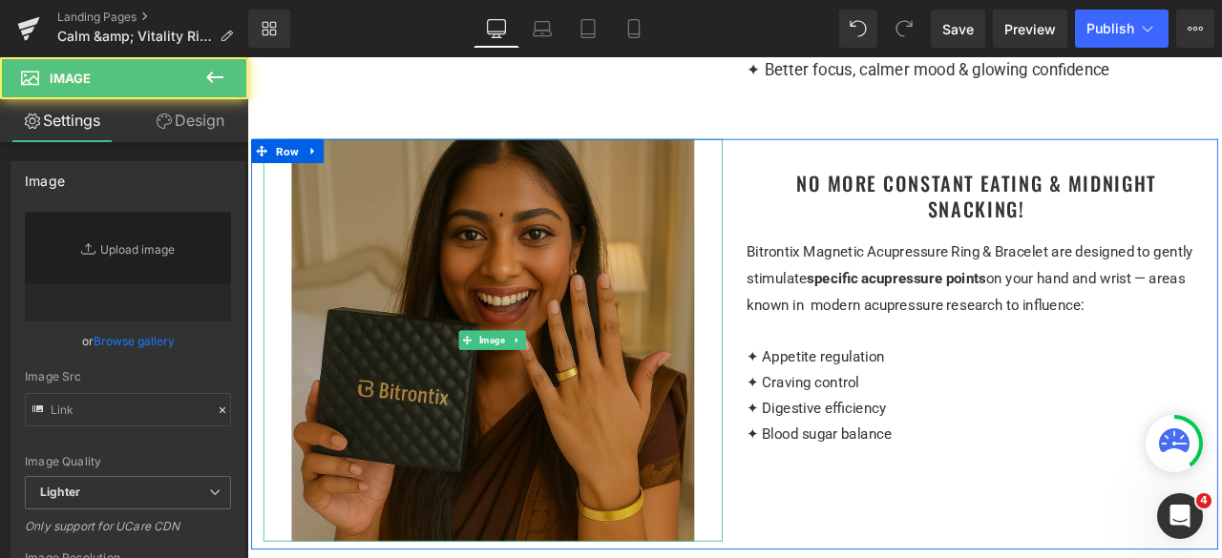
click at [340, 248] on img at bounding box center [538, 393] width 477 height 477
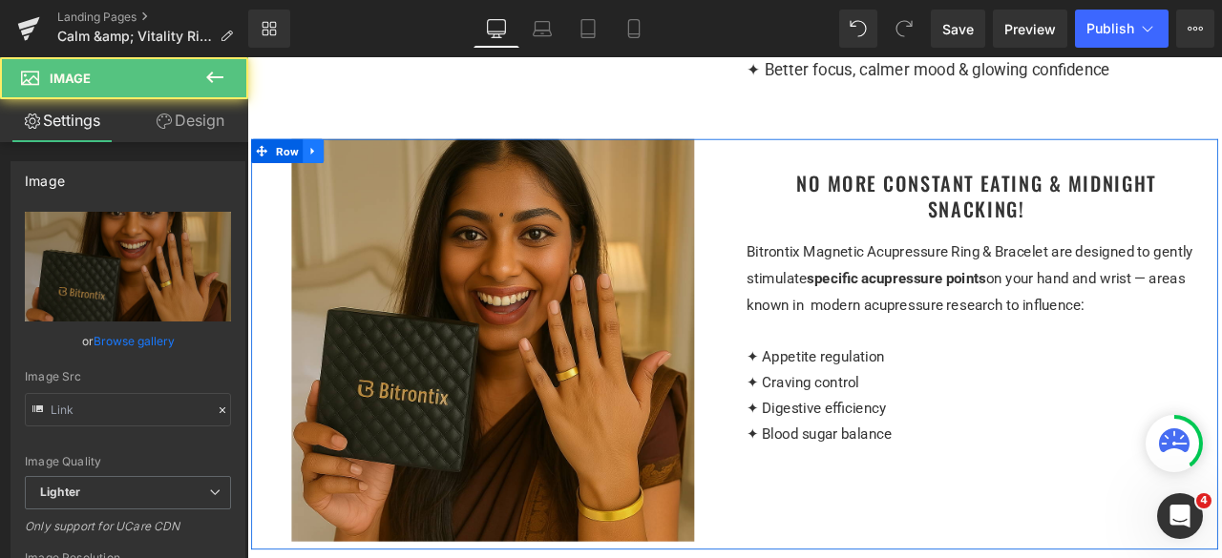
click at [323, 174] on icon at bounding box center [325, 169] width 4 height 9
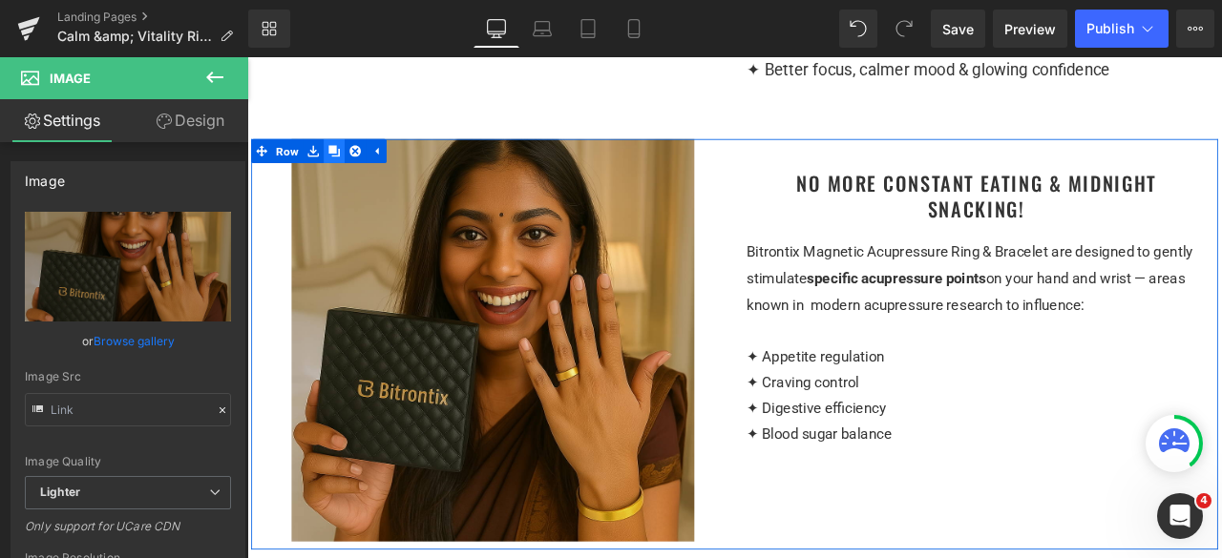
click at [353, 183] on link at bounding box center [350, 169] width 25 height 29
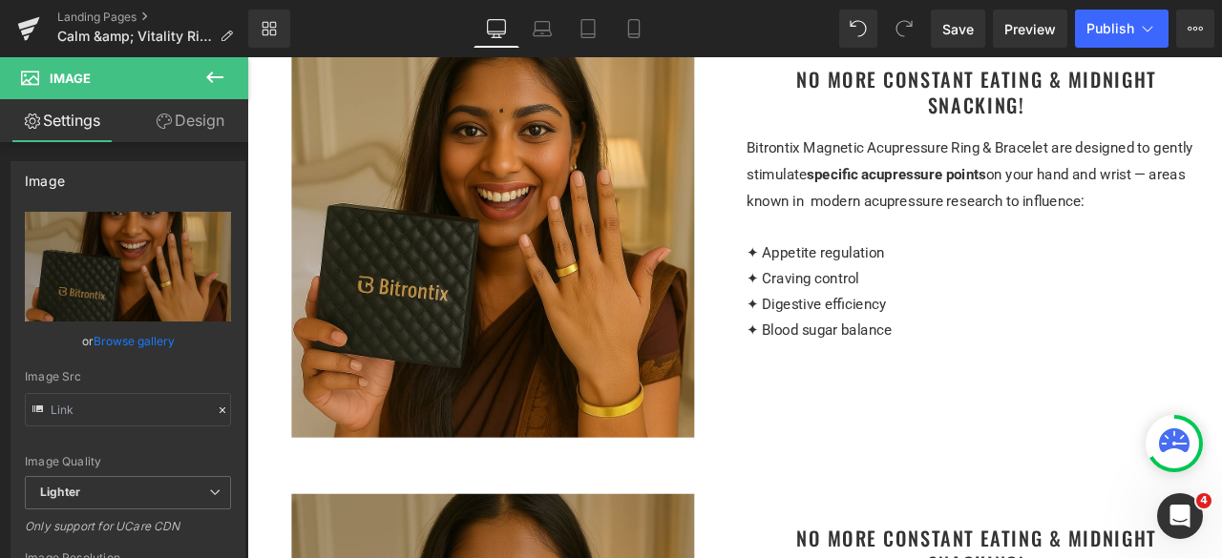
scroll to position [1550, 0]
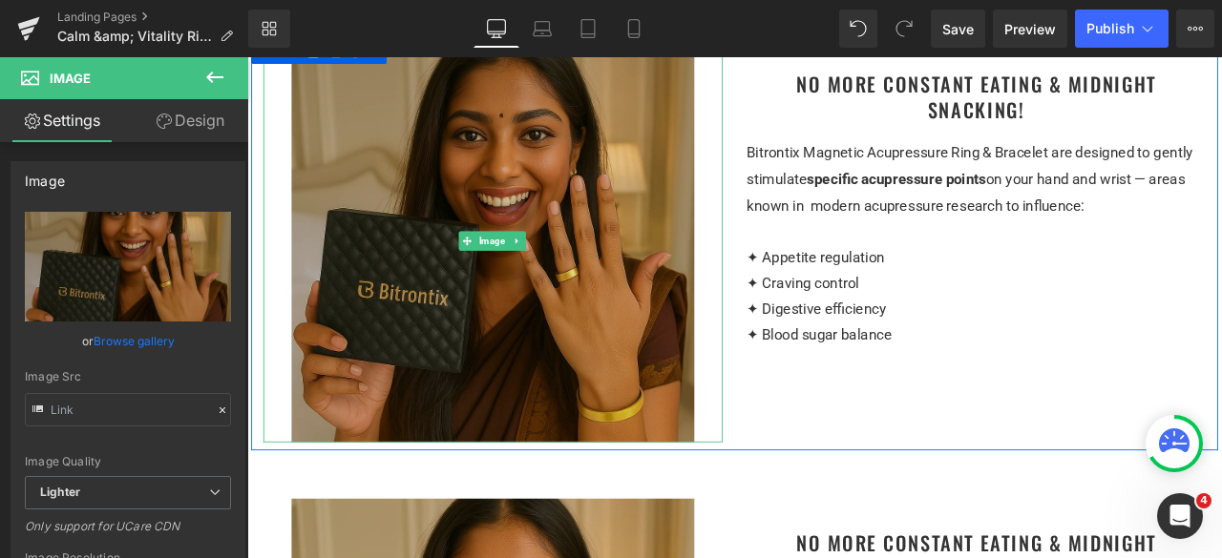
click at [505, 324] on img at bounding box center [538, 274] width 477 height 477
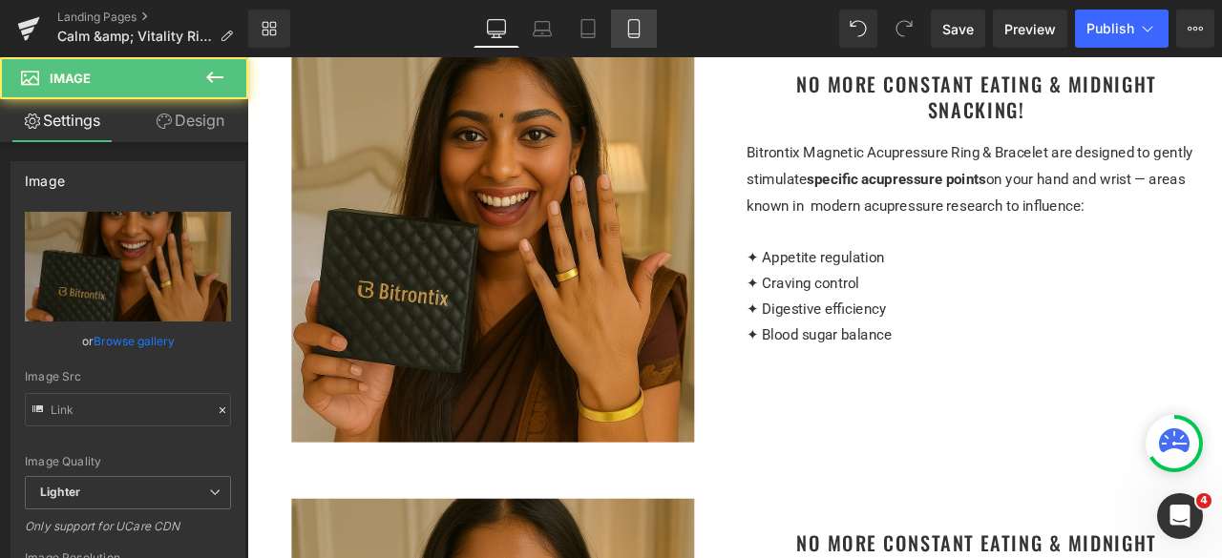
click at [625, 32] on icon at bounding box center [633, 28] width 19 height 19
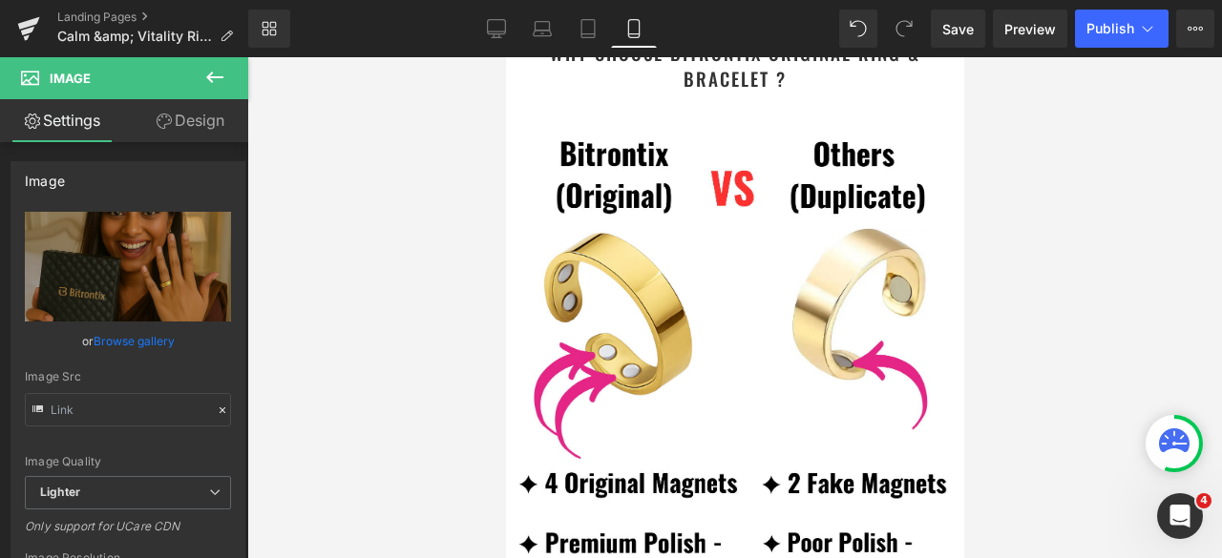
scroll to position [3150, 0]
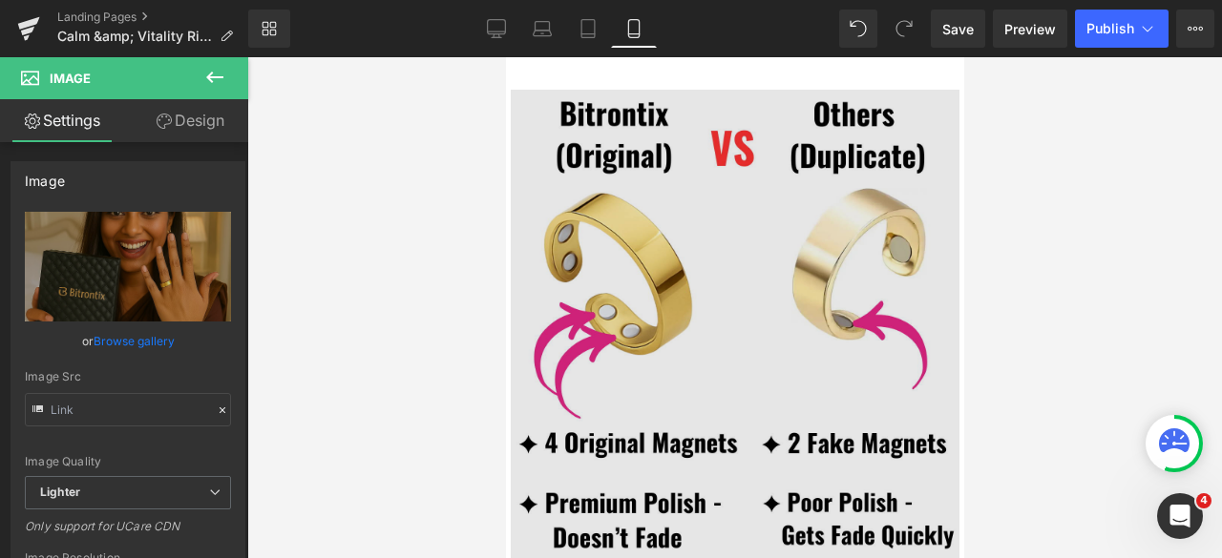
click at [683, 274] on img at bounding box center [734, 370] width 449 height 561
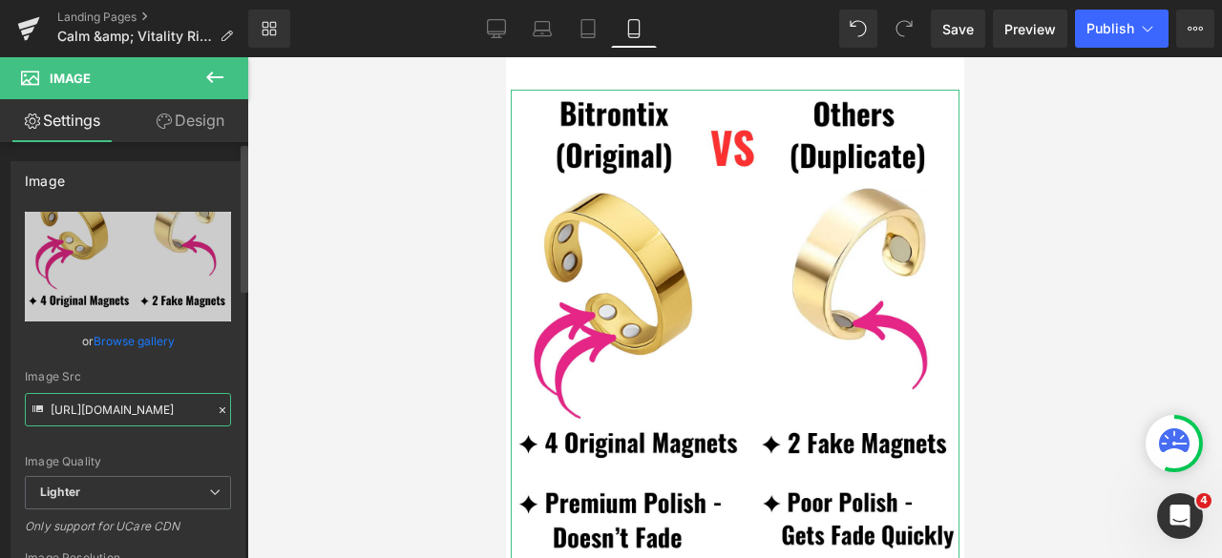
click at [166, 413] on input "https://ucarecdn.com/76b54bbf-2707-4f0f-82a1-fde43ec8d7cf/-/format/auto/-/previ…" at bounding box center [128, 409] width 206 height 33
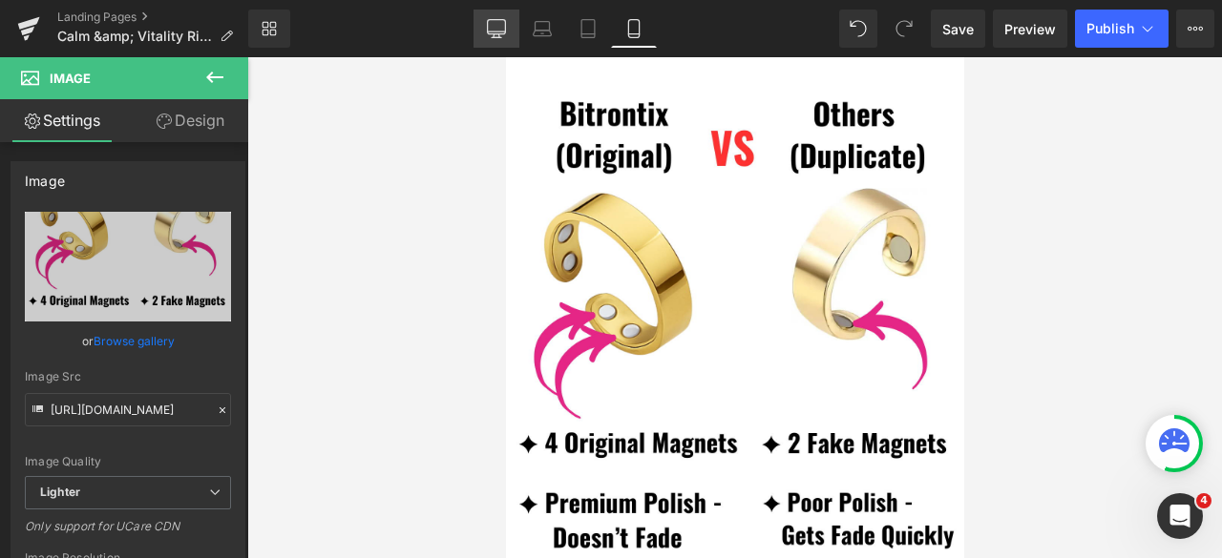
click at [498, 24] on icon at bounding box center [496, 28] width 19 height 19
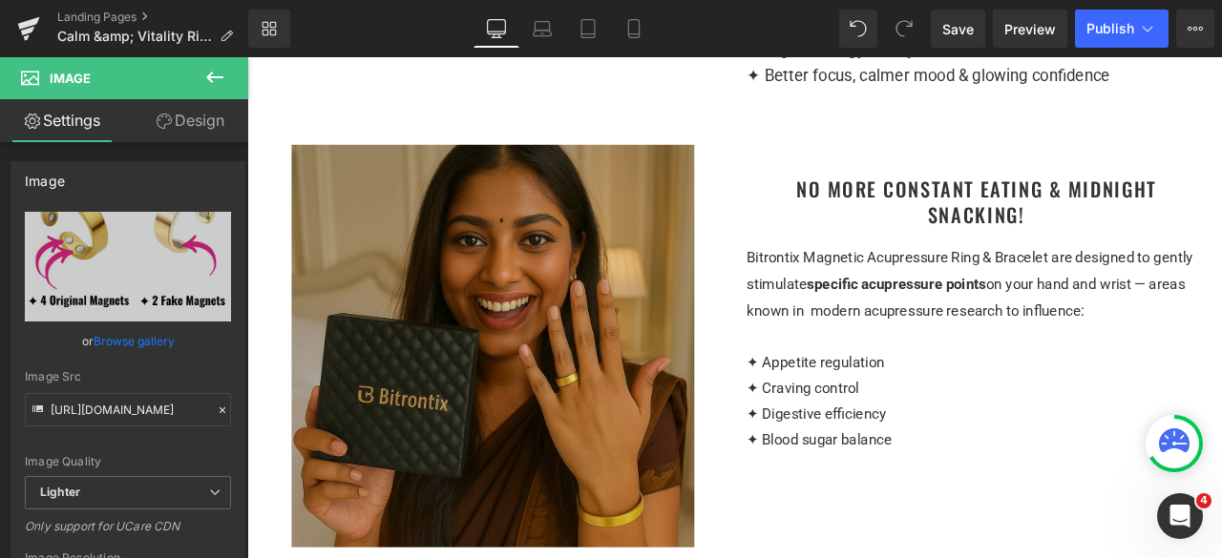
click at [502, 377] on img at bounding box center [538, 399] width 477 height 477
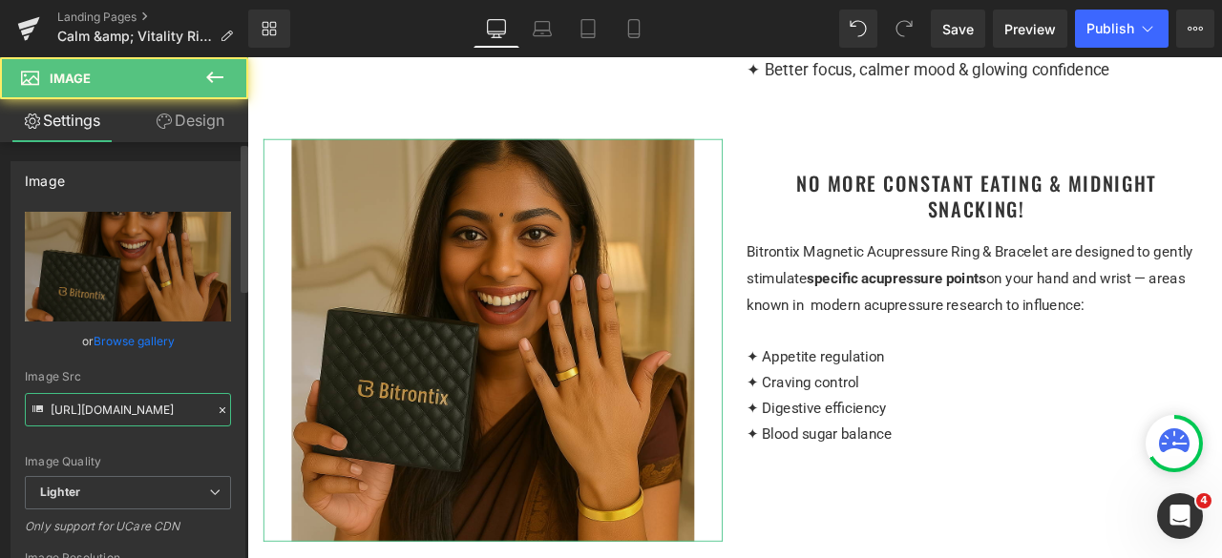
click at [105, 408] on input "https://ucarecdn.com/a1ff3196-8b54-4847-b17a-aa0a05a6b15d/-/format/auto/-/previ…" at bounding box center [128, 409] width 206 height 33
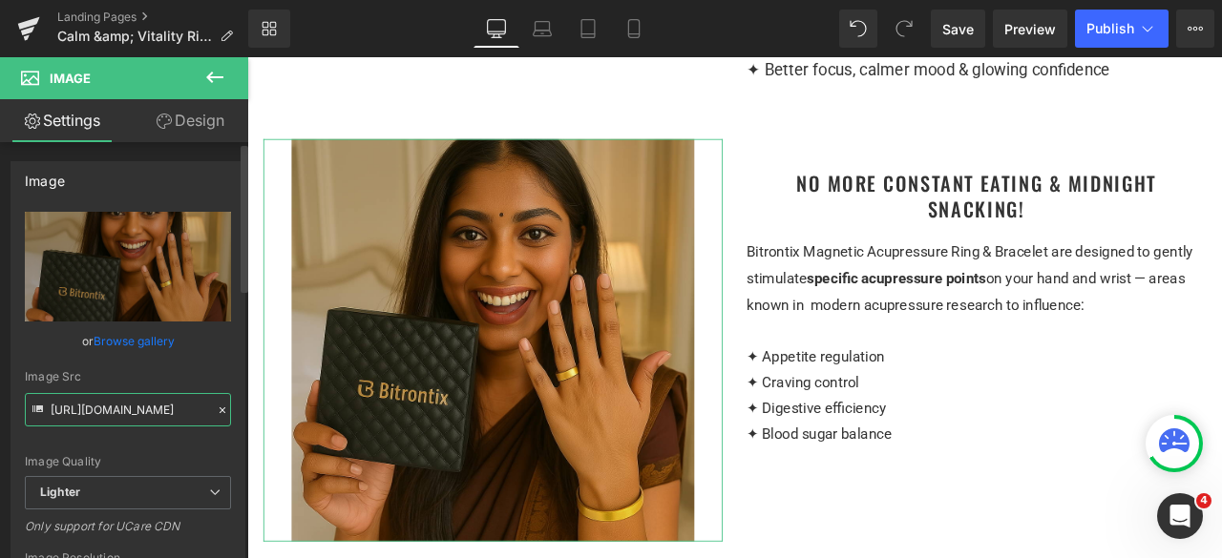
paste input "76b54bbf-2707-4f0f-82a1-fde43ec8d7cf/-/format/auto/-/preview/3000x3000/-/qualit…"
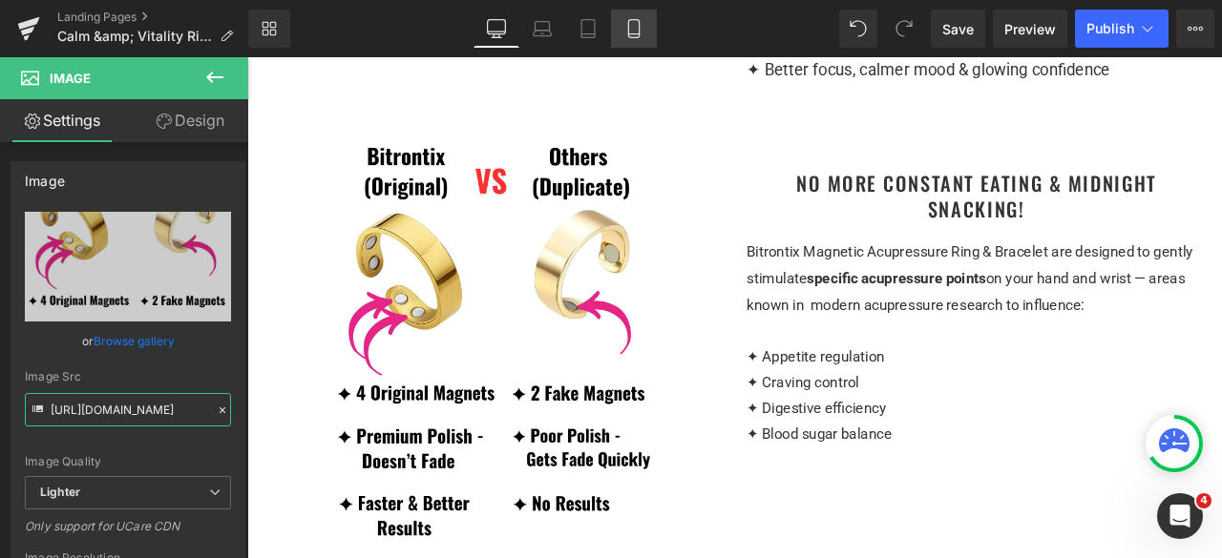
type input "https://ucarecdn.com/76b54bbf-2707-4f0f-82a1-fde43ec8d7cf/-/format/auto/-/previ…"
click at [630, 31] on icon at bounding box center [633, 28] width 19 height 19
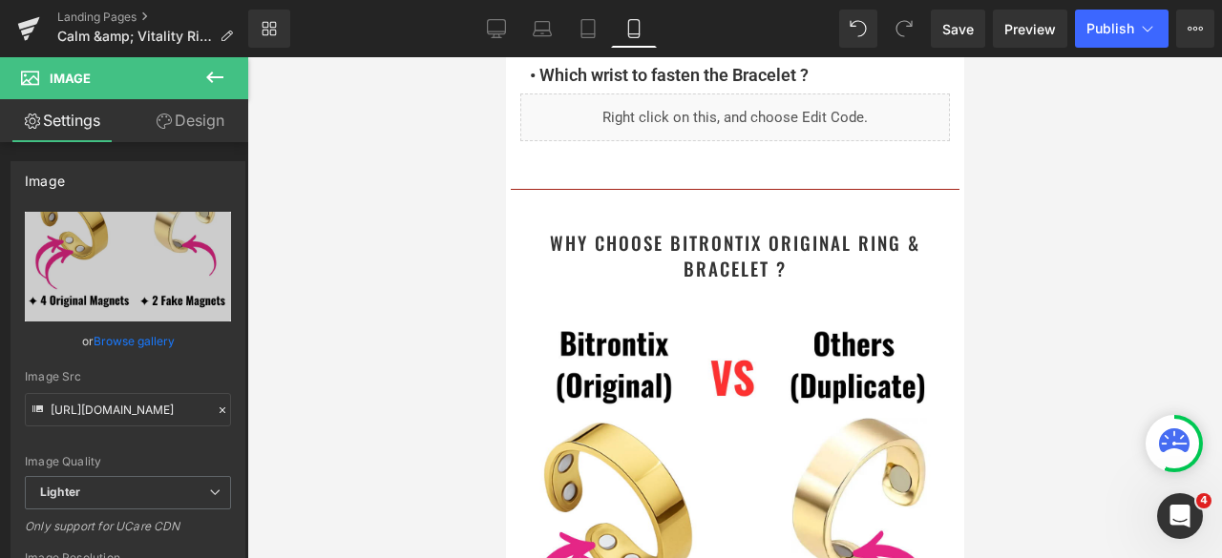
scroll to position [2959, 0]
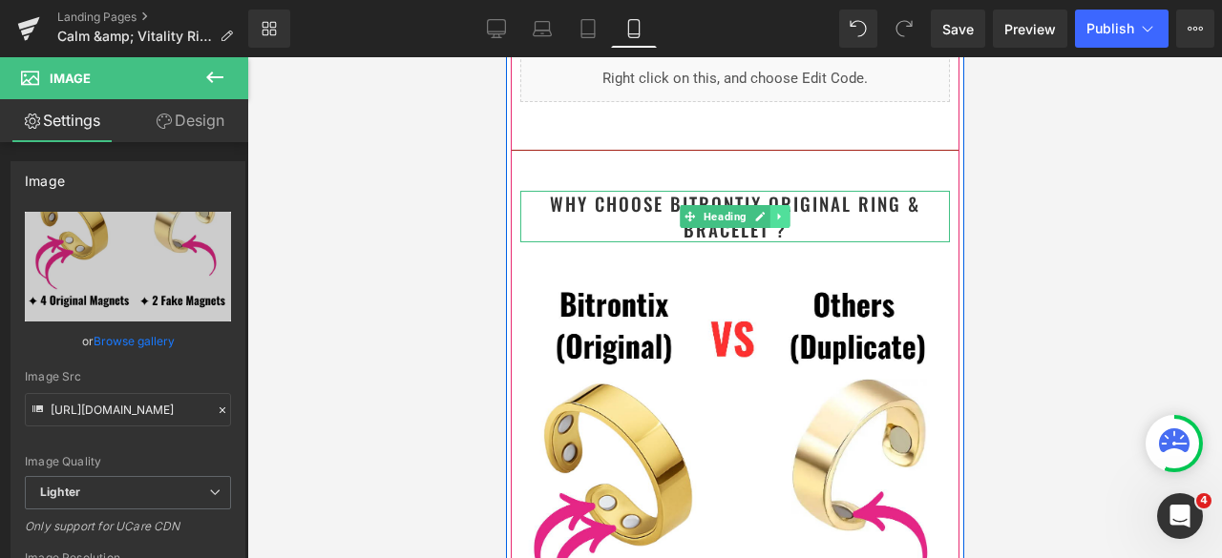
click at [774, 221] on icon at bounding box center [779, 216] width 10 height 11
click at [836, 238] on div at bounding box center [734, 240] width 430 height 5
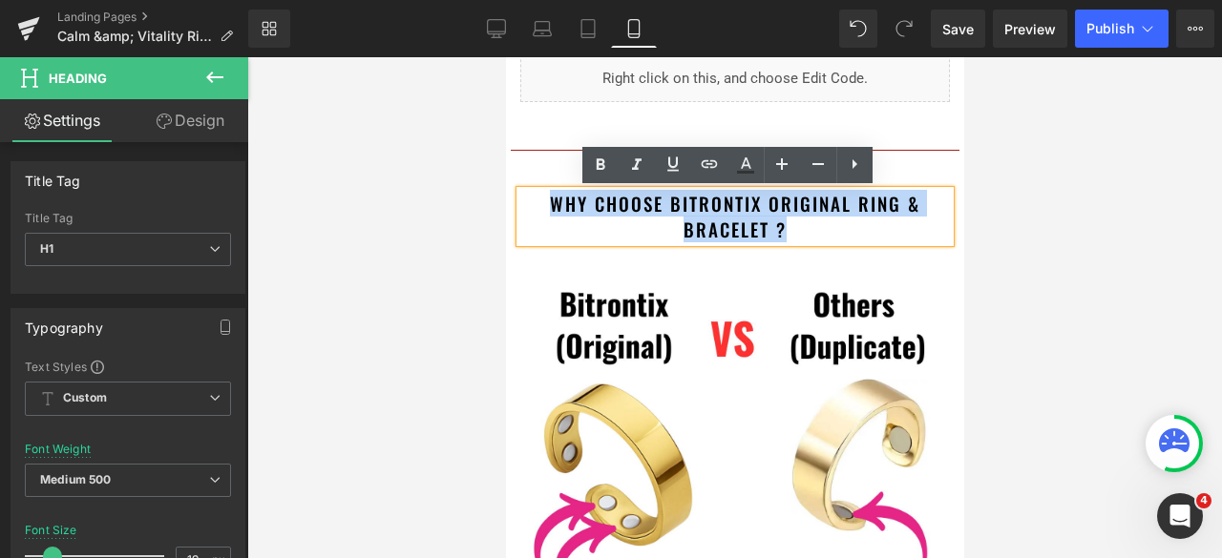
drag, startPoint x: 857, startPoint y: 231, endPoint x: 544, endPoint y: 203, distance: 314.3
click at [544, 203] on h1 "Why Choose Bitrontix Original Ring & Bracelet ?" at bounding box center [734, 216] width 430 height 51
copy h1 "Why Choose Bitrontix Original Ring & Bracelet ?"
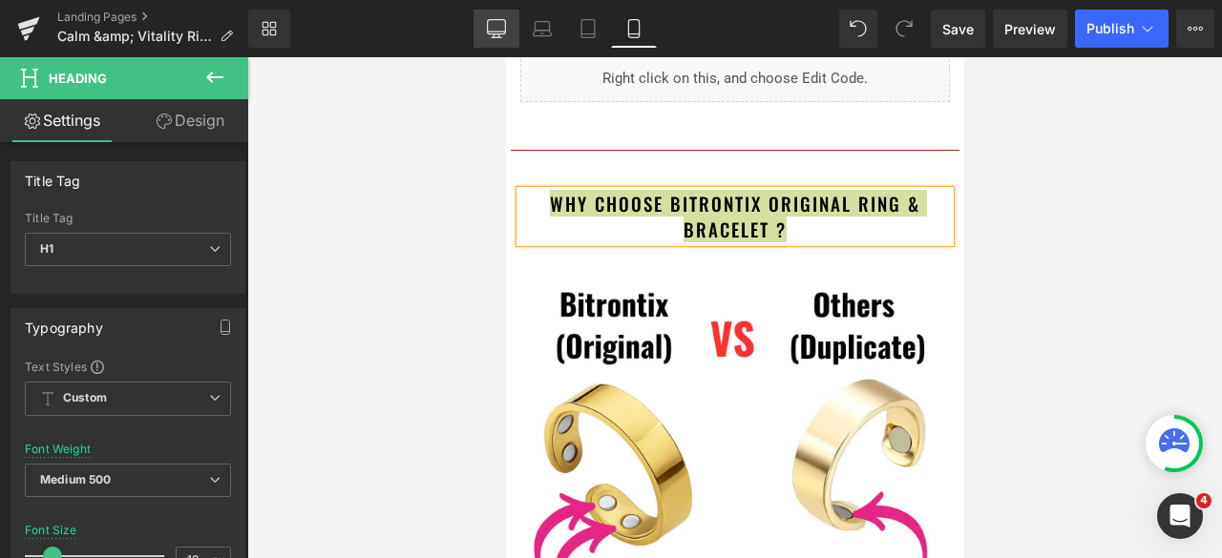
click at [496, 41] on link "Desktop" at bounding box center [496, 29] width 46 height 38
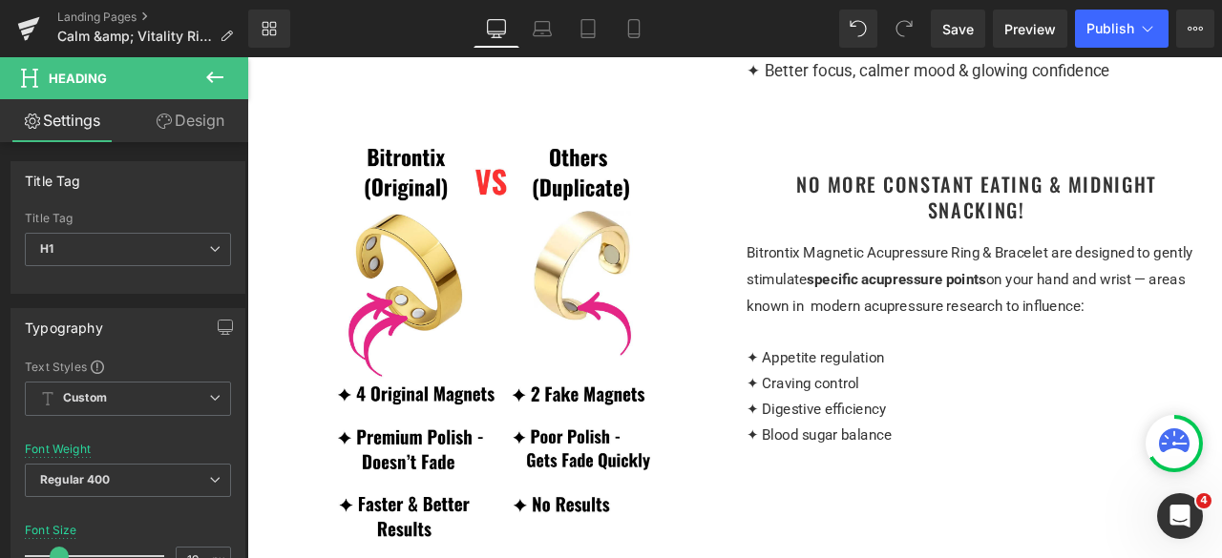
scroll to position [1432, 0]
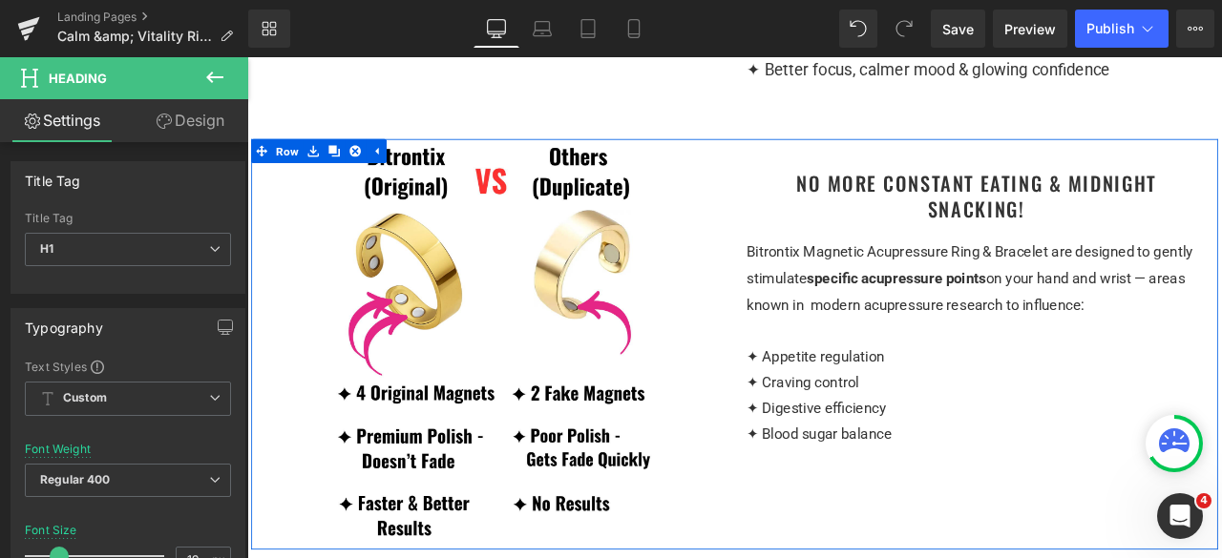
click at [1184, 252] on h1 "No More Constant Eating & Midnight Snacking!" at bounding box center [1111, 222] width 544 height 59
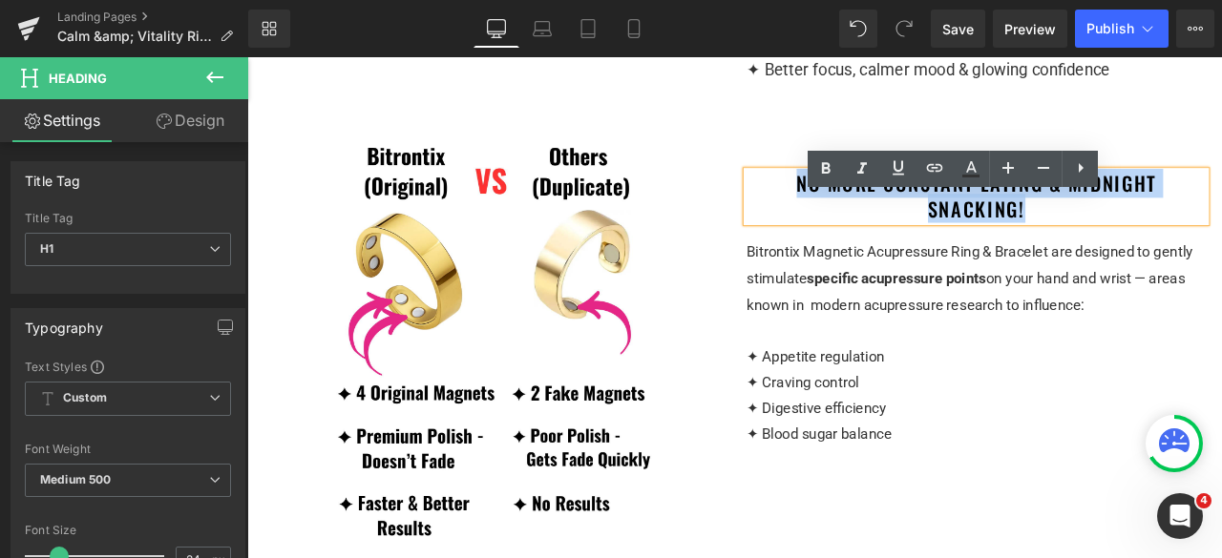
drag, startPoint x: 1208, startPoint y: 269, endPoint x: 888, endPoint y: 230, distance: 323.1
click at [888, 230] on h1 "No More Constant Eating & Midnight Snacking!" at bounding box center [1111, 222] width 544 height 59
paste div
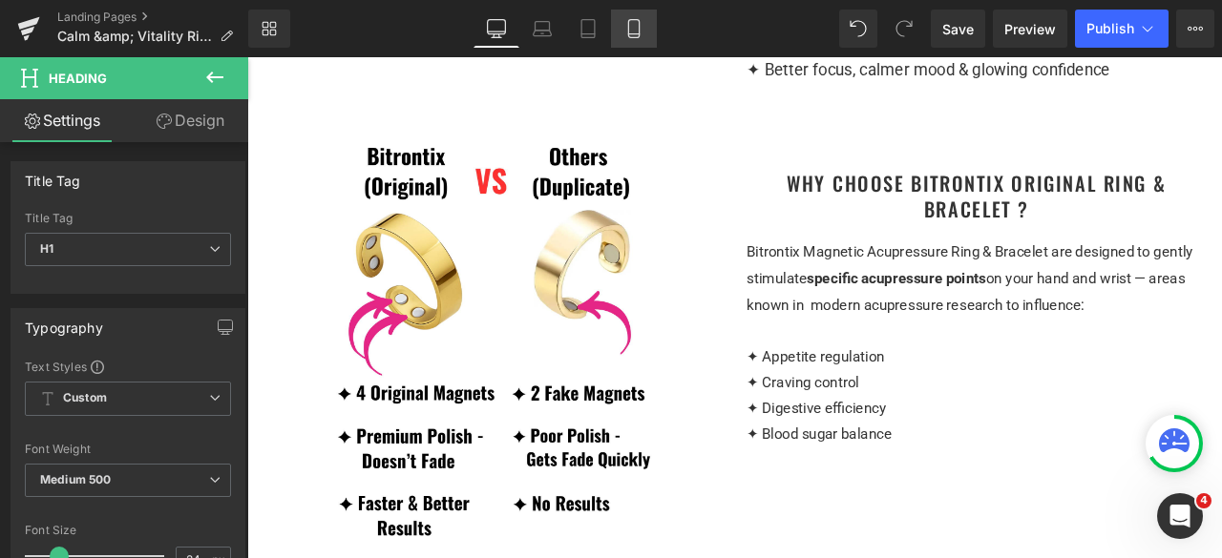
click at [640, 38] on link "Mobile" at bounding box center [634, 29] width 46 height 38
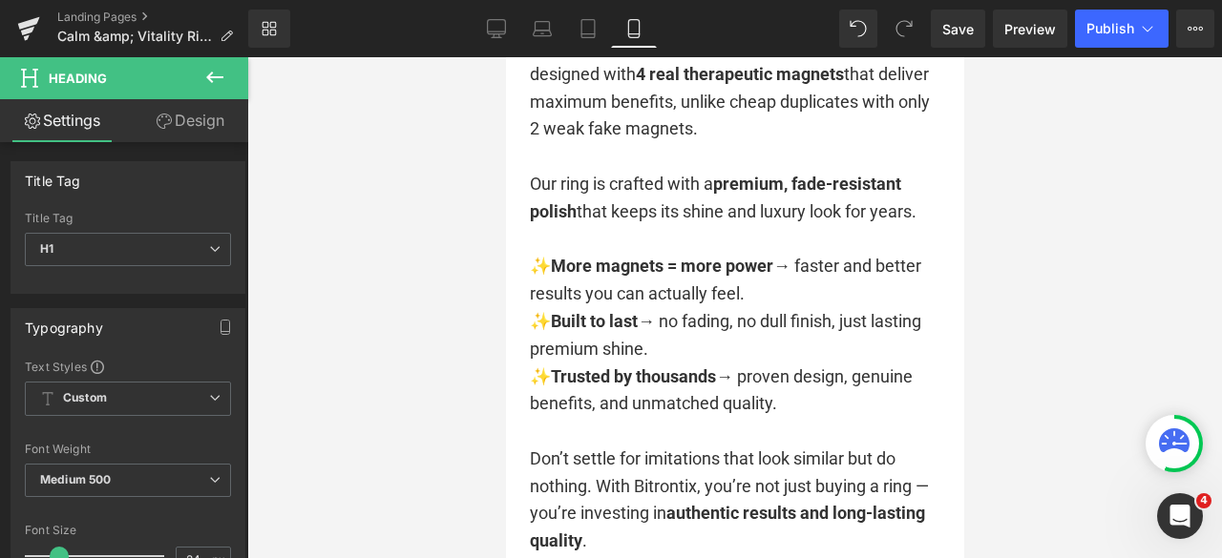
scroll to position [3818, 0]
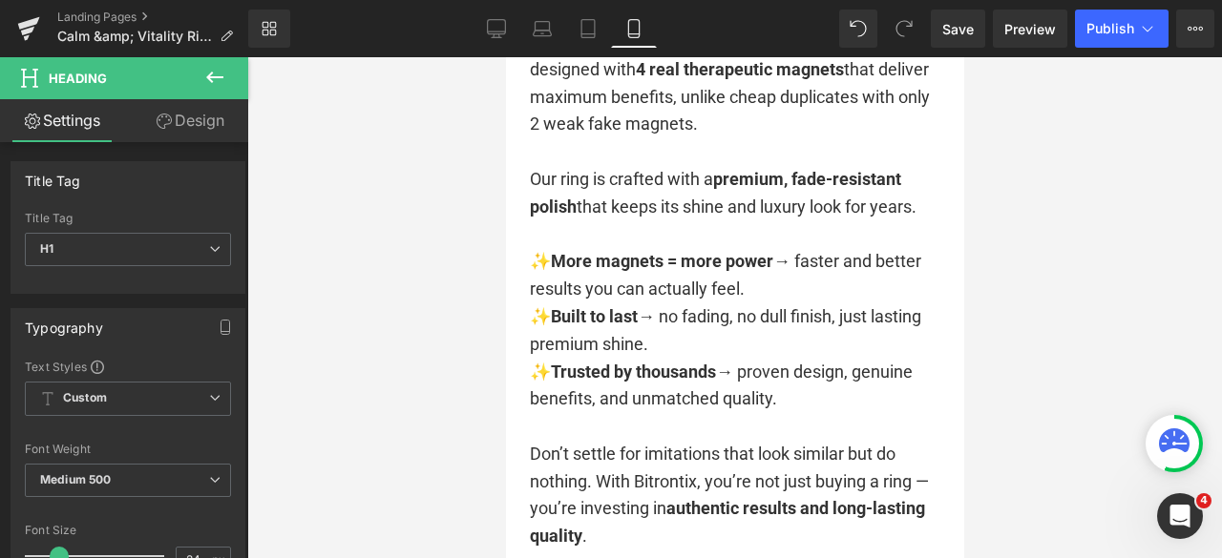
click at [636, 226] on p at bounding box center [734, 235] width 410 height 28
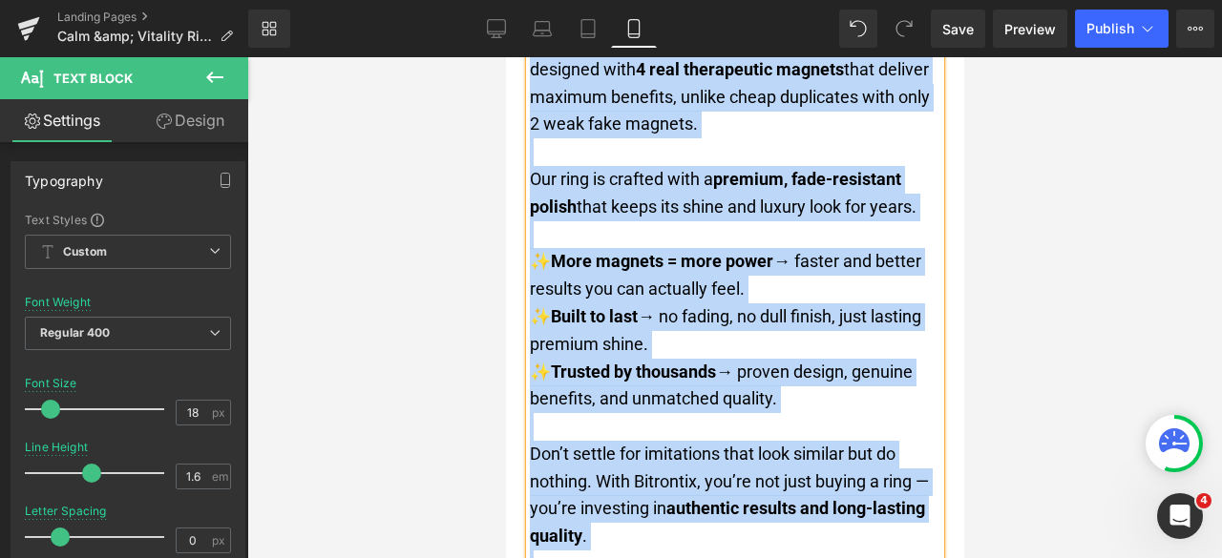
copy div "When it comes to your health and results, quality matters . The Bitrontix Origi…"
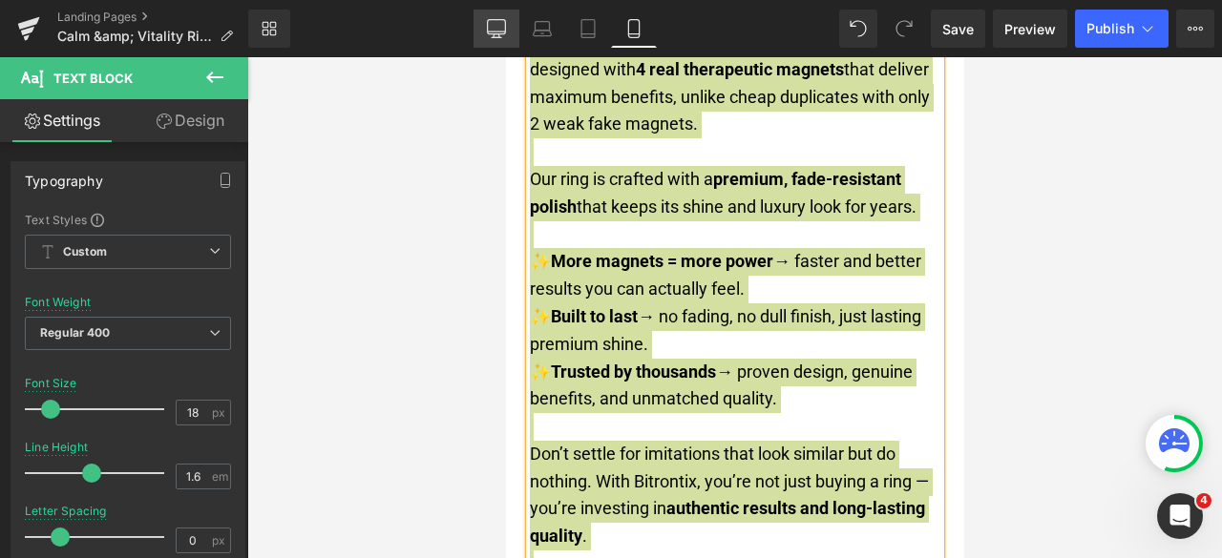
click at [474, 24] on link "Desktop" at bounding box center [496, 29] width 46 height 38
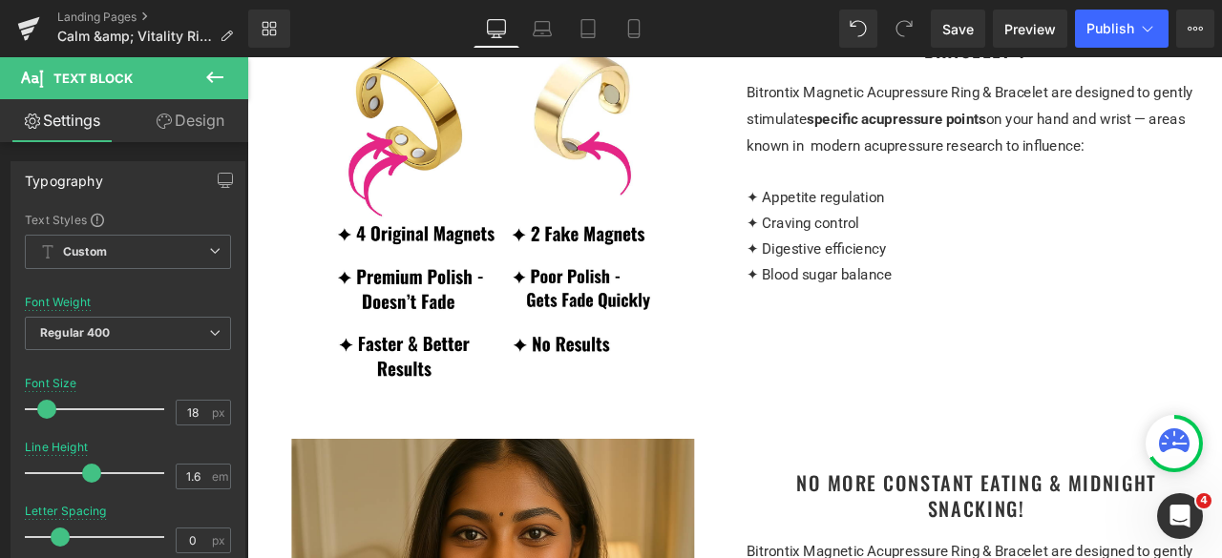
scroll to position [1432, 0]
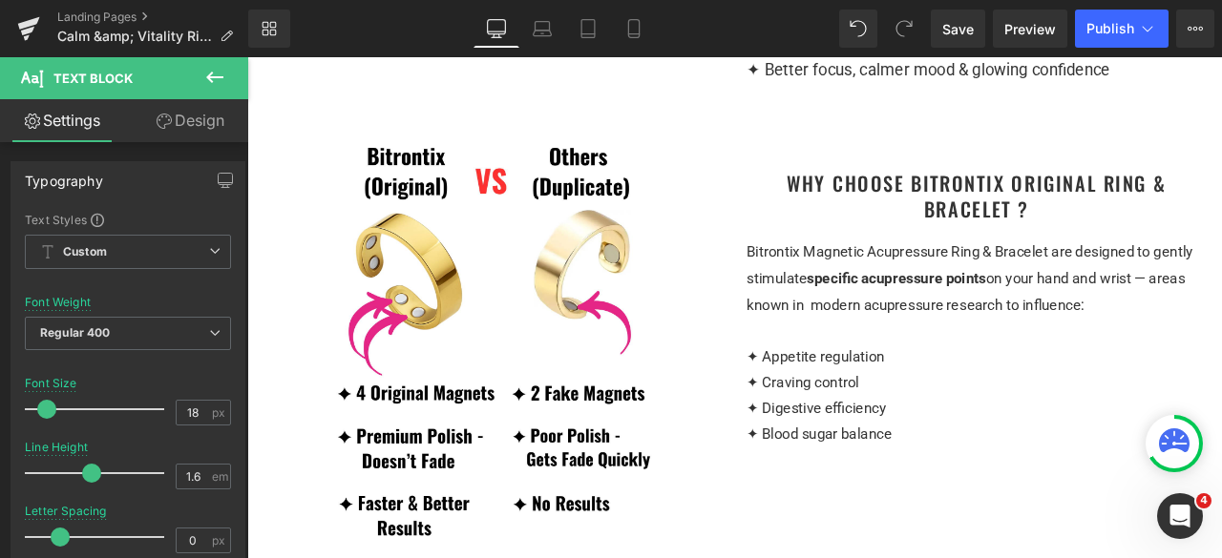
click at [964, 402] on div "✦ Appetite regulation ✦ Craving control ✦ Digestive efficiency ✦ Blood sugar ba…" at bounding box center [1111, 443] width 544 height 153
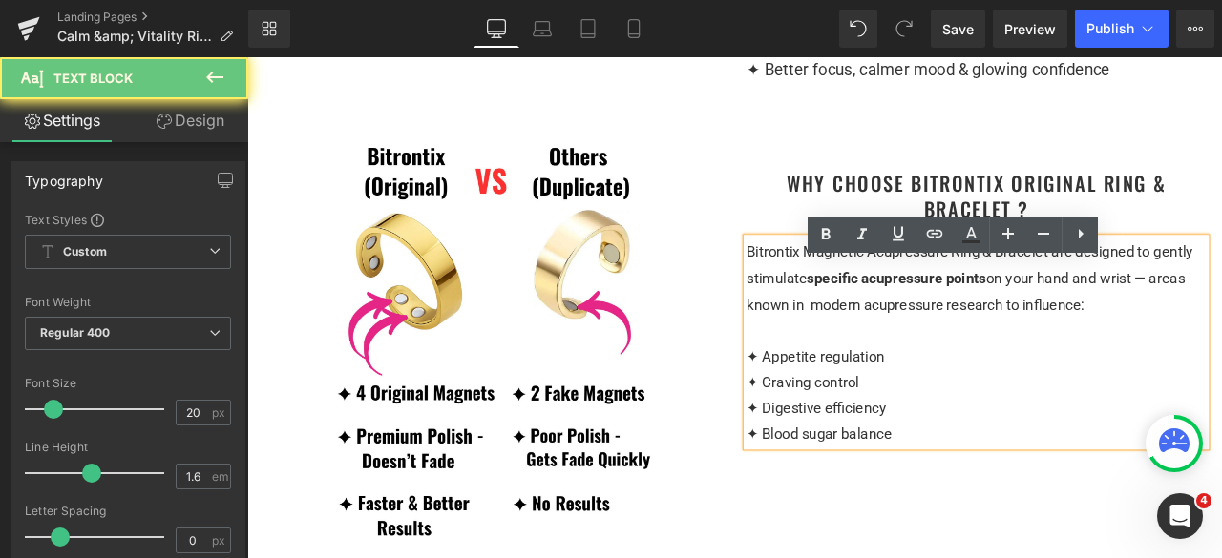
click at [1015, 405] on div "✦ Appetite regulation ✦ Craving control ✦ Digestive efficiency ✦ Blood sugar ba…" at bounding box center [1111, 443] width 544 height 153
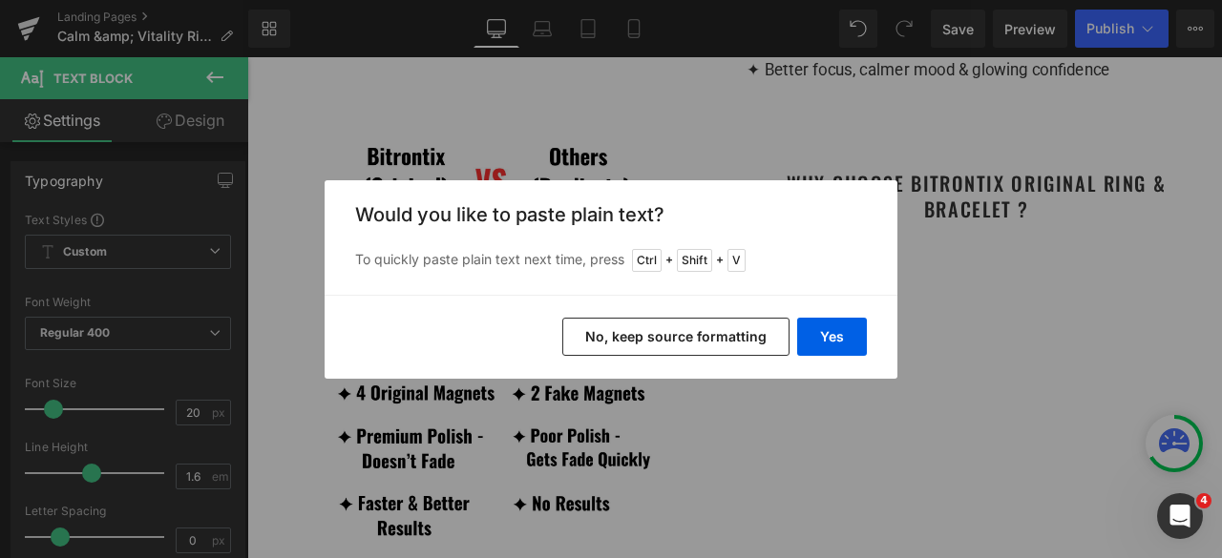
click at [695, 337] on button "No, keep source formatting" at bounding box center [675, 337] width 227 height 38
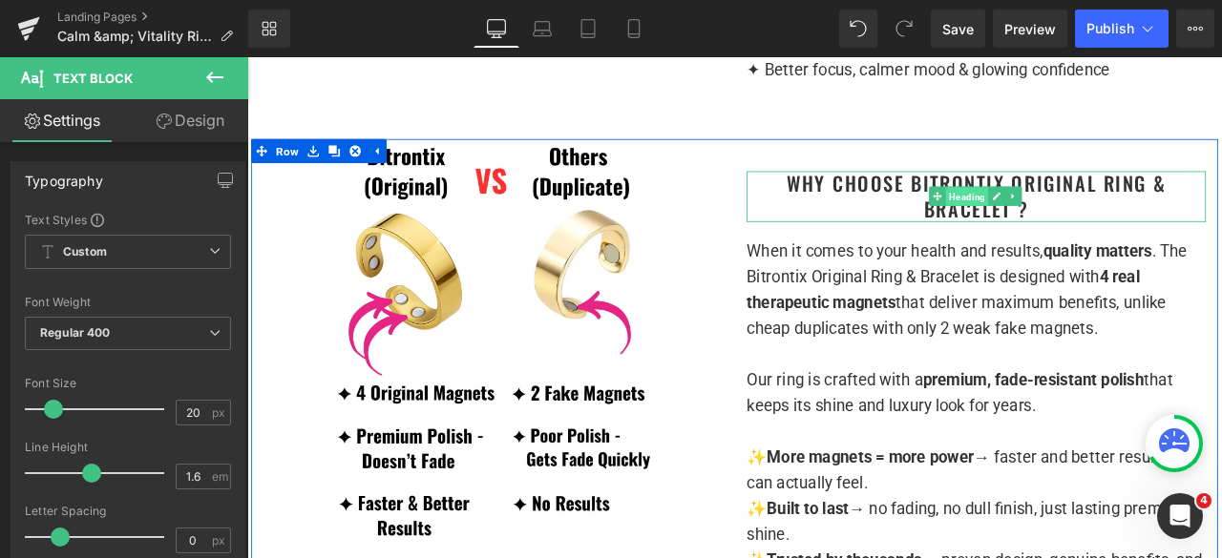
click at [1081, 235] on span "Heading" at bounding box center [1100, 223] width 51 height 23
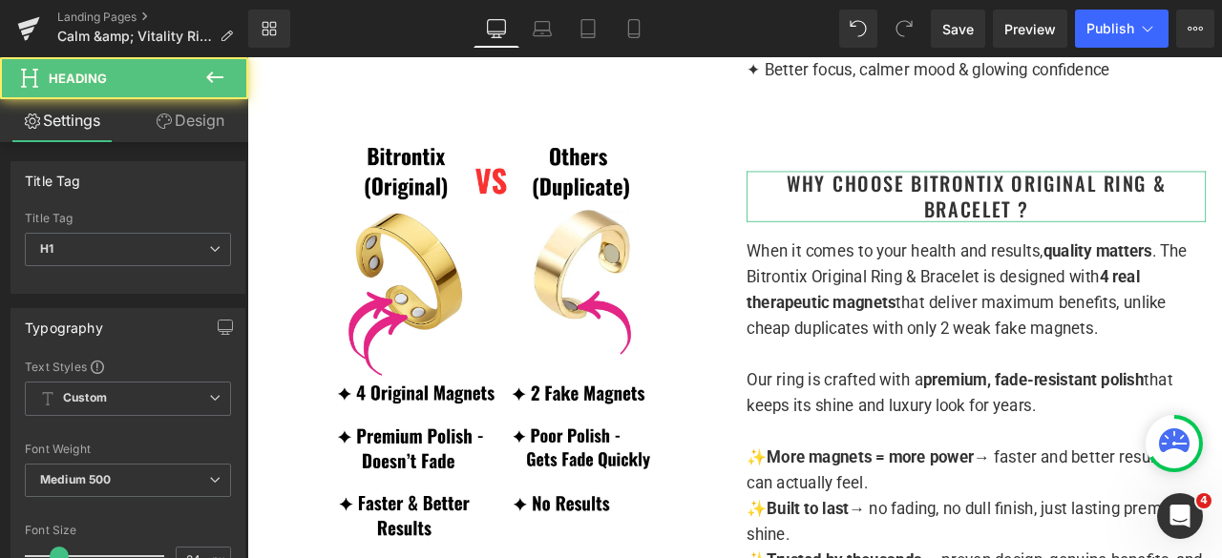
click at [199, 113] on link "Design" at bounding box center [190, 120] width 124 height 43
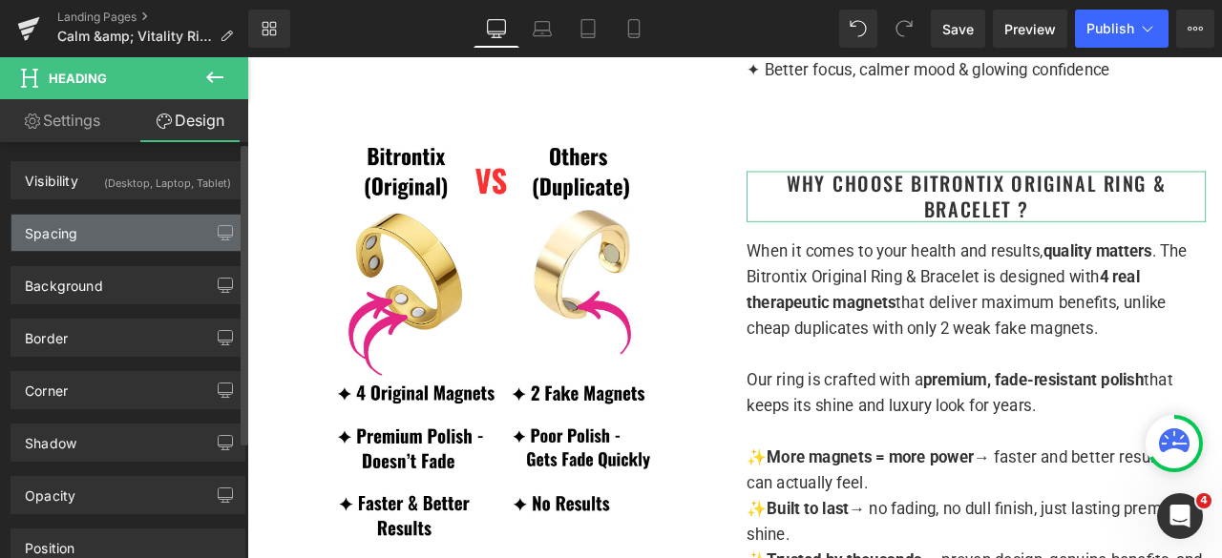
drag, startPoint x: 166, startPoint y: 232, endPoint x: 174, endPoint y: 240, distance: 10.8
click at [165, 232] on div "Spacing" at bounding box center [127, 233] width 233 height 36
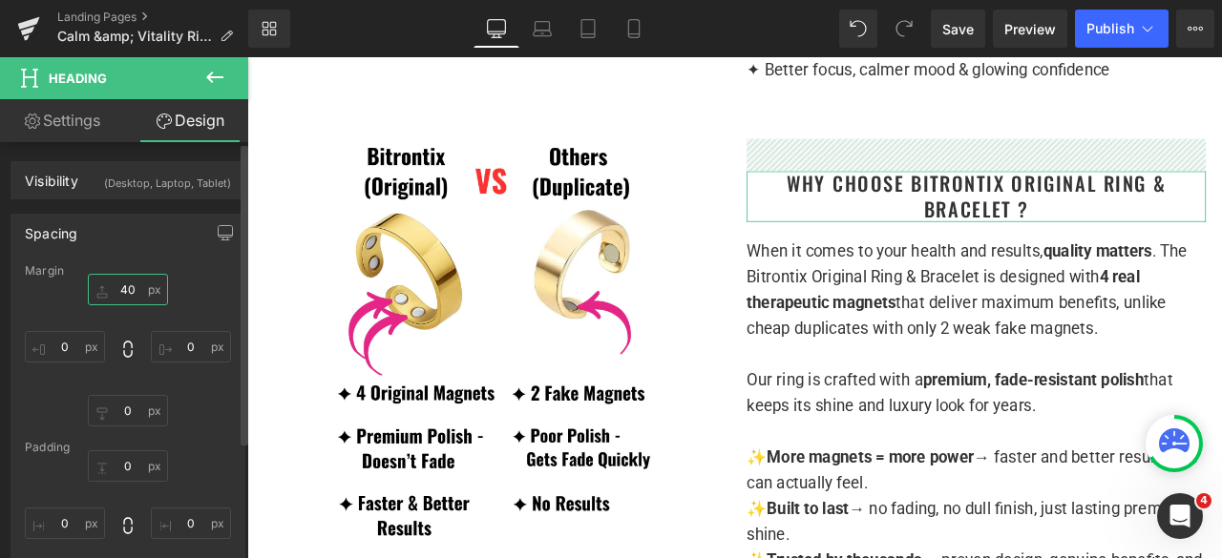
click at [128, 299] on input "text" at bounding box center [128, 289] width 80 height 31
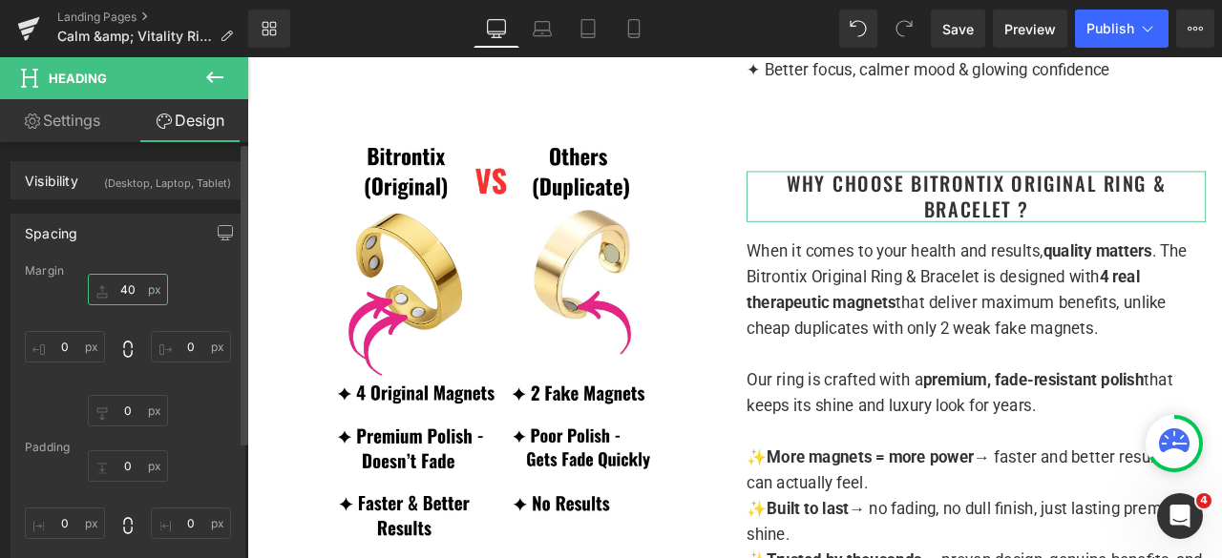
type input "40"
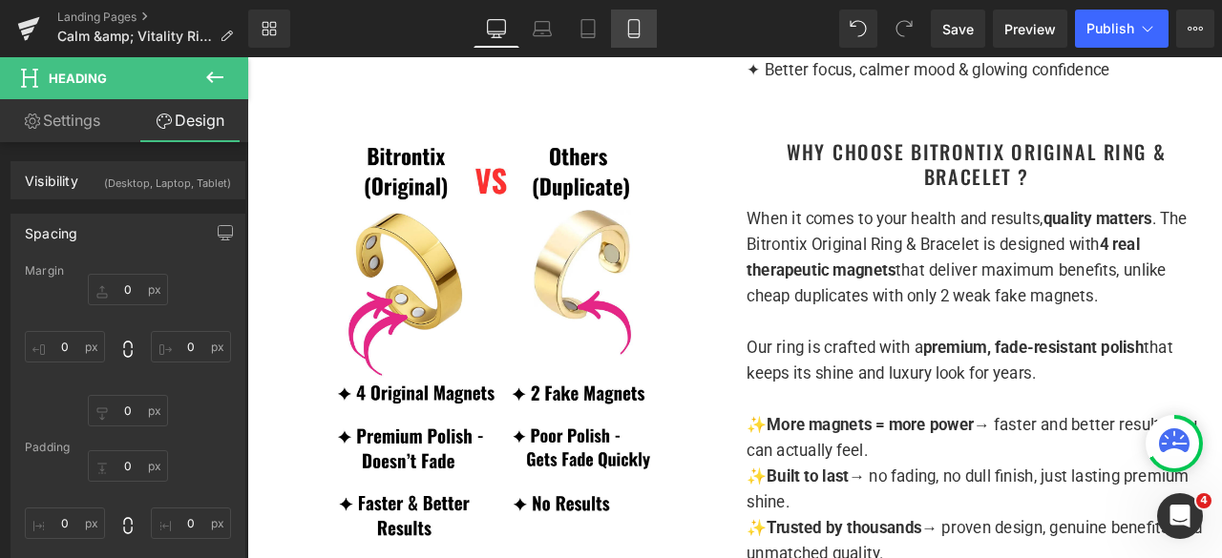
click at [622, 31] on link "Mobile" at bounding box center [634, 29] width 46 height 38
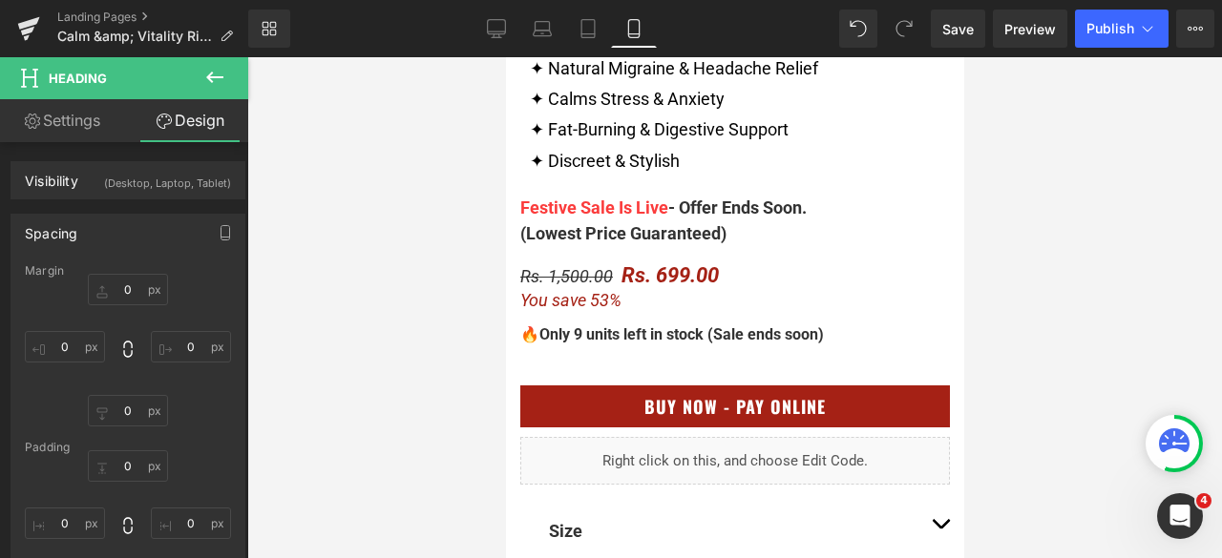
scroll to position [1050, 0]
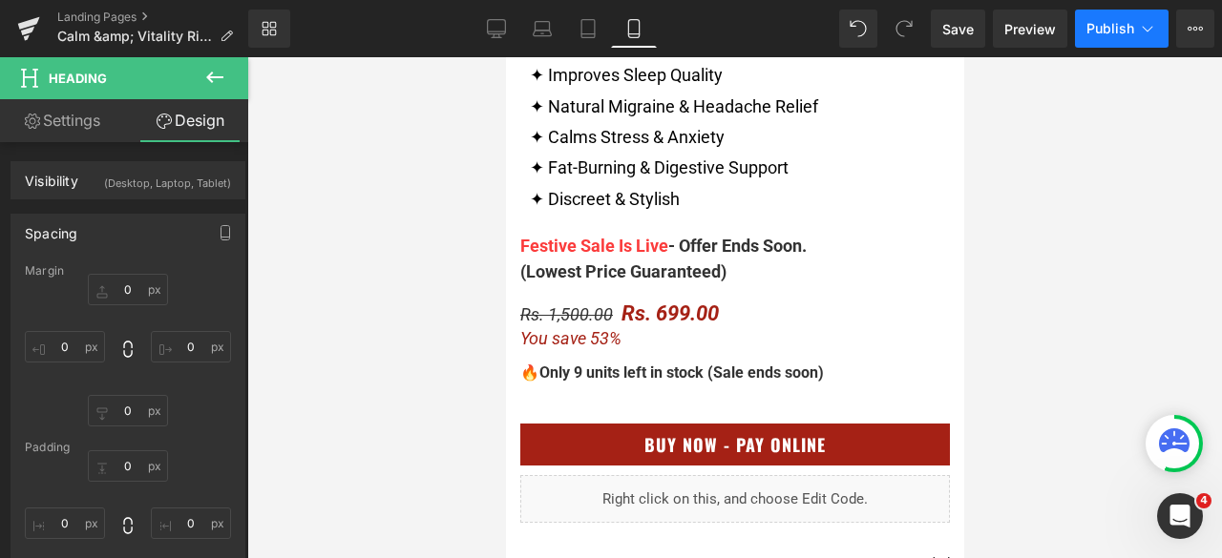
click at [1095, 35] on span "Publish" at bounding box center [1110, 28] width 48 height 15
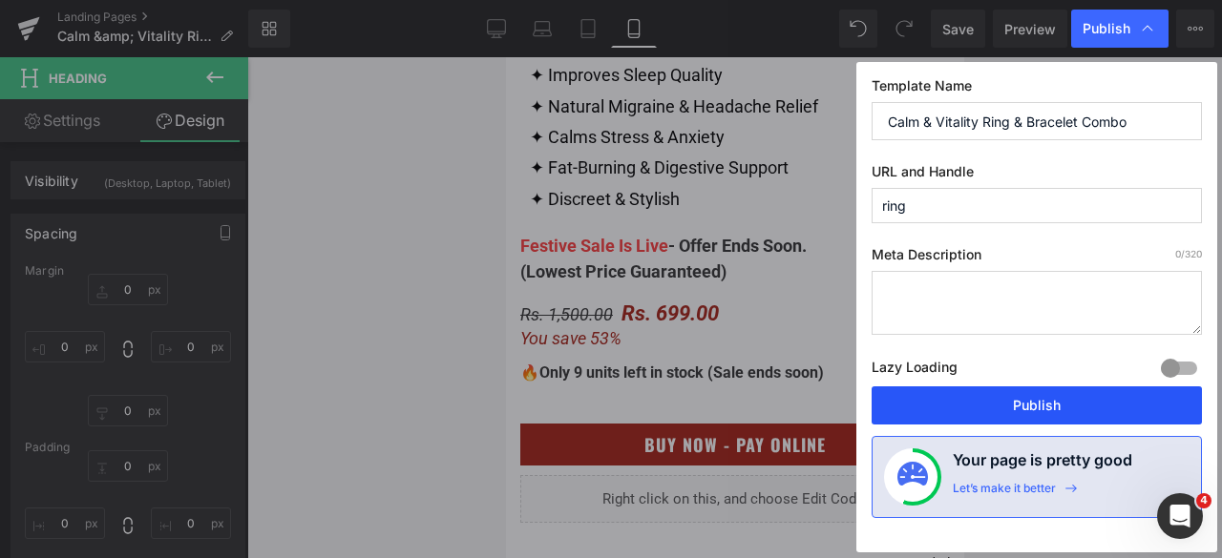
click at [1014, 405] on button "Publish" at bounding box center [1036, 406] width 330 height 38
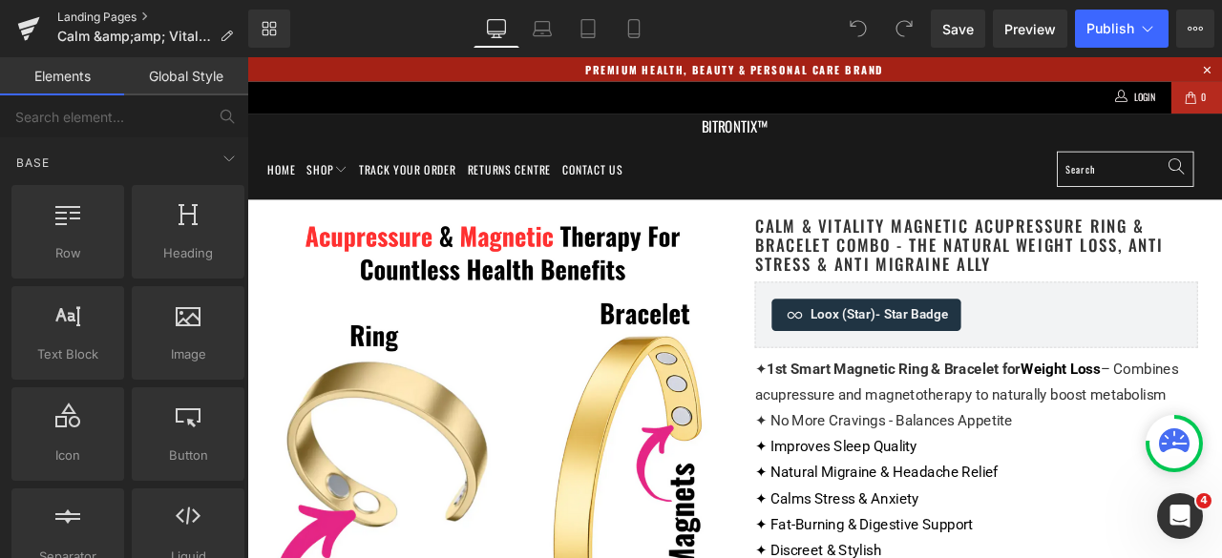
click at [103, 21] on link "Landing Pages" at bounding box center [152, 17] width 191 height 15
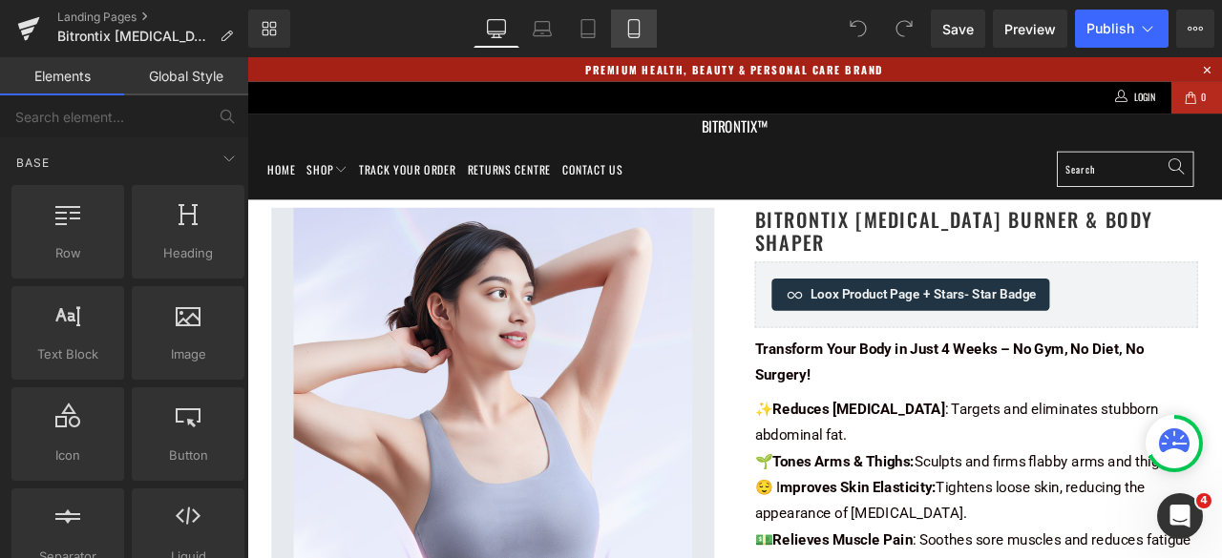
click at [636, 31] on icon at bounding box center [633, 28] width 19 height 19
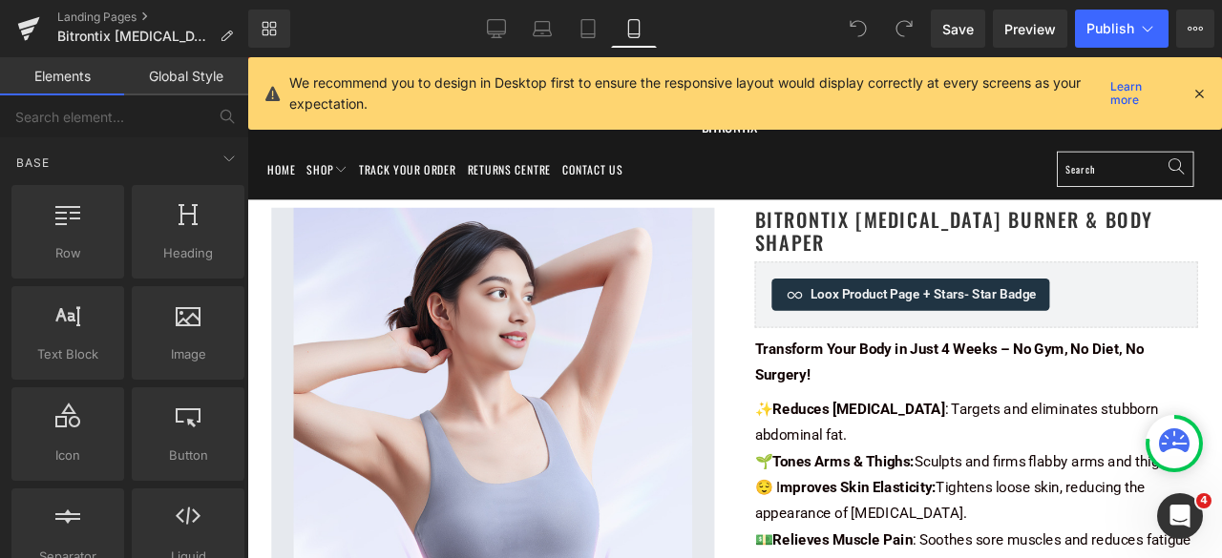
click at [636, 31] on icon at bounding box center [633, 28] width 19 height 19
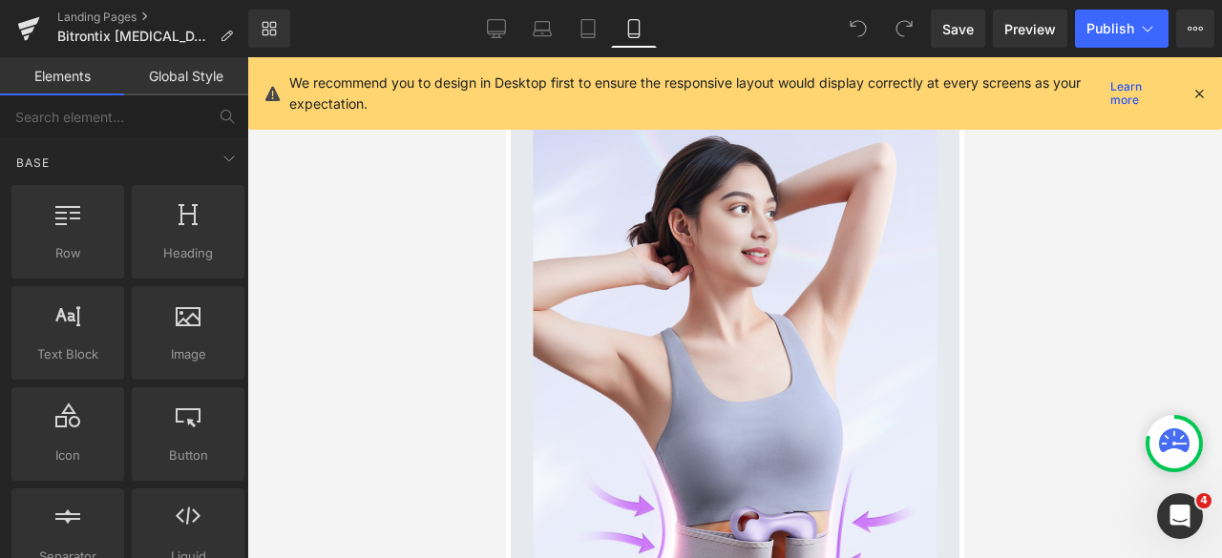
click at [636, 31] on icon at bounding box center [633, 28] width 19 height 19
click at [1205, 90] on icon at bounding box center [1198, 93] width 17 height 17
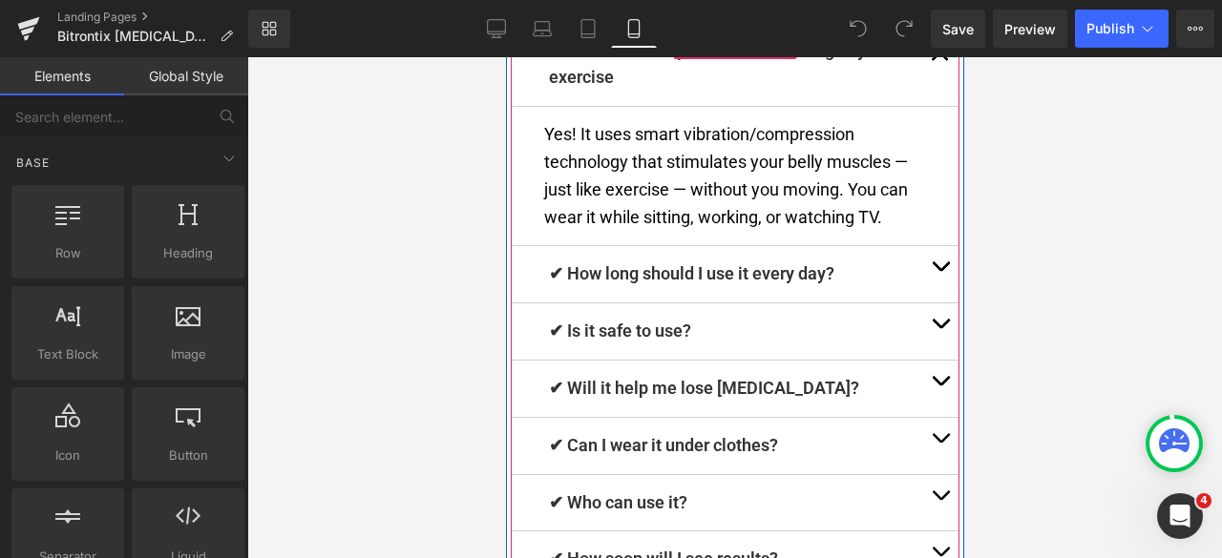
scroll to position [6550, 0]
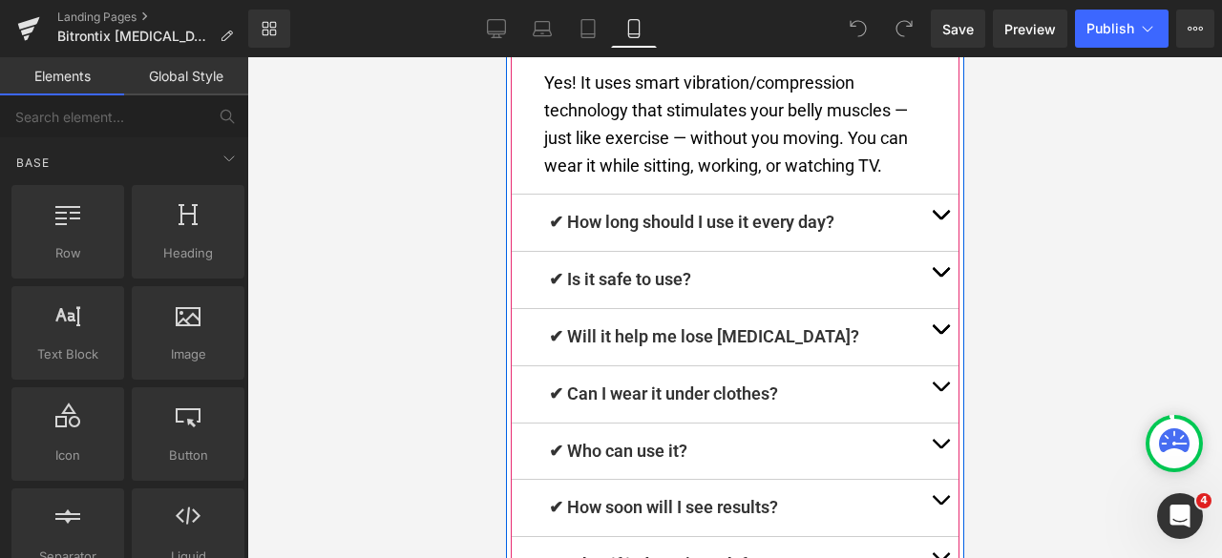
click at [939, 220] on span "button" at bounding box center [939, 220] width 0 height 0
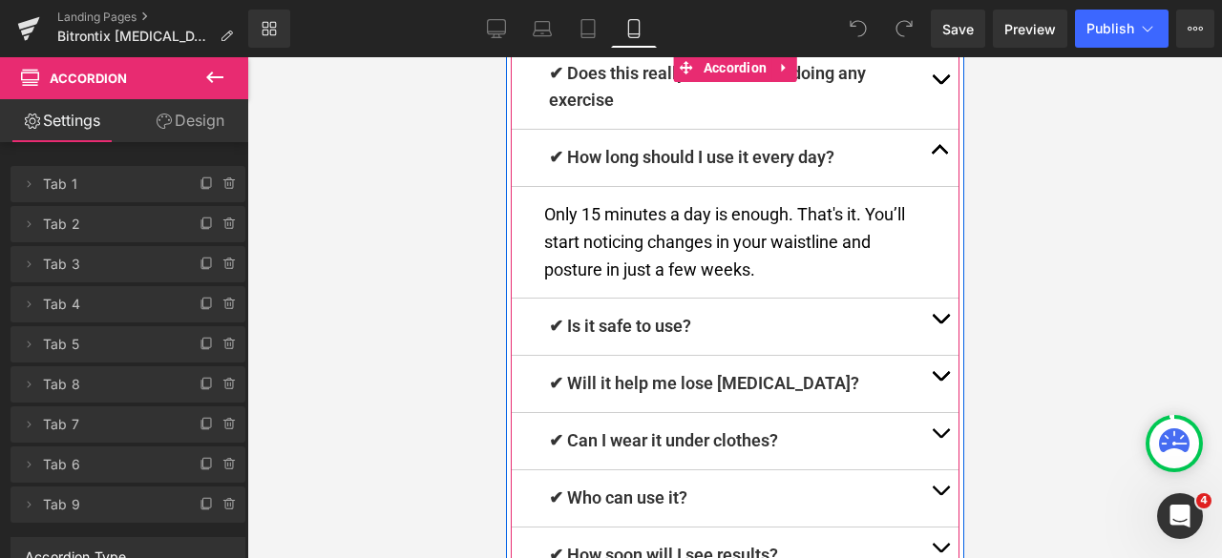
scroll to position [6506, 0]
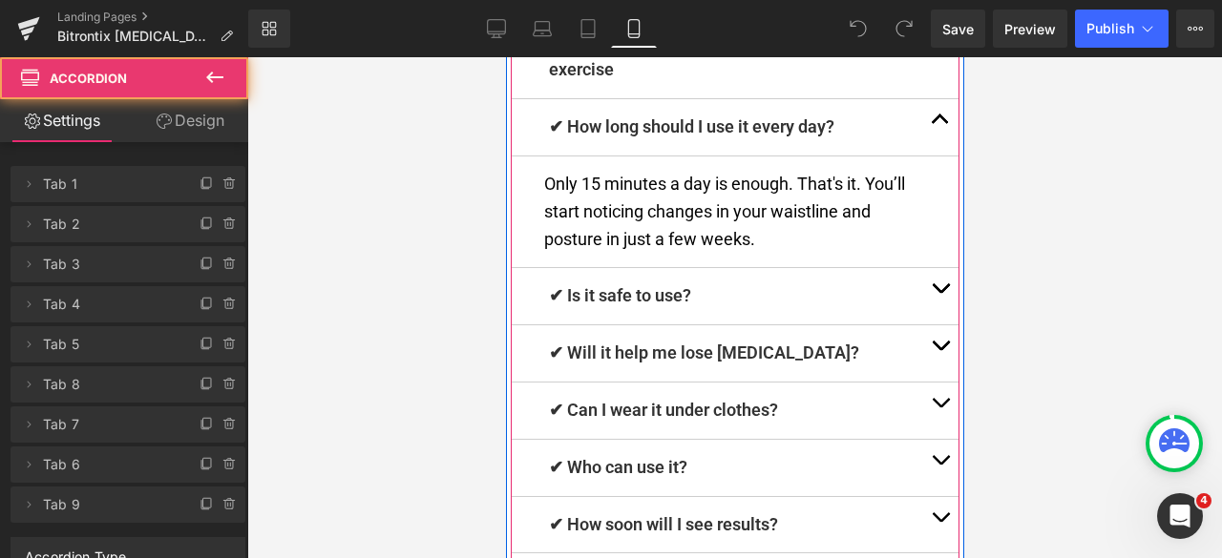
click at [932, 268] on button "button" at bounding box center [939, 296] width 38 height 56
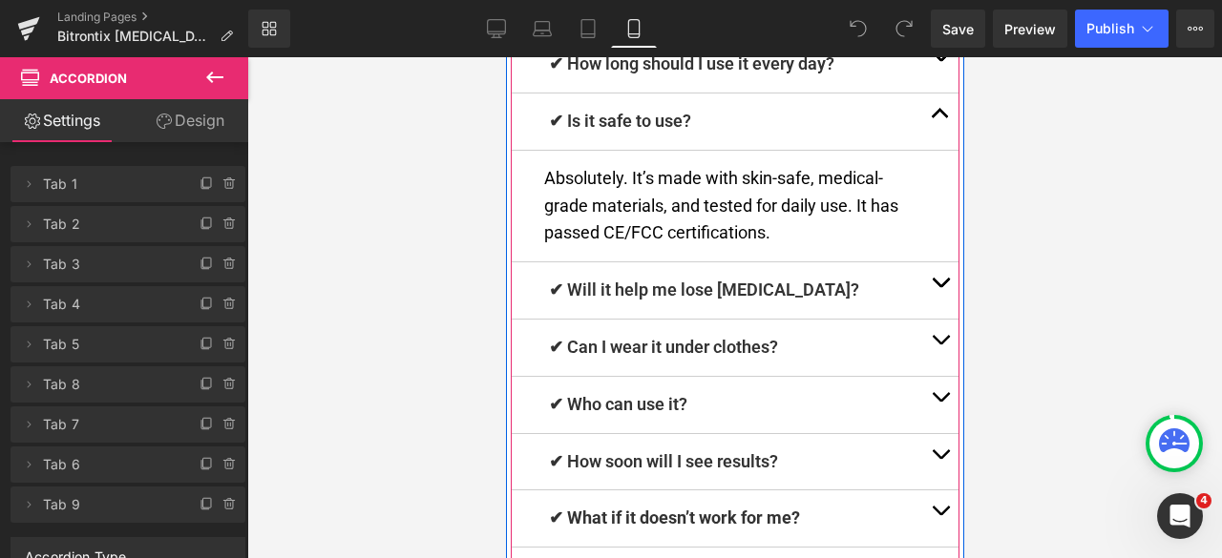
scroll to position [6584, 0]
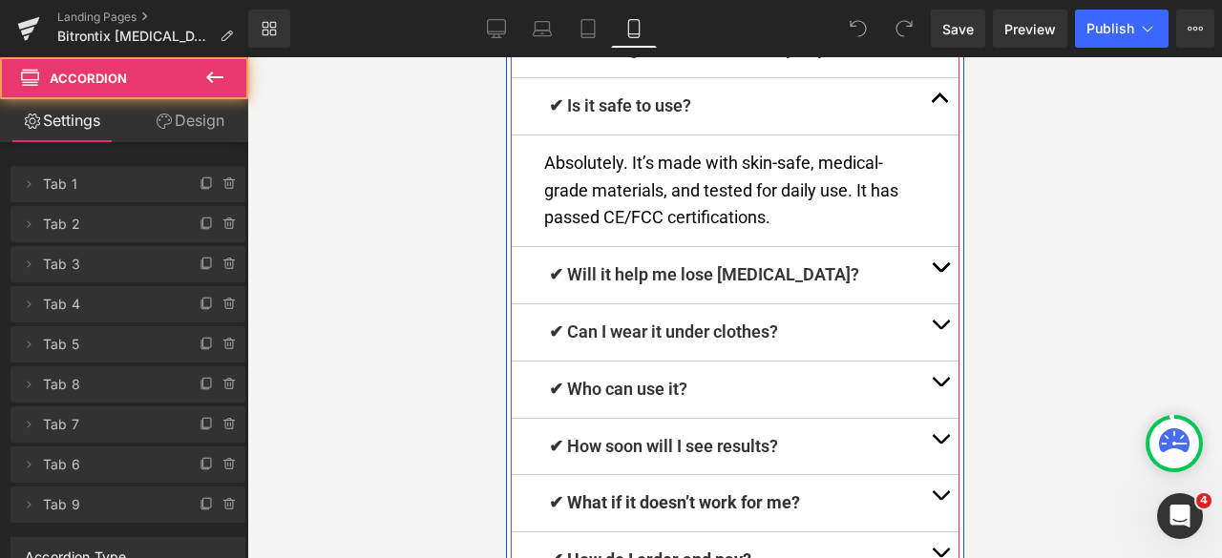
click at [939, 272] on span "button" at bounding box center [939, 272] width 0 height 0
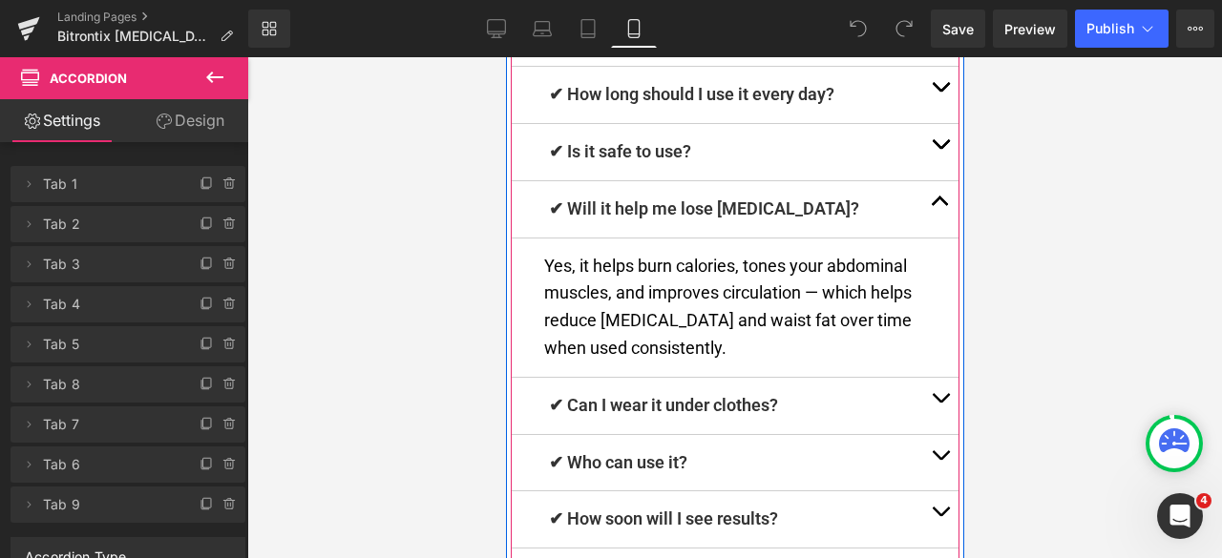
scroll to position [6568, 0]
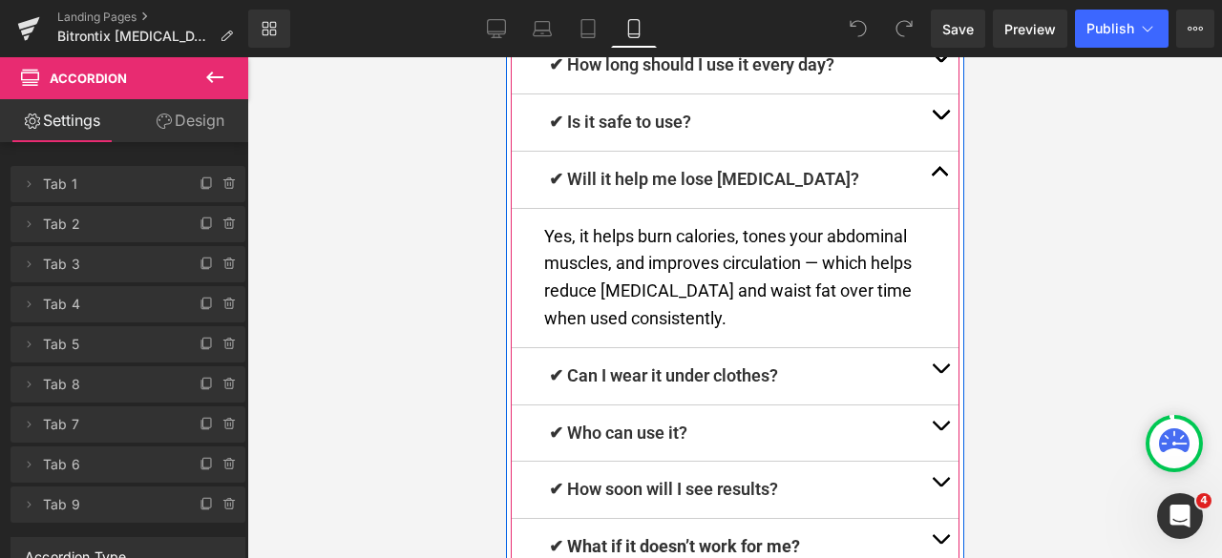
click at [931, 348] on button "button" at bounding box center [939, 376] width 38 height 56
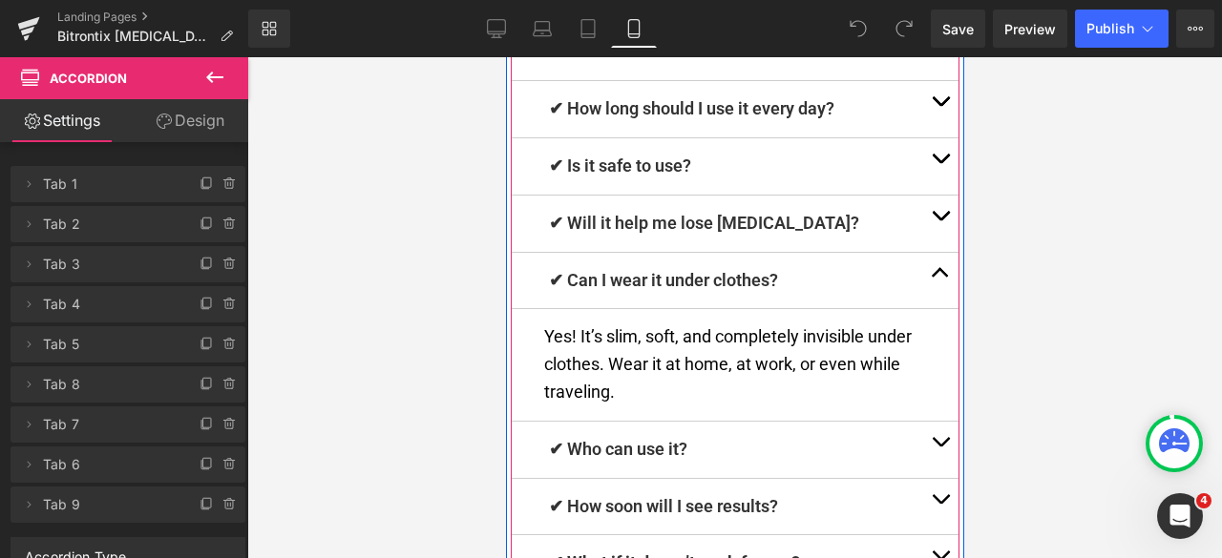
scroll to position [6620, 0]
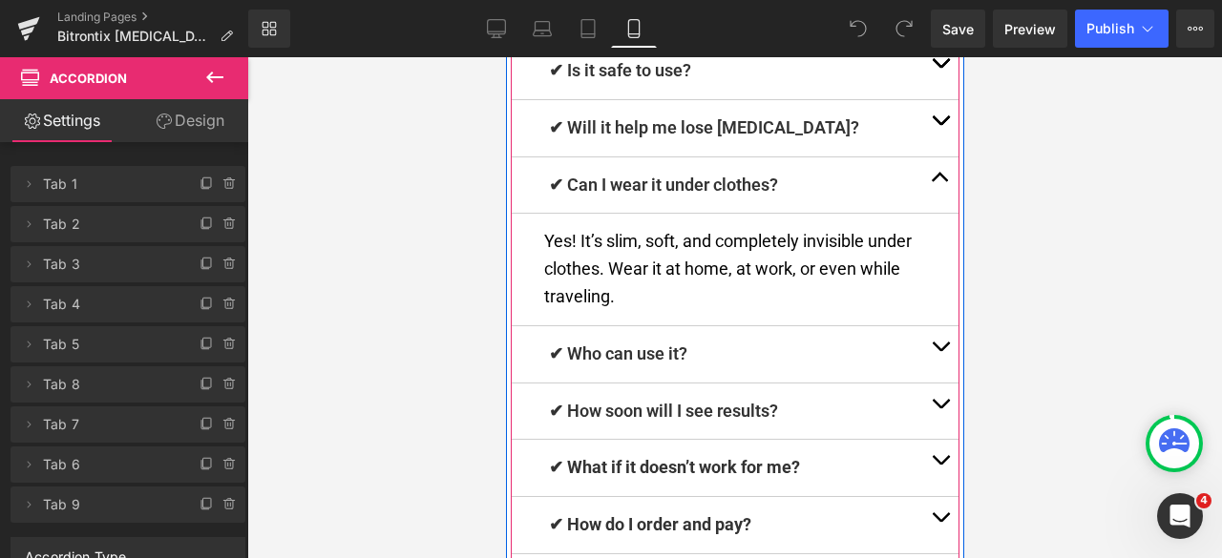
click at [924, 326] on button "button" at bounding box center [939, 354] width 38 height 56
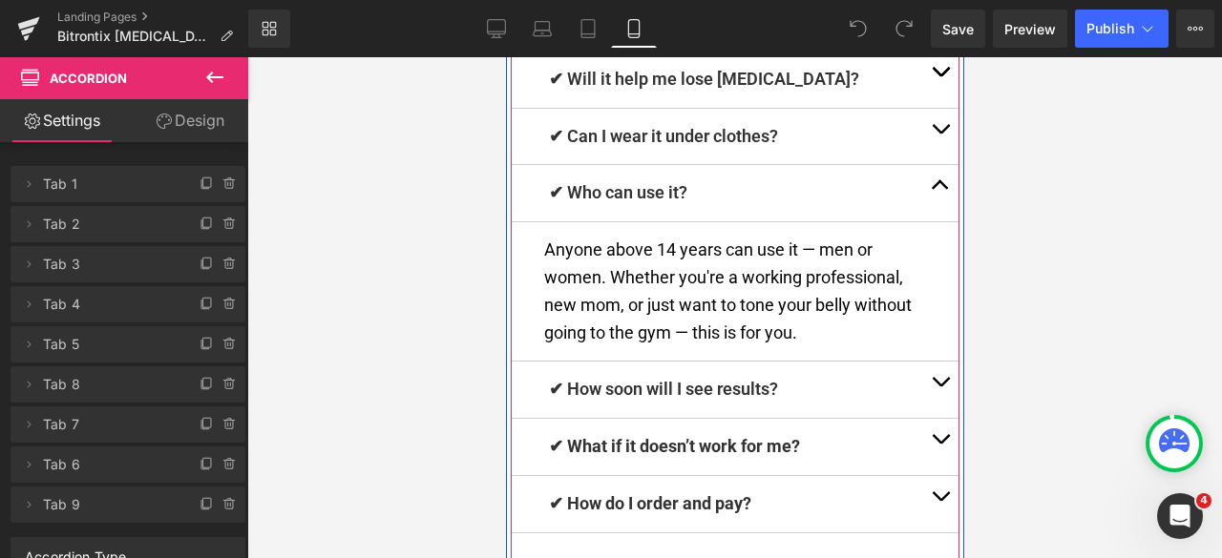
scroll to position [6699, 0]
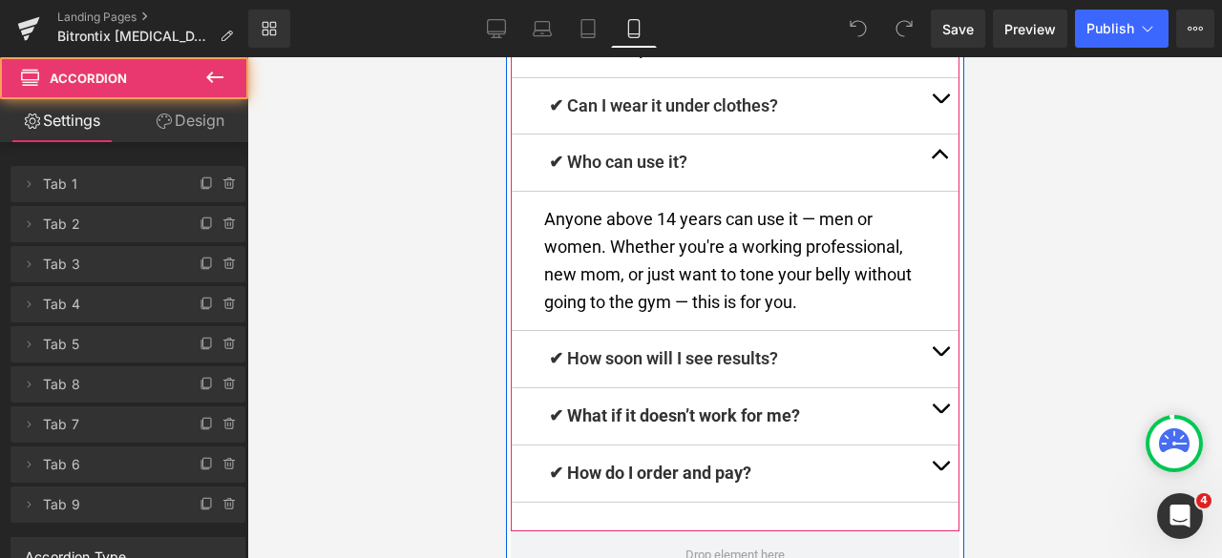
click at [936, 331] on button "button" at bounding box center [939, 359] width 38 height 56
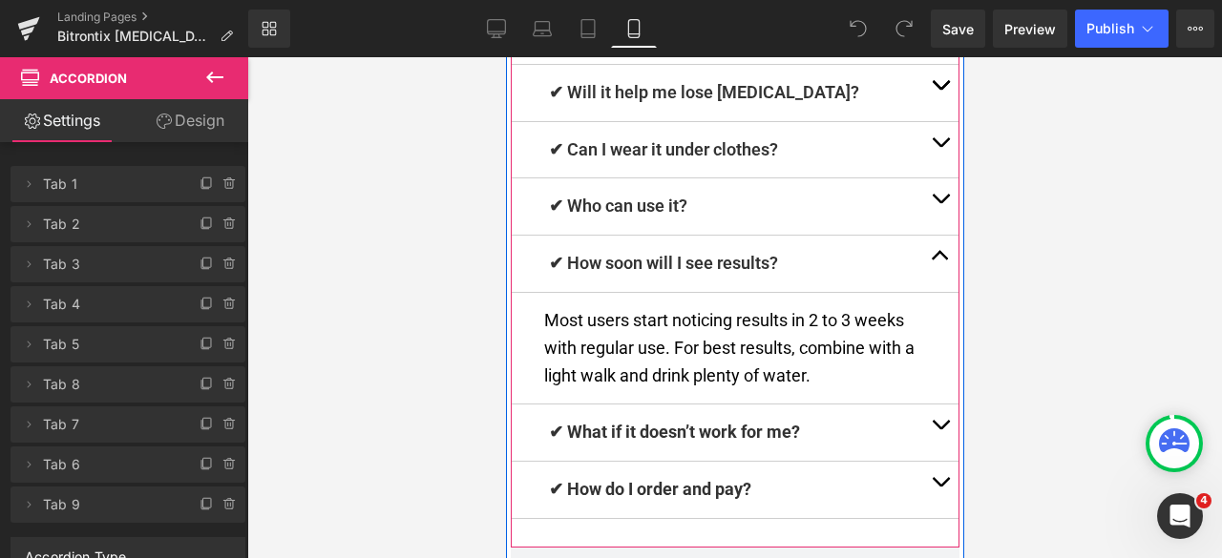
scroll to position [6750, 0]
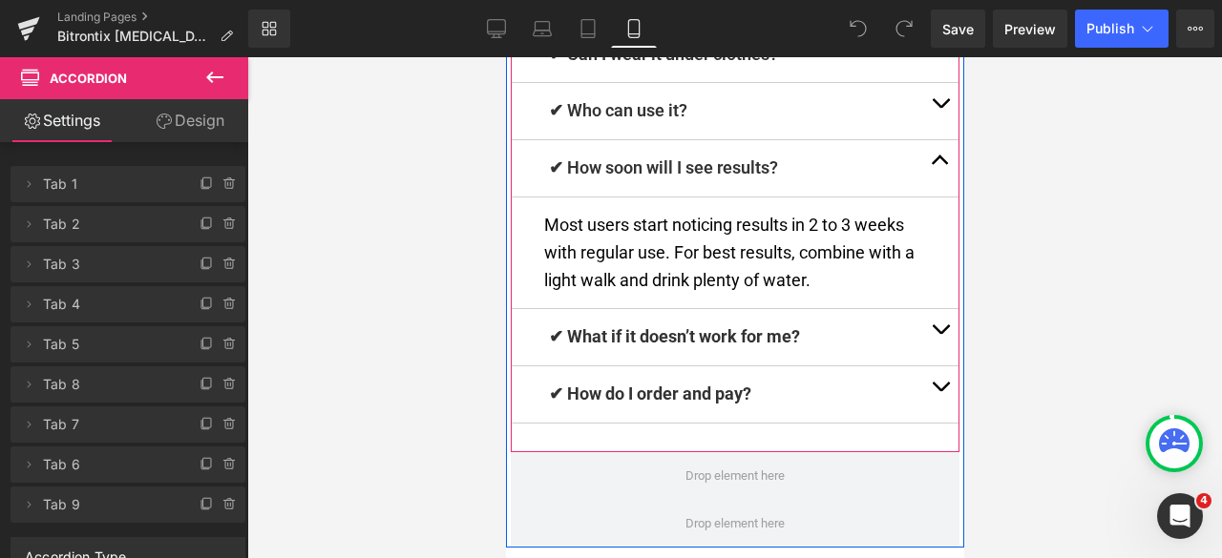
click at [926, 309] on button "button" at bounding box center [939, 337] width 38 height 56
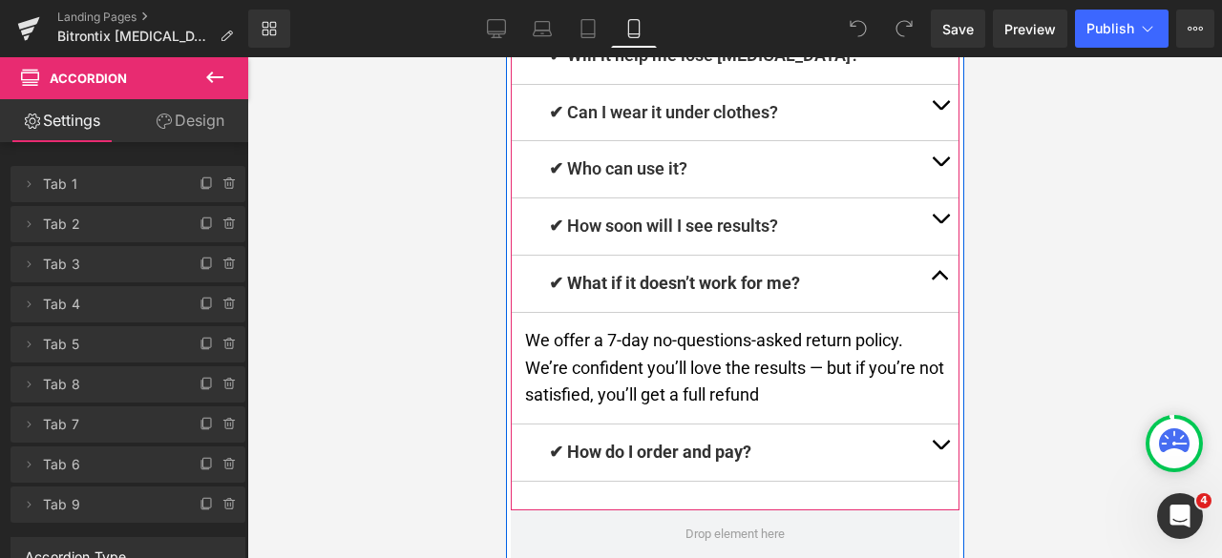
scroll to position [6733, 0]
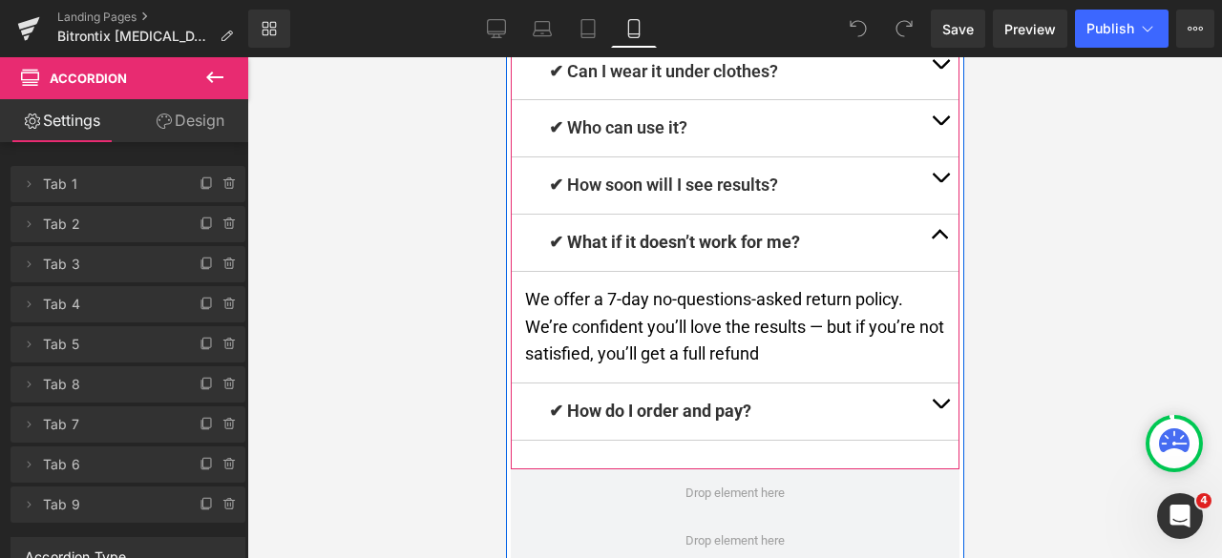
click at [939, 409] on span "button" at bounding box center [939, 409] width 0 height 0
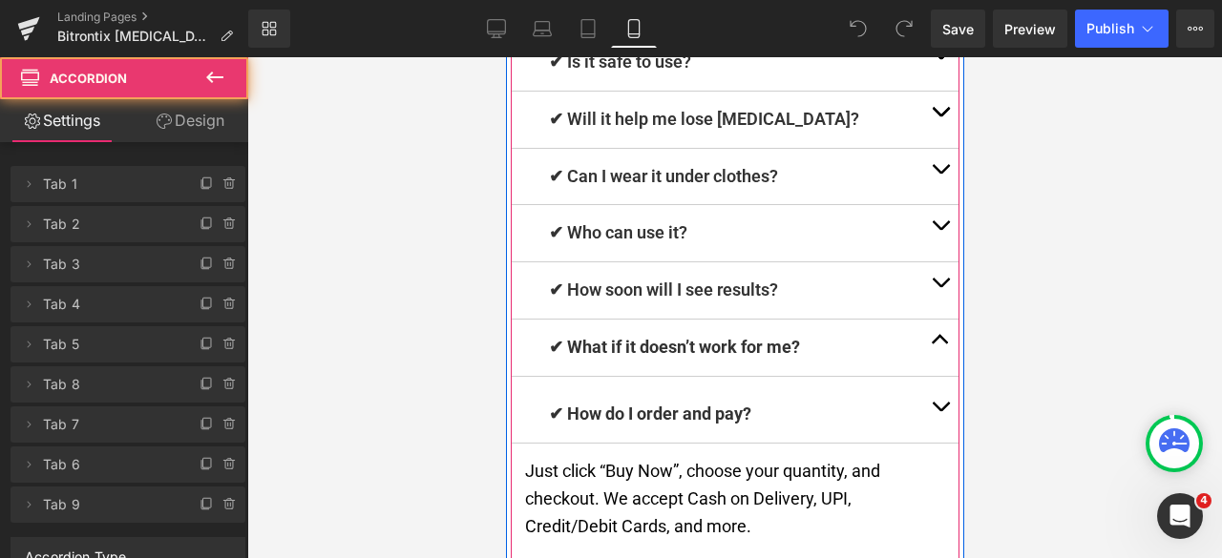
scroll to position [6622, 0]
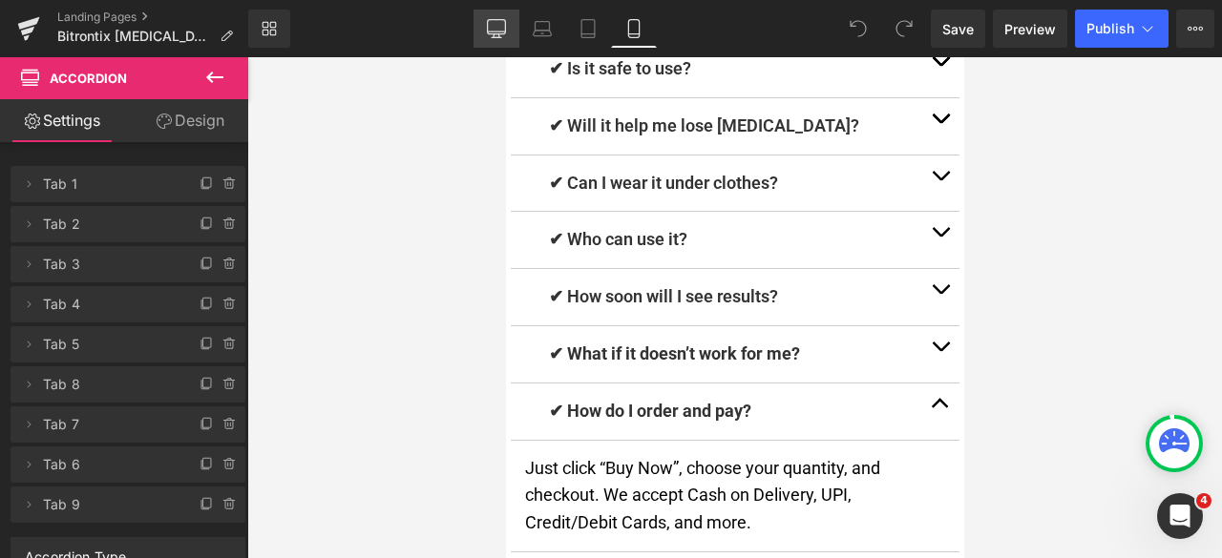
click at [506, 35] on icon at bounding box center [496, 28] width 19 height 19
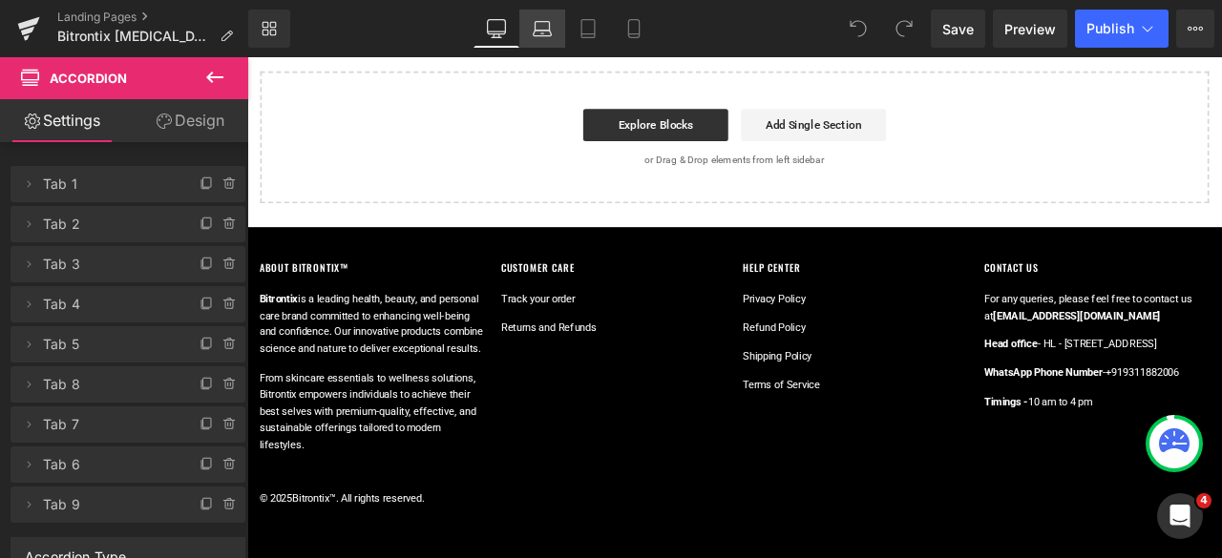
scroll to position [0, 0]
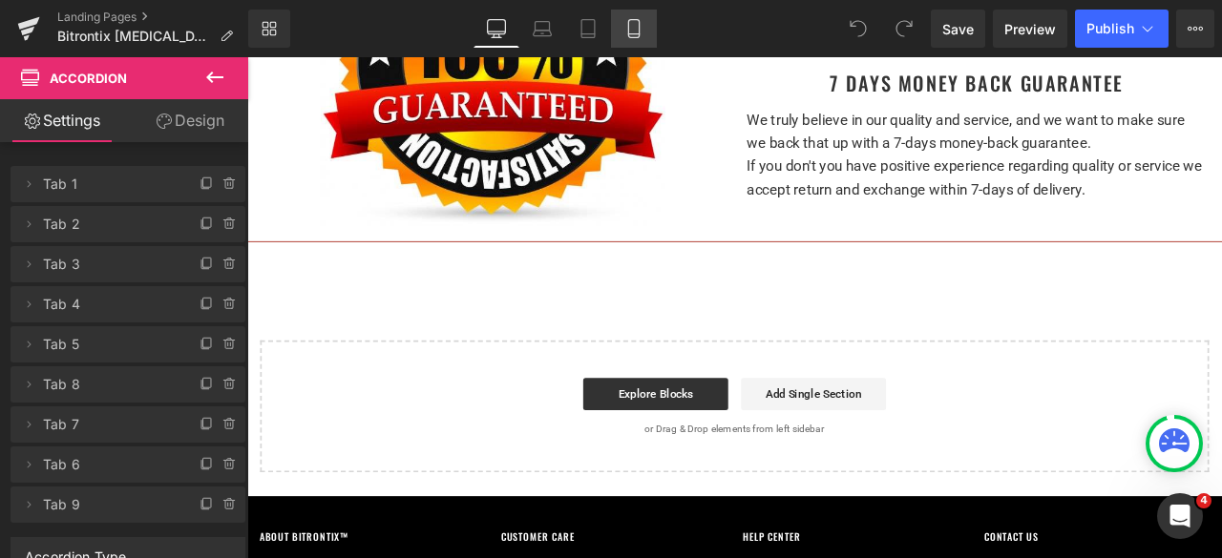
click at [641, 33] on icon at bounding box center [633, 28] width 19 height 19
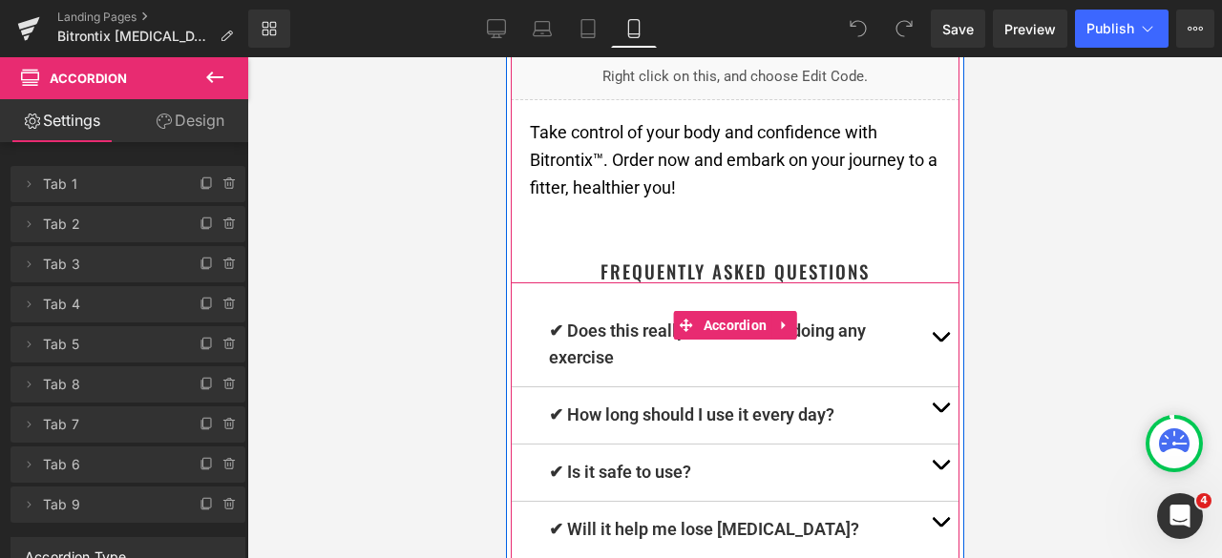
click at [922, 304] on button "button" at bounding box center [939, 346] width 38 height 84
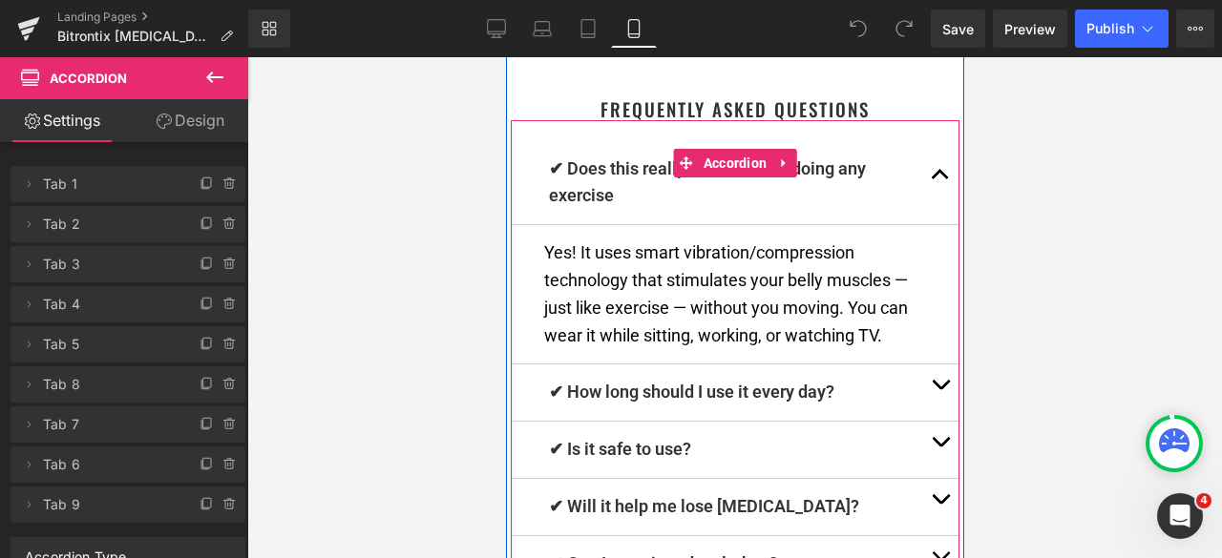
scroll to position [6409, 0]
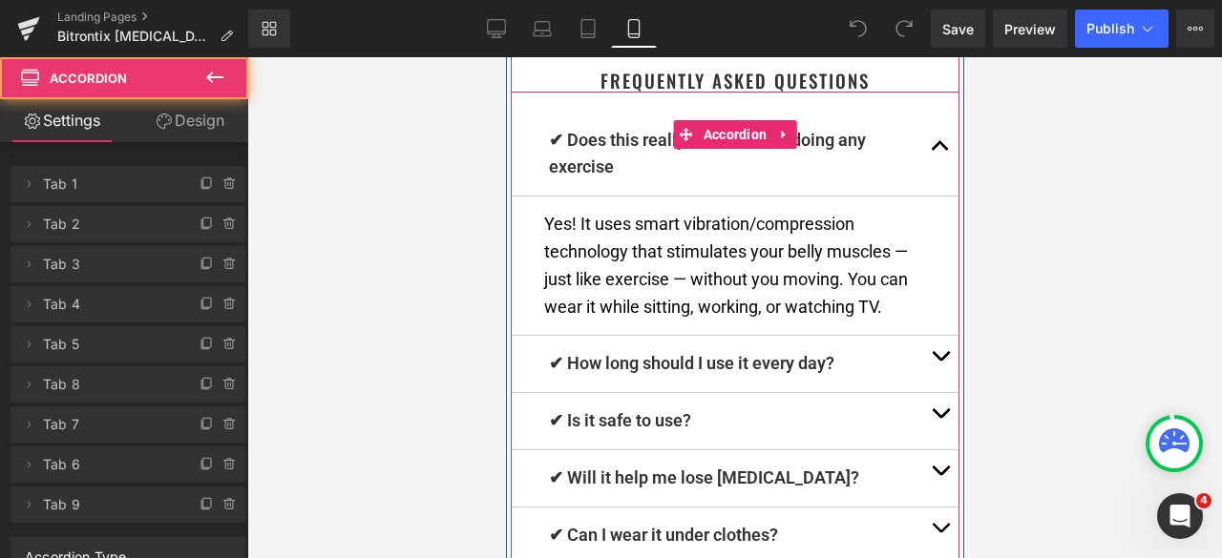
click at [926, 336] on button "button" at bounding box center [939, 364] width 38 height 56
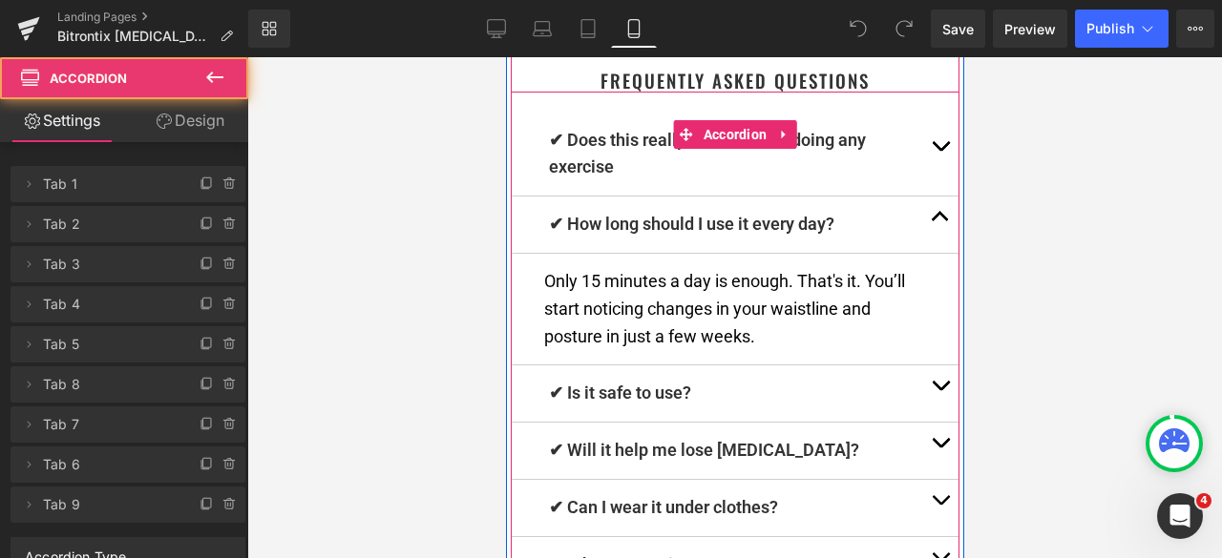
click at [926, 366] on button "button" at bounding box center [939, 394] width 38 height 56
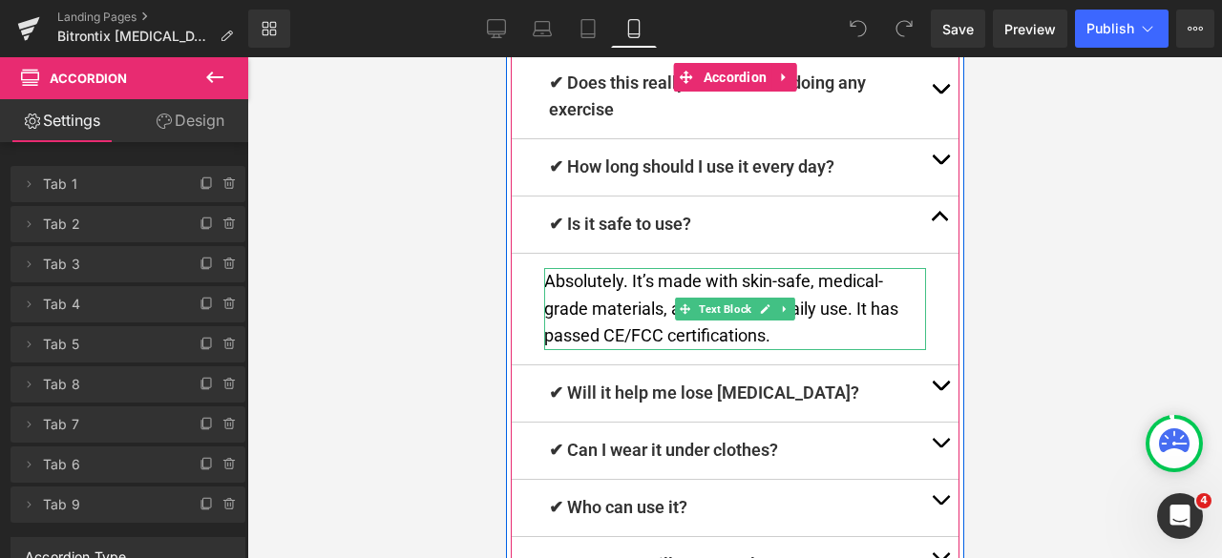
scroll to position [6504, 0]
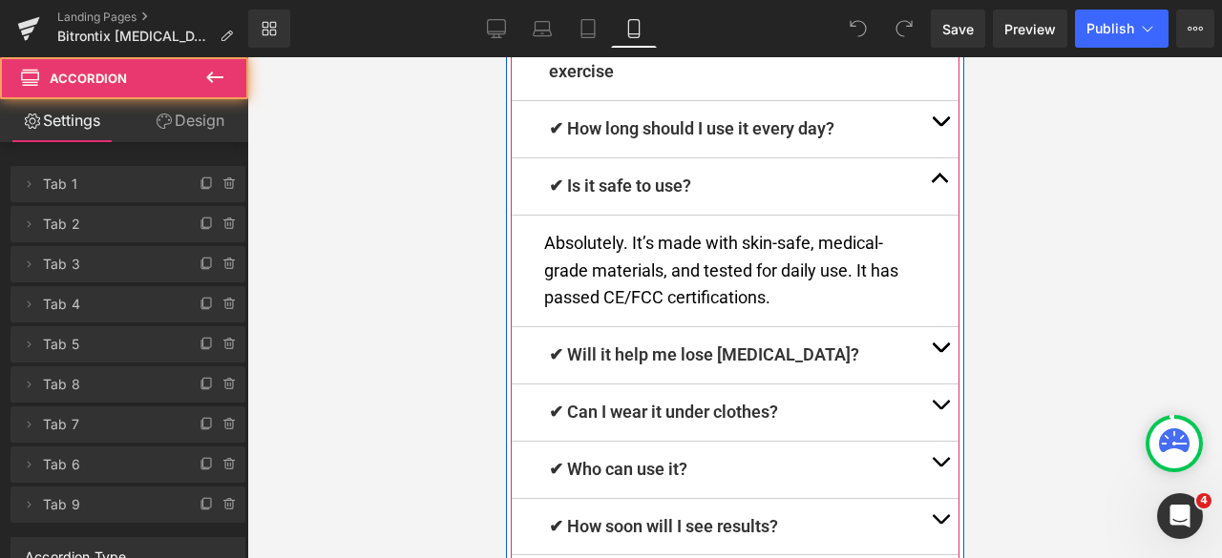
click at [937, 327] on button "button" at bounding box center [939, 355] width 38 height 56
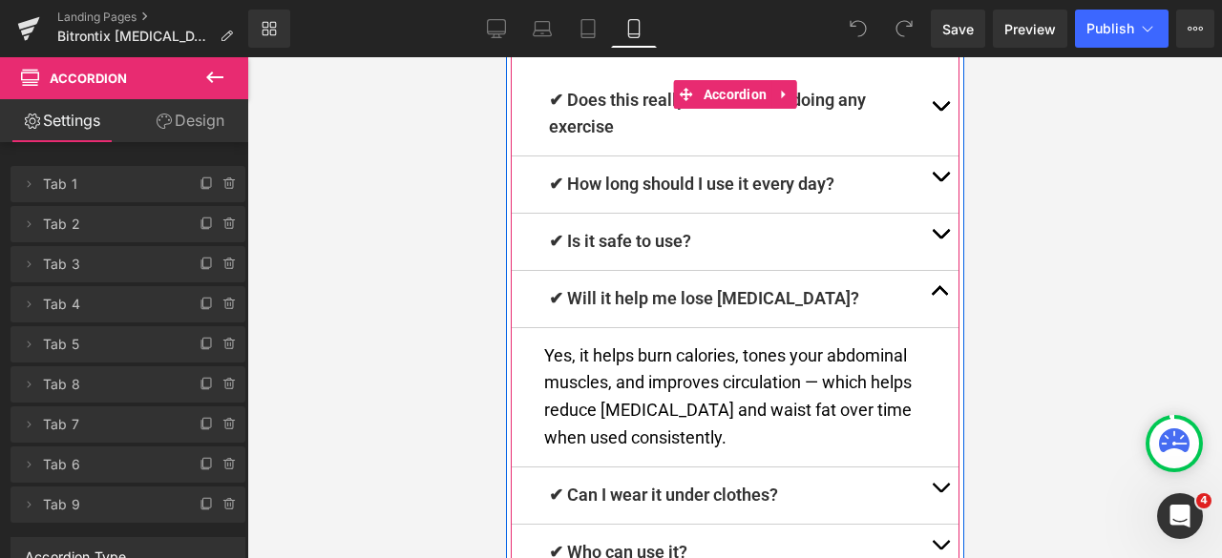
scroll to position [6488, 0]
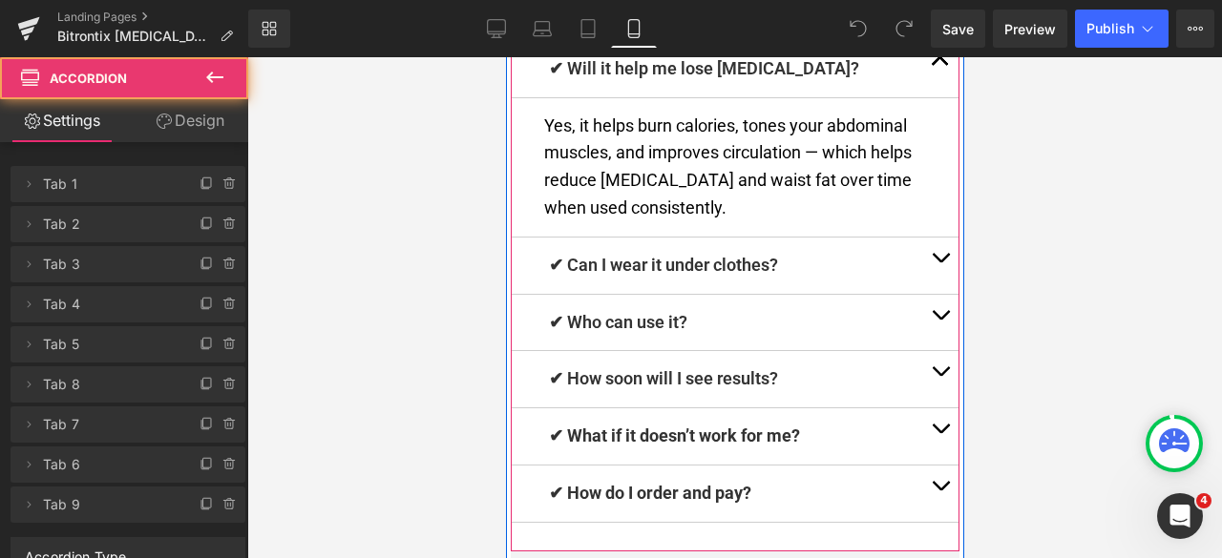
click at [928, 238] on button "button" at bounding box center [939, 266] width 38 height 56
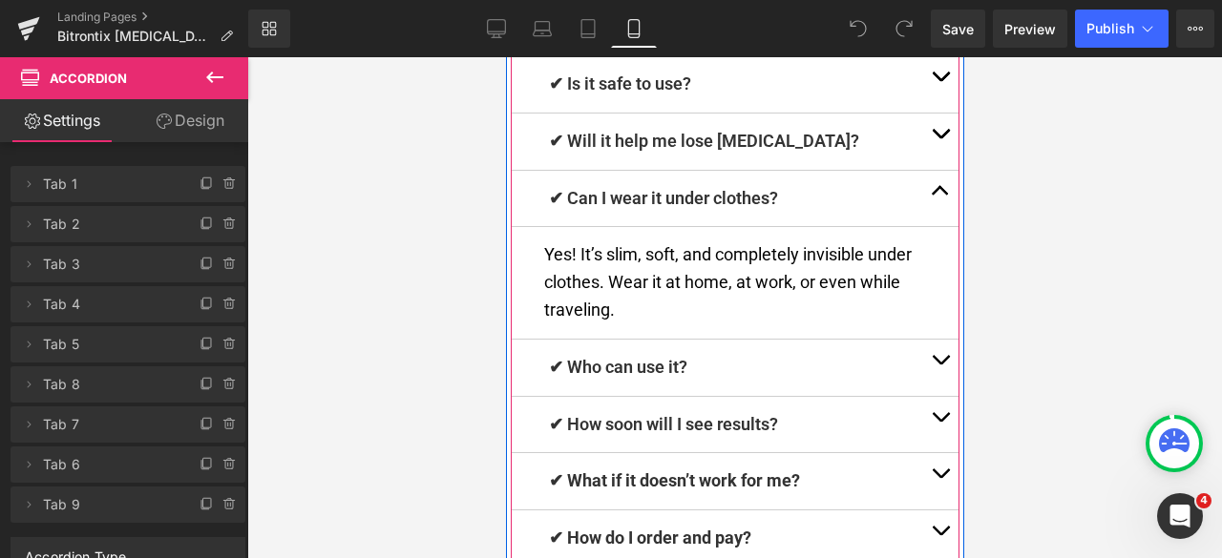
scroll to position [6635, 0]
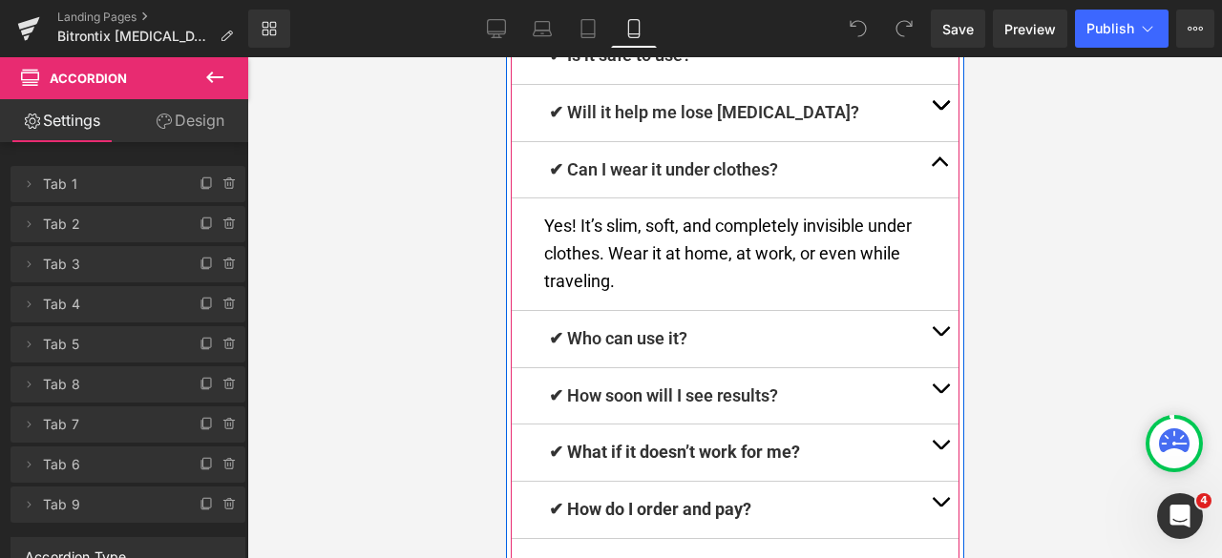
click at [939, 393] on span "button" at bounding box center [939, 393] width 0 height 0
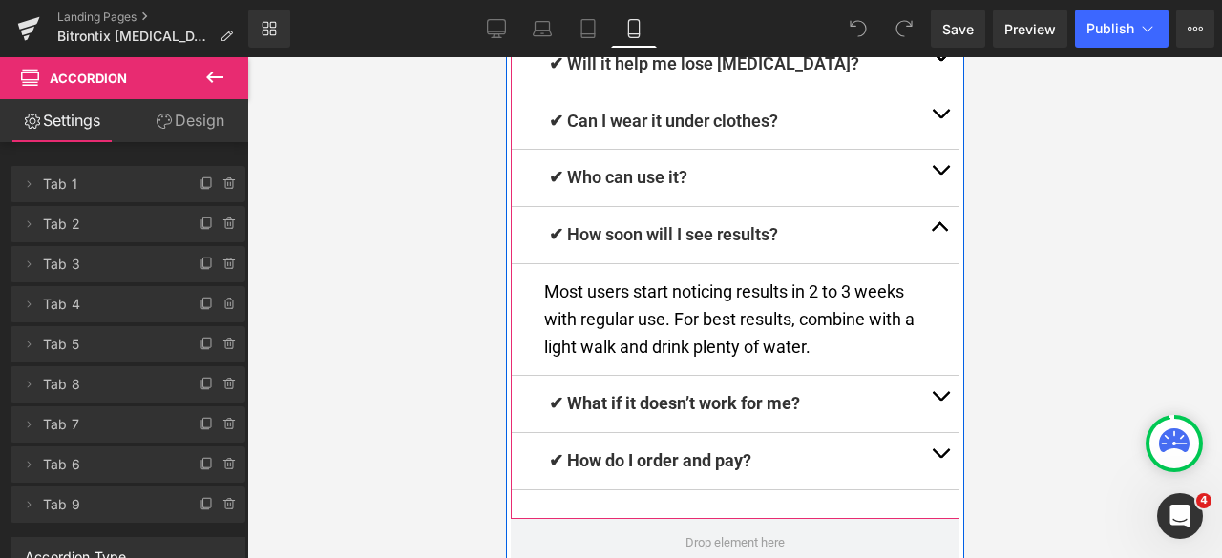
scroll to position [6714, 0]
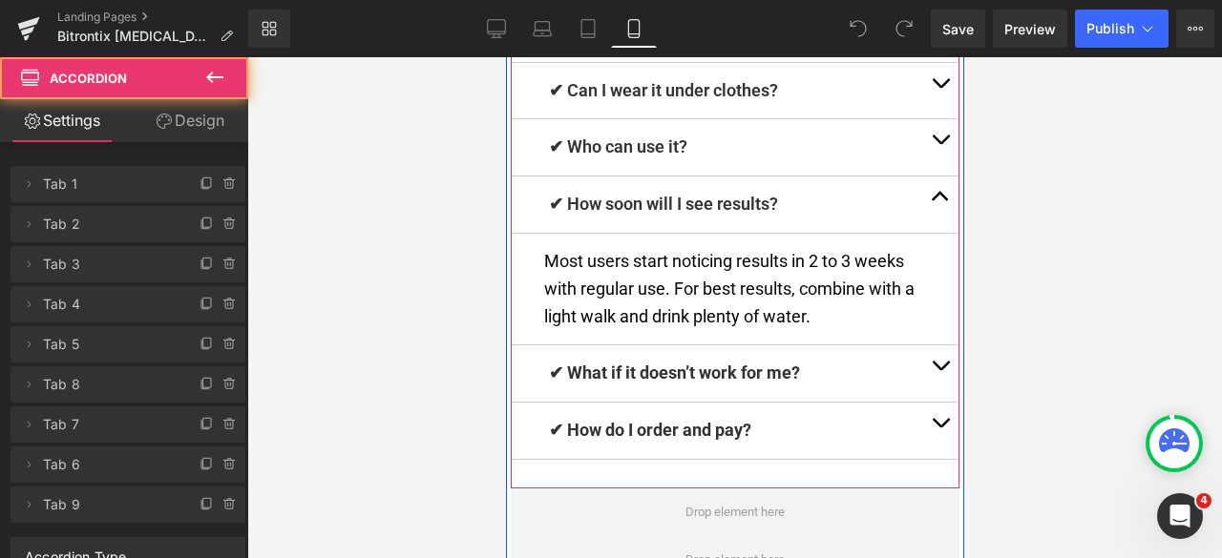
click at [939, 370] on span "button" at bounding box center [939, 370] width 0 height 0
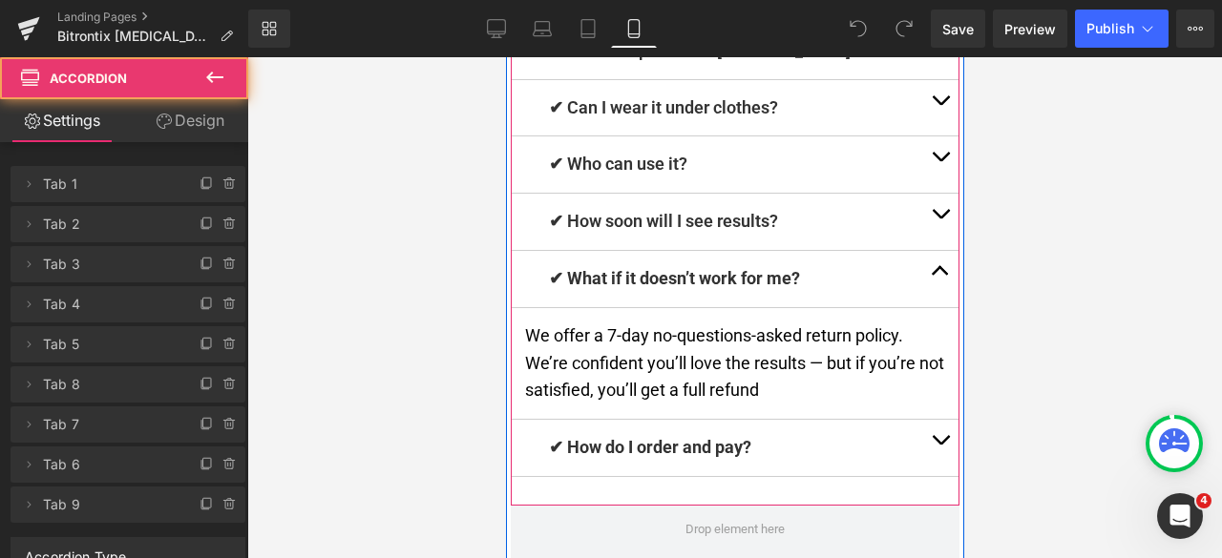
click at [930, 420] on button "button" at bounding box center [939, 448] width 38 height 56
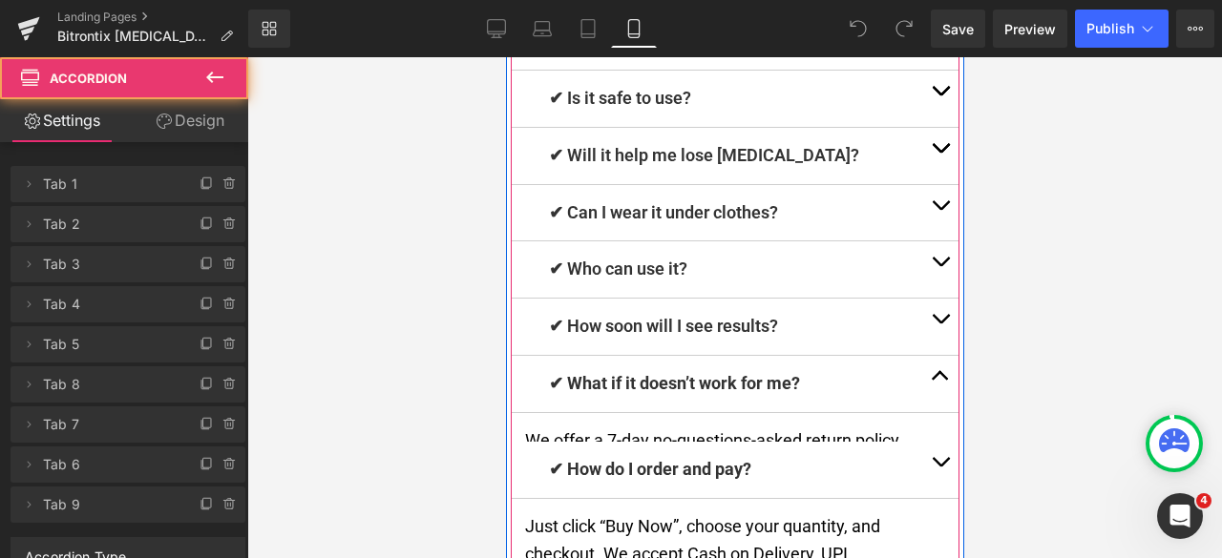
scroll to position [6585, 0]
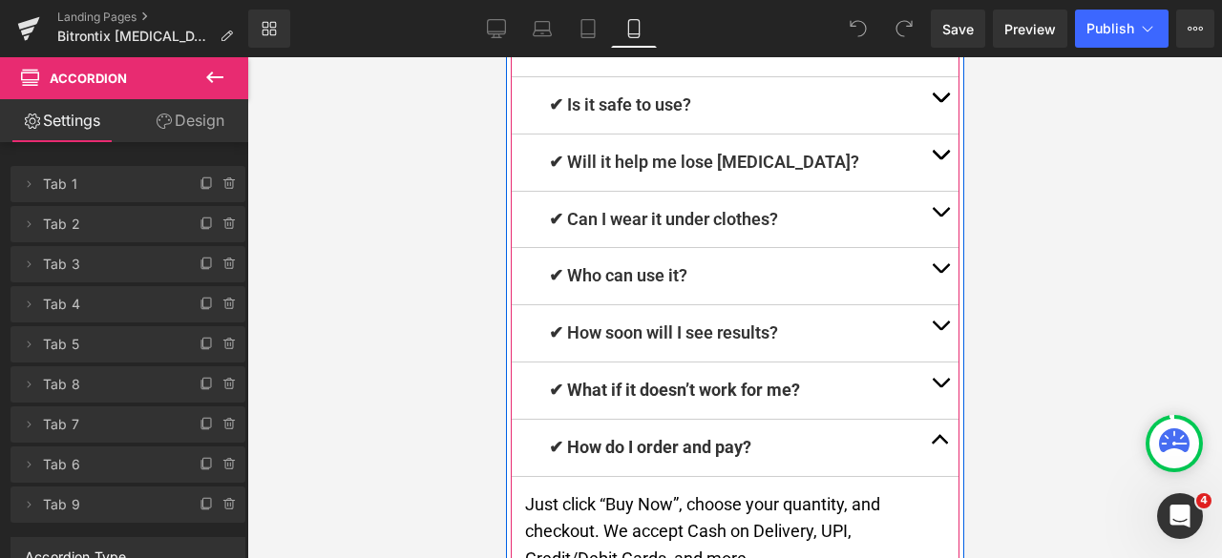
click at [923, 363] on button "button" at bounding box center [939, 391] width 38 height 56
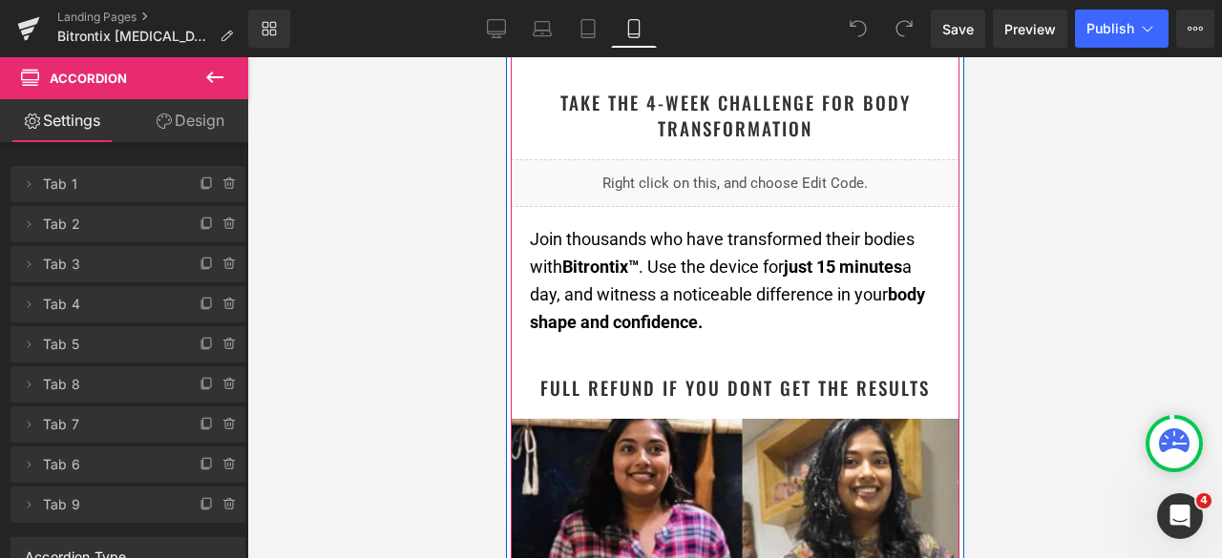
scroll to position [2290, 0]
